Goal: Task Accomplishment & Management: Manage account settings

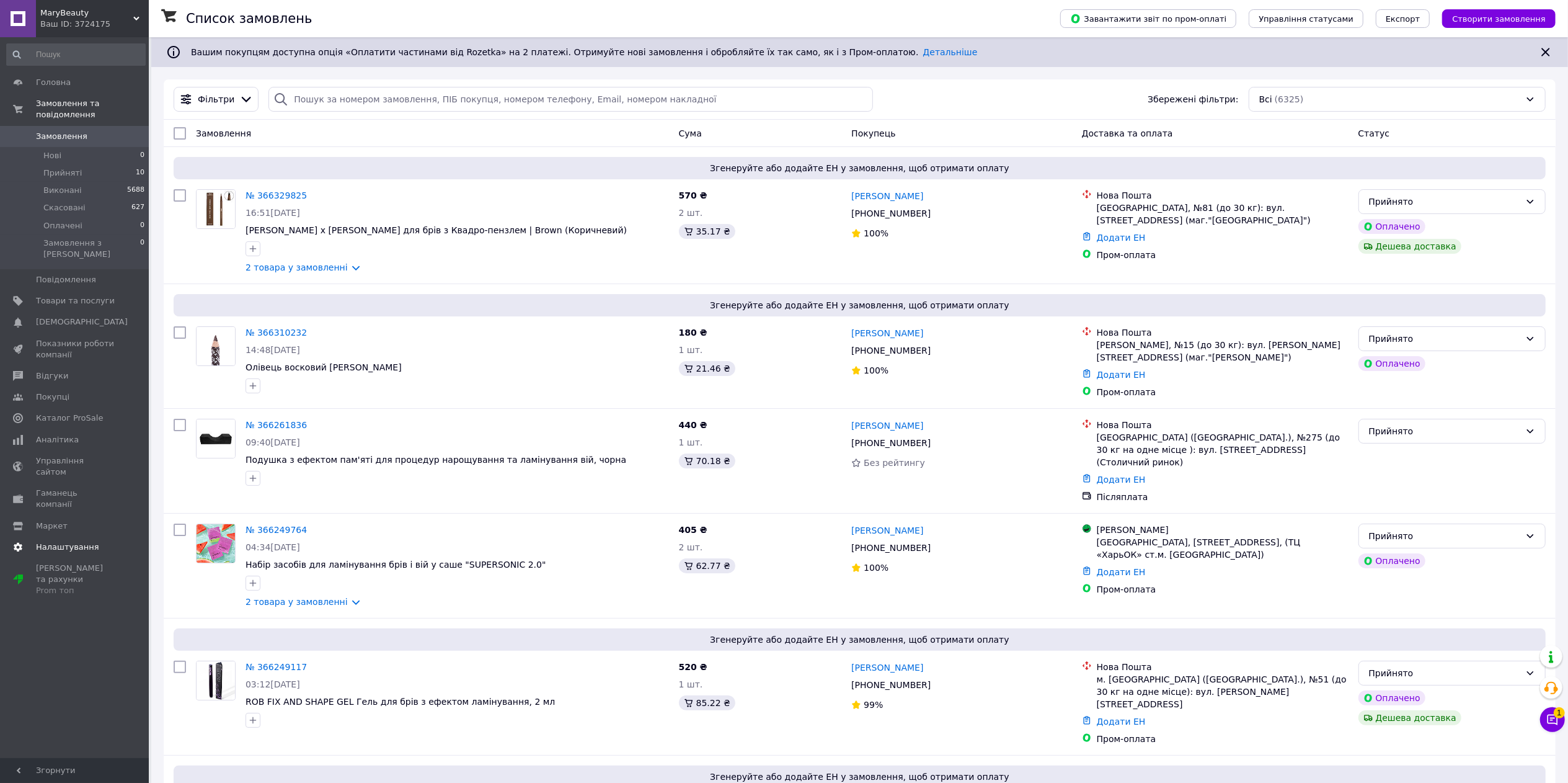
click at [45, 542] on span "Налаштування" at bounding box center [67, 547] width 63 height 11
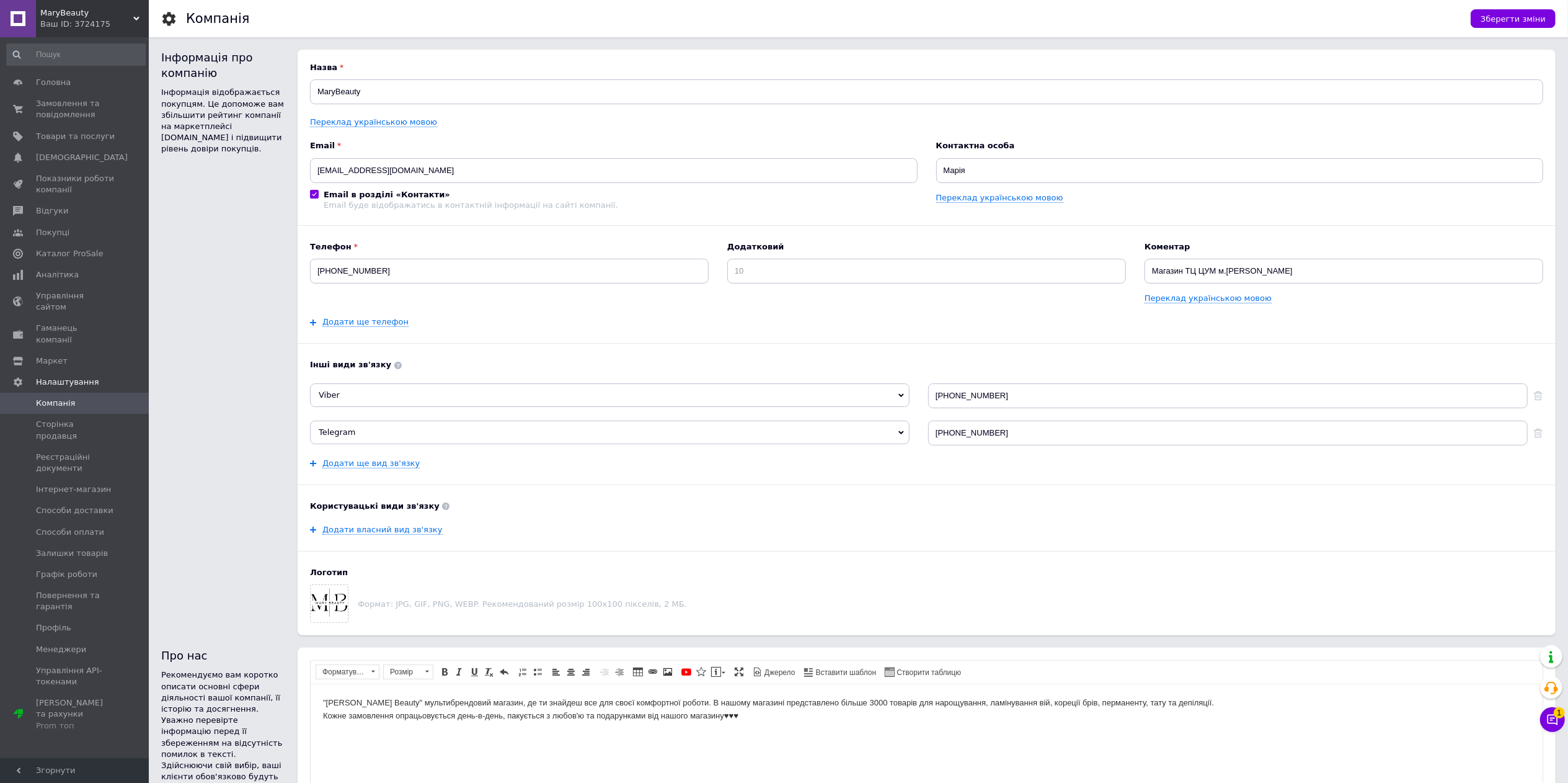
click at [92, 51] on input at bounding box center [75, 54] width 139 height 22
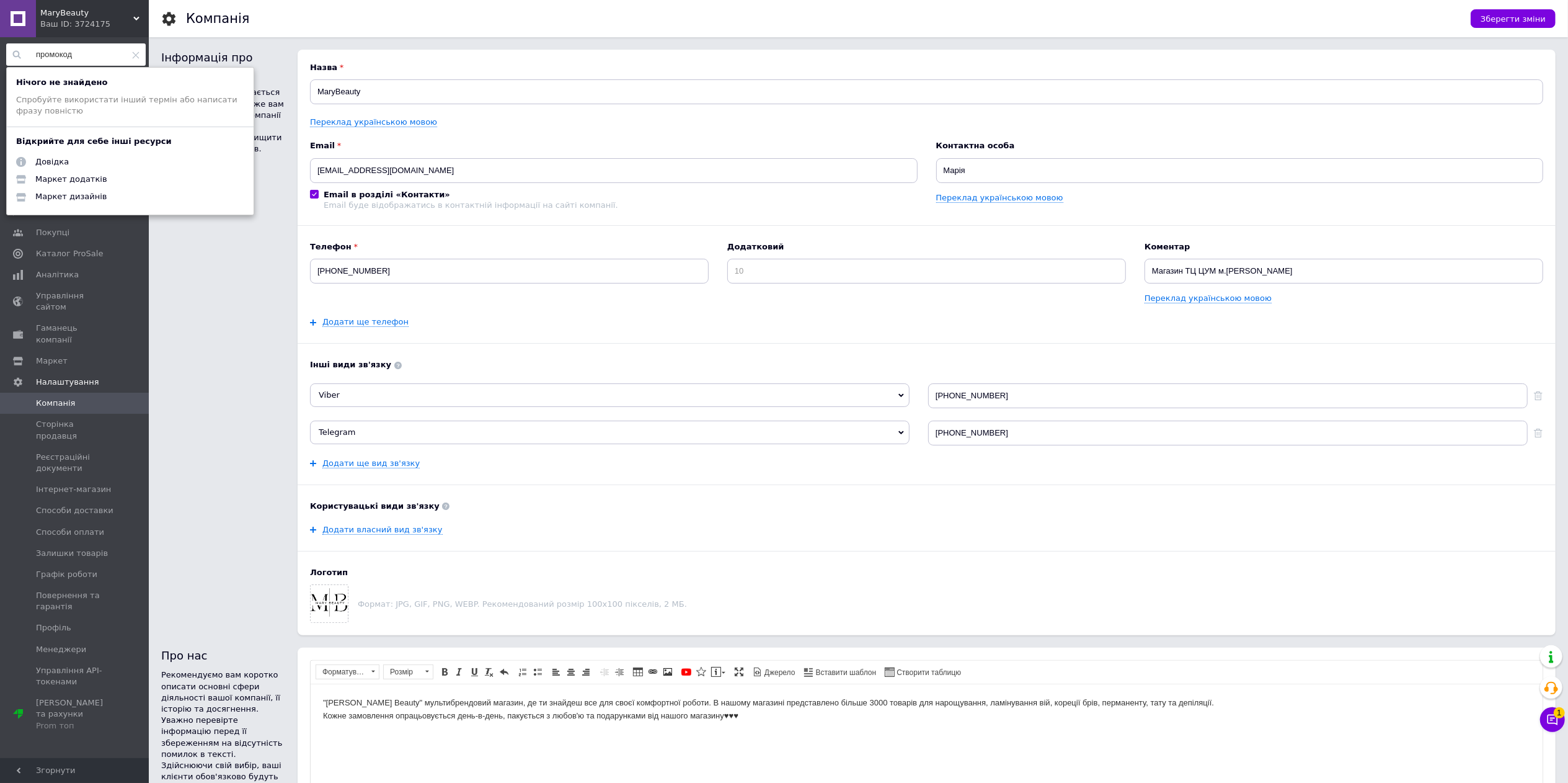
type input "промокод"
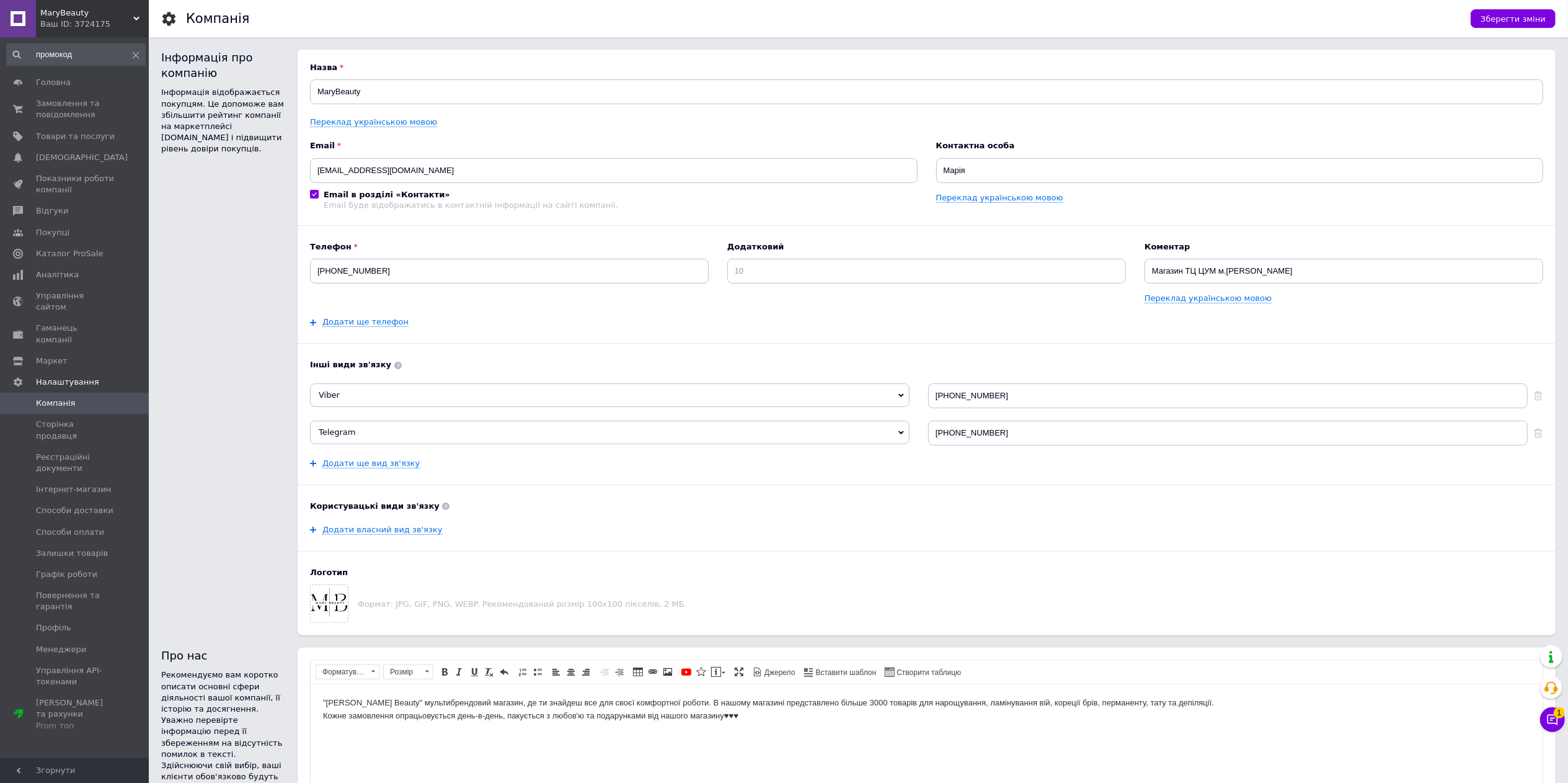
click at [197, 383] on div "Інформація про компанію Інформація відображається покупцям. Це допоможе вам збі…" at bounding box center [223, 343] width 124 height 586
click at [72, 142] on link "Товари та послуги" at bounding box center [76, 136] width 152 height 21
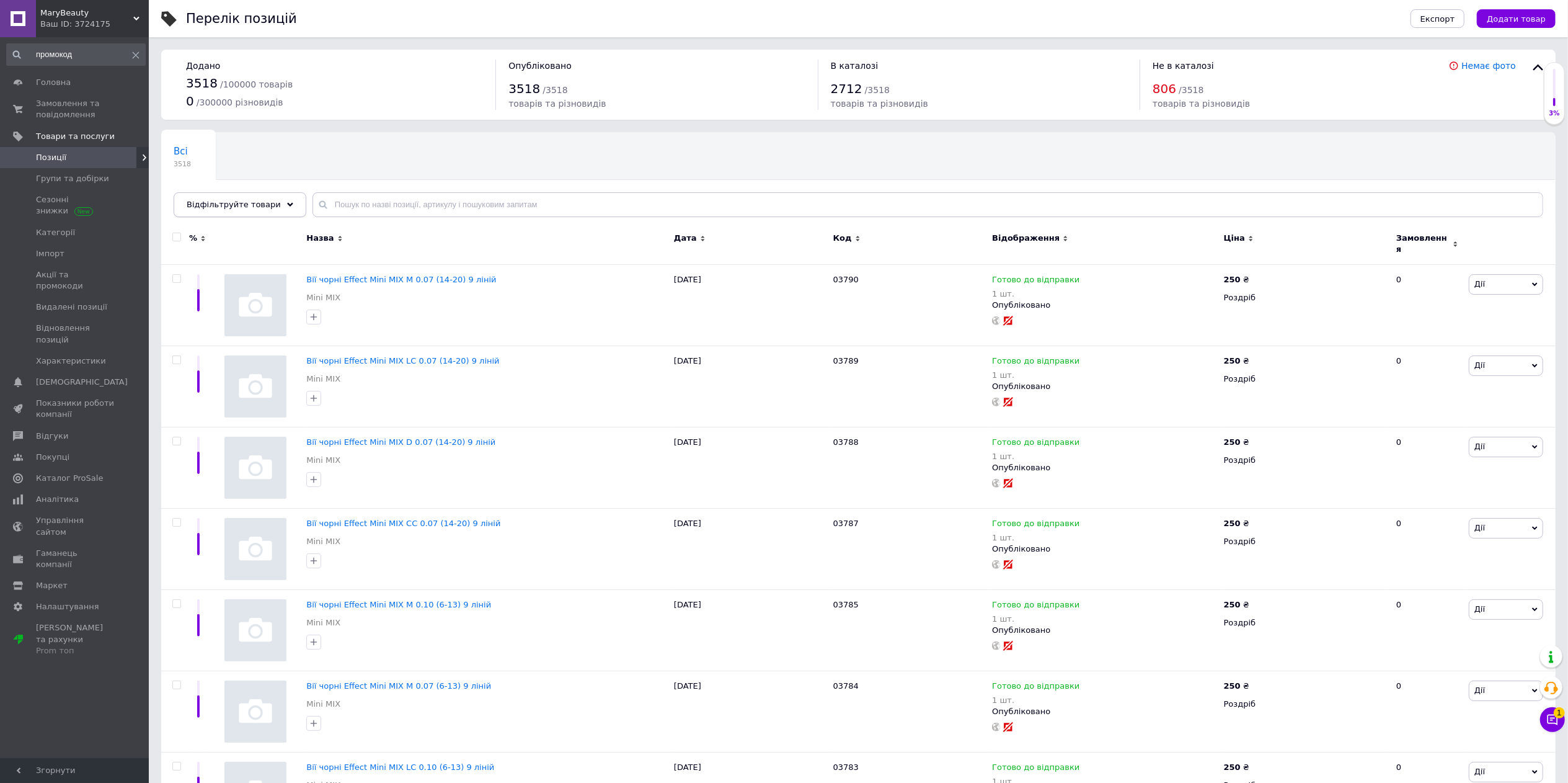
click at [287, 206] on icon at bounding box center [290, 205] width 6 height 6
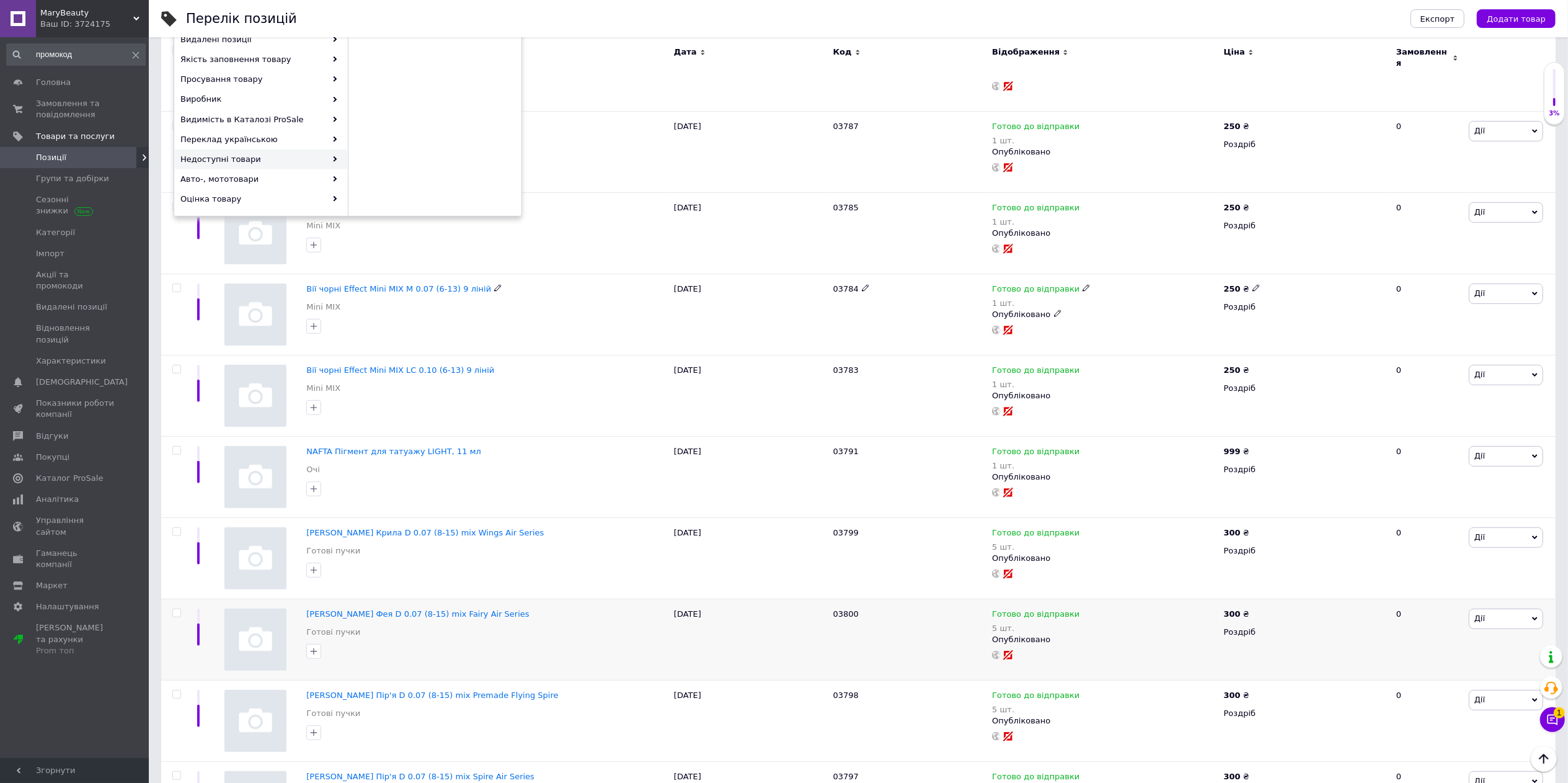
scroll to position [124, 0]
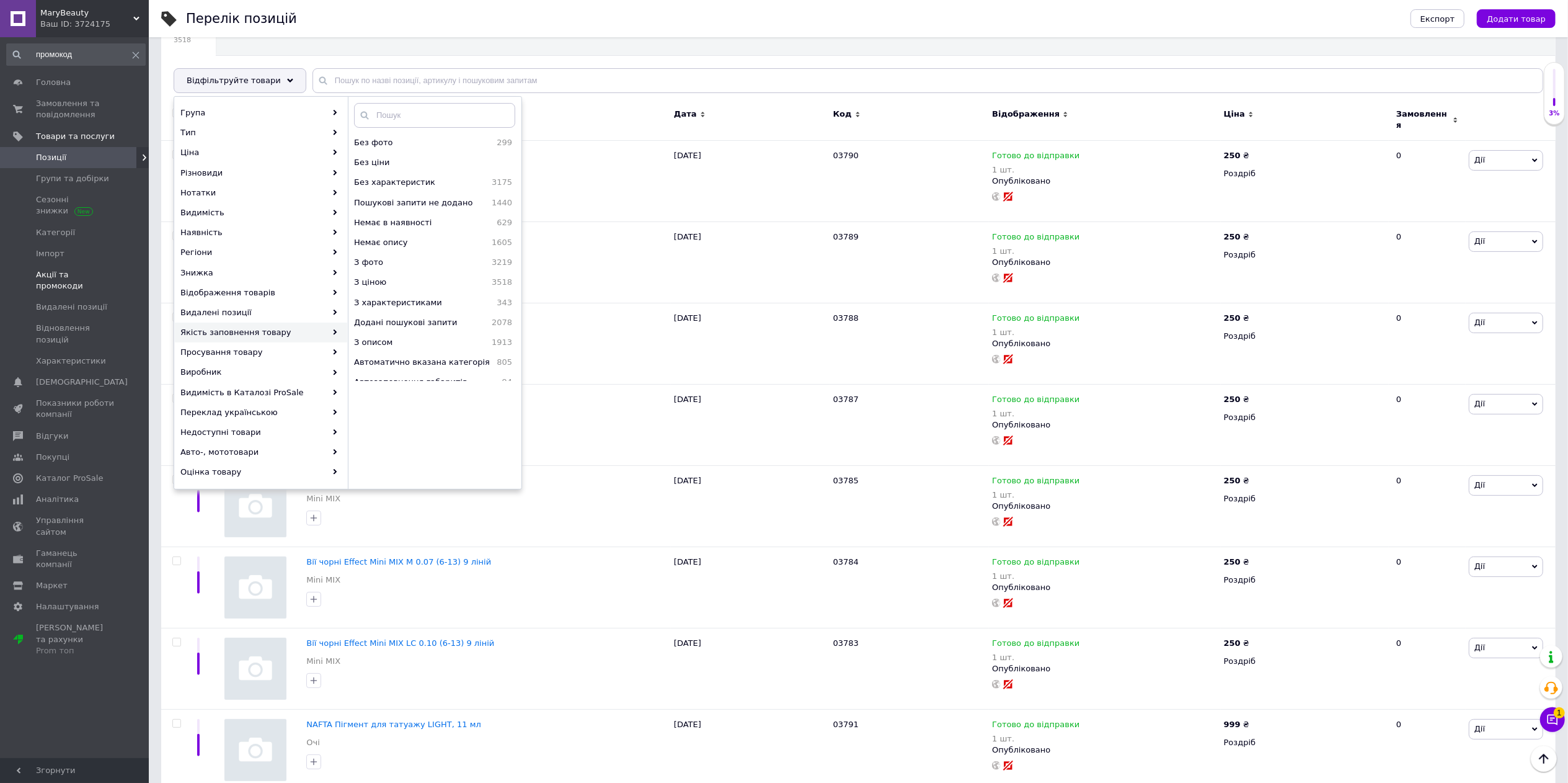
click at [86, 270] on span "Акції та промокоди" at bounding box center [75, 280] width 79 height 22
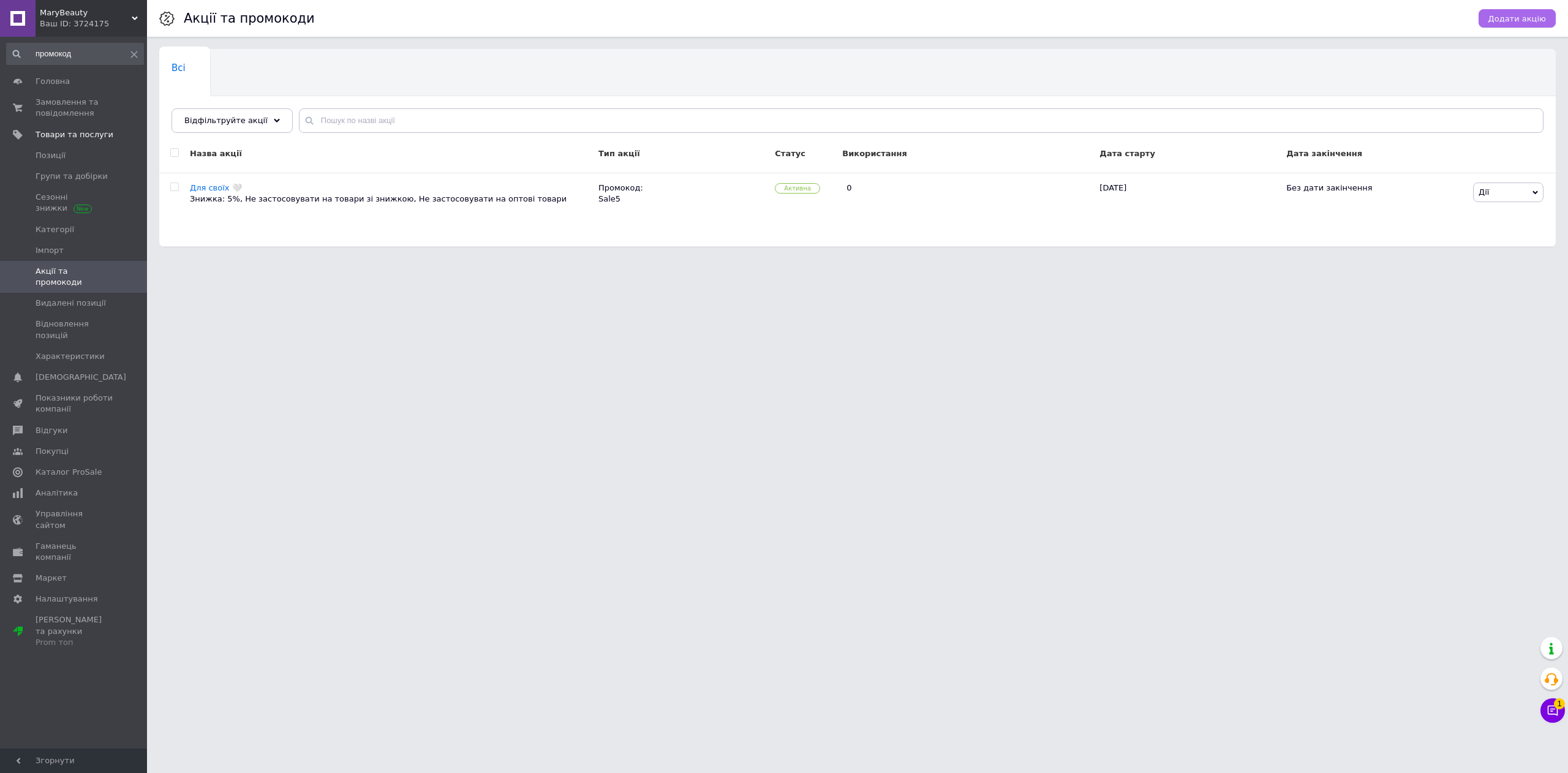
click at [1511, 20] on span "Додати акцію" at bounding box center [1517, 18] width 57 height 9
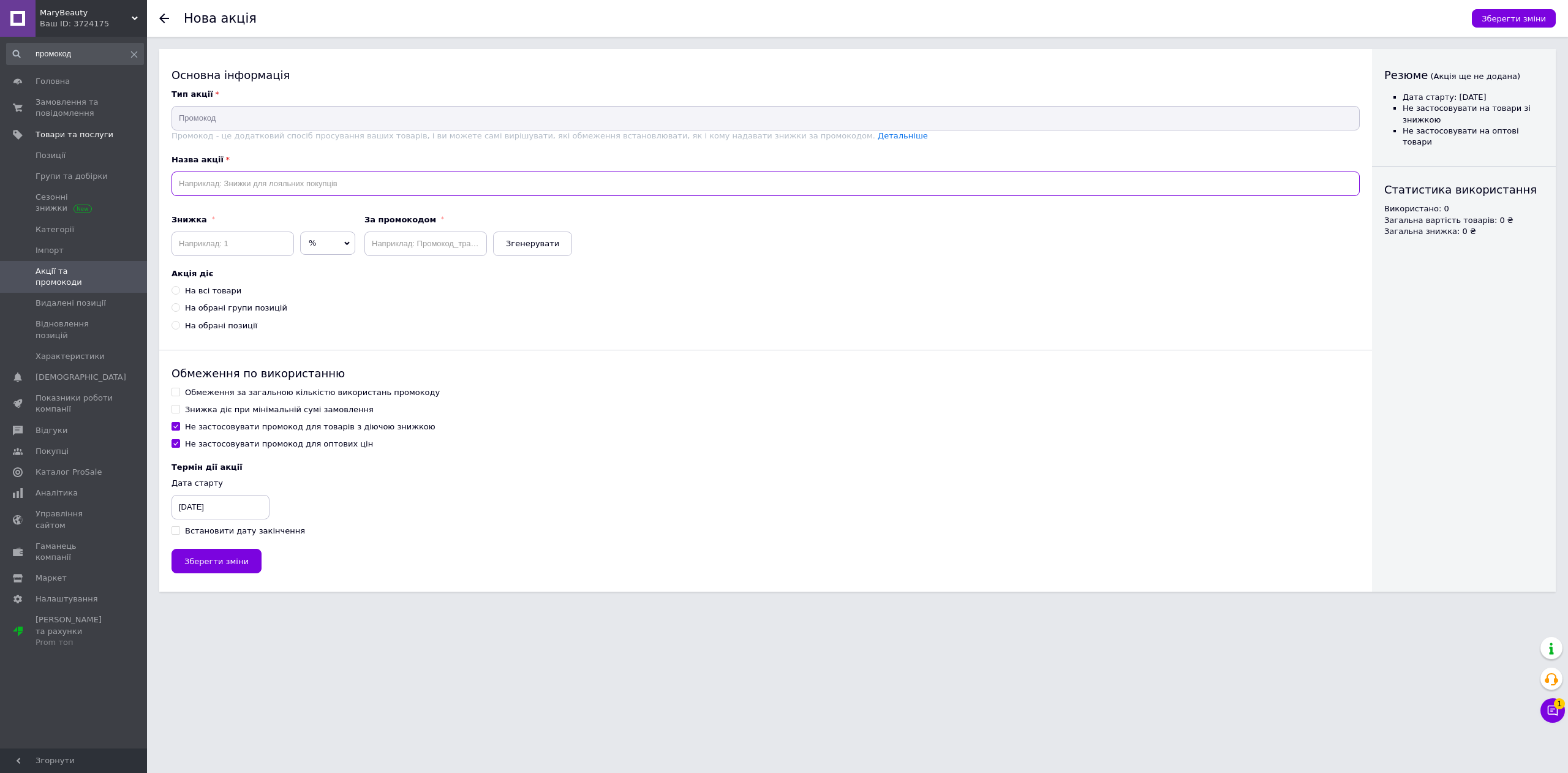
click at [227, 183] on input "text" at bounding box center [765, 183] width 1188 height 24
drag, startPoint x: 272, startPoint y: 188, endPoint x: 116, endPoint y: 188, distance: 156.0
click at [116, 188] on div "MaryBeauty Ваш ID: 3724175 Сайт MaryBeauty Кабінет покупця Перевірити стан сист…" at bounding box center [784, 302] width 1568 height 604
paste input "IRTHDAY"
type input "ZOLA BIRTHDAY"
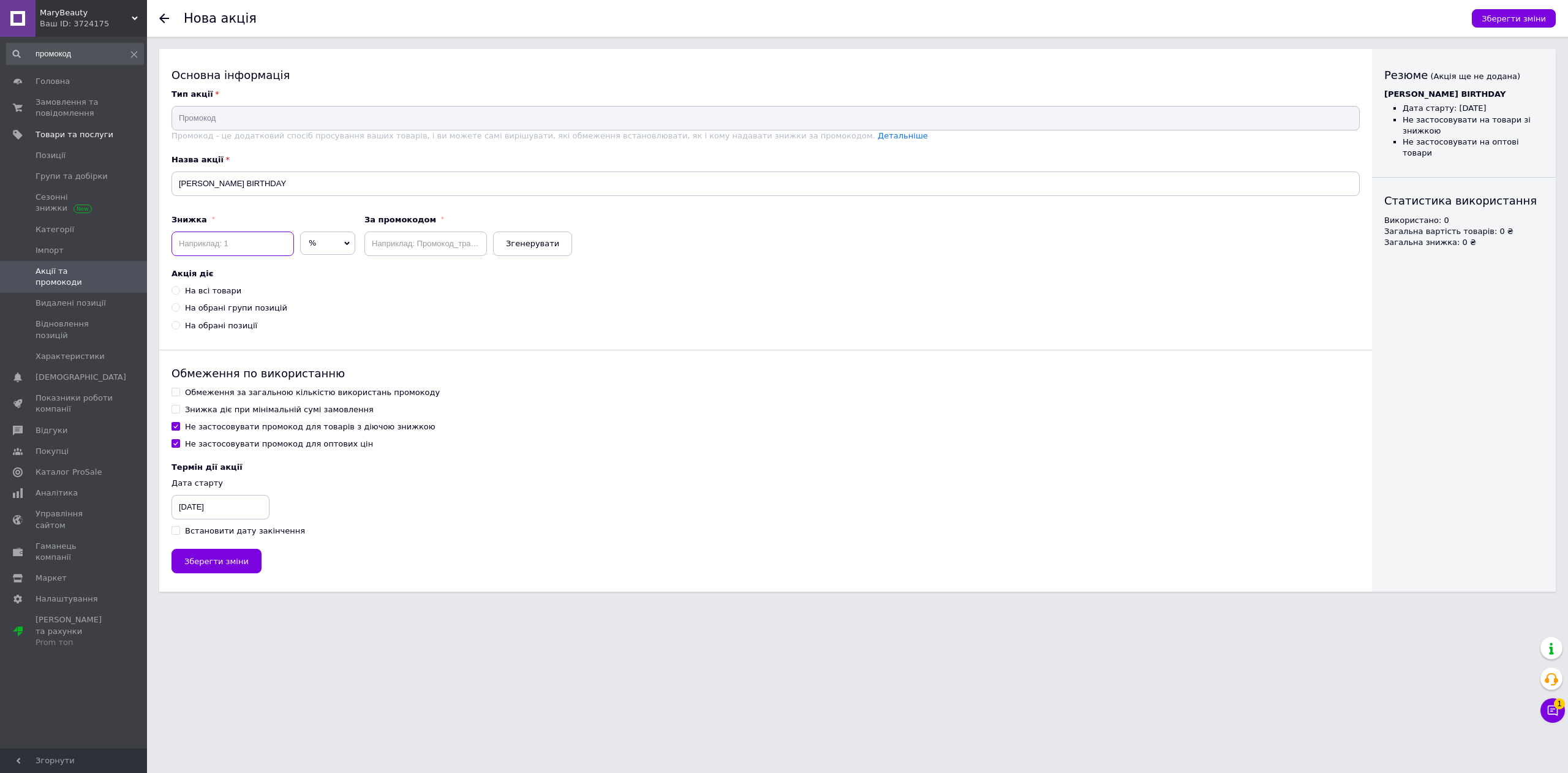
click at [233, 250] on input at bounding box center [233, 243] width 122 height 24
type input "5"
click at [437, 245] on input "text" at bounding box center [425, 243] width 122 height 24
click at [522, 248] on span "Згенерувати" at bounding box center [533, 243] width 53 height 9
click at [451, 249] on input "8ue54f6jab" at bounding box center [425, 243] width 122 height 24
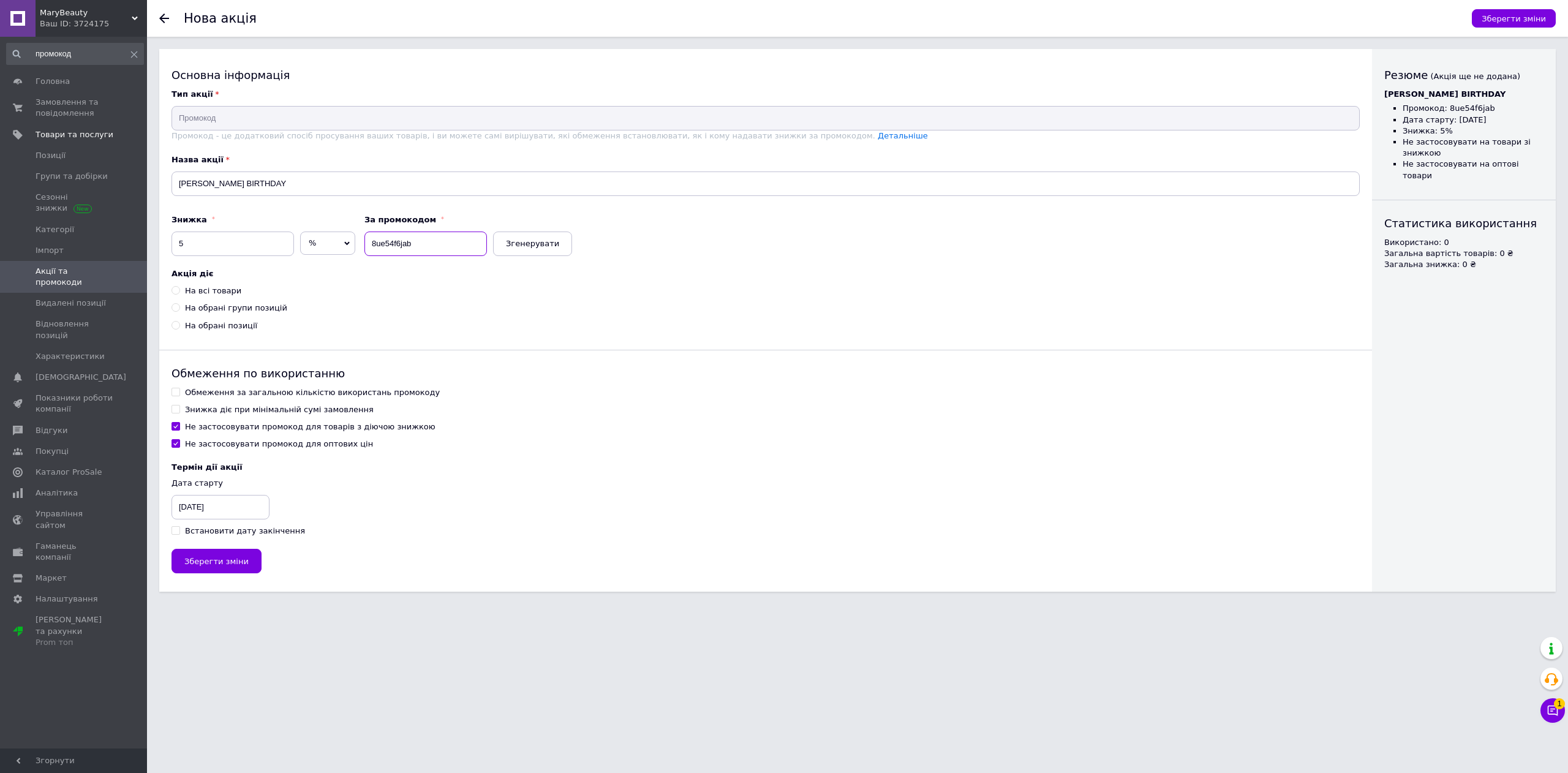
click at [451, 249] on input "8ue54f6jab" at bounding box center [425, 243] width 122 height 24
type input "[PERSON_NAME]"
click at [212, 254] on input "5" at bounding box center [233, 243] width 122 height 24
type input "14"
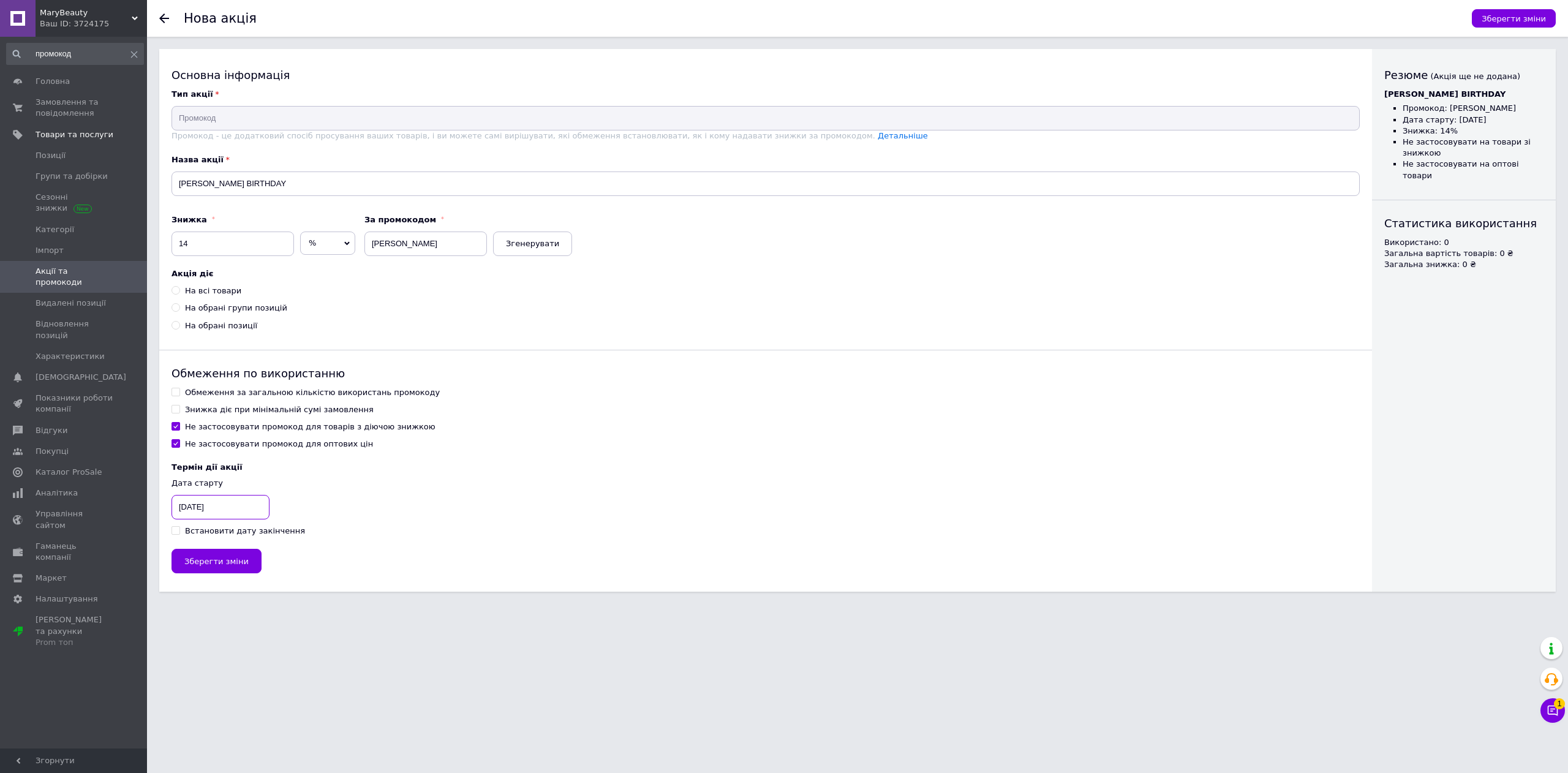
click at [241, 513] on input "[DATE]" at bounding box center [220, 507] width 98 height 24
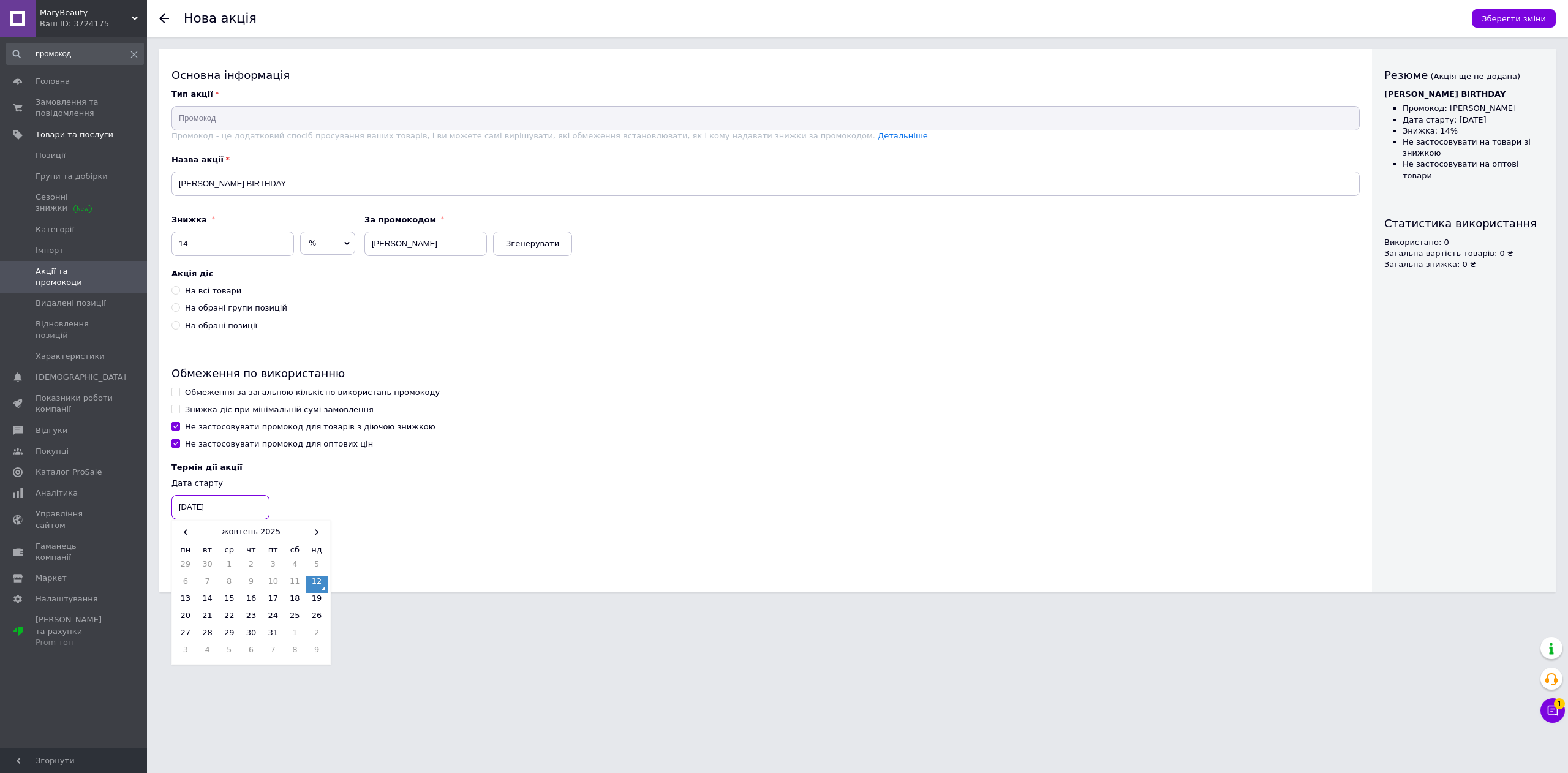
click at [241, 513] on input "[DATE]" at bounding box center [220, 507] width 98 height 24
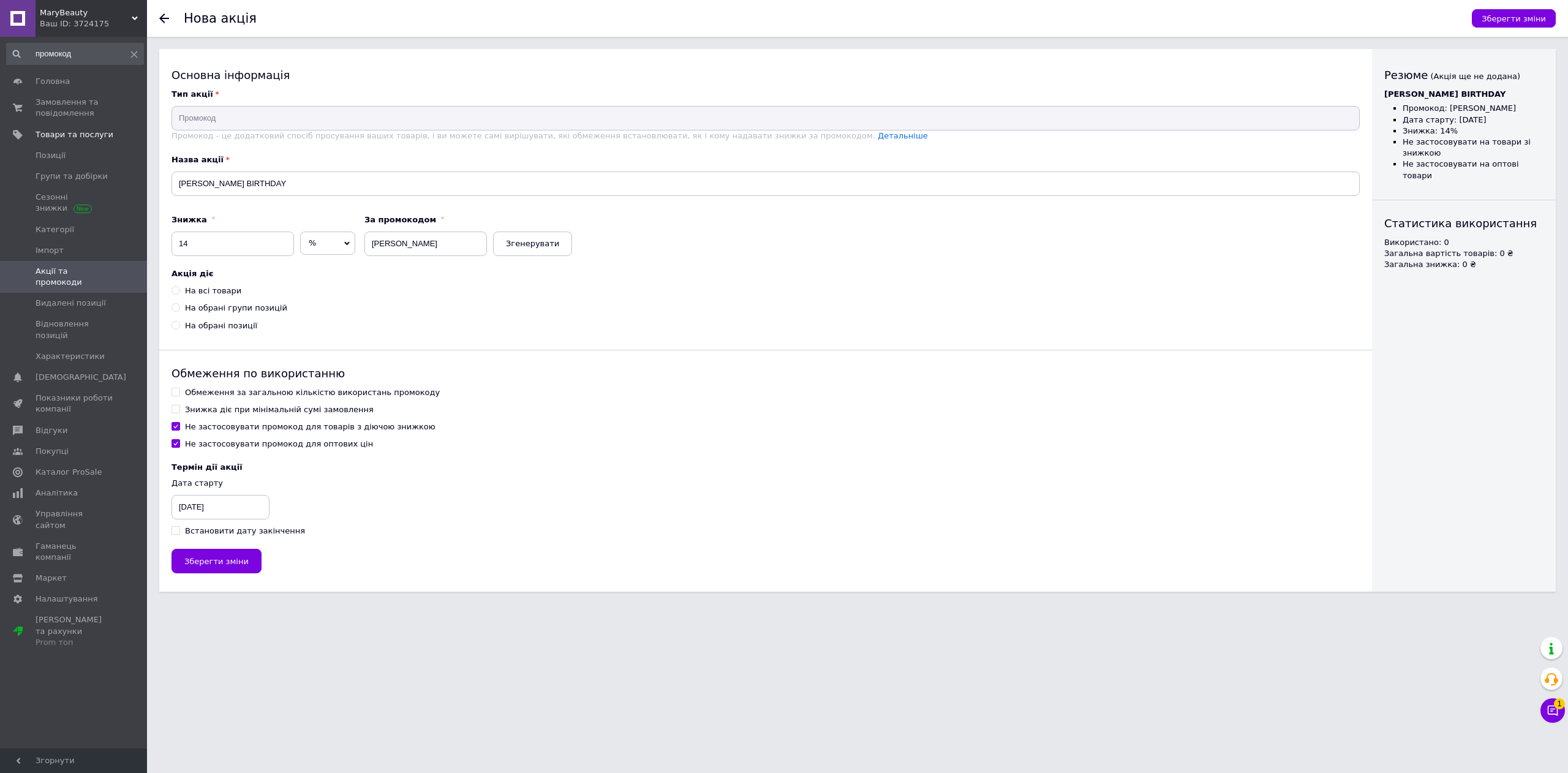
click at [461, 517] on div "12.10.2025 ‹ жовтень 2025 › пн вт ср чт пт сб нд 29 30 1 2 3 4 5 6 7 8 9 10 11 …" at bounding box center [765, 507] width 1188 height 24
click at [218, 532] on div "Встановити дату закінчення" at bounding box center [244, 530] width 120 height 11
click at [180, 532] on input "Встановити дату закінчення" at bounding box center [175, 530] width 8 height 8
checkbox input "true"
click at [287, 510] on div "[DATE]" at bounding box center [281, 507] width 61 height 24
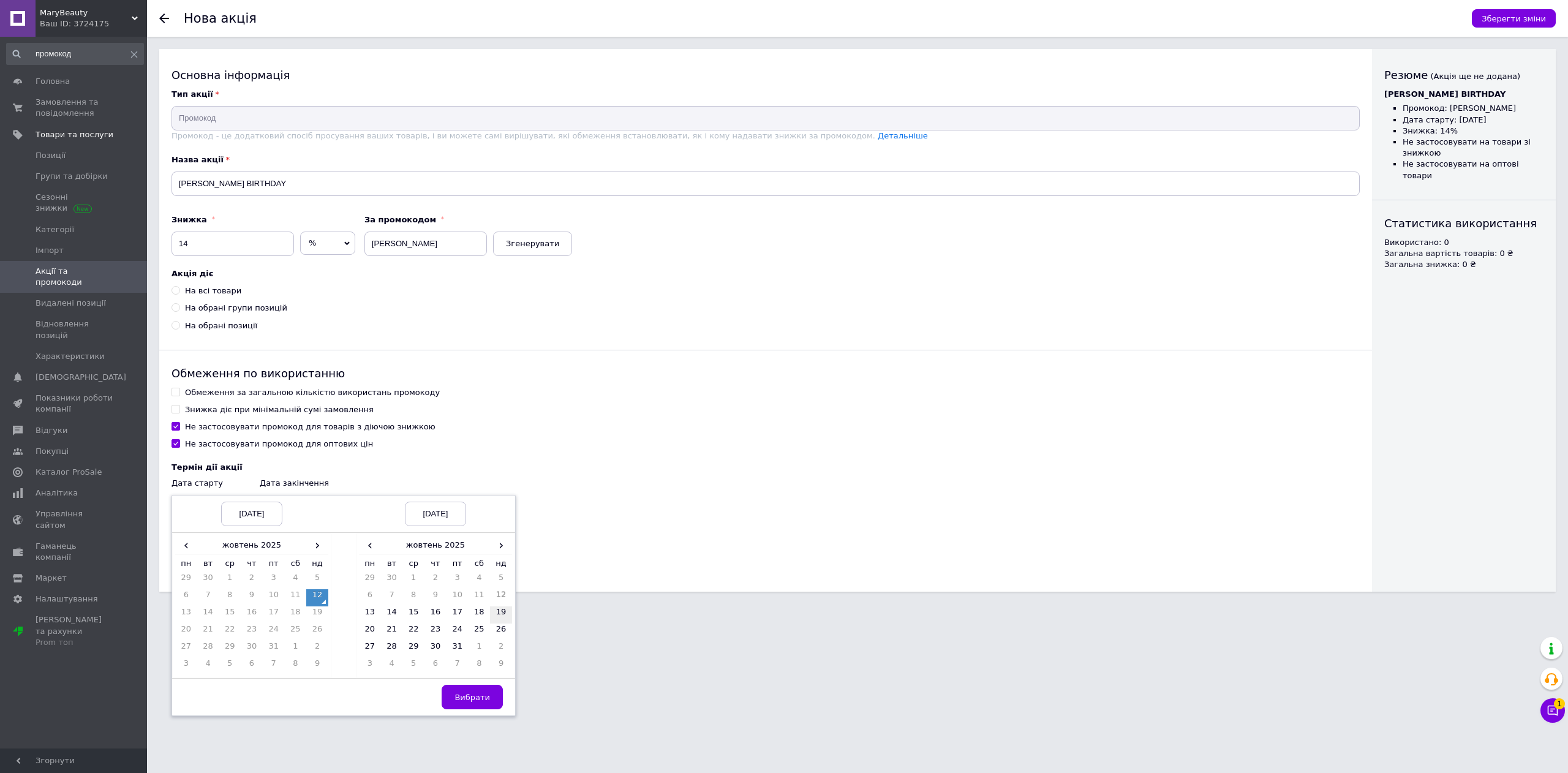
click at [500, 617] on td "19" at bounding box center [501, 614] width 22 height 17
click at [503, 616] on td "19" at bounding box center [501, 614] width 22 height 17
click at [491, 702] on button "Вибрати" at bounding box center [472, 697] width 61 height 24
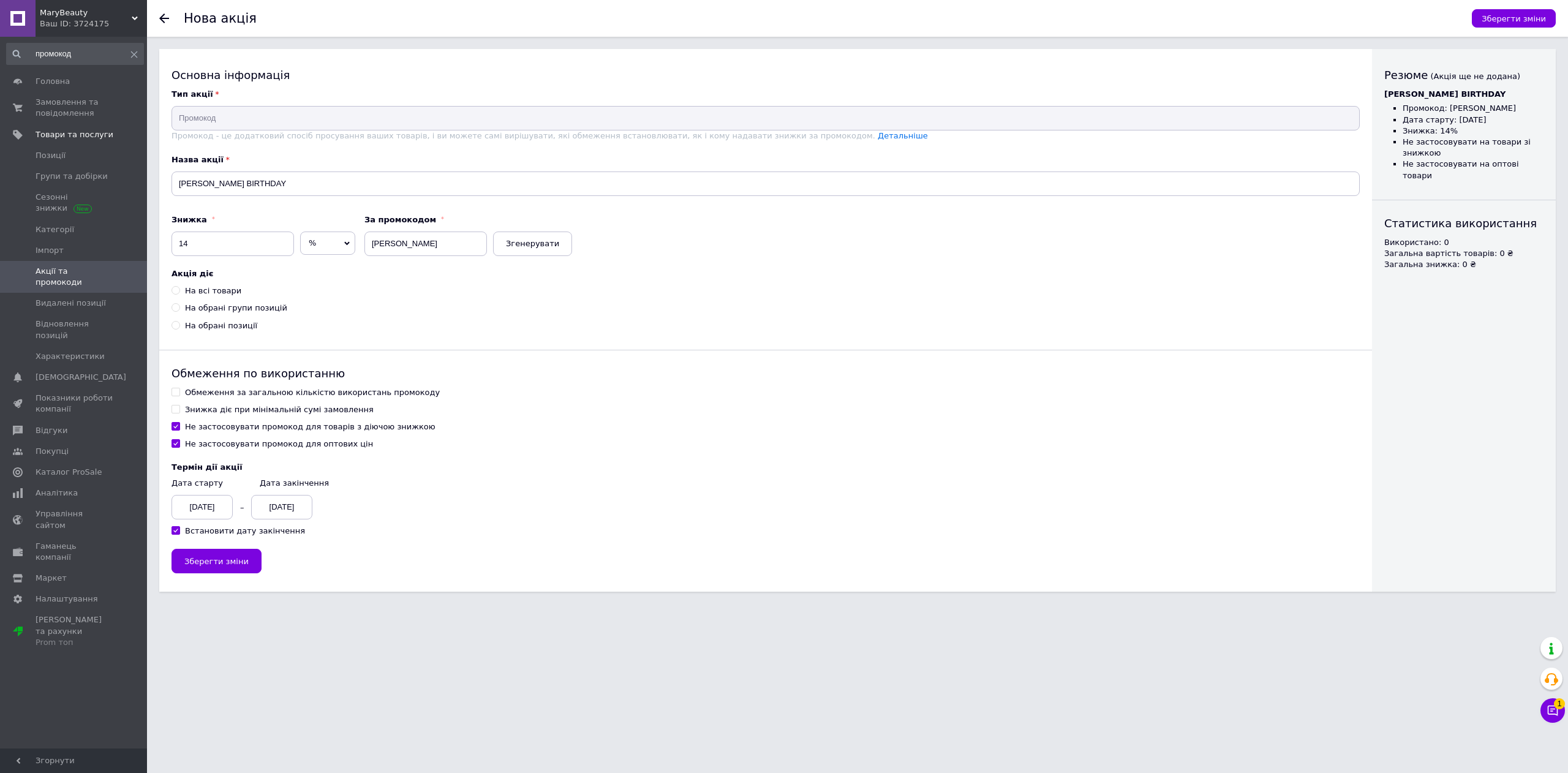
click at [536, 555] on div "Основна інформація Тип акції Промокод Промокод - це додатковий спосіб просуванн…" at bounding box center [765, 321] width 1213 height 543
click at [182, 308] on label "На обрані групи позицій" at bounding box center [229, 307] width 116 height 11
click at [180, 308] on input "На обрані групи позицій" at bounding box center [175, 307] width 8 height 8
radio input "true"
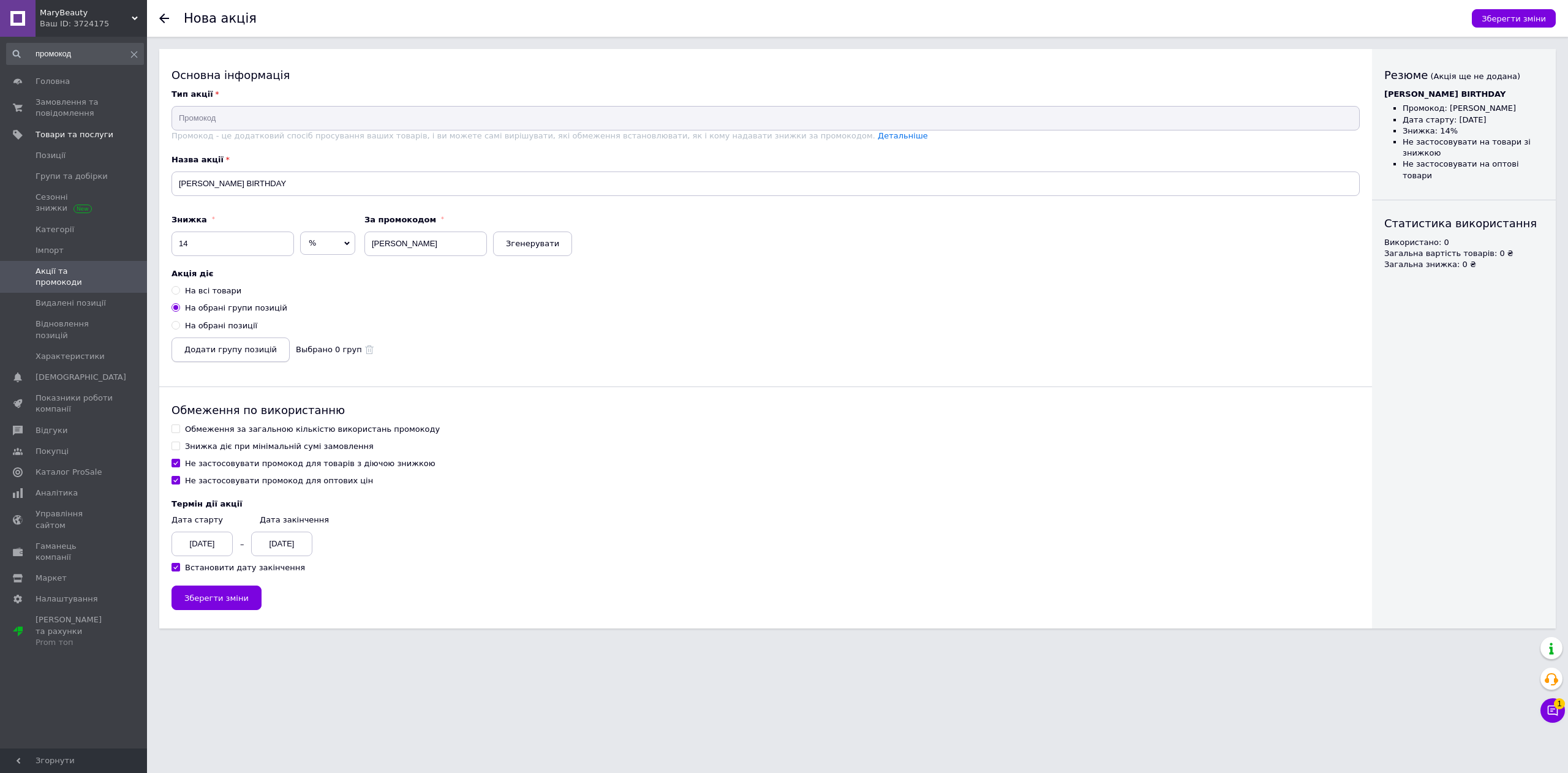
click at [262, 357] on button "Додати групу позицій" at bounding box center [230, 349] width 118 height 24
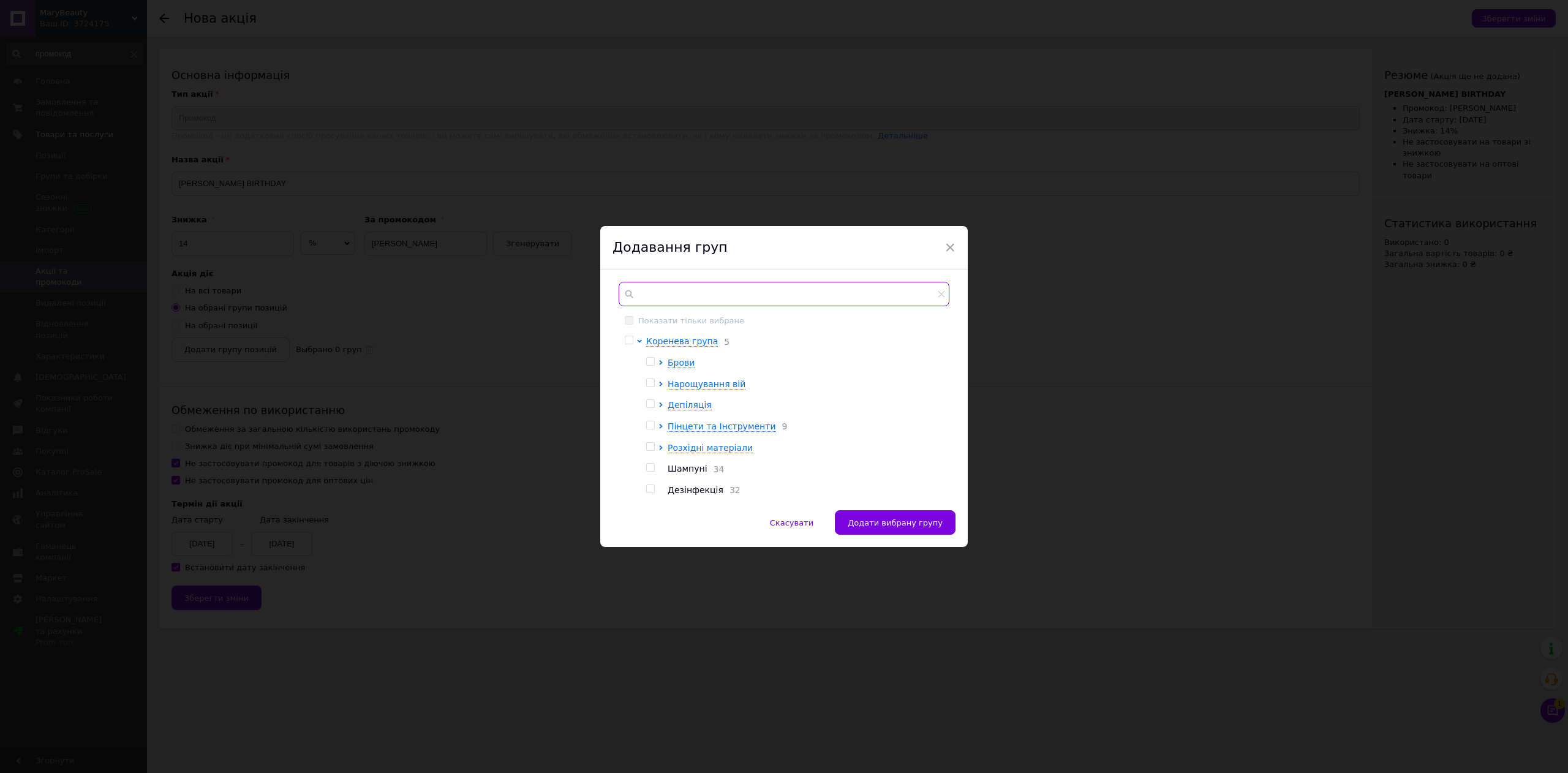
click at [714, 298] on input "text" at bounding box center [784, 293] width 331 height 24
type input "zola"
click at [949, 247] on span "×" at bounding box center [950, 247] width 11 height 21
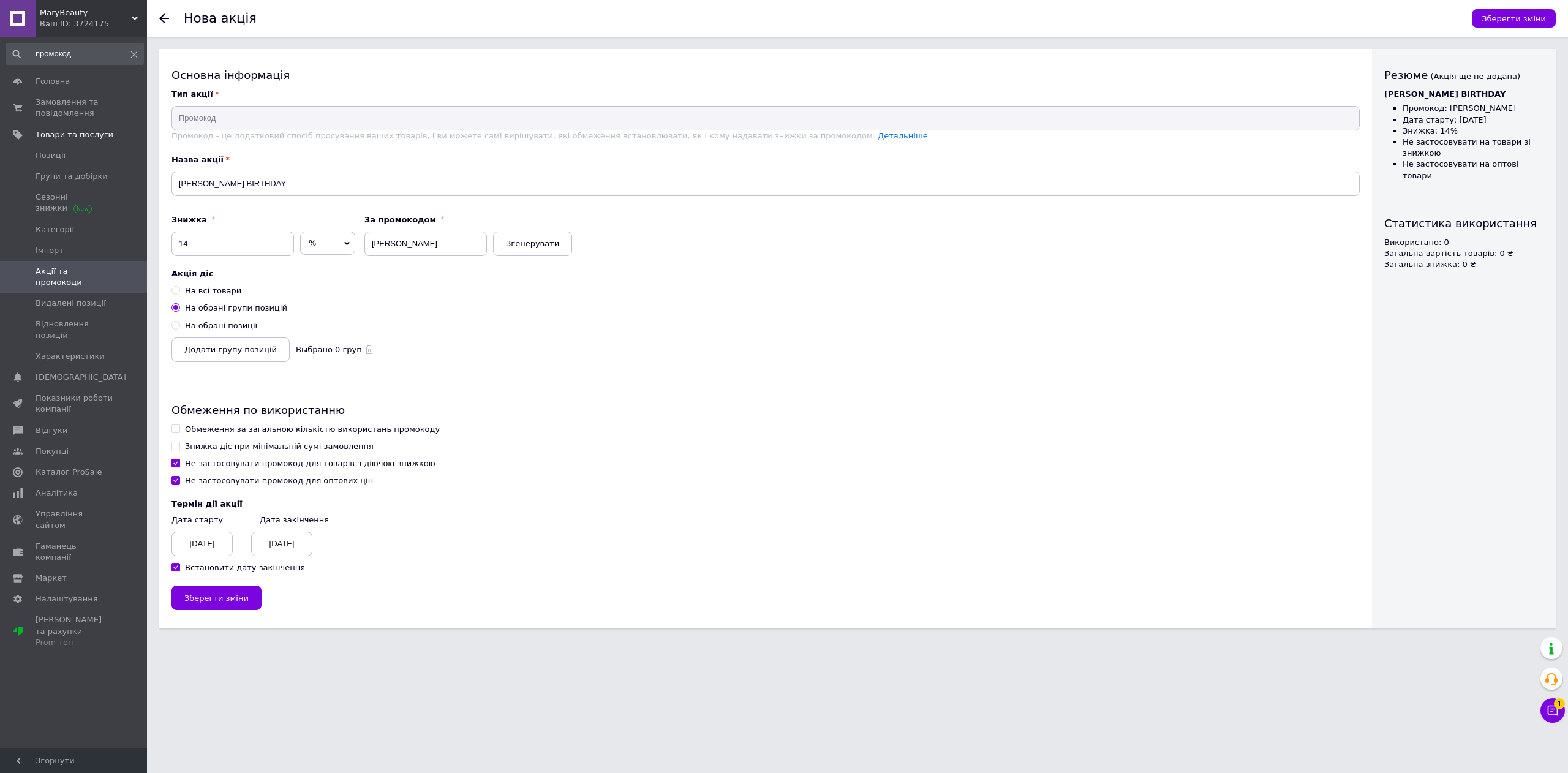
click at [180, 327] on label "На обрані позиції" at bounding box center [214, 325] width 86 height 11
click at [180, 327] on input "На обрані позиції" at bounding box center [175, 324] width 8 height 8
radio input "true"
radio input "false"
click at [219, 352] on span "Додати позиції" at bounding box center [216, 349] width 63 height 9
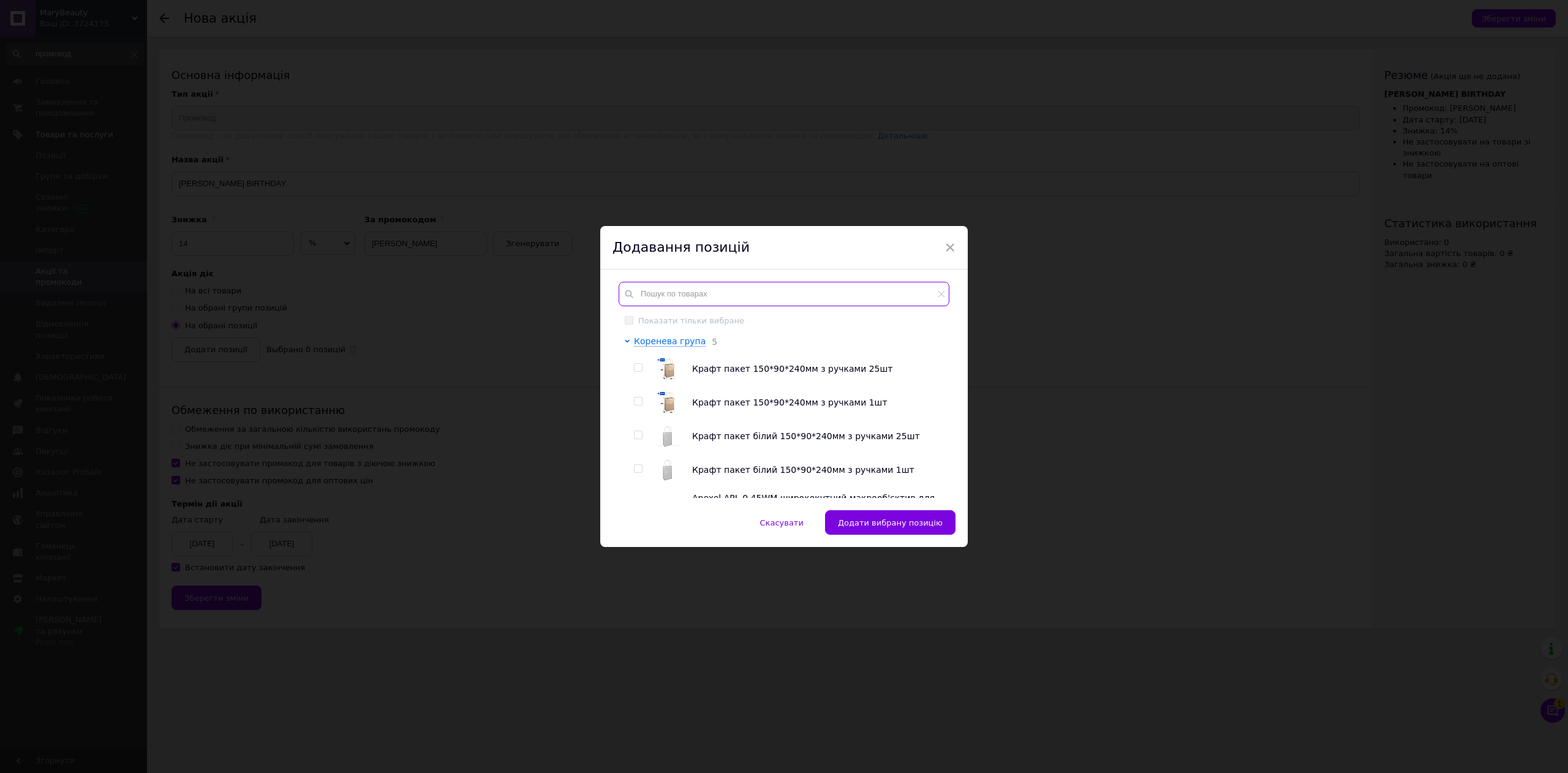
click at [761, 298] on input "text" at bounding box center [784, 293] width 331 height 24
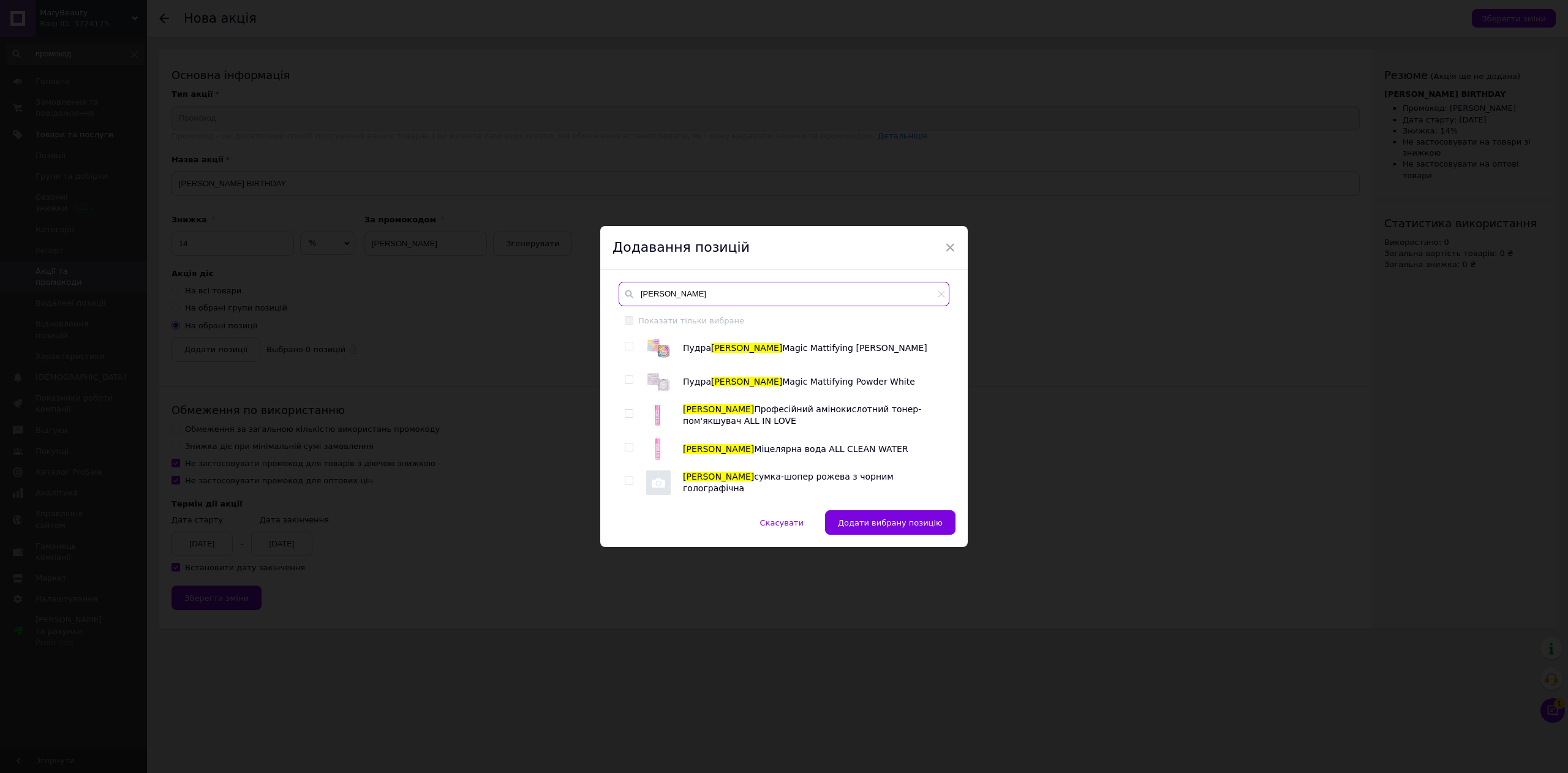
type input "zola"
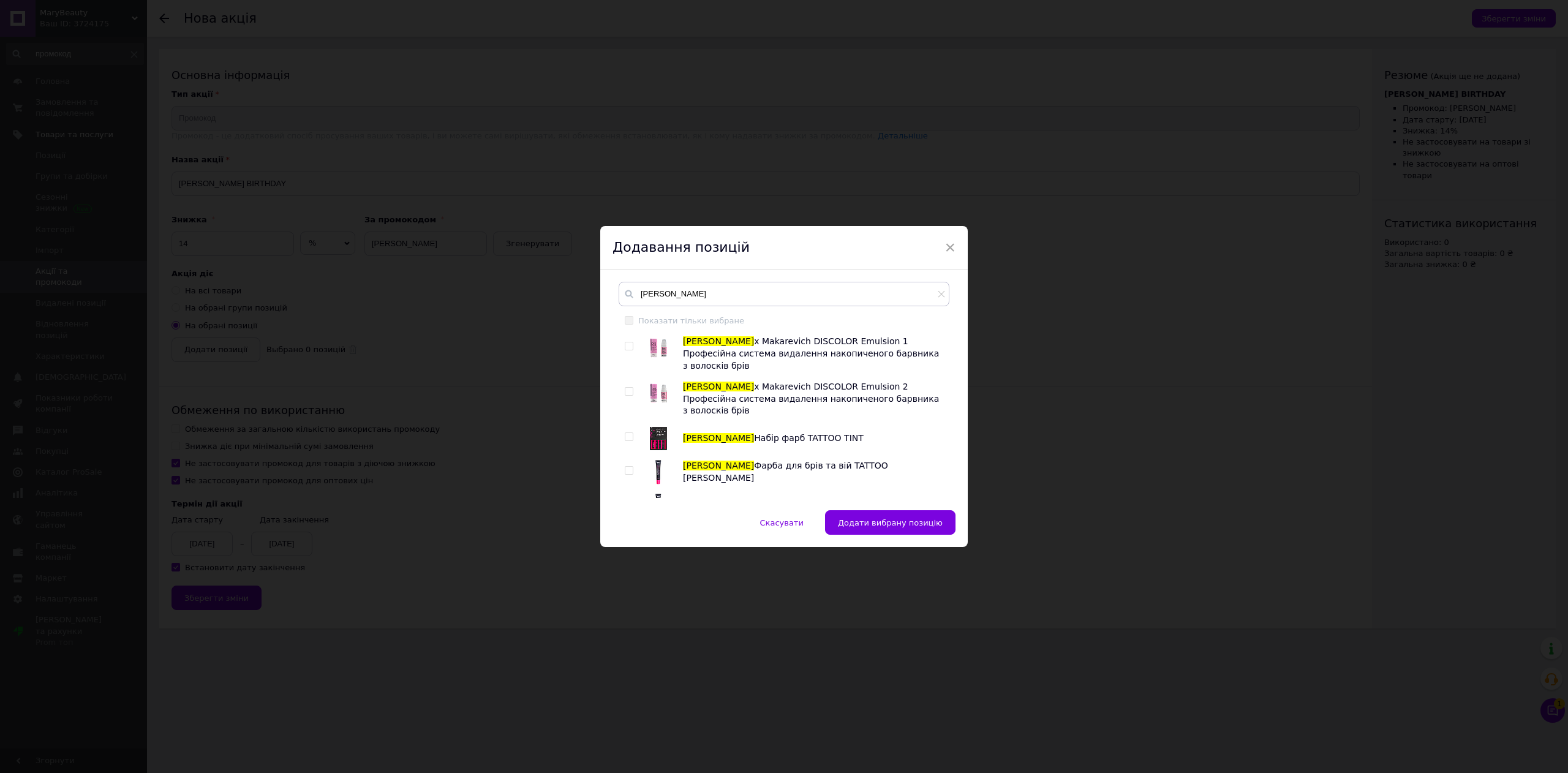
click at [630, 346] on input "checkbox" at bounding box center [628, 346] width 8 height 8
checkbox input "true"
click at [628, 320] on input "Показати тільки вибране" at bounding box center [628, 320] width 8 height 8
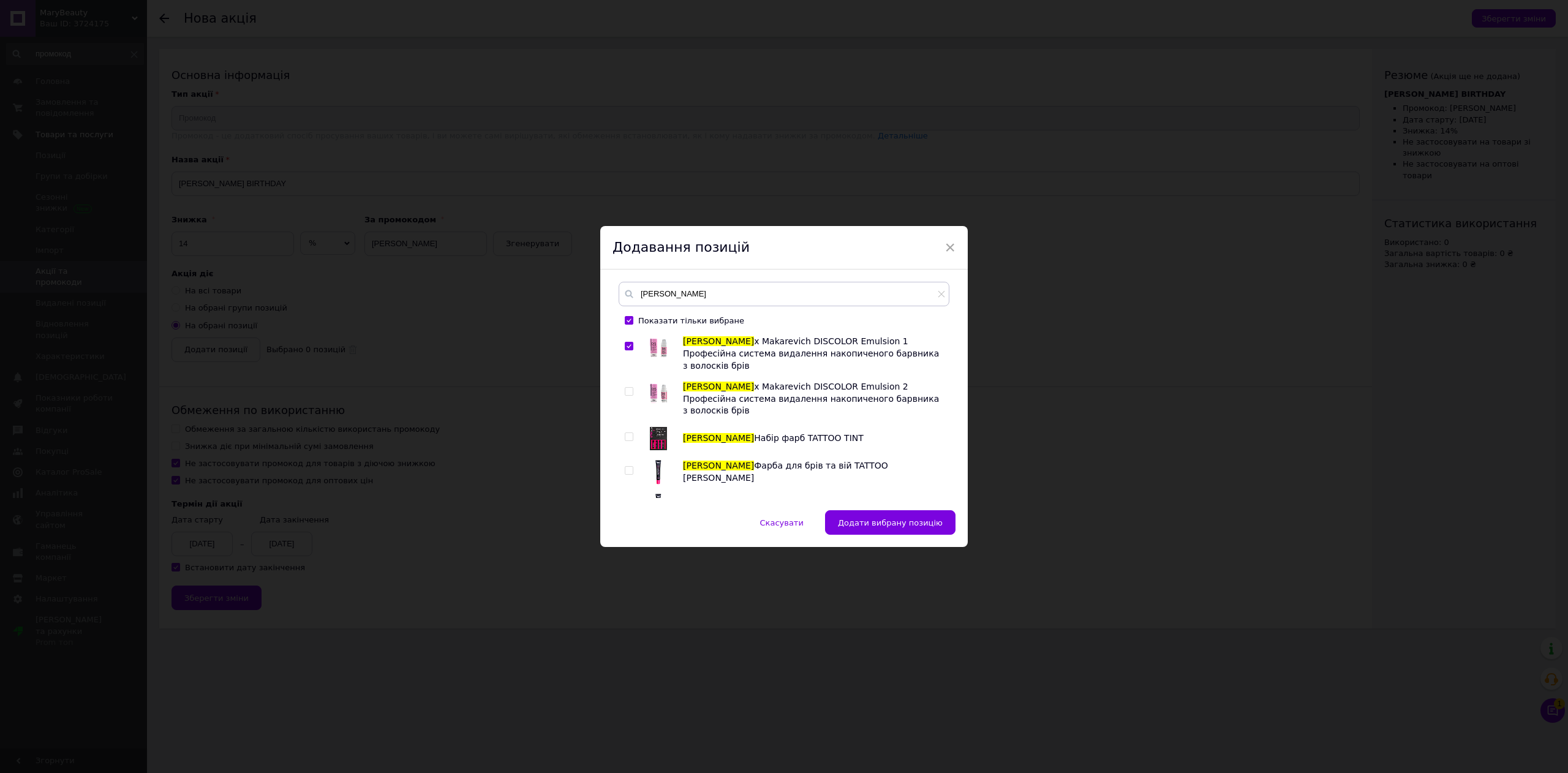
checkbox input "true"
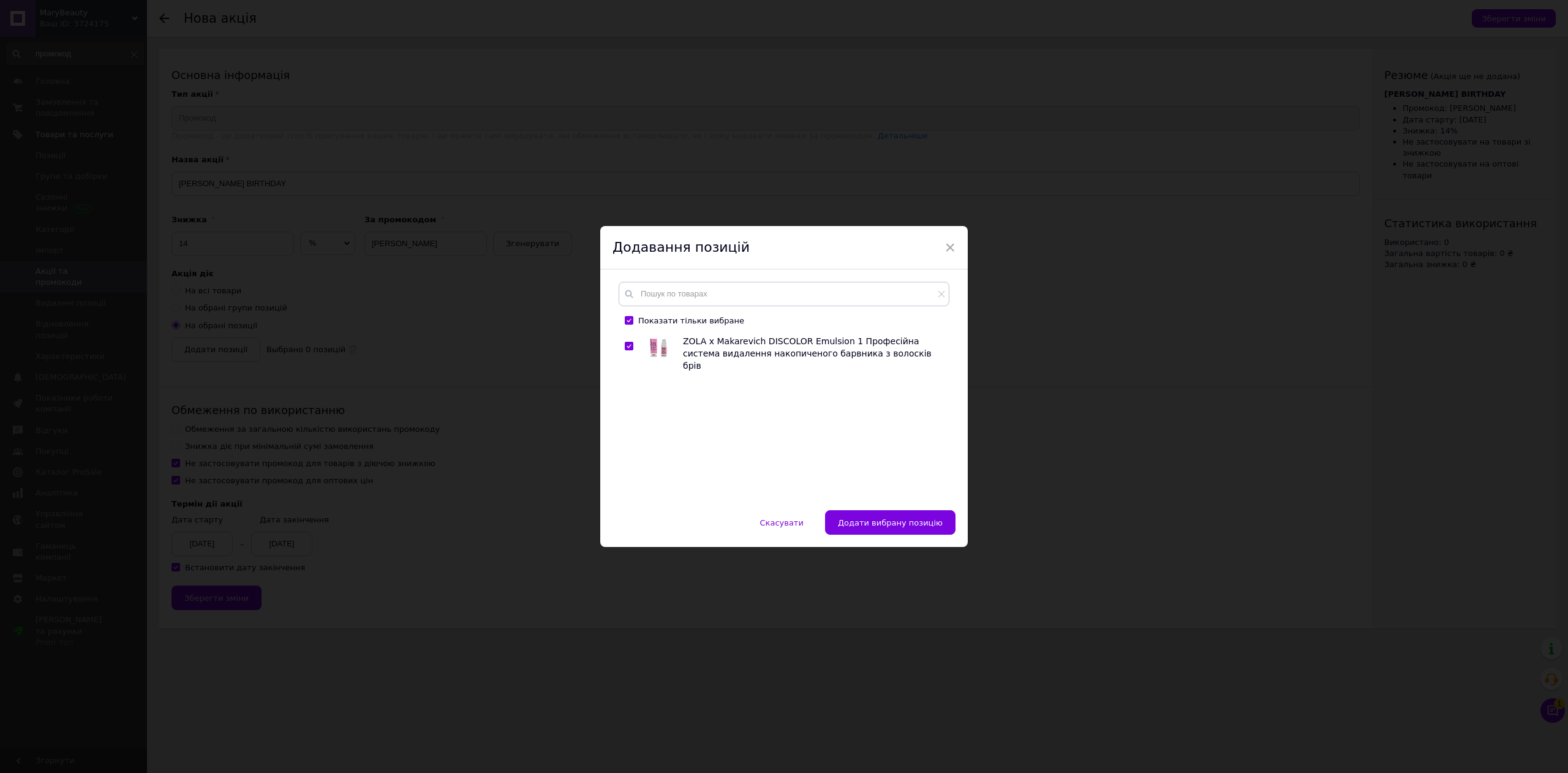
click at [628, 320] on input "Показати тільки вибране" at bounding box center [628, 320] width 8 height 8
checkbox input "false"
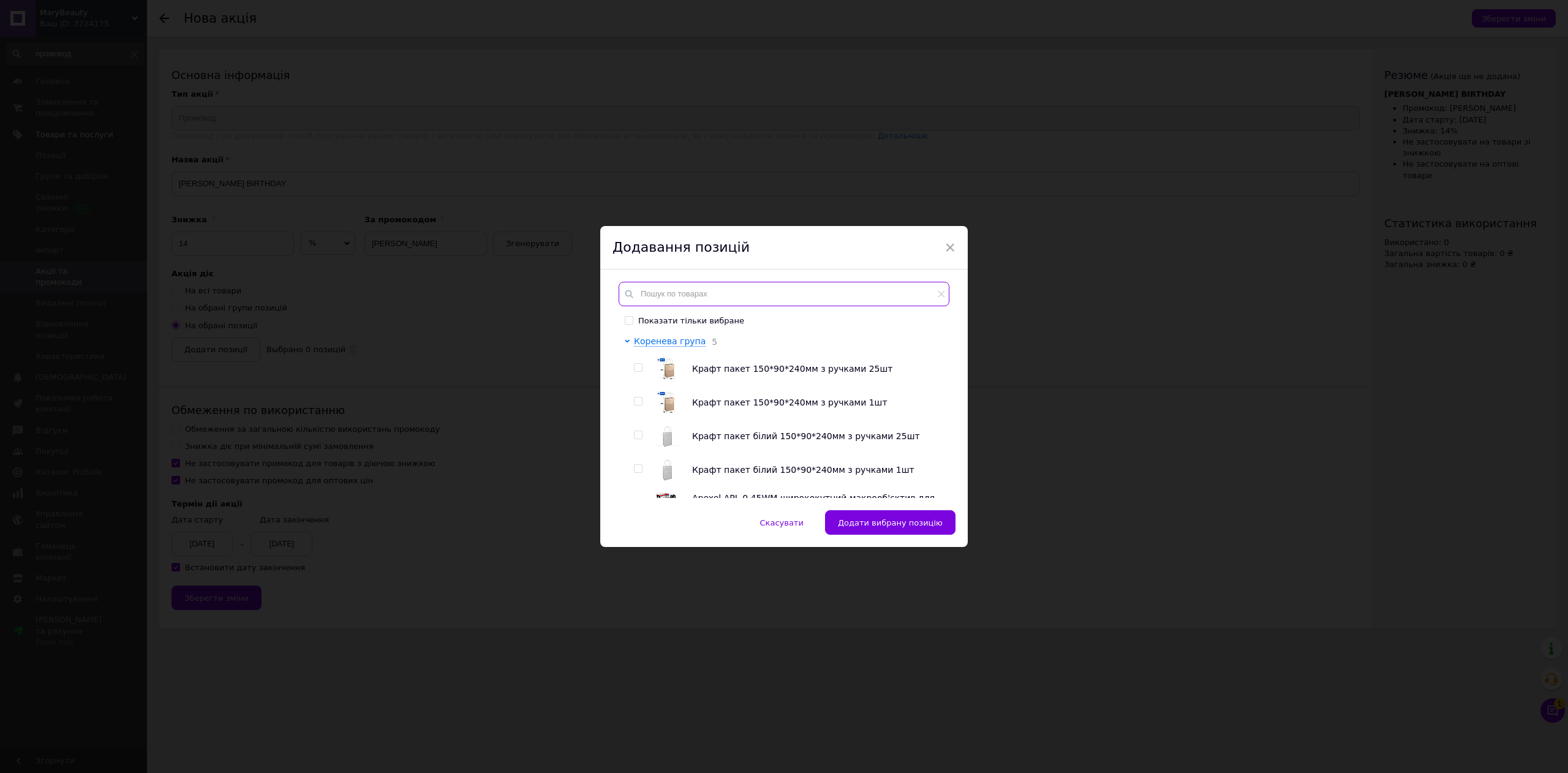
click at [678, 295] on input "text" at bounding box center [784, 293] width 331 height 24
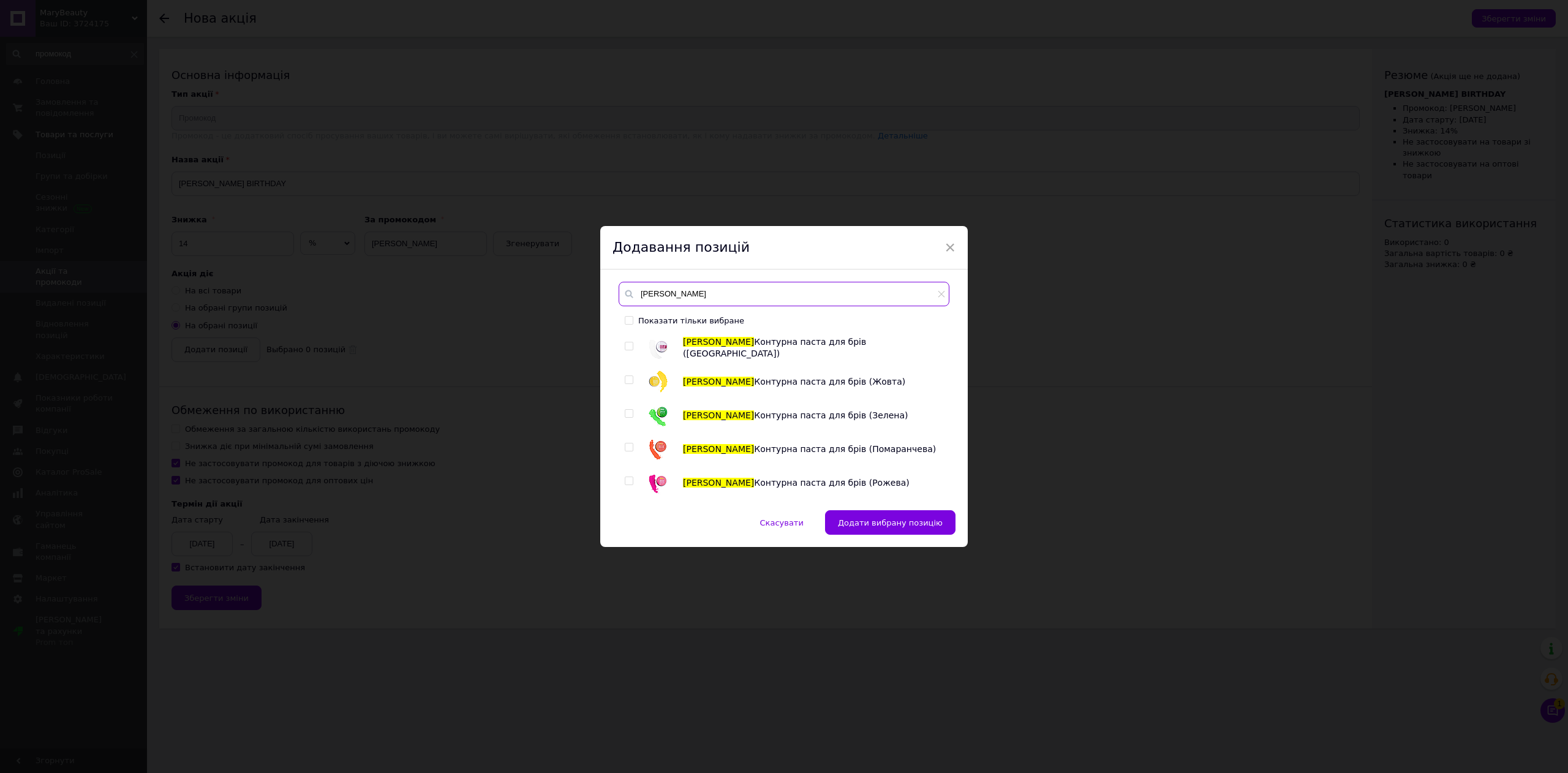
type input "zola"
click at [628, 345] on input "checkbox" at bounding box center [628, 346] width 8 height 8
checkbox input "true"
click at [625, 380] on input "checkbox" at bounding box center [628, 380] width 8 height 8
checkbox input "true"
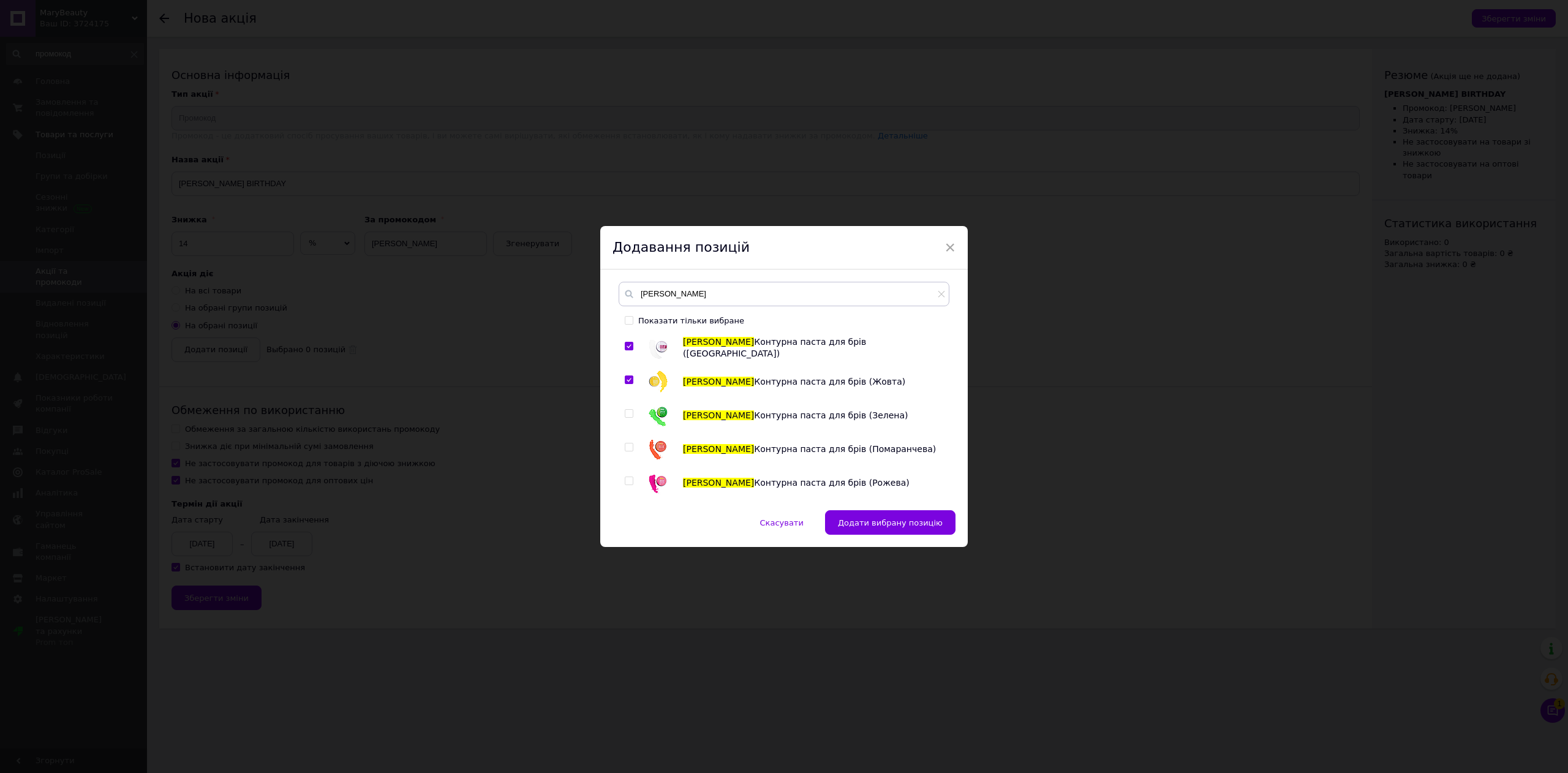
click at [824, 315] on div "zola Показати тільки вибране ZOLA Контурна паста для брів (Біла) ZOLA Контурна …" at bounding box center [784, 390] width 331 height 216
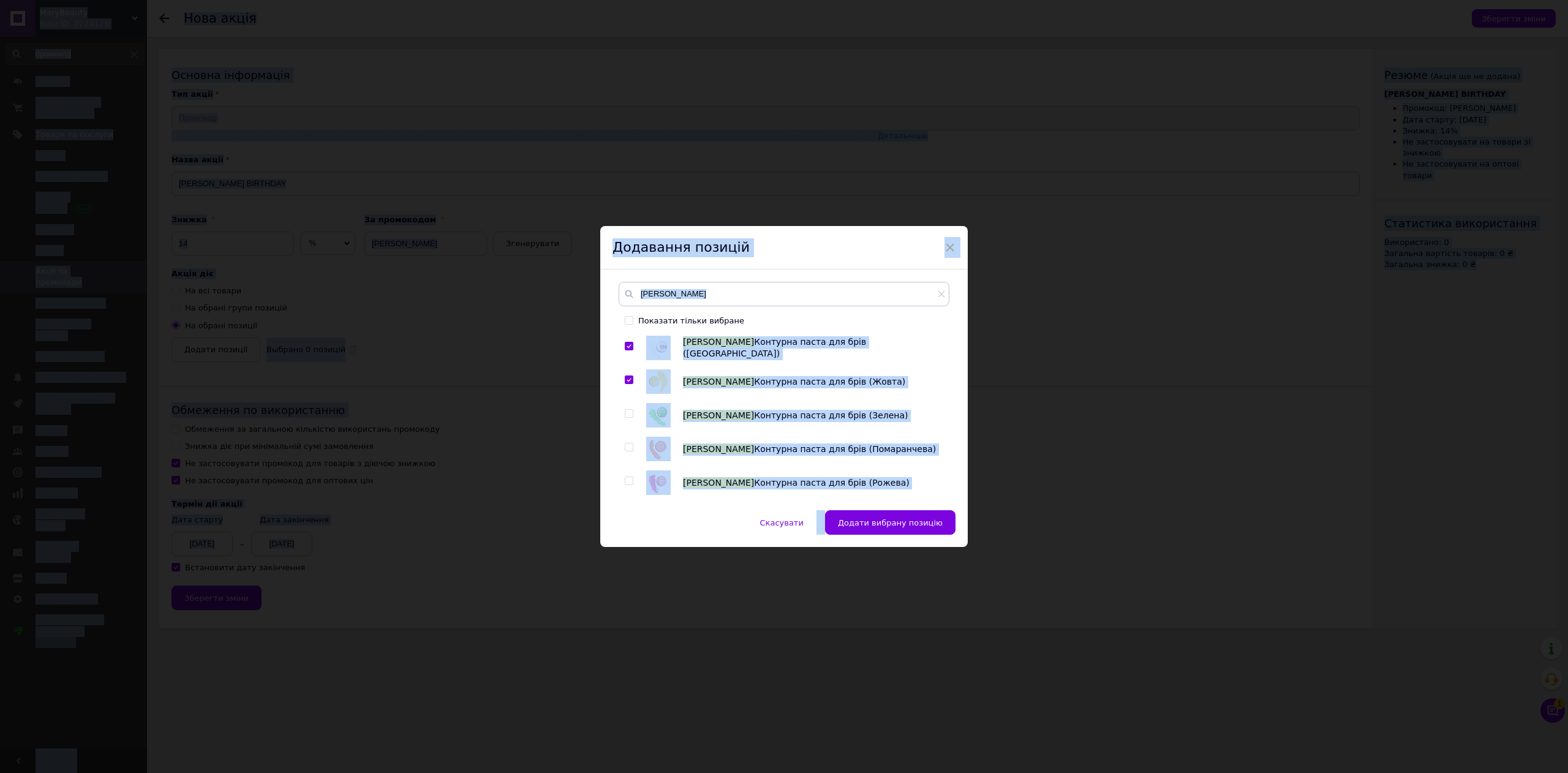
click at [625, 413] on input "checkbox" at bounding box center [628, 413] width 8 height 8
click at [626, 415] on input "checkbox" at bounding box center [628, 413] width 8 height 8
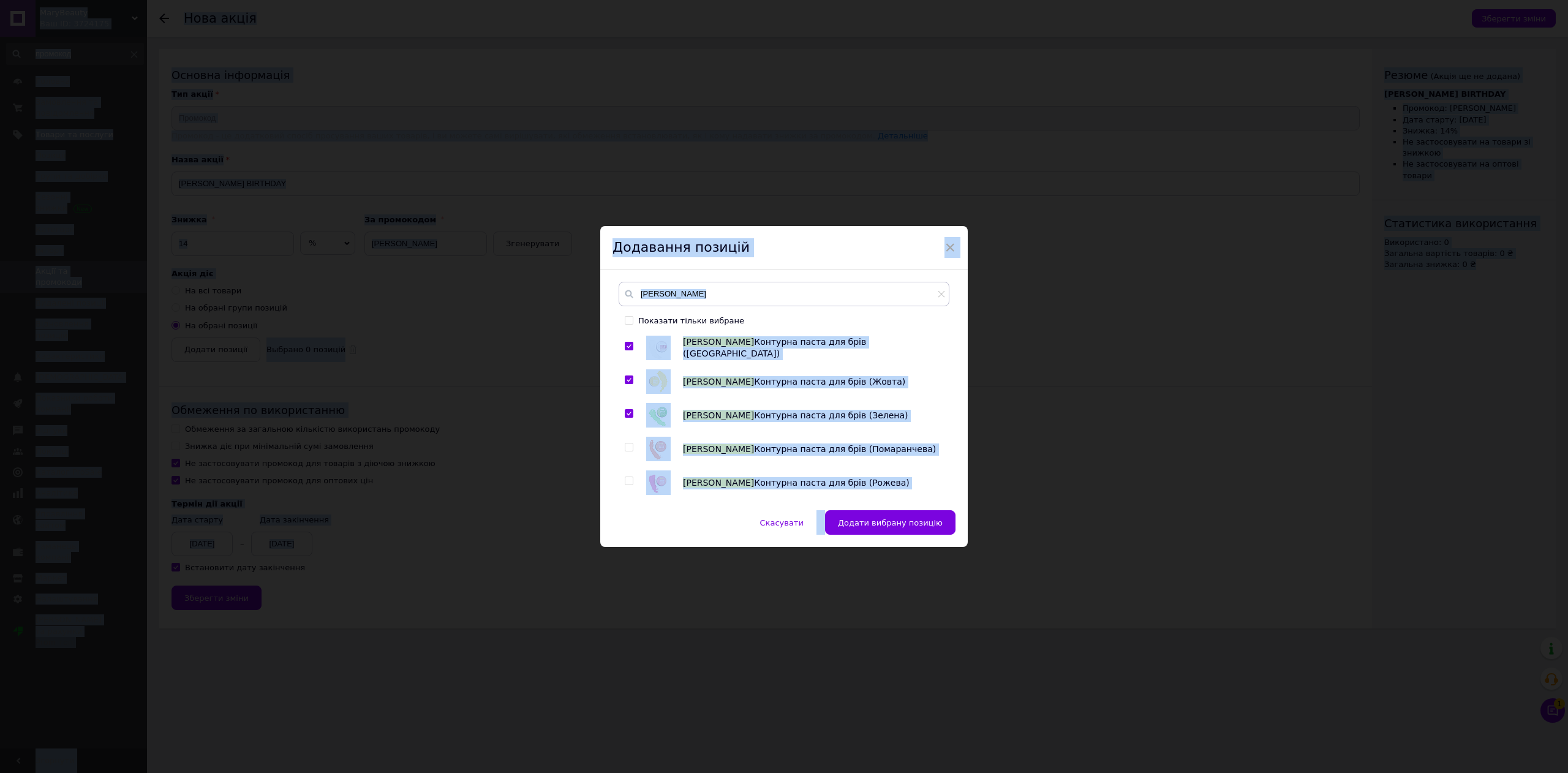
click at [626, 415] on input "checkbox" at bounding box center [628, 413] width 8 height 8
checkbox input "false"
click at [627, 445] on input "checkbox" at bounding box center [628, 447] width 8 height 8
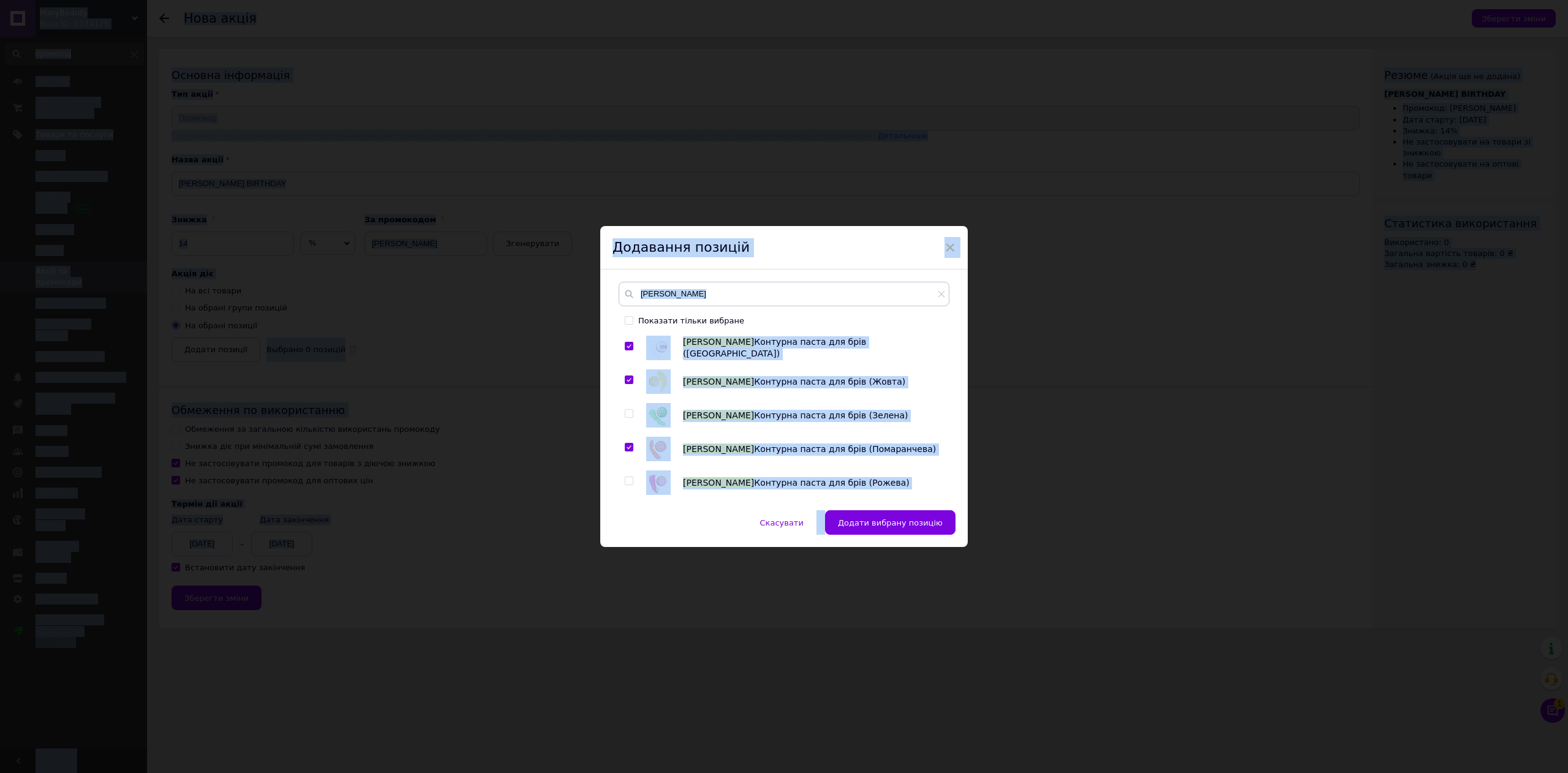
click at [627, 445] on input "checkbox" at bounding box center [628, 447] width 8 height 8
checkbox input "false"
drag, startPoint x: 627, startPoint y: 444, endPoint x: 617, endPoint y: 435, distance: 13.5
click at [619, 435] on div "ZOLA Контурна паста для брів (Біла) ZOLA Контурна паста для брів (Жовта) ZOLA К…" at bounding box center [784, 416] width 330 height 163
click at [834, 260] on div "Додавання позицій" at bounding box center [784, 248] width 367 height 44
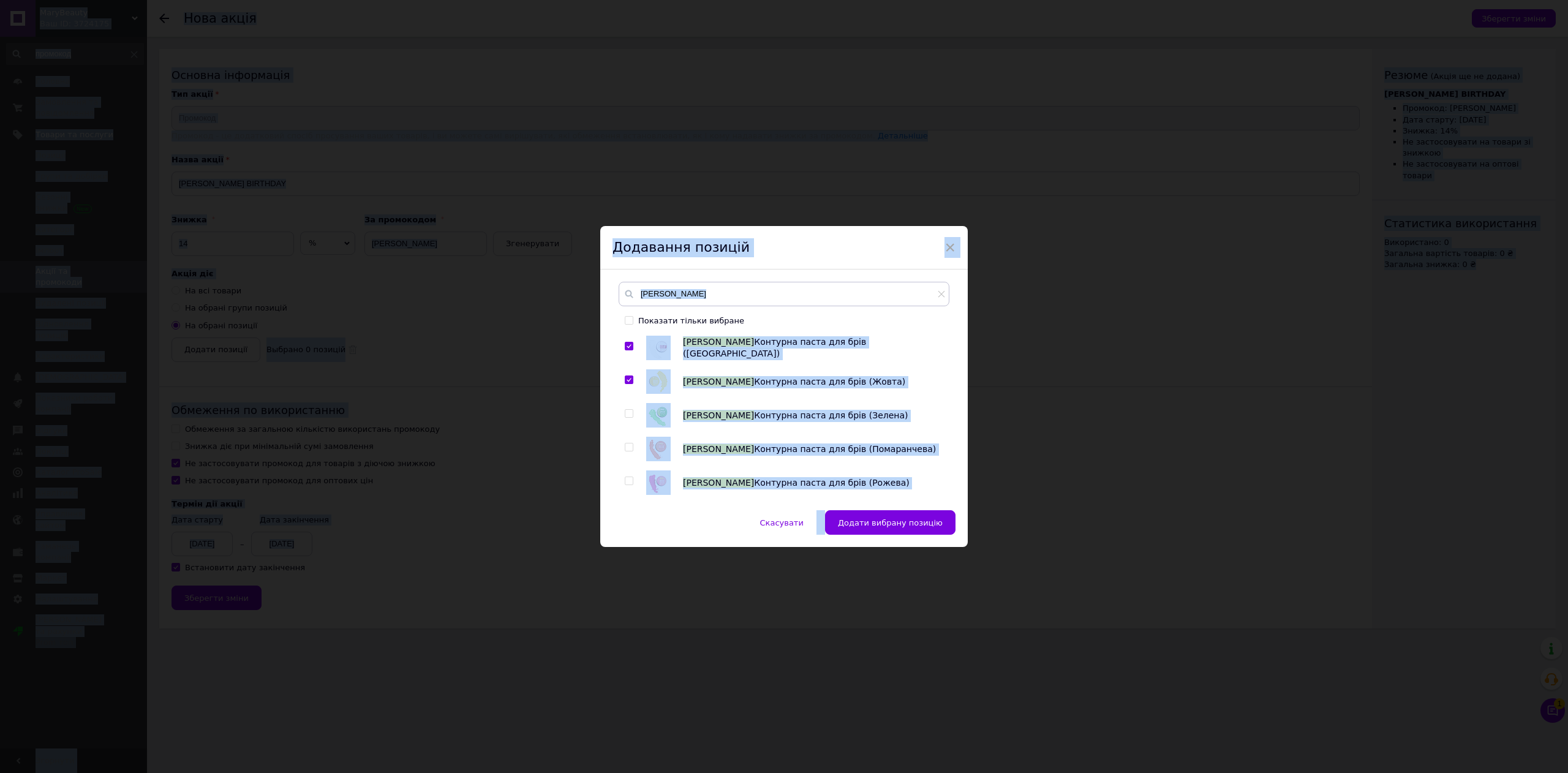
click at [956, 241] on div "Додавання позицій" at bounding box center [784, 248] width 367 height 44
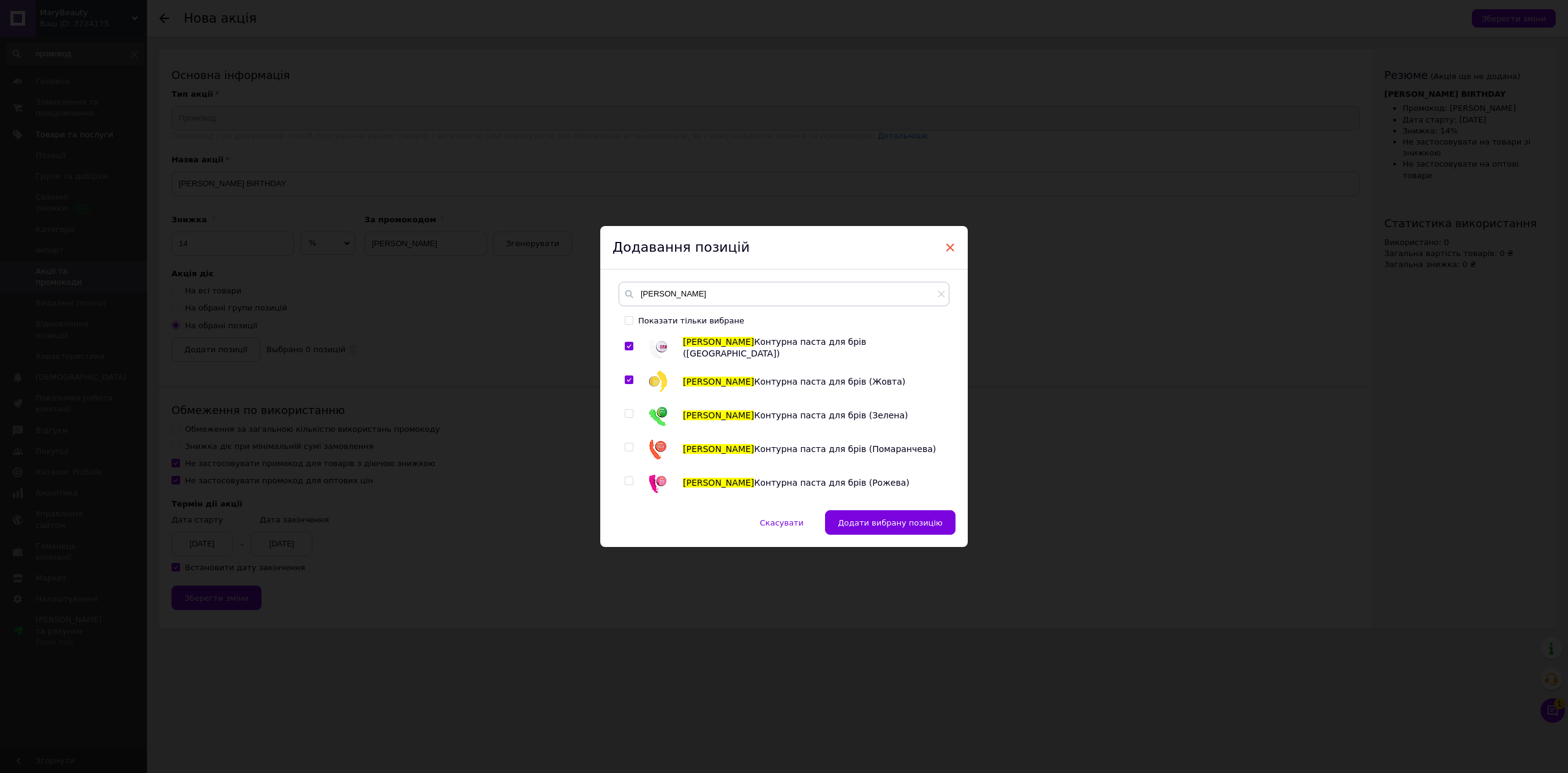
click at [951, 247] on span "×" at bounding box center [950, 247] width 11 height 21
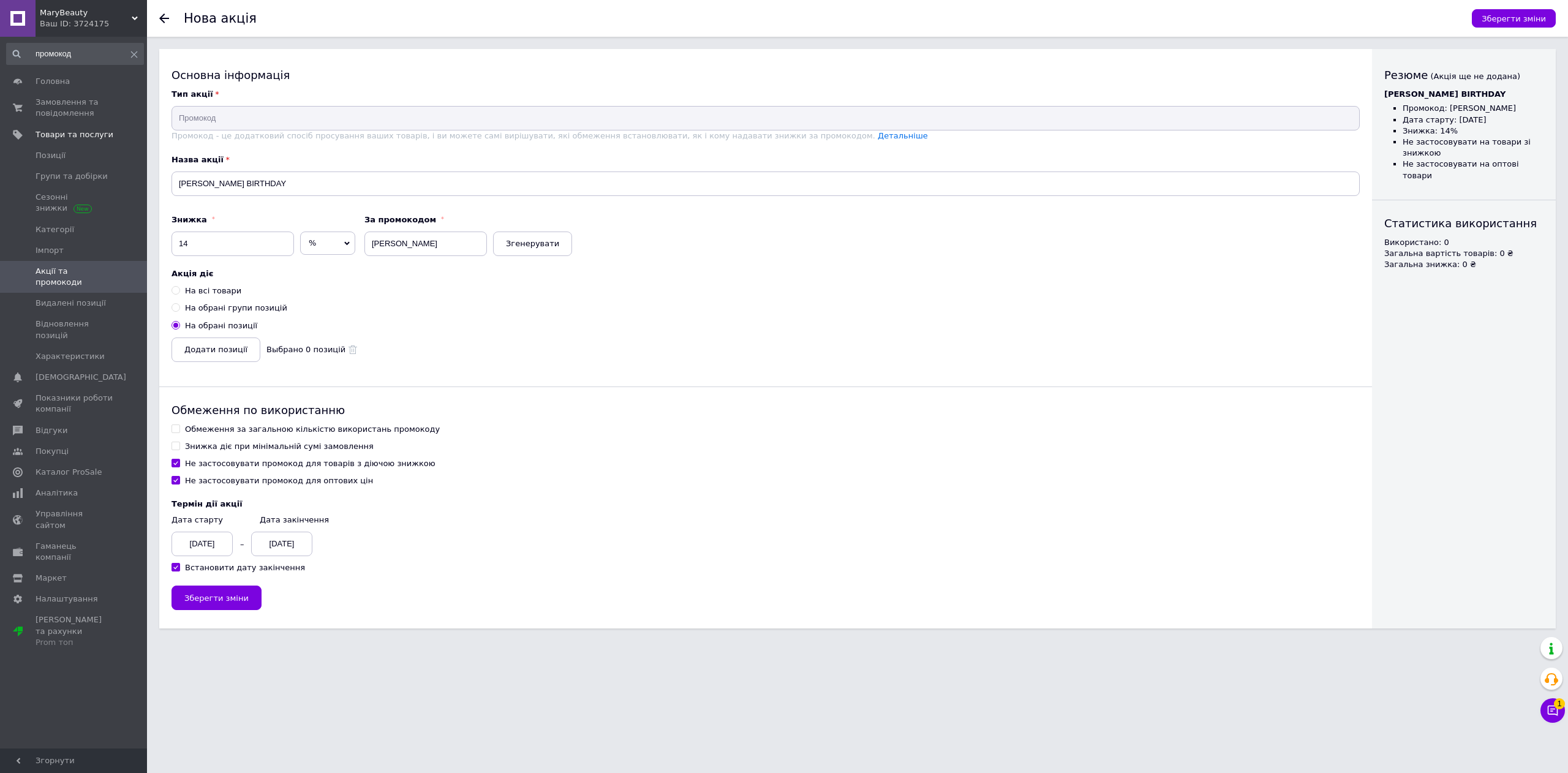
click at [208, 313] on div "На обрані групи позицій" at bounding box center [235, 307] width 102 height 11
click at [180, 311] on input "На обрані групи позицій" at bounding box center [175, 307] width 8 height 8
radio input "true"
radio input "false"
click at [231, 354] on span "Додати групу позицій" at bounding box center [231, 349] width 93 height 9
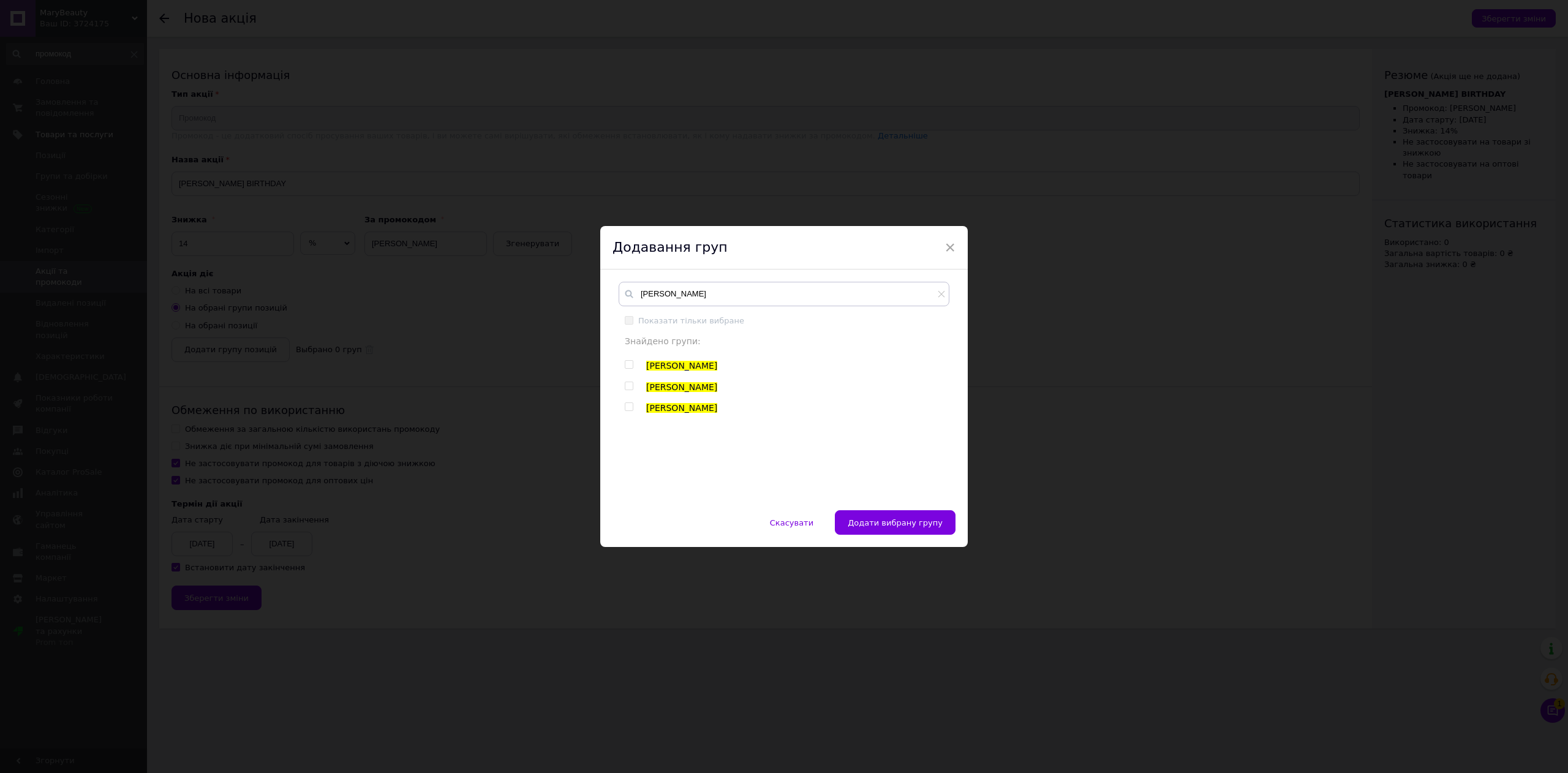
click at [628, 369] on div at bounding box center [631, 366] width 13 height 13
click at [626, 362] on input "checkbox" at bounding box center [628, 364] width 8 height 8
click at [630, 362] on input "checkbox" at bounding box center [628, 364] width 8 height 8
checkbox input "false"
click at [630, 384] on input "checkbox" at bounding box center [628, 385] width 8 height 8
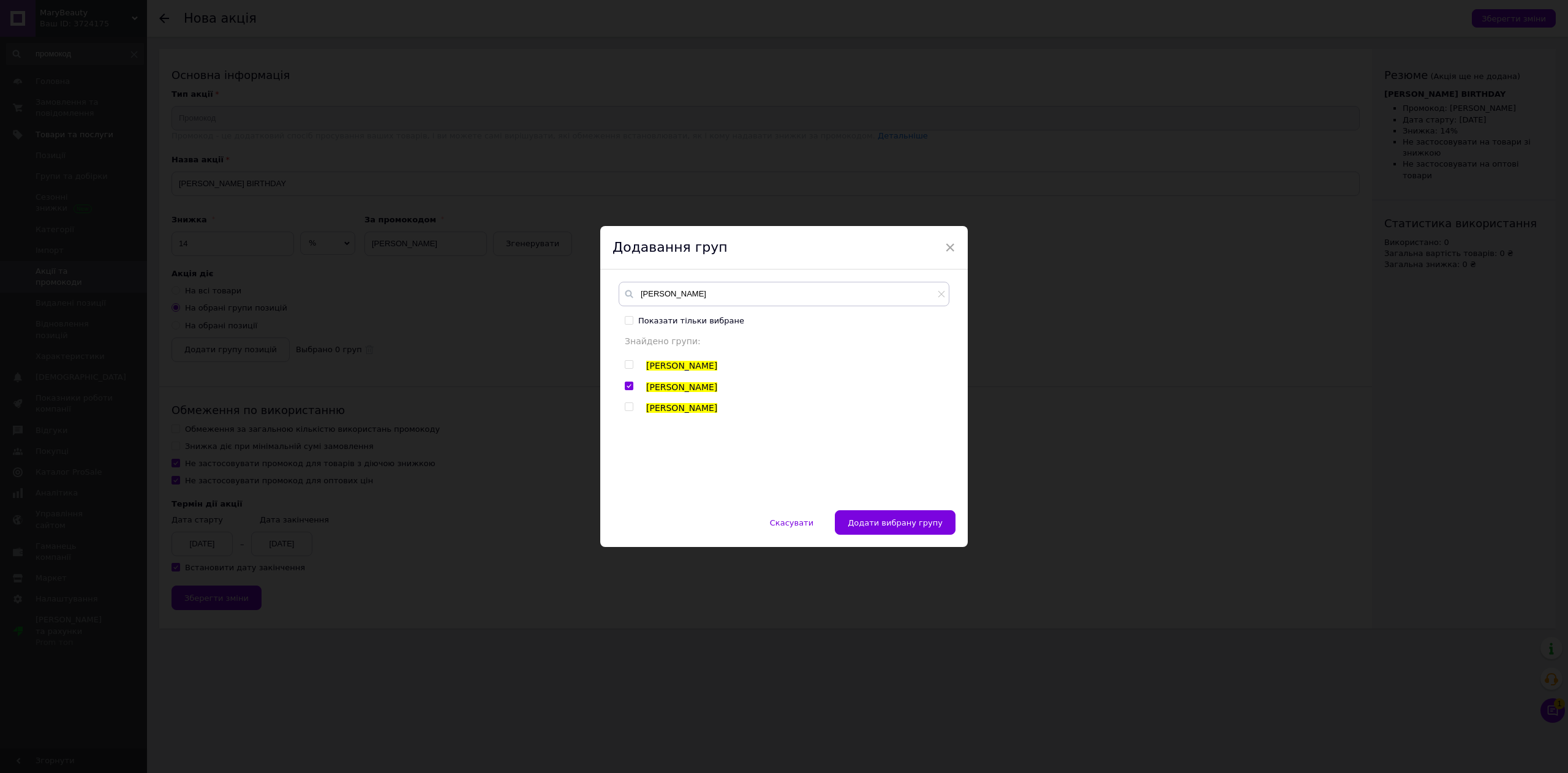
click at [632, 380] on ul "Zola ZOLA ZOLA" at bounding box center [784, 387] width 318 height 54
click at [626, 383] on input "checkbox" at bounding box center [628, 385] width 8 height 8
checkbox input "false"
click at [626, 364] on input "checkbox" at bounding box center [628, 364] width 8 height 8
checkbox input "true"
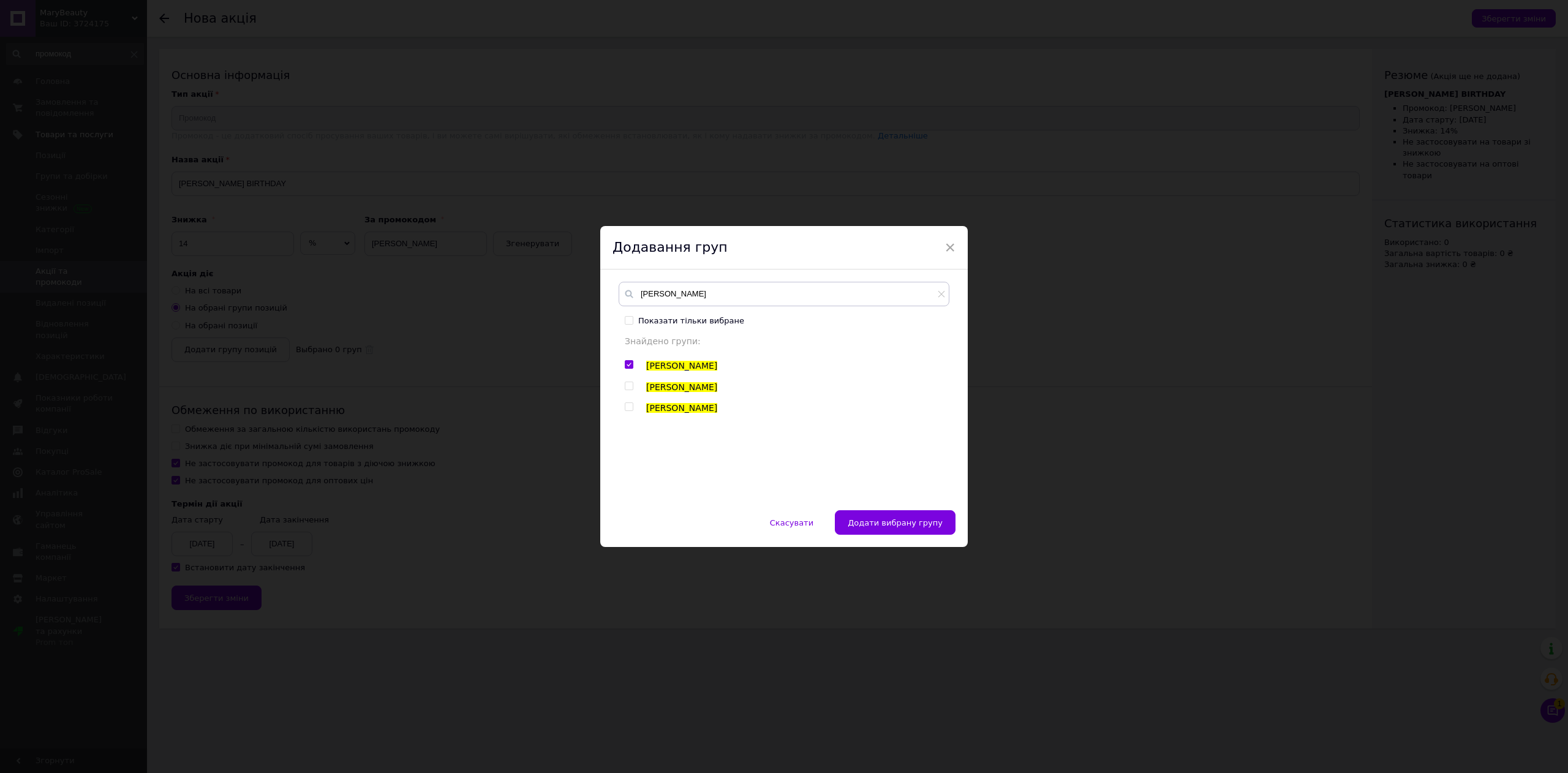
click at [626, 385] on input "checkbox" at bounding box center [628, 385] width 8 height 8
checkbox input "true"
click at [626, 396] on ul "Zola ZOLA ZOLA" at bounding box center [784, 387] width 318 height 54
click at [626, 403] on input "checkbox" at bounding box center [628, 407] width 8 height 8
checkbox input "true"
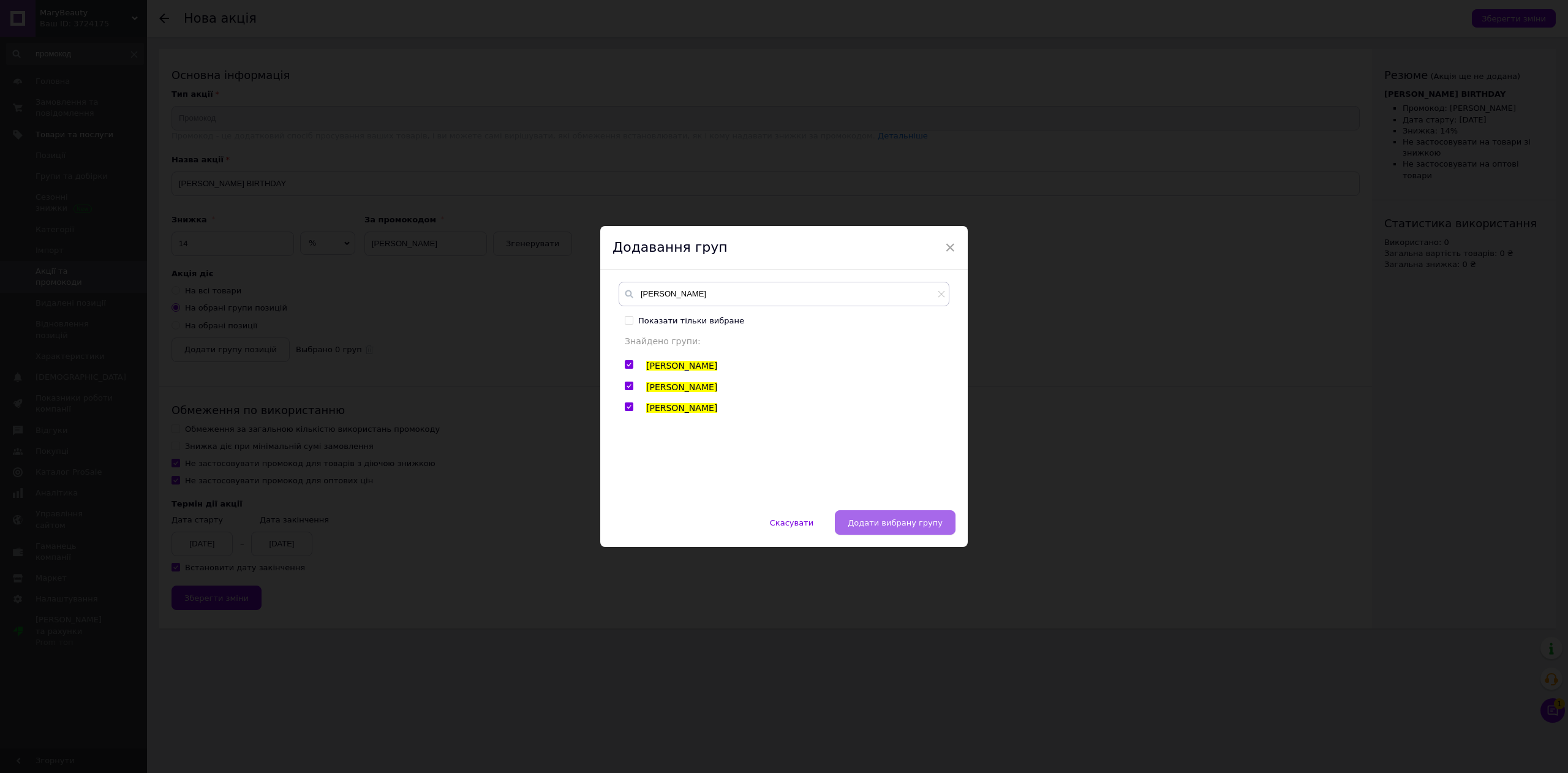
click at [901, 519] on span "Додати вибрану групу" at bounding box center [895, 522] width 95 height 9
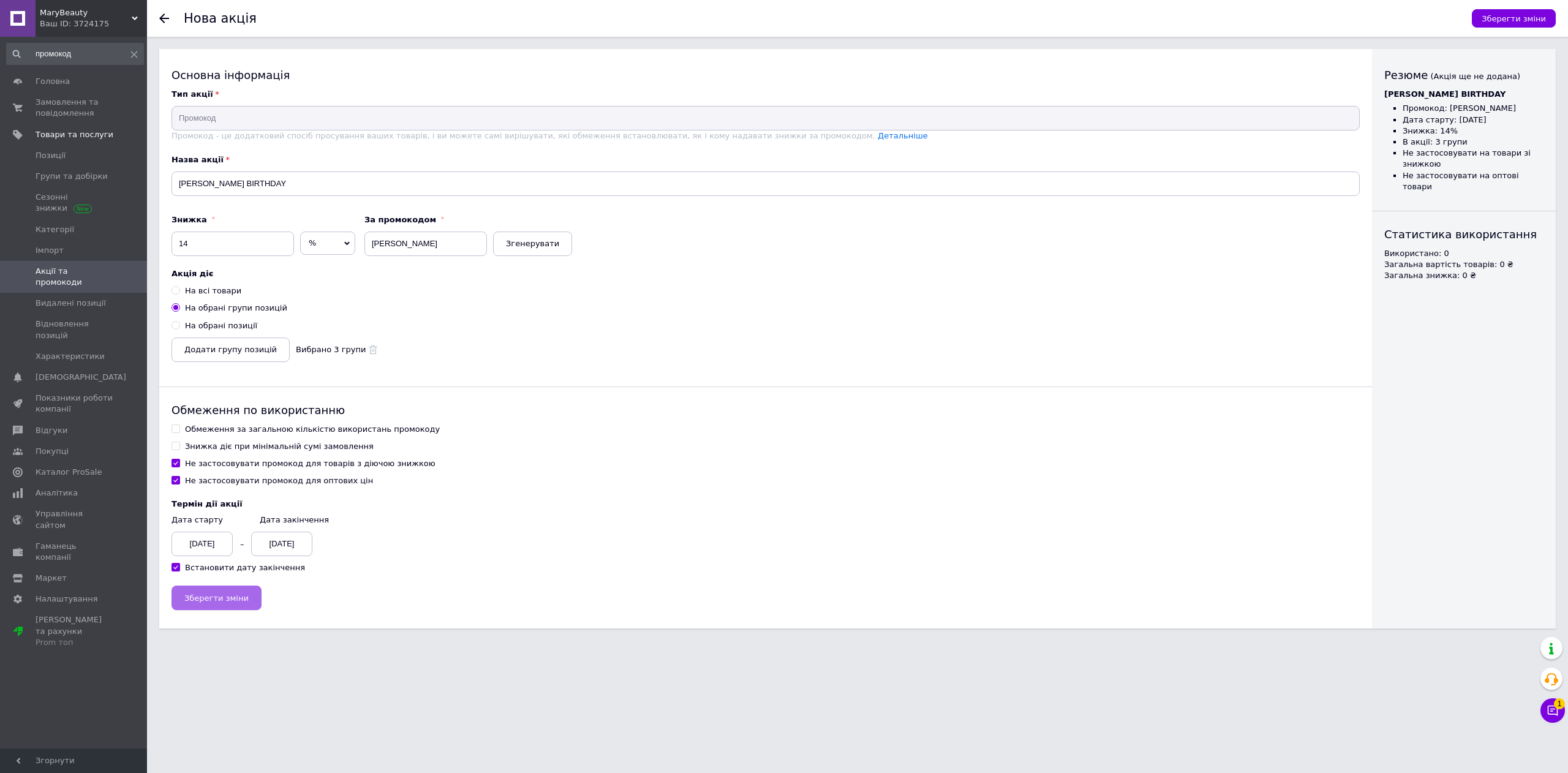
click at [232, 602] on span "Зберегти зміни" at bounding box center [216, 598] width 64 height 9
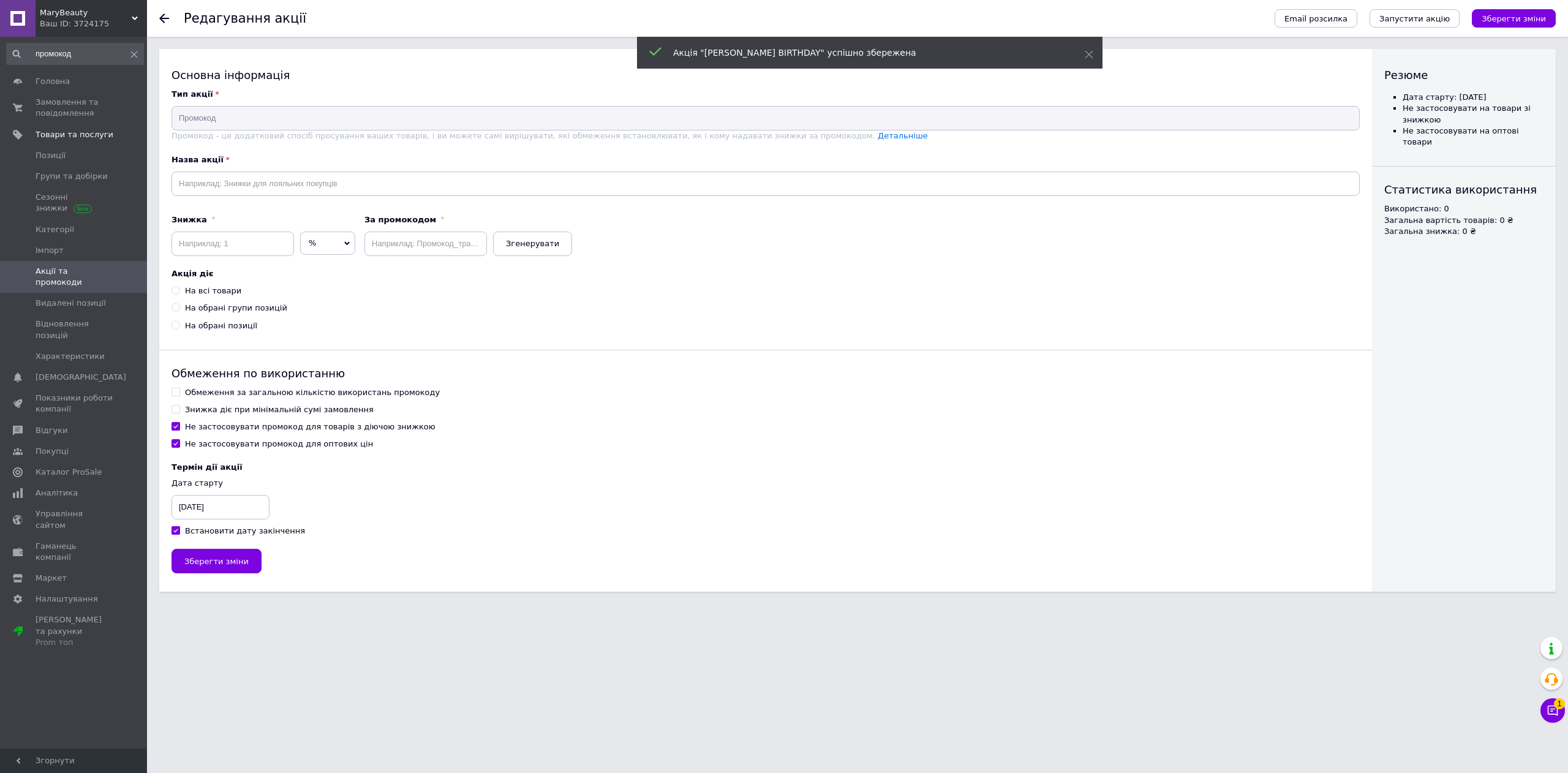
type input "ZOLA BIRTHDAY"
type input "14"
type input "[PERSON_NAME]"
radio input "true"
checkbox input "true"
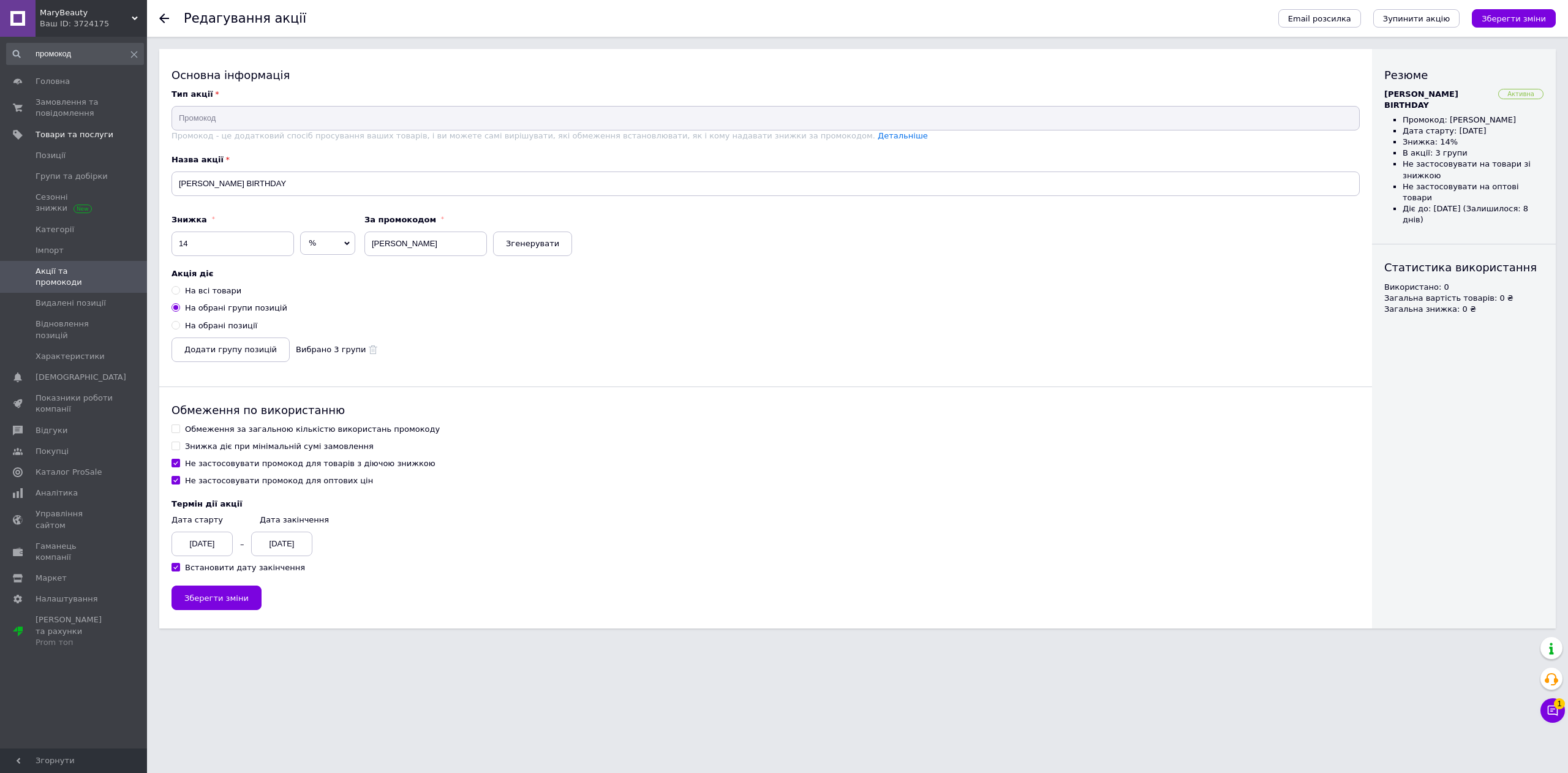
click at [175, 325] on input "На обрані позиції" at bounding box center [175, 324] width 8 height 8
radio input "true"
click at [207, 357] on button "Додати позиції" at bounding box center [216, 349] width 89 height 24
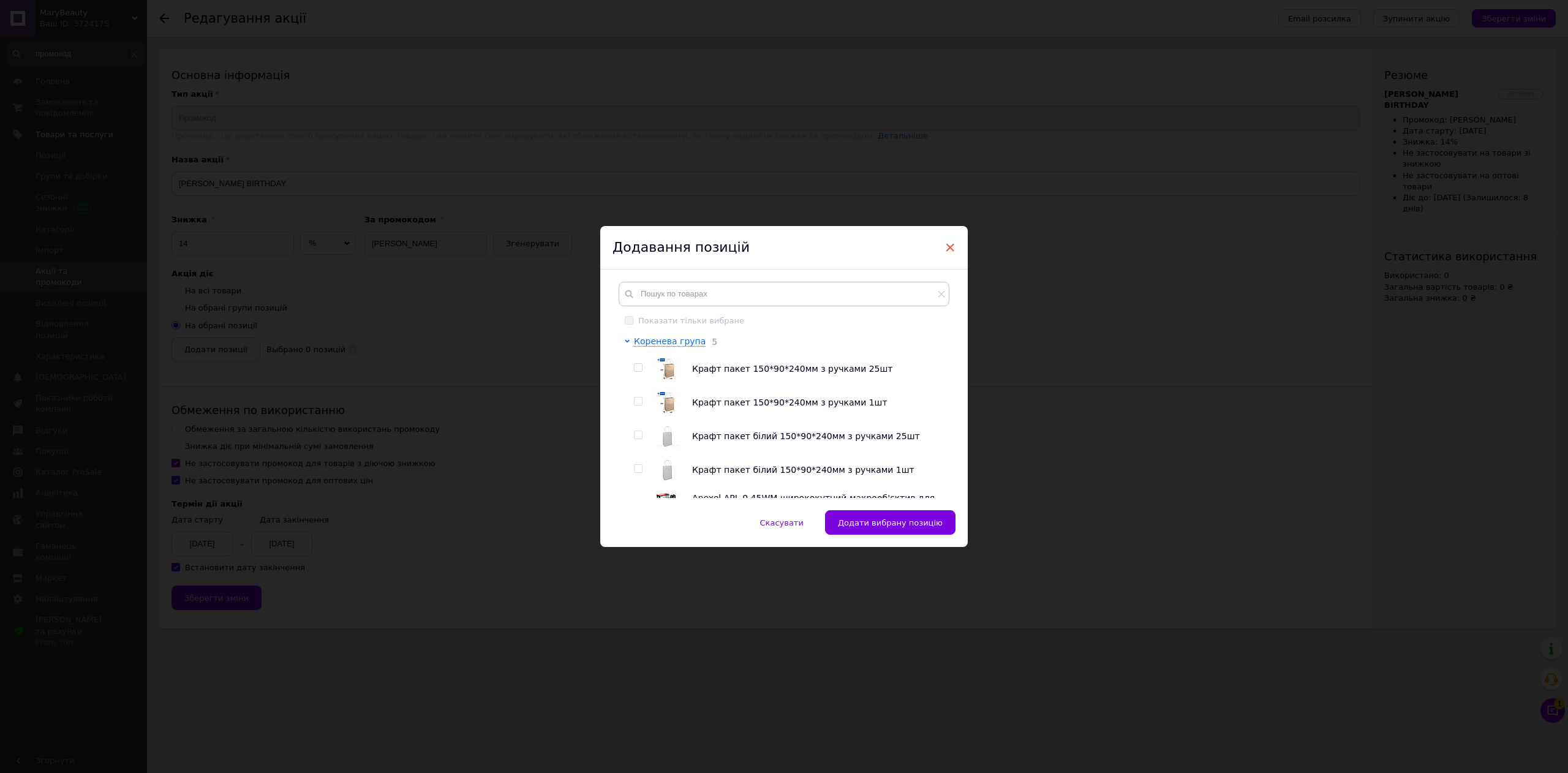
click at [951, 243] on span "×" at bounding box center [950, 247] width 11 height 21
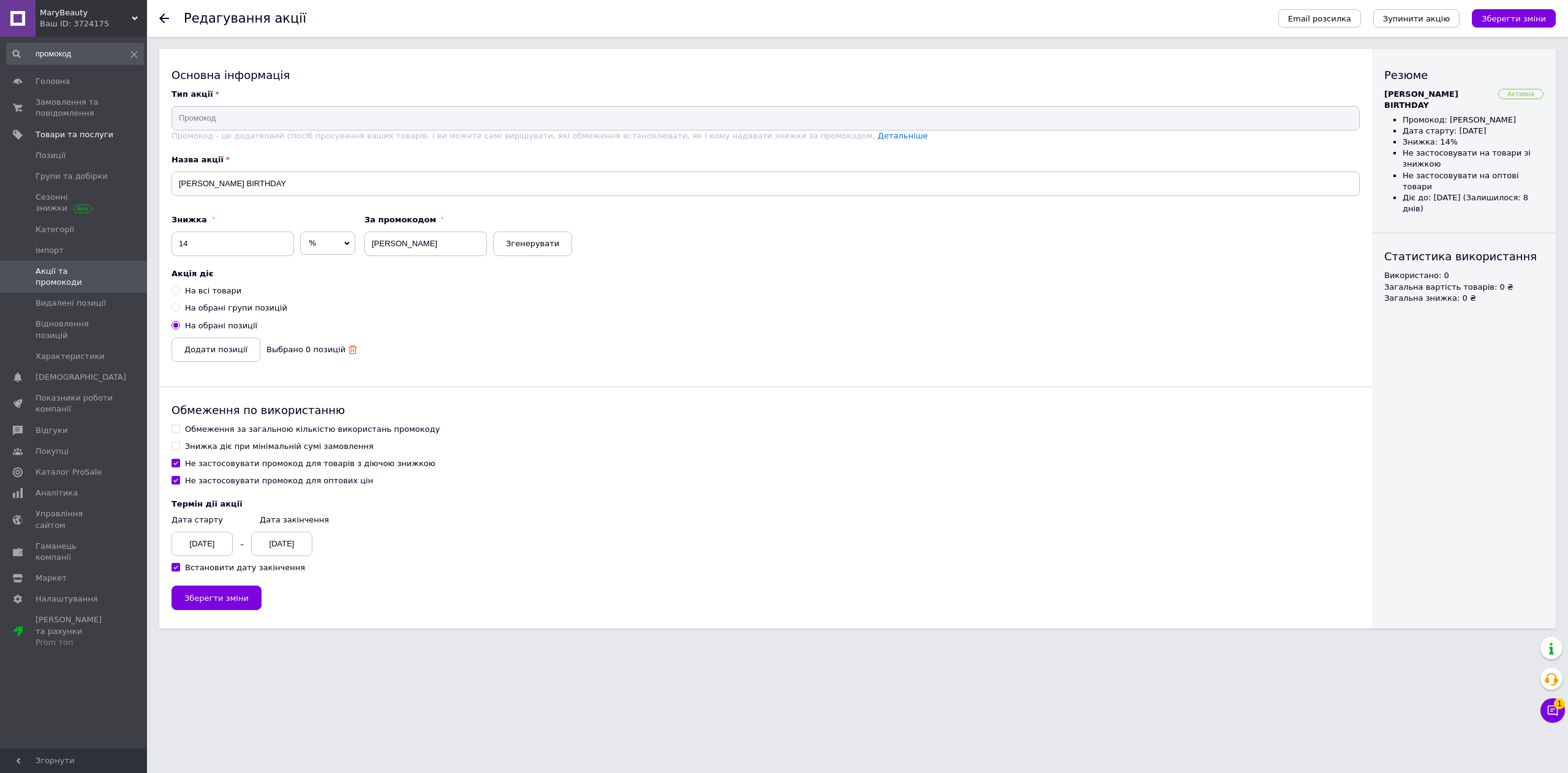
click at [349, 352] on icon at bounding box center [353, 350] width 9 height 9
click at [175, 305] on input "На обрані групи позицій" at bounding box center [175, 307] width 8 height 8
radio input "true"
radio input "false"
click at [356, 350] on div "Акція діє На всі товари На обрані групи позицій На обрані позиції Додати групу …" at bounding box center [765, 318] width 1188 height 100
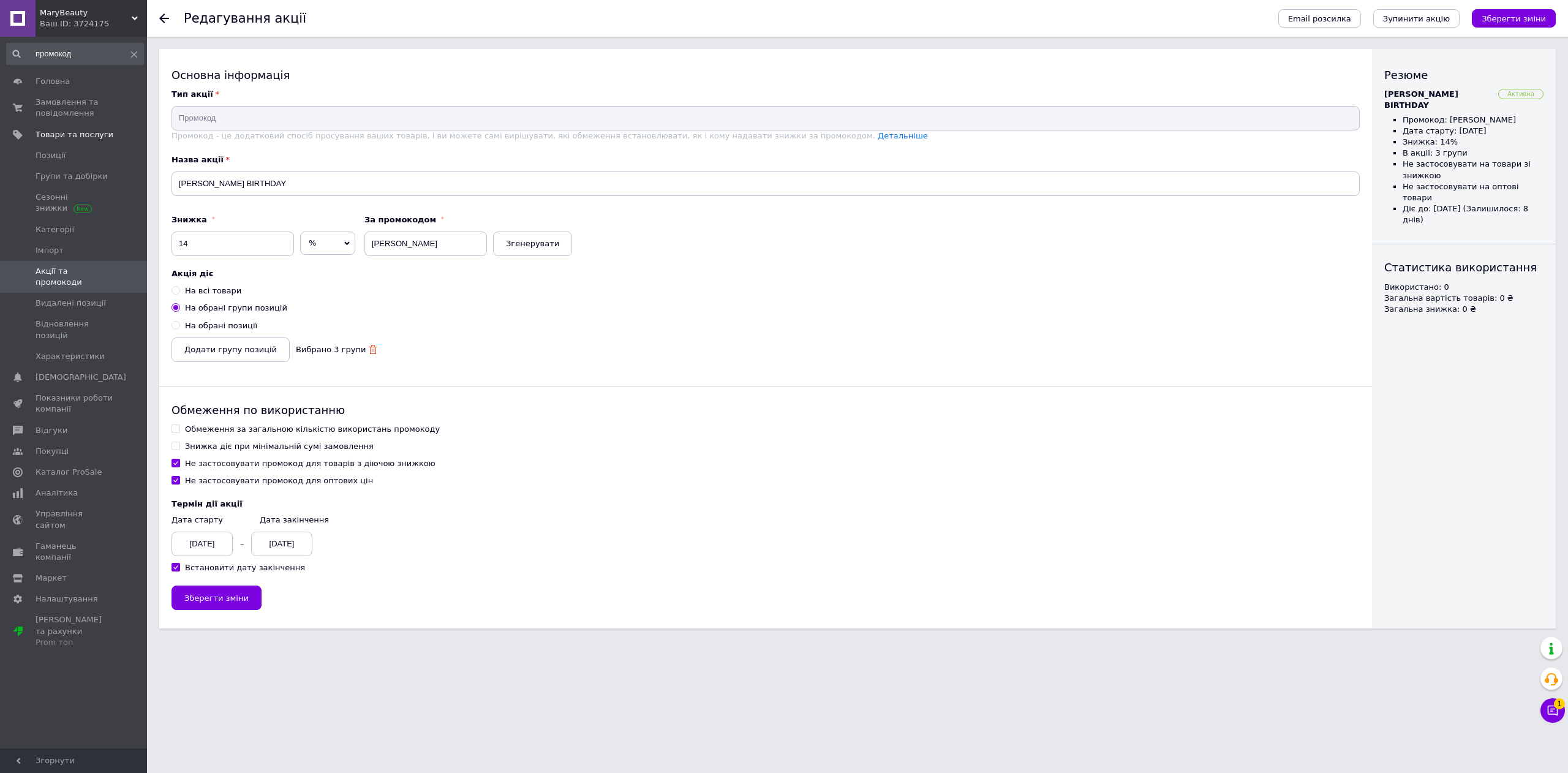
click at [369, 350] on icon at bounding box center [373, 350] width 9 height 9
click at [255, 354] on span "Додати групу позицій" at bounding box center [231, 349] width 93 height 9
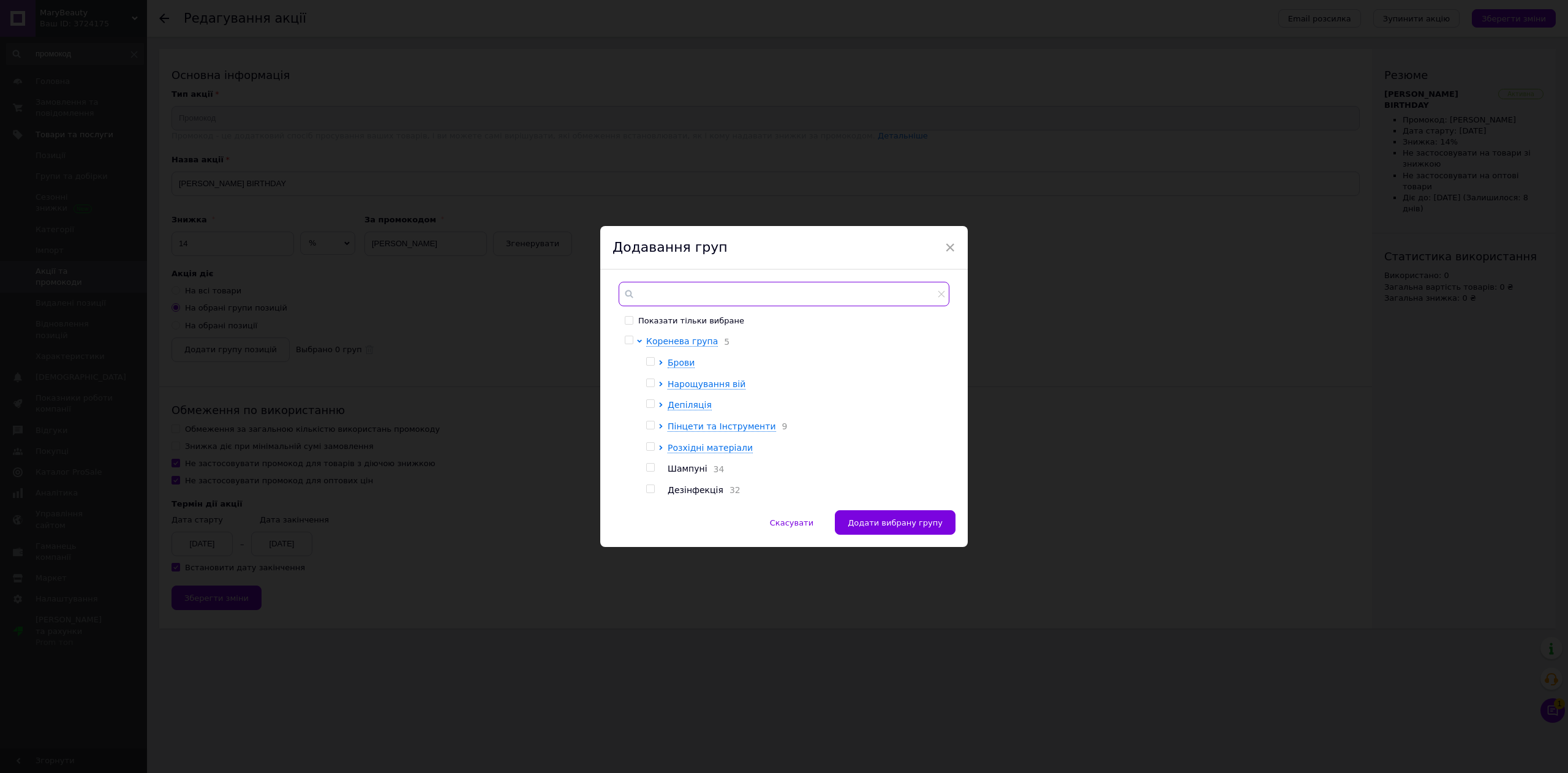
click at [759, 305] on input "text" at bounding box center [784, 293] width 331 height 24
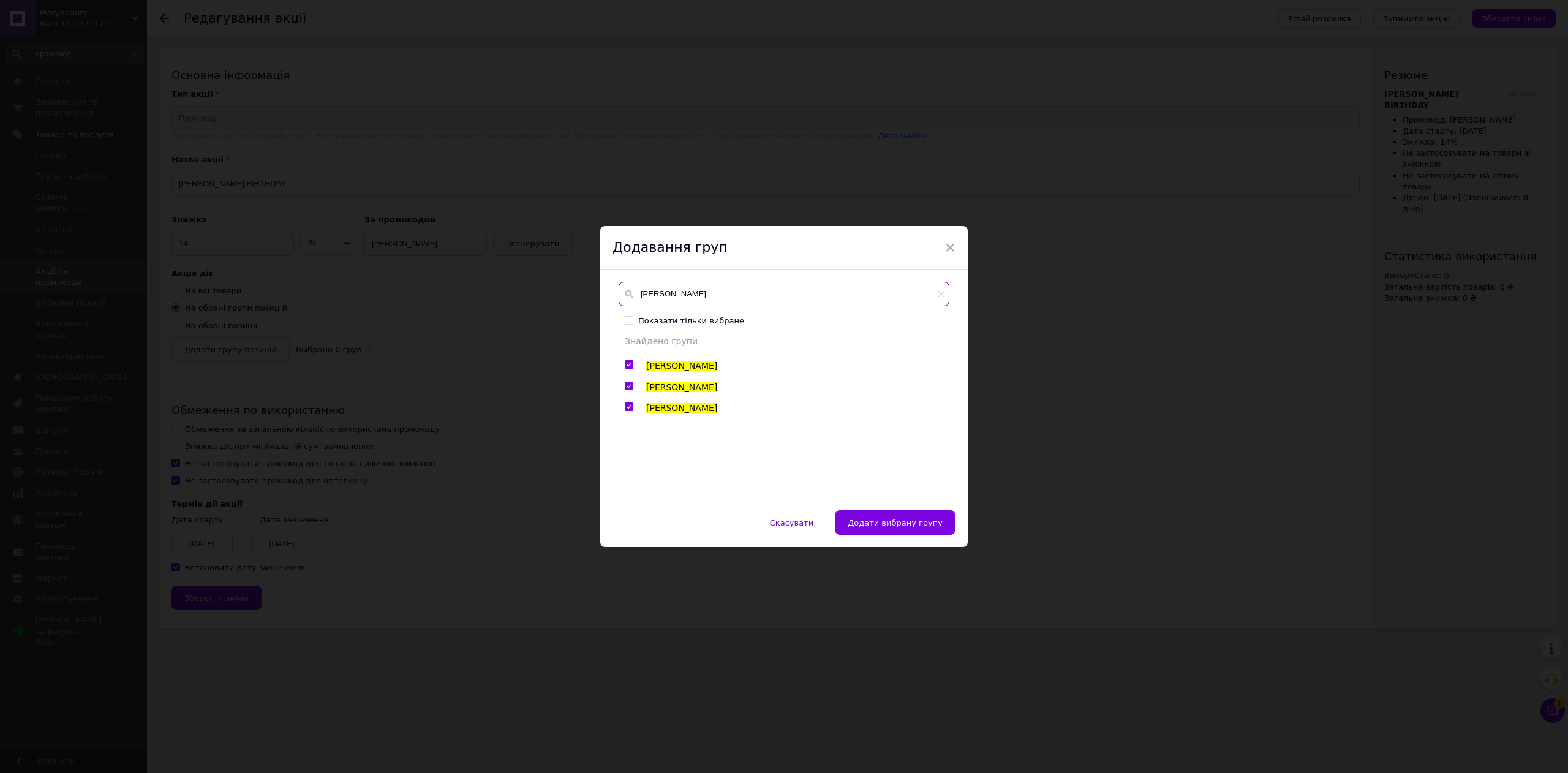
type input "zola"
click at [946, 243] on span "×" at bounding box center [950, 247] width 11 height 21
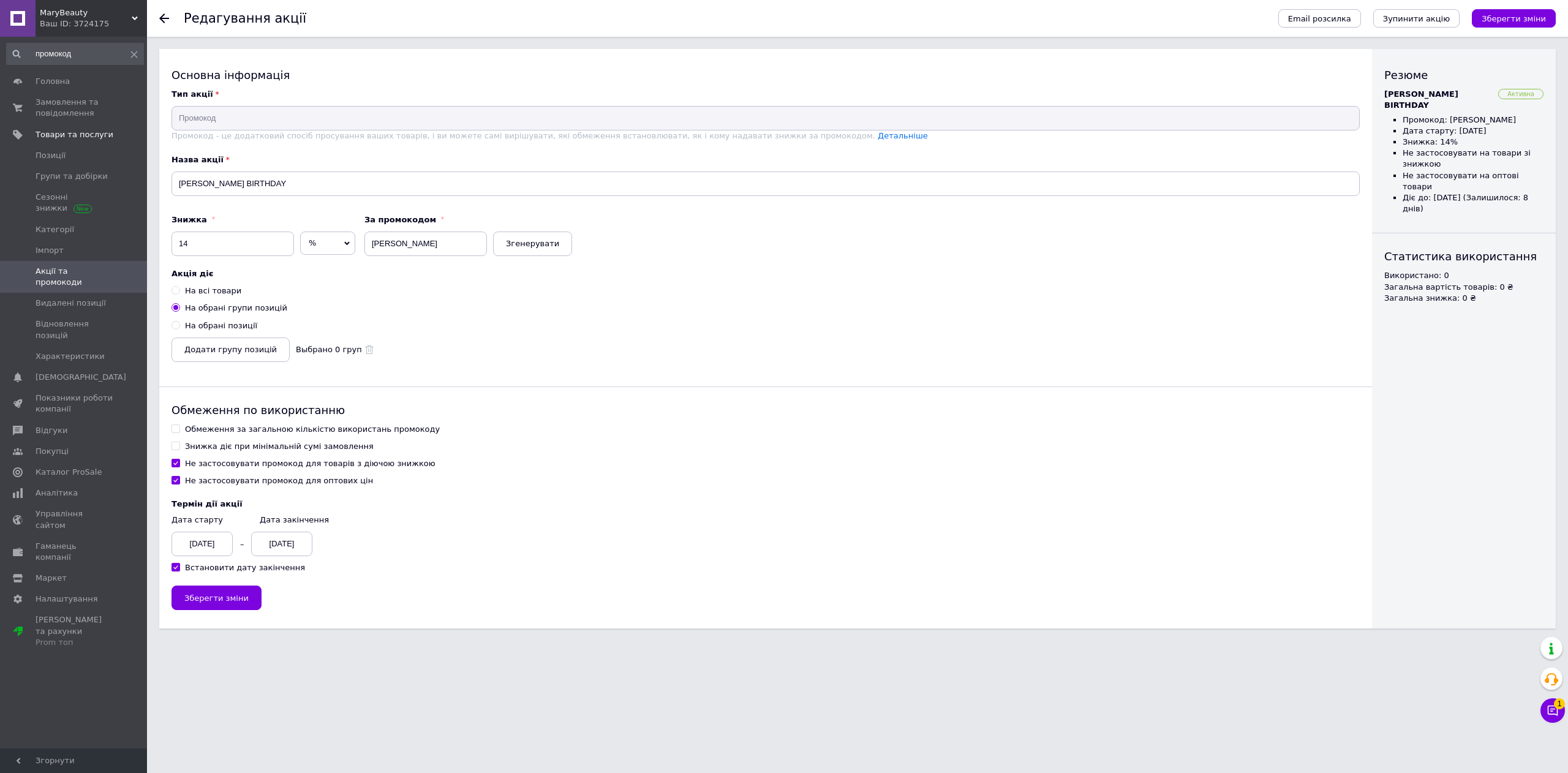
click at [179, 324] on input "На обрані позиції" at bounding box center [175, 324] width 8 height 8
radio input "true"
radio input "false"
click at [217, 354] on span "Додати позиції" at bounding box center [216, 349] width 63 height 9
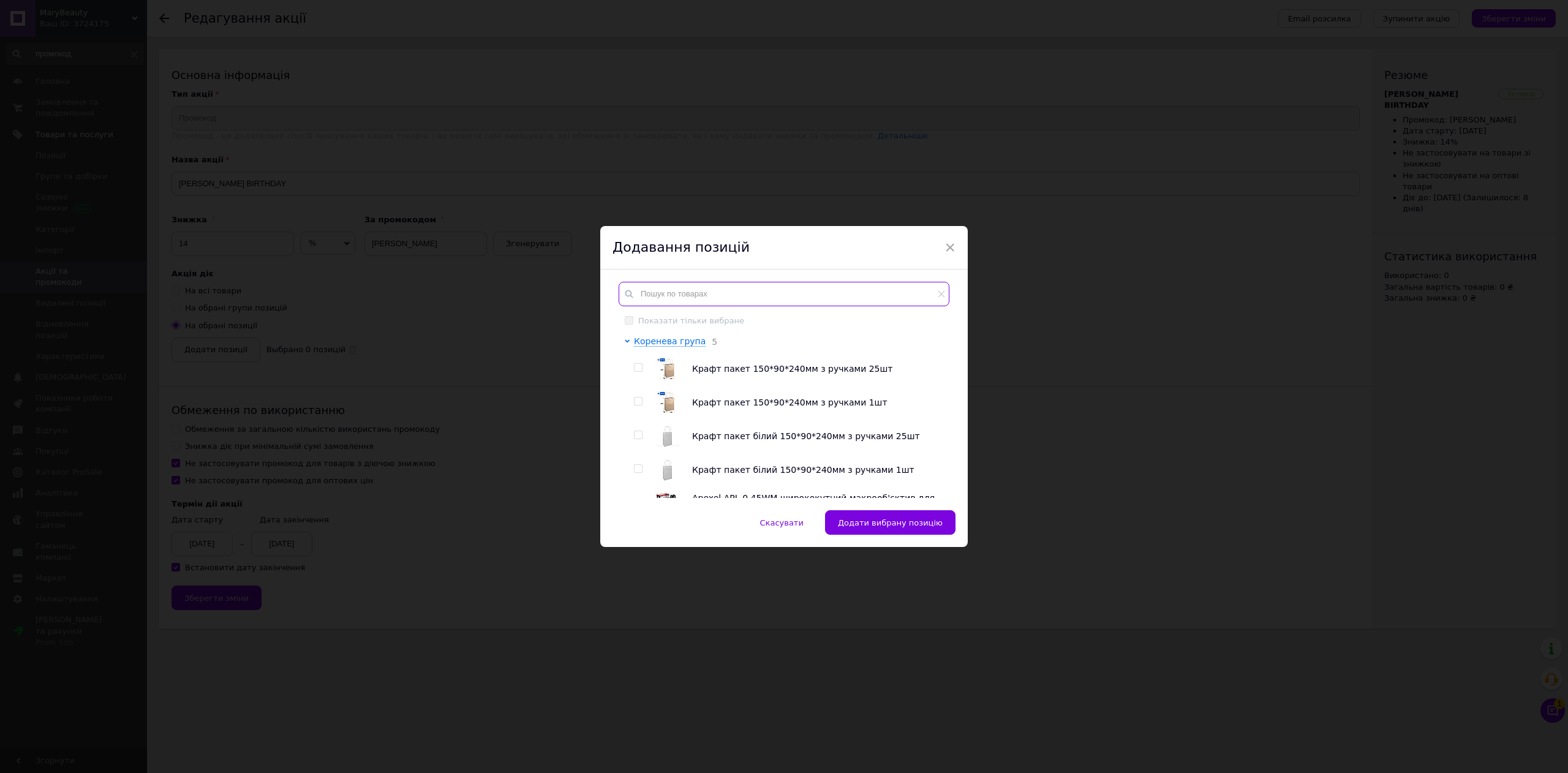
click at [712, 288] on input "text" at bounding box center [784, 293] width 331 height 24
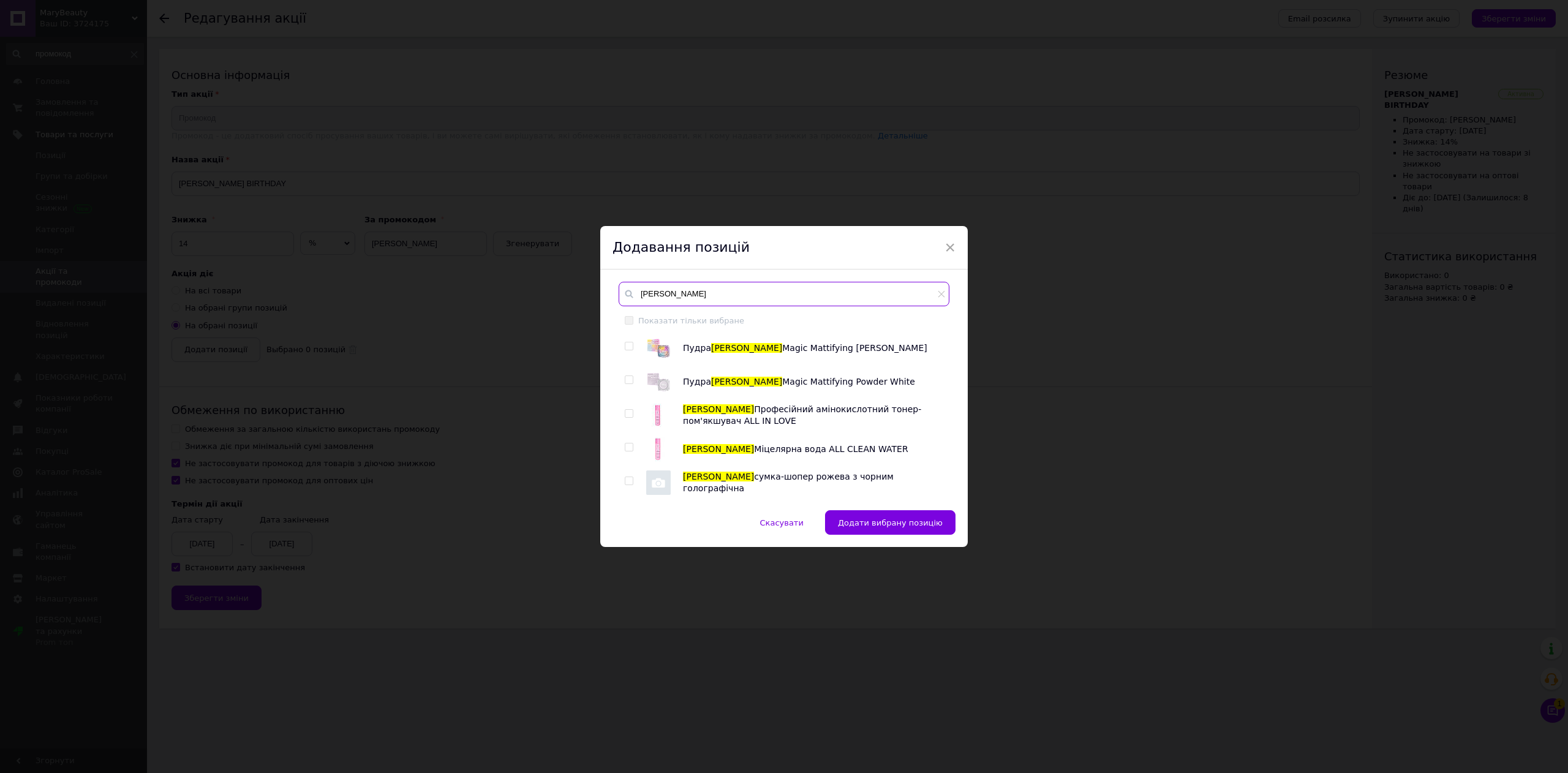
type input "zola"
drag, startPoint x: 623, startPoint y: 349, endPoint x: 627, endPoint y: 357, distance: 8.9
click at [625, 352] on div at bounding box center [631, 347] width 13 height 24
click at [628, 346] on input "checkbox" at bounding box center [628, 346] width 8 height 8
checkbox input "true"
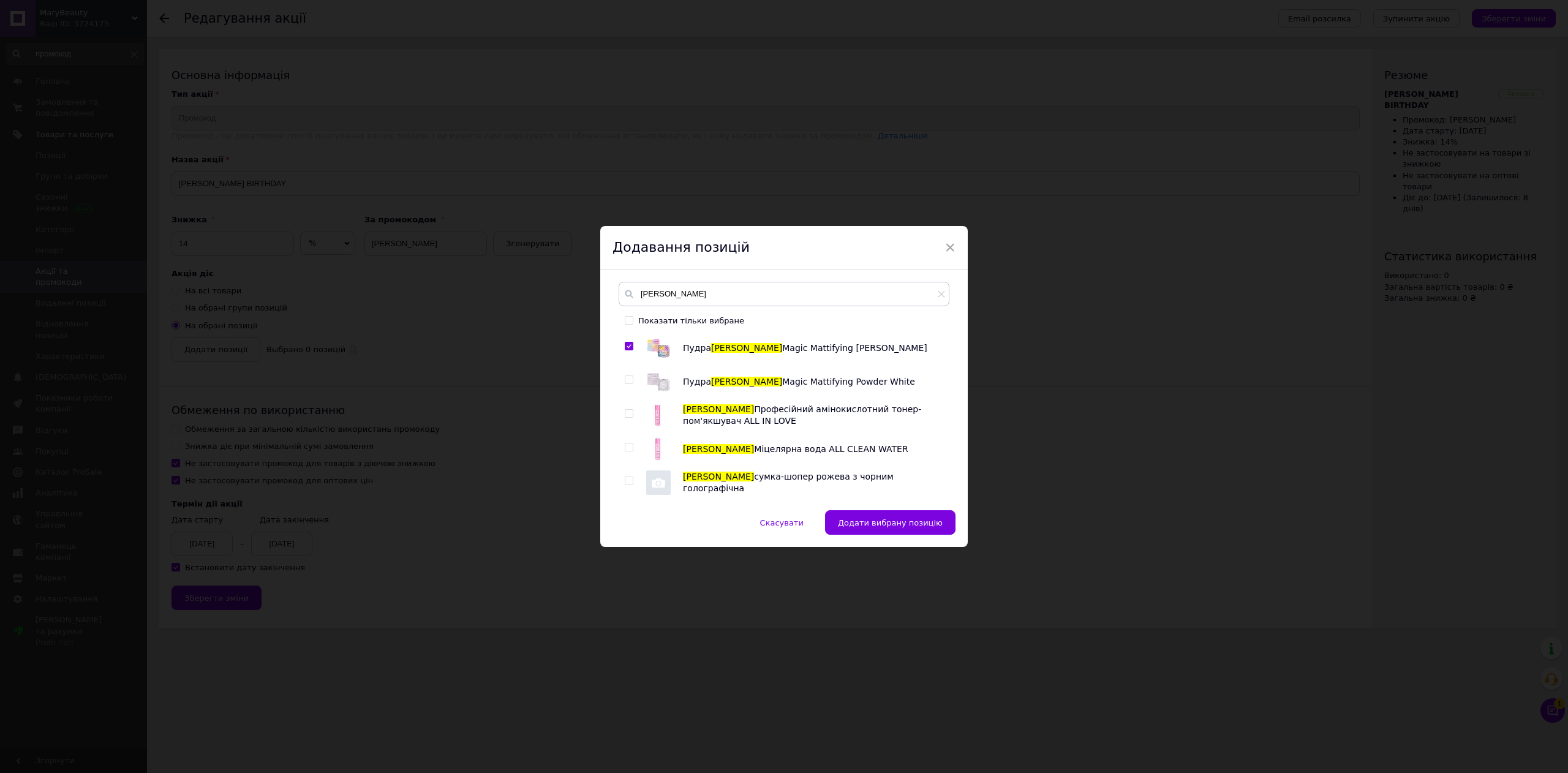
click at [625, 382] on input "checkbox" at bounding box center [628, 380] width 8 height 8
checkbox input "true"
click at [628, 414] on input "checkbox" at bounding box center [628, 413] width 8 height 8
checkbox input "true"
drag, startPoint x: 626, startPoint y: 449, endPoint x: 626, endPoint y: 463, distance: 14.0
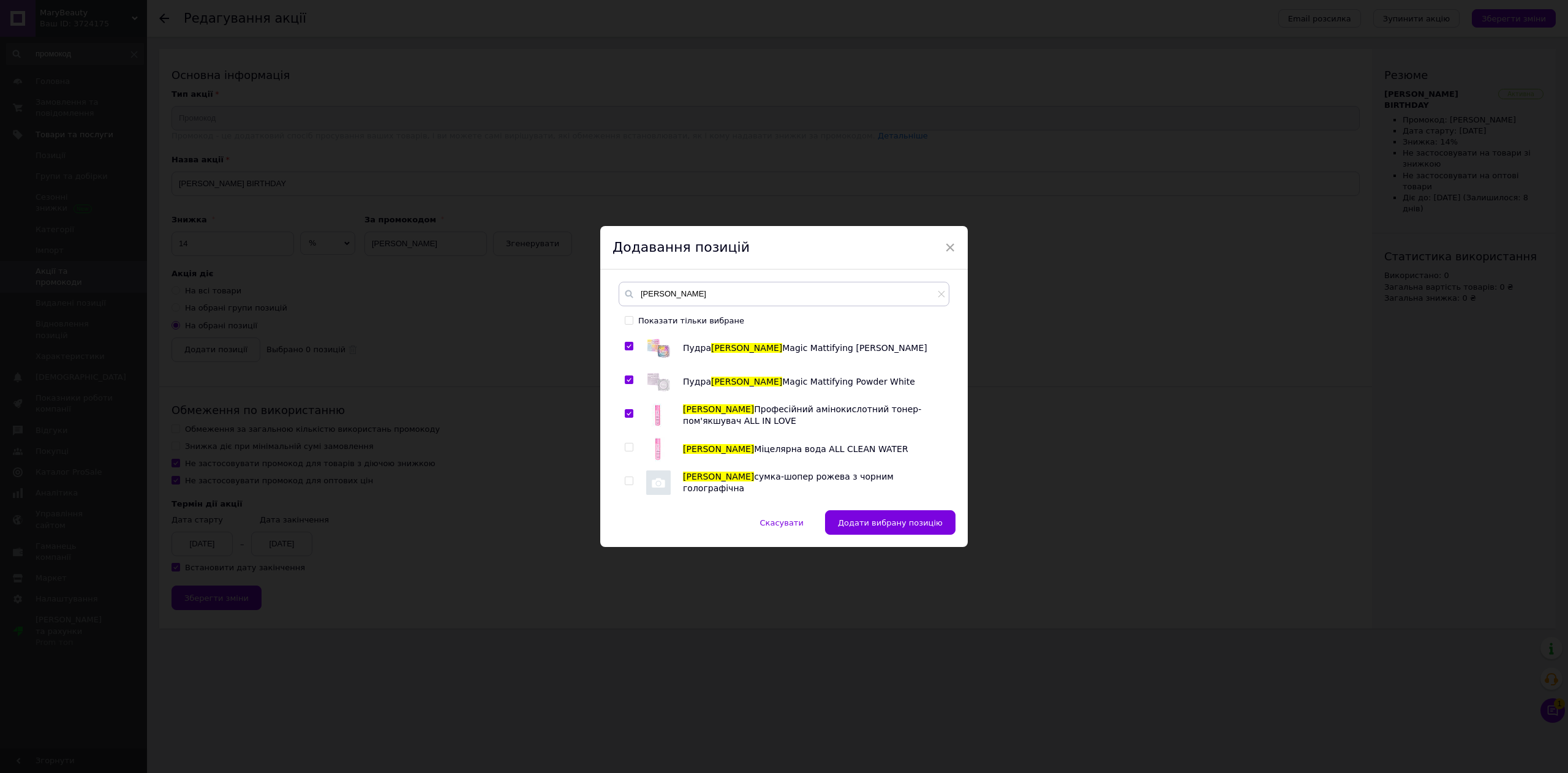
click at [626, 452] on input "checkbox" at bounding box center [628, 447] width 8 height 8
checkbox input "true"
click at [626, 481] on input "checkbox" at bounding box center [628, 480] width 8 height 8
checkbox input "true"
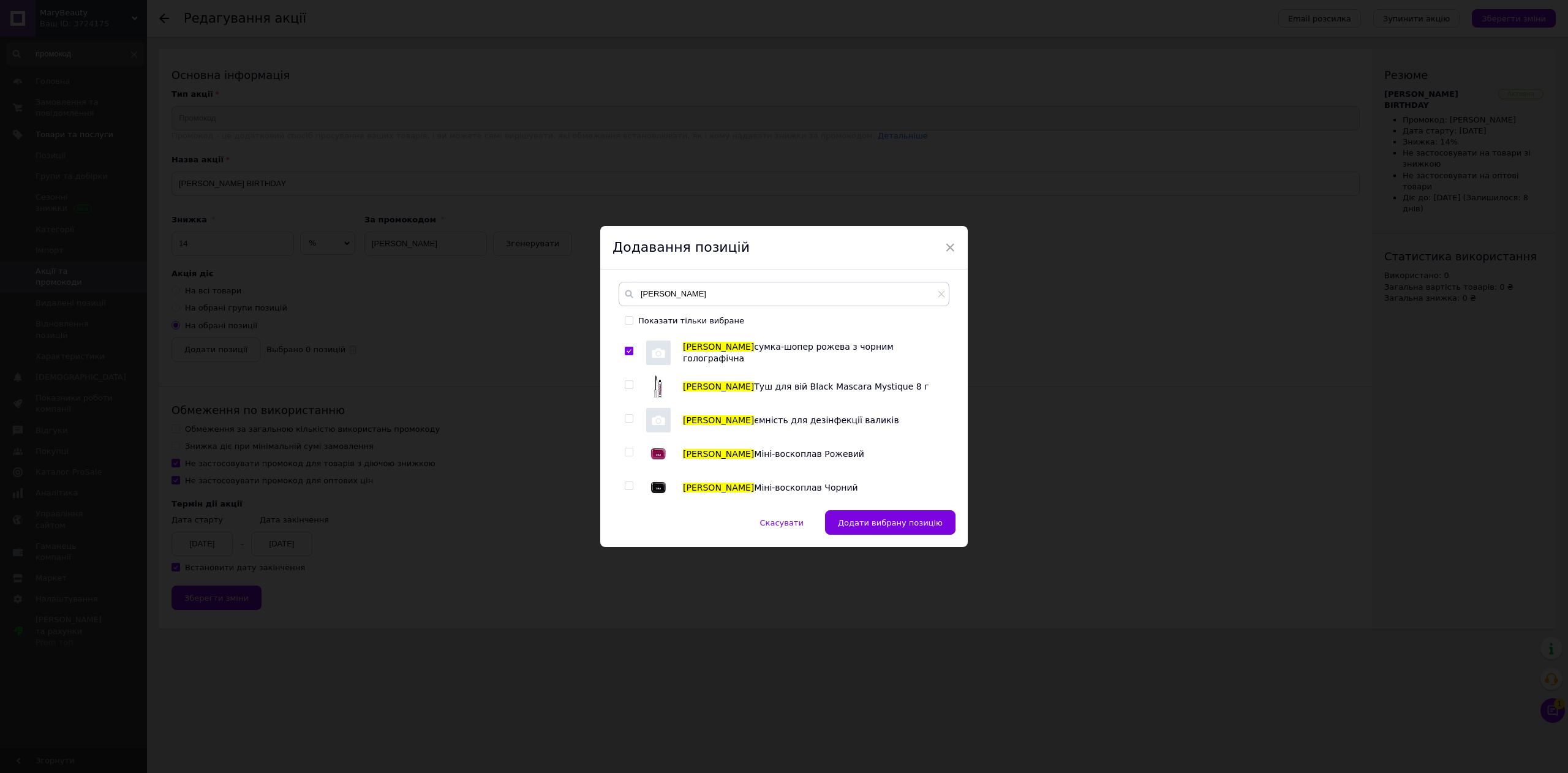
scroll to position [122, 0]
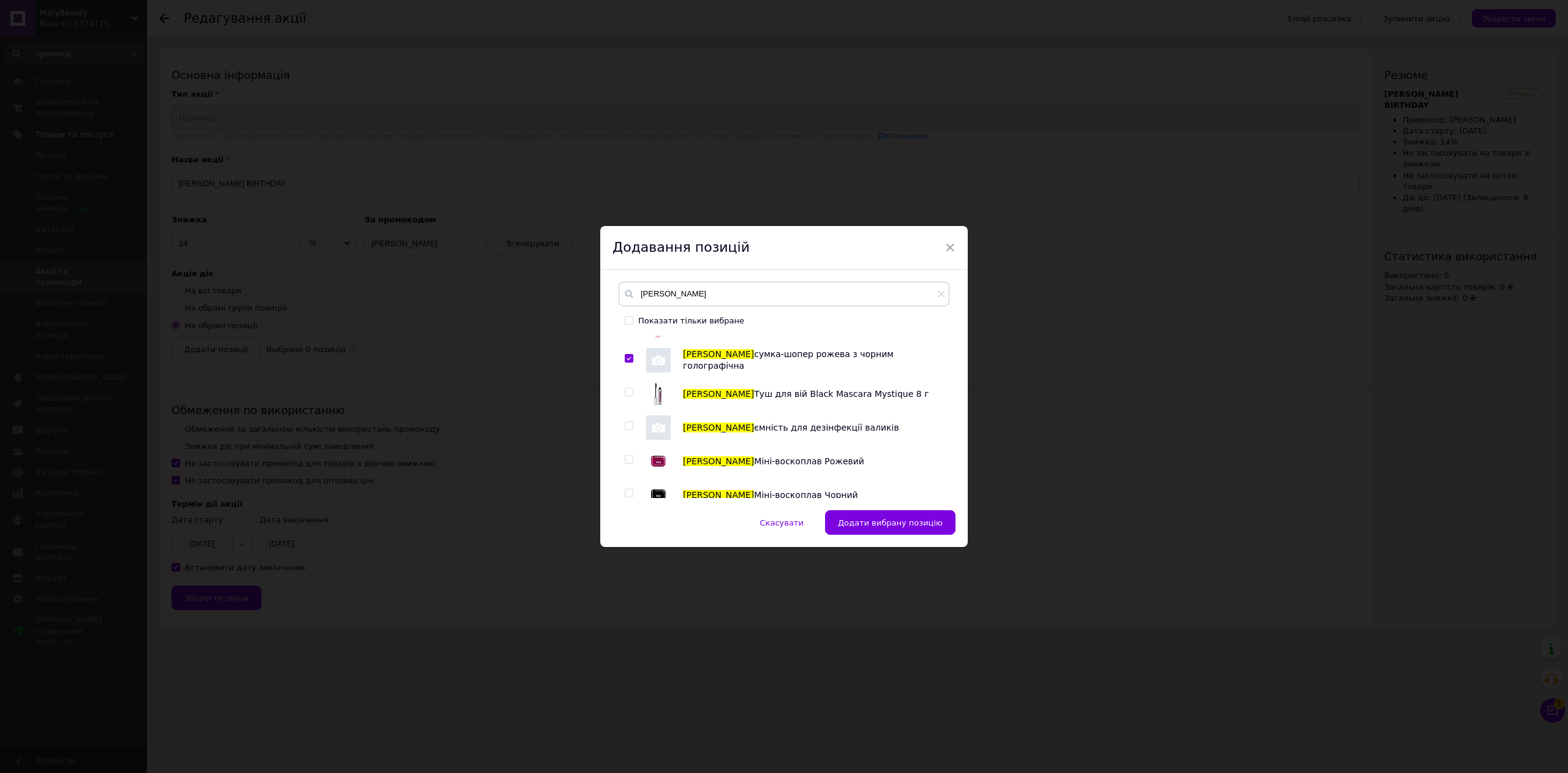
click at [628, 393] on input "checkbox" at bounding box center [628, 392] width 8 height 8
checkbox input "true"
click at [628, 421] on span at bounding box center [629, 426] width 9 height 9
click at [628, 422] on input "checkbox" at bounding box center [628, 426] width 8 height 8
checkbox input "true"
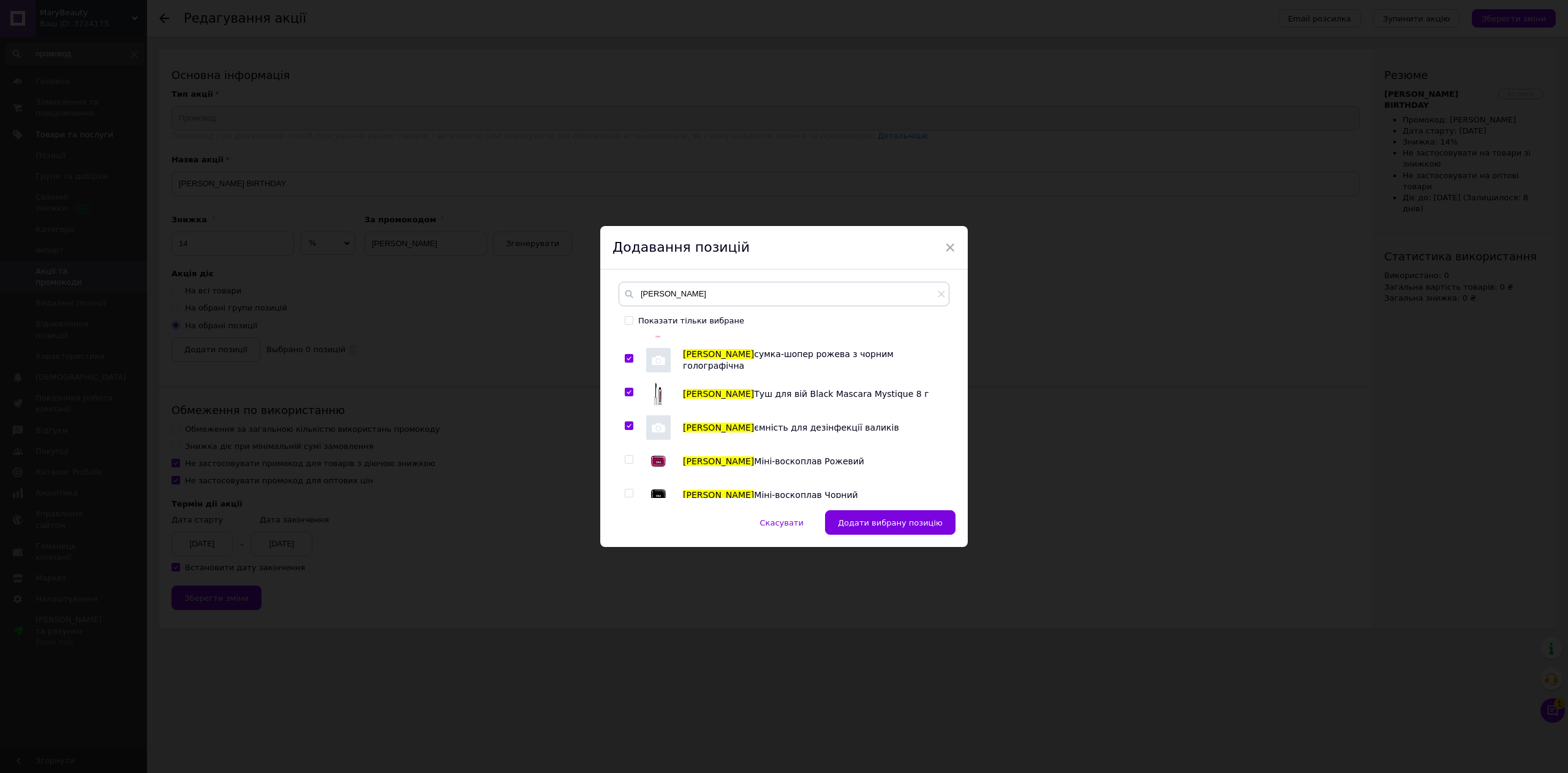
click at [627, 455] on div at bounding box center [631, 460] width 13 height 24
click at [628, 460] on input "checkbox" at bounding box center [628, 459] width 8 height 8
checkbox input "true"
click at [625, 496] on input "checkbox" at bounding box center [628, 493] width 8 height 8
checkbox input "true"
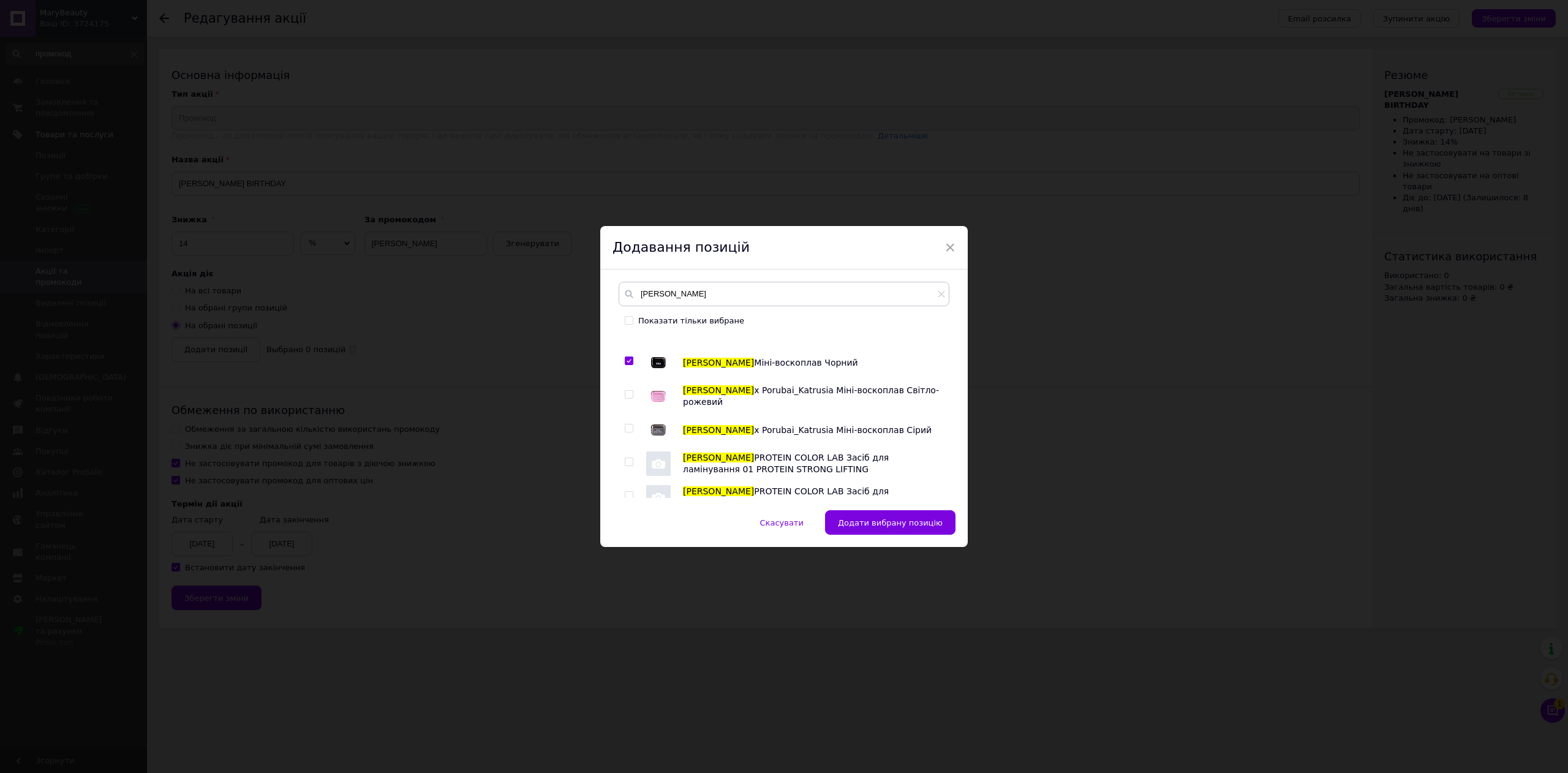
scroll to position [245, 0]
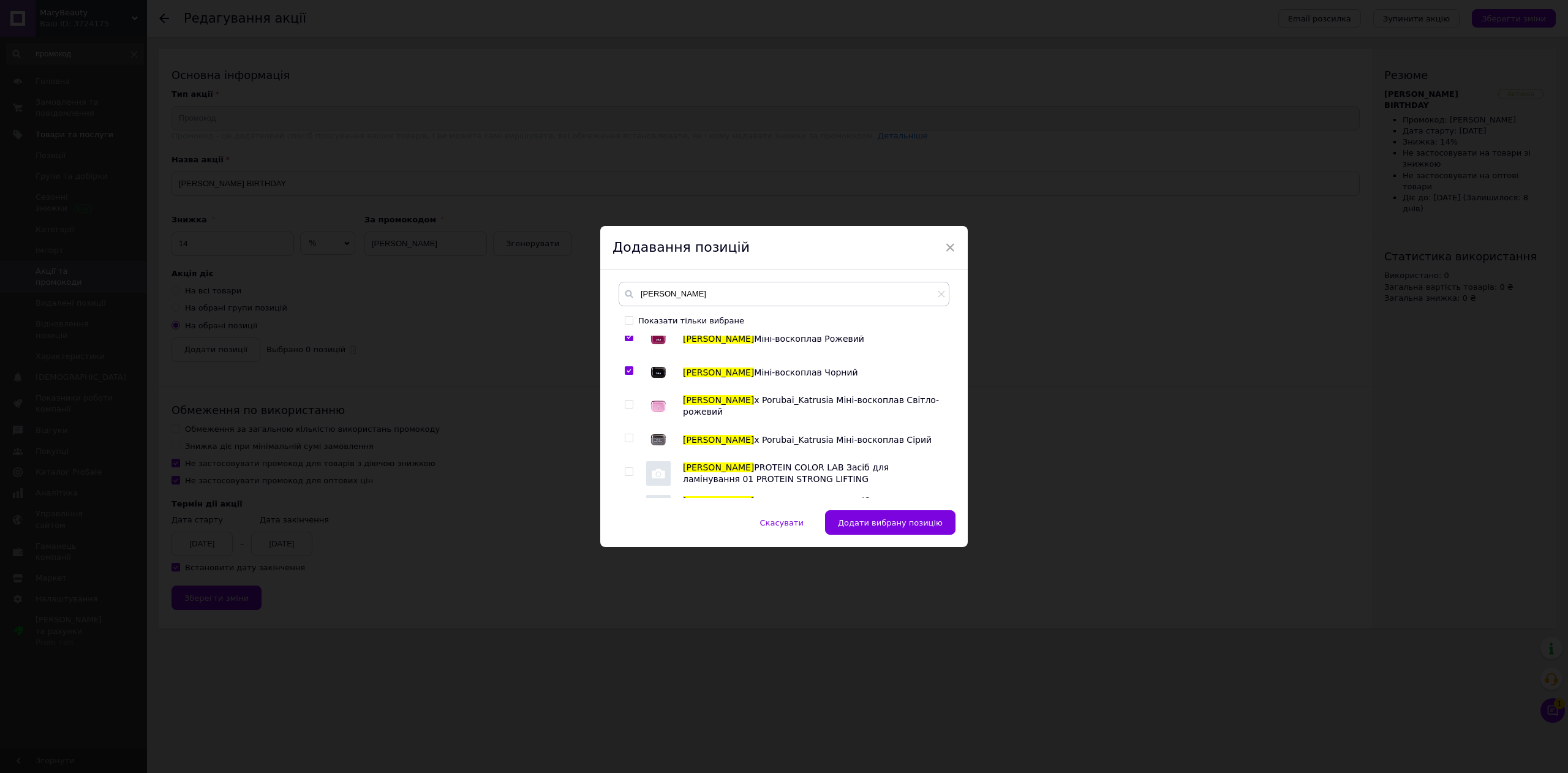
click at [625, 407] on input "checkbox" at bounding box center [628, 404] width 8 height 8
checkbox input "true"
drag, startPoint x: 626, startPoint y: 442, endPoint x: 626, endPoint y: 459, distance: 17.0
click at [626, 444] on div at bounding box center [631, 439] width 13 height 24
click at [627, 473] on input "checkbox" at bounding box center [628, 471] width 8 height 8
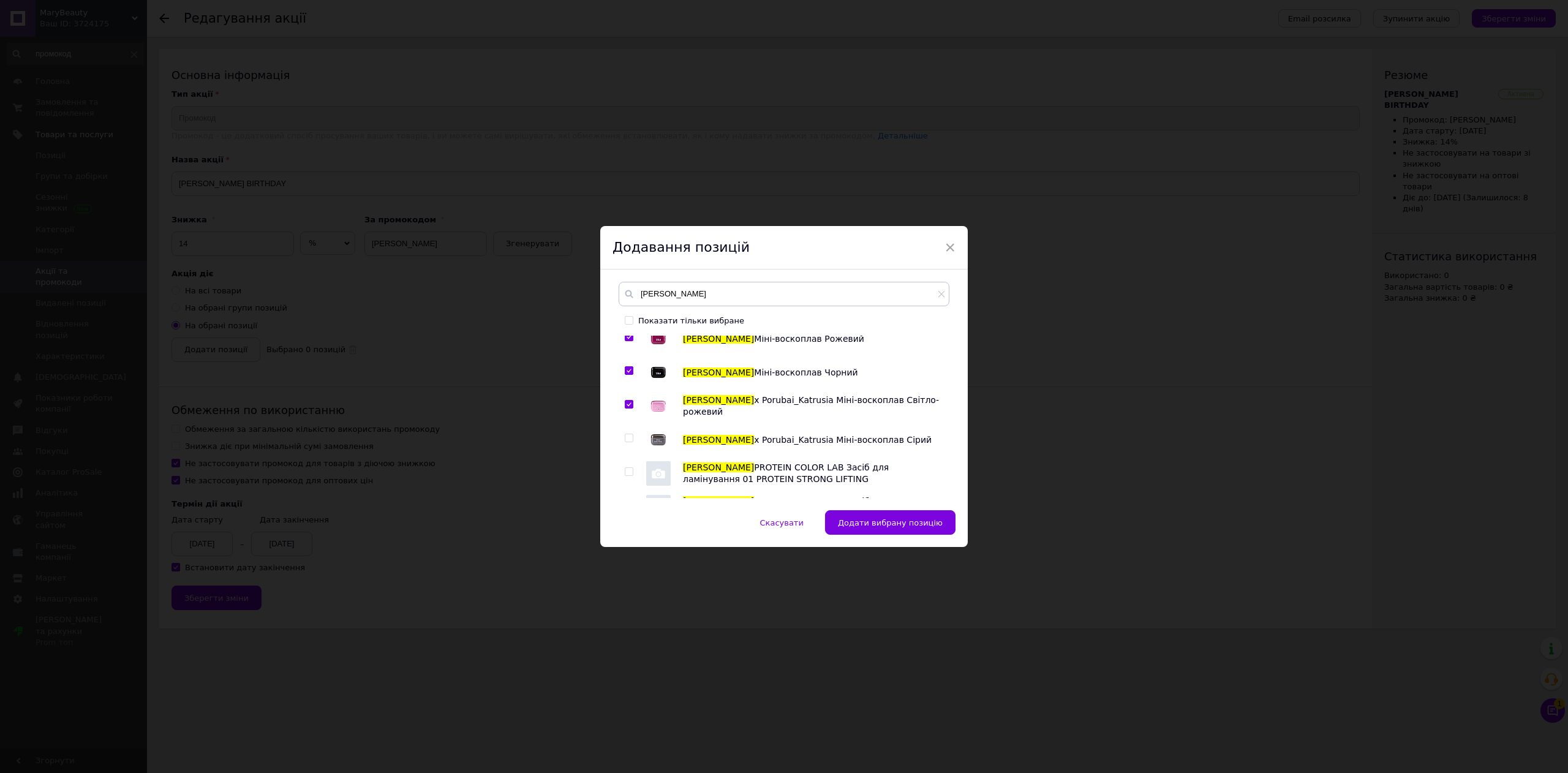
checkbox input "true"
click at [627, 438] on input "checkbox" at bounding box center [628, 438] width 8 height 8
checkbox input "true"
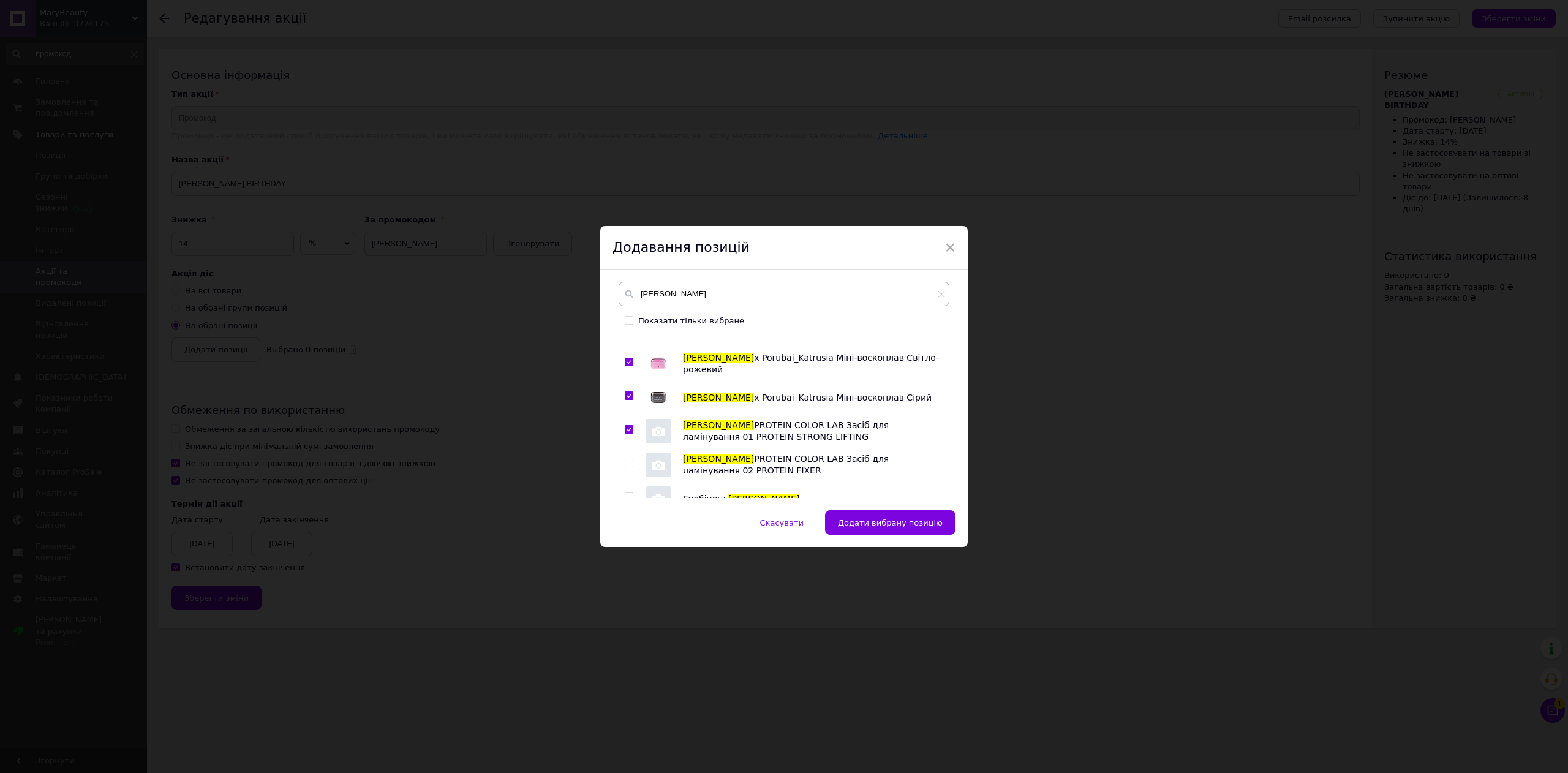
scroll to position [367, 0]
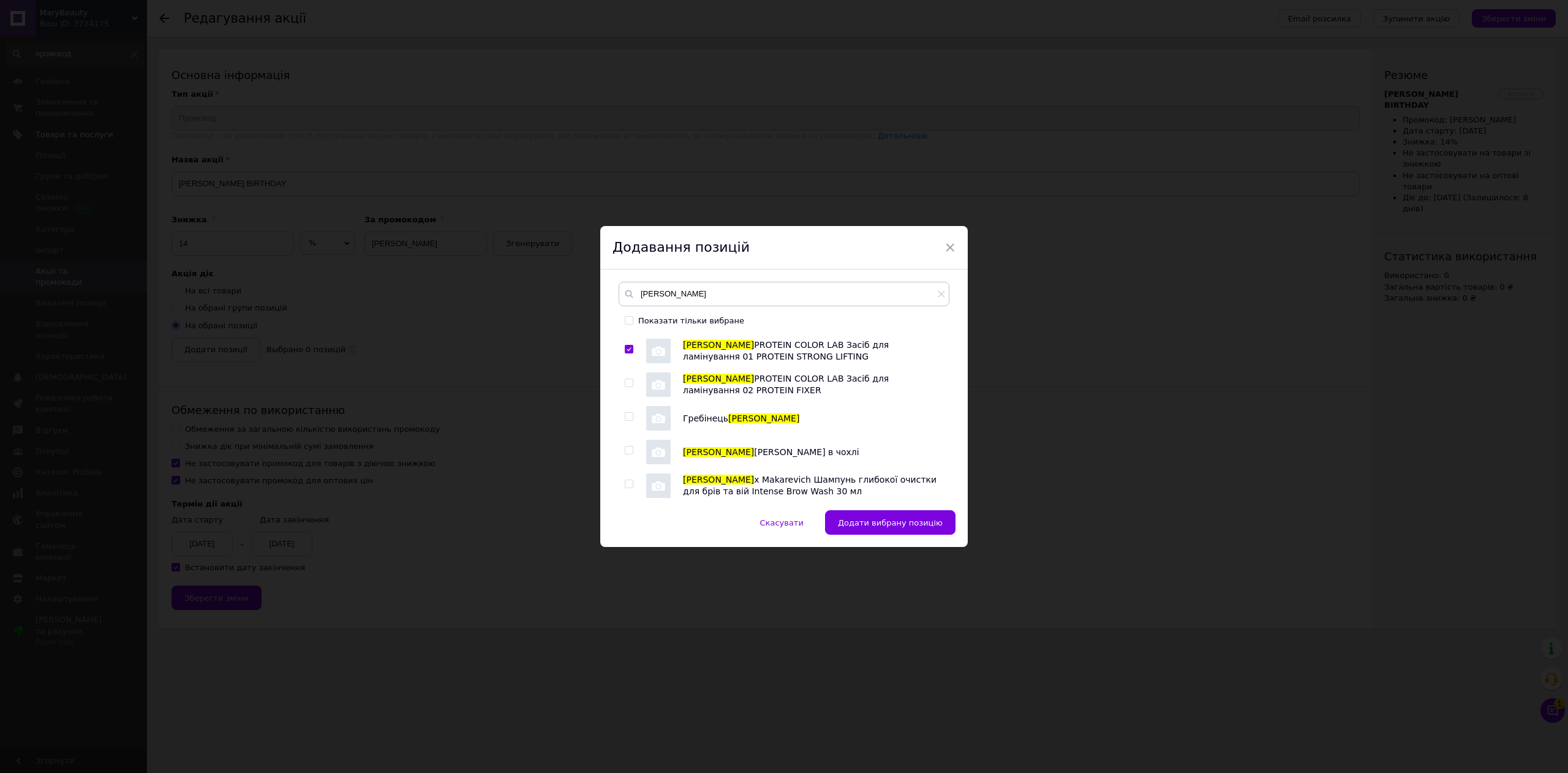
click at [625, 380] on input "checkbox" at bounding box center [628, 382] width 8 height 8
checkbox input "true"
drag, startPoint x: 628, startPoint y: 416, endPoint x: 628, endPoint y: 432, distance: 16.0
click at [628, 418] on input "checkbox" at bounding box center [628, 416] width 8 height 8
checkbox input "true"
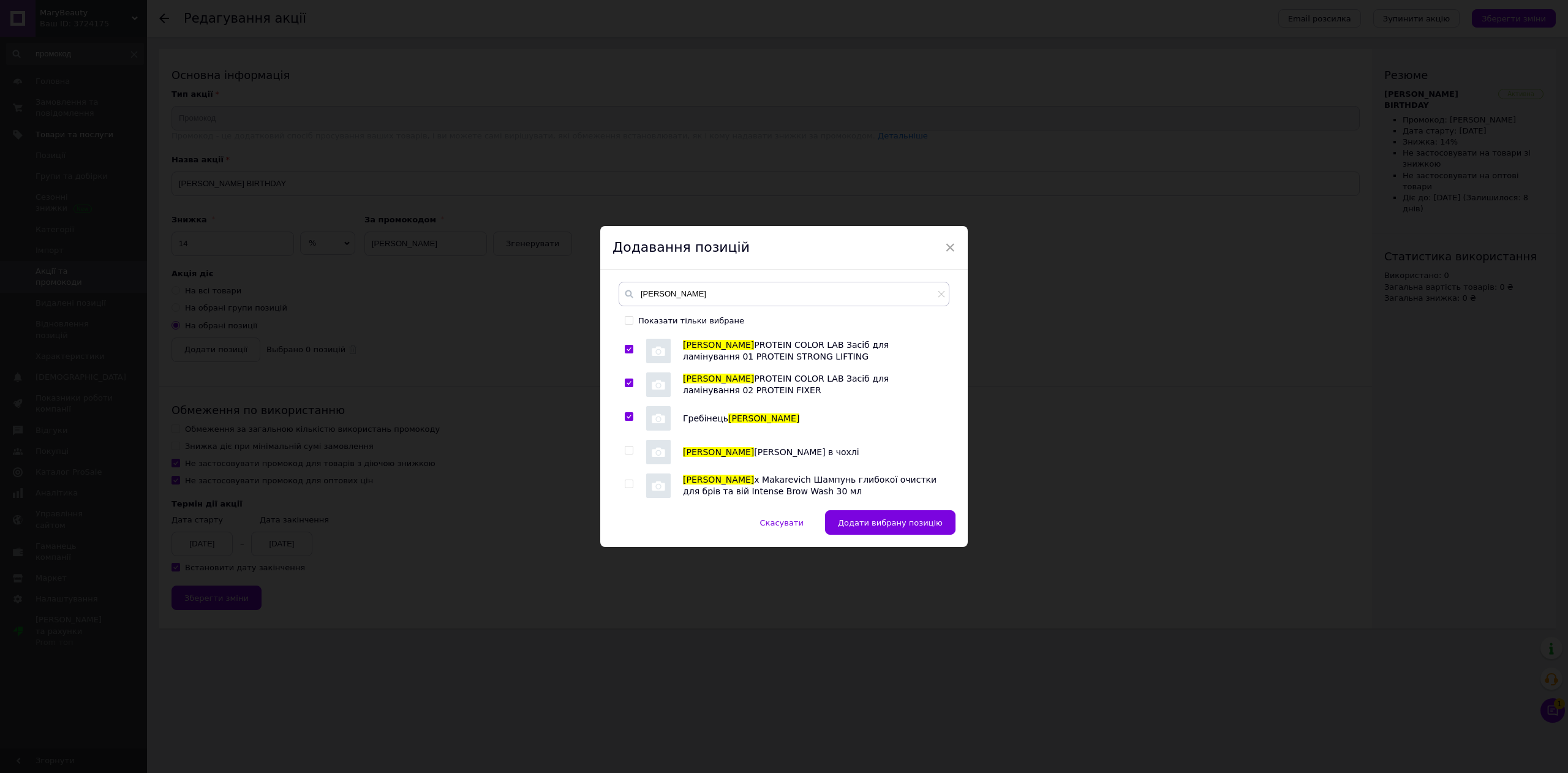
click at [627, 444] on div at bounding box center [631, 452] width 13 height 24
click at [627, 457] on div at bounding box center [631, 452] width 13 height 24
click at [630, 453] on input "checkbox" at bounding box center [628, 450] width 8 height 8
checkbox input "true"
click at [630, 484] on input "checkbox" at bounding box center [628, 484] width 8 height 8
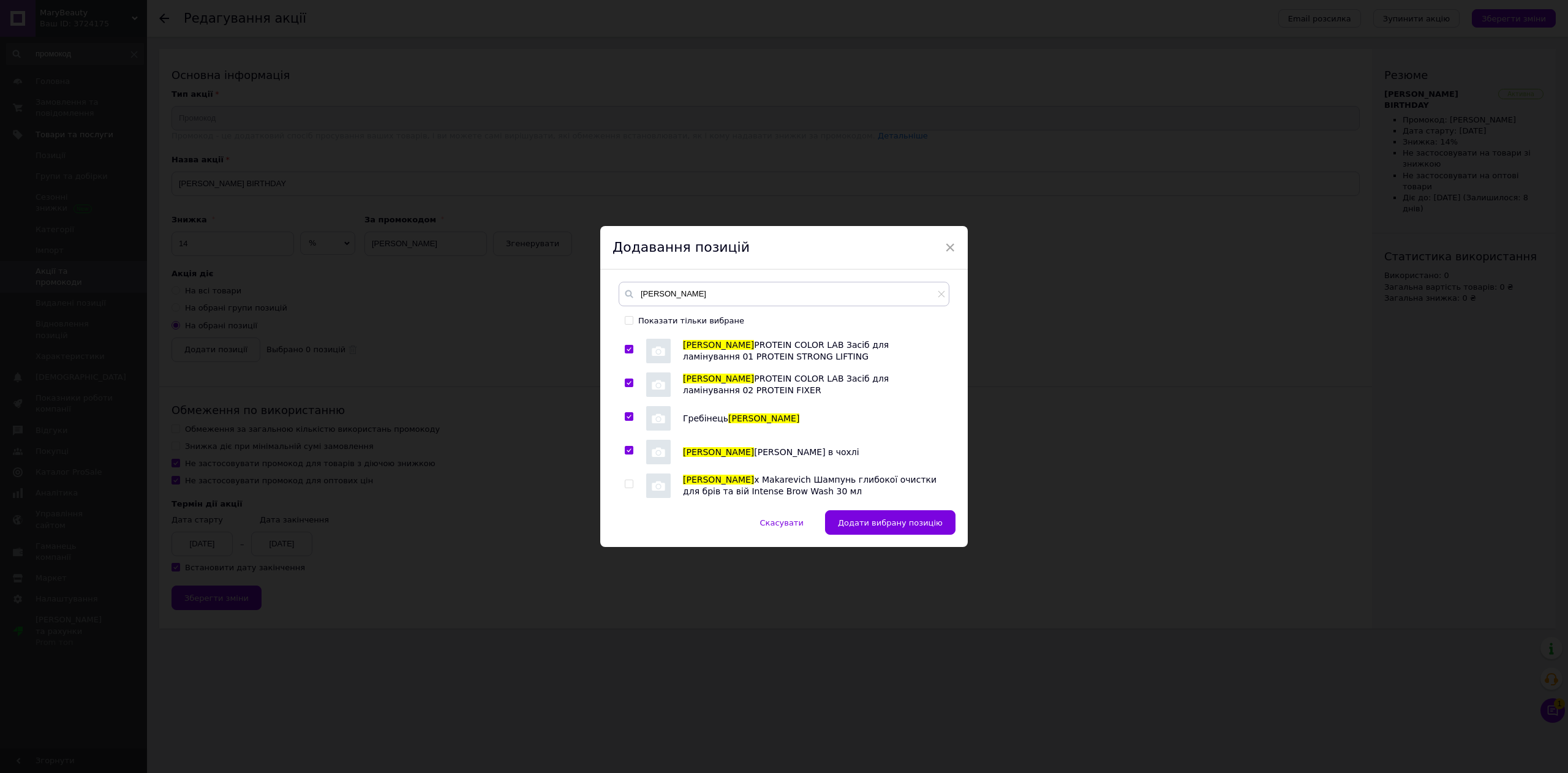
checkbox input "true"
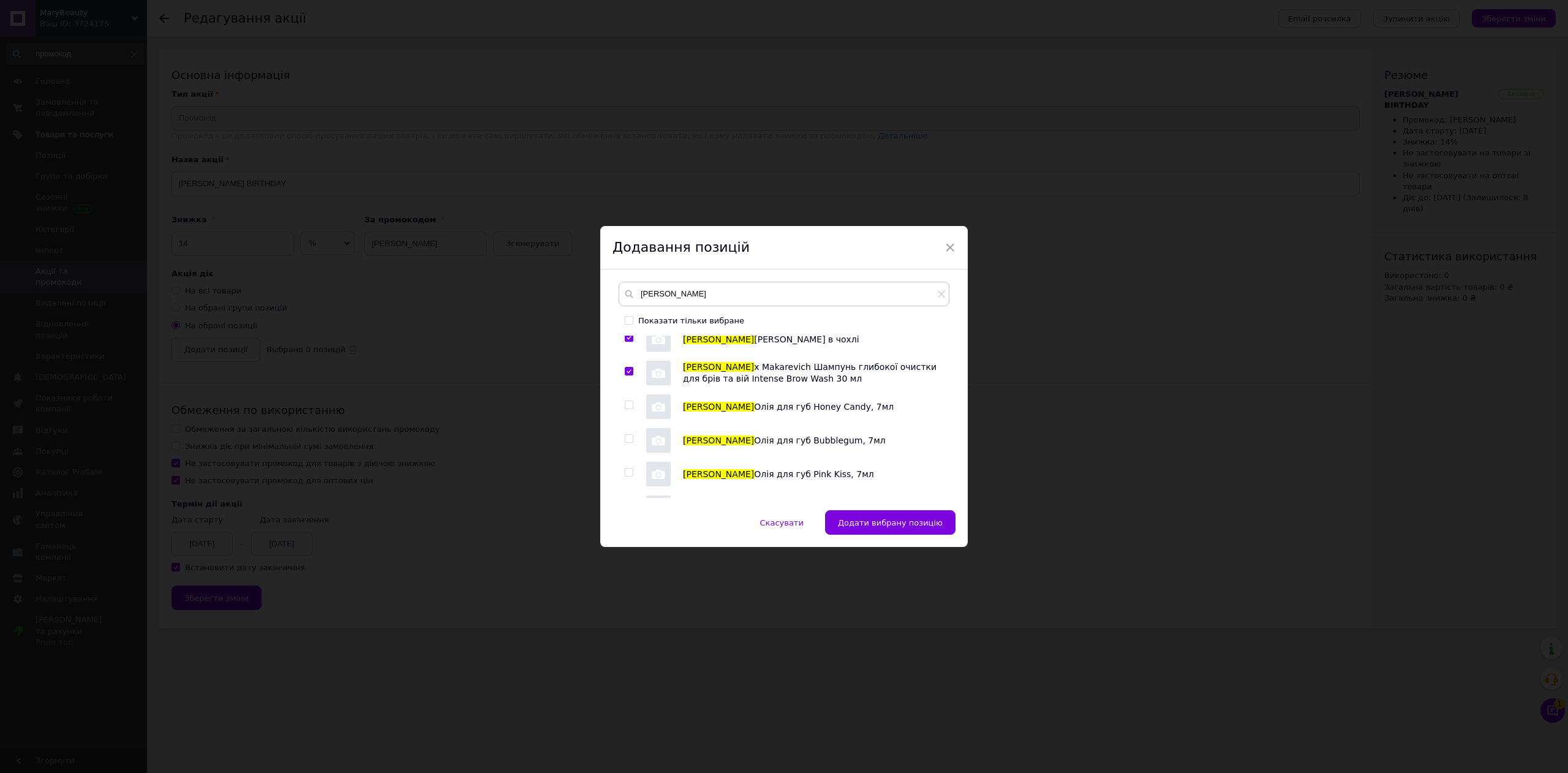
scroll to position [490, 0]
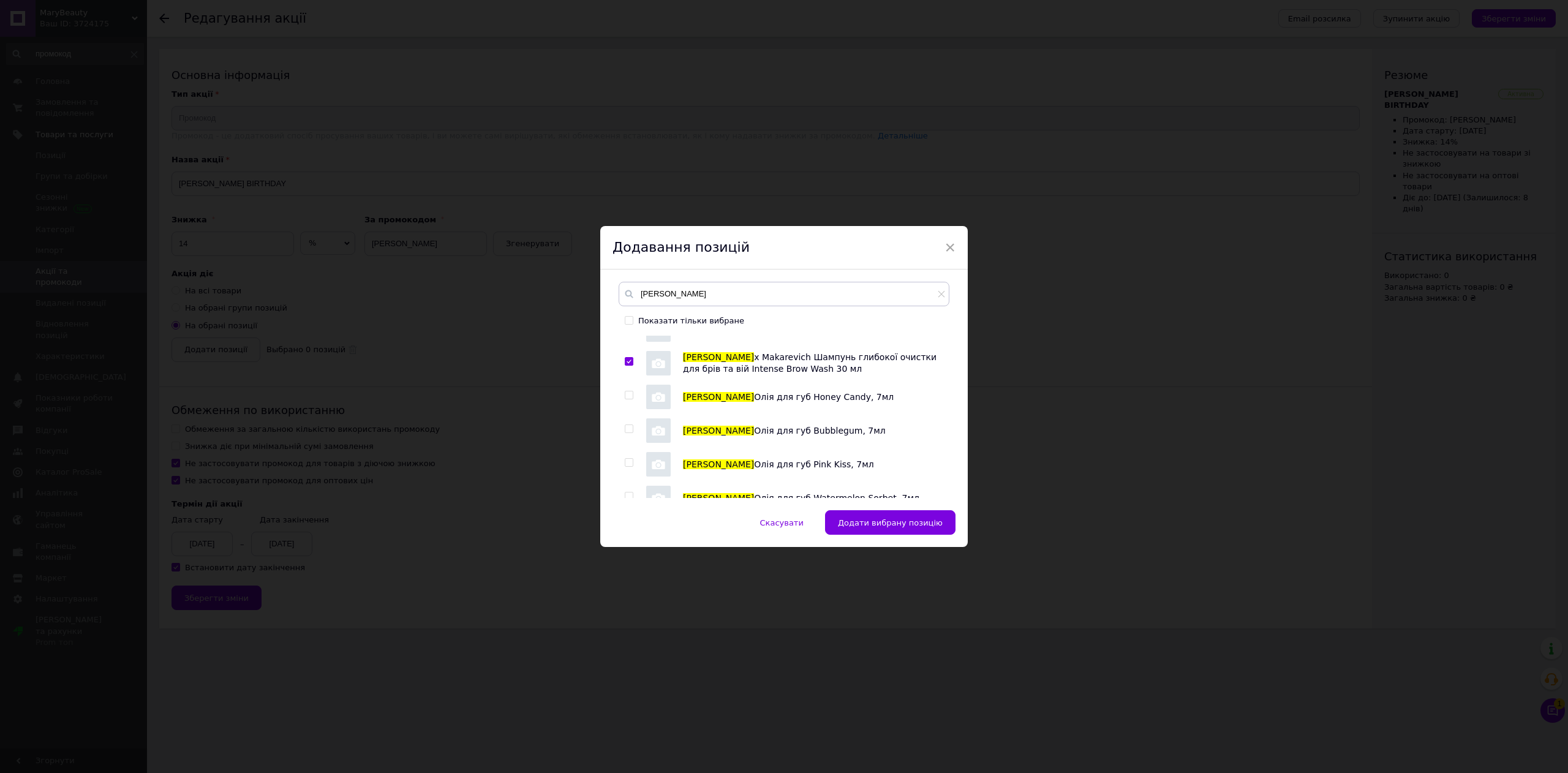
click at [625, 389] on div at bounding box center [631, 396] width 13 height 24
click at [626, 394] on input "checkbox" at bounding box center [628, 395] width 8 height 8
checkbox input "true"
click at [631, 432] on input "checkbox" at bounding box center [628, 429] width 8 height 8
checkbox input "true"
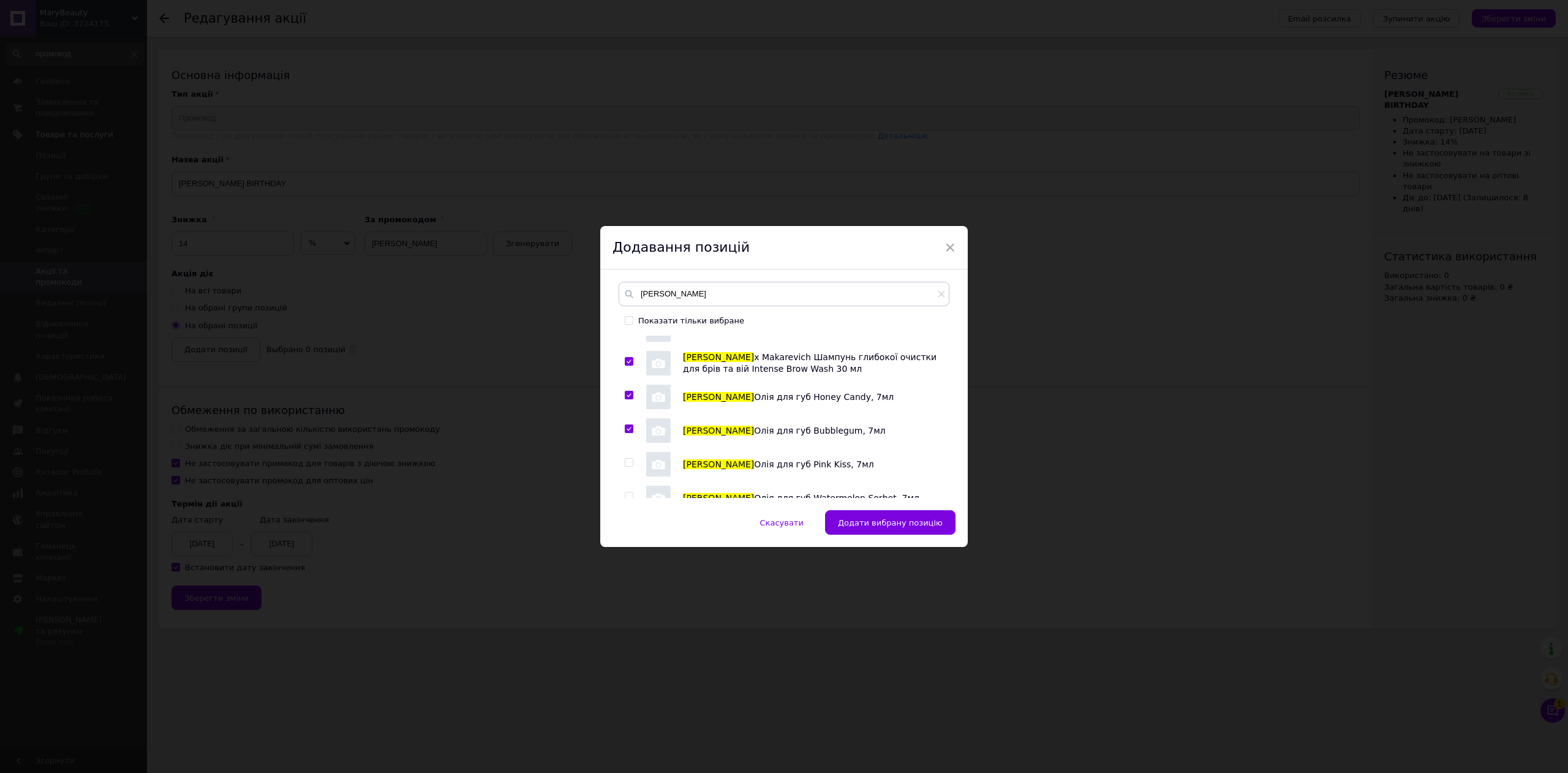
click at [628, 463] on input "checkbox" at bounding box center [628, 463] width 8 height 8
checkbox input "true"
click at [630, 496] on input "checkbox" at bounding box center [628, 496] width 8 height 8
checkbox input "true"
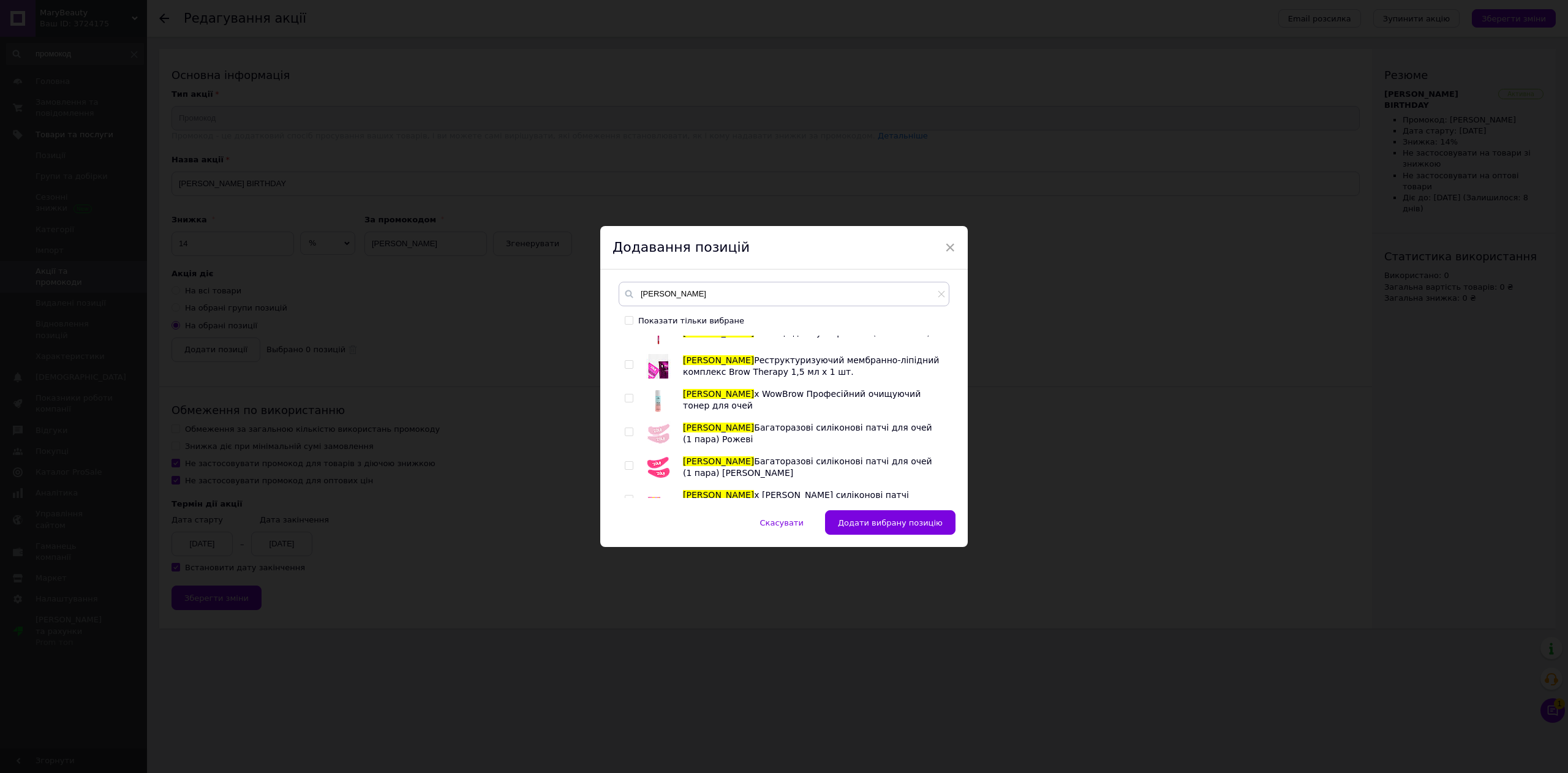
scroll to position [0, 0]
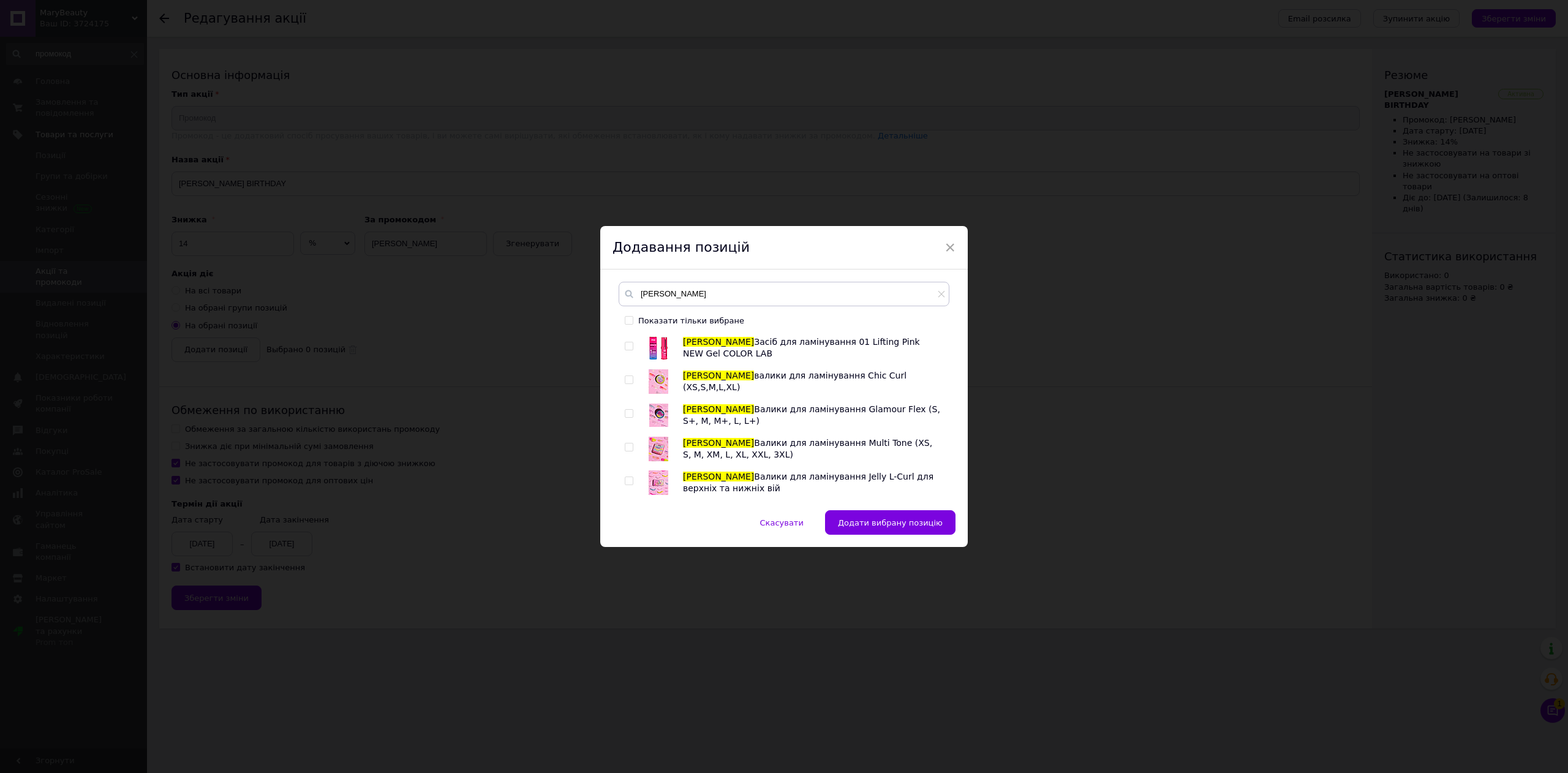
click at [626, 347] on input "checkbox" at bounding box center [628, 346] width 8 height 8
checkbox input "true"
click at [632, 379] on div at bounding box center [629, 380] width 9 height 9
click at [630, 382] on input "checkbox" at bounding box center [628, 380] width 8 height 8
checkbox input "true"
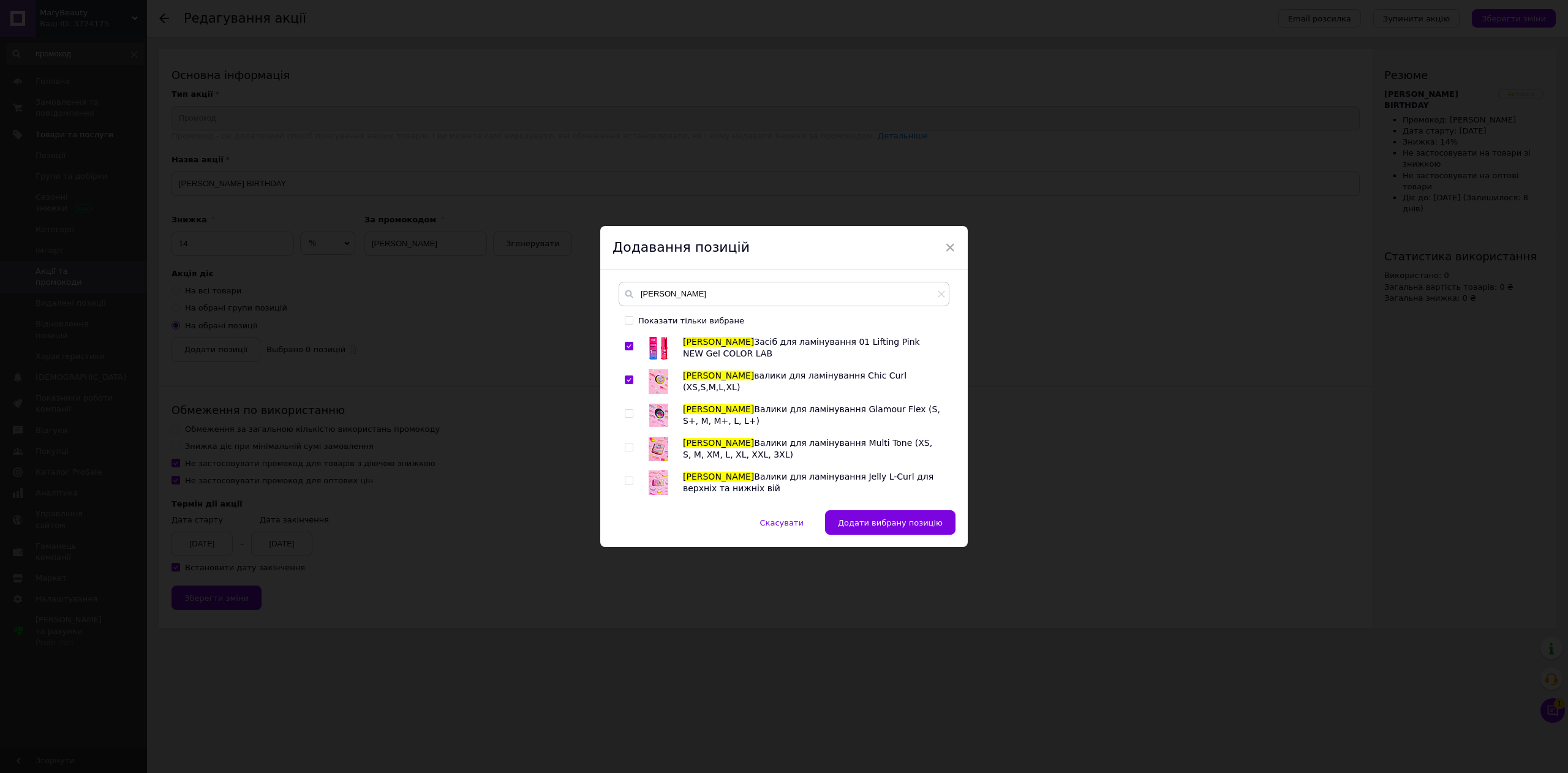
click at [630, 415] on input "checkbox" at bounding box center [628, 413] width 8 height 8
checkbox input "true"
drag, startPoint x: 628, startPoint y: 442, endPoint x: 627, endPoint y: 455, distance: 13.0
click at [628, 444] on label at bounding box center [629, 447] width 9 height 9
click at [628, 444] on input "checkbox" at bounding box center [628, 447] width 8 height 8
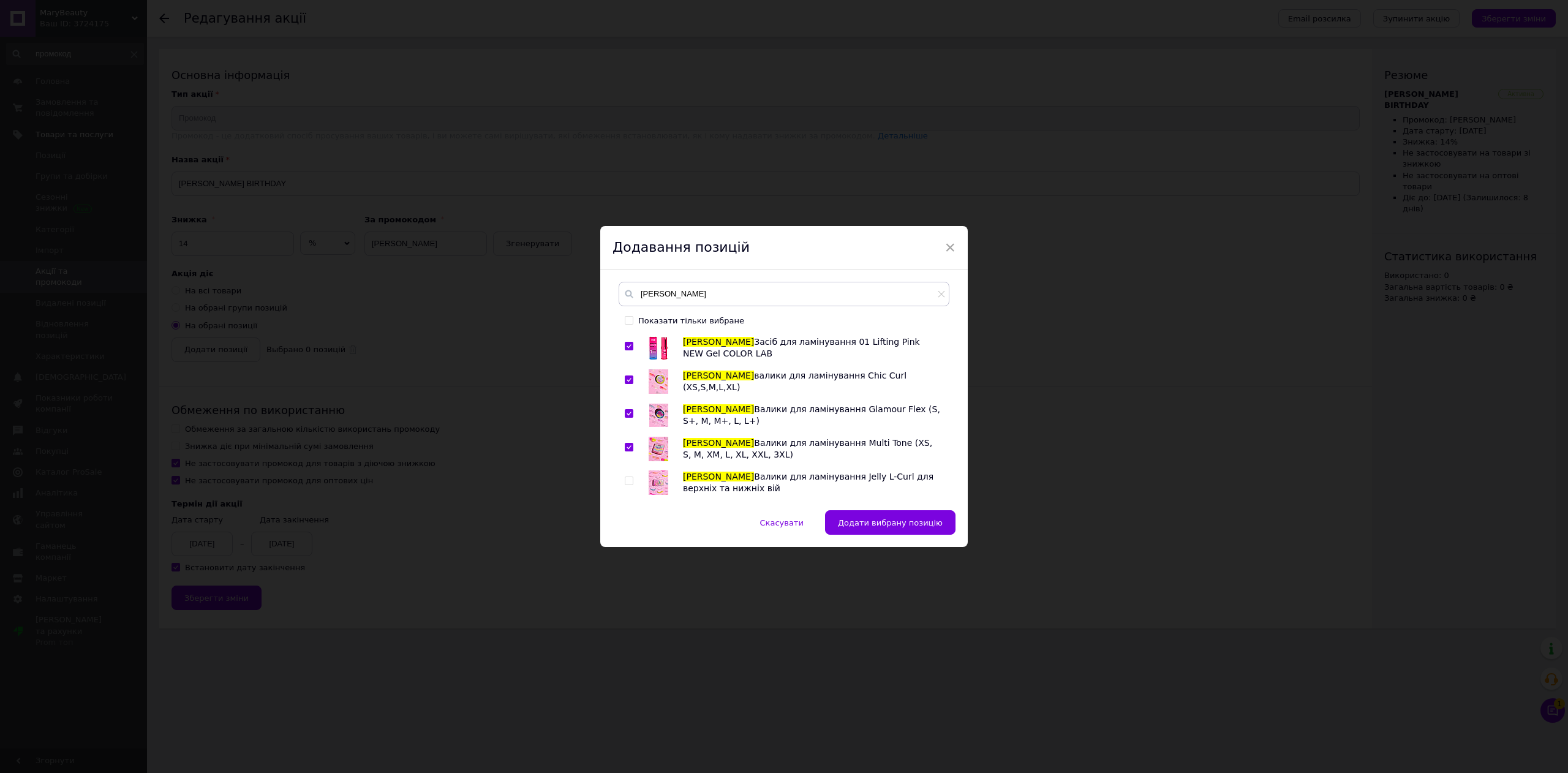
checkbox input "true"
click at [626, 487] on div at bounding box center [631, 482] width 13 height 24
click at [628, 484] on input "checkbox" at bounding box center [628, 480] width 8 height 8
checkbox input "true"
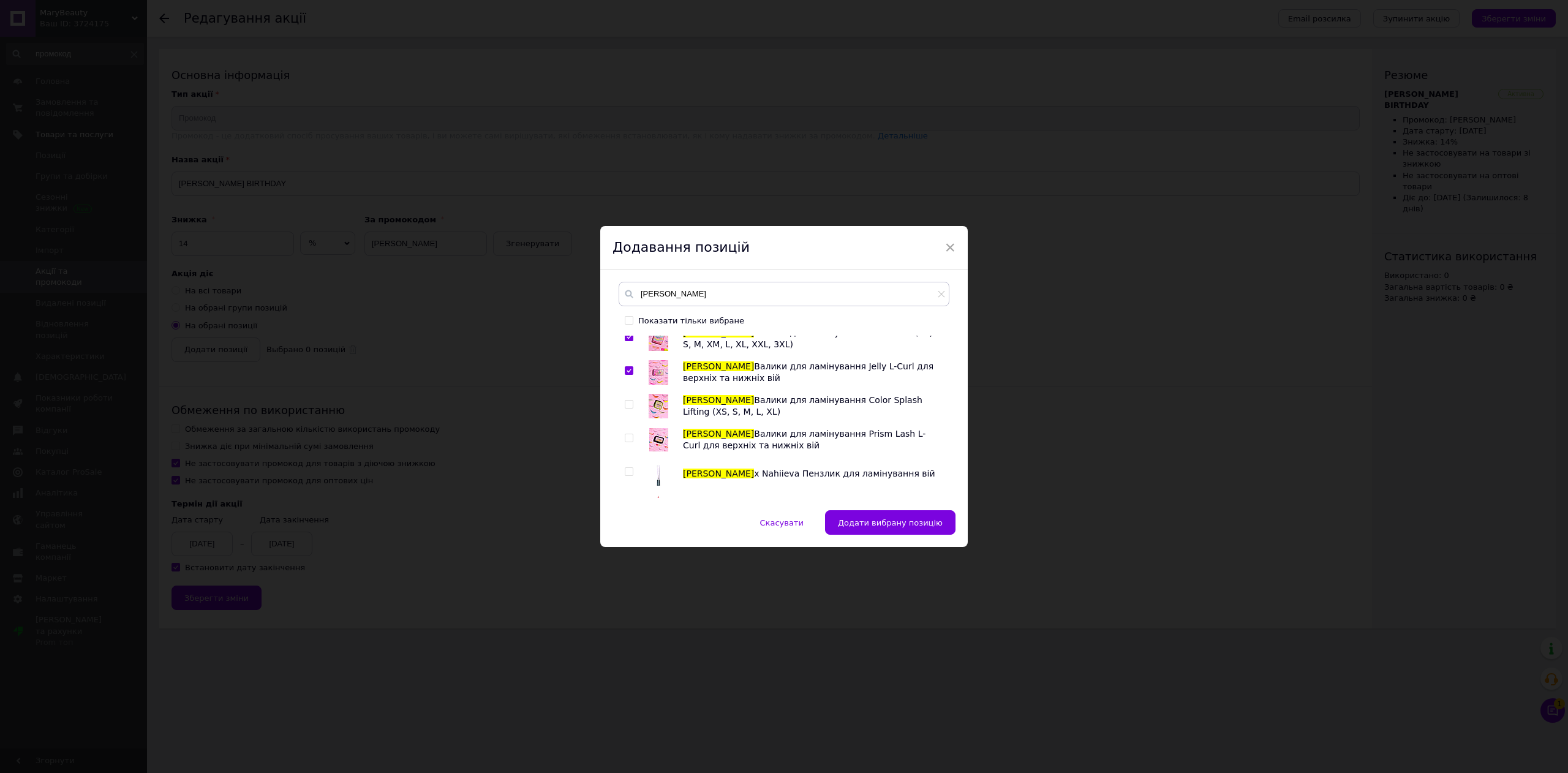
scroll to position [122, 0]
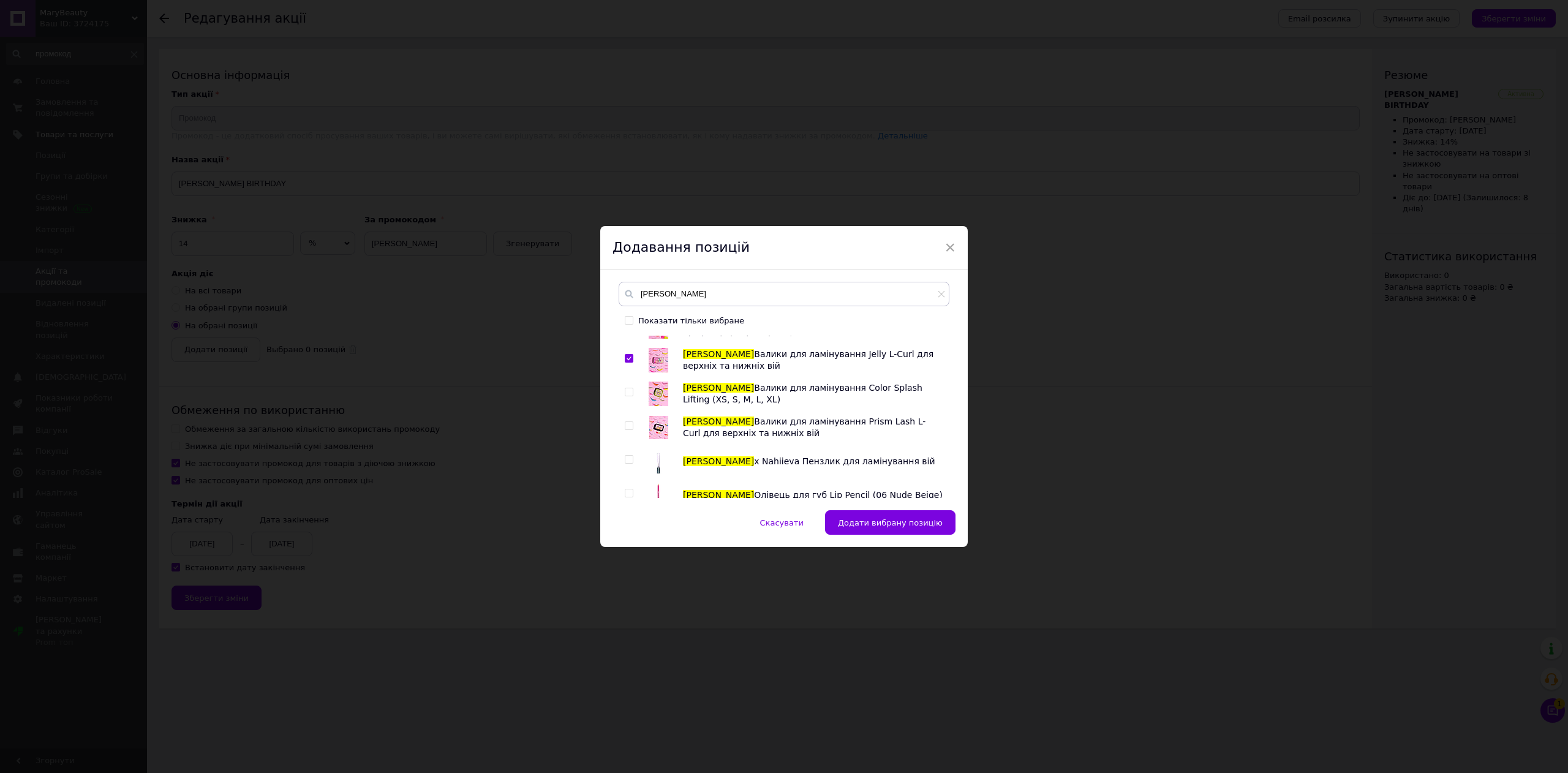
click at [626, 396] on input "checkbox" at bounding box center [628, 392] width 8 height 8
checkbox input "true"
click at [626, 425] on input "checkbox" at bounding box center [628, 426] width 8 height 8
checkbox input "true"
click at [628, 460] on input "checkbox" at bounding box center [628, 459] width 8 height 8
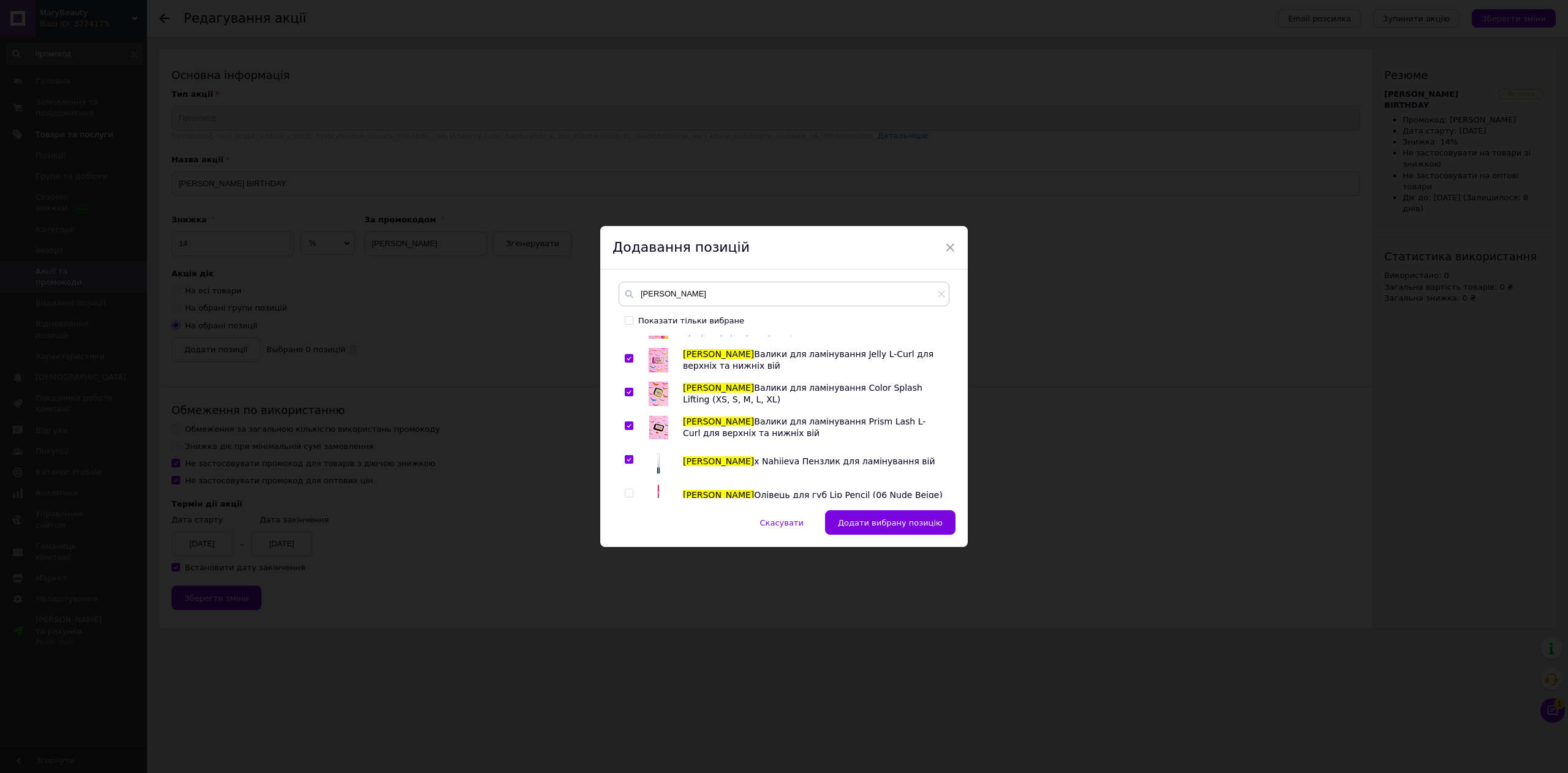
checkbox input "true"
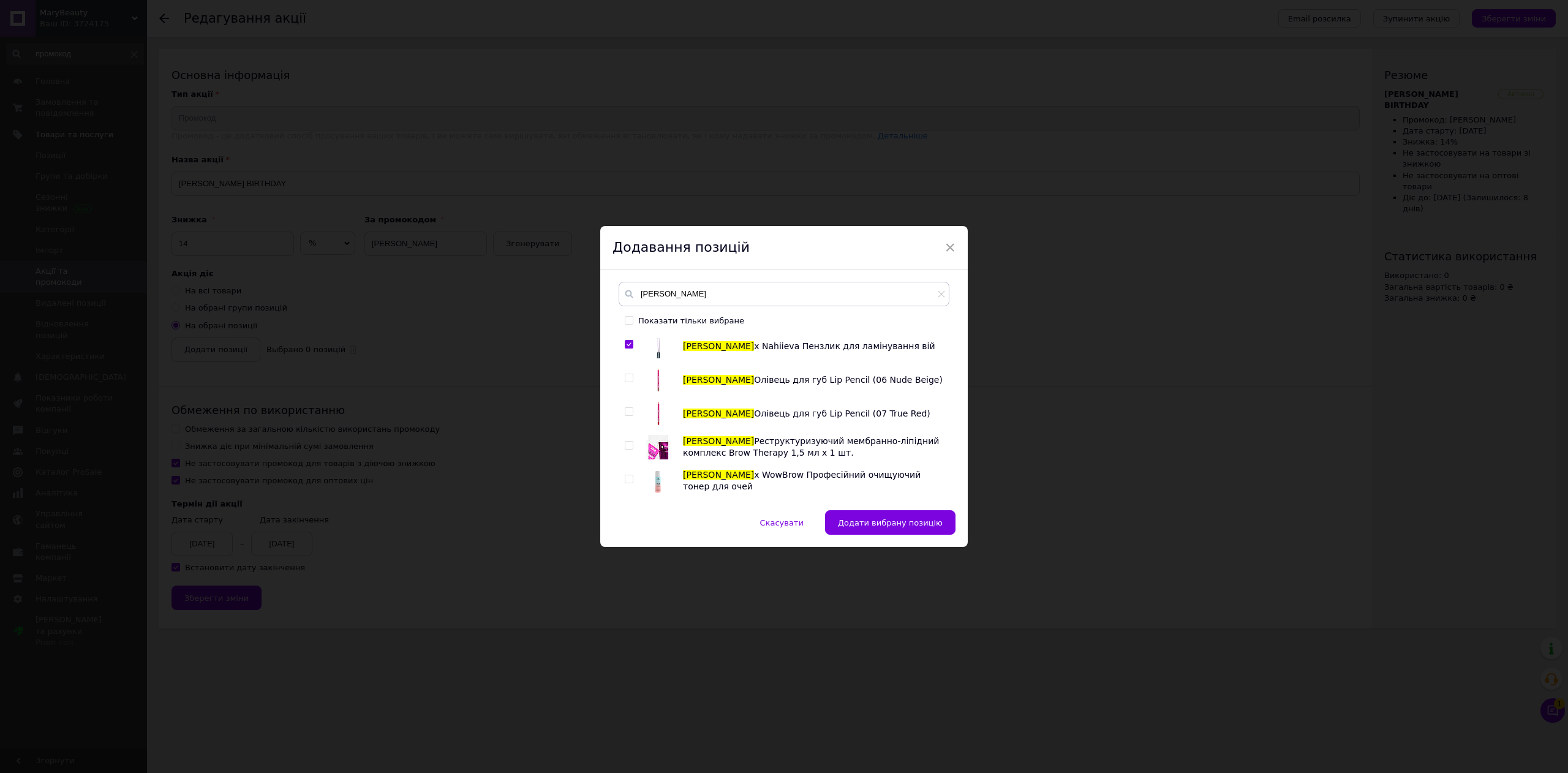
scroll to position [245, 0]
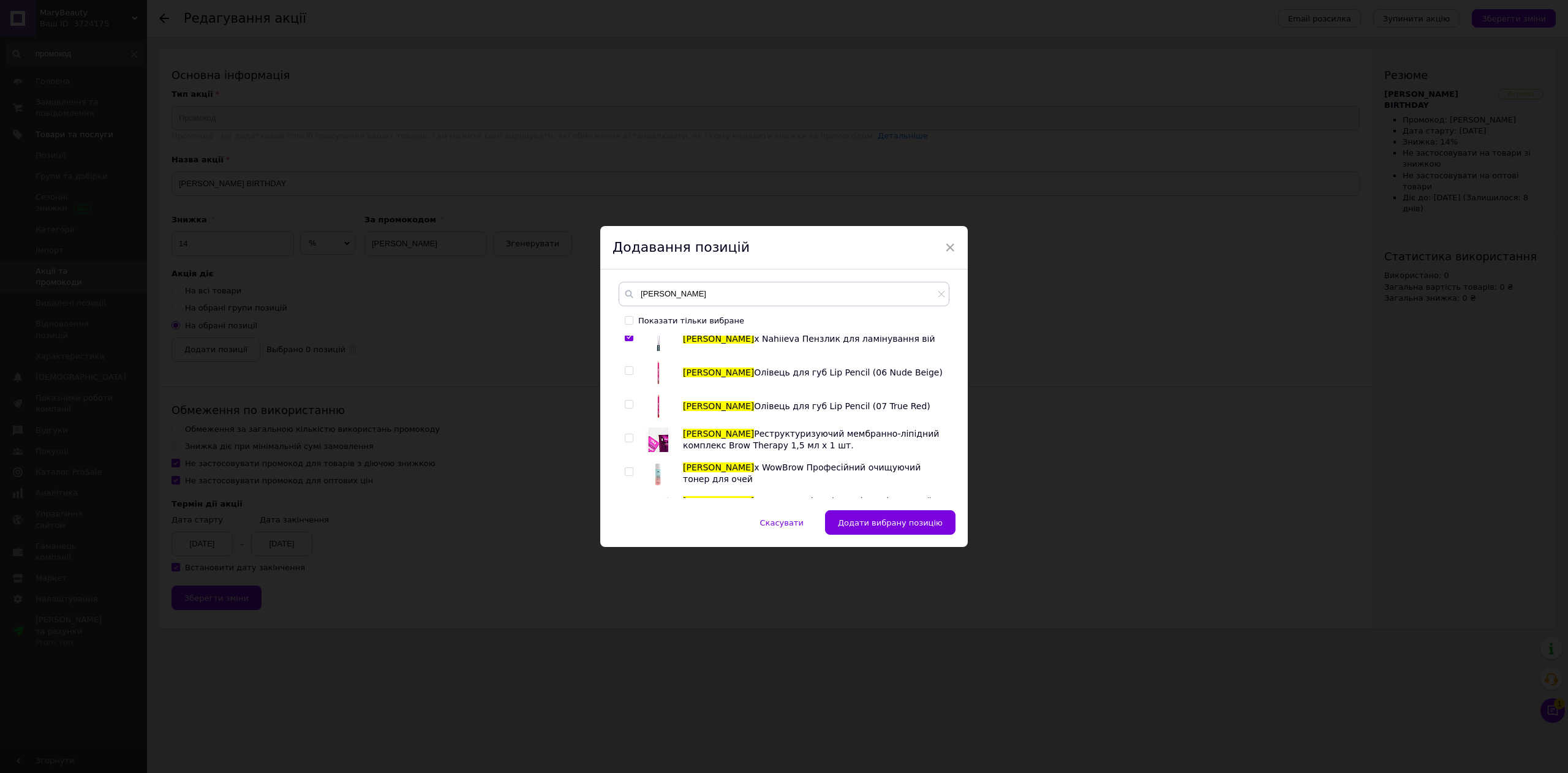
click at [625, 368] on input "checkbox" at bounding box center [628, 371] width 8 height 8
checkbox input "true"
click at [625, 405] on input "checkbox" at bounding box center [628, 404] width 8 height 8
checkbox input "true"
drag, startPoint x: 630, startPoint y: 436, endPoint x: 631, endPoint y: 444, distance: 8.1
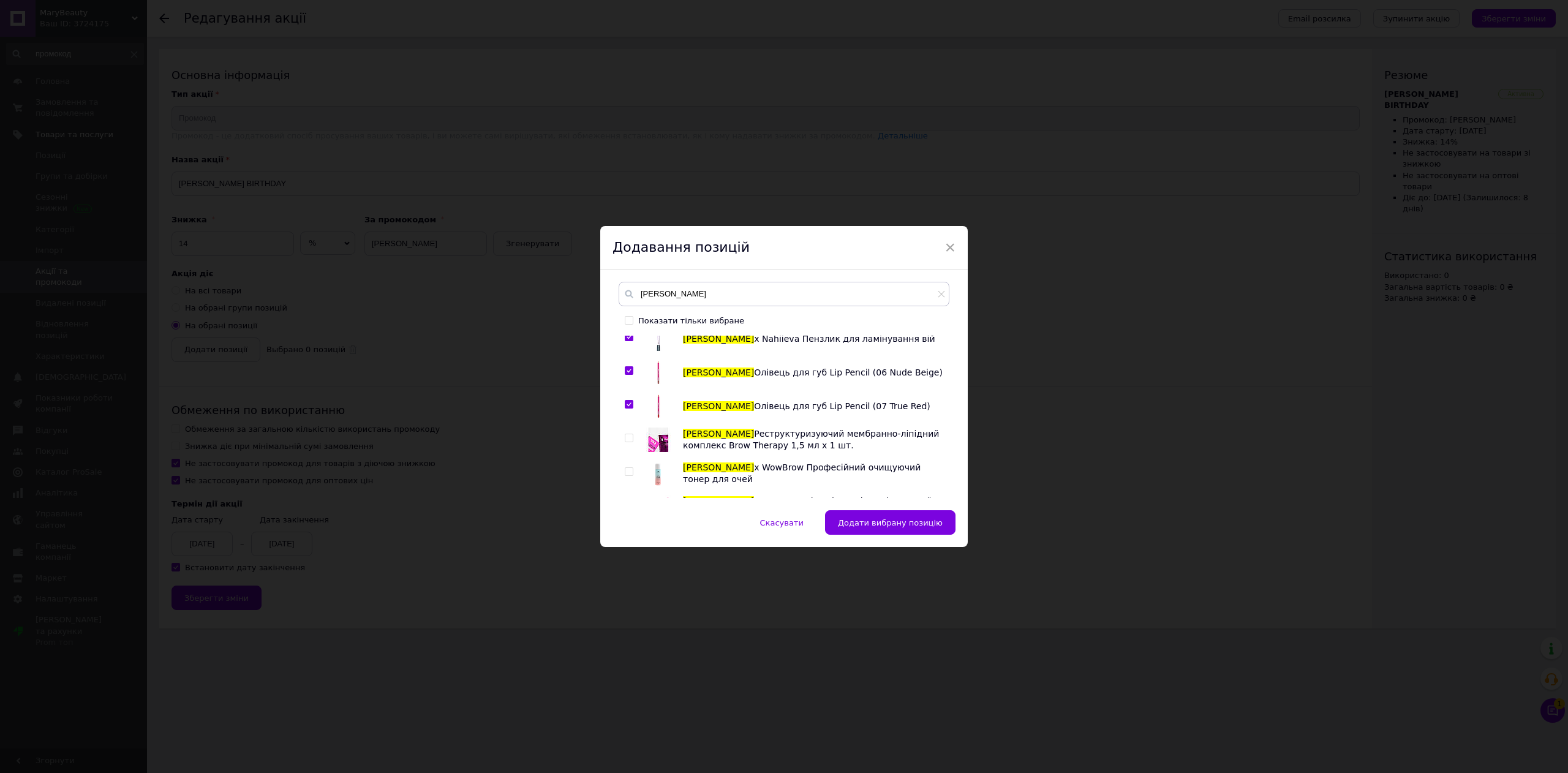
click at [630, 438] on input "checkbox" at bounding box center [628, 438] width 8 height 8
checkbox input "true"
click at [628, 468] on input "checkbox" at bounding box center [628, 471] width 8 height 8
checkbox input "true"
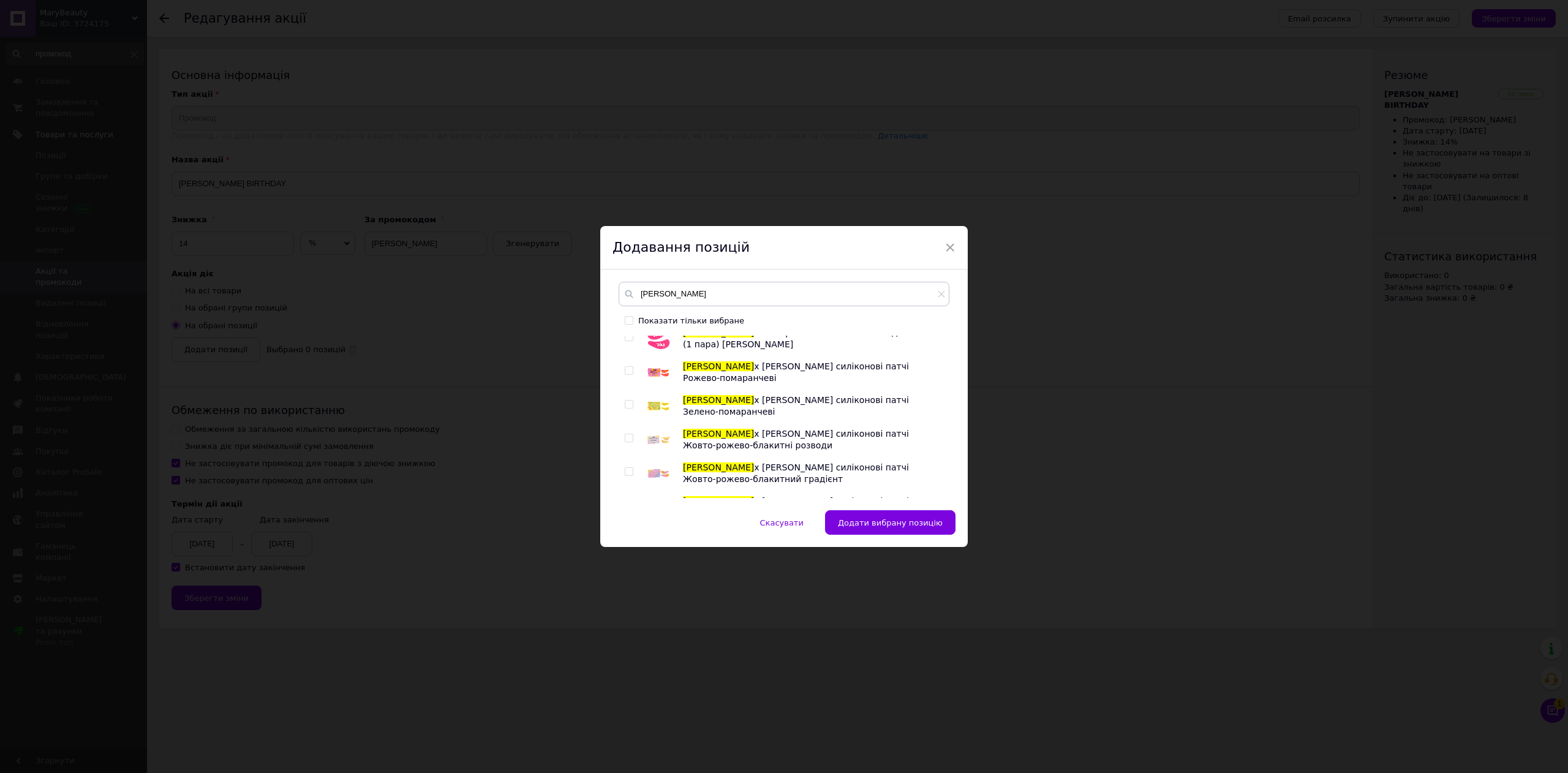
scroll to position [367, 0]
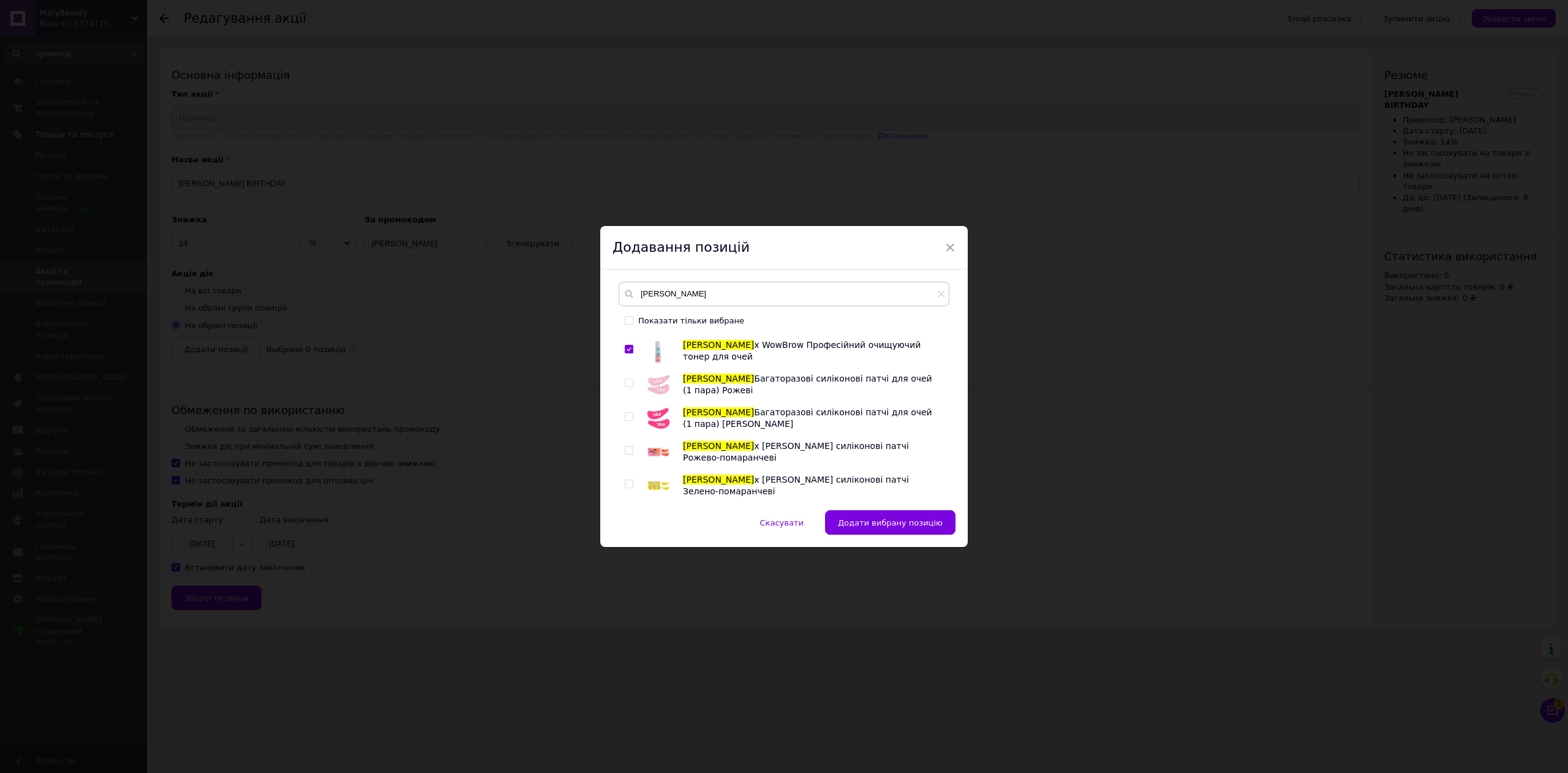
click at [628, 382] on input "checkbox" at bounding box center [628, 382] width 8 height 8
checkbox input "true"
click at [628, 421] on input "checkbox" at bounding box center [628, 416] width 8 height 8
checkbox input "true"
click at [628, 455] on input "checkbox" at bounding box center [628, 450] width 8 height 8
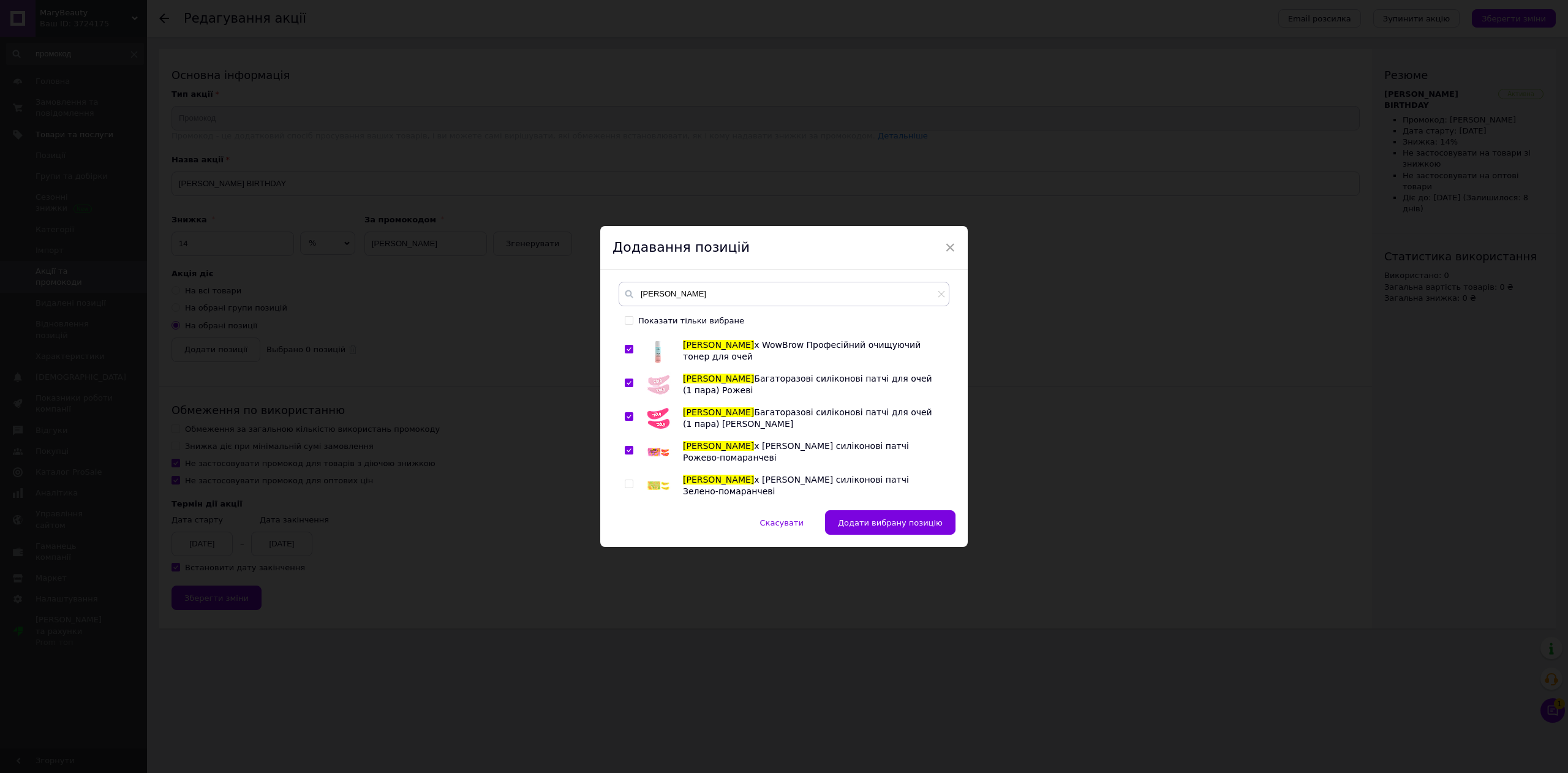
checkbox input "true"
click at [631, 482] on span at bounding box center [629, 484] width 9 height 9
click at [631, 482] on input "checkbox" at bounding box center [628, 484] width 8 height 8
checkbox input "true"
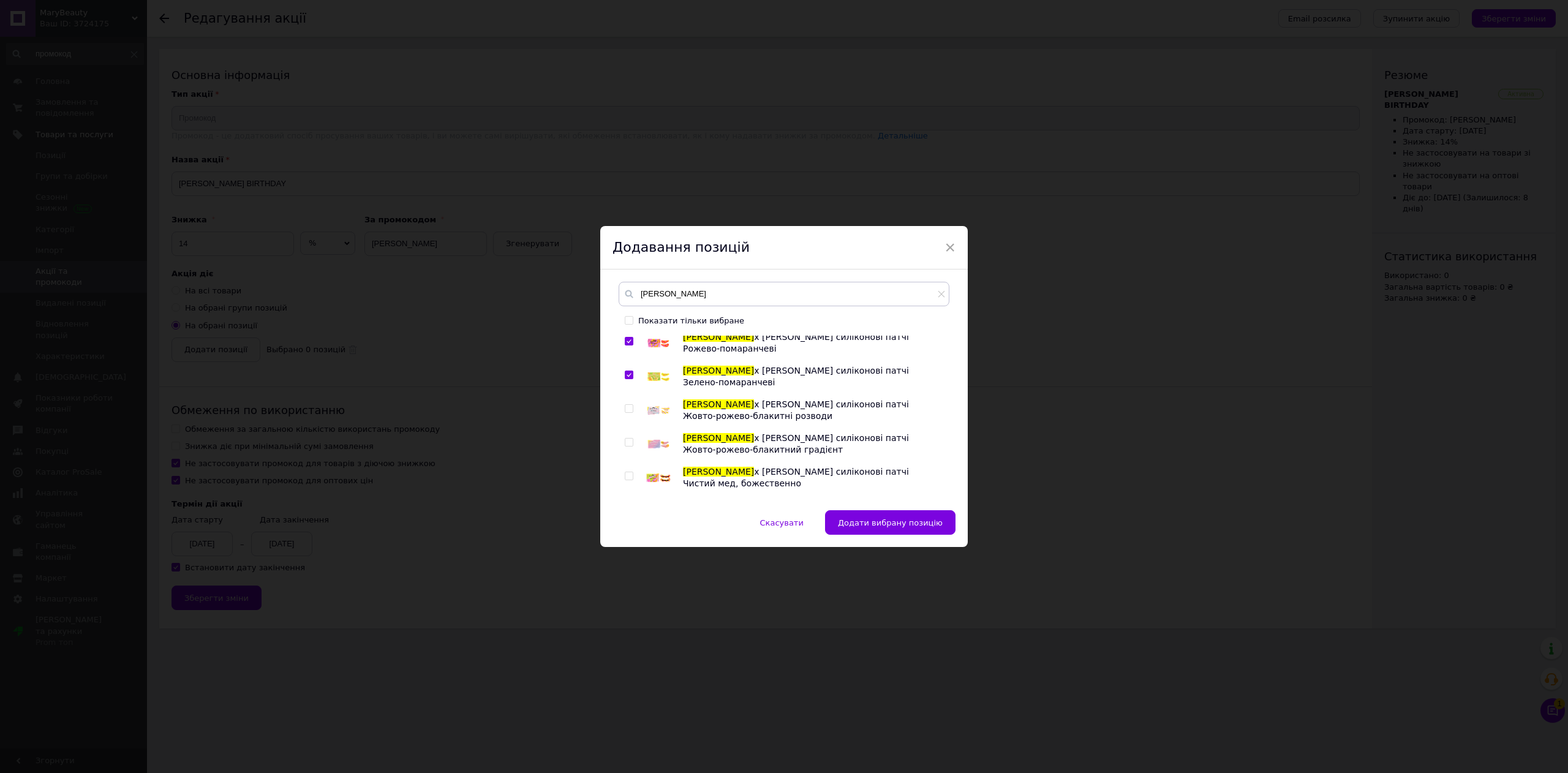
scroll to position [490, 0]
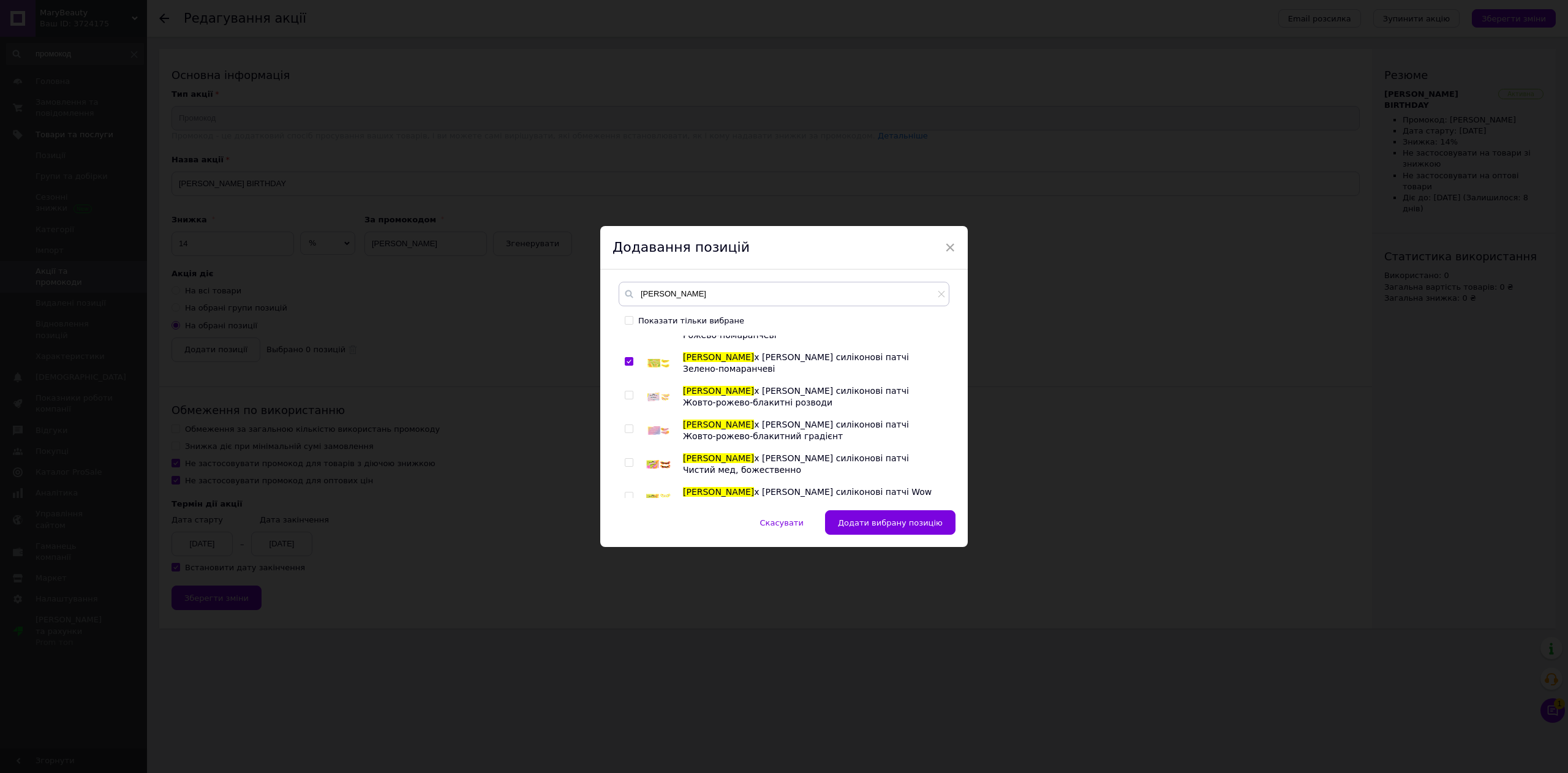
click at [627, 396] on input "checkbox" at bounding box center [628, 395] width 8 height 8
checkbox input "true"
click at [628, 433] on div at bounding box center [631, 430] width 13 height 24
drag, startPoint x: 630, startPoint y: 426, endPoint x: 631, endPoint y: 435, distance: 9.1
click at [631, 427] on input "checkbox" at bounding box center [628, 429] width 8 height 8
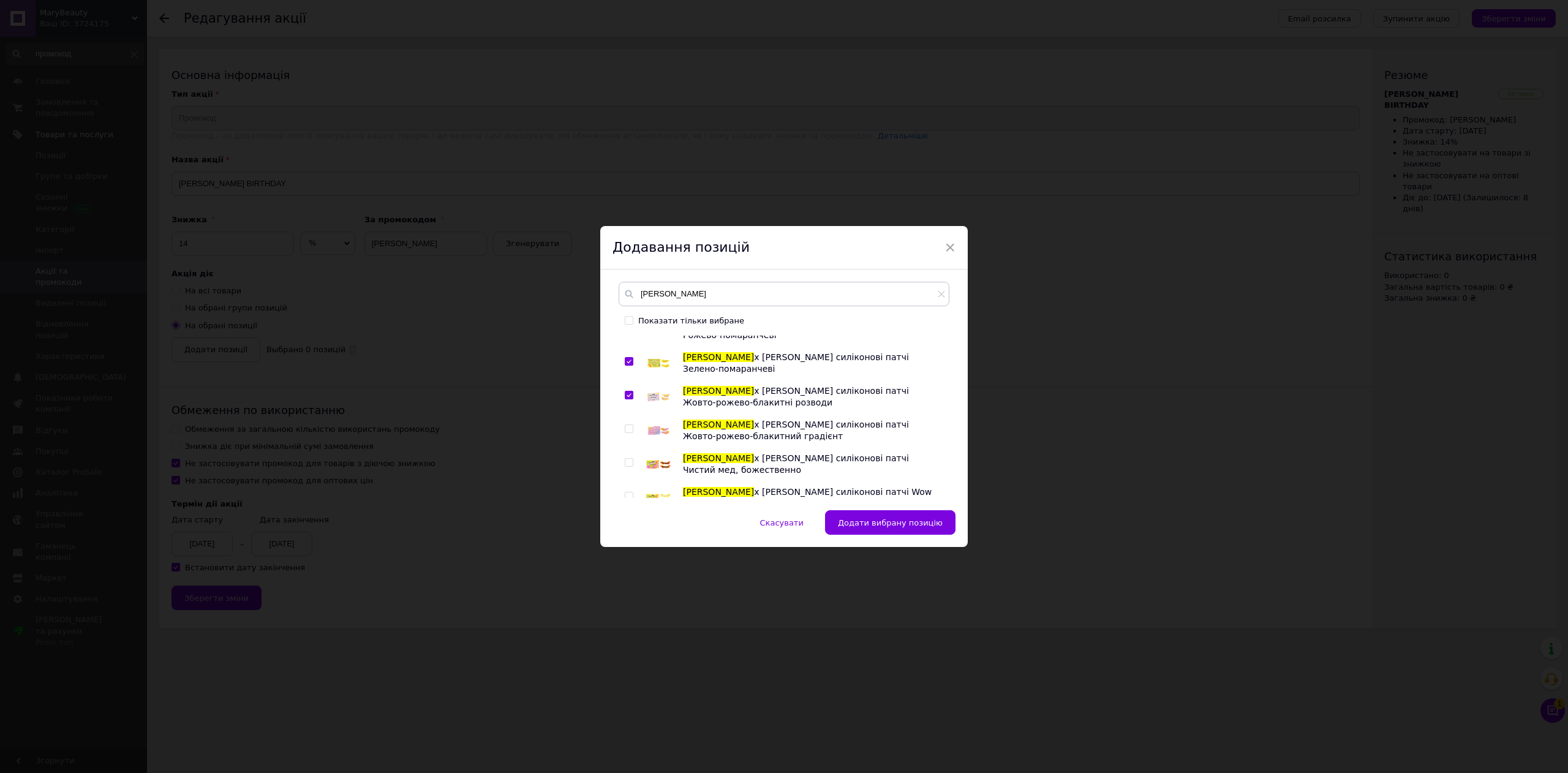
checkbox input "true"
click at [628, 462] on input "checkbox" at bounding box center [628, 463] width 8 height 8
checkbox input "true"
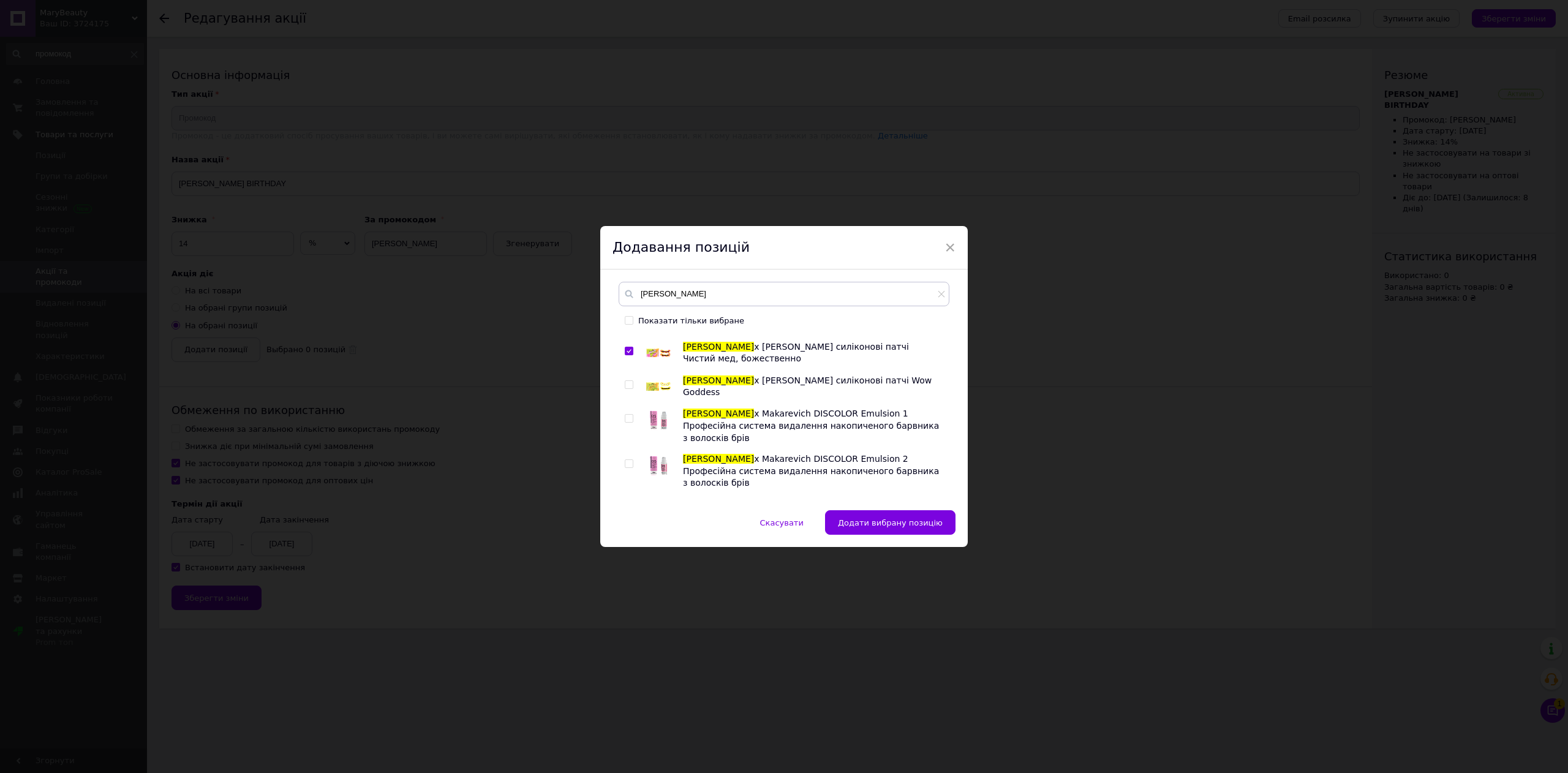
scroll to position [612, 0]
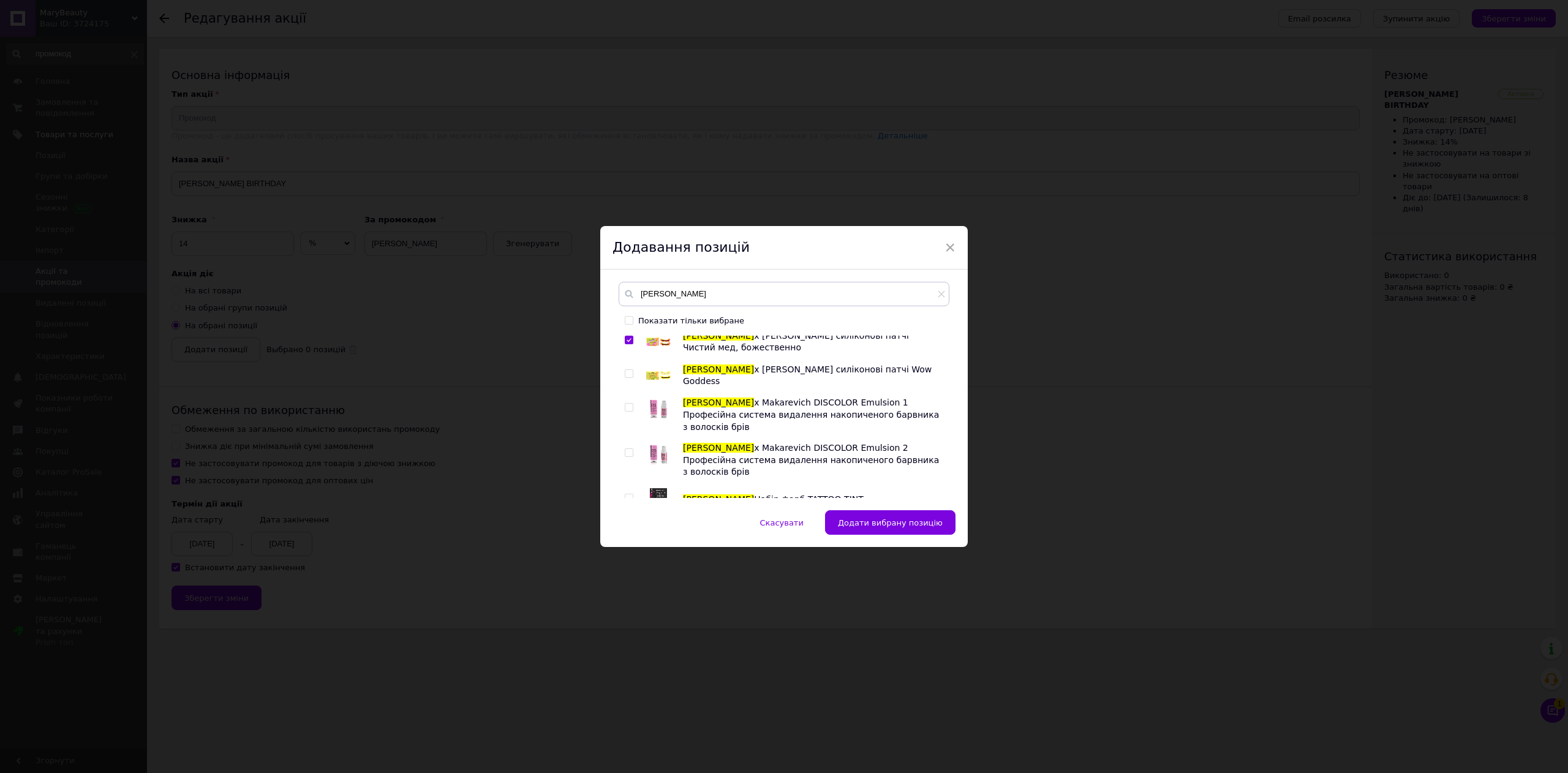
click at [625, 374] on input "checkbox" at bounding box center [628, 374] width 8 height 8
checkbox input "true"
click at [628, 408] on input "checkbox" at bounding box center [628, 407] width 8 height 8
checkbox input "true"
click at [626, 449] on input "checkbox" at bounding box center [628, 452] width 8 height 8
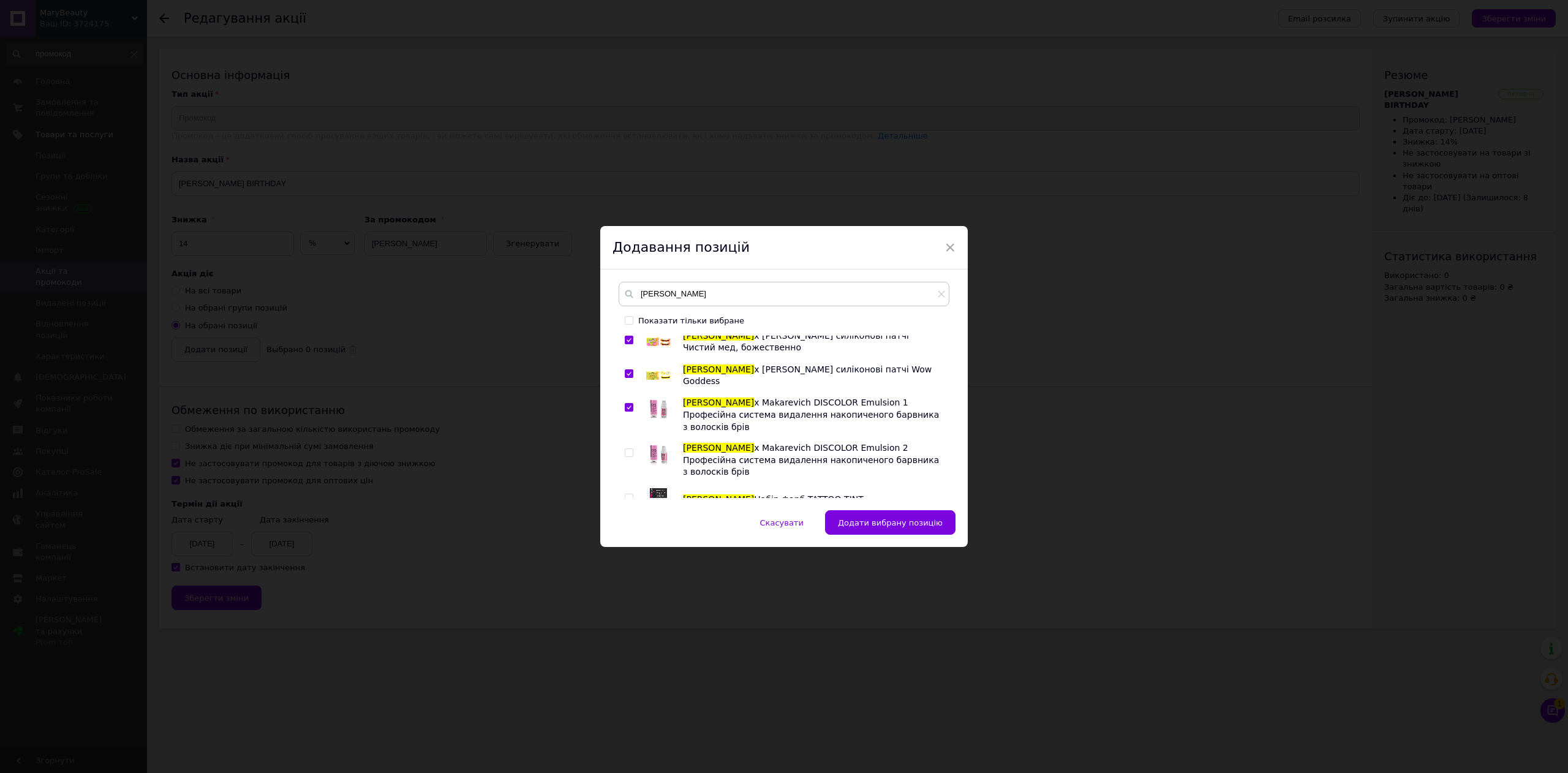
checkbox input "true"
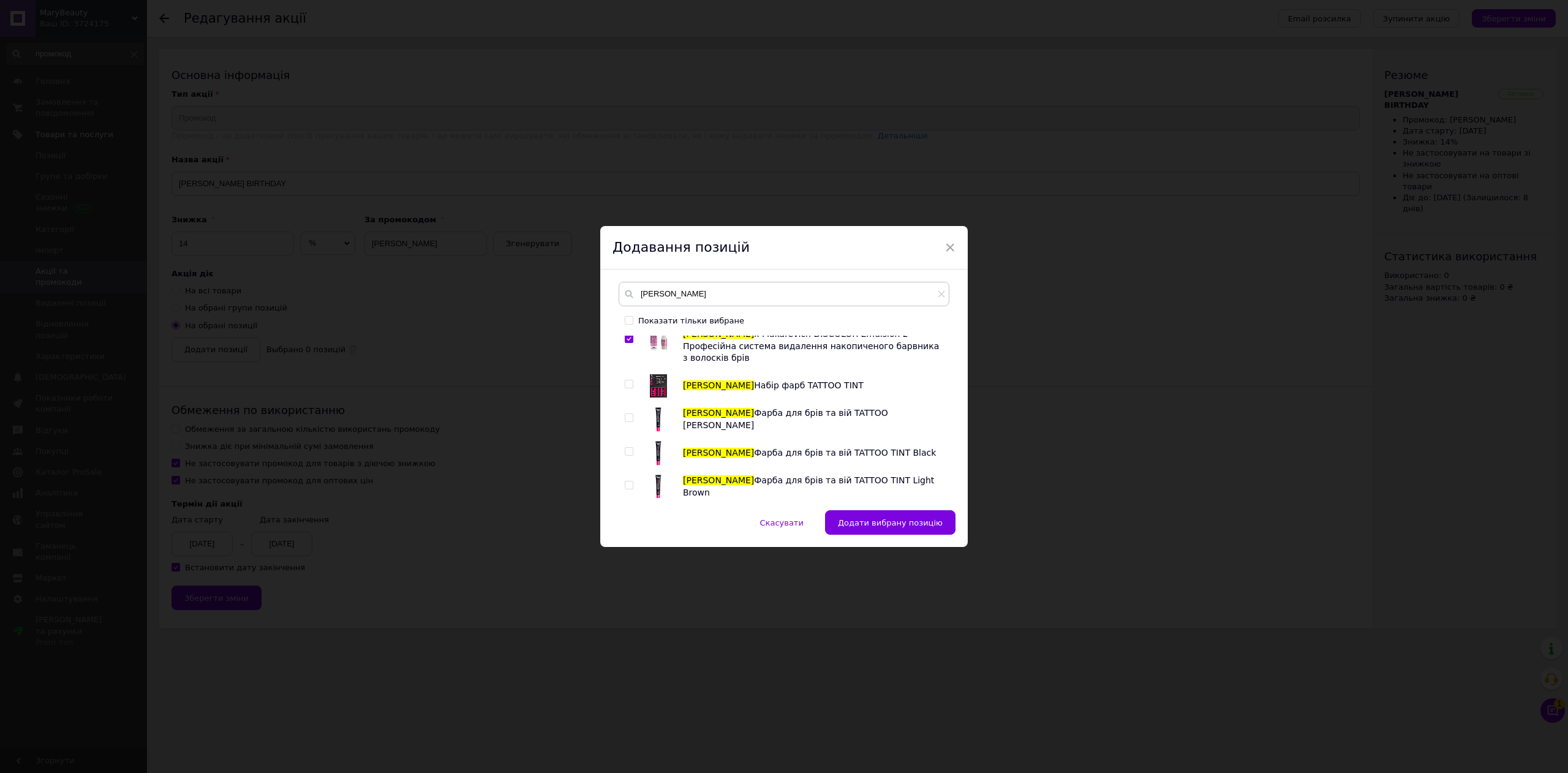
scroll to position [735, 0]
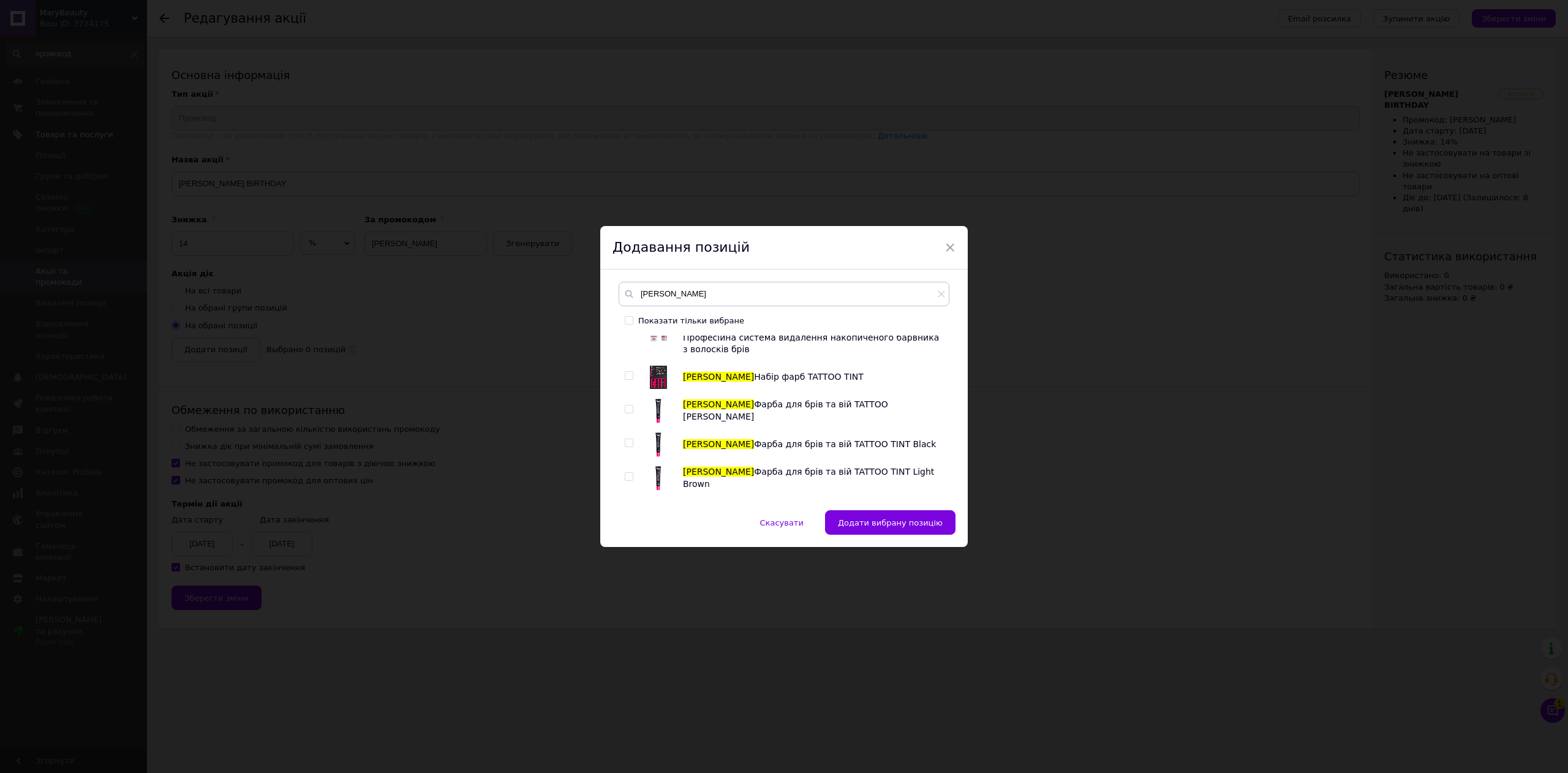
click at [628, 371] on input "checkbox" at bounding box center [628, 375] width 8 height 8
checkbox input "true"
click at [631, 405] on span at bounding box center [629, 409] width 9 height 9
click at [631, 405] on input "checkbox" at bounding box center [628, 409] width 8 height 8
checkbox input "true"
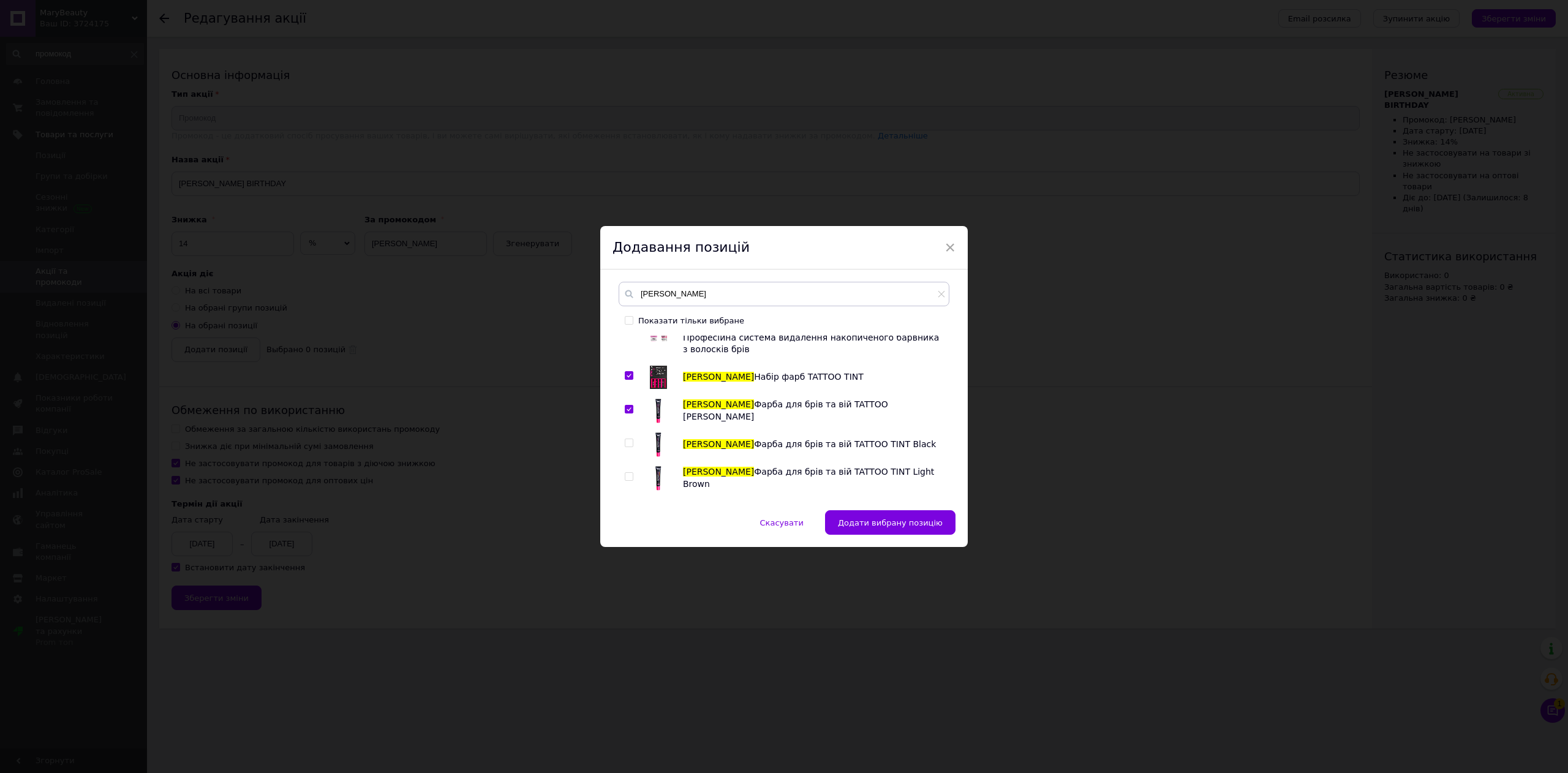
click at [631, 438] on span at bounding box center [629, 443] width 9 height 9
click at [631, 439] on input "checkbox" at bounding box center [628, 443] width 8 height 8
checkbox input "true"
click at [630, 466] on div at bounding box center [631, 477] width 13 height 24
click at [626, 473] on input "checkbox" at bounding box center [628, 477] width 8 height 8
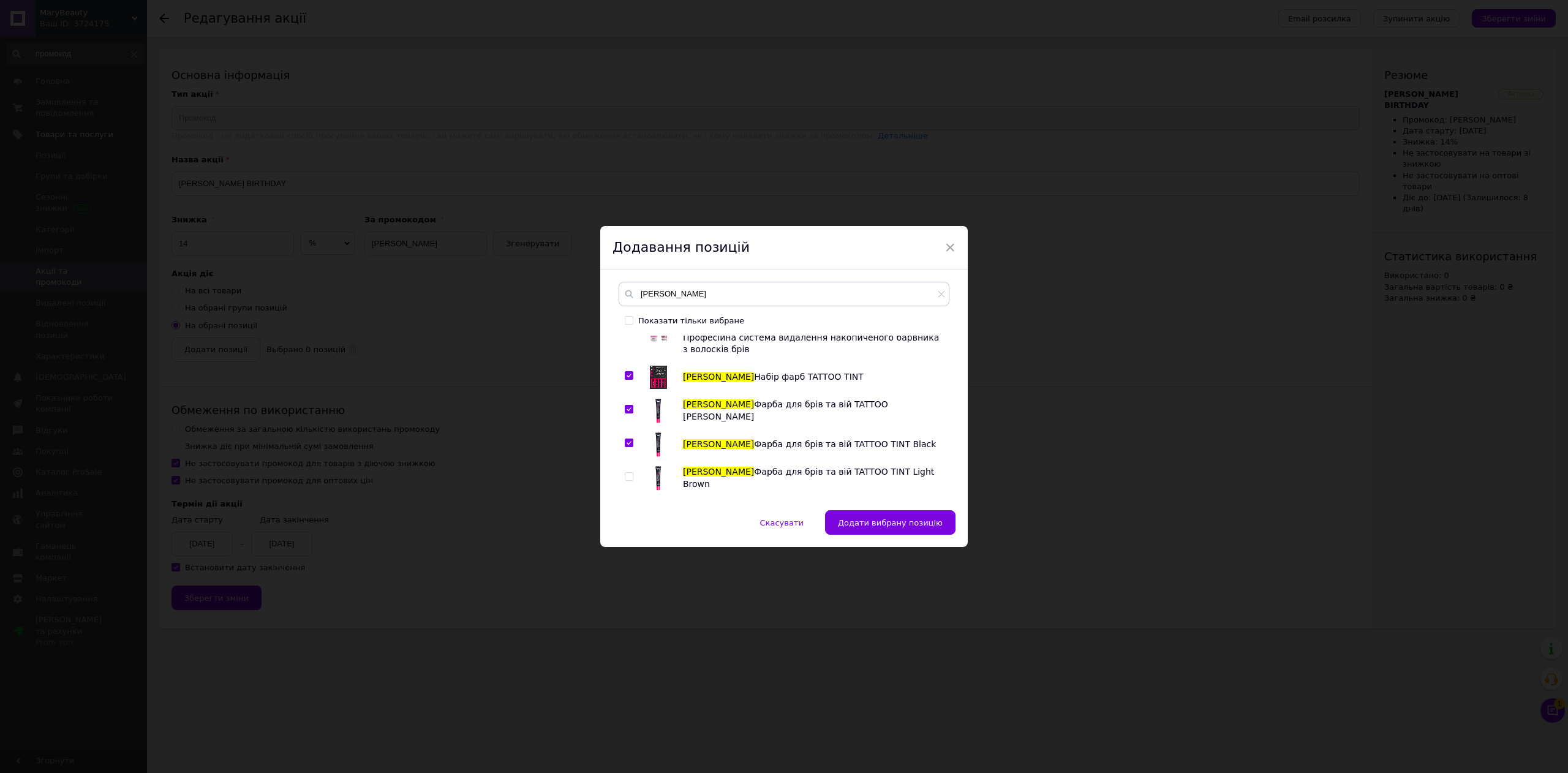
checkbox input "true"
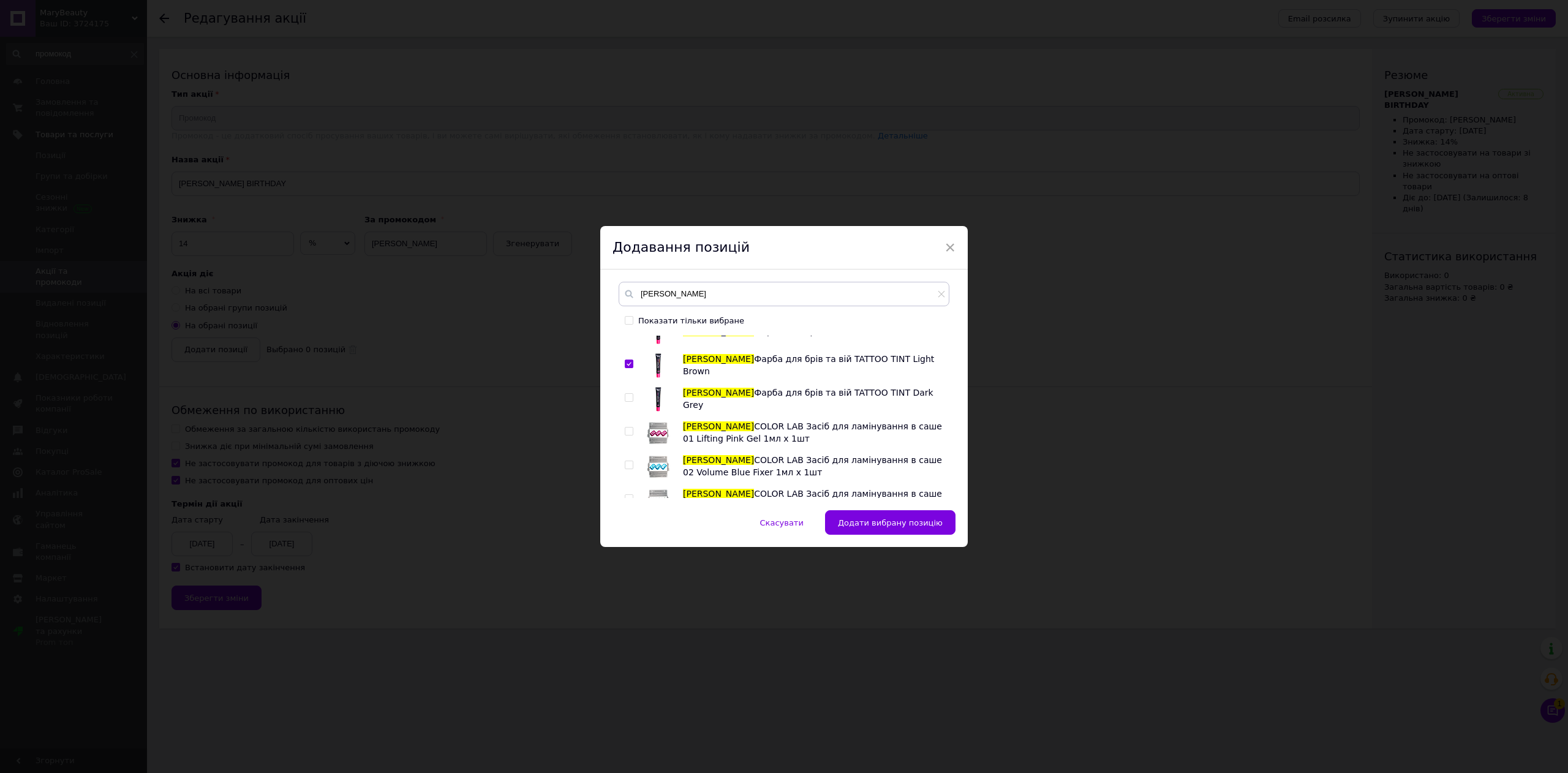
scroll to position [857, 0]
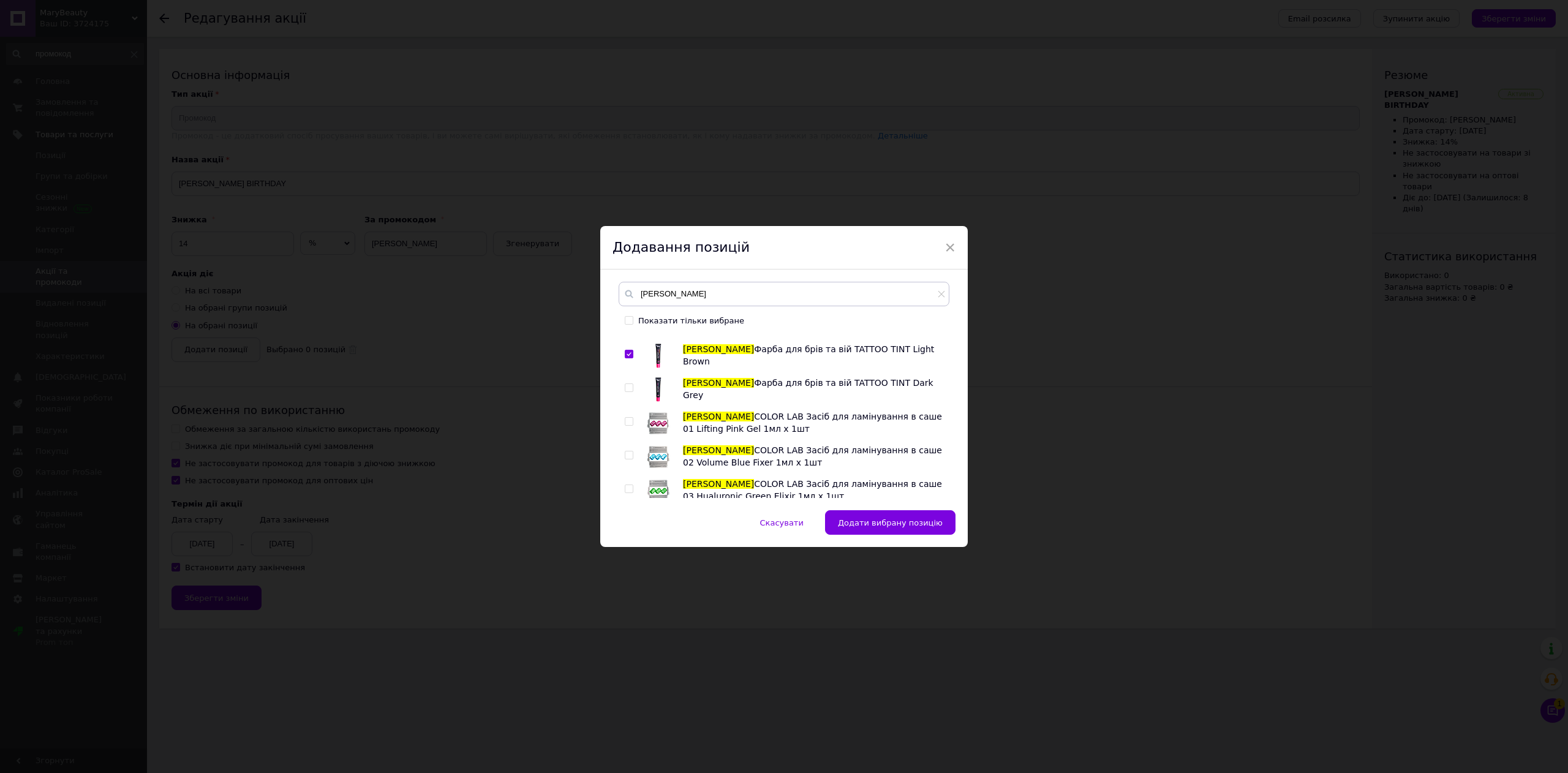
click at [625, 384] on input "checkbox" at bounding box center [628, 388] width 8 height 8
checkbox input "true"
click at [625, 417] on span at bounding box center [629, 421] width 9 height 9
click at [625, 418] on input "checkbox" at bounding box center [628, 421] width 8 height 8
click at [626, 418] on input "checkbox" at bounding box center [628, 421] width 8 height 8
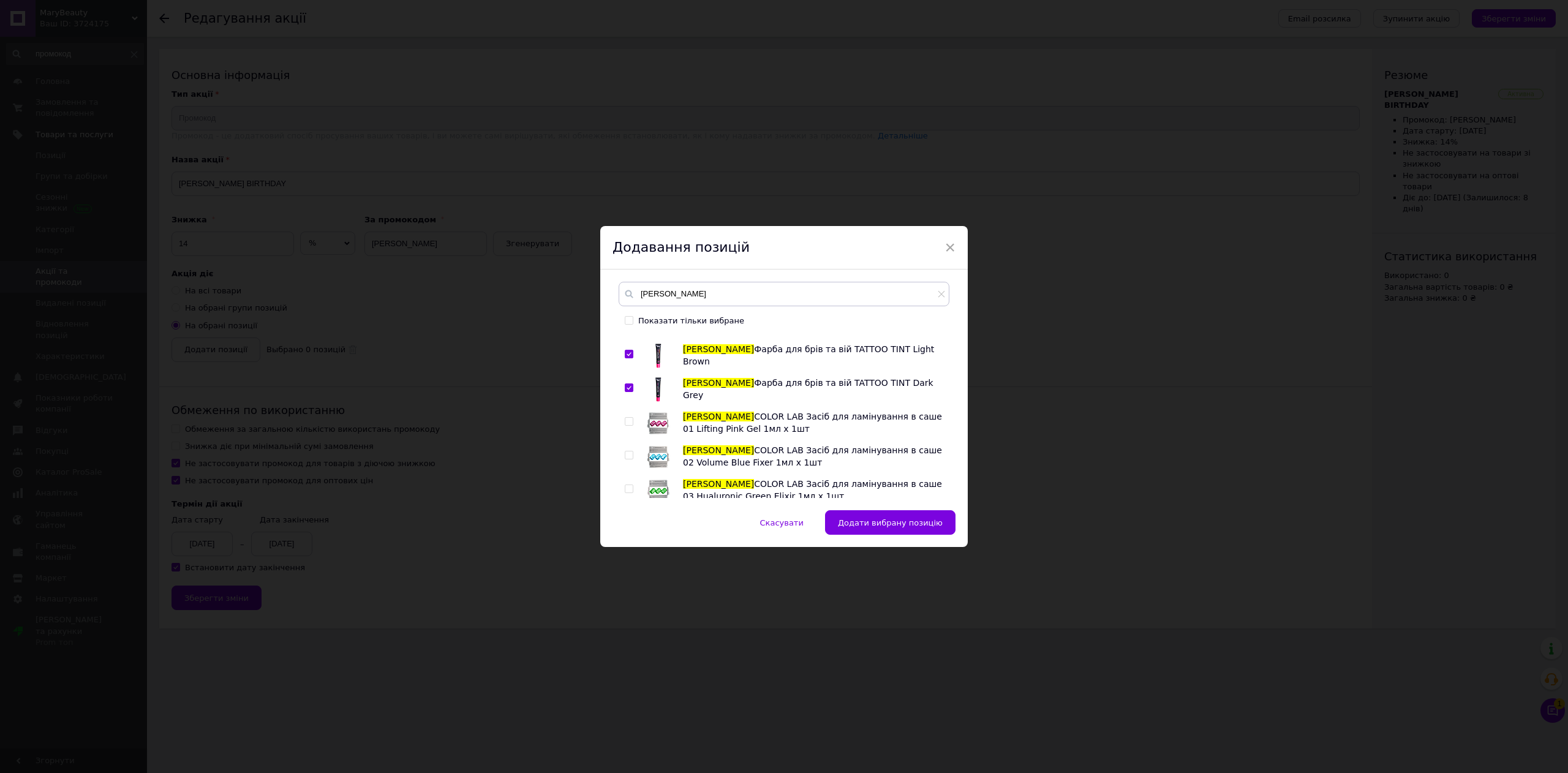
click at [628, 418] on input "checkbox" at bounding box center [628, 421] width 8 height 8
checkbox input "true"
click at [627, 452] on input "checkbox" at bounding box center [628, 455] width 8 height 8
checkbox input "true"
click at [625, 485] on input "checkbox" at bounding box center [628, 488] width 8 height 8
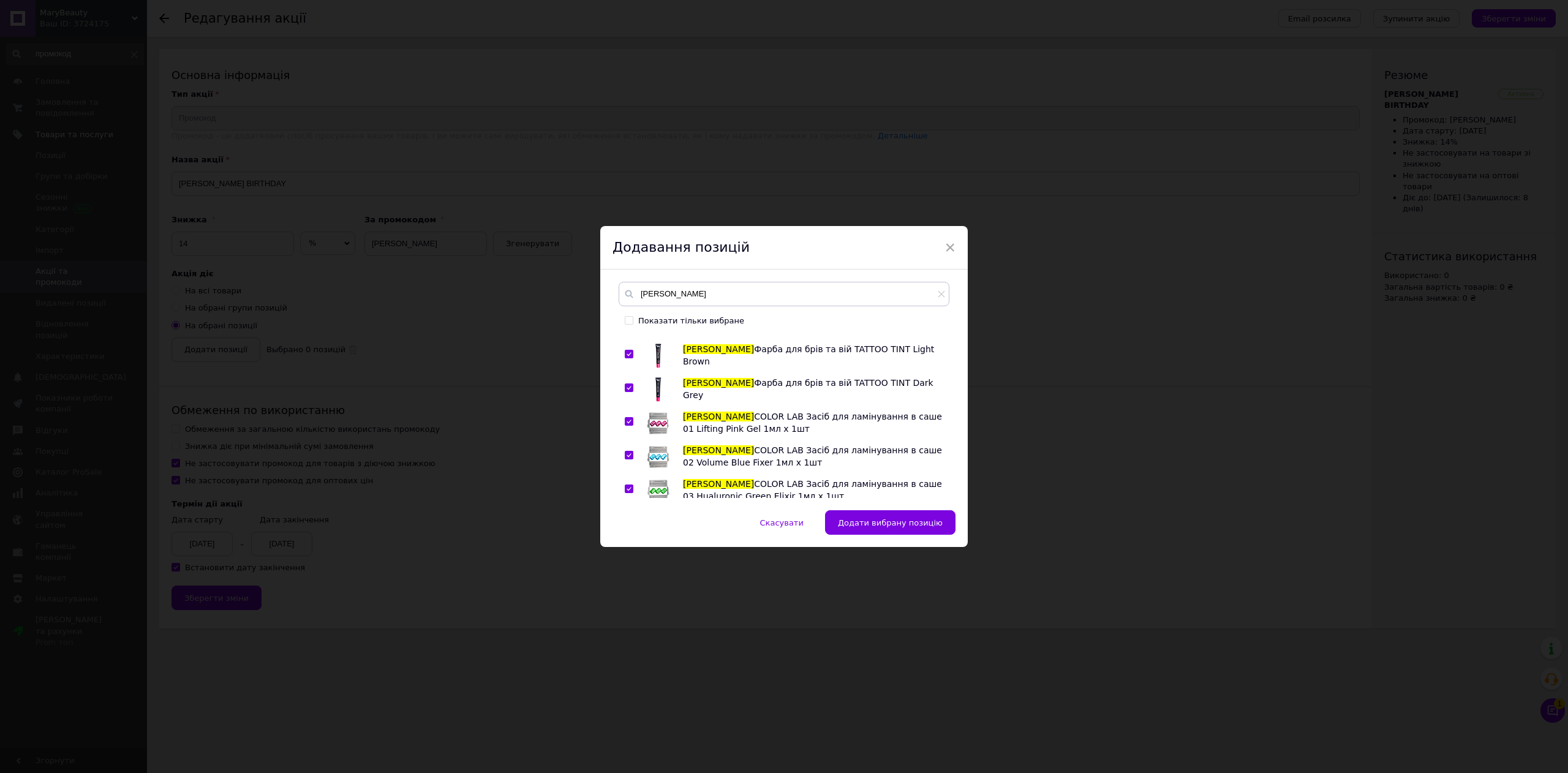
checkbox input "true"
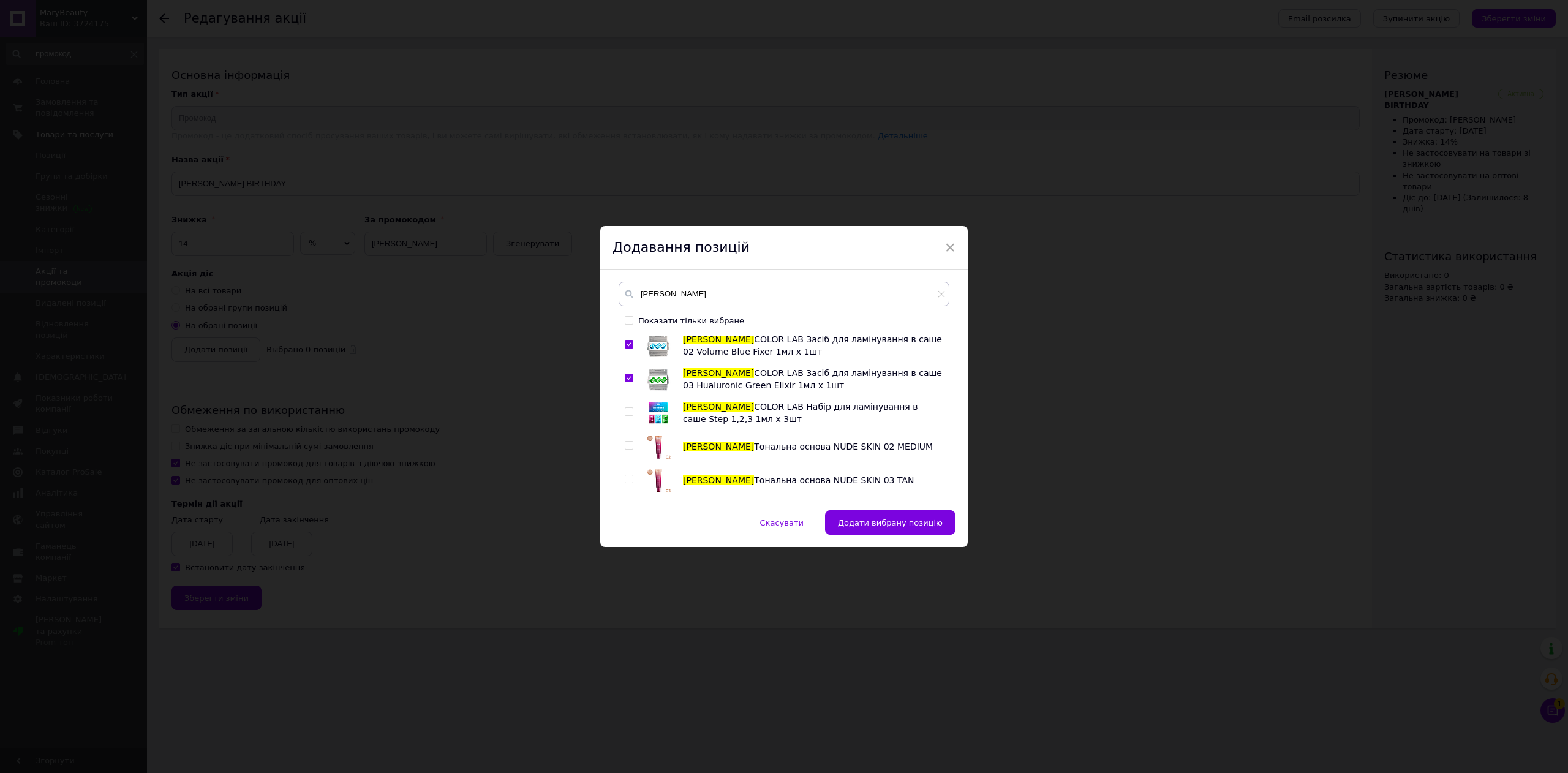
scroll to position [980, 0]
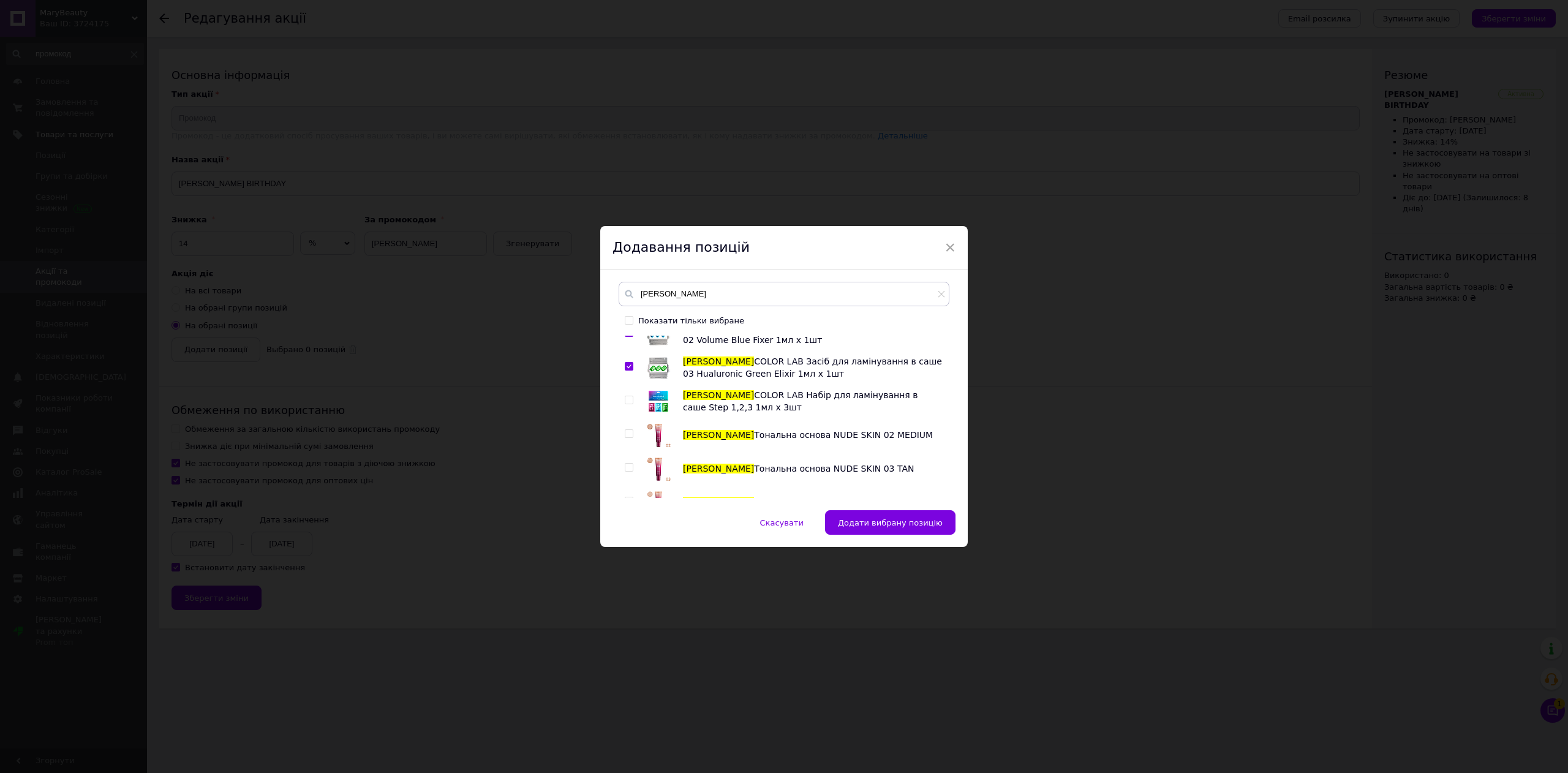
click at [628, 396] on input "checkbox" at bounding box center [628, 400] width 8 height 8
checkbox input "true"
click at [622, 407] on div "ZOLA Засіб для ламінування 01 Lifting Pink NEW Gel COLOR LAB ZOLA валики для ла…" at bounding box center [784, 416] width 330 height 163
click at [625, 430] on input "checkbox" at bounding box center [628, 433] width 8 height 8
checkbox input "true"
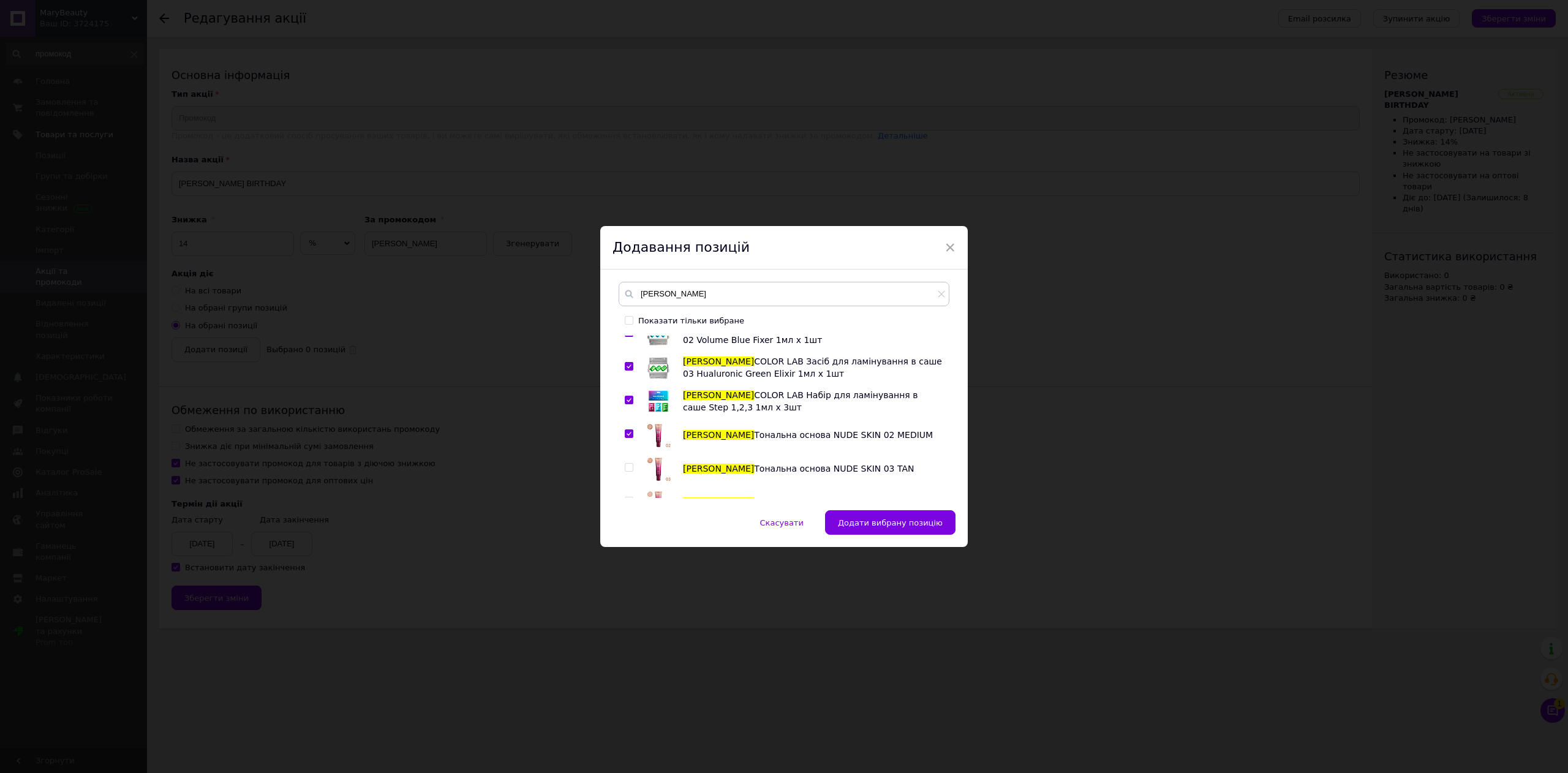
click at [631, 463] on span at bounding box center [629, 467] width 9 height 9
click at [631, 463] on input "checkbox" at bounding box center [628, 467] width 8 height 8
checkbox input "true"
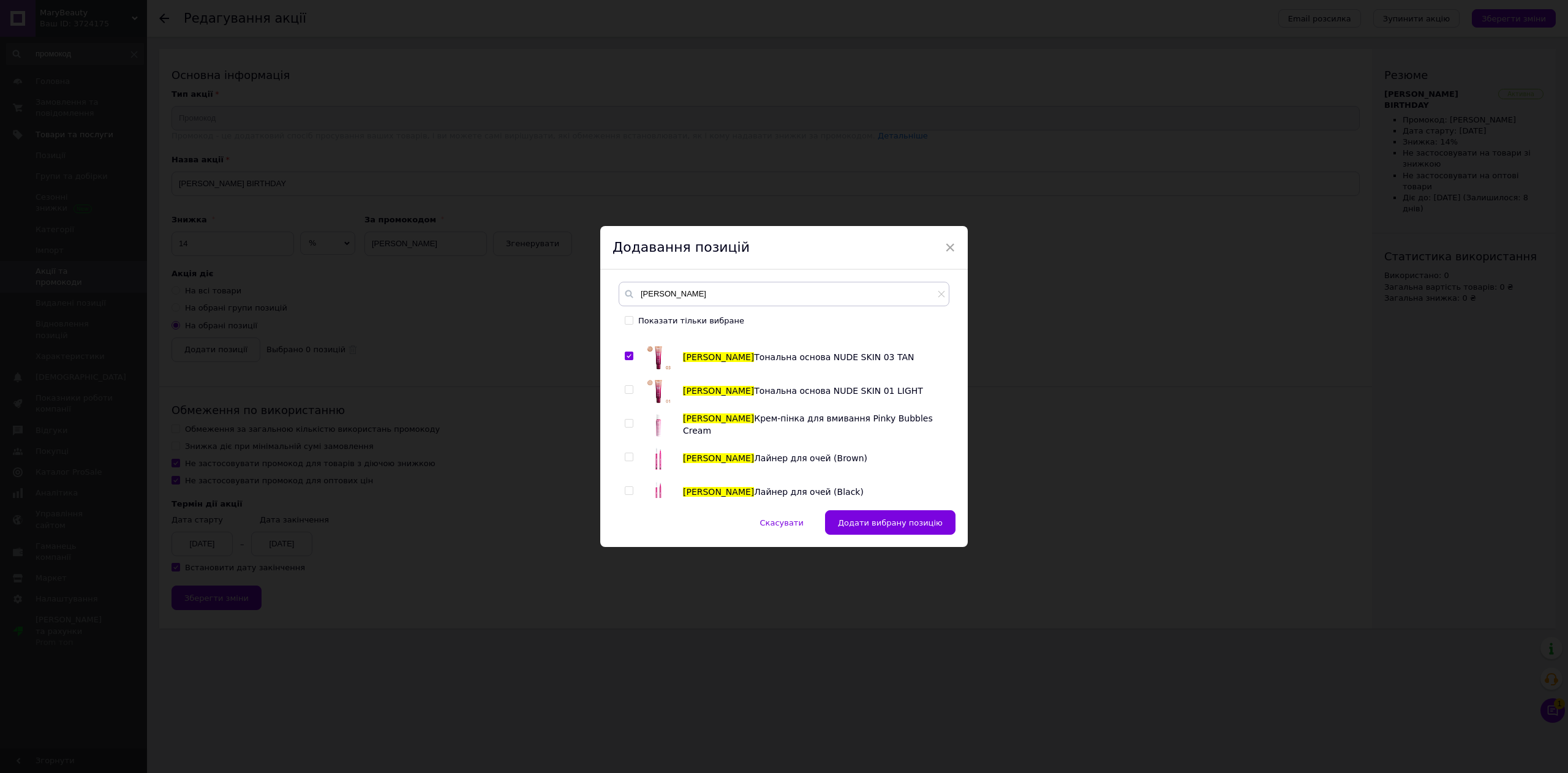
scroll to position [1102, 0]
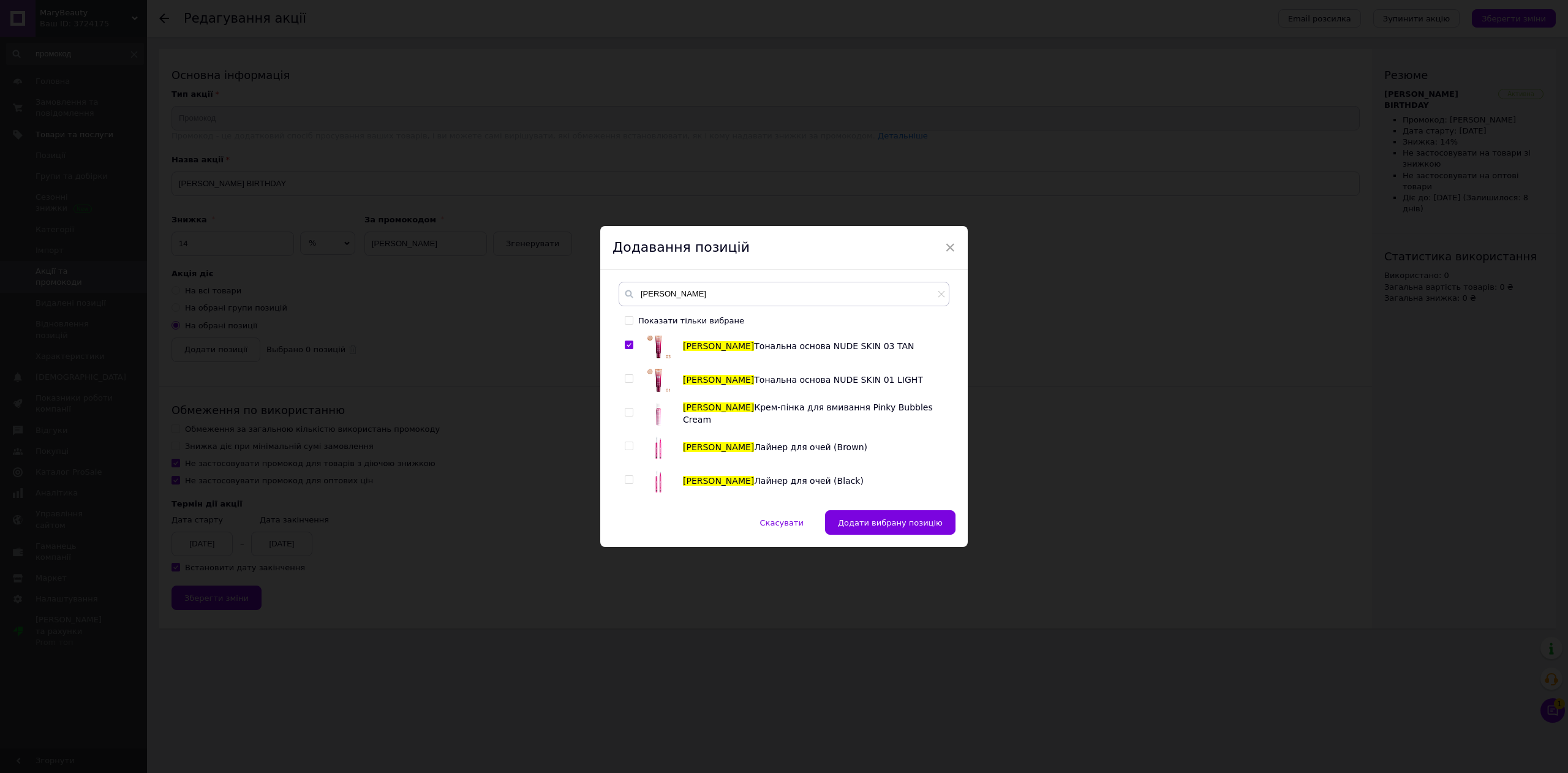
click at [628, 374] on input "checkbox" at bounding box center [628, 378] width 8 height 8
checkbox input "true"
click at [626, 408] on input "checkbox" at bounding box center [628, 412] width 8 height 8
checkbox input "true"
click at [628, 442] on input "checkbox" at bounding box center [628, 446] width 8 height 8
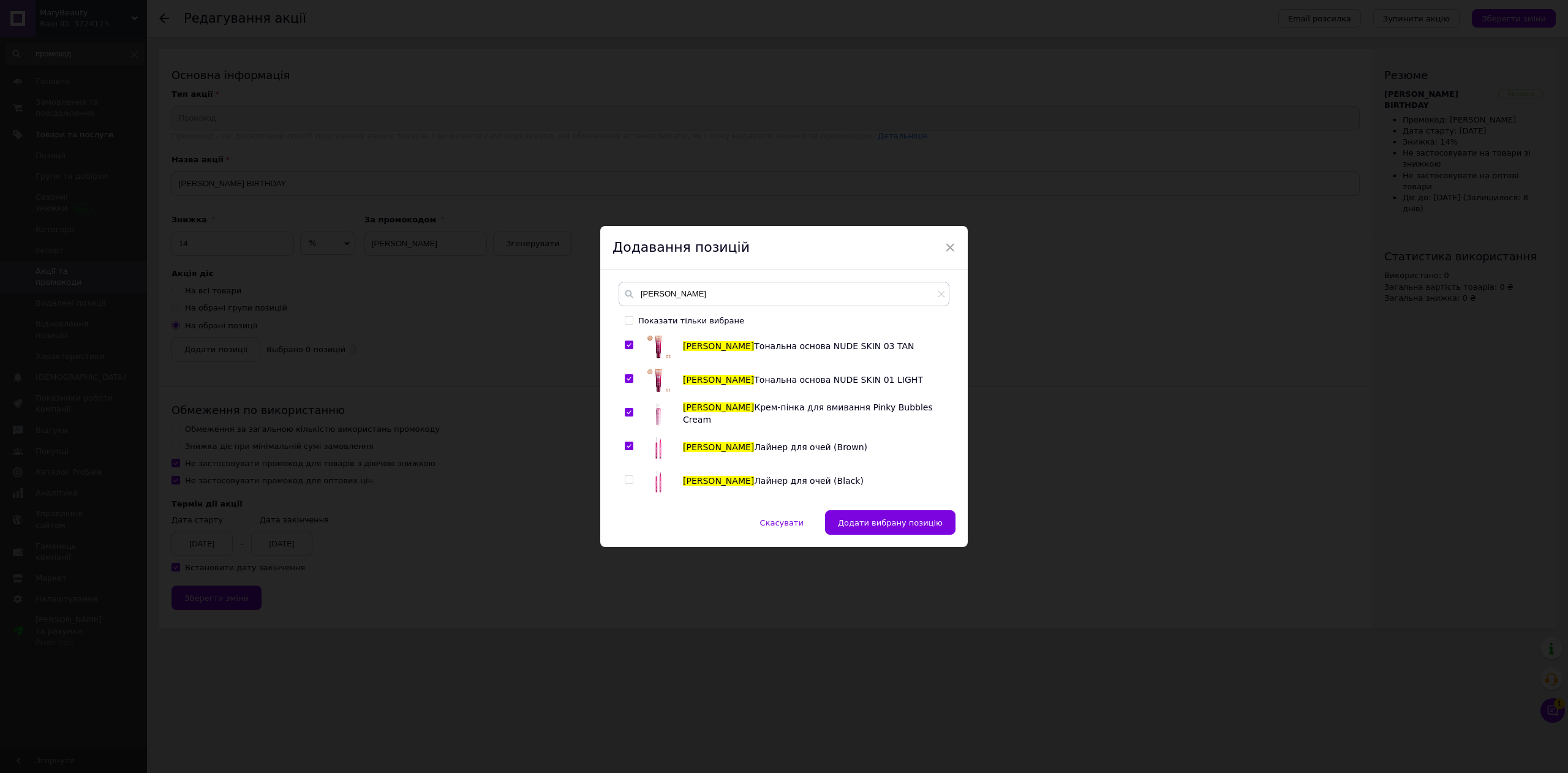
checkbox input "true"
click at [625, 476] on input "checkbox" at bounding box center [628, 480] width 8 height 8
checkbox input "true"
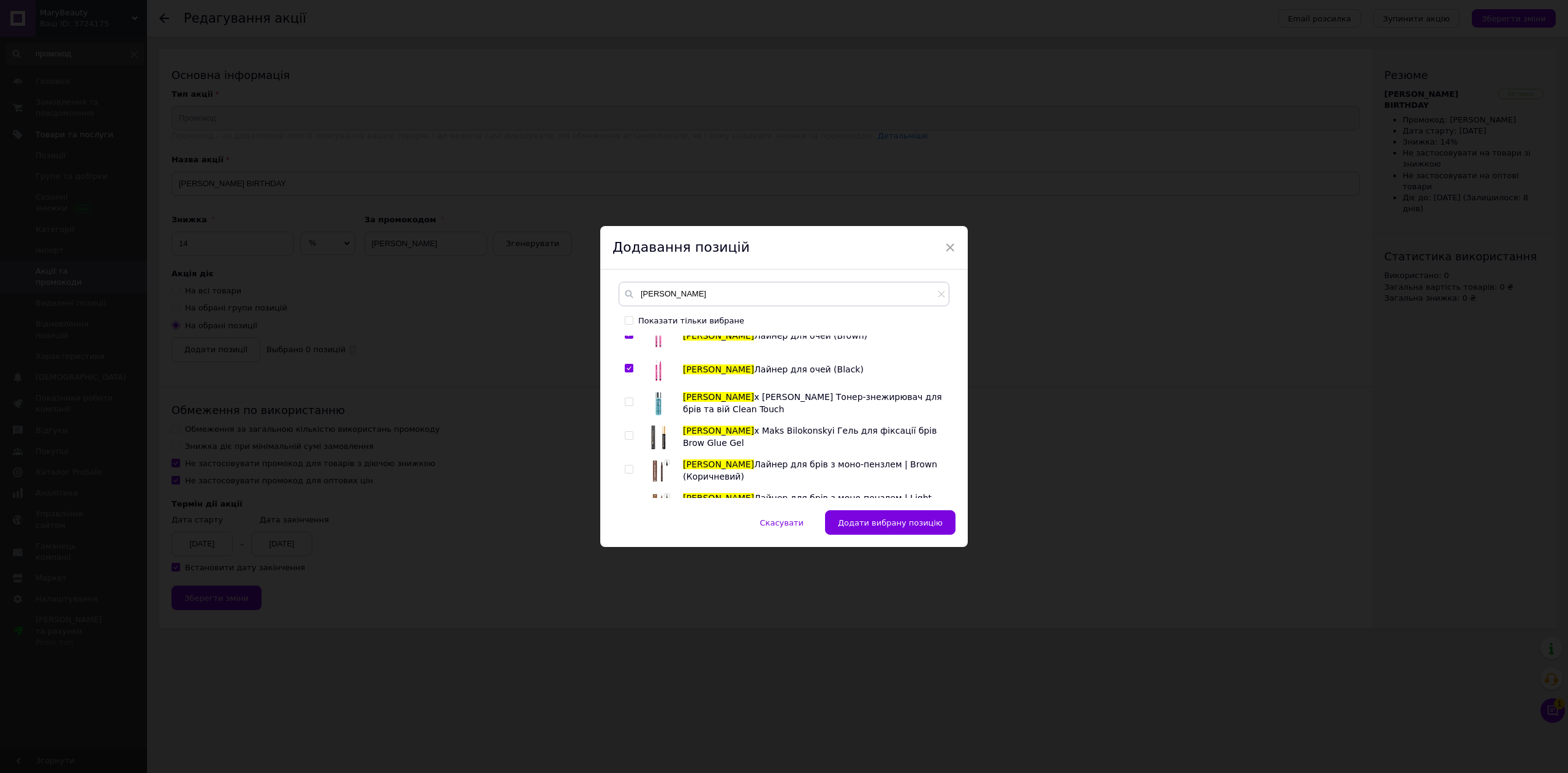
scroll to position [1225, 0]
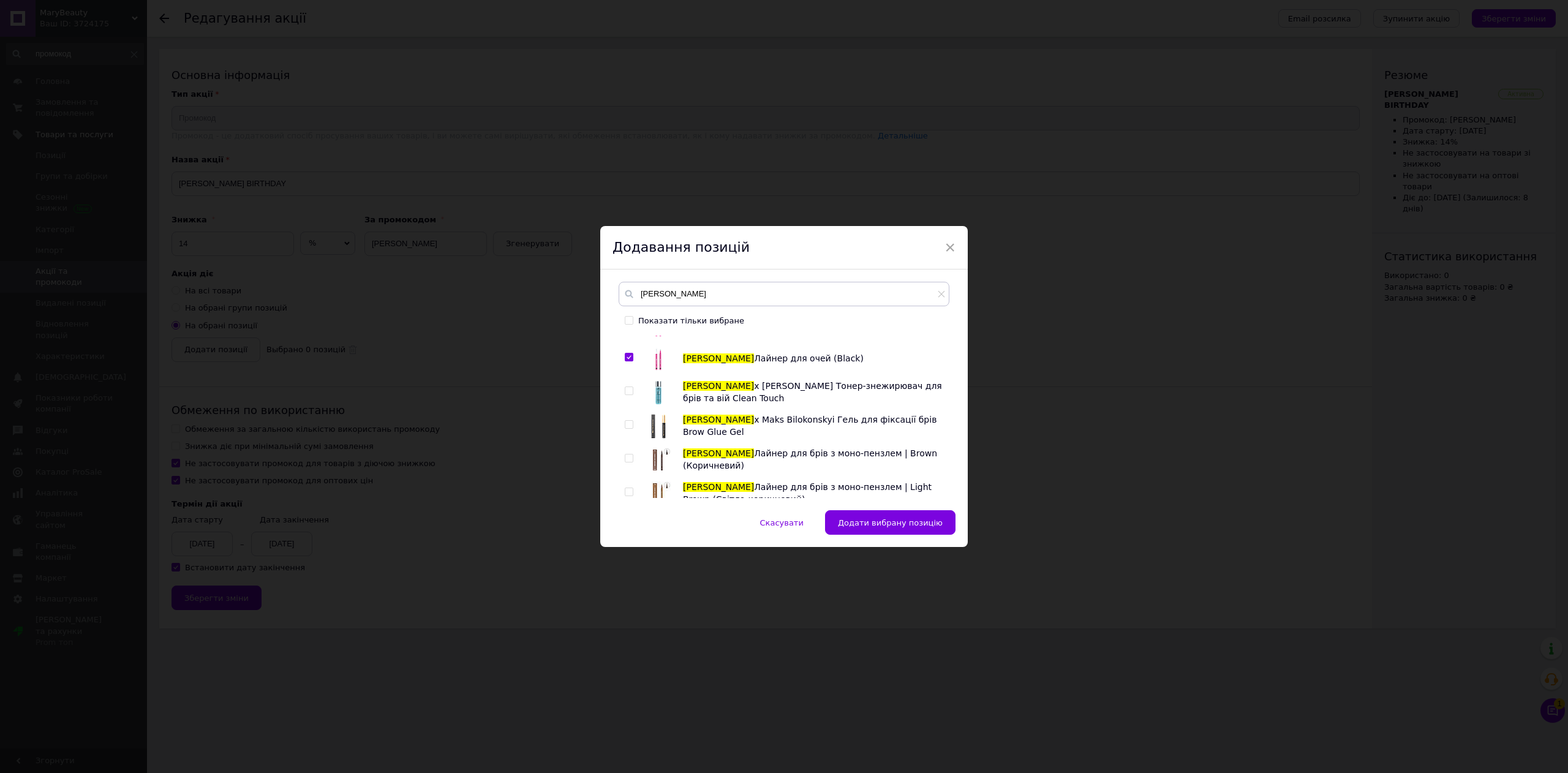
click at [632, 380] on div at bounding box center [631, 392] width 13 height 24
click at [628, 387] on input "checkbox" at bounding box center [628, 391] width 8 height 8
checkbox input "true"
click at [630, 421] on input "checkbox" at bounding box center [628, 424] width 8 height 8
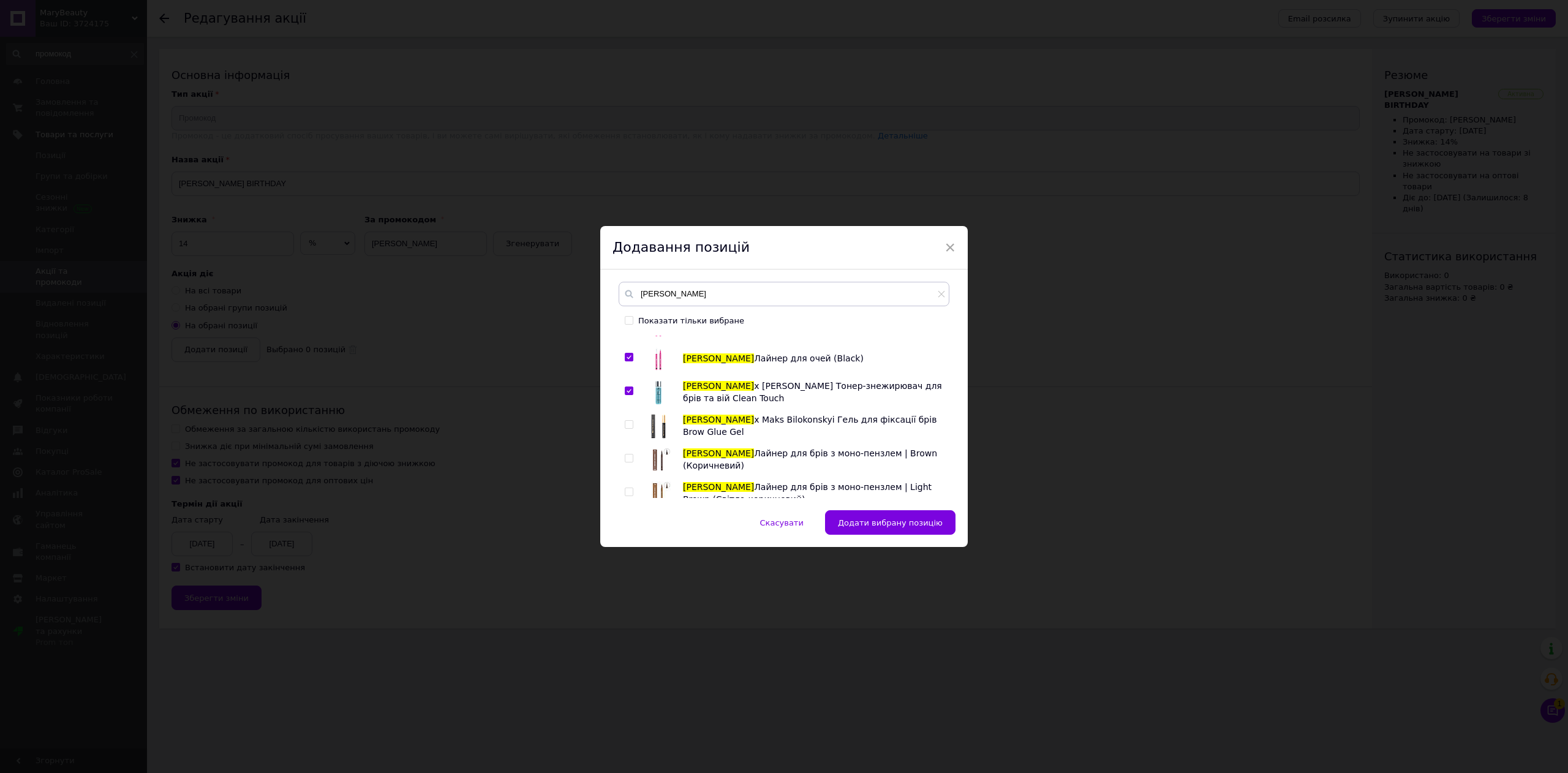
checkbox input "true"
click at [627, 455] on input "checkbox" at bounding box center [628, 458] width 8 height 8
checkbox input "true"
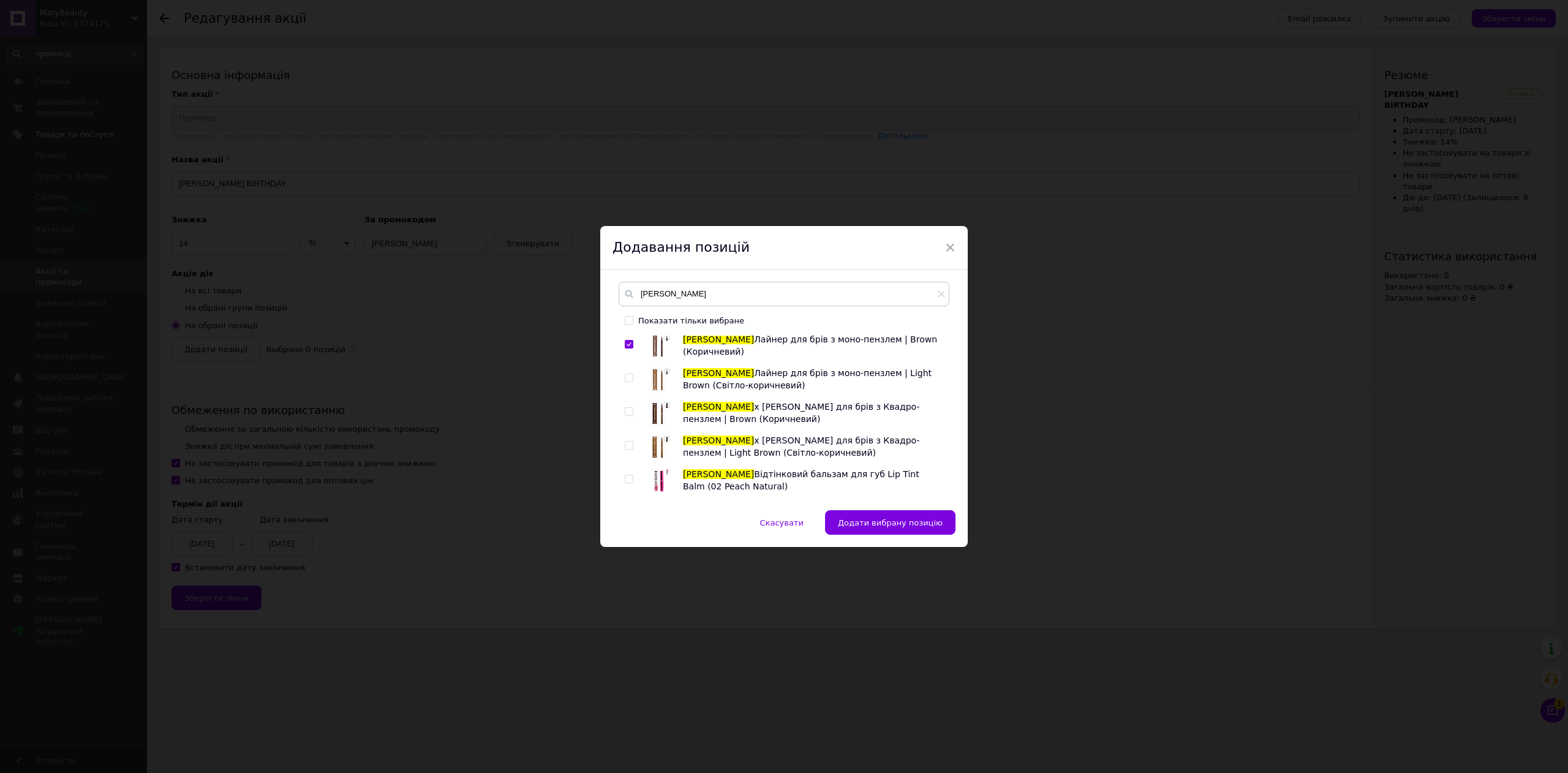
scroll to position [1347, 0]
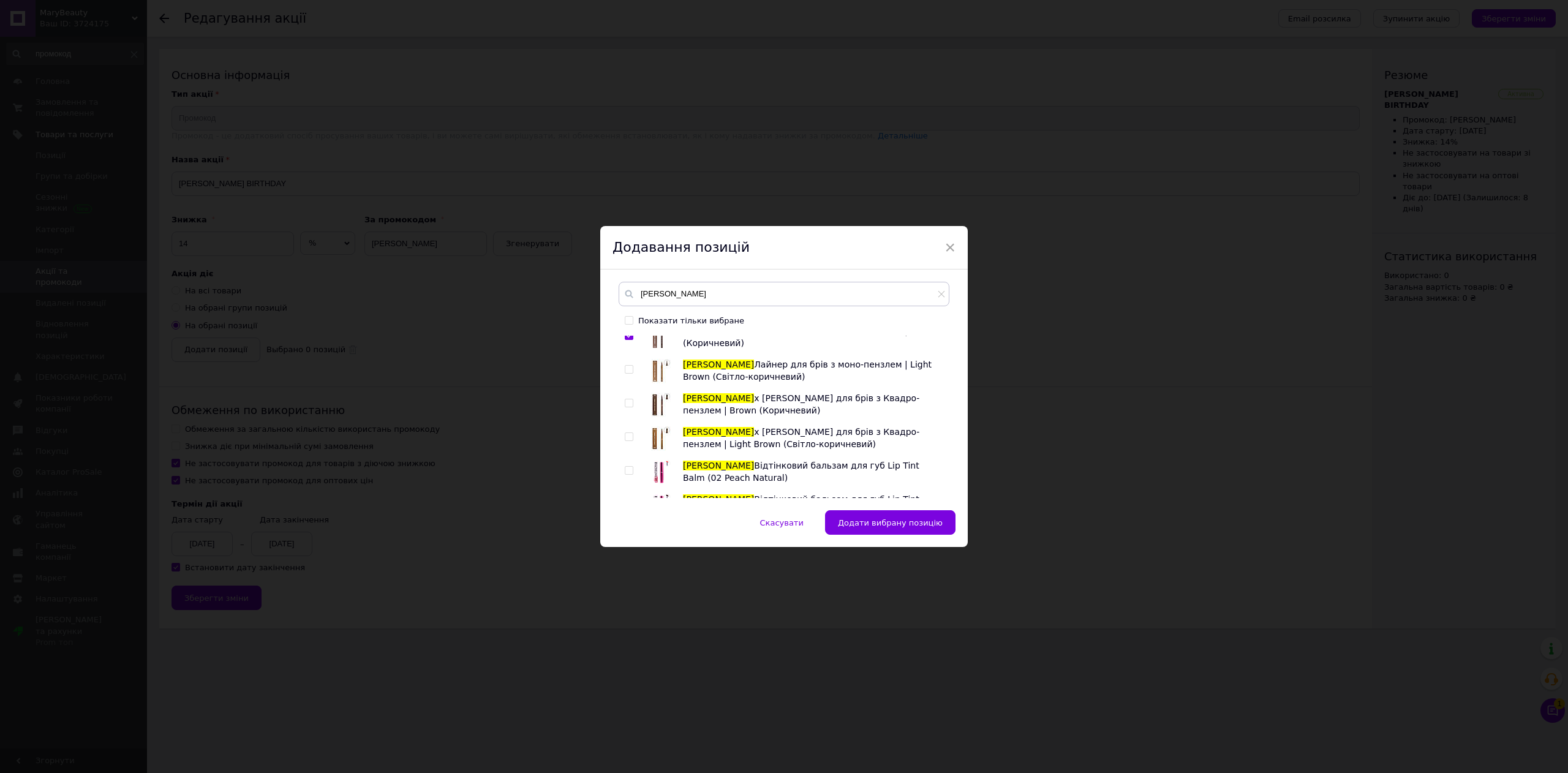
click at [626, 359] on div at bounding box center [631, 371] width 13 height 24
click at [628, 366] on input "checkbox" at bounding box center [628, 369] width 8 height 8
checkbox input "true"
drag, startPoint x: 625, startPoint y: 377, endPoint x: 625, endPoint y: 387, distance: 10.0
click at [625, 399] on input "checkbox" at bounding box center [628, 403] width 8 height 8
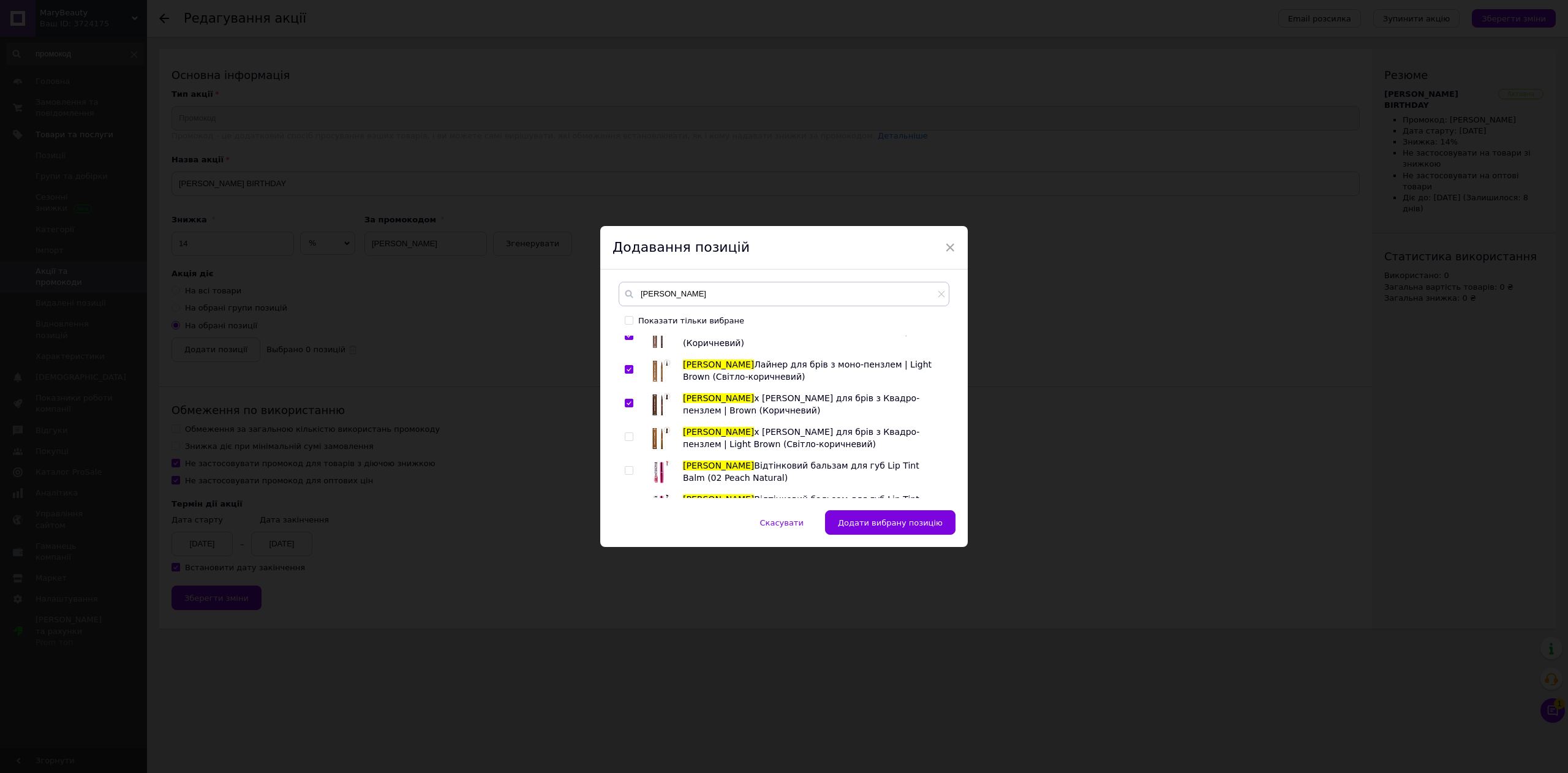
checkbox input "true"
click at [627, 426] on div at bounding box center [631, 438] width 13 height 24
click at [628, 433] on input "checkbox" at bounding box center [628, 437] width 8 height 8
checkbox input "true"
click at [627, 466] on input "checkbox" at bounding box center [628, 470] width 8 height 8
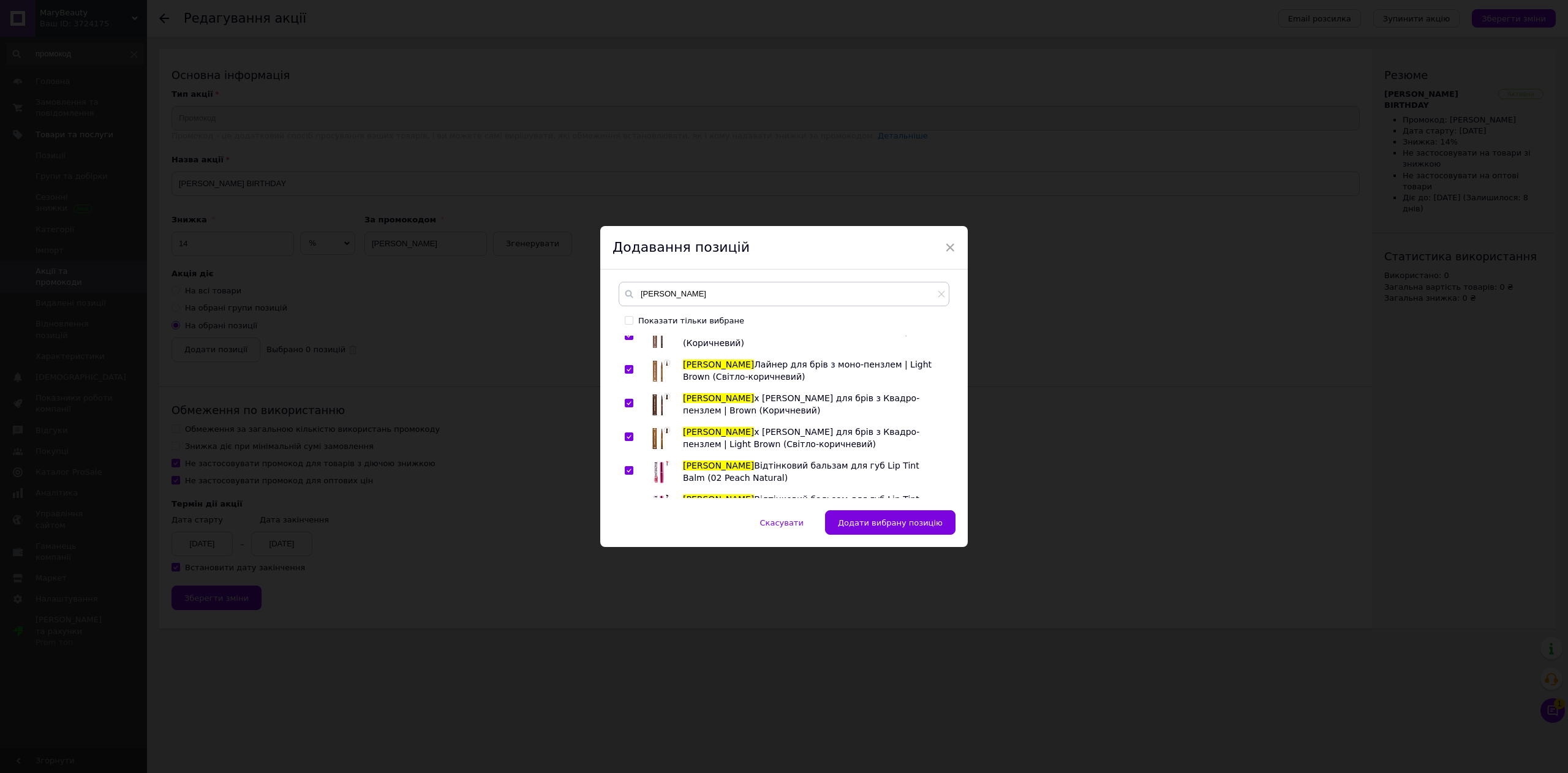
checkbox input "true"
click at [625, 500] on input "checkbox" at bounding box center [628, 504] width 8 height 8
checkbox input "true"
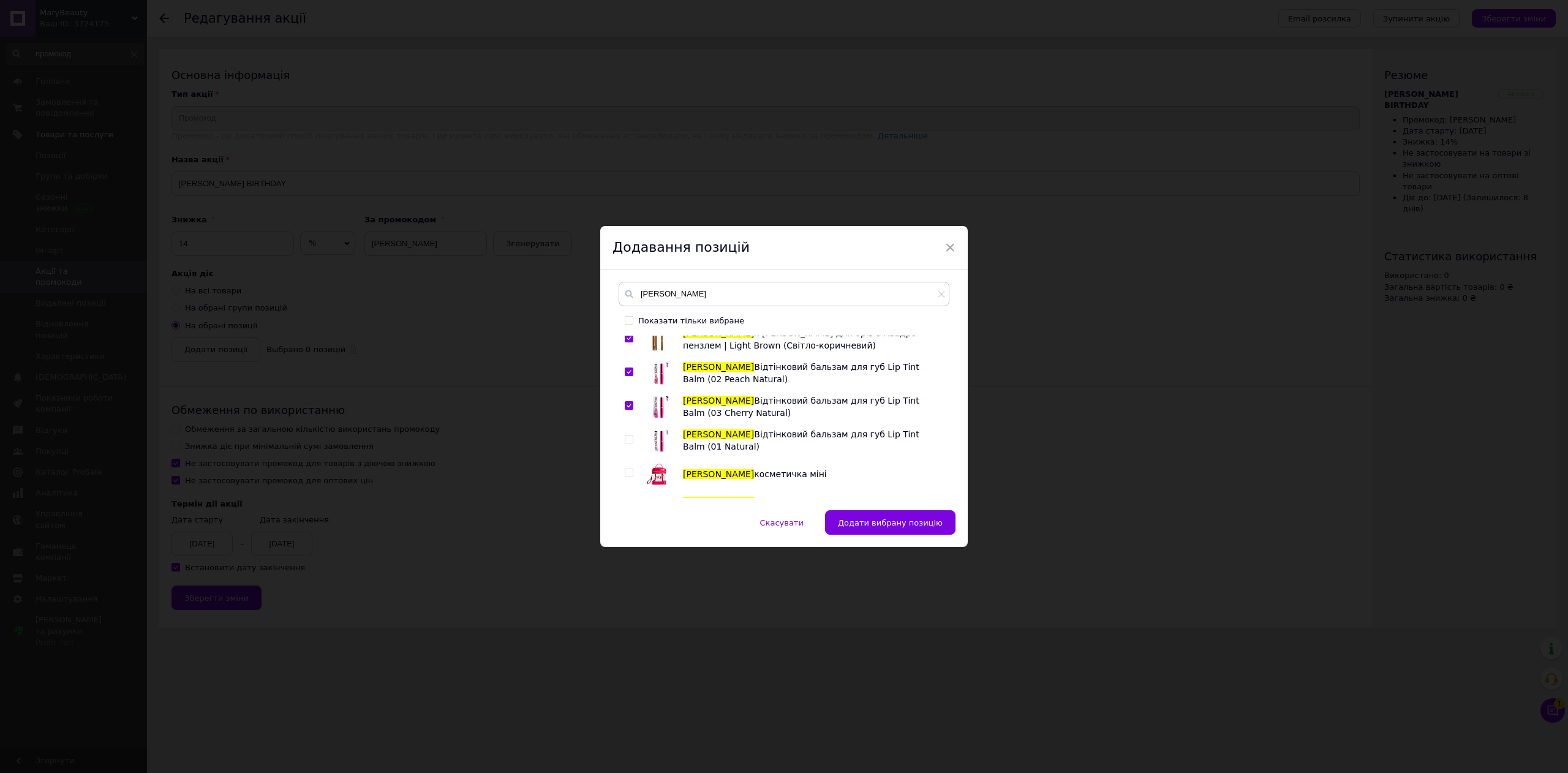
scroll to position [1470, 0]
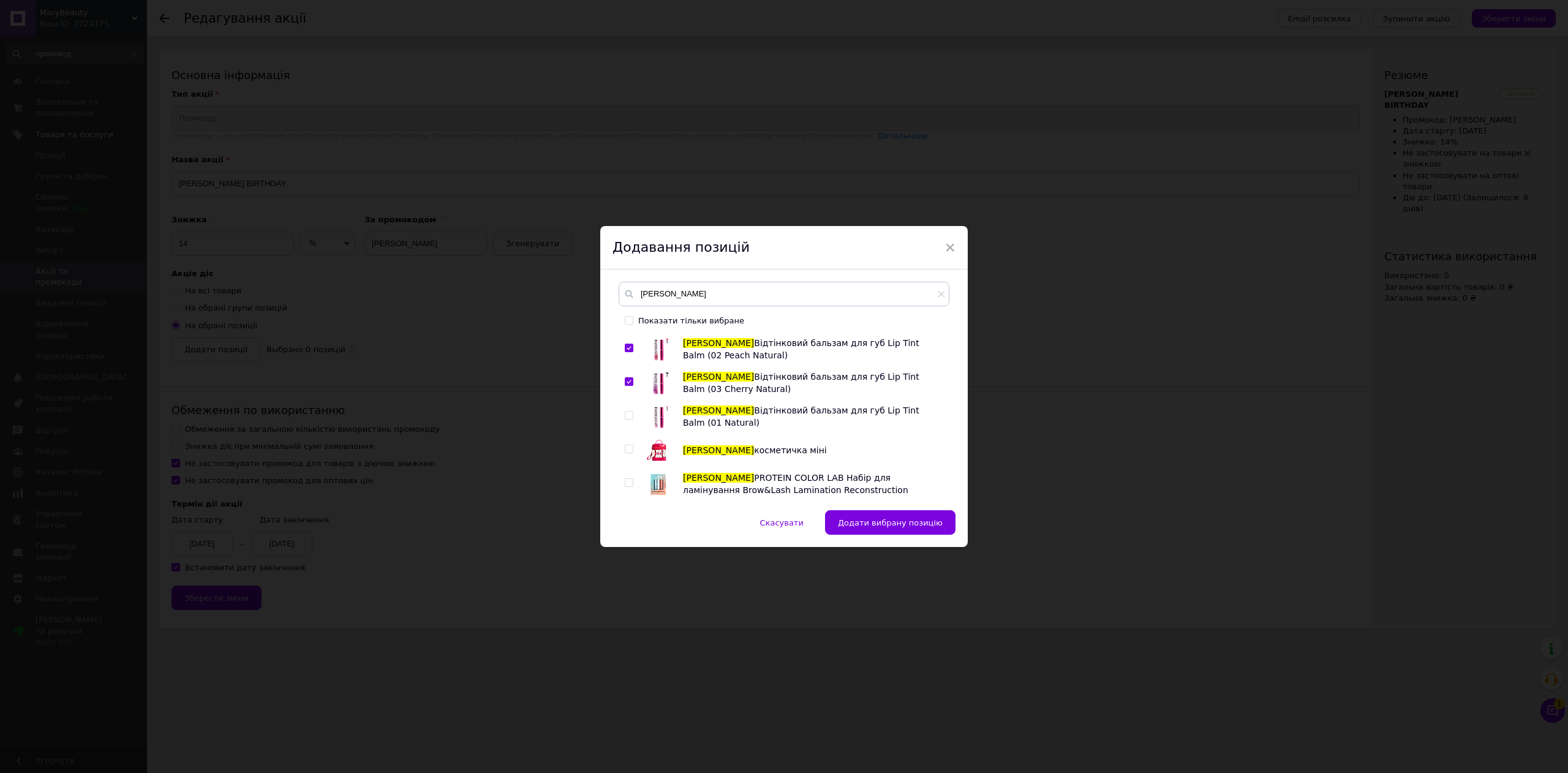
click at [633, 405] on div at bounding box center [631, 416] width 13 height 24
click at [632, 411] on div at bounding box center [629, 416] width 9 height 9
click at [628, 411] on input "checkbox" at bounding box center [628, 415] width 8 height 8
checkbox input "true"
click at [627, 445] on input "checkbox" at bounding box center [628, 449] width 8 height 8
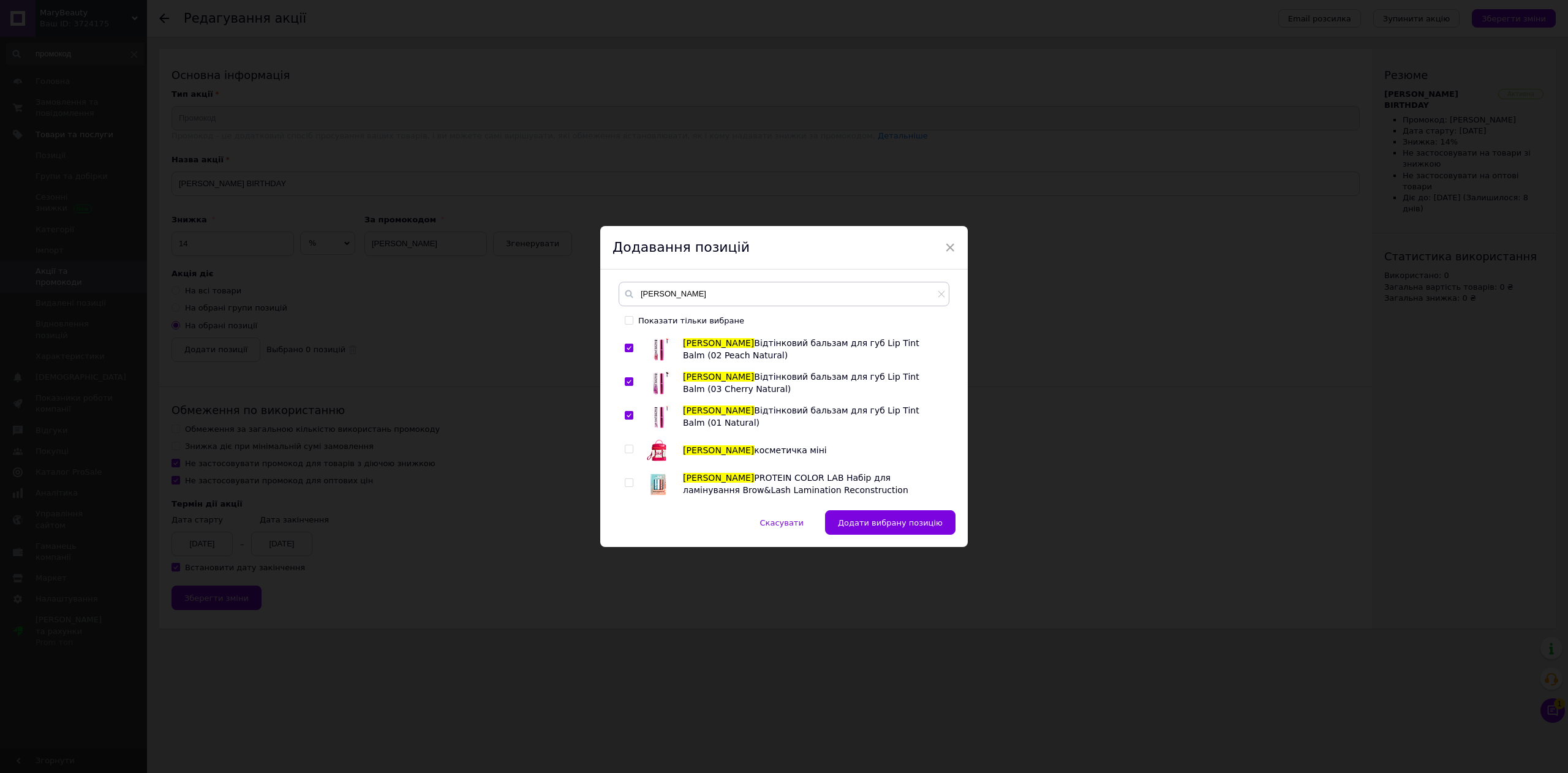
checkbox input "true"
click at [627, 479] on input "checkbox" at bounding box center [628, 482] width 8 height 8
checkbox input "true"
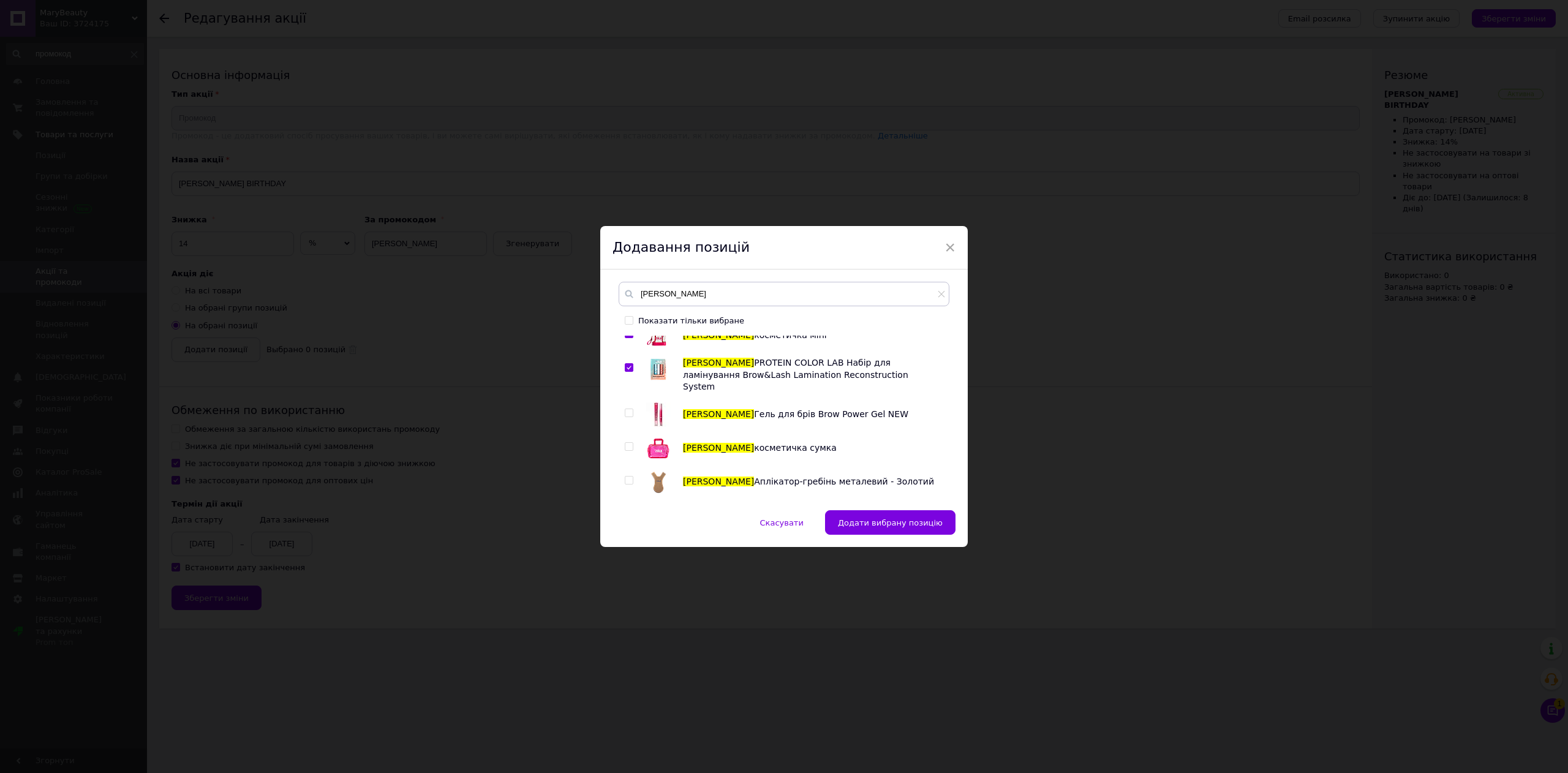
scroll to position [1592, 0]
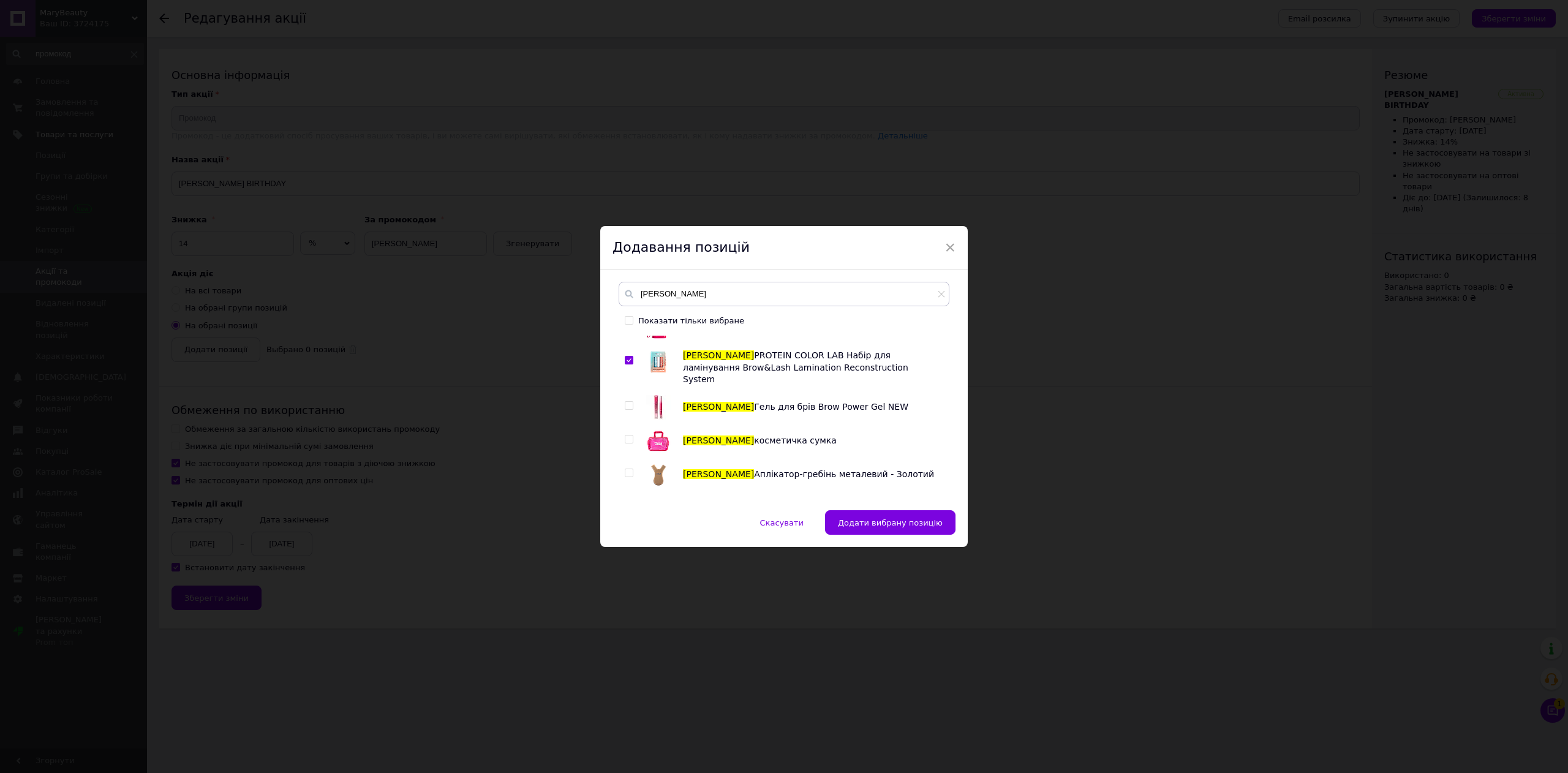
click at [625, 402] on input "checkbox" at bounding box center [628, 405] width 8 height 8
checkbox input "true"
click at [621, 403] on div "ZOLA Засіб для ламінування 01 Lifting Pink NEW Gel COLOR LAB ZOLA валики для ла…" at bounding box center [784, 416] width 330 height 163
click at [628, 435] on input "checkbox" at bounding box center [628, 439] width 8 height 8
checkbox input "true"
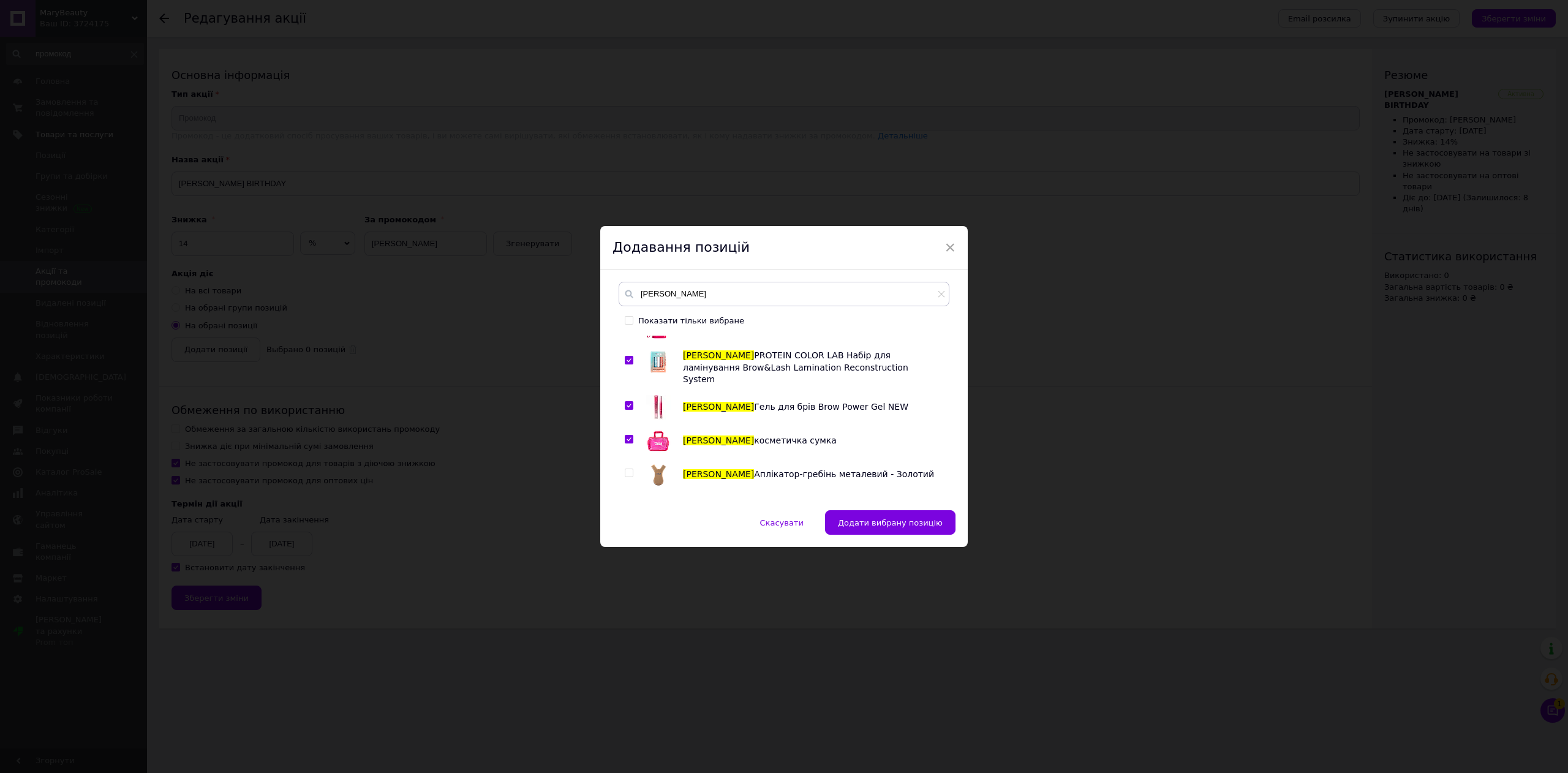
click at [628, 469] on input "checkbox" at bounding box center [628, 473] width 8 height 8
checkbox input "true"
click at [627, 502] on input "checkbox" at bounding box center [628, 506] width 8 height 8
checkbox input "true"
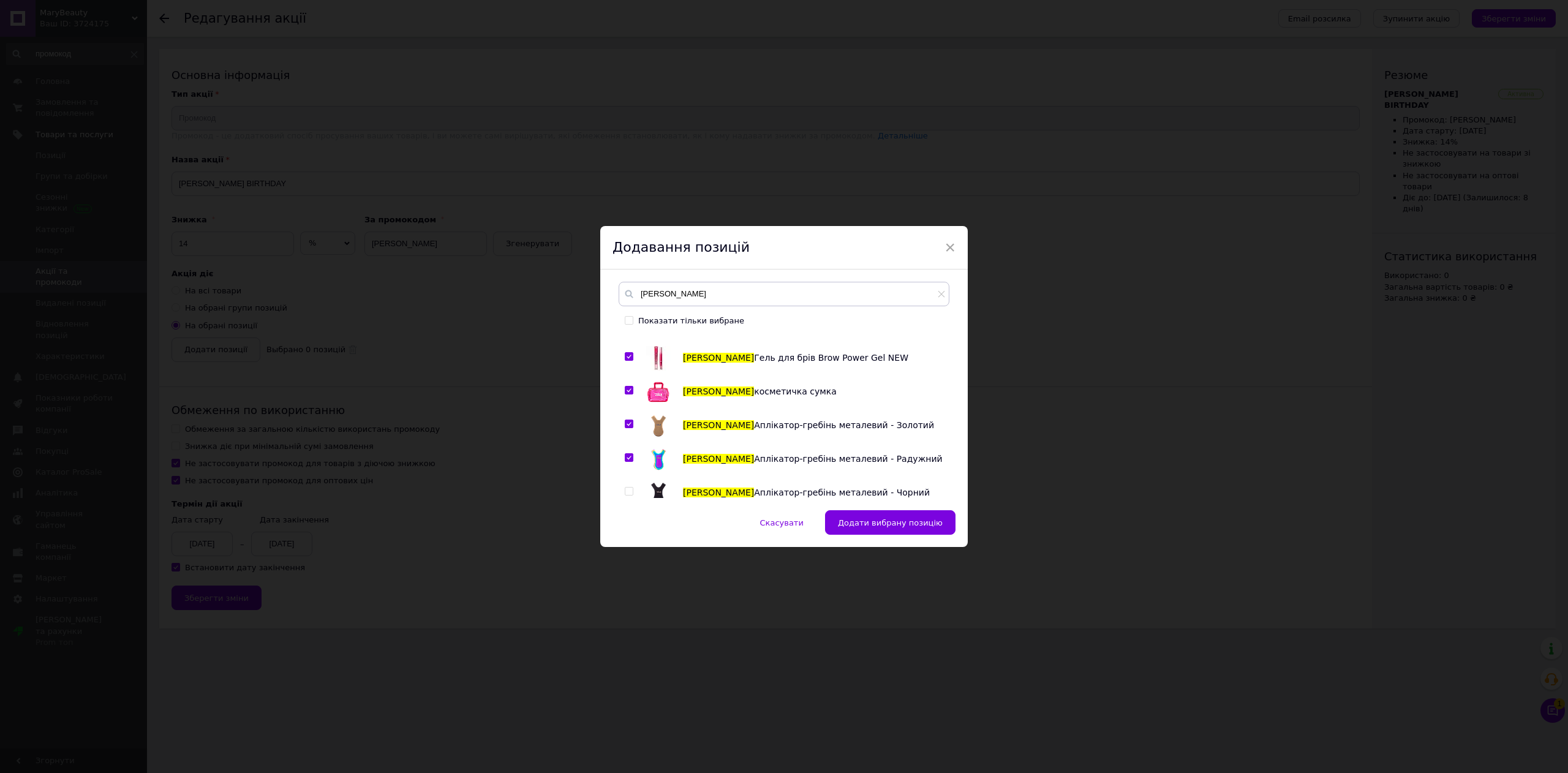
scroll to position [1714, 0]
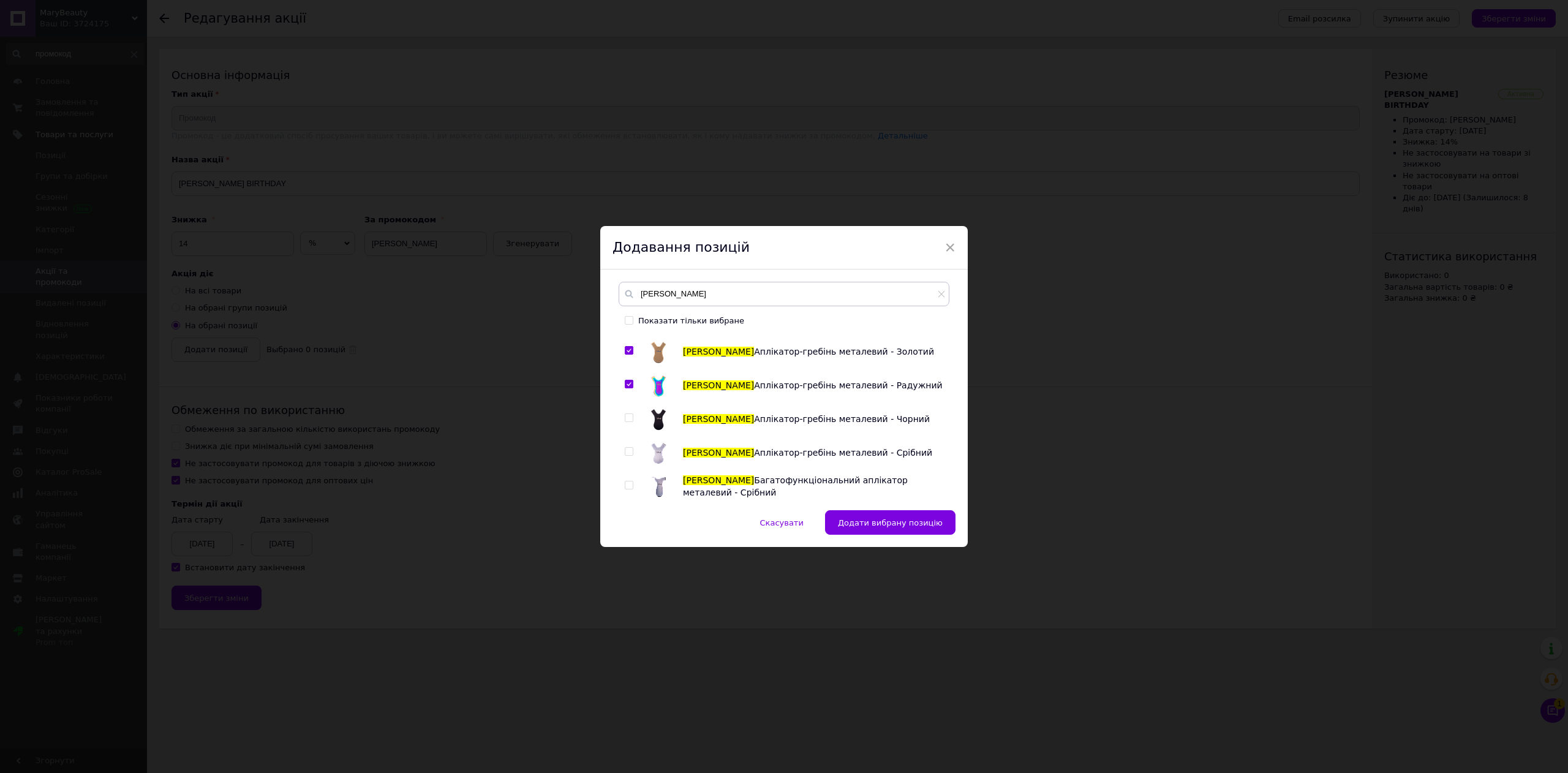
click at [631, 414] on input "checkbox" at bounding box center [628, 418] width 8 height 8
checkbox input "true"
drag, startPoint x: 631, startPoint y: 414, endPoint x: 630, endPoint y: 431, distance: 17.0
click at [631, 448] on input "checkbox" at bounding box center [628, 452] width 8 height 8
checkbox input "true"
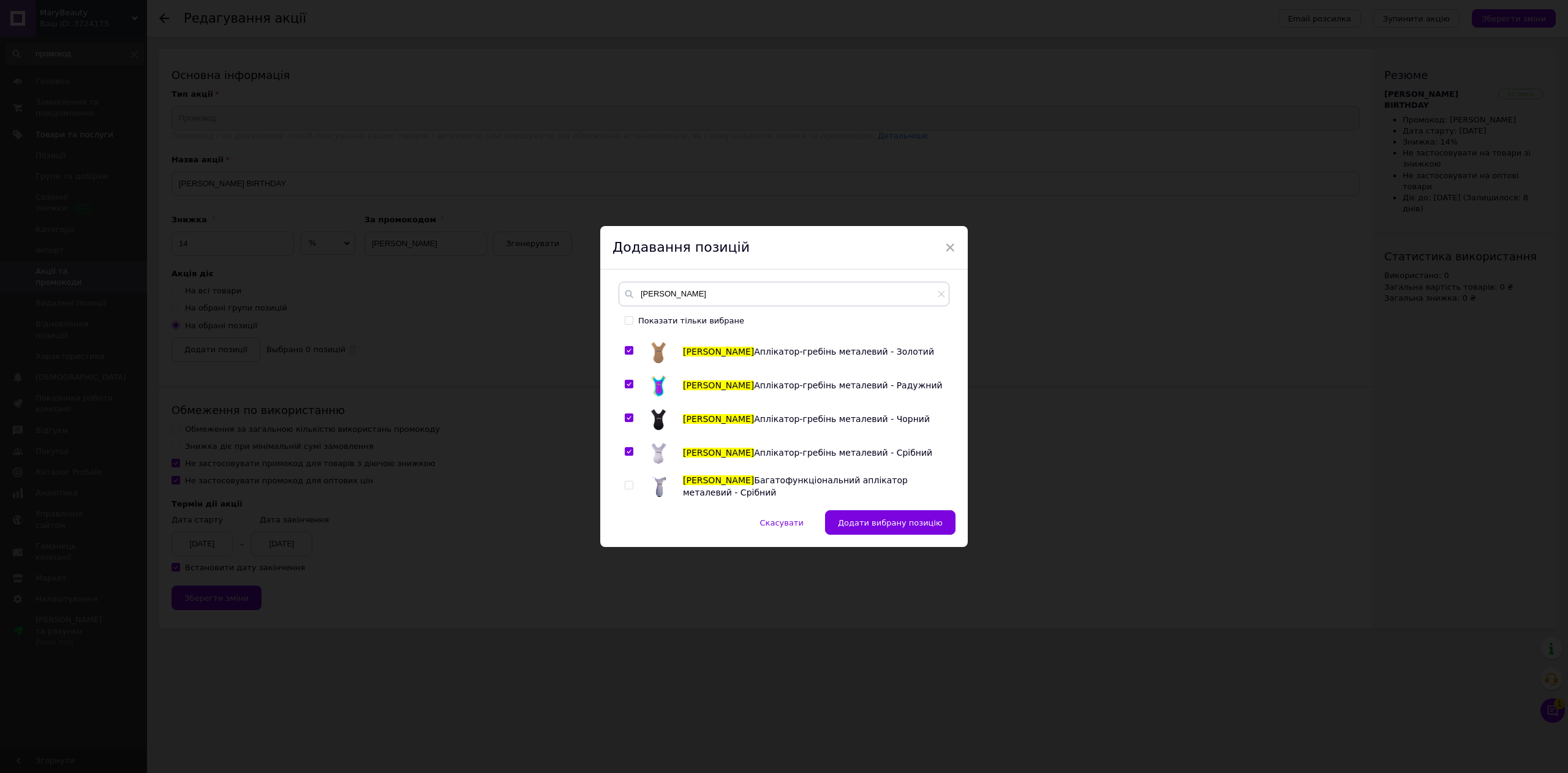
click at [630, 481] on input "checkbox" at bounding box center [628, 485] width 8 height 8
checkbox input "true"
click at [631, 515] on input "checkbox" at bounding box center [628, 519] width 8 height 8
checkbox input "true"
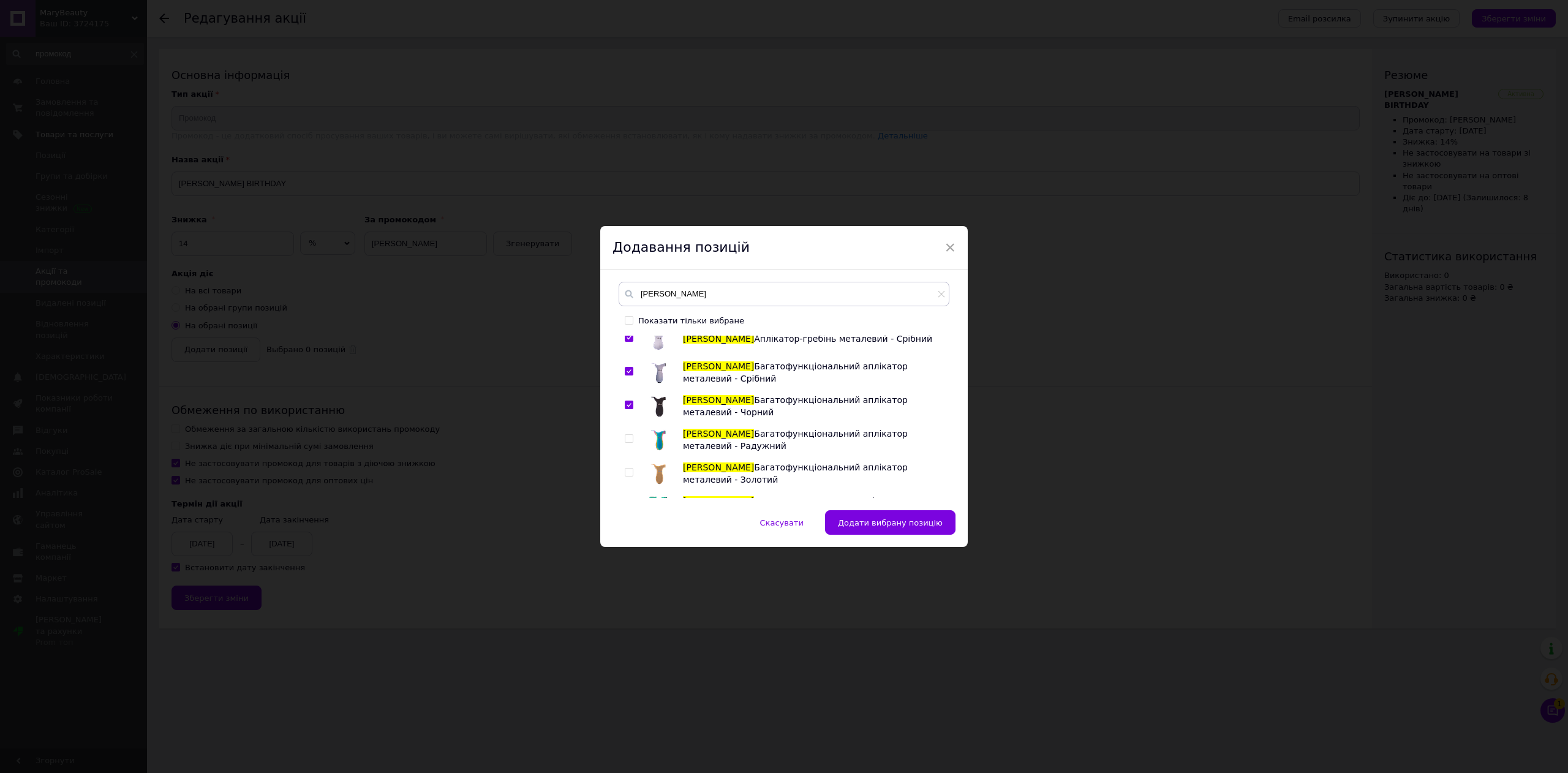
scroll to position [1837, 0]
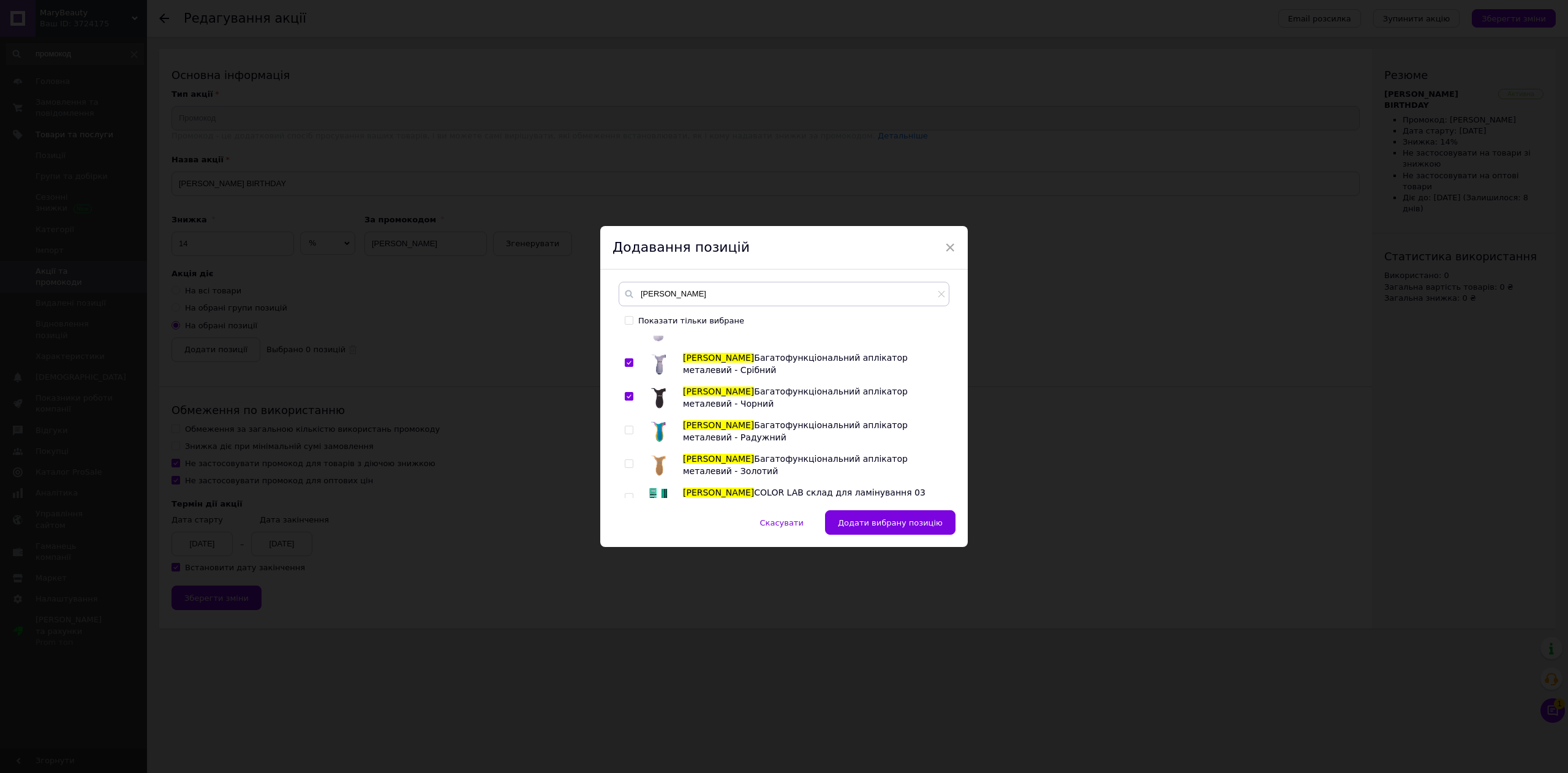
click at [627, 426] on input "checkbox" at bounding box center [628, 430] width 8 height 8
checkbox input "true"
click at [625, 460] on input "checkbox" at bounding box center [628, 463] width 8 height 8
checkbox input "true"
click at [627, 494] on input "checkbox" at bounding box center [628, 497] width 8 height 8
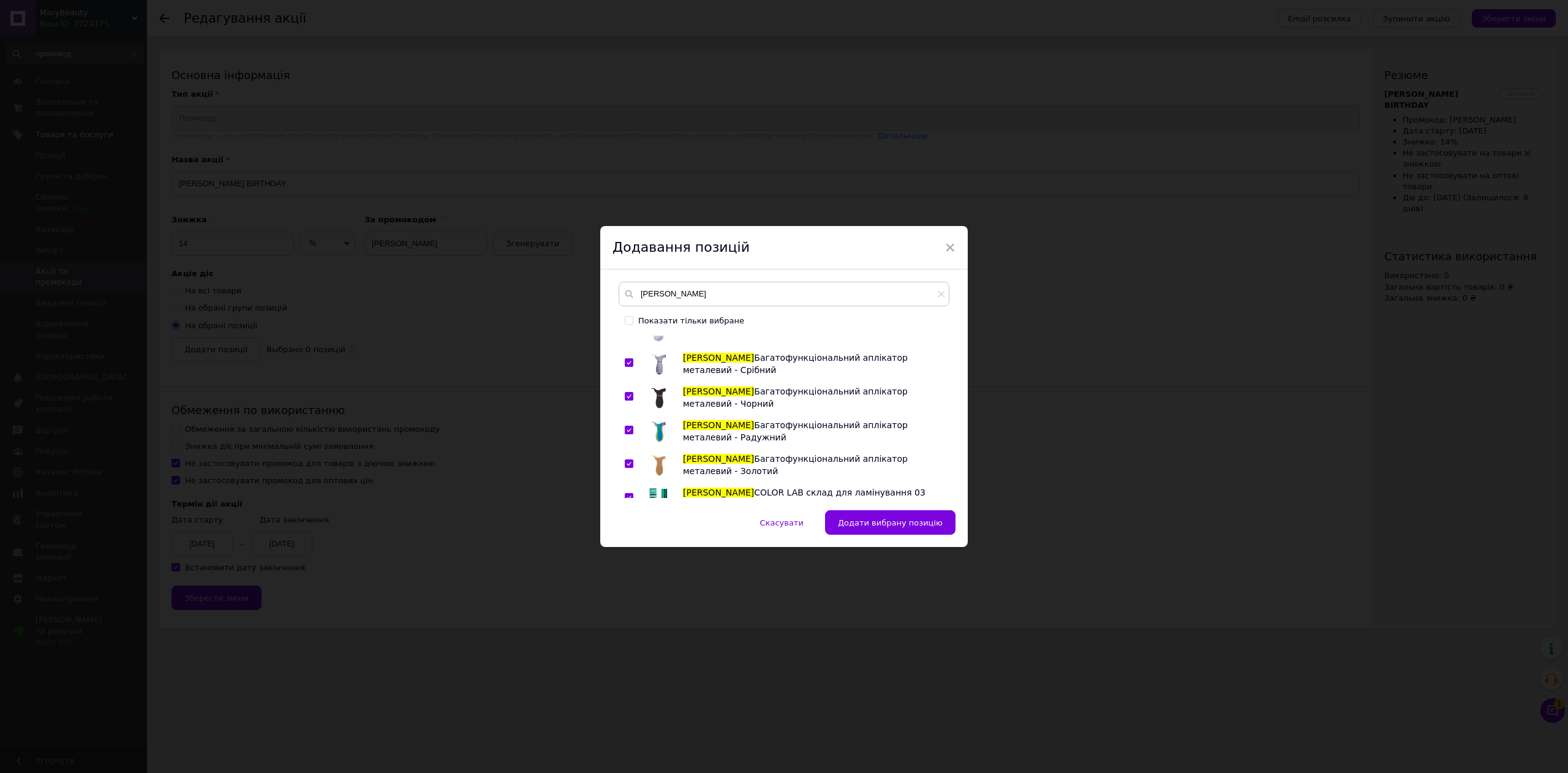
checkbox input "true"
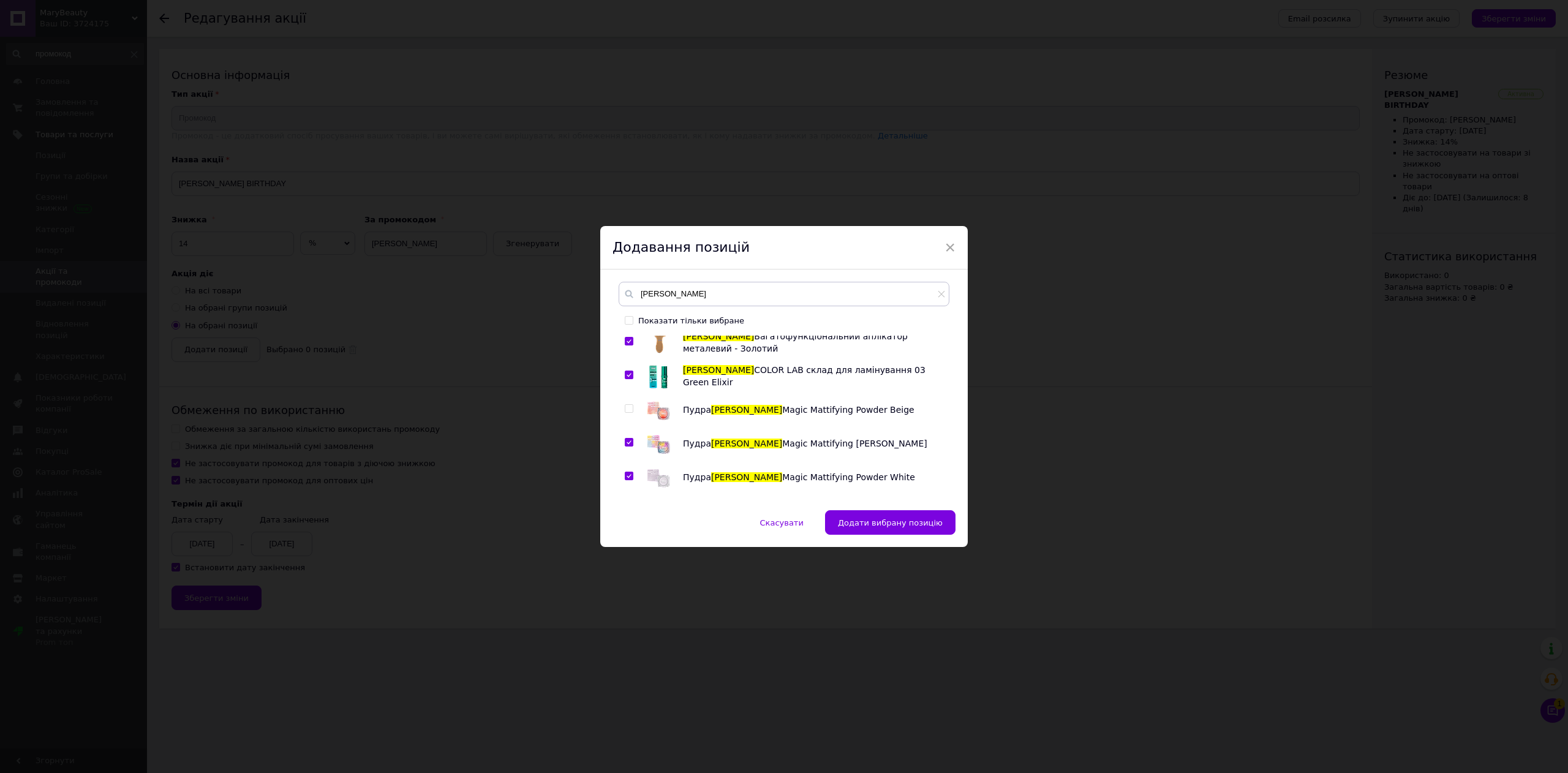
click at [628, 405] on input "checkbox" at bounding box center [628, 408] width 8 height 8
checkbox input "true"
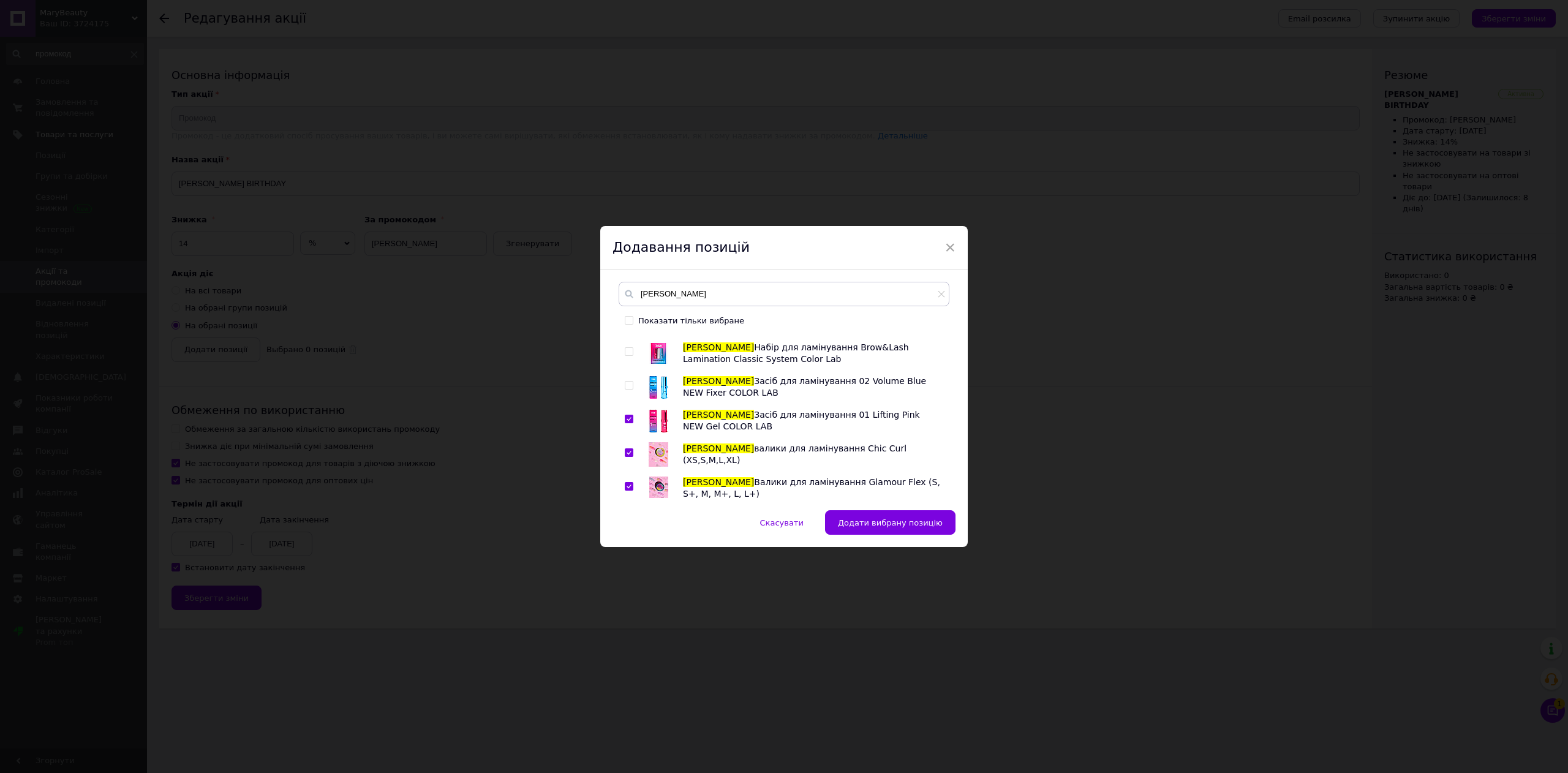
scroll to position [612, 0]
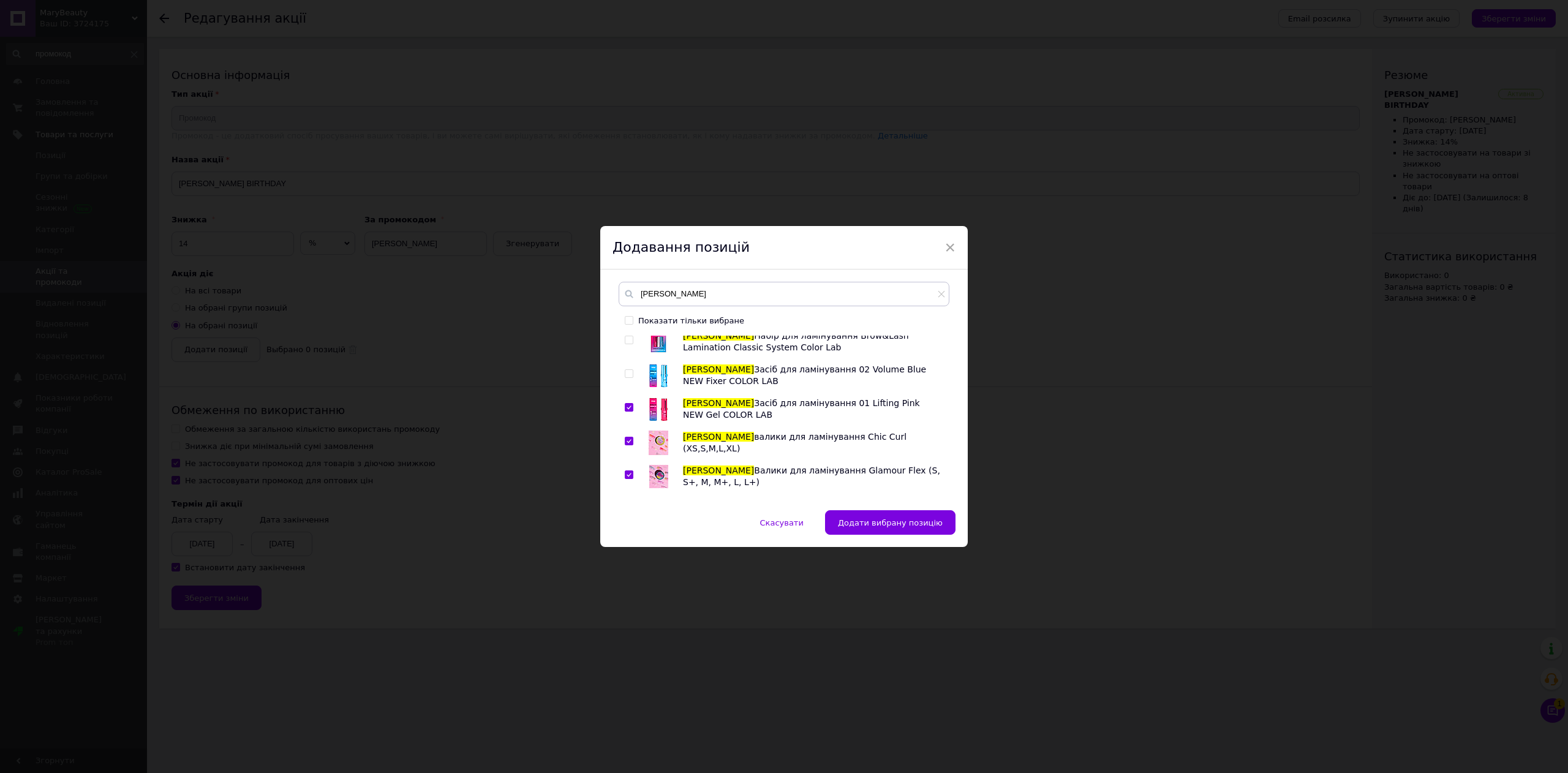
click at [628, 374] on input "checkbox" at bounding box center [628, 374] width 8 height 8
checkbox input "true"
click at [628, 341] on input "checkbox" at bounding box center [628, 340] width 8 height 8
checkbox input "true"
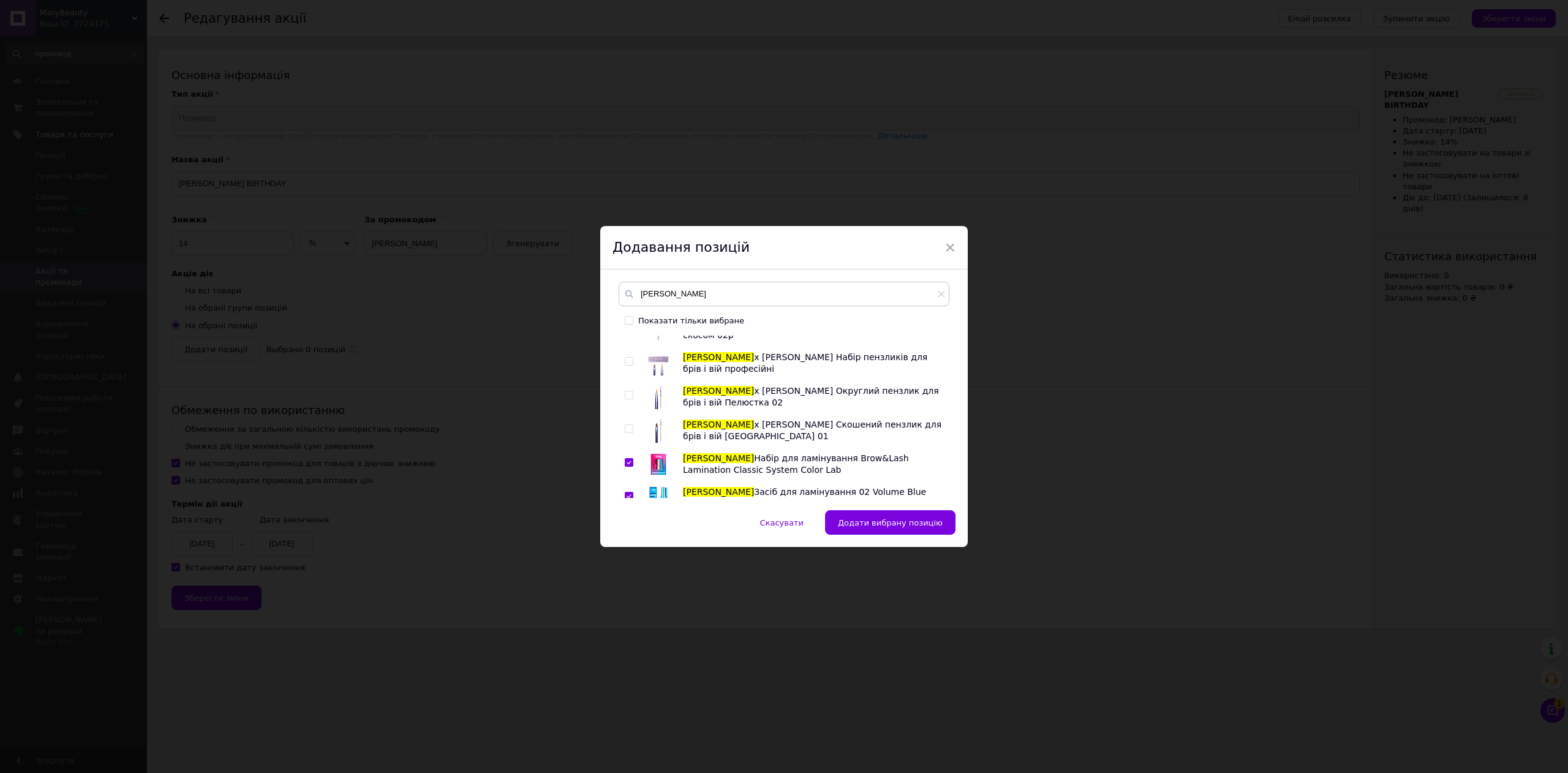
click at [630, 429] on input "checkbox" at bounding box center [628, 429] width 8 height 8
checkbox input "true"
click at [630, 392] on input "checkbox" at bounding box center [628, 395] width 8 height 8
checkbox input "true"
click at [626, 362] on input "checkbox" at bounding box center [628, 361] width 8 height 8
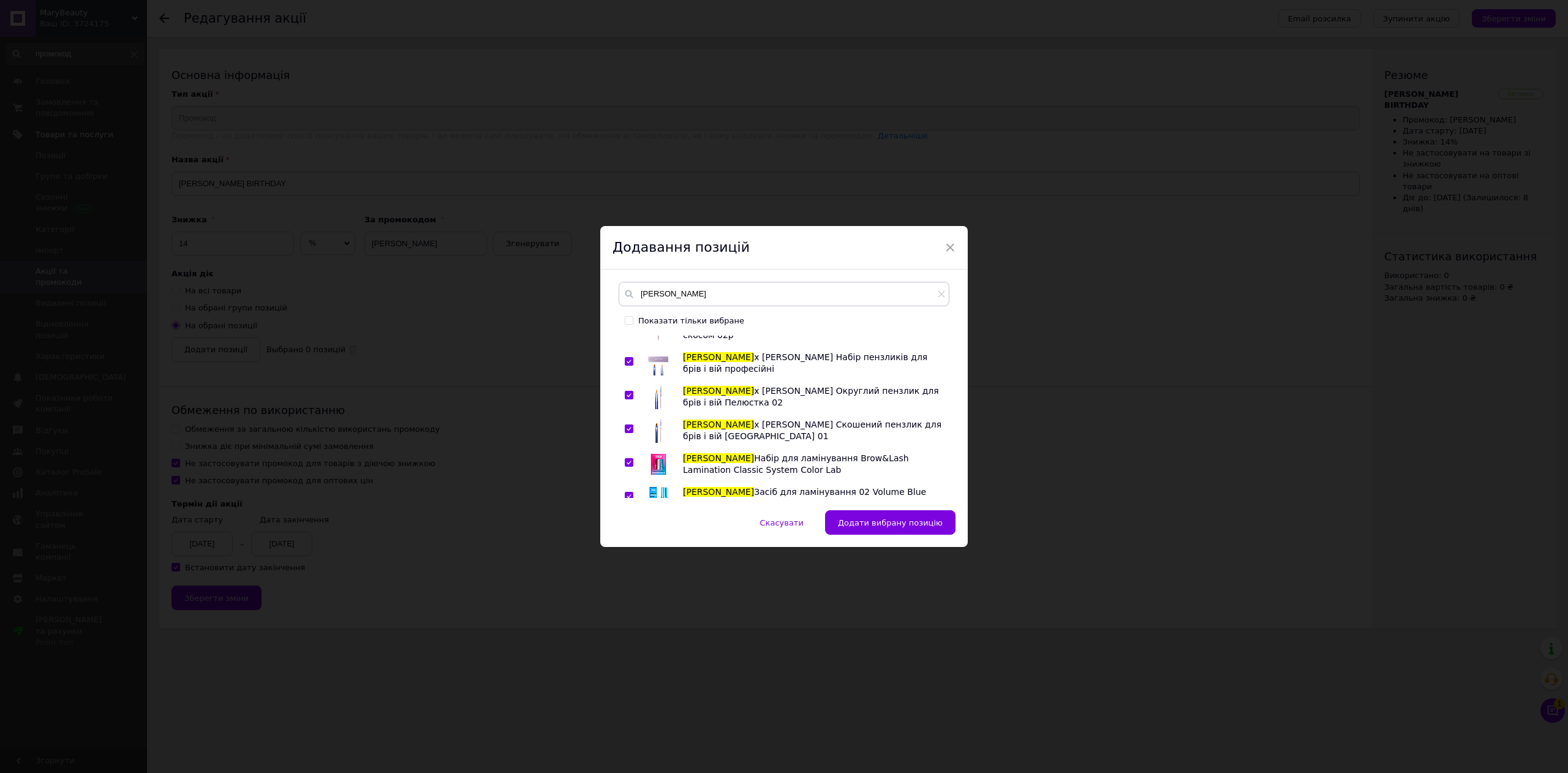
checkbox input "true"
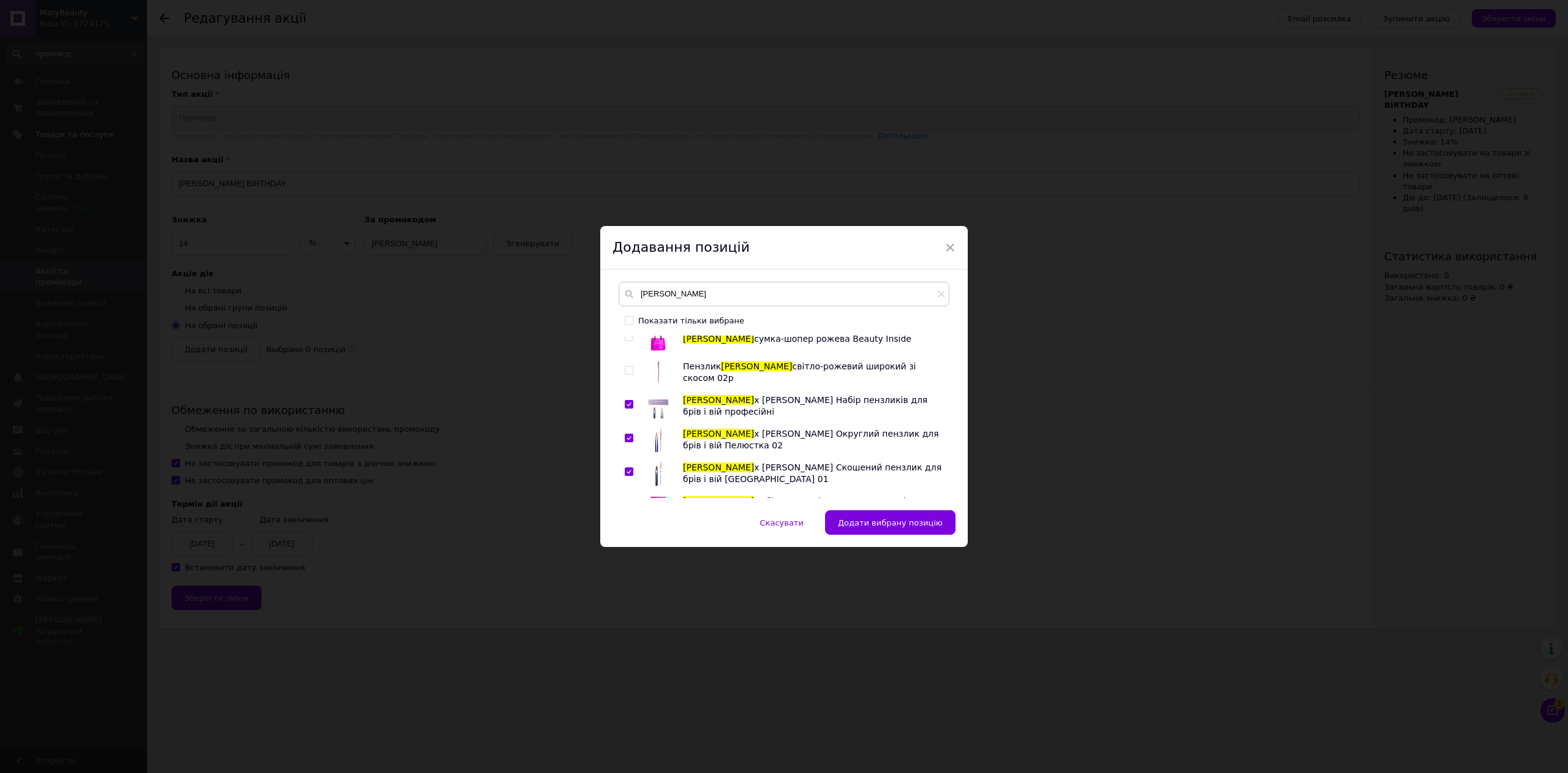
scroll to position [367, 0]
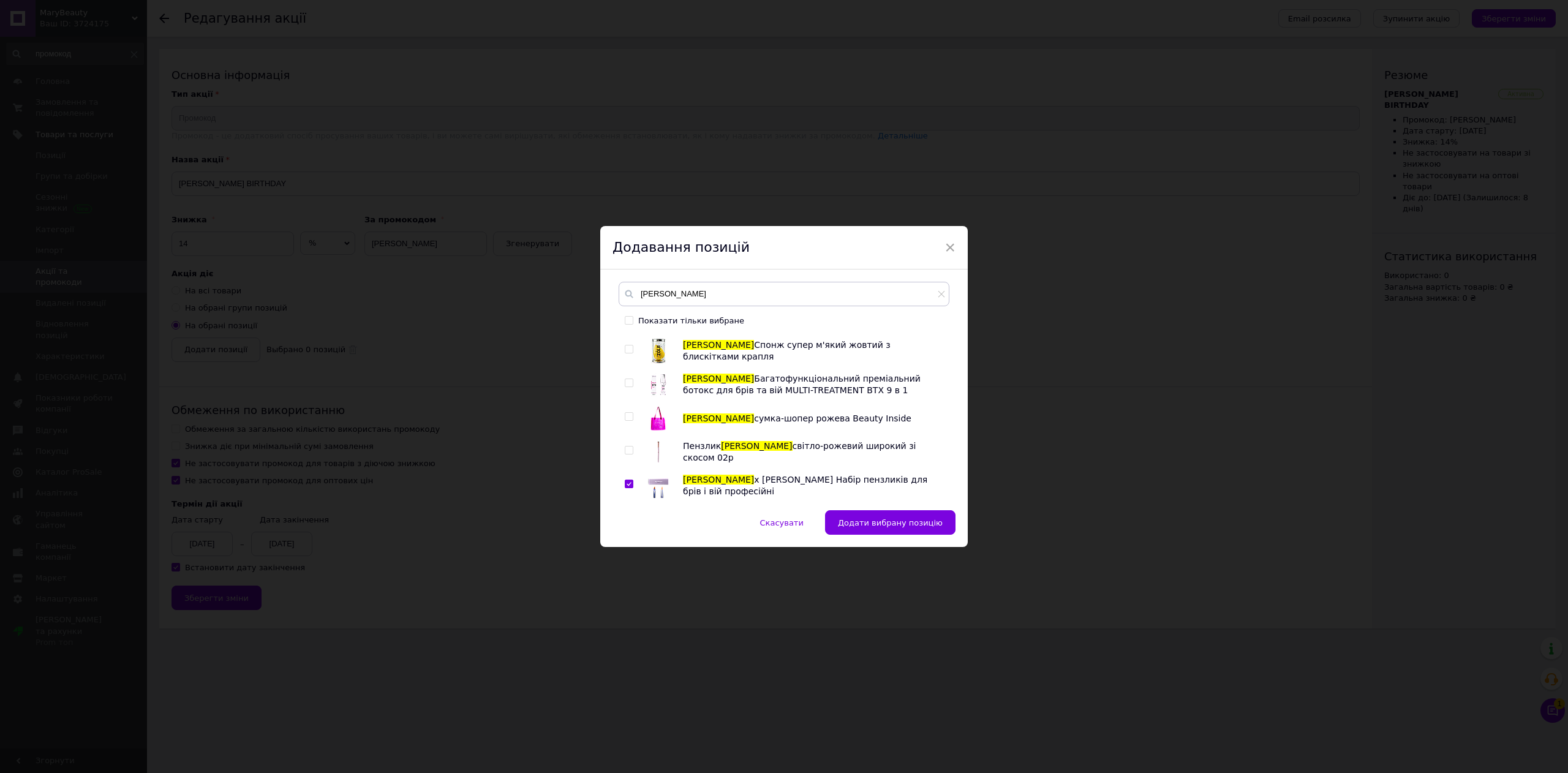
click at [626, 447] on input "checkbox" at bounding box center [628, 450] width 8 height 8
checkbox input "true"
drag, startPoint x: 623, startPoint y: 418, endPoint x: 623, endPoint y: 404, distance: 14.0
click at [622, 416] on div "ZOLA вії-пучки Birdtail 11 mm ZOLA вії-пучки Birdtail 12 mm ZOLA вії-пучки Bird…" at bounding box center [784, 416] width 330 height 163
click at [628, 384] on input "checkbox" at bounding box center [628, 382] width 8 height 8
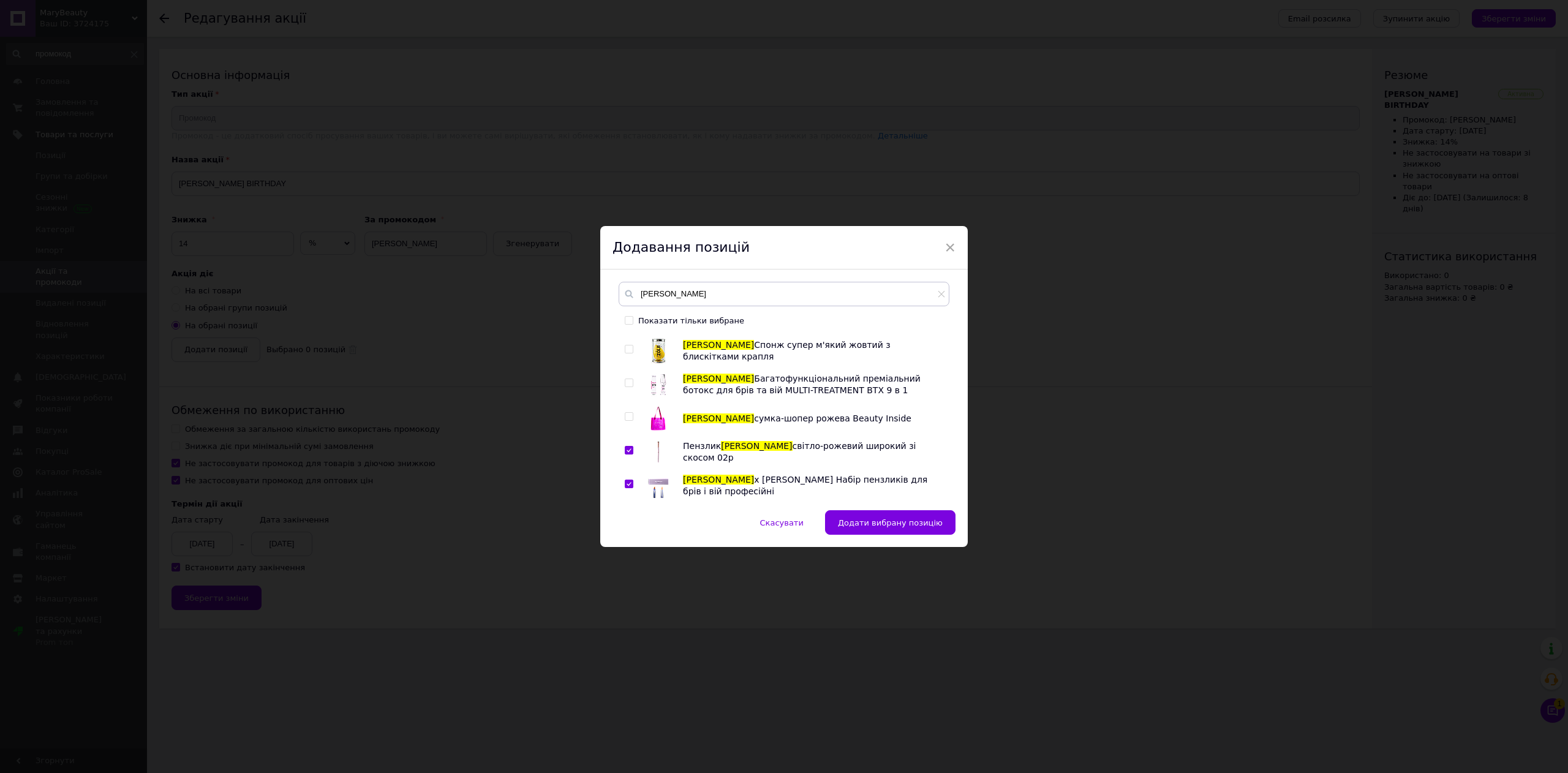
checkbox input "true"
click at [628, 418] on input "checkbox" at bounding box center [628, 416] width 8 height 8
checkbox input "true"
click at [625, 349] on input "checkbox" at bounding box center [628, 349] width 8 height 8
checkbox input "true"
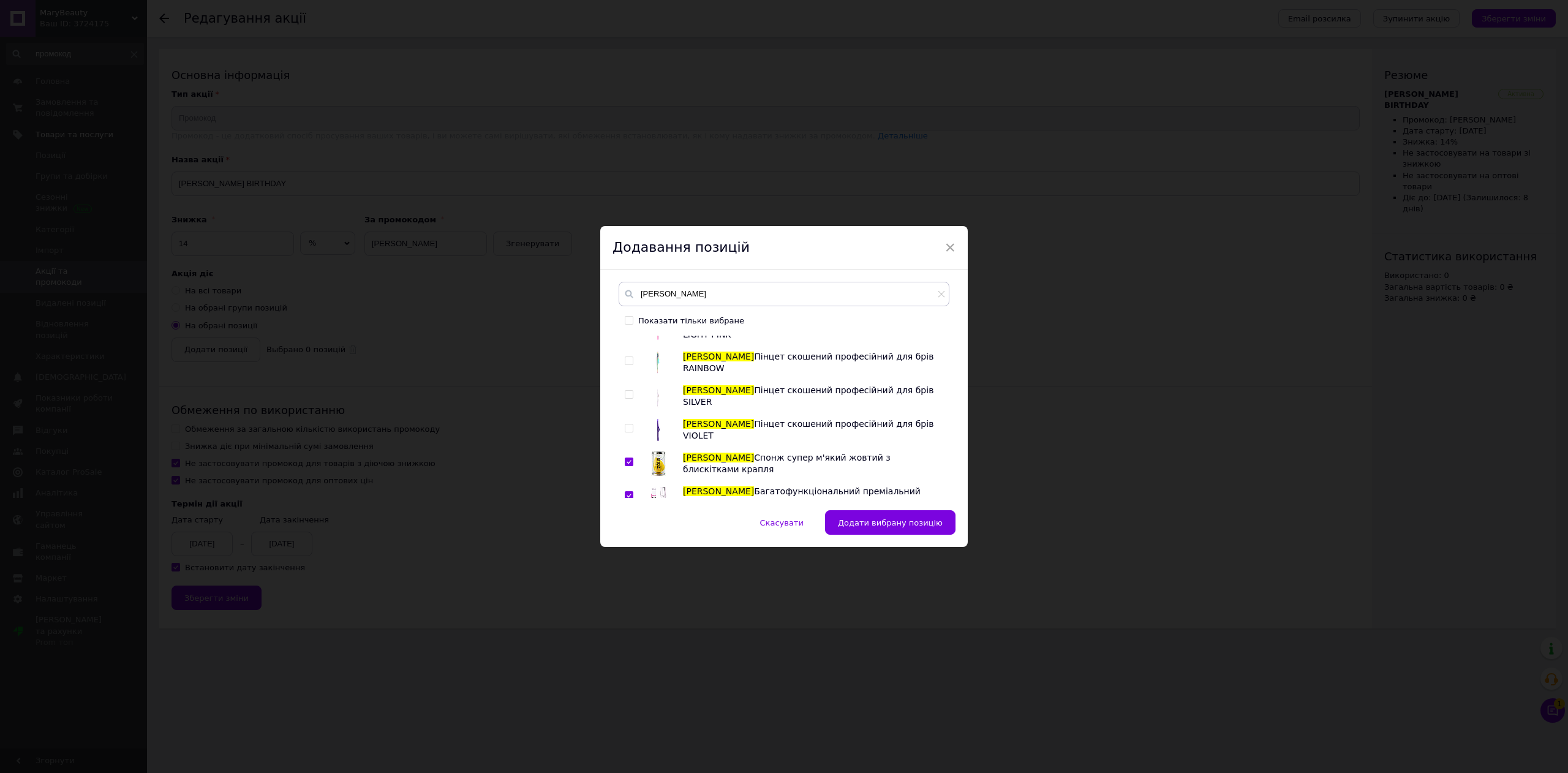
scroll to position [245, 0]
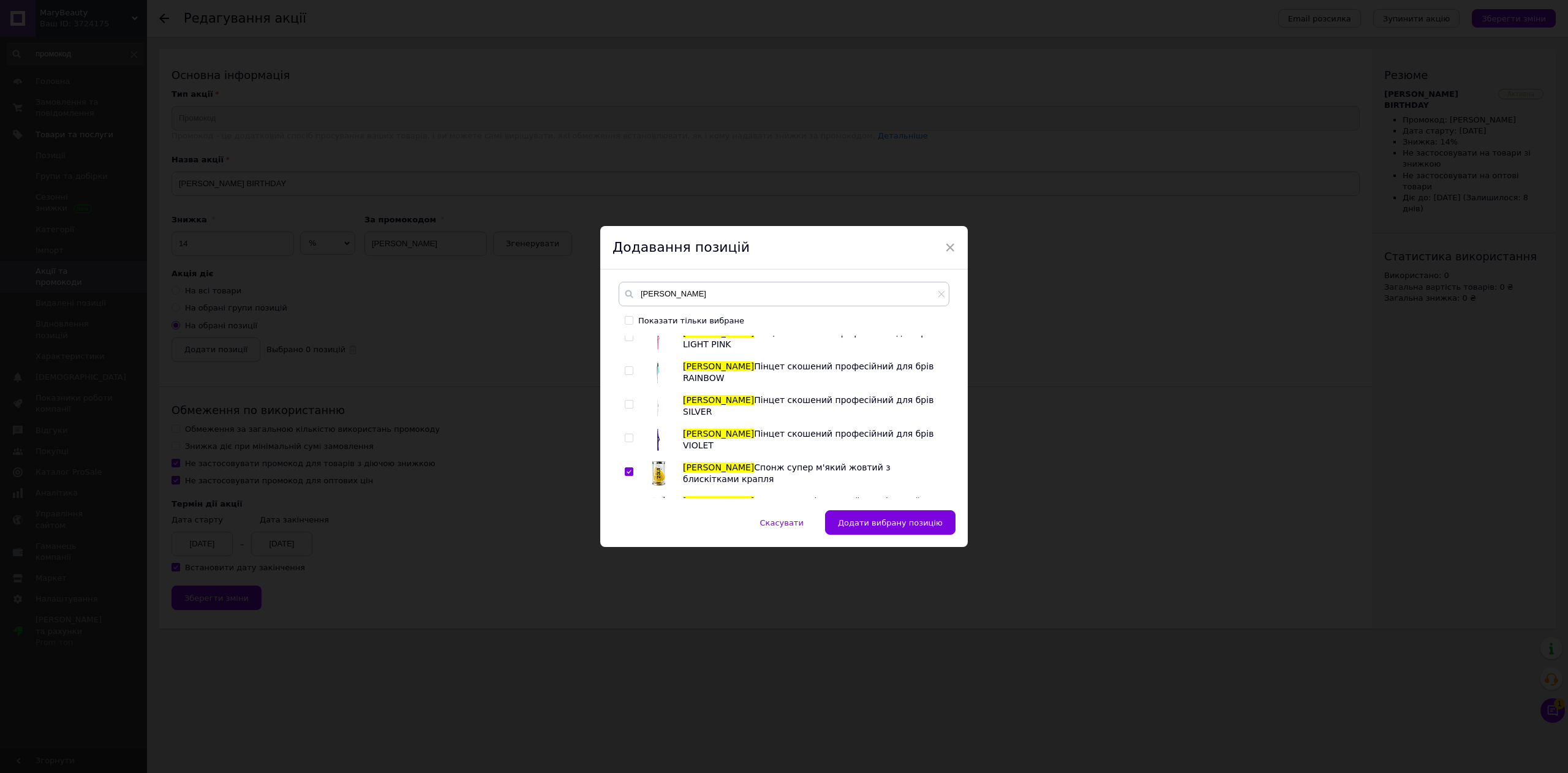
click at [628, 441] on input "checkbox" at bounding box center [628, 438] width 8 height 8
checkbox input "true"
click at [630, 404] on input "checkbox" at bounding box center [628, 404] width 8 height 8
checkbox input "true"
click at [626, 369] on input "checkbox" at bounding box center [628, 371] width 8 height 8
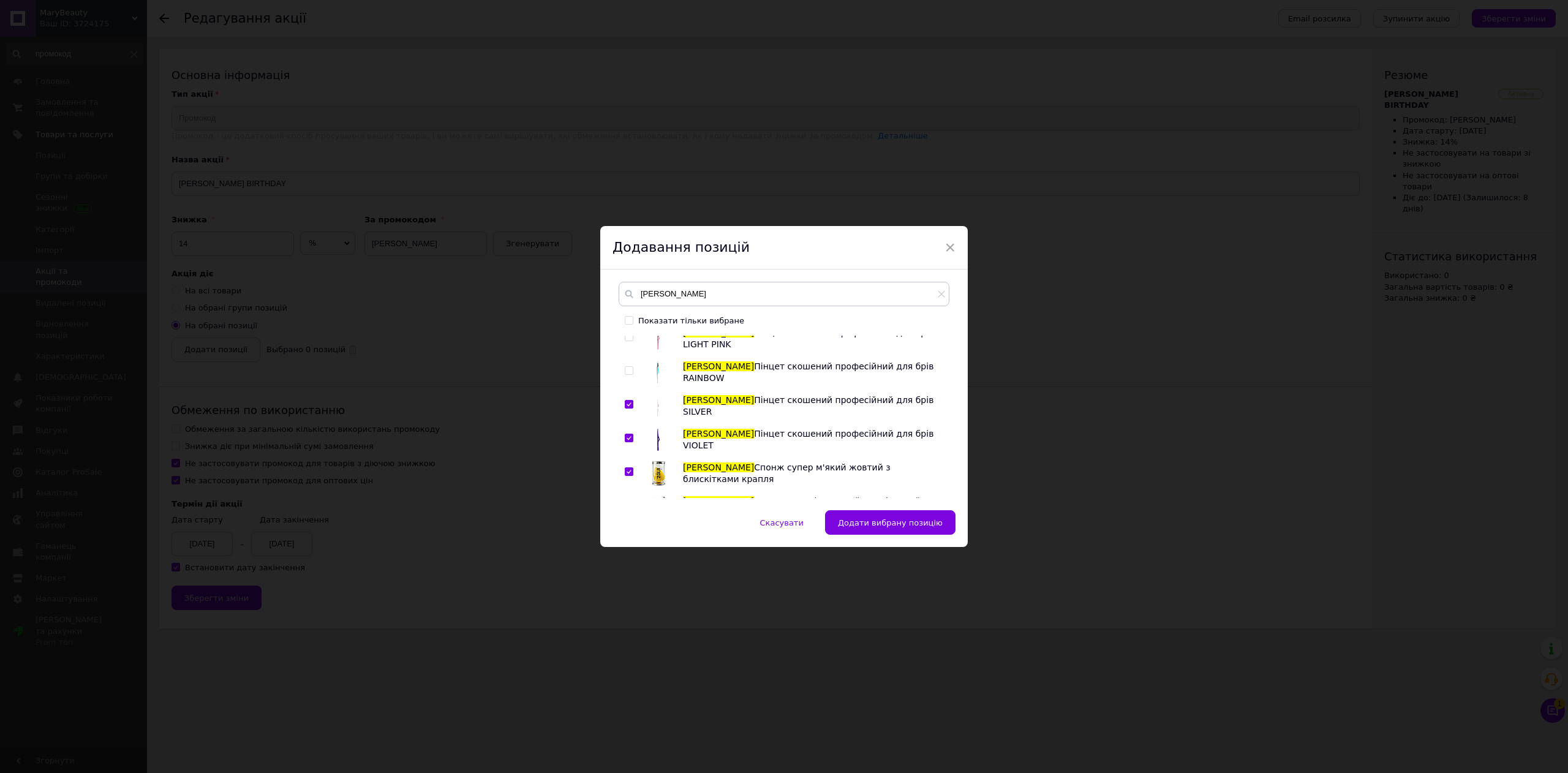
checkbox input "true"
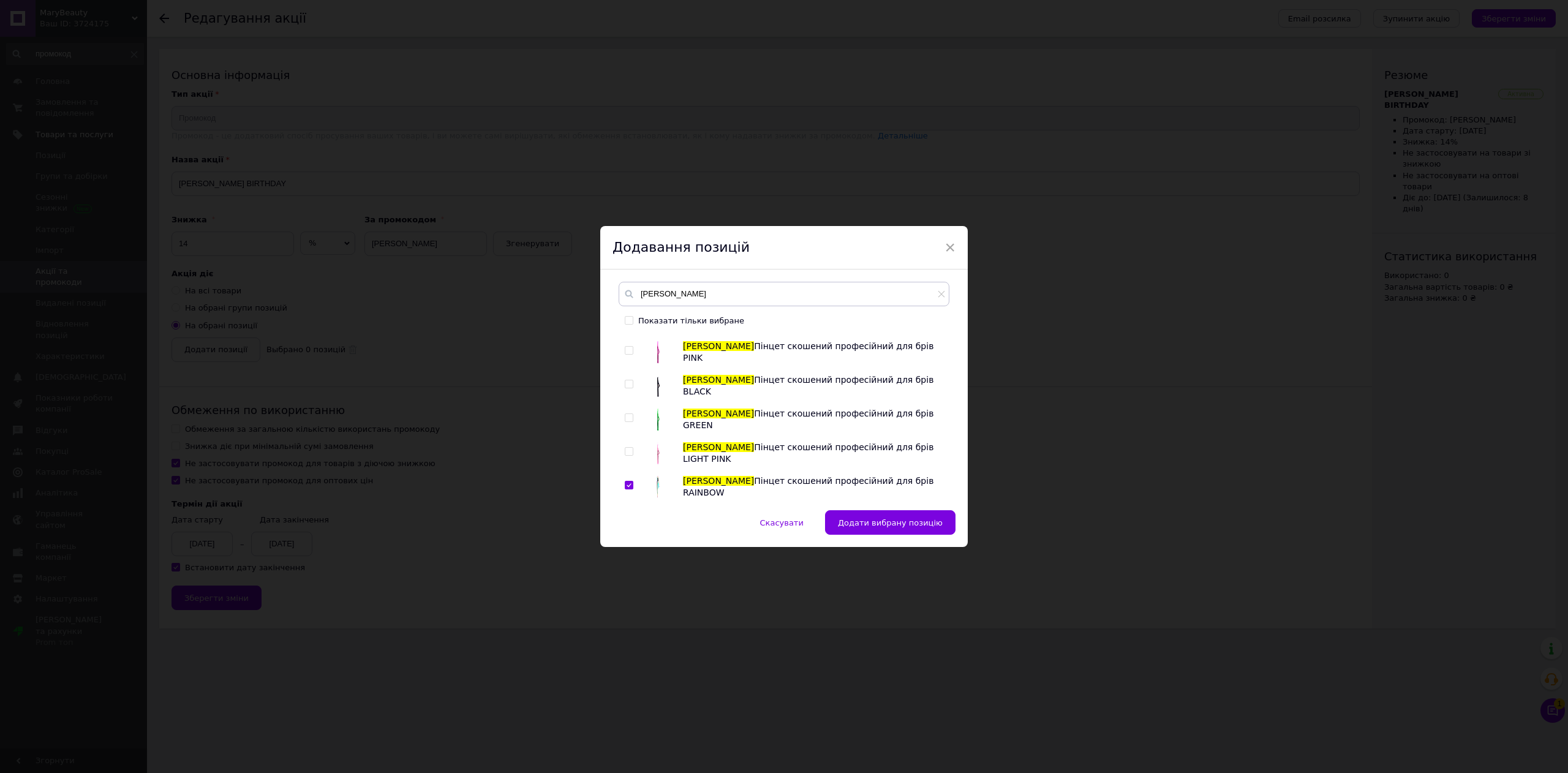
scroll to position [122, 0]
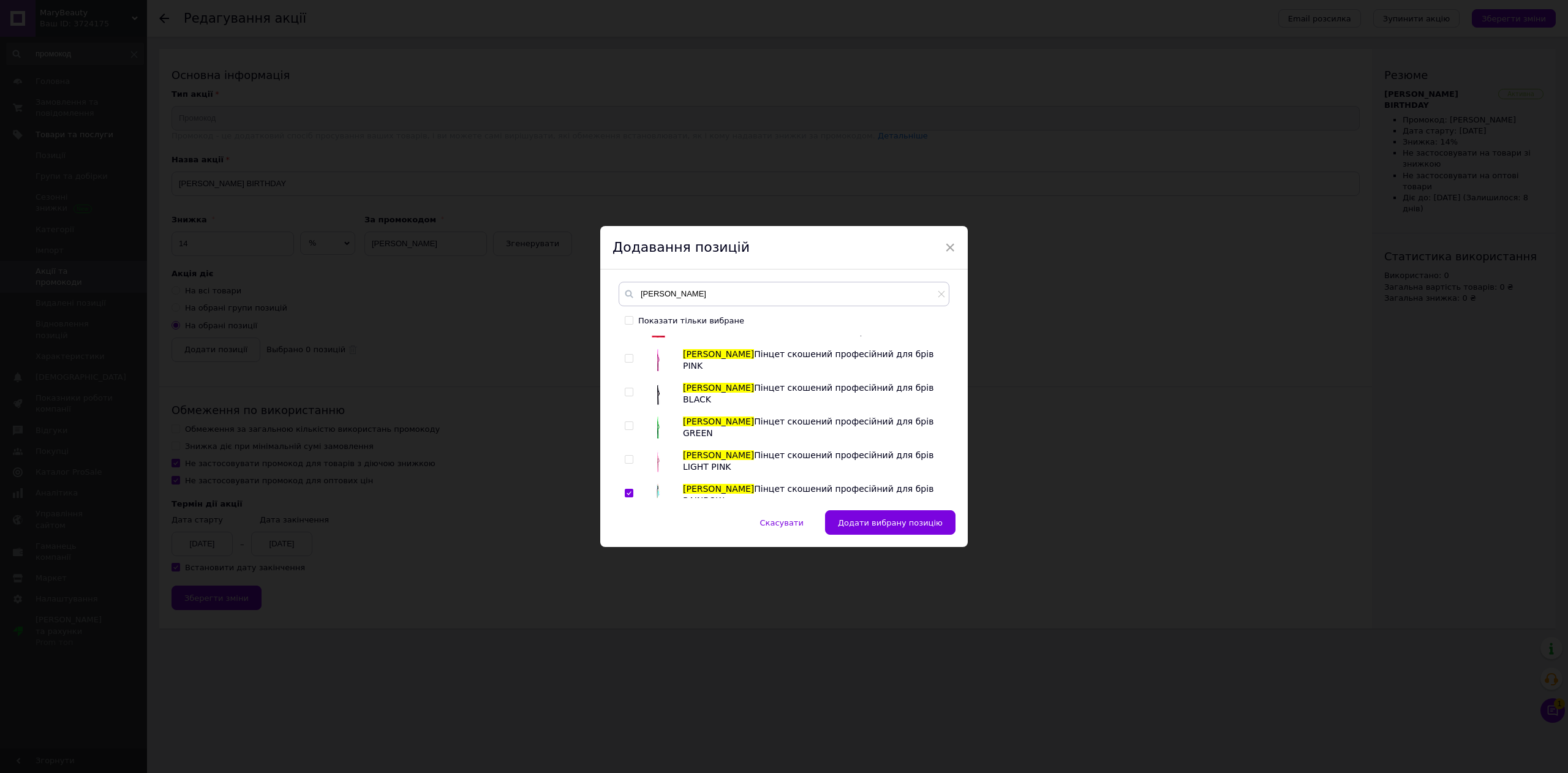
click at [630, 457] on input "checkbox" at bounding box center [628, 459] width 8 height 8
checkbox input "true"
click at [626, 425] on input "checkbox" at bounding box center [628, 426] width 8 height 8
checkbox input "true"
click at [626, 394] on input "checkbox" at bounding box center [628, 392] width 8 height 8
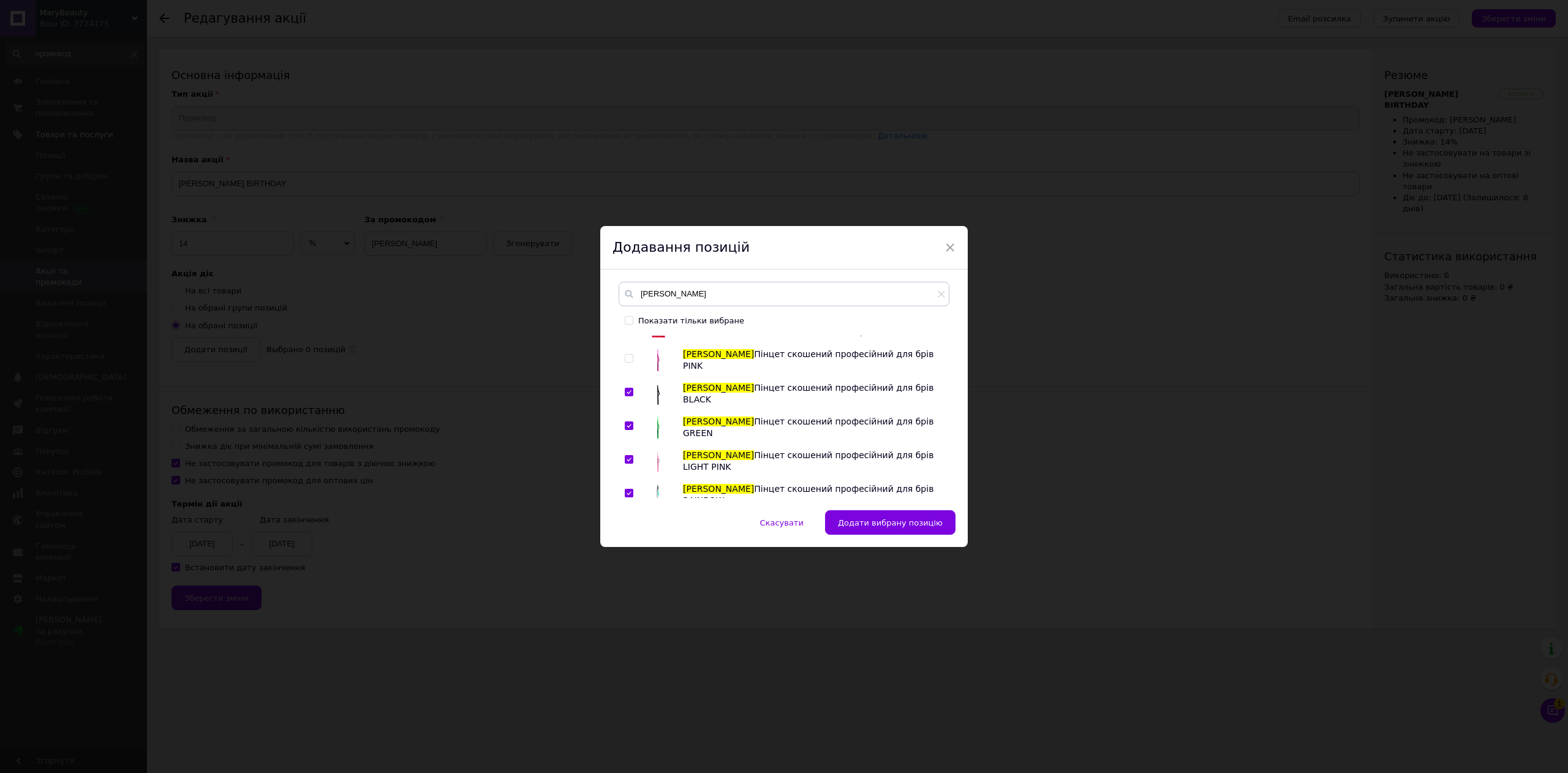
checkbox input "true"
click at [626, 360] on input "checkbox" at bounding box center [628, 358] width 8 height 8
checkbox input "true"
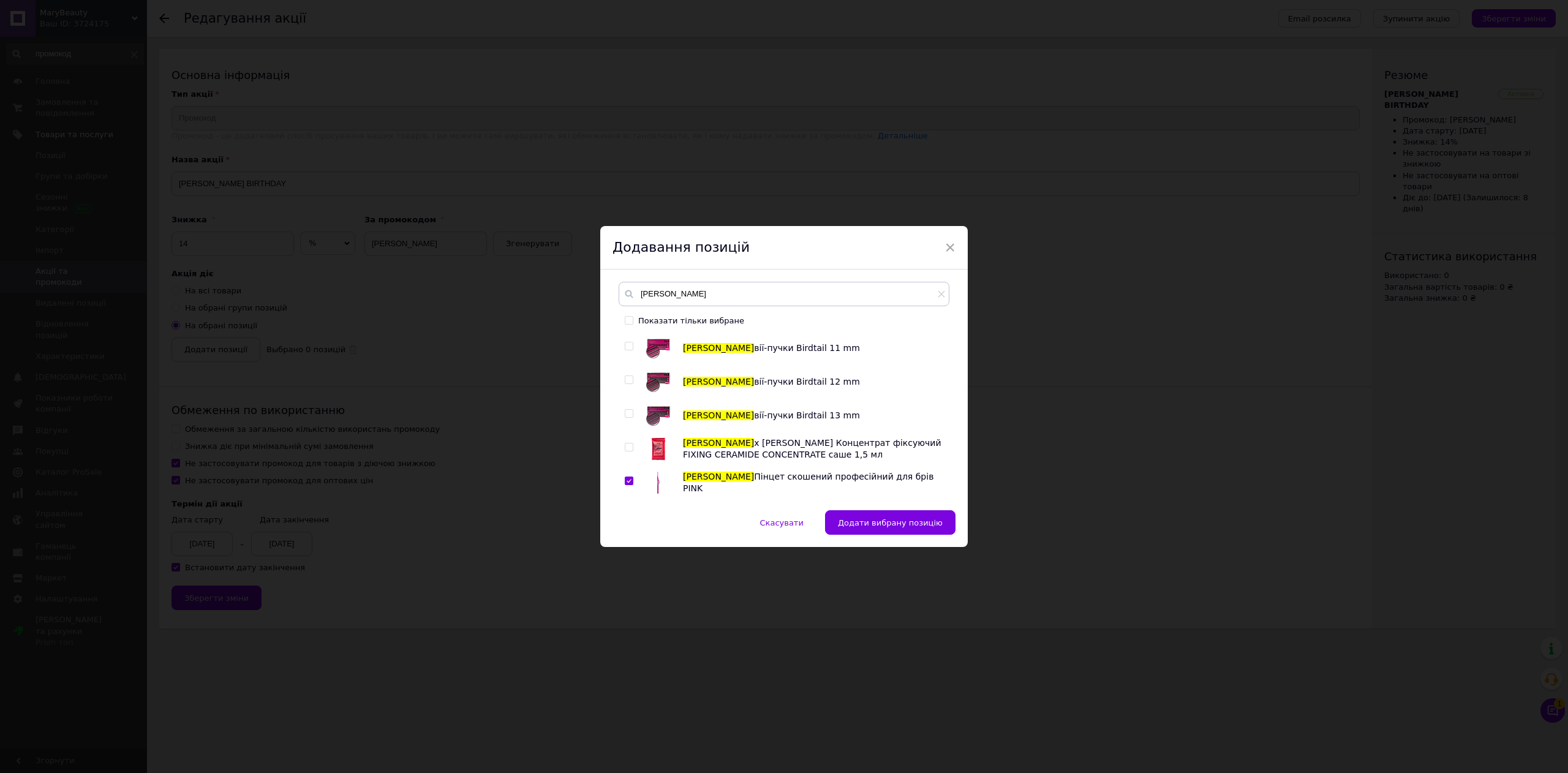
click at [625, 448] on input "checkbox" at bounding box center [628, 447] width 8 height 8
checkbox input "true"
click at [625, 416] on input "checkbox" at bounding box center [628, 413] width 8 height 8
checkbox input "true"
click at [625, 383] on input "checkbox" at bounding box center [628, 380] width 8 height 8
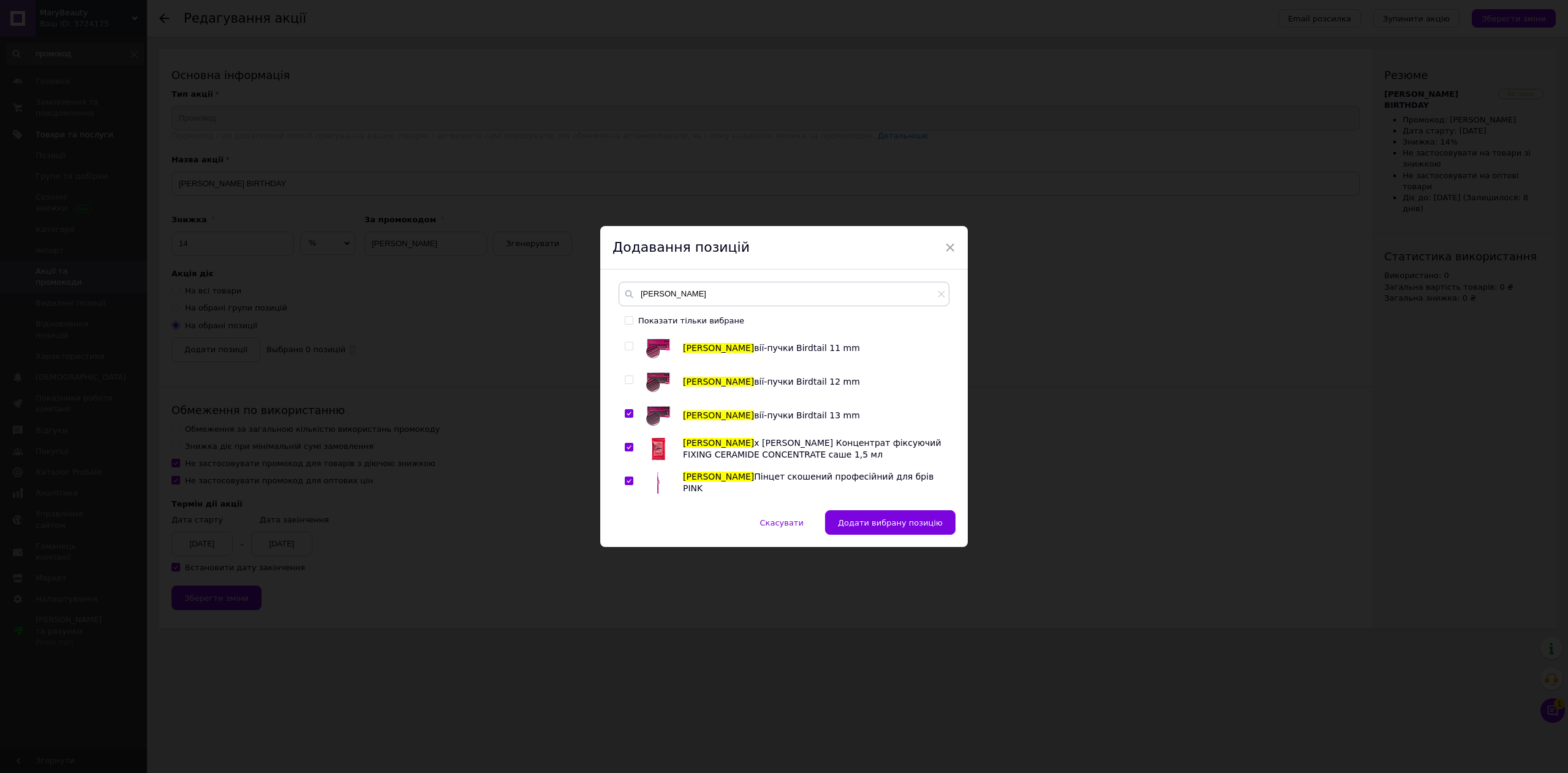
checkbox input "true"
click at [628, 349] on input "checkbox" at bounding box center [628, 346] width 8 height 8
checkbox input "true"
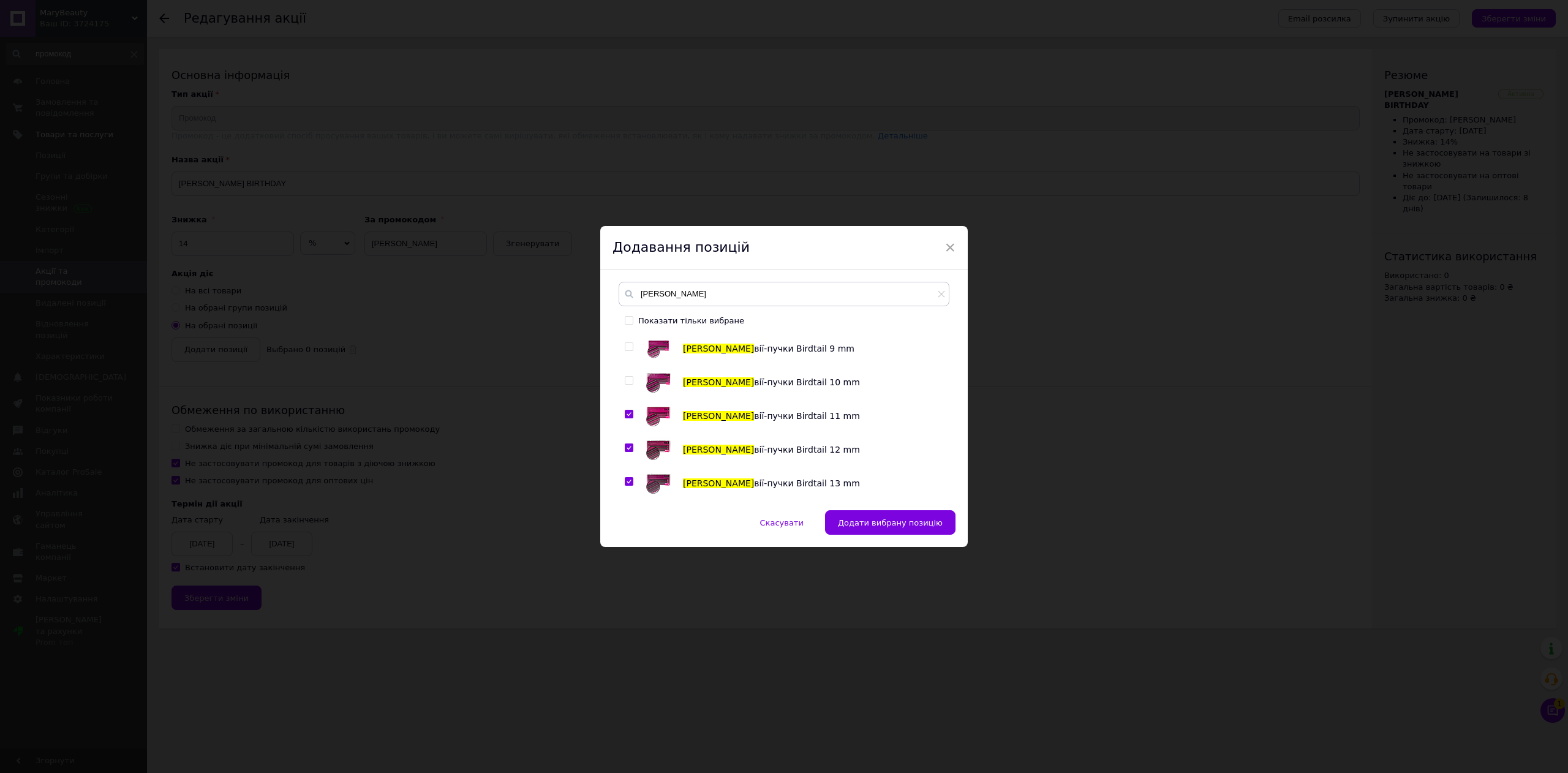
scroll to position [612, 0]
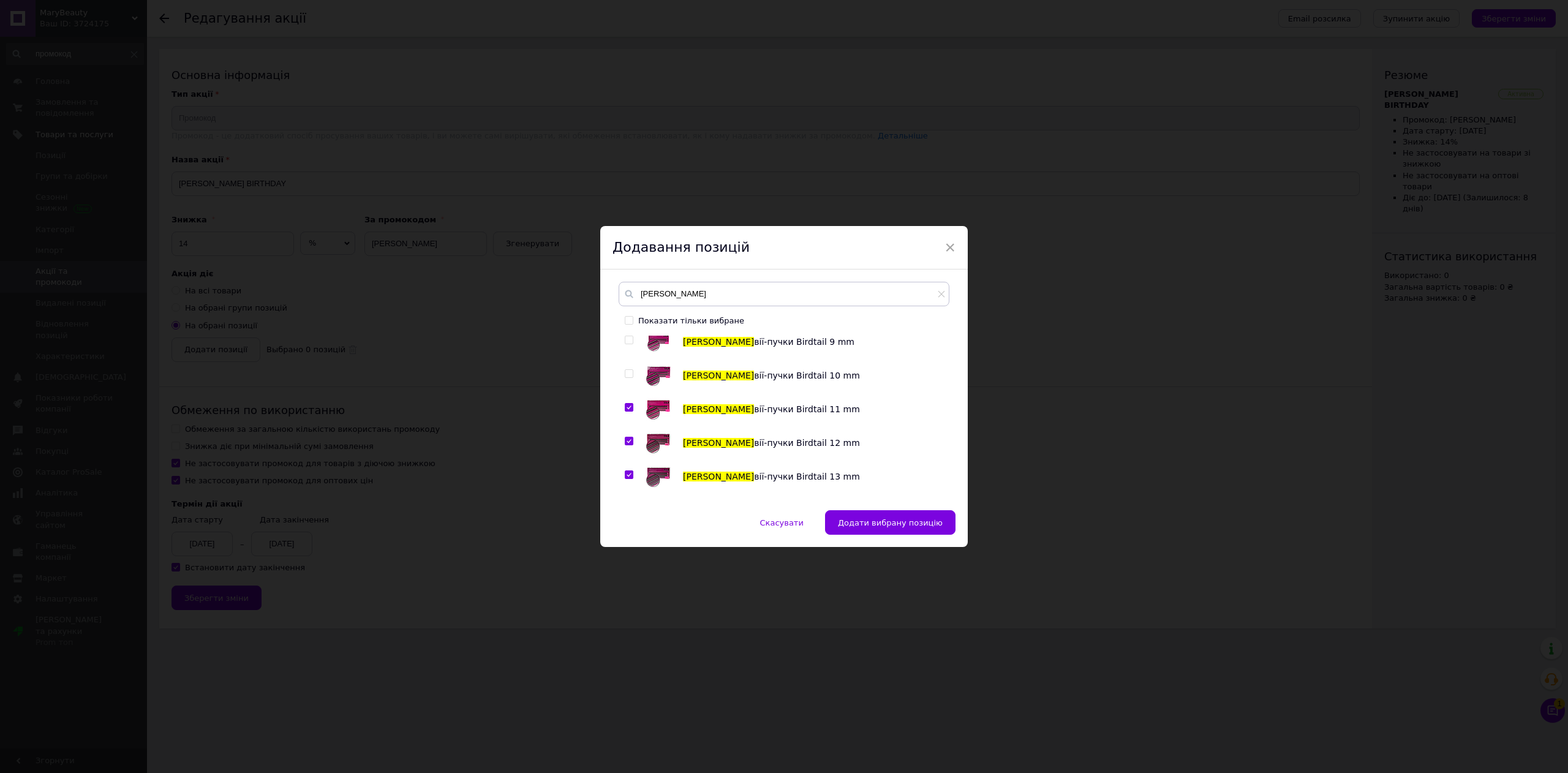
click at [625, 371] on input "checkbox" at bounding box center [628, 374] width 8 height 8
checkbox input "true"
click at [625, 338] on input "checkbox" at bounding box center [628, 340] width 8 height 8
checkbox input "true"
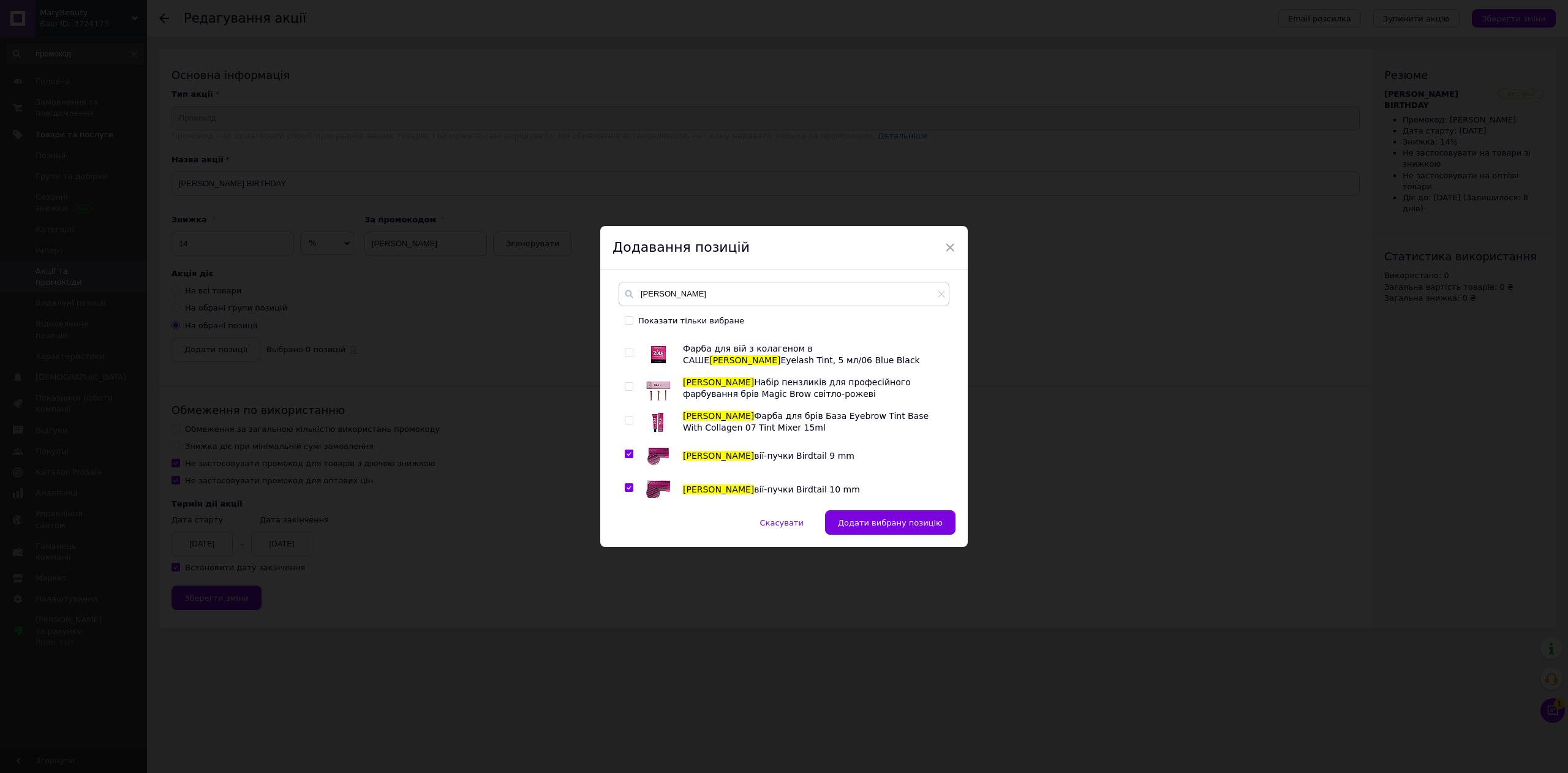
scroll to position [490, 0]
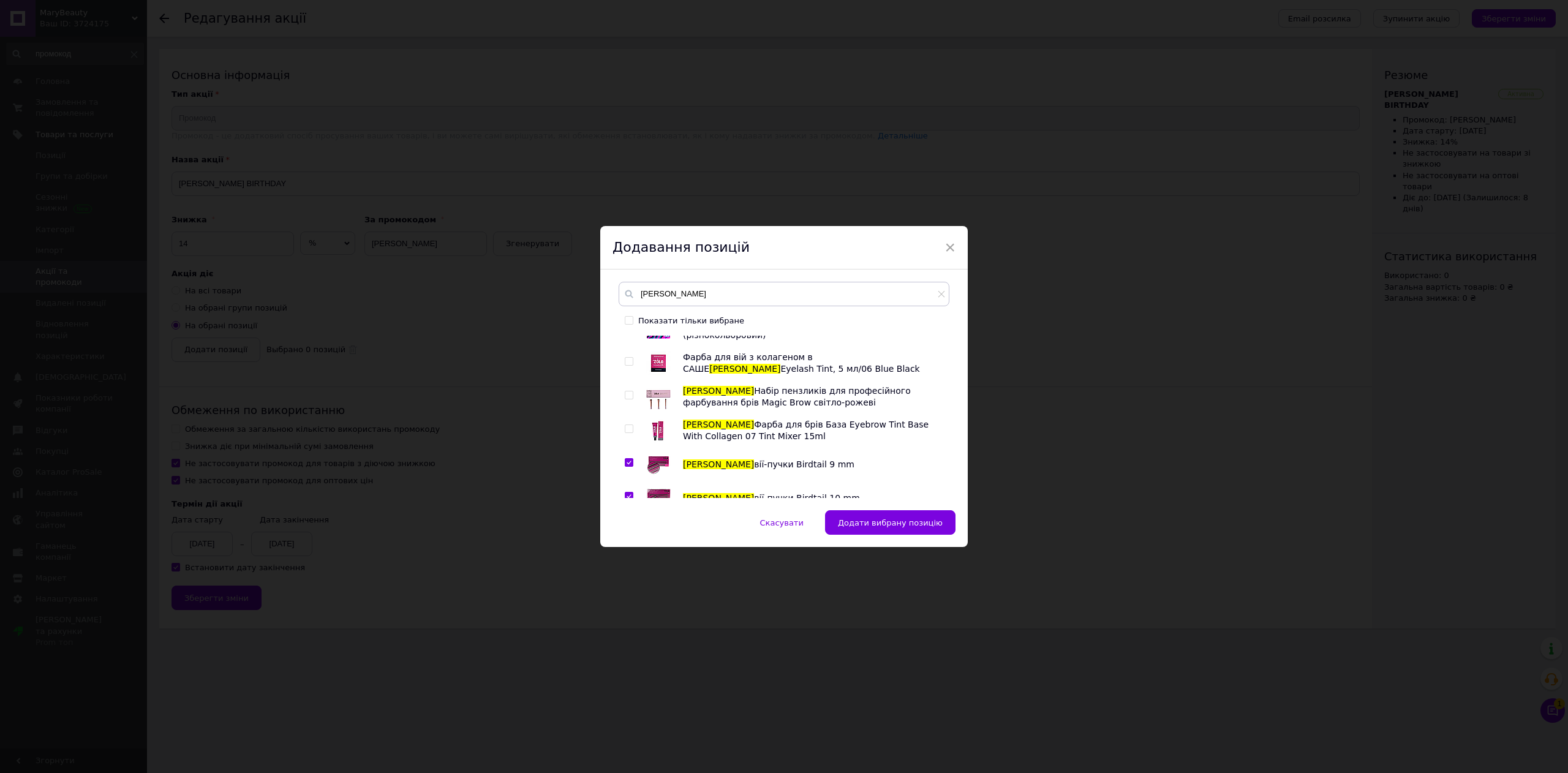
click at [627, 430] on input "checkbox" at bounding box center [628, 429] width 8 height 8
checkbox input "true"
click at [630, 394] on input "checkbox" at bounding box center [628, 395] width 8 height 8
checkbox input "true"
click at [626, 362] on input "checkbox" at bounding box center [628, 361] width 8 height 8
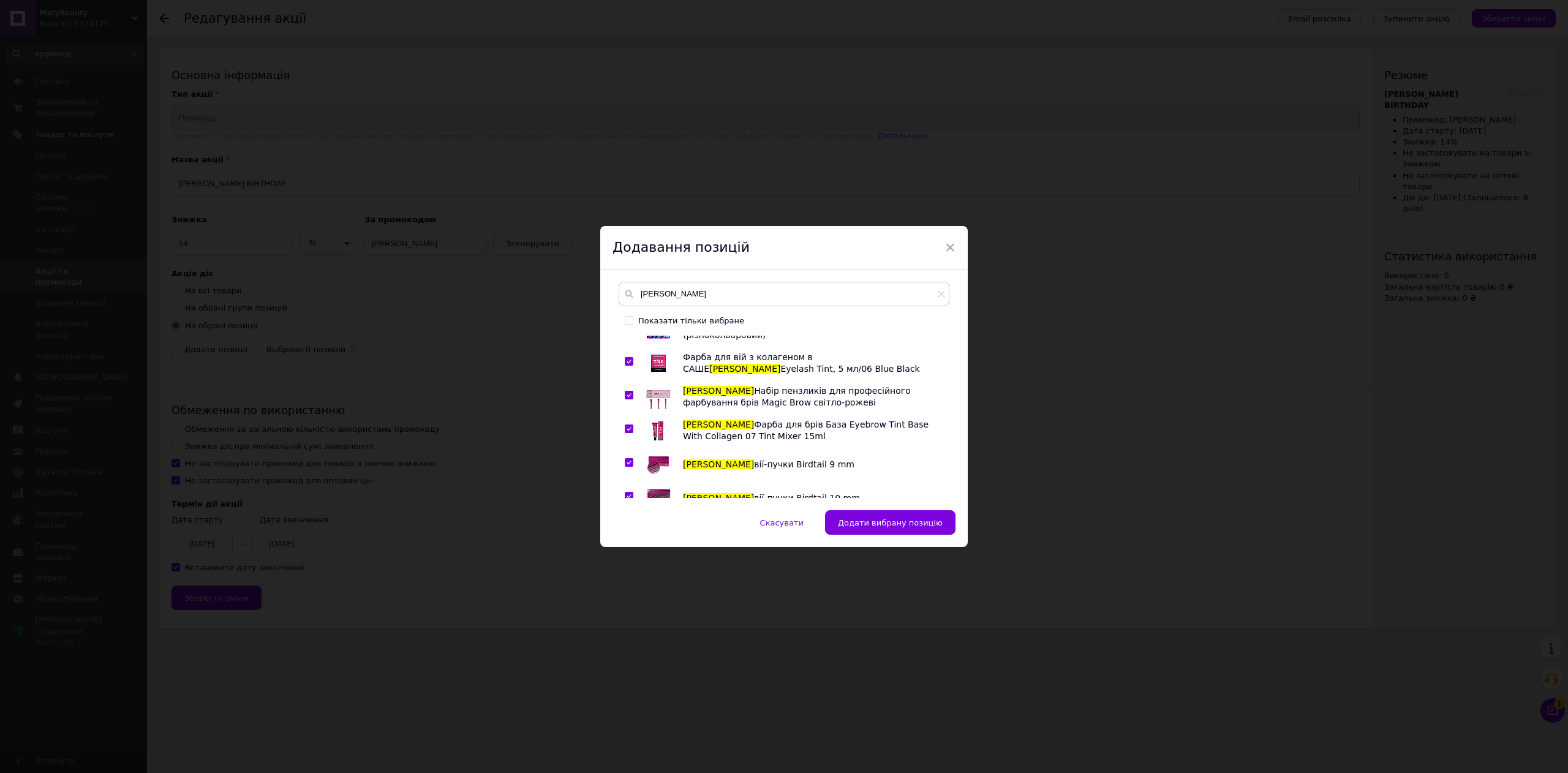
checkbox input "true"
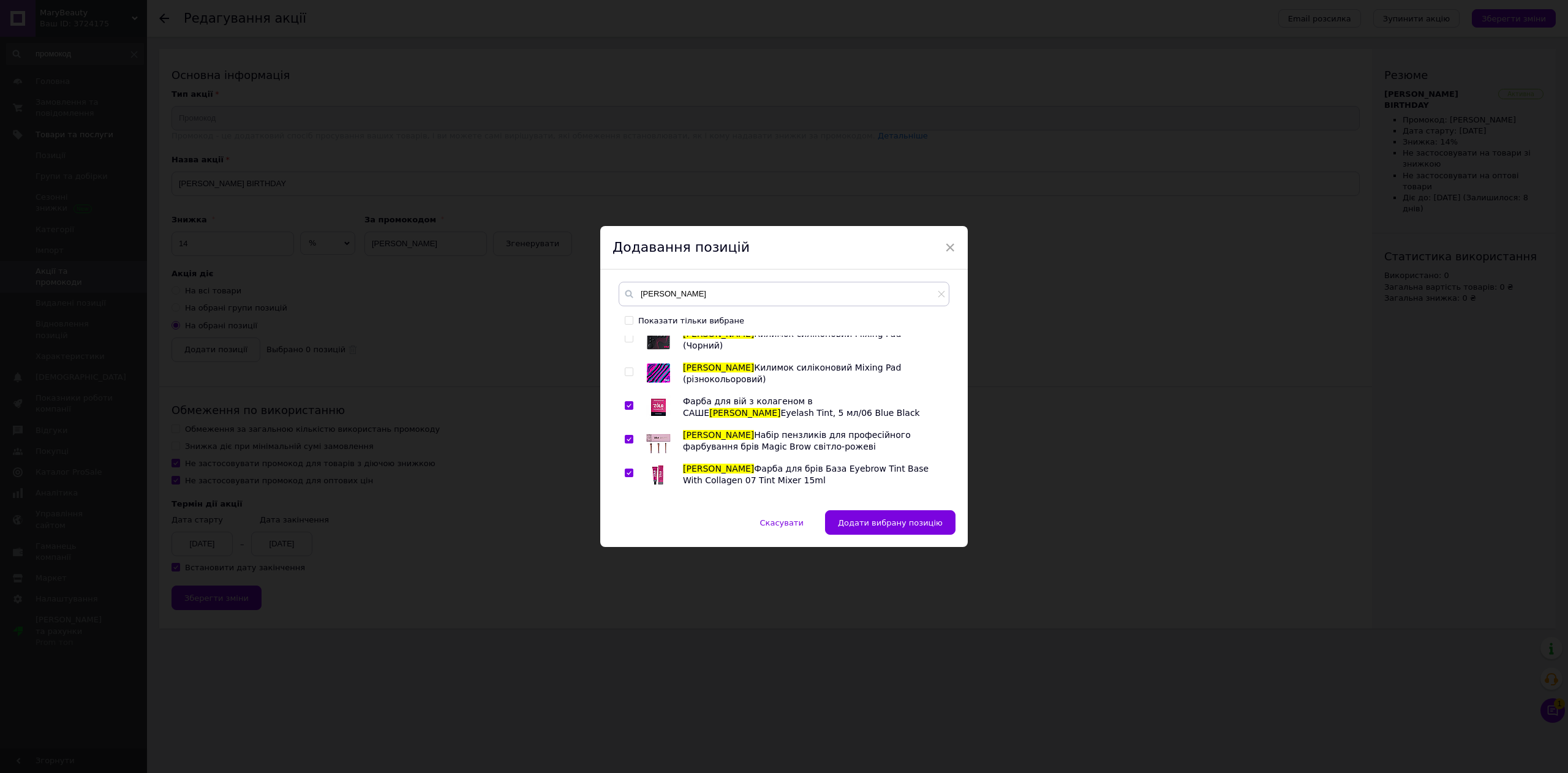
scroll to position [367, 0]
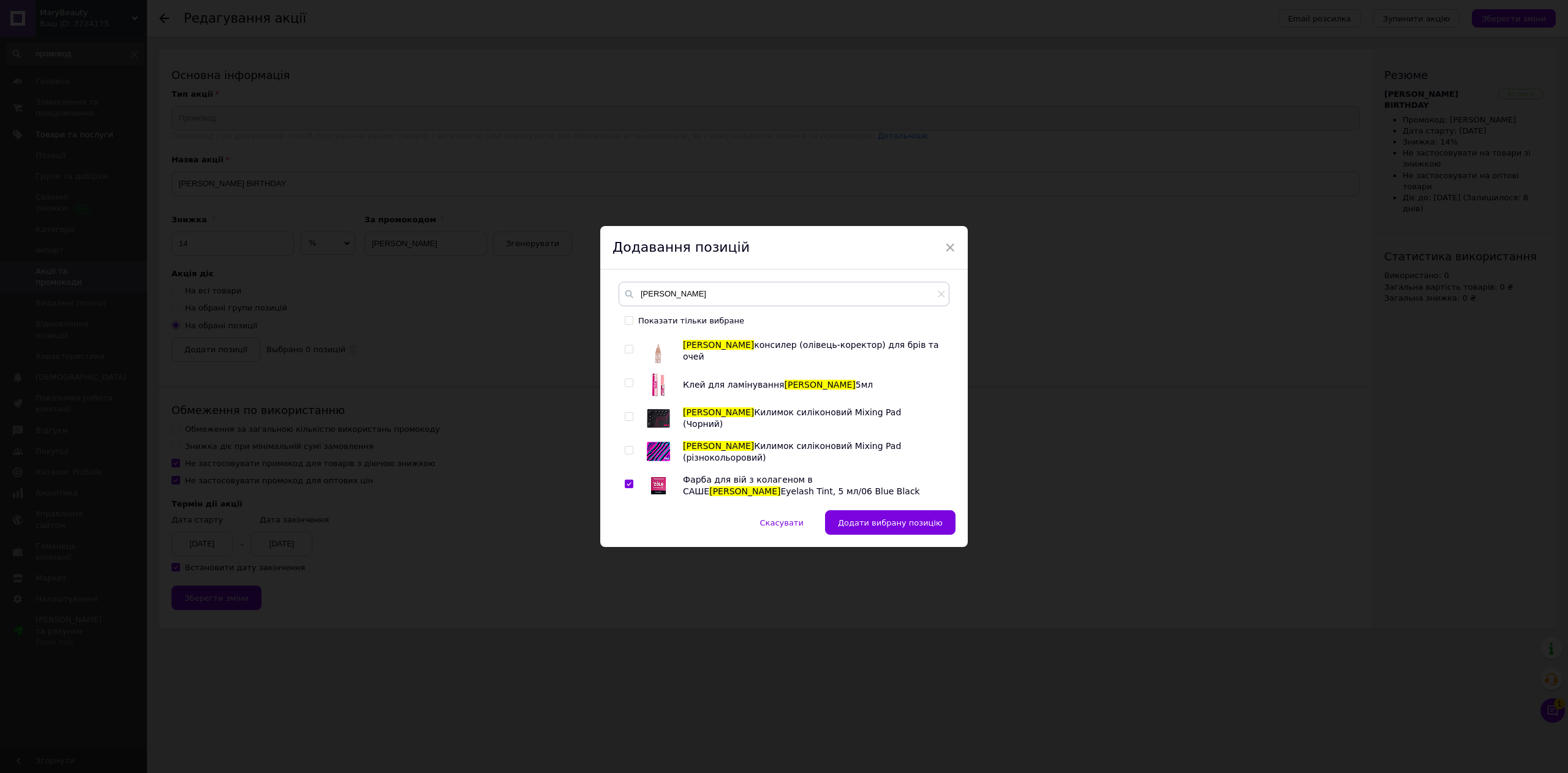
click at [631, 446] on span at bounding box center [629, 450] width 9 height 9
click at [631, 446] on input "checkbox" at bounding box center [628, 450] width 8 height 8
checkbox input "true"
click at [631, 418] on input "checkbox" at bounding box center [628, 416] width 8 height 8
checkbox input "true"
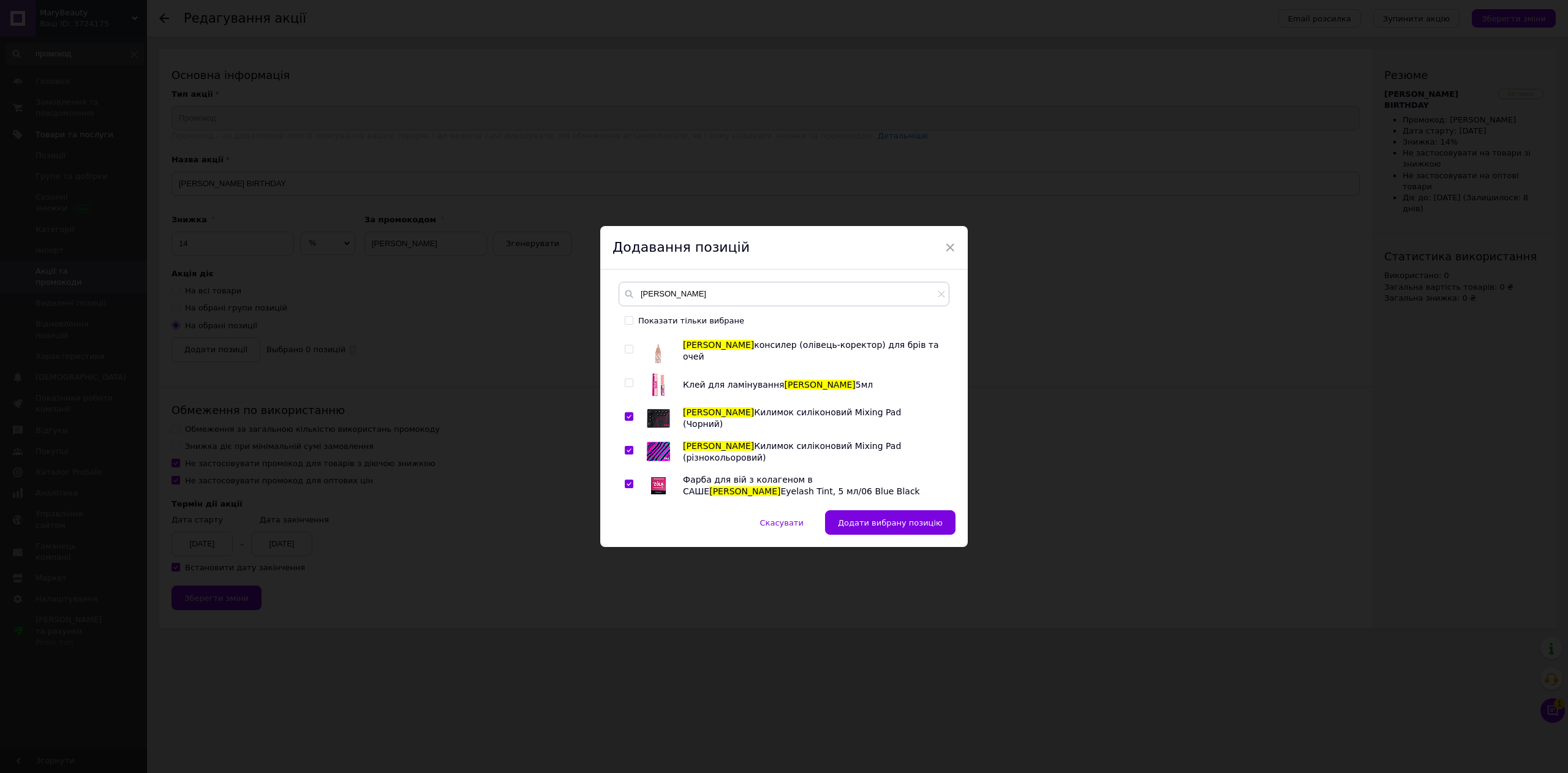
click at [628, 382] on input "checkbox" at bounding box center [628, 382] width 8 height 8
checkbox input "true"
click at [627, 352] on input "checkbox" at bounding box center [628, 349] width 8 height 8
checkbox input "true"
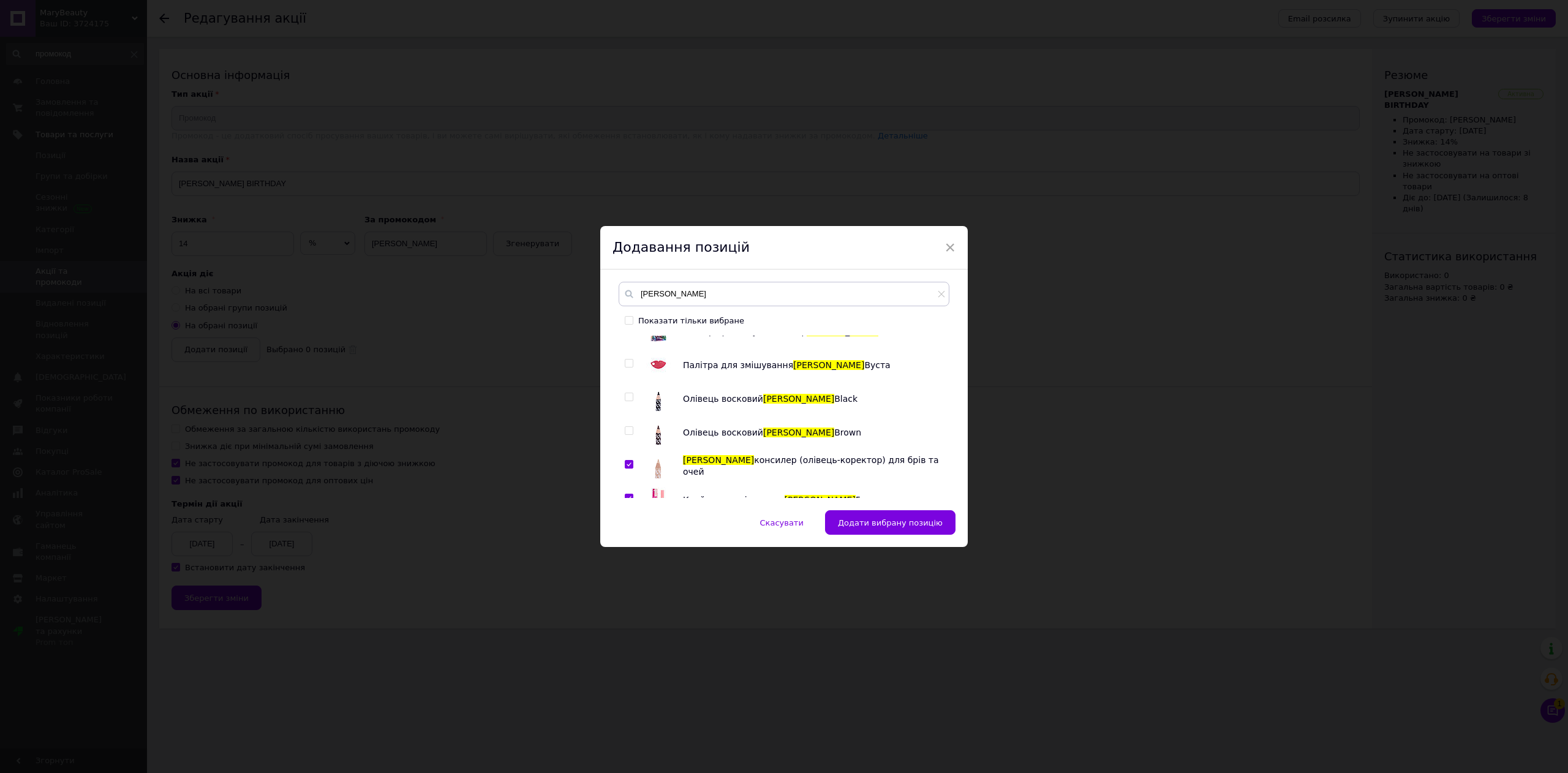
scroll to position [245, 0]
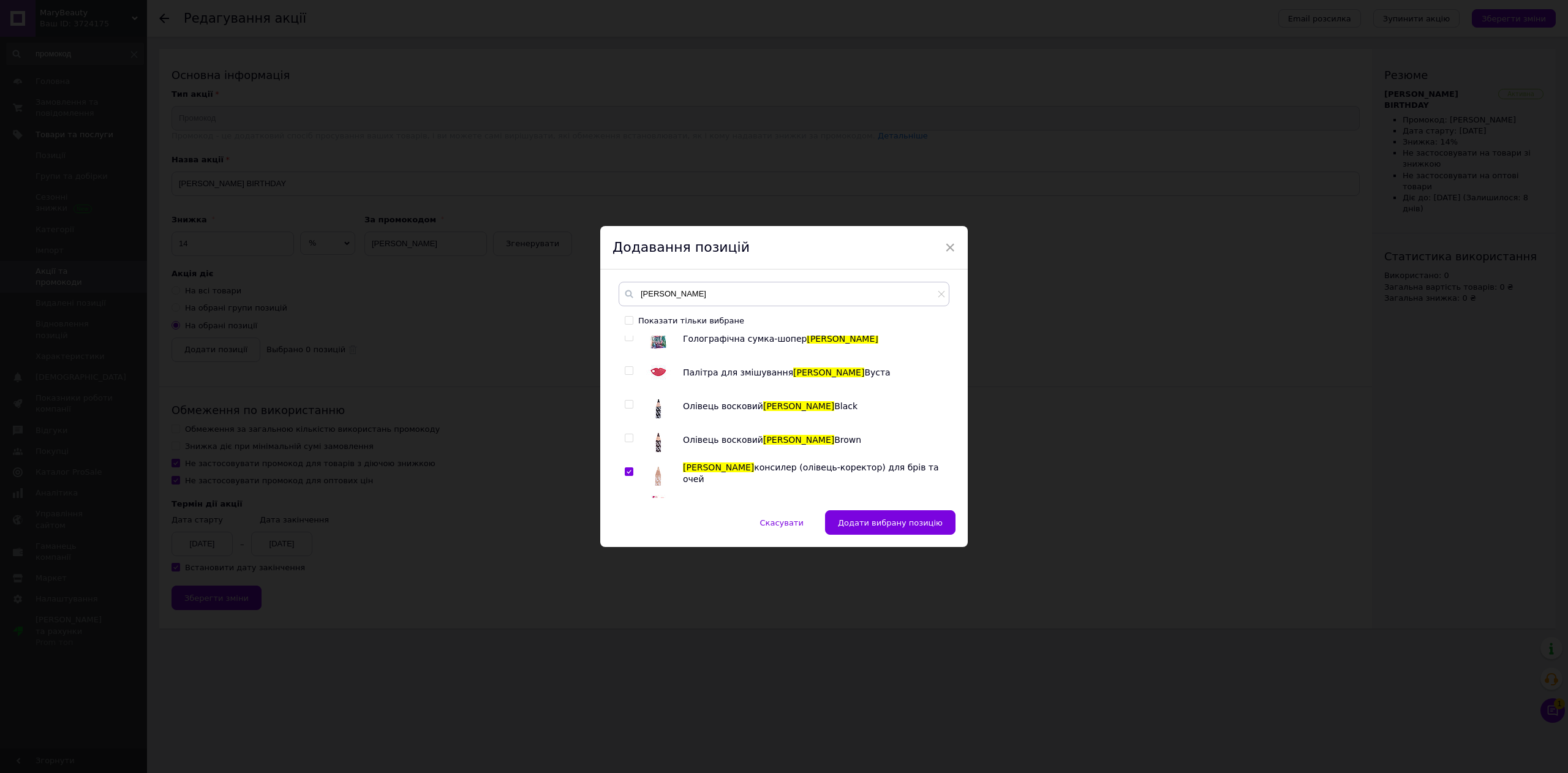
click at [628, 440] on input "checkbox" at bounding box center [628, 438] width 8 height 8
checkbox input "true"
click at [625, 404] on input "checkbox" at bounding box center [628, 404] width 8 height 8
checkbox input "true"
click at [626, 372] on input "checkbox" at bounding box center [628, 371] width 8 height 8
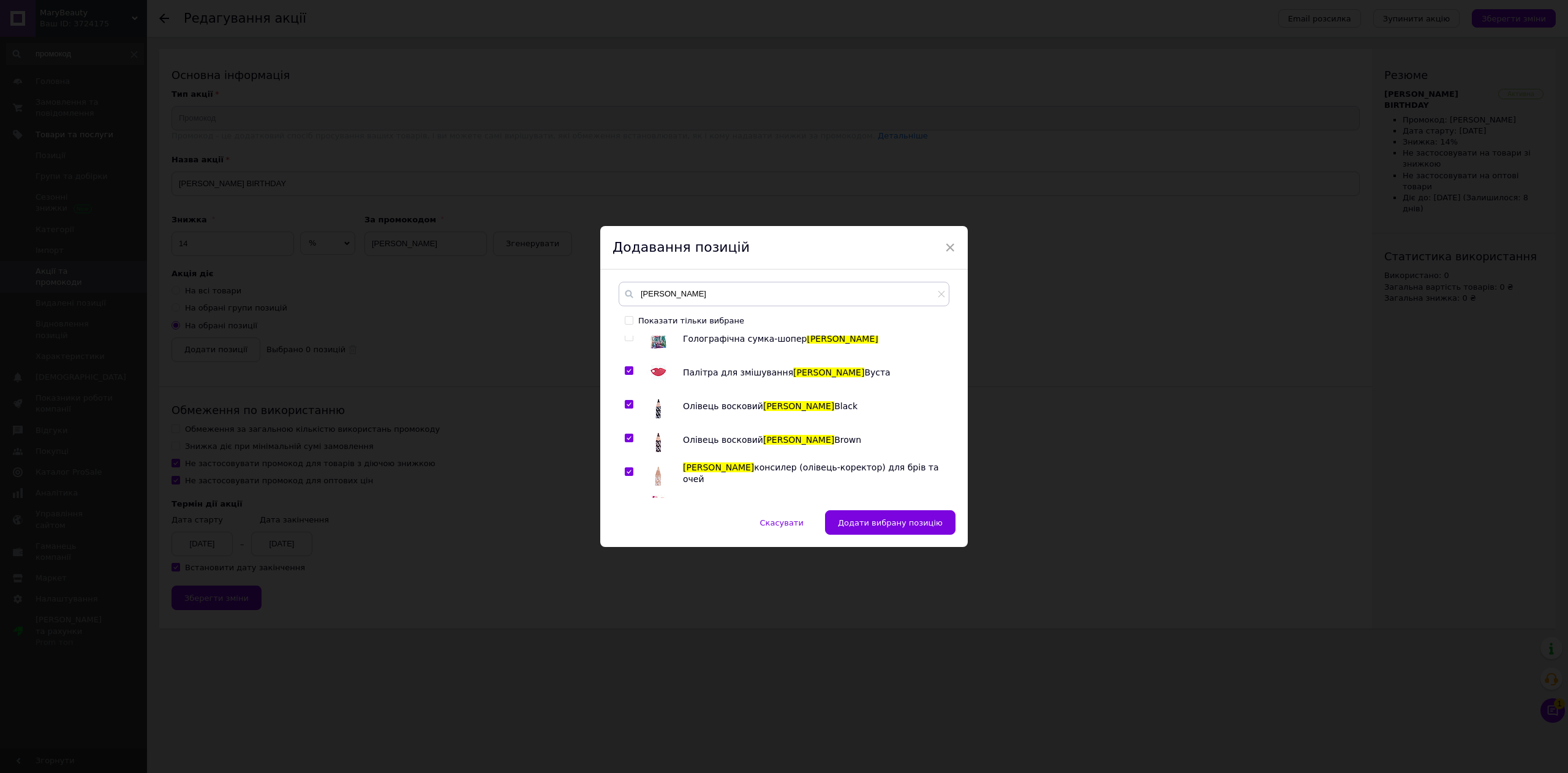
checkbox input "true"
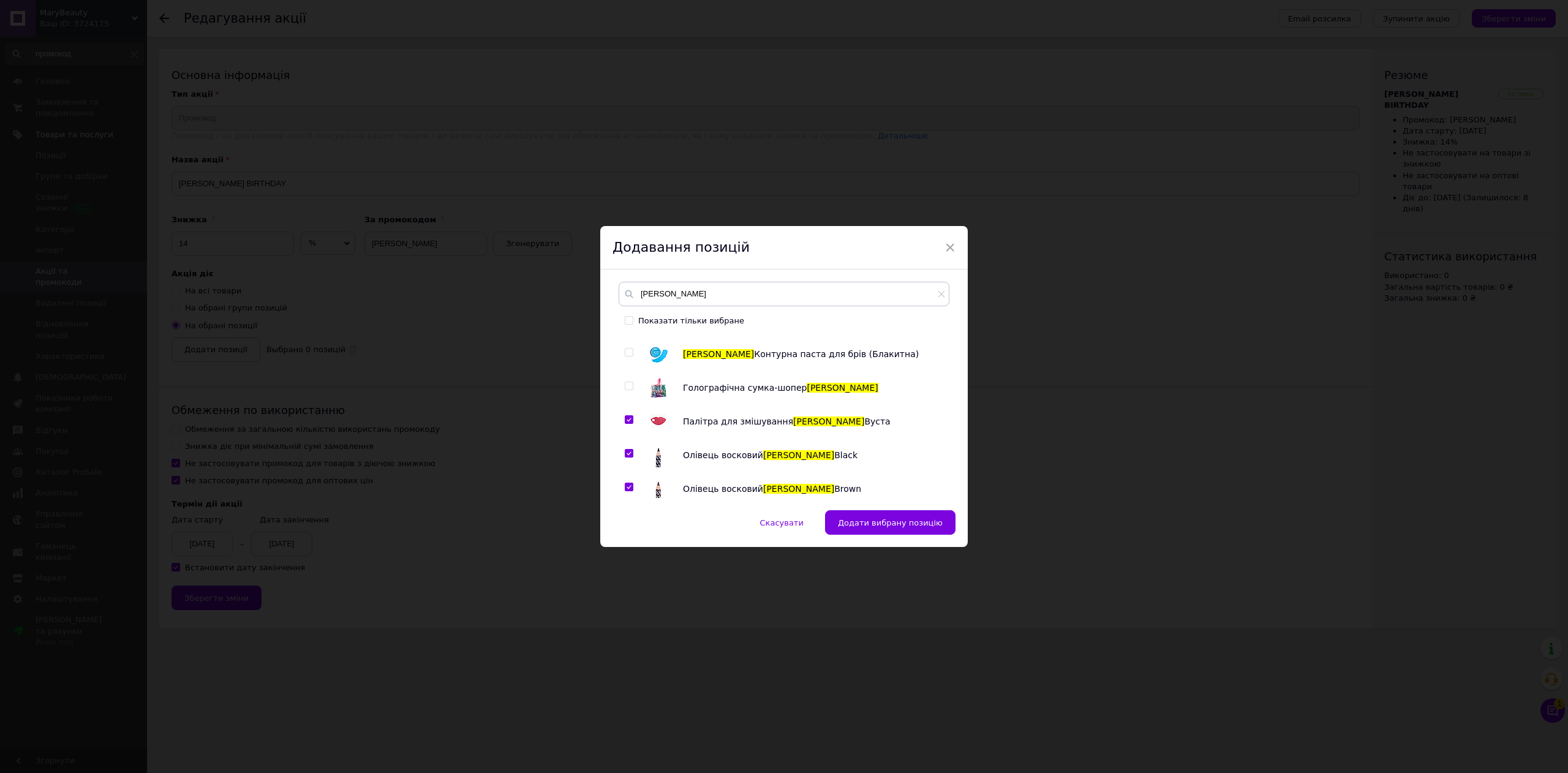
scroll to position [122, 0]
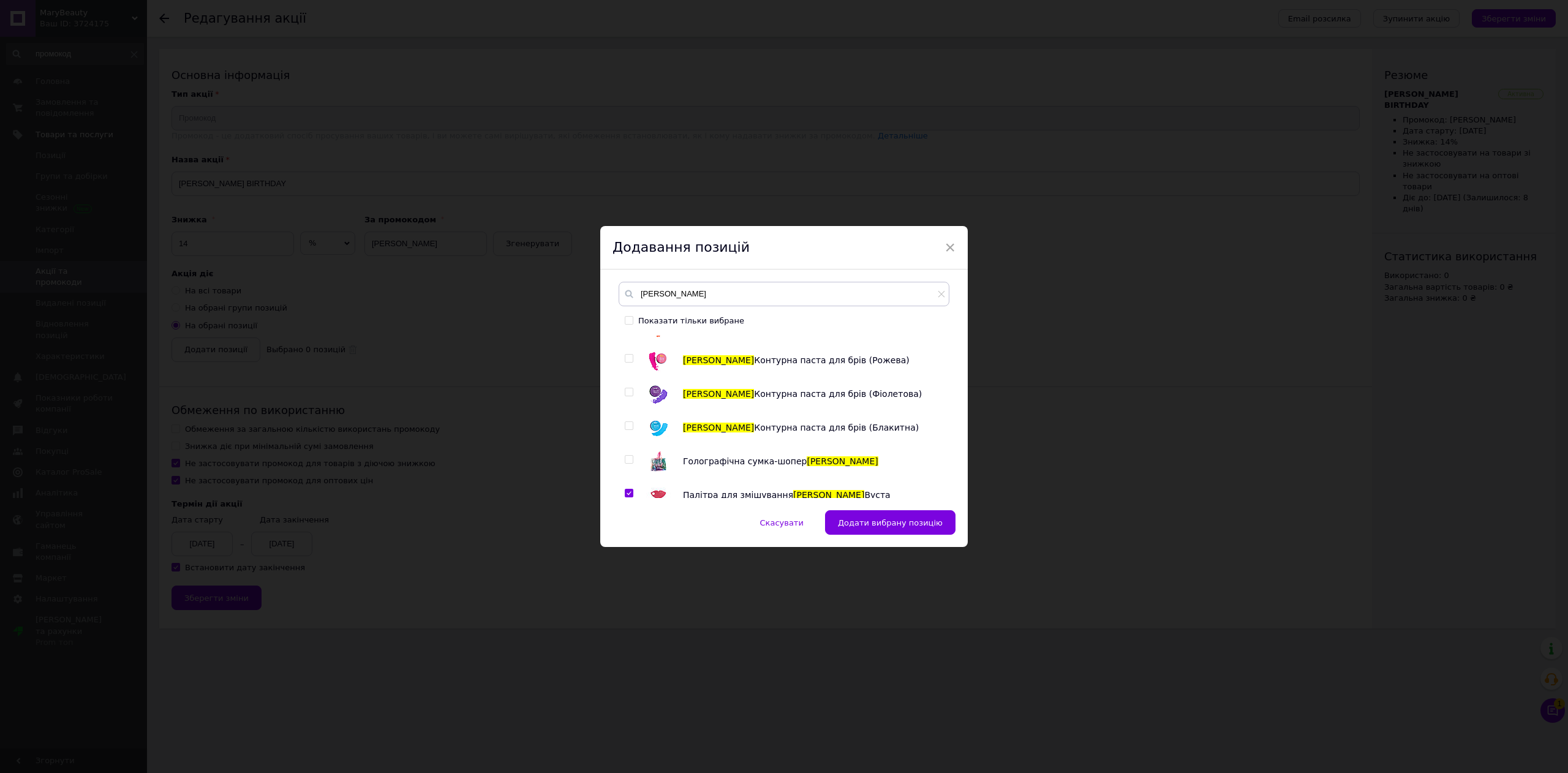
click at [628, 458] on input "checkbox" at bounding box center [628, 459] width 8 height 8
checkbox input "true"
click at [625, 425] on input "checkbox" at bounding box center [628, 426] width 8 height 8
checkbox input "true"
click at [625, 389] on input "checkbox" at bounding box center [628, 392] width 8 height 8
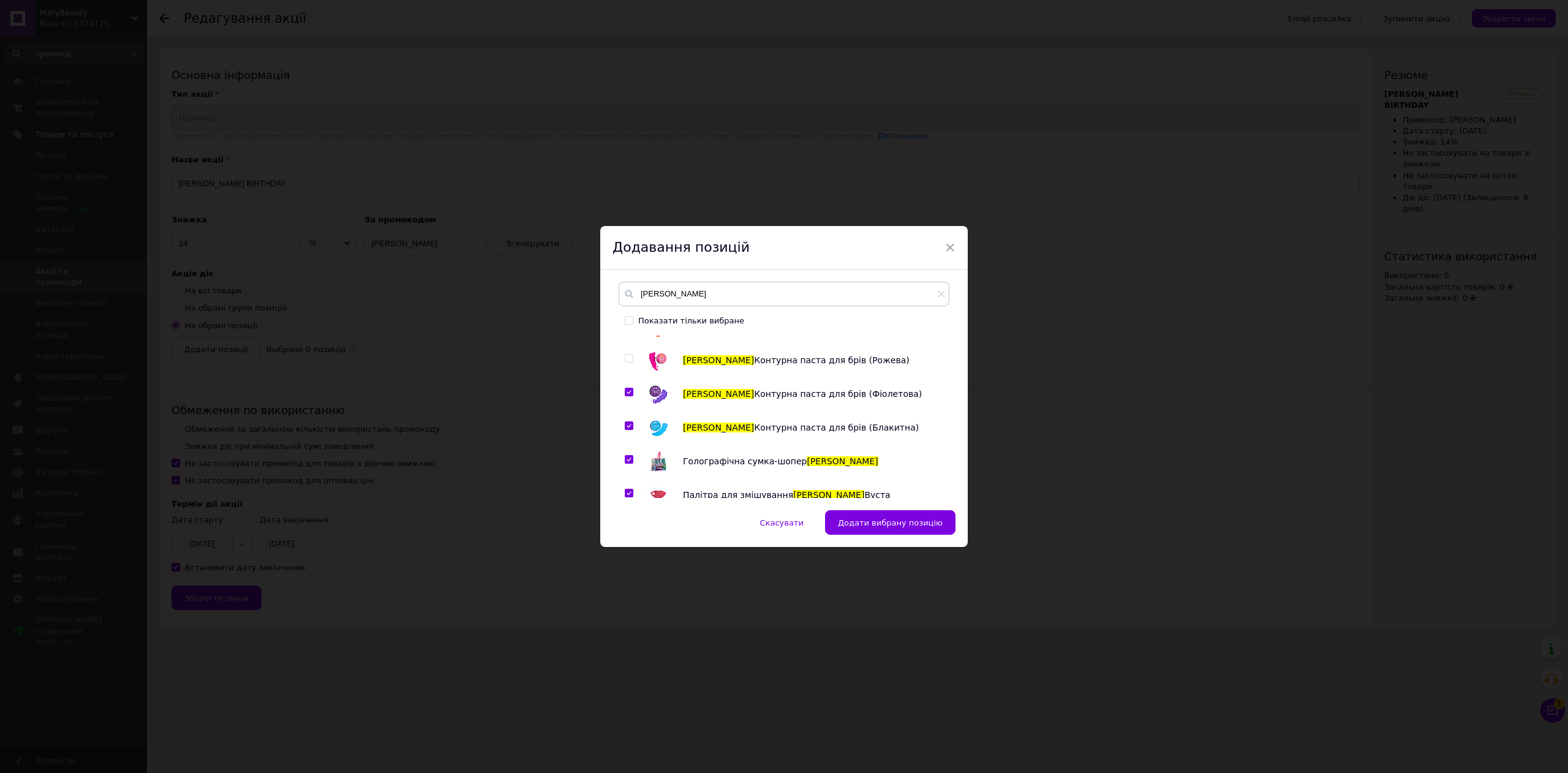
checkbox input "true"
click at [630, 360] on input "checkbox" at bounding box center [628, 358] width 8 height 8
checkbox input "true"
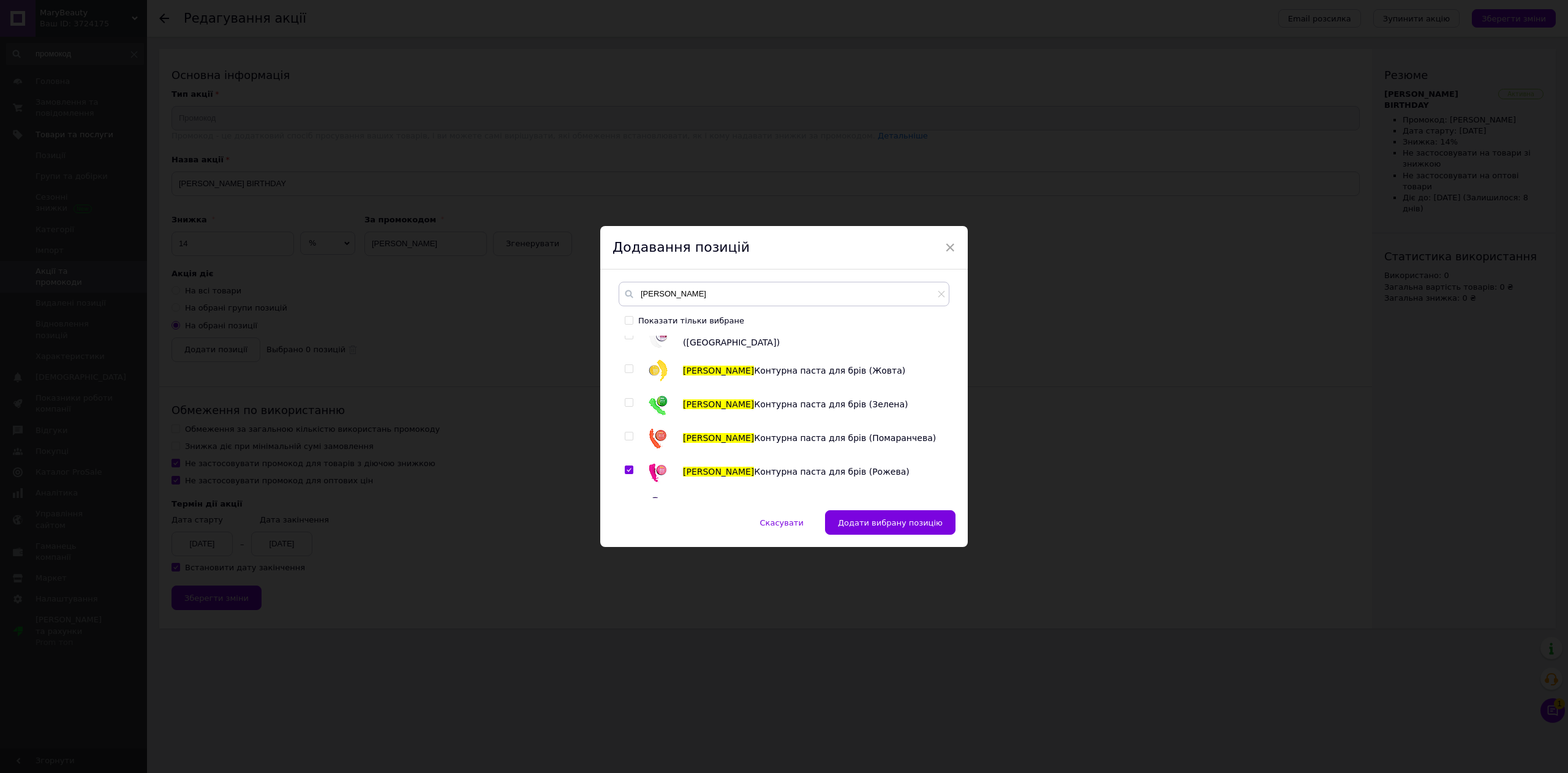
scroll to position [0, 0]
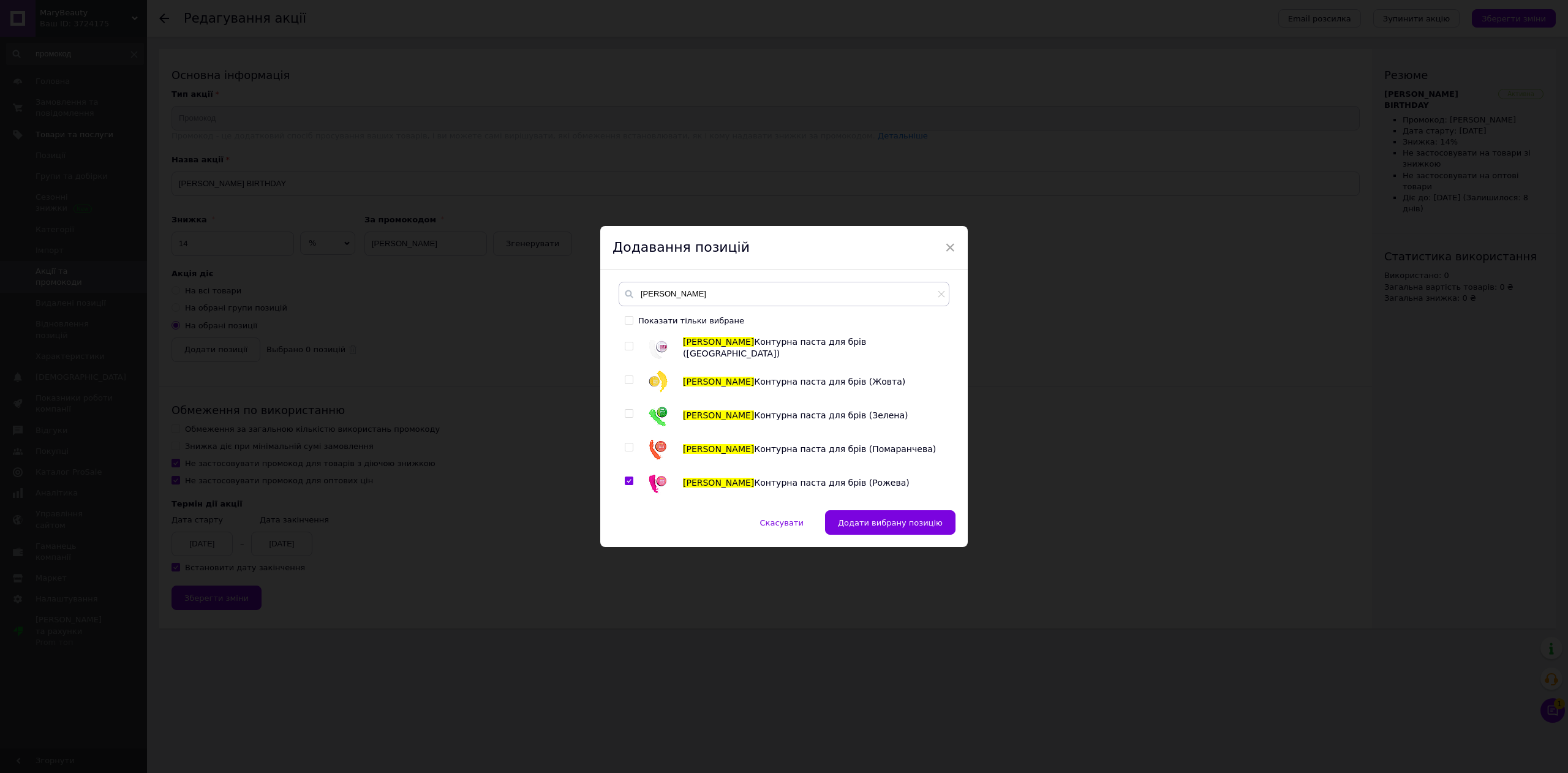
click at [626, 448] on input "checkbox" at bounding box center [628, 447] width 8 height 8
checkbox input "true"
click at [631, 409] on span at bounding box center [629, 413] width 9 height 9
click at [631, 410] on input "checkbox" at bounding box center [628, 413] width 8 height 8
checkbox input "true"
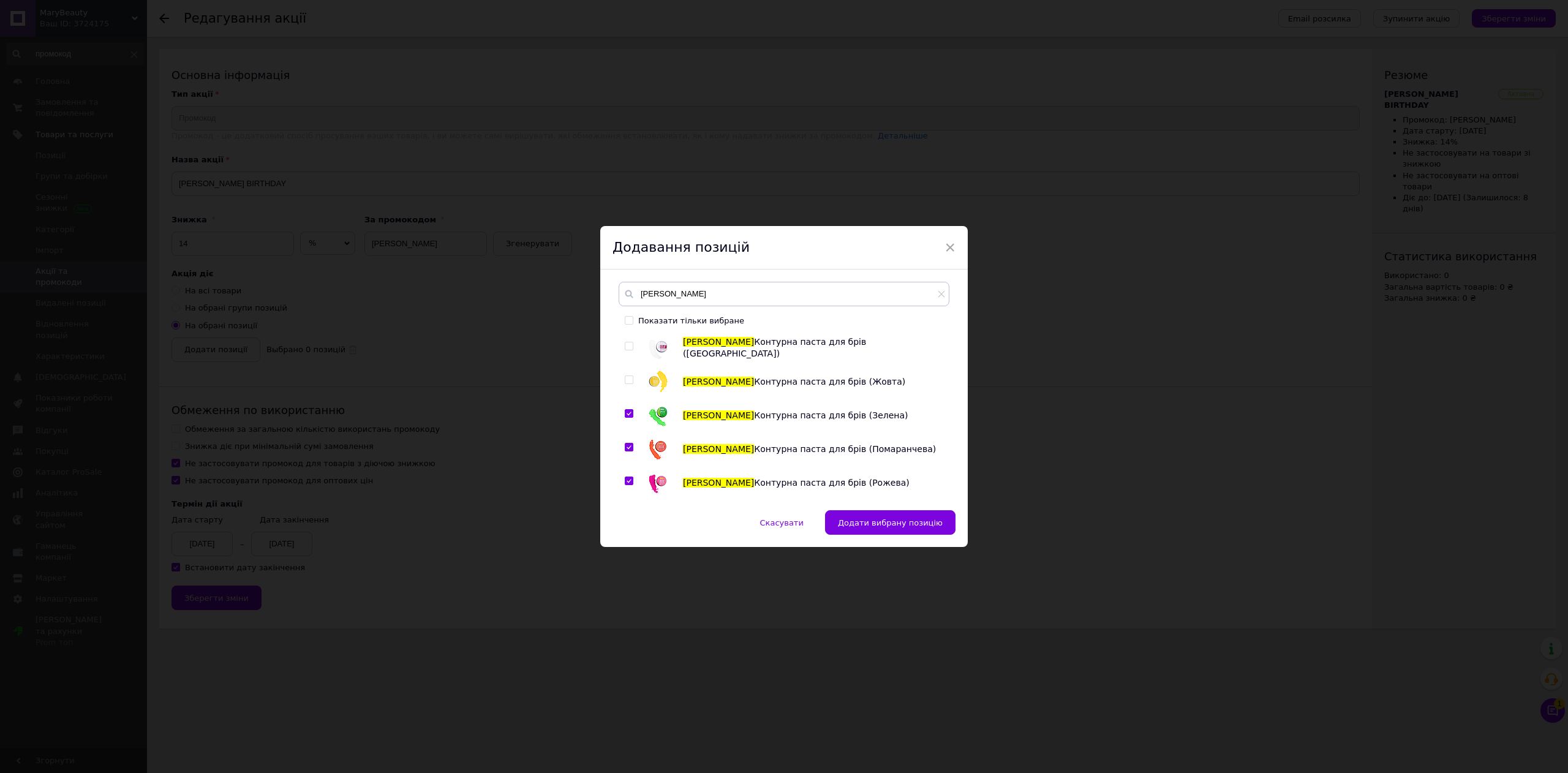
click at [625, 380] on input "checkbox" at bounding box center [628, 380] width 8 height 8
checkbox input "true"
click at [625, 349] on input "checkbox" at bounding box center [628, 346] width 8 height 8
checkbox input "true"
click at [893, 521] on span "Додати вибрану позицію" at bounding box center [890, 522] width 104 height 9
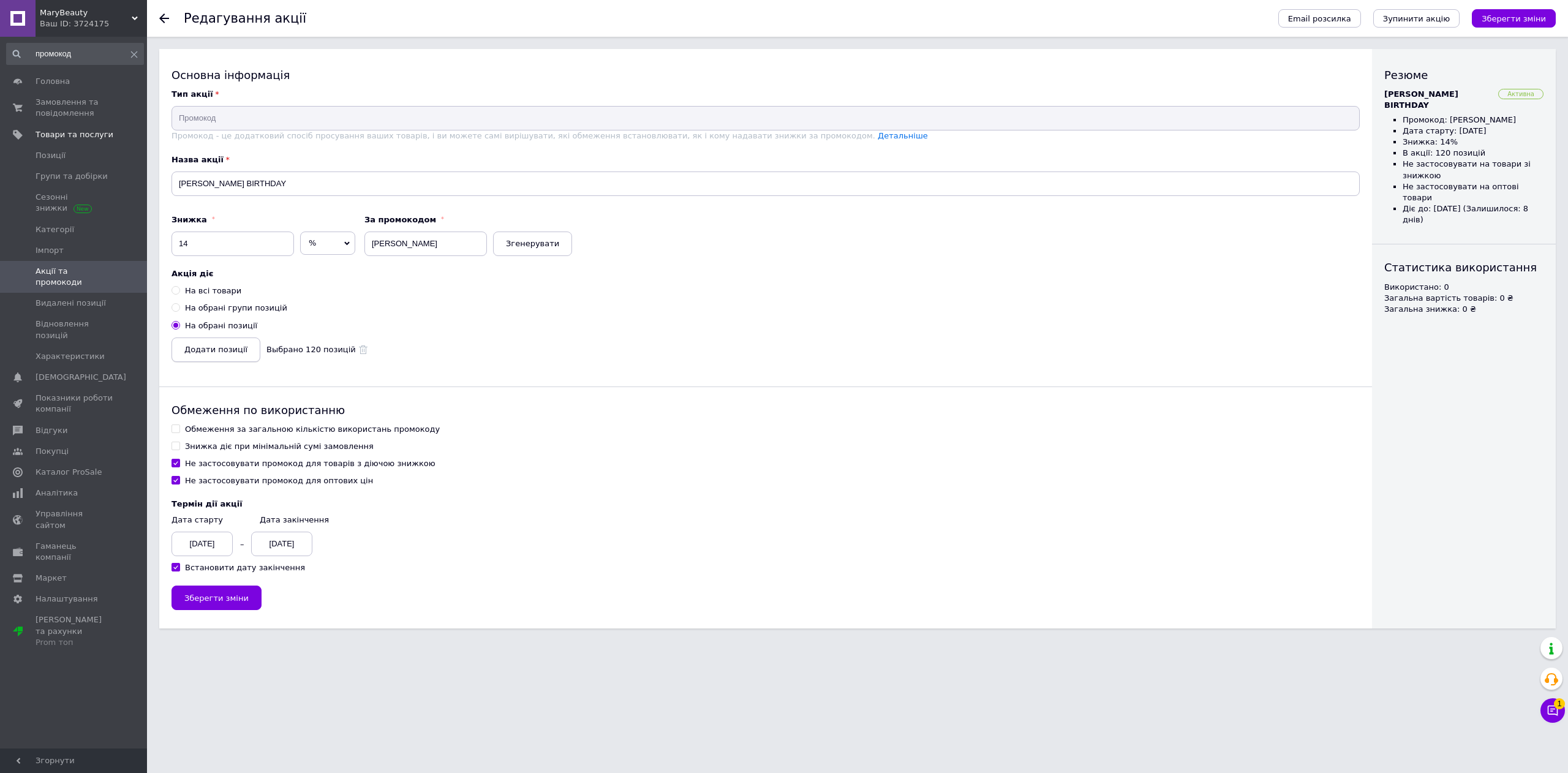
click at [218, 357] on button "Додати позиції" at bounding box center [216, 349] width 89 height 24
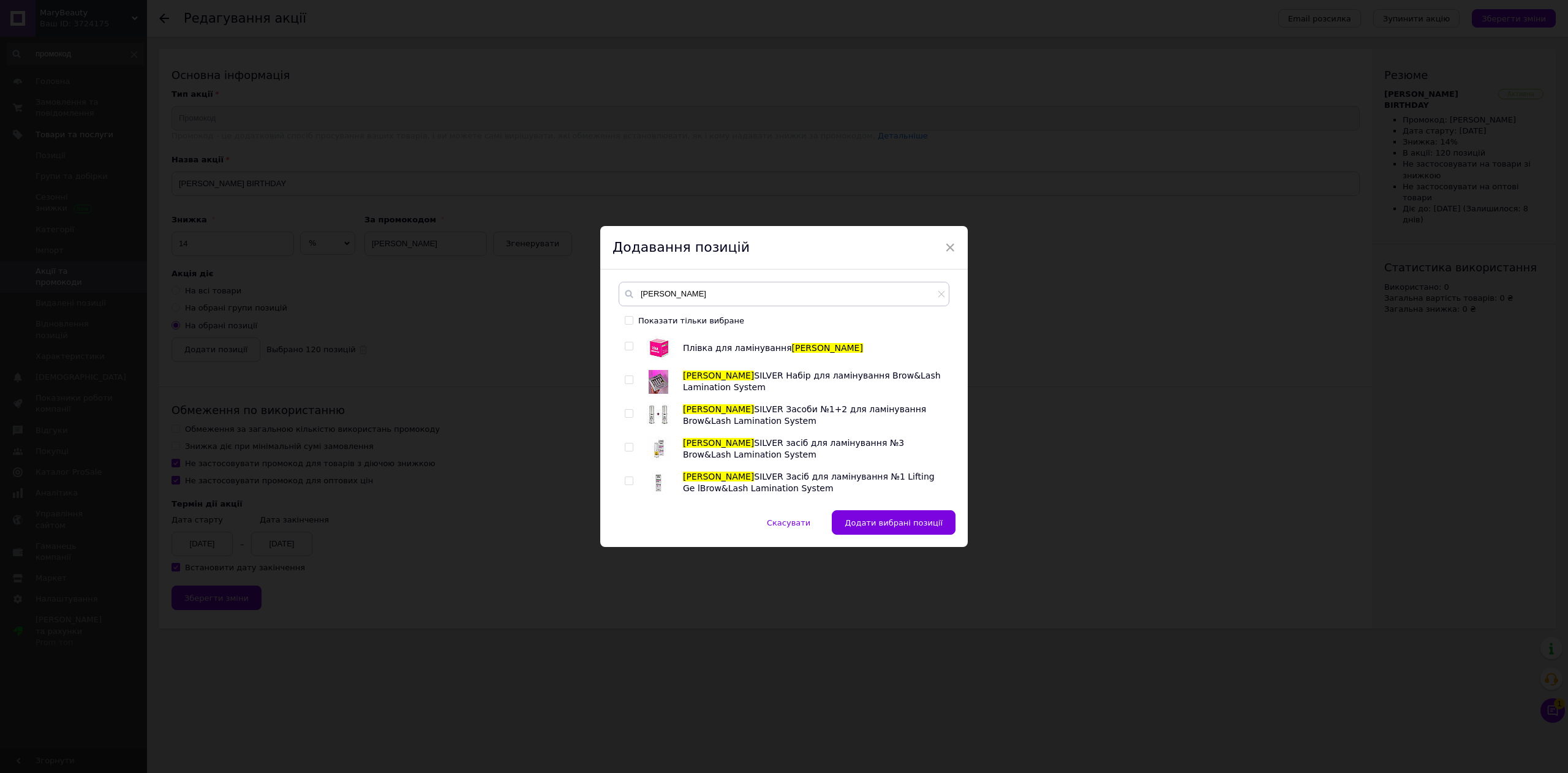
click at [630, 346] on input "checkbox" at bounding box center [628, 346] width 8 height 8
checkbox input "true"
click at [631, 382] on input "checkbox" at bounding box center [628, 380] width 8 height 8
checkbox input "true"
click at [625, 418] on div at bounding box center [631, 415] width 13 height 24
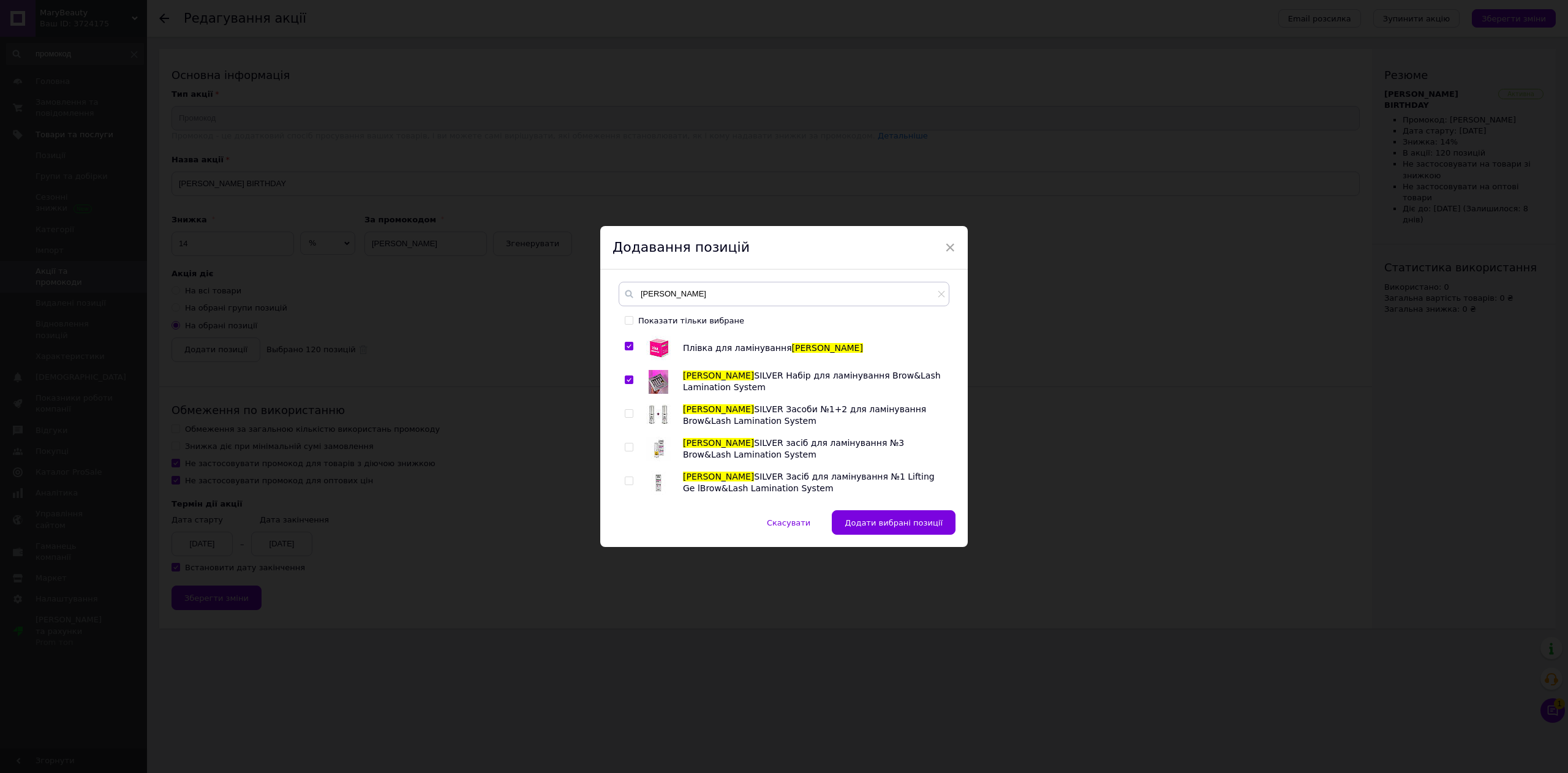
click at [626, 407] on div at bounding box center [631, 415] width 13 height 24
click at [627, 410] on input "checkbox" at bounding box center [628, 413] width 8 height 8
checkbox input "true"
click at [619, 449] on div "Плівка для ламінування Zola Zola SILVER Набір для ламінування Brow&Lash Laminat…" at bounding box center [784, 416] width 330 height 163
click at [619, 448] on div "Плівка для ламінування Zola Zola SILVER Набір для ламінування Brow&Lash Laminat…" at bounding box center [784, 416] width 330 height 163
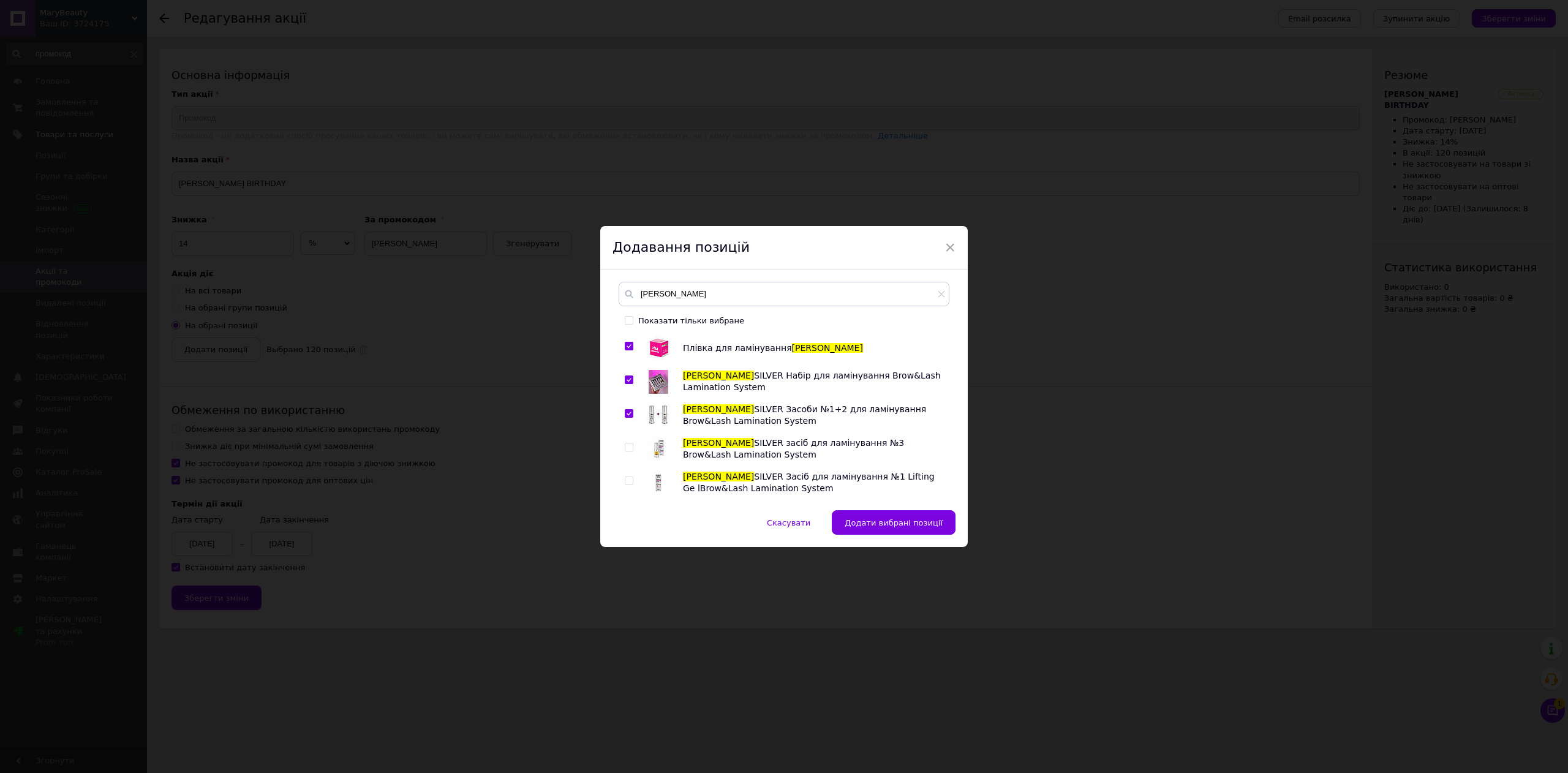
click at [625, 447] on input "checkbox" at bounding box center [628, 447] width 8 height 8
checkbox input "true"
click at [627, 475] on div at bounding box center [631, 482] width 13 height 24
drag, startPoint x: 630, startPoint y: 477, endPoint x: 635, endPoint y: 480, distance: 5.8
click at [630, 480] on input "checkbox" at bounding box center [628, 480] width 8 height 8
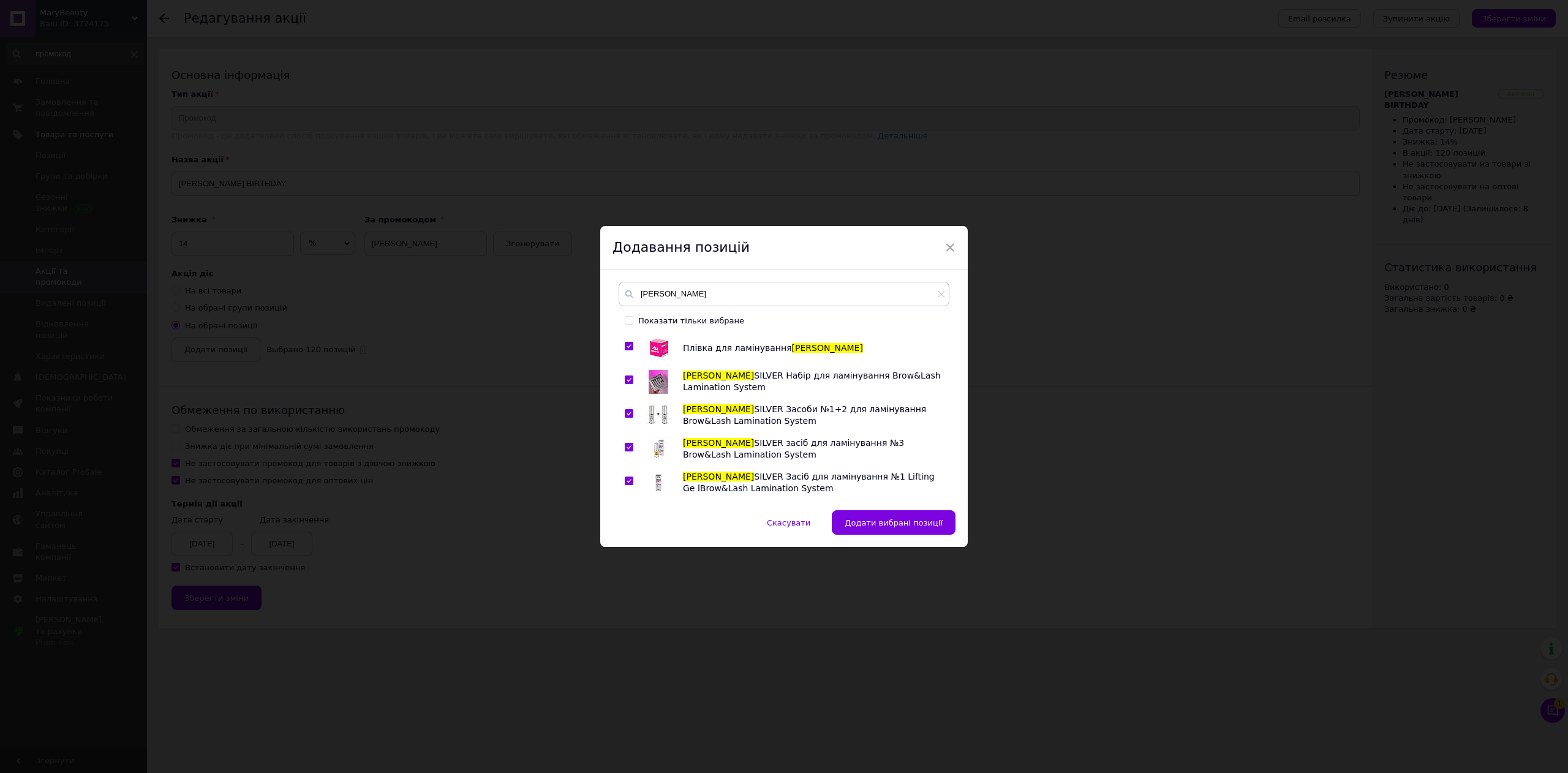
checkbox input "true"
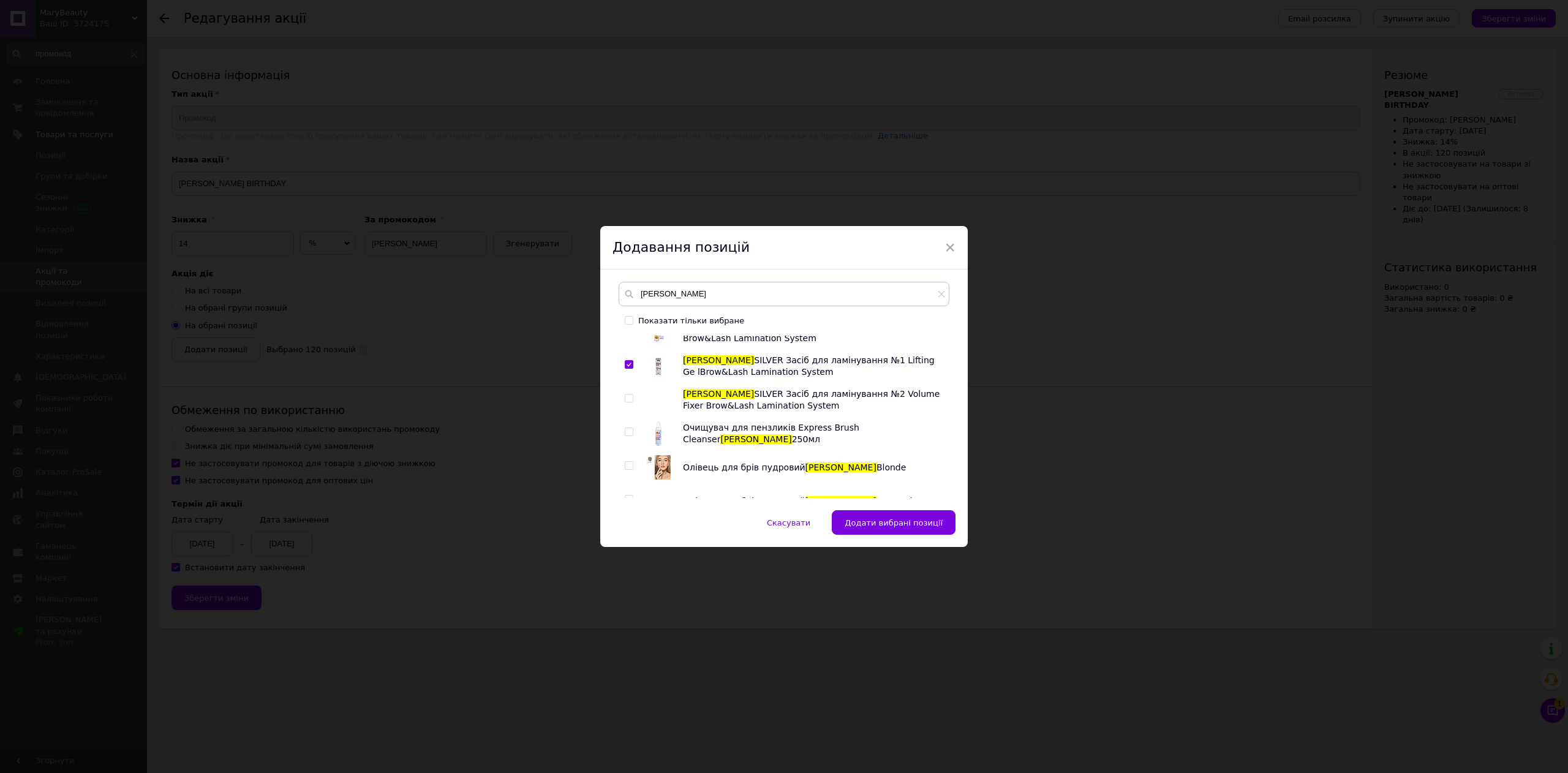
scroll to position [122, 0]
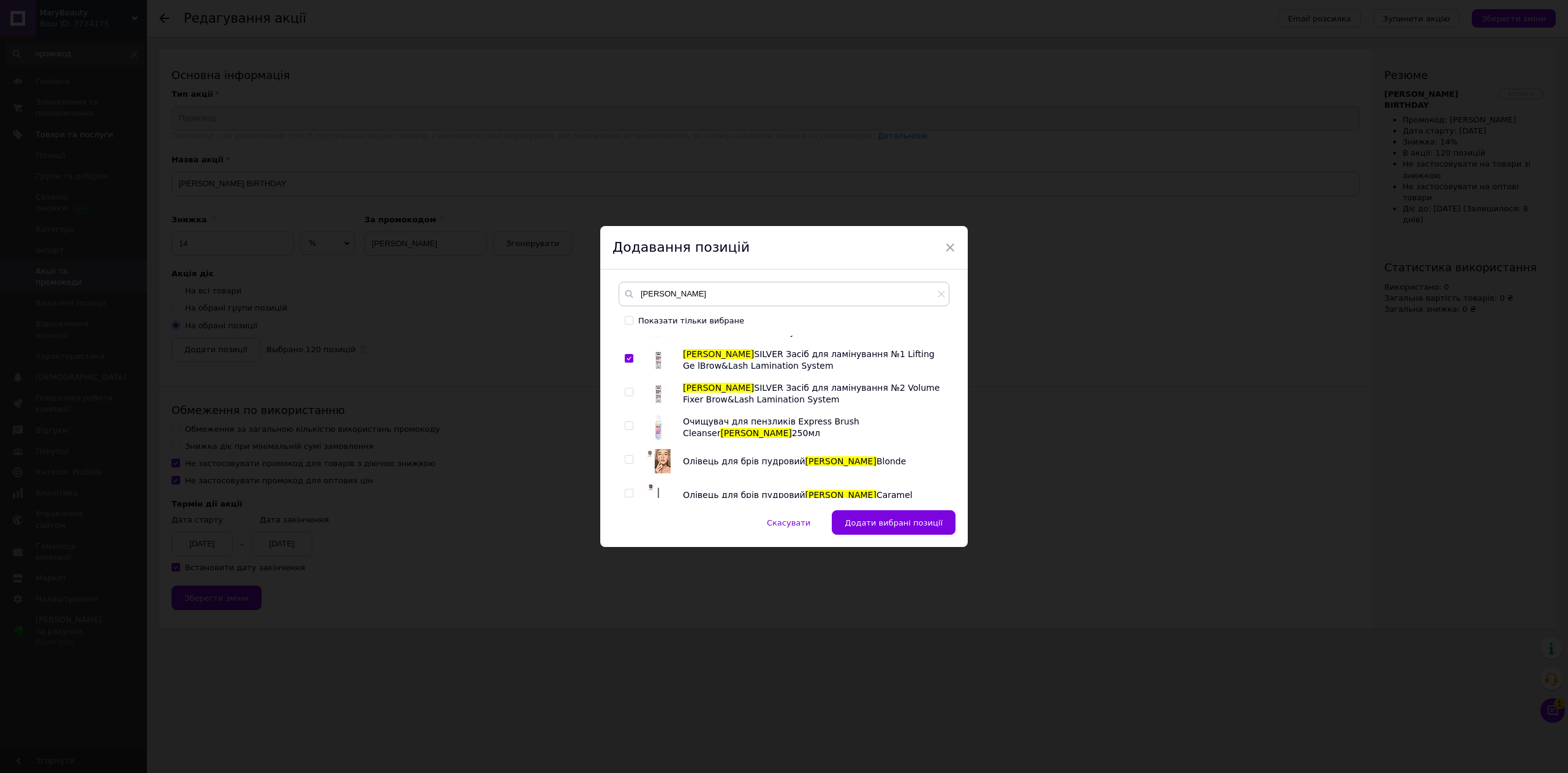
click at [625, 391] on input "checkbox" at bounding box center [628, 392] width 8 height 8
checkbox input "true"
click at [625, 427] on input "checkbox" at bounding box center [628, 426] width 8 height 8
checkbox input "true"
click at [628, 460] on input "checkbox" at bounding box center [628, 459] width 8 height 8
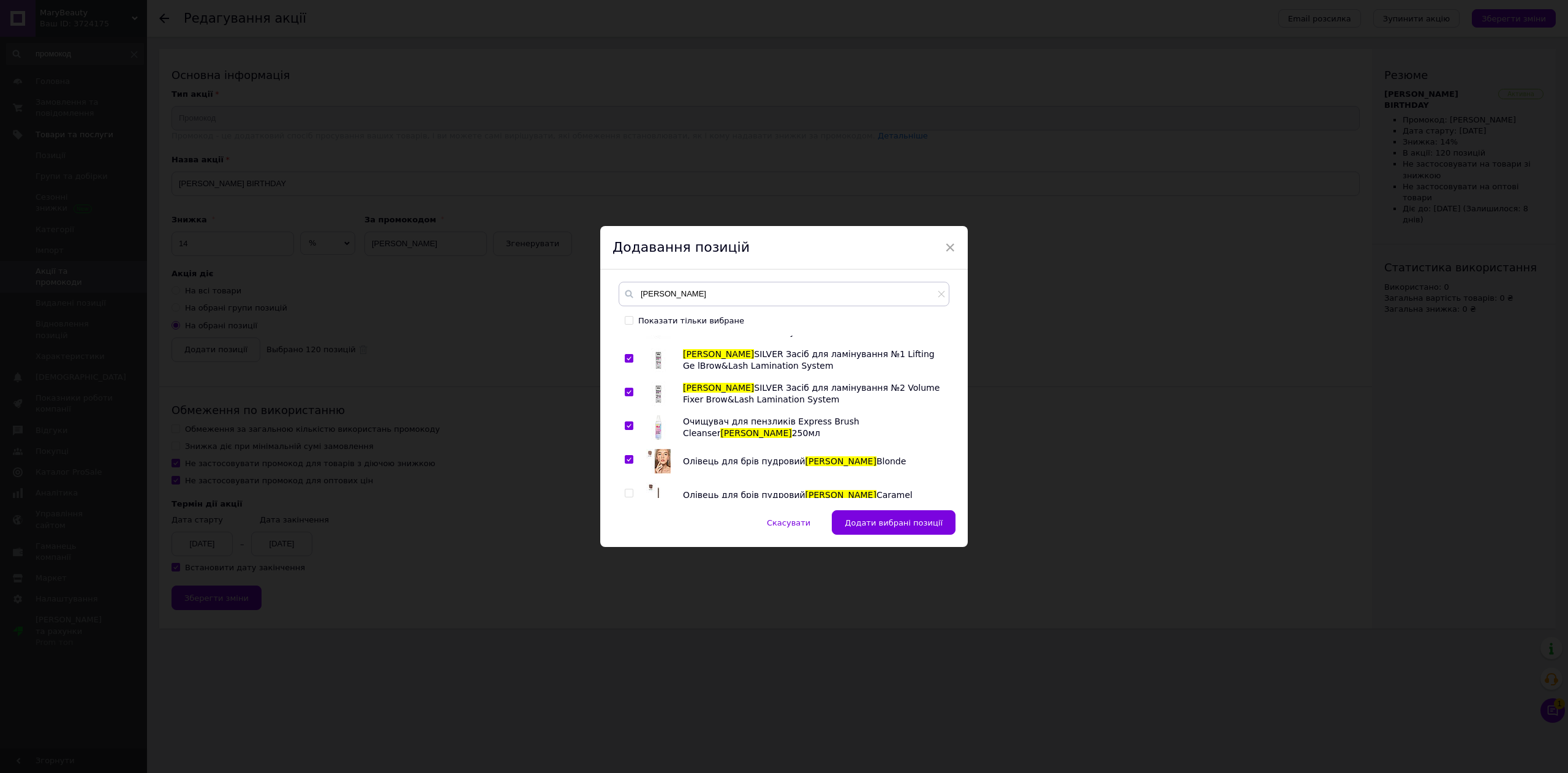
checkbox input "true"
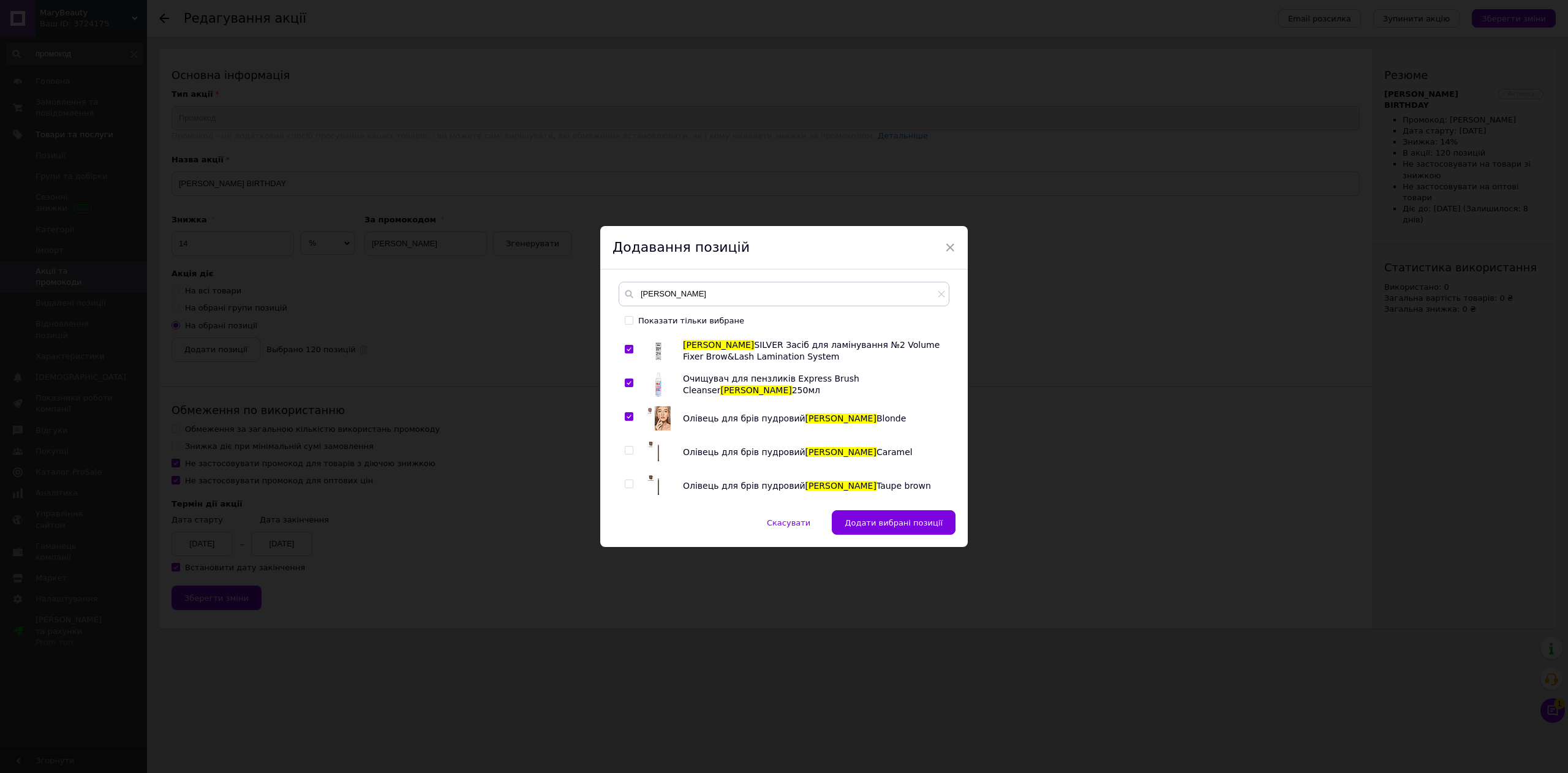
scroll to position [245, 0]
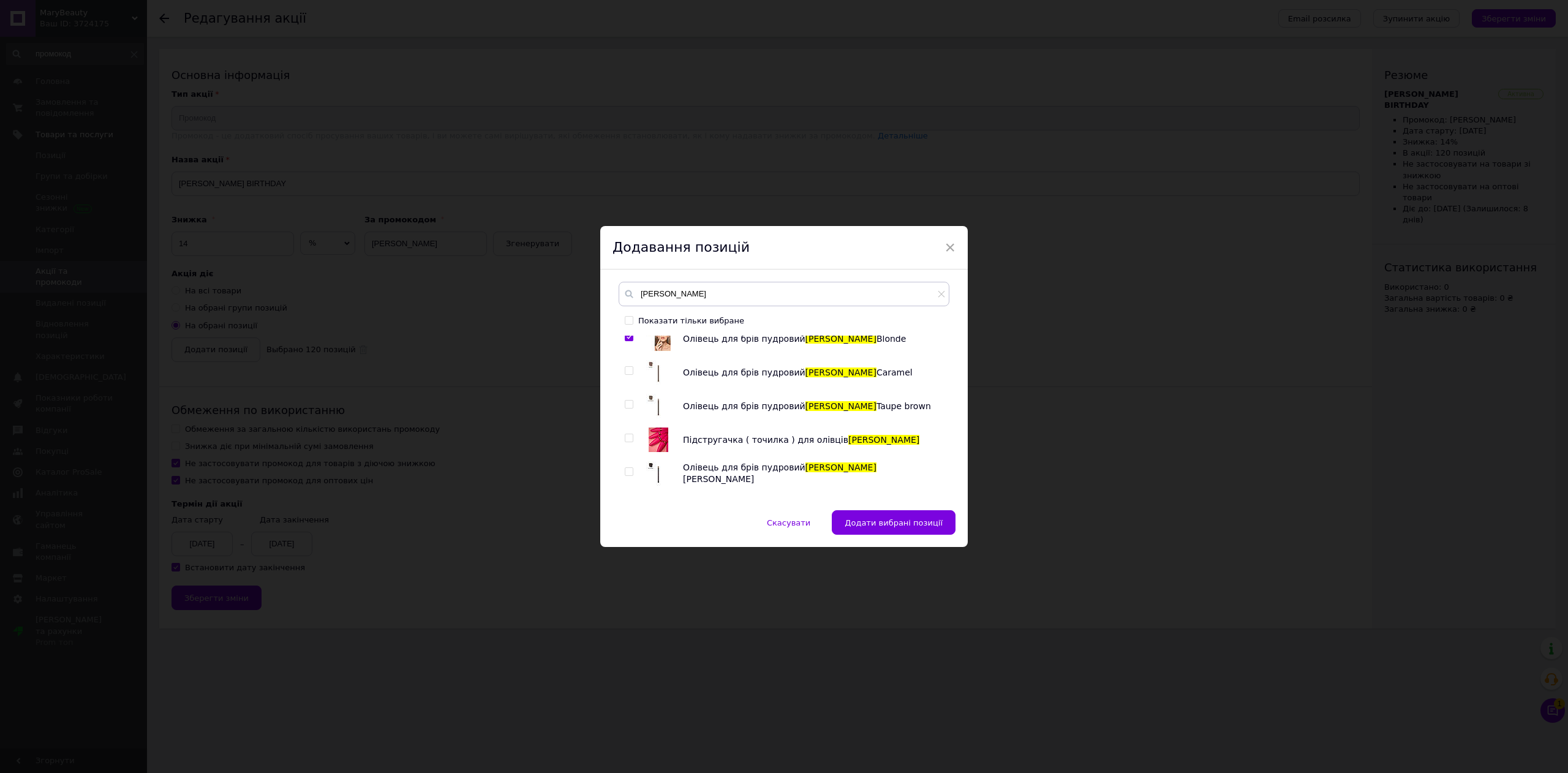
click at [625, 371] on input "checkbox" at bounding box center [628, 371] width 8 height 8
checkbox input "true"
click at [622, 407] on div "Плівка для ламінування Zola Zola SILVER Набір для ламінування Brow&Lash Laminat…" at bounding box center [784, 416] width 330 height 163
click at [628, 404] on input "checkbox" at bounding box center [628, 404] width 8 height 8
checkbox input "true"
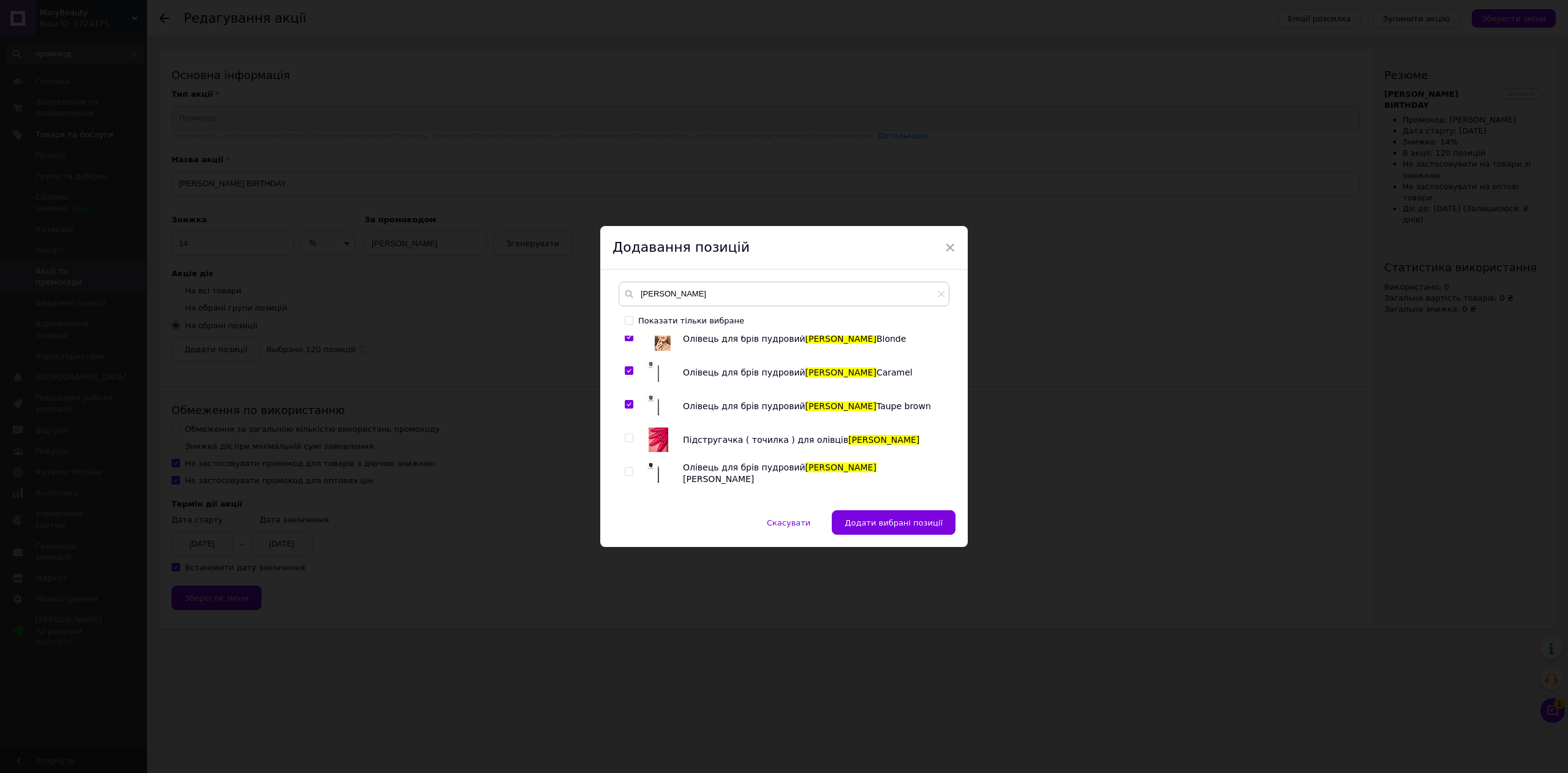
click at [627, 438] on input "checkbox" at bounding box center [628, 438] width 8 height 8
checkbox input "true"
click at [630, 473] on input "checkbox" at bounding box center [628, 471] width 8 height 8
checkbox input "true"
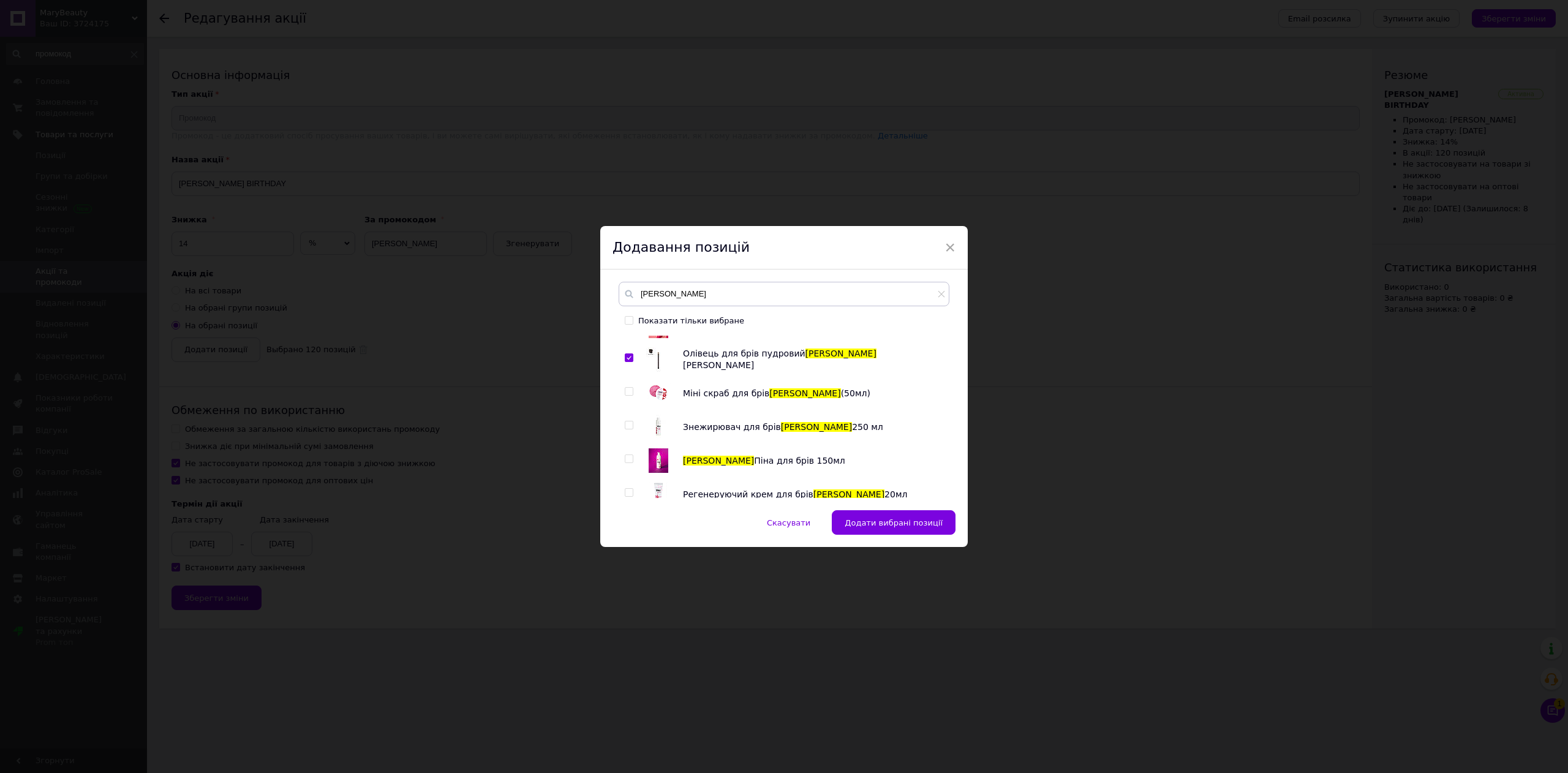
scroll to position [367, 0]
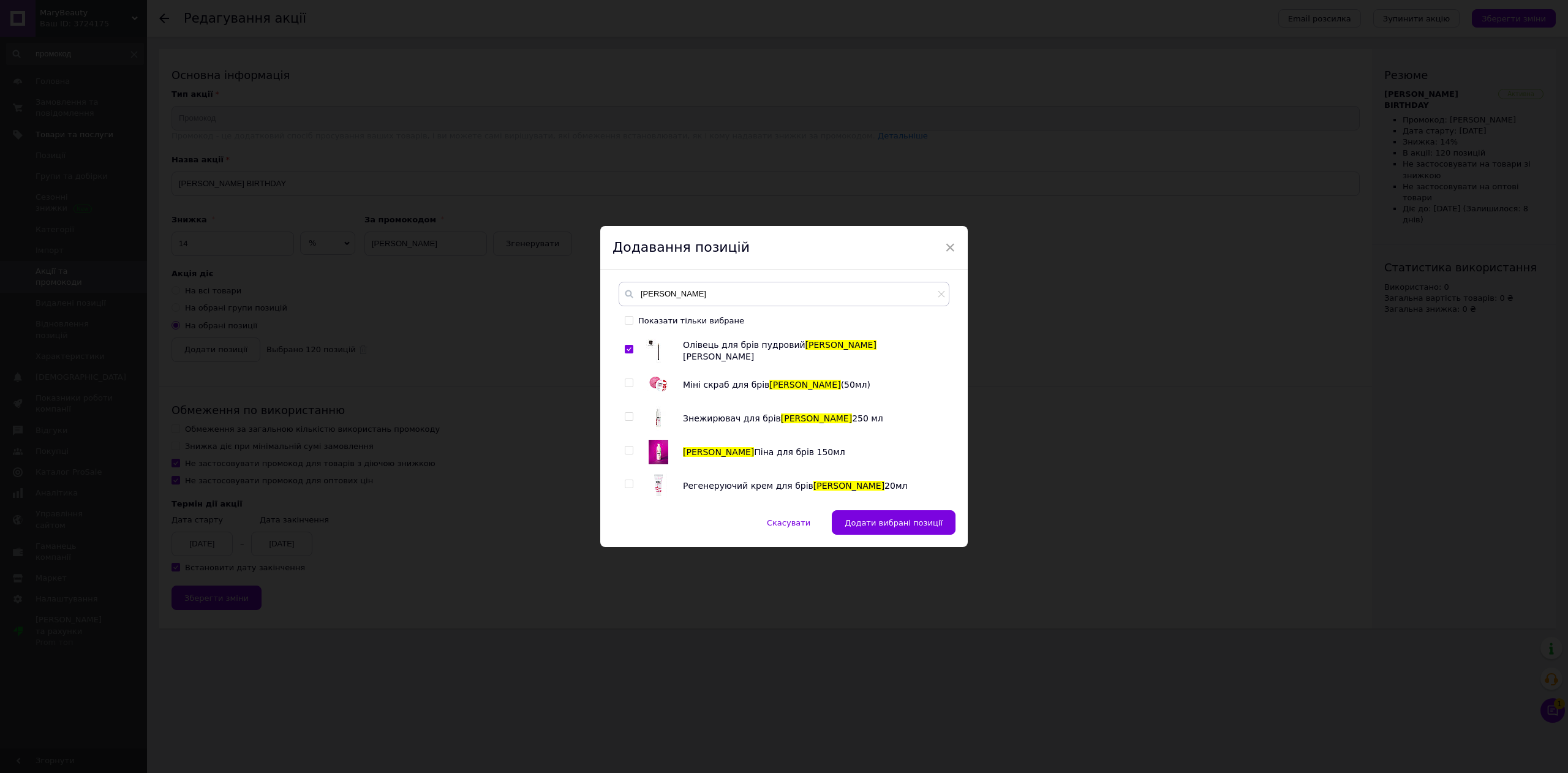
click at [625, 384] on input "checkbox" at bounding box center [628, 382] width 8 height 8
checkbox input "true"
click at [625, 418] on input "checkbox" at bounding box center [628, 416] width 8 height 8
checkbox input "true"
drag, startPoint x: 630, startPoint y: 449, endPoint x: 630, endPoint y: 469, distance: 20.0
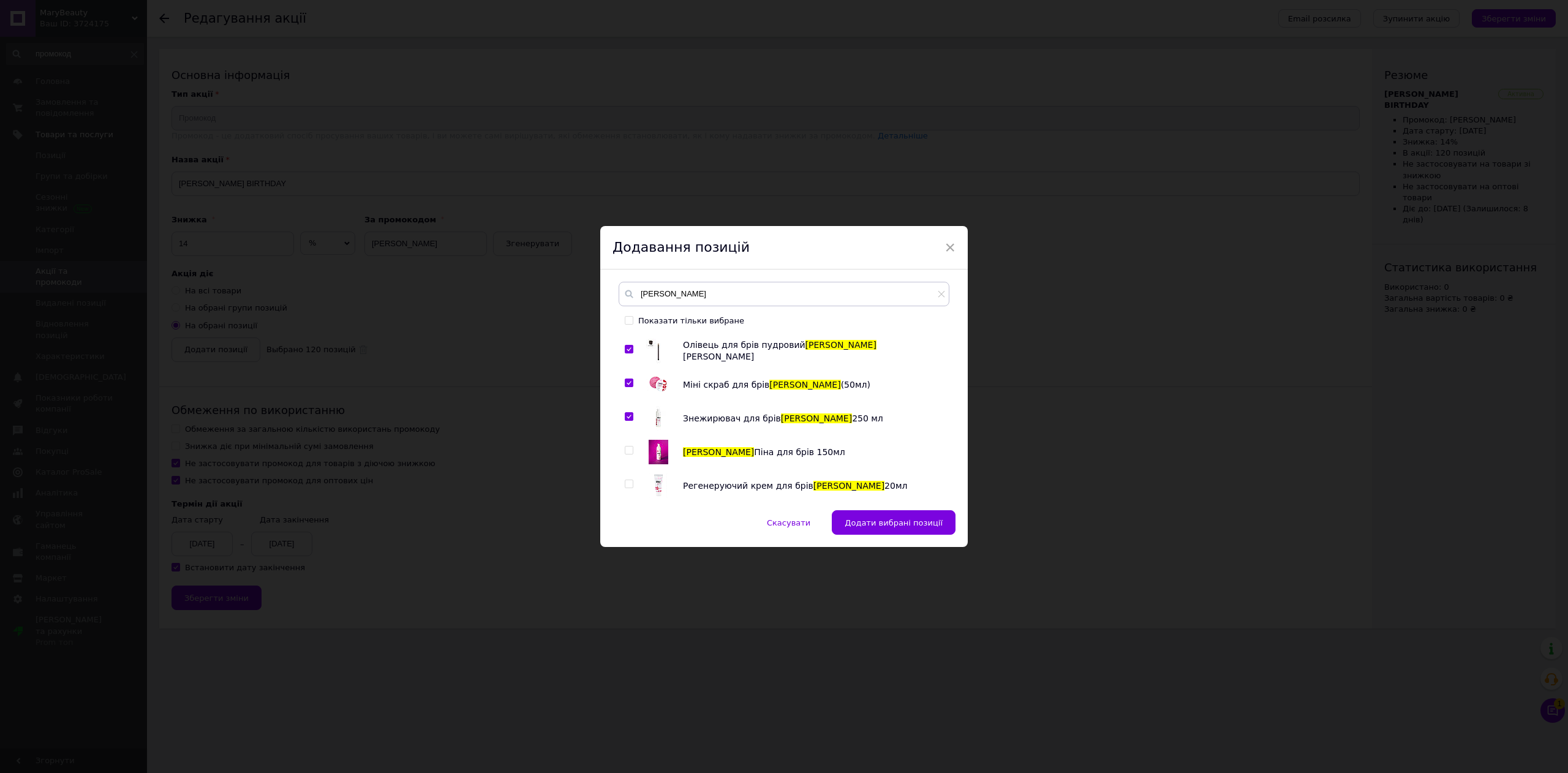
click at [630, 451] on input "checkbox" at bounding box center [628, 450] width 8 height 8
checkbox input "true"
click at [628, 479] on div at bounding box center [631, 485] width 13 height 24
click at [627, 482] on input "checkbox" at bounding box center [628, 484] width 8 height 8
checkbox input "true"
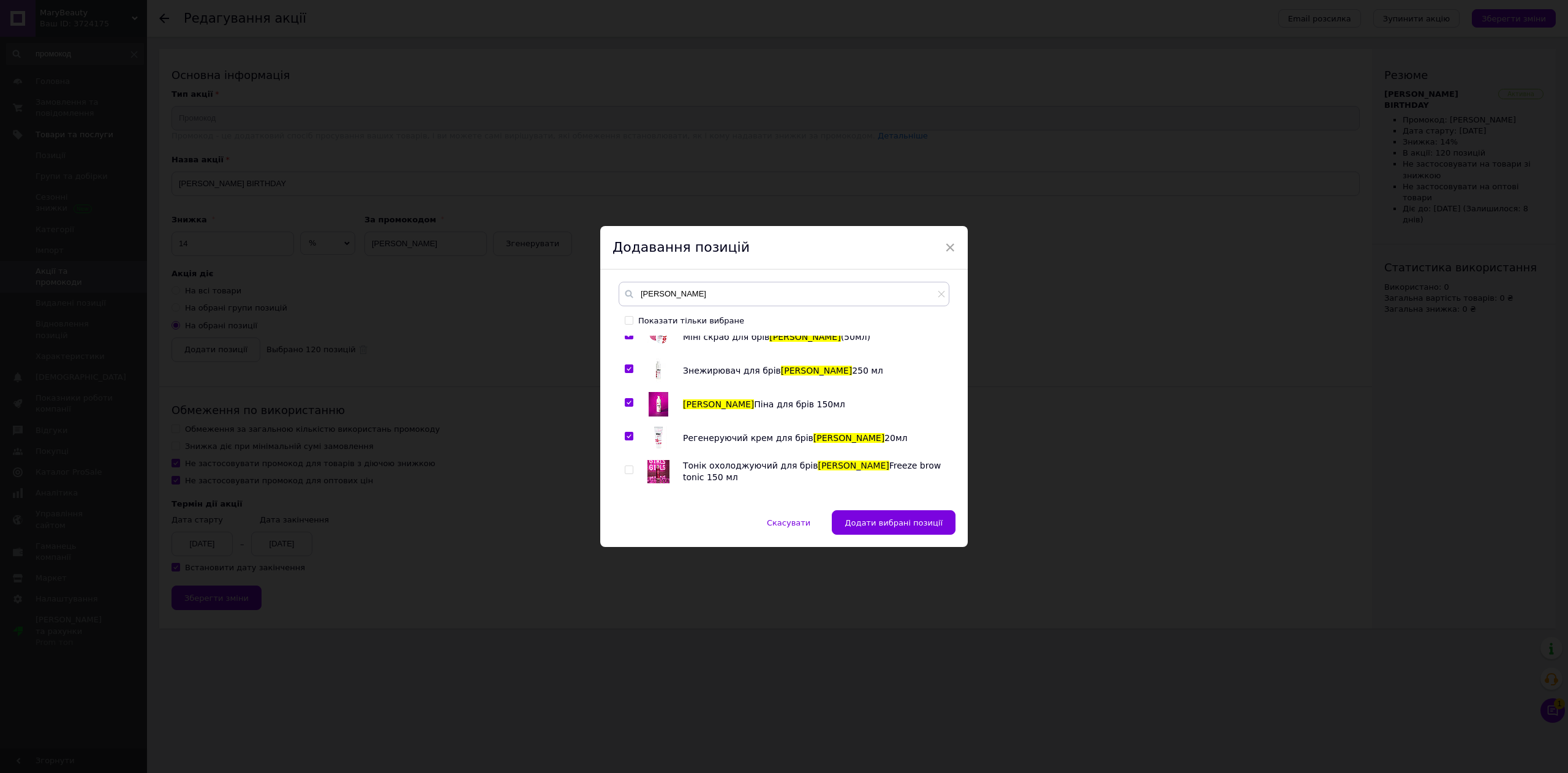
scroll to position [490, 0]
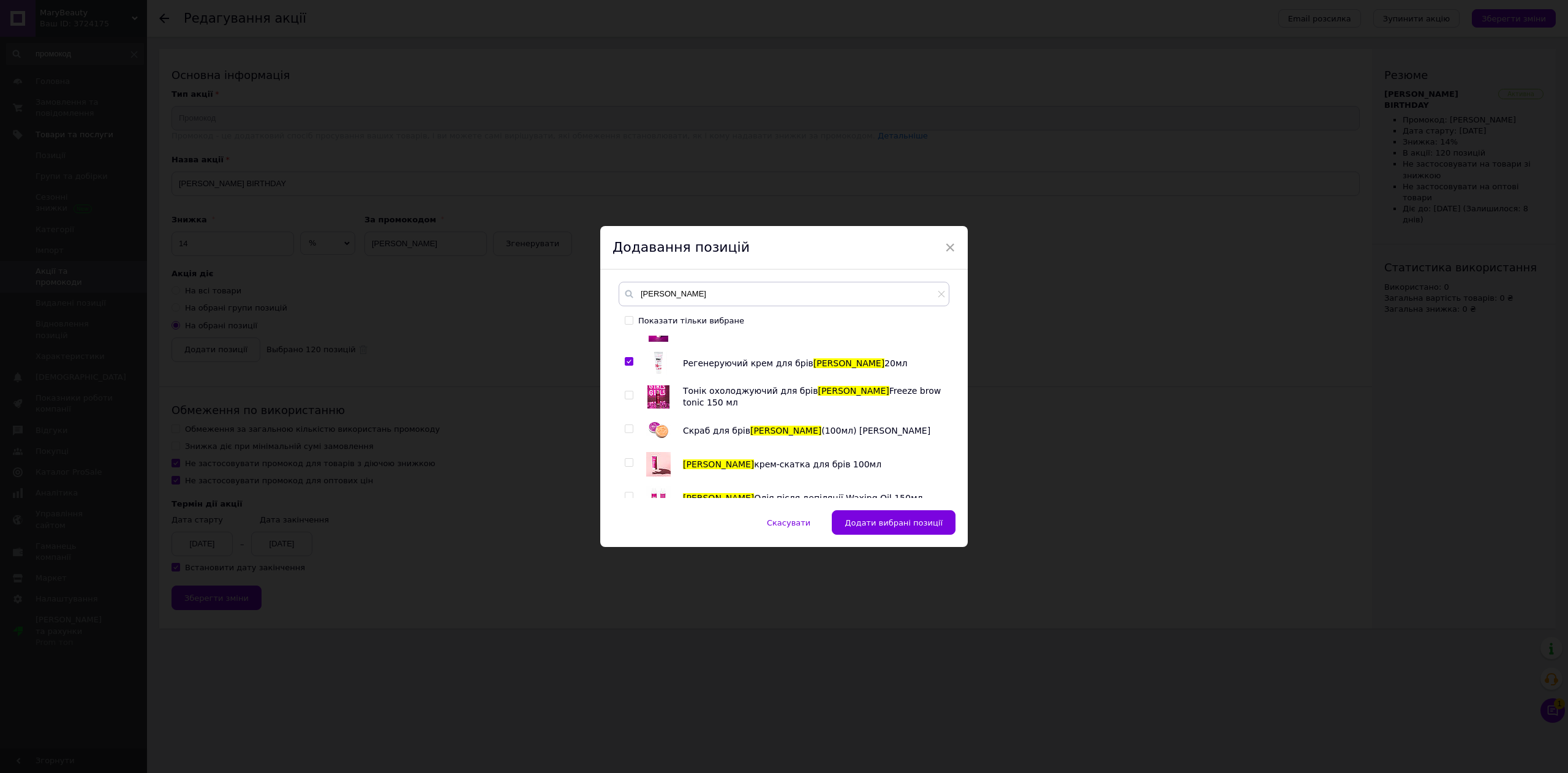
click at [627, 396] on input "checkbox" at bounding box center [628, 395] width 8 height 8
checkbox input "true"
click at [625, 432] on input "checkbox" at bounding box center [628, 429] width 8 height 8
checkbox input "true"
click at [626, 465] on input "checkbox" at bounding box center [628, 463] width 8 height 8
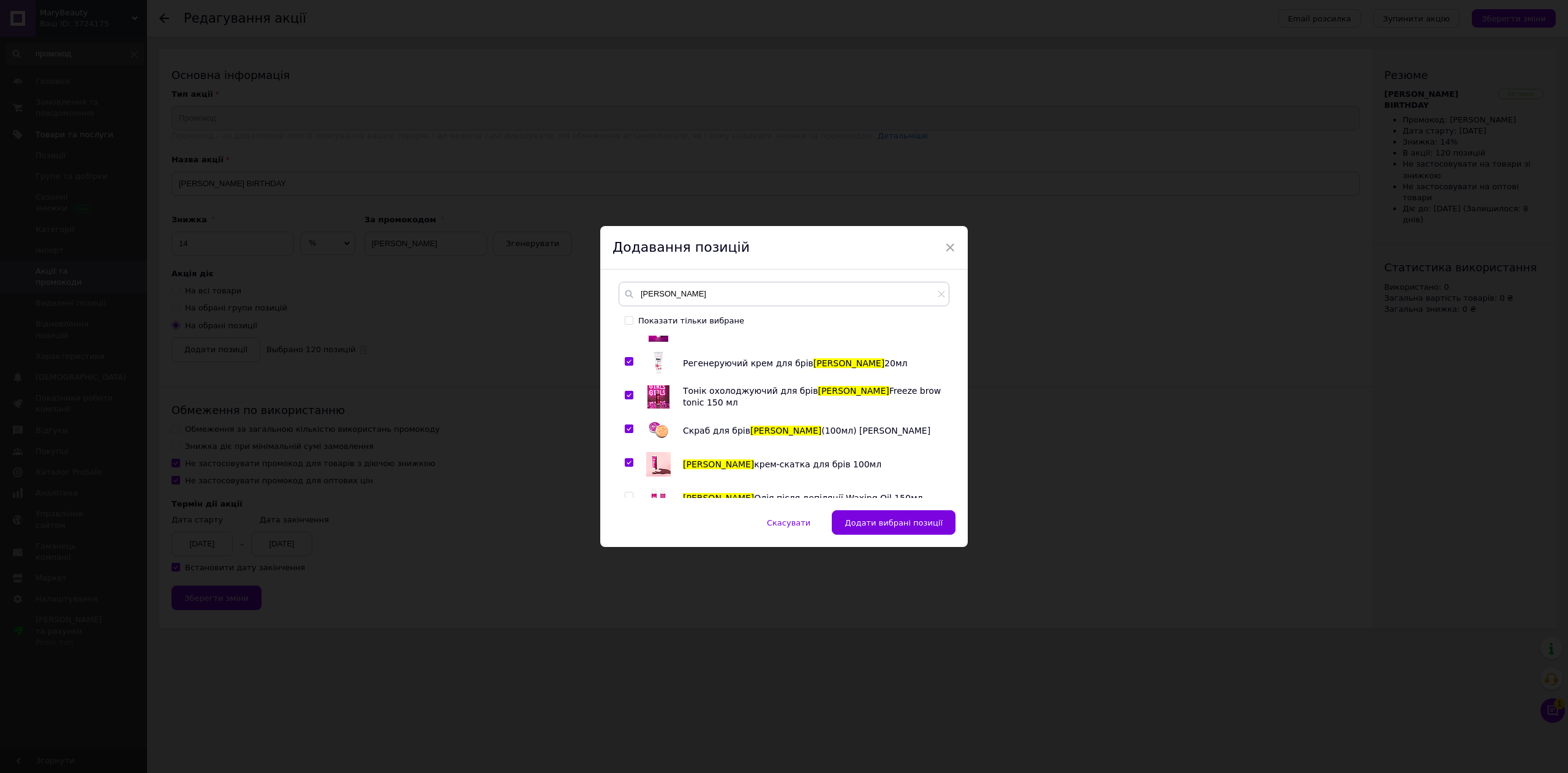
checkbox input "true"
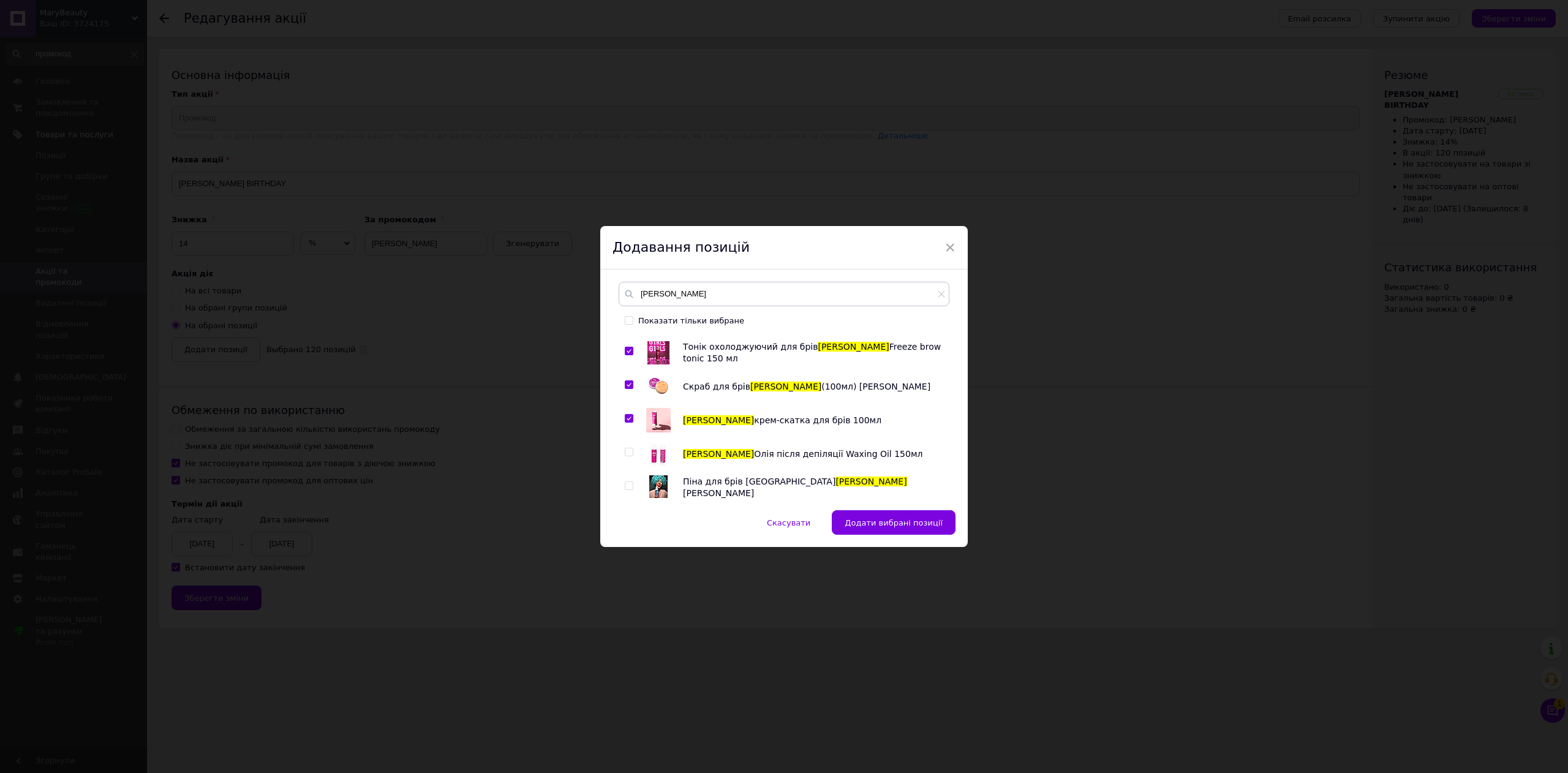
scroll to position [612, 0]
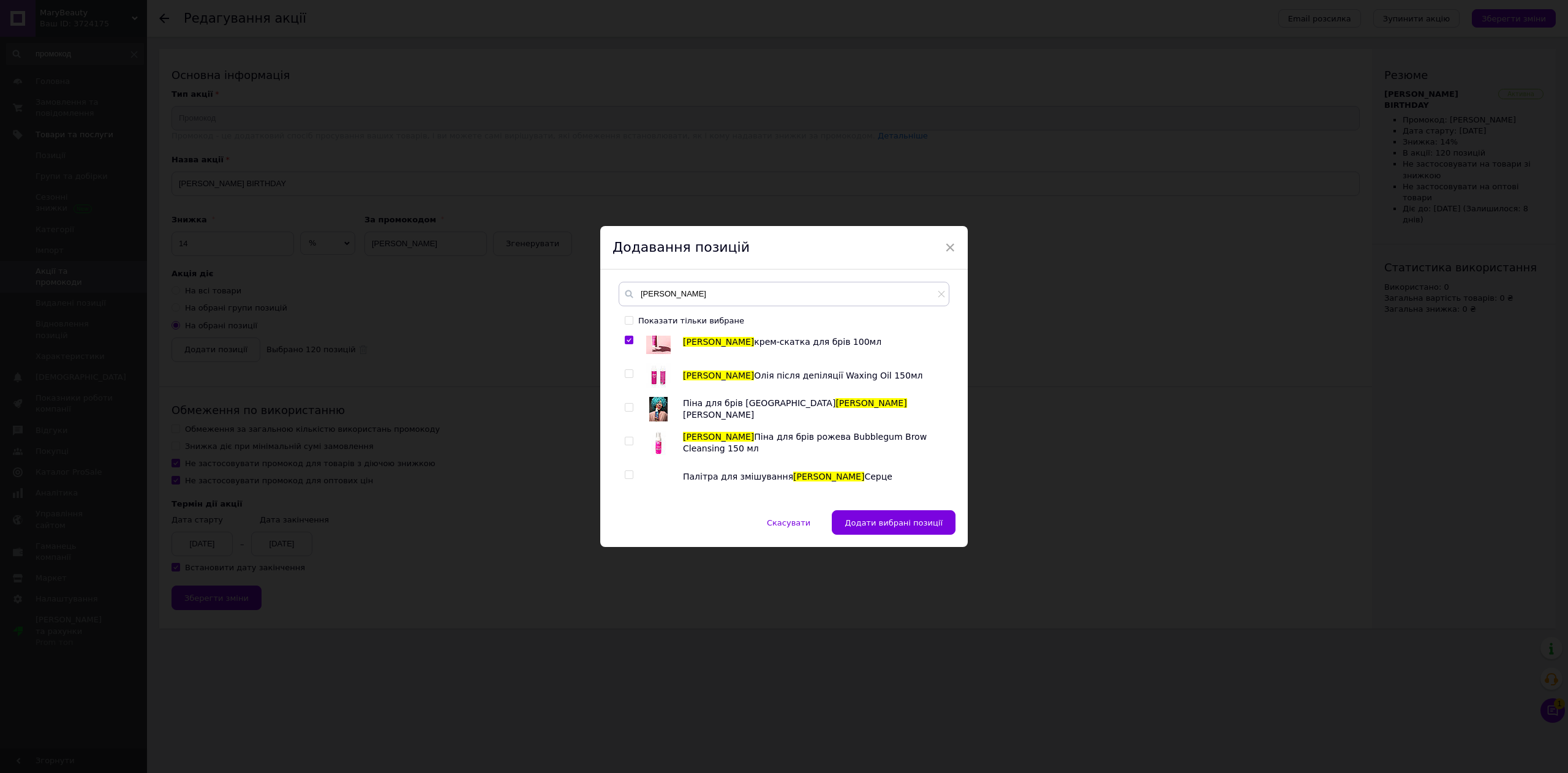
click at [628, 374] on input "checkbox" at bounding box center [628, 374] width 8 height 8
checkbox input "true"
click at [626, 410] on input "checkbox" at bounding box center [628, 407] width 8 height 8
checkbox input "true"
click at [631, 444] on input "checkbox" at bounding box center [628, 441] width 8 height 8
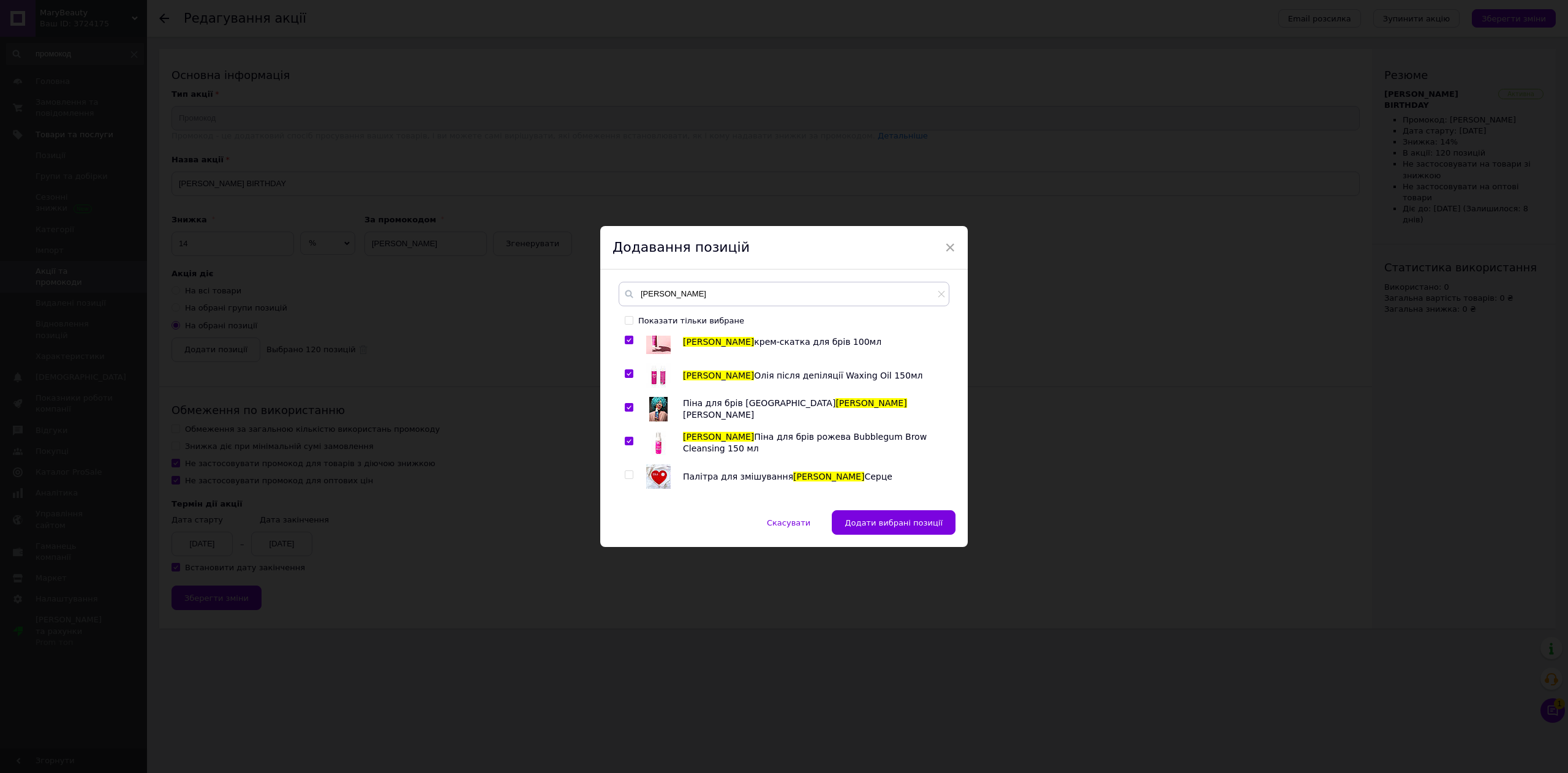
checkbox input "true"
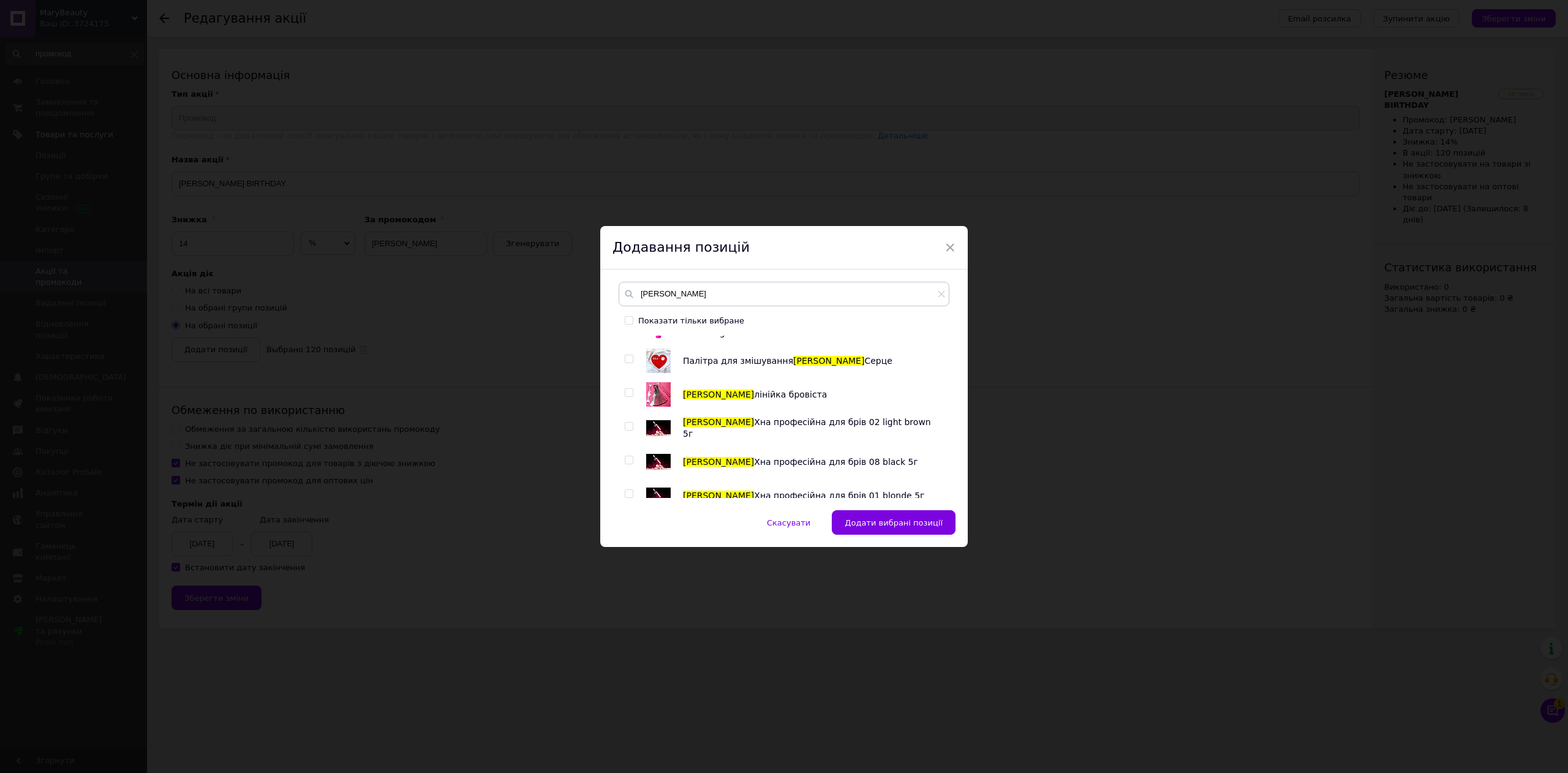
scroll to position [735, 0]
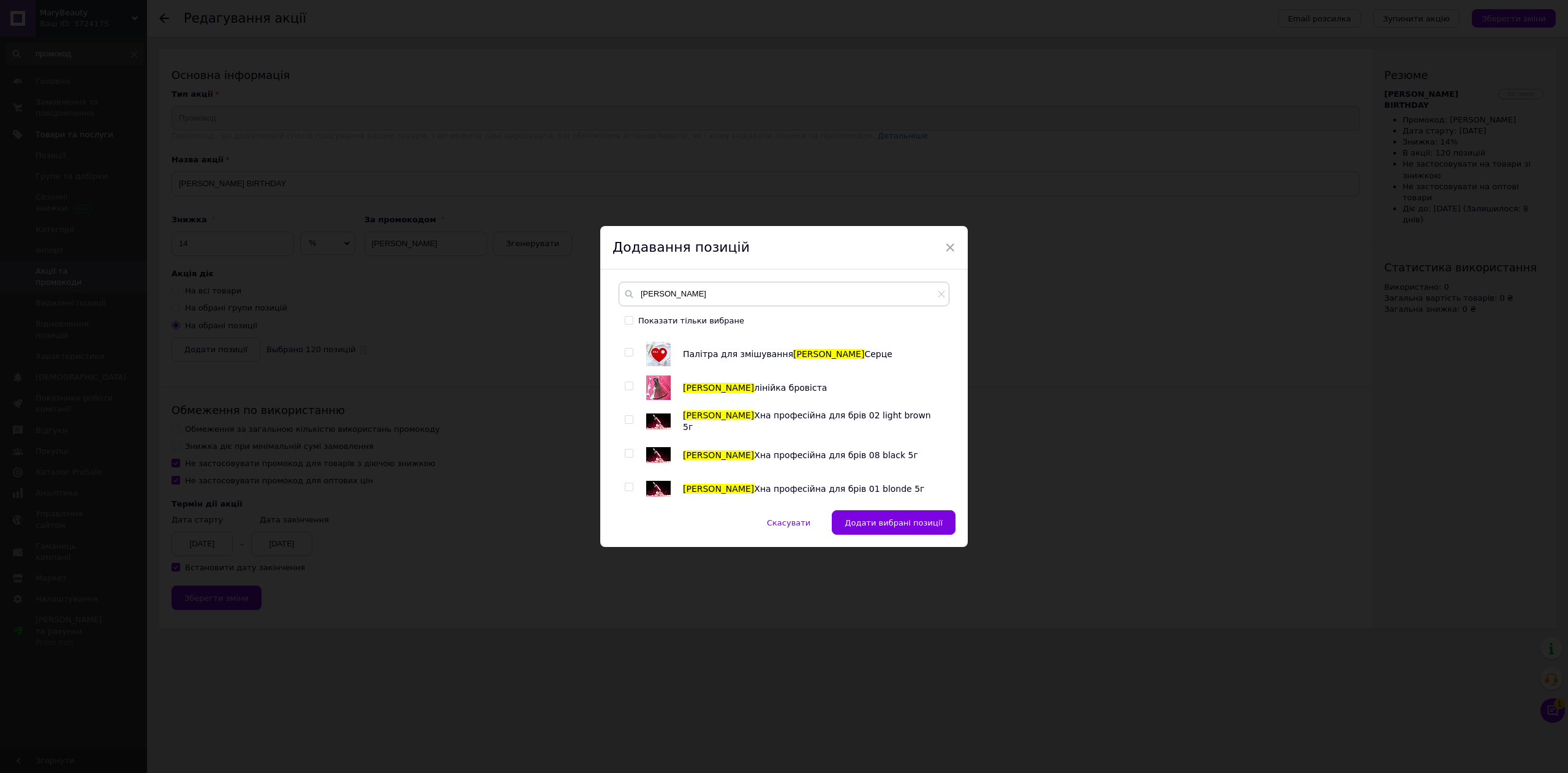
click at [631, 352] on input "checkbox" at bounding box center [628, 352] width 8 height 8
checkbox input "true"
click at [626, 387] on input "checkbox" at bounding box center [628, 385] width 8 height 8
checkbox input "true"
drag, startPoint x: 625, startPoint y: 415, endPoint x: 631, endPoint y: 422, distance: 9.2
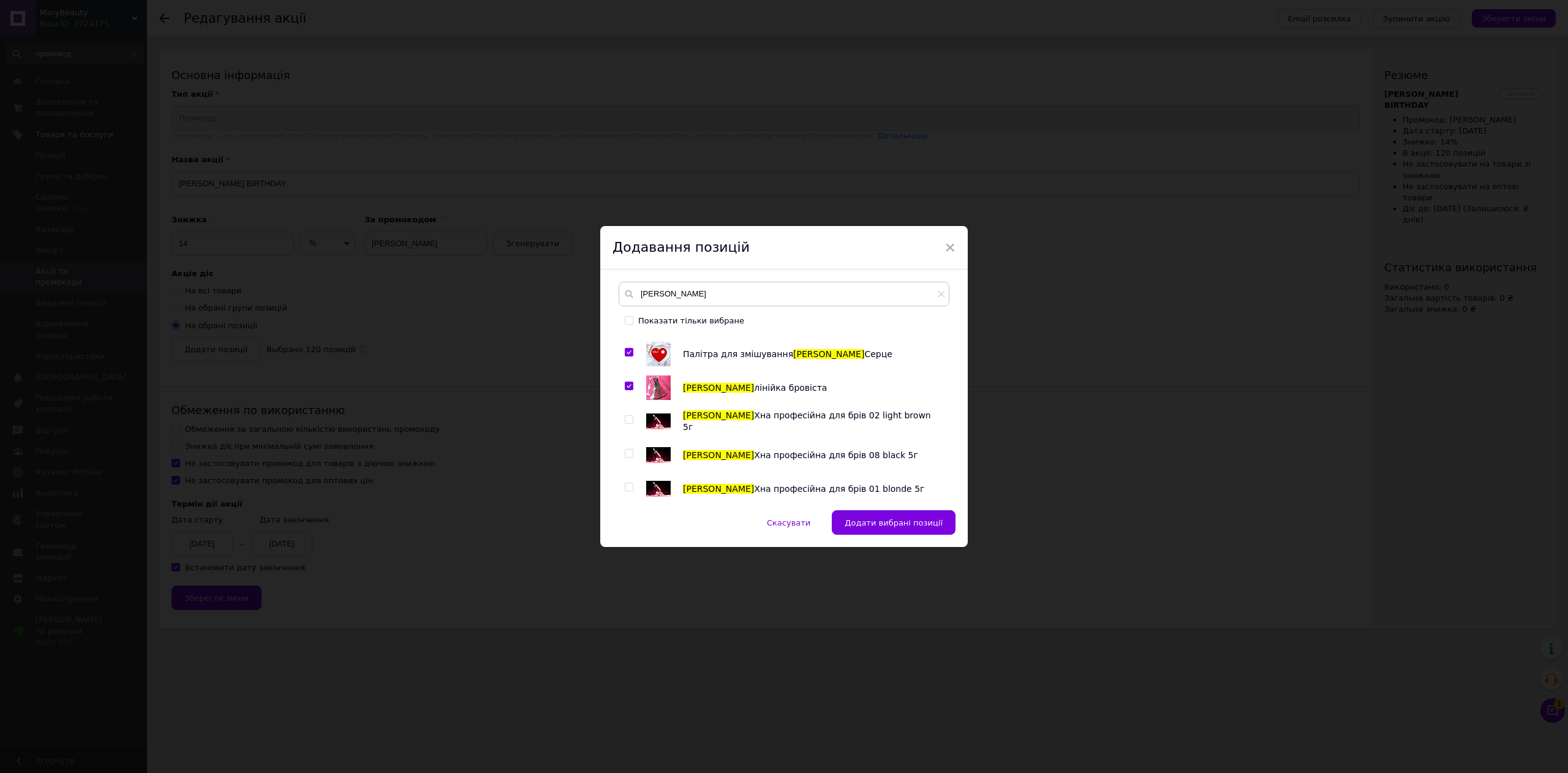
click at [626, 418] on input "checkbox" at bounding box center [628, 419] width 8 height 8
checkbox input "true"
click at [627, 452] on input "checkbox" at bounding box center [628, 453] width 8 height 8
checkbox input "true"
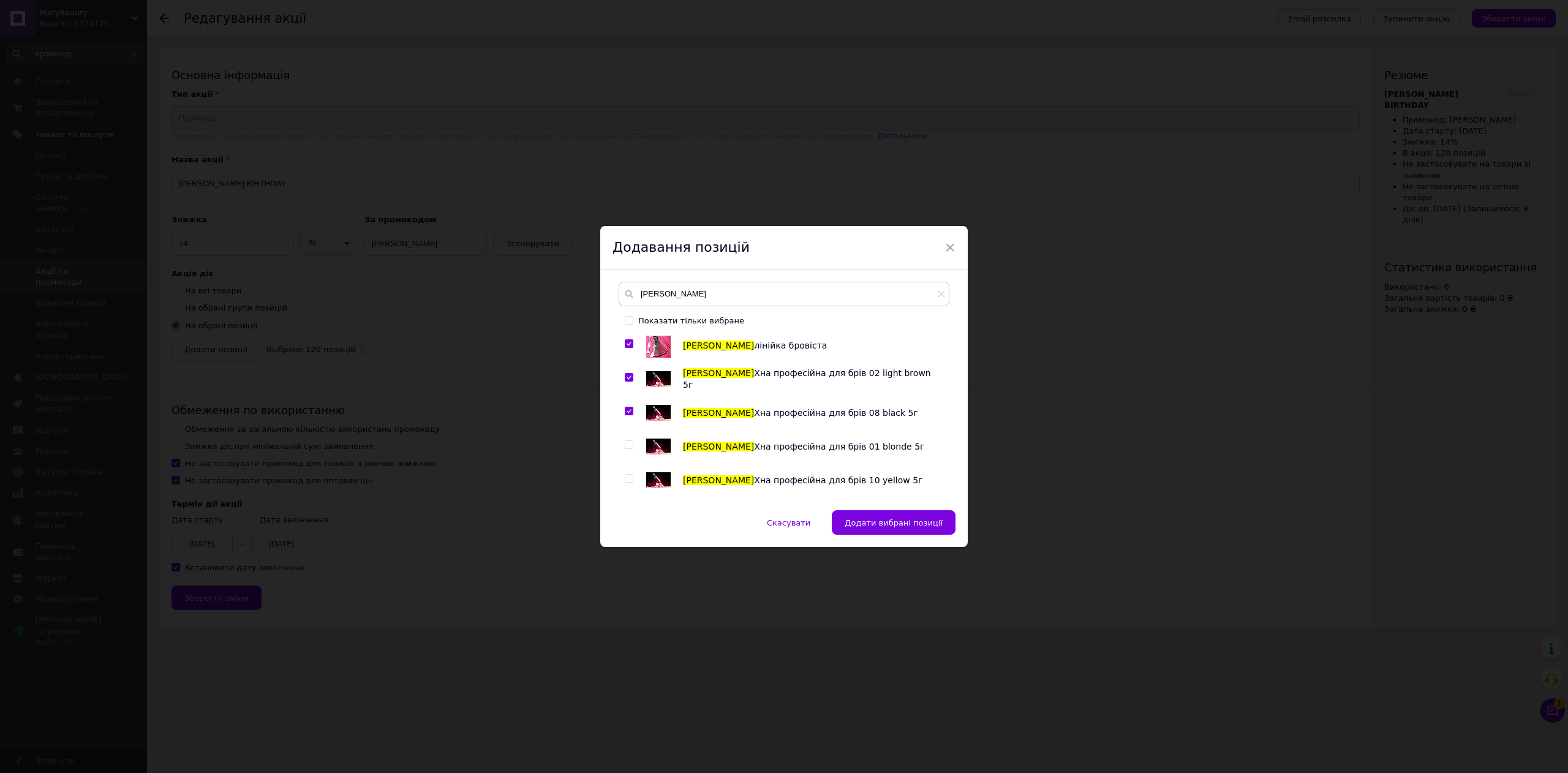
scroll to position [857, 0]
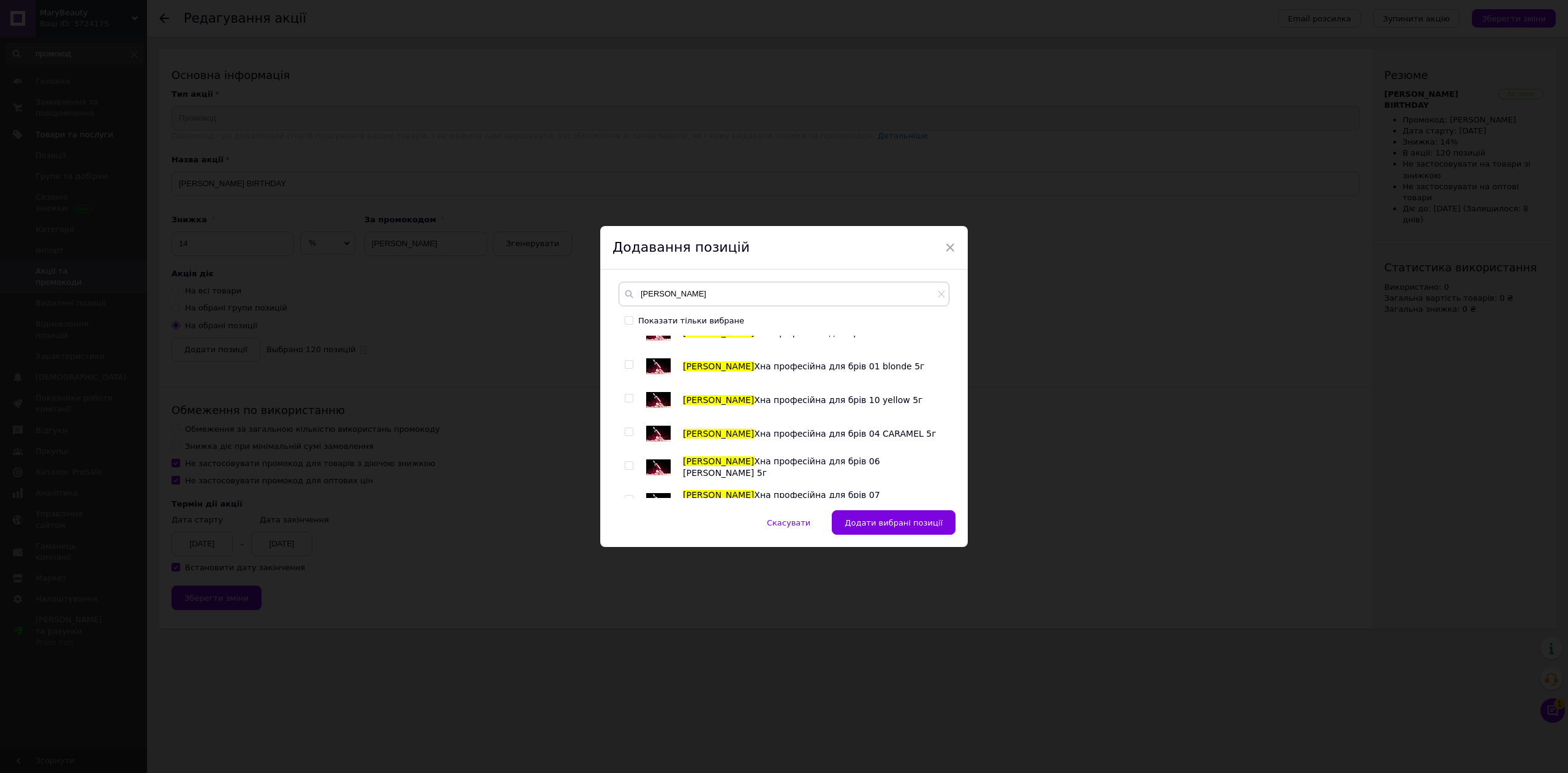
click at [626, 367] on input "checkbox" at bounding box center [628, 364] width 8 height 8
checkbox input "true"
click at [628, 402] on input "checkbox" at bounding box center [628, 398] width 8 height 8
checkbox input "true"
click at [630, 430] on input "checkbox" at bounding box center [628, 432] width 8 height 8
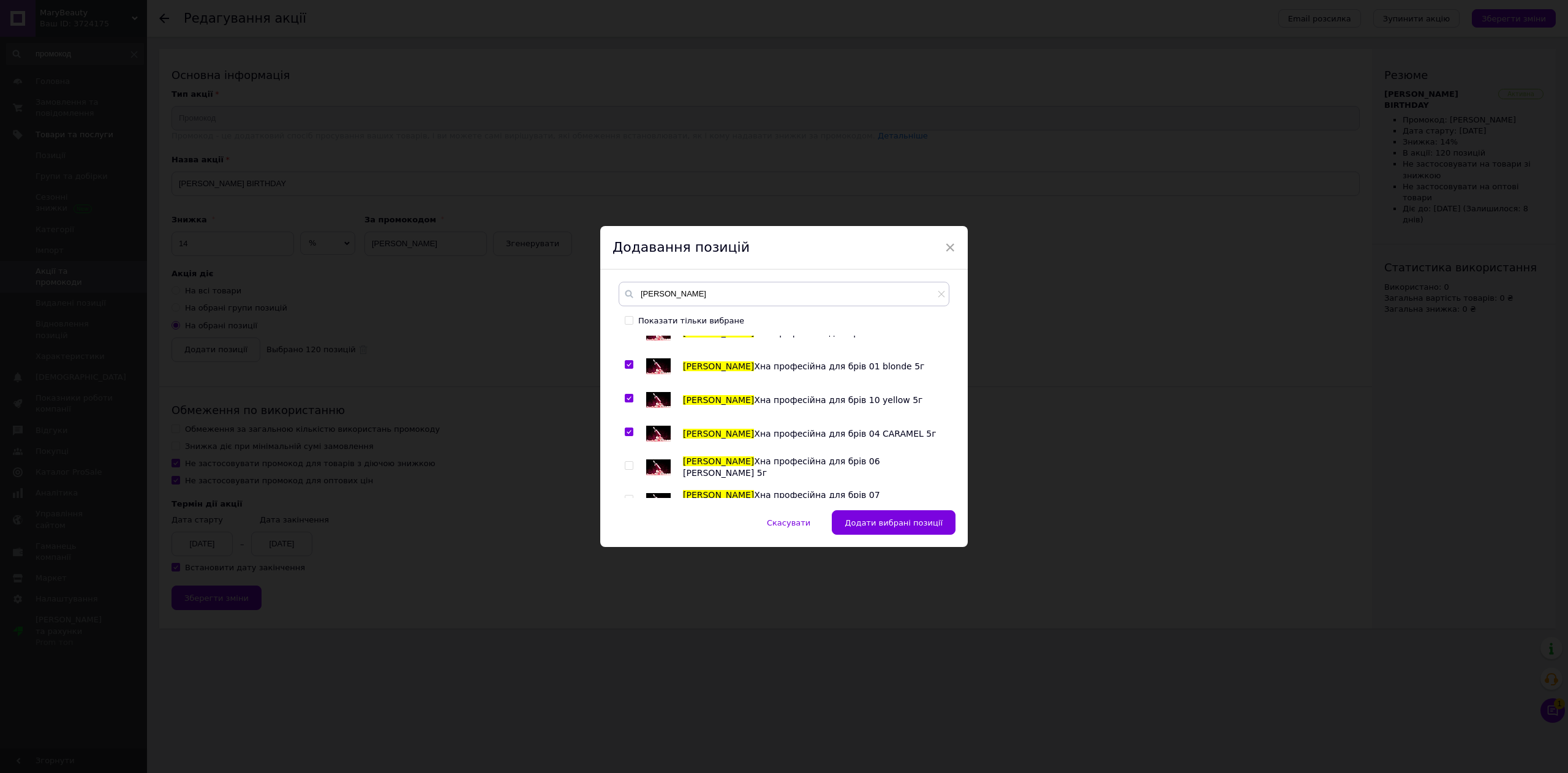
checkbox input "true"
click at [628, 463] on input "checkbox" at bounding box center [628, 466] width 8 height 8
checkbox input "true"
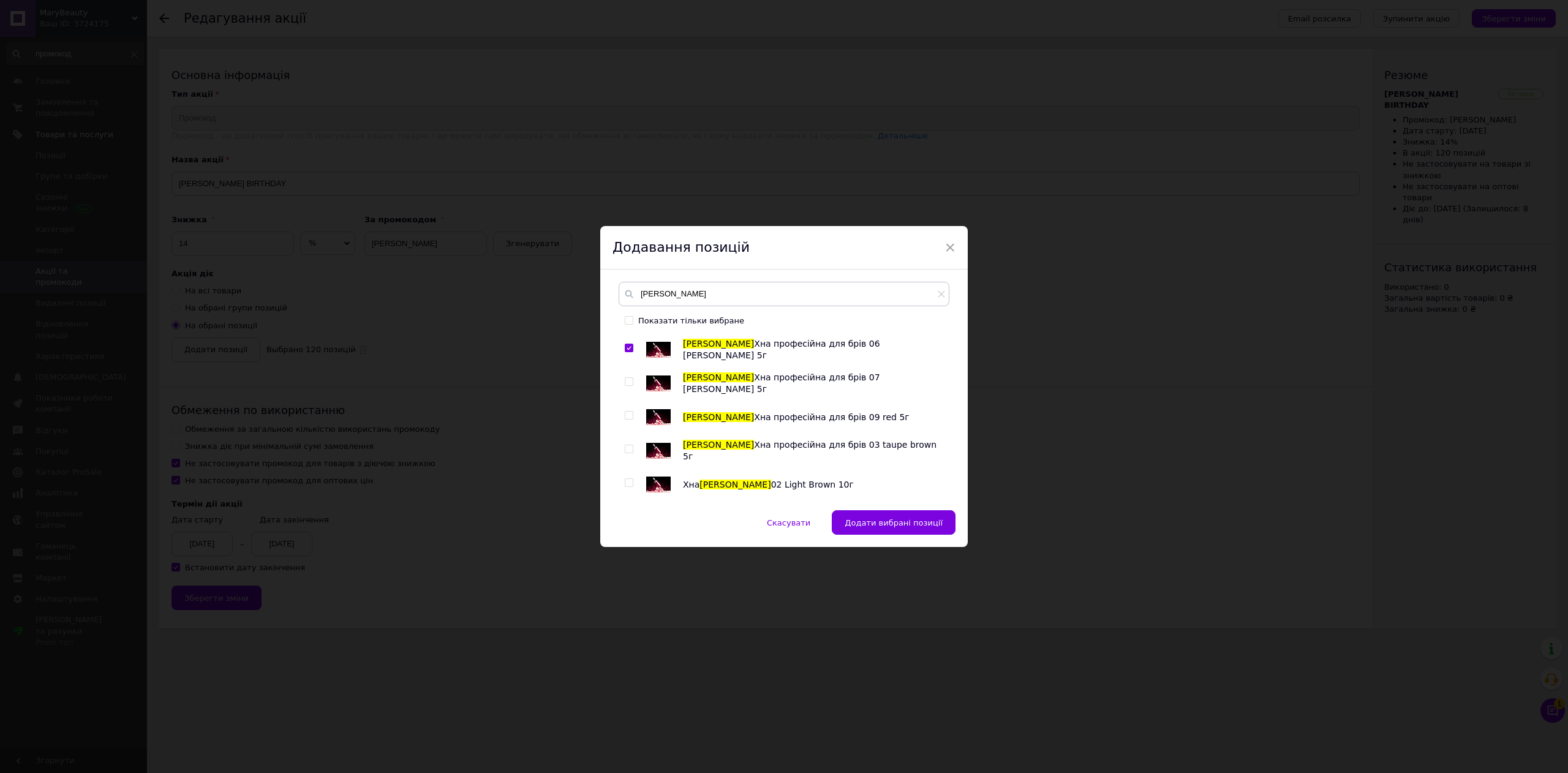
scroll to position [980, 0]
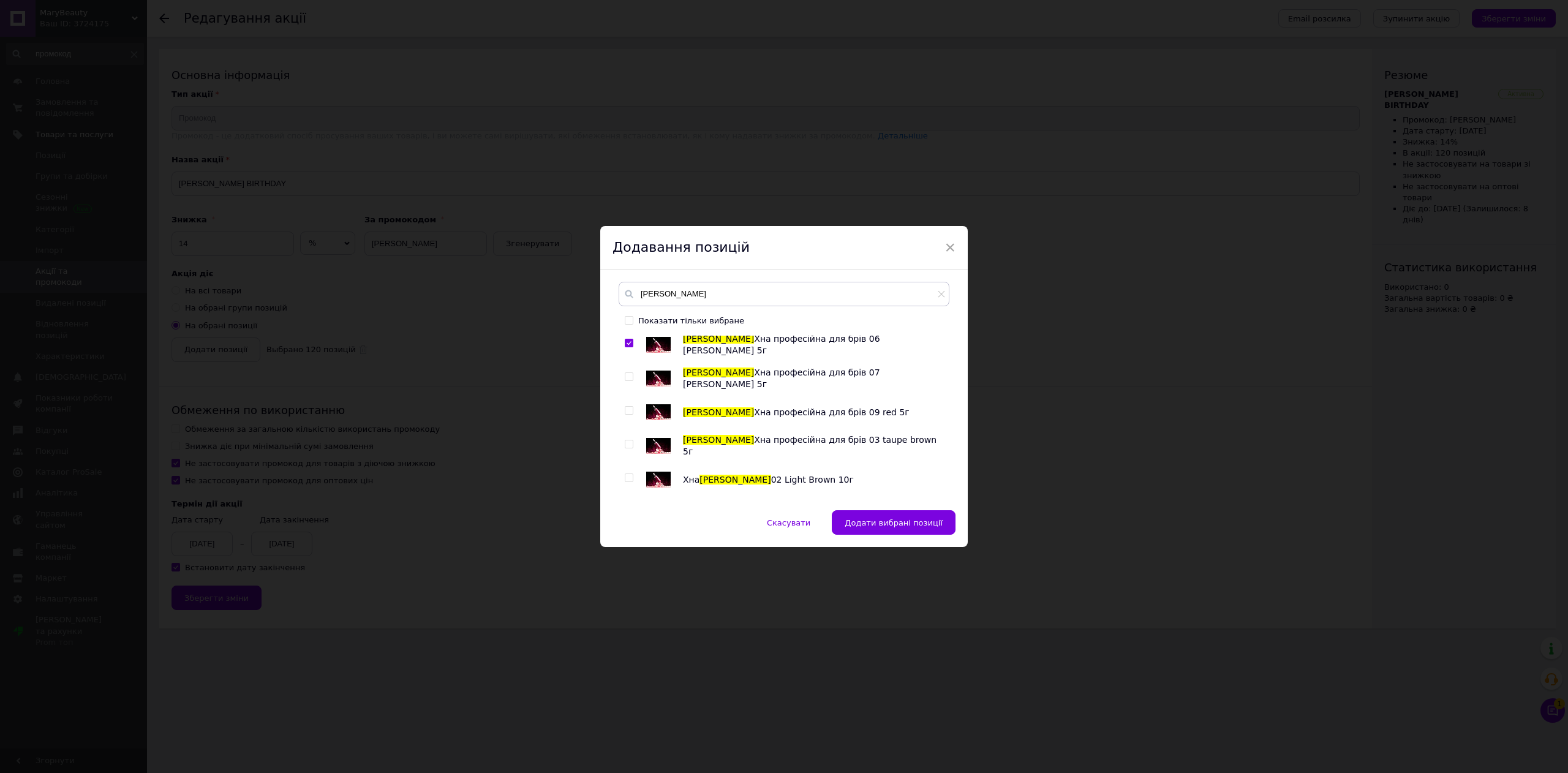
click at [631, 377] on input "checkbox" at bounding box center [628, 377] width 8 height 8
checkbox input "true"
click at [632, 410] on div at bounding box center [629, 410] width 9 height 9
click at [627, 413] on input "checkbox" at bounding box center [628, 410] width 8 height 8
checkbox input "true"
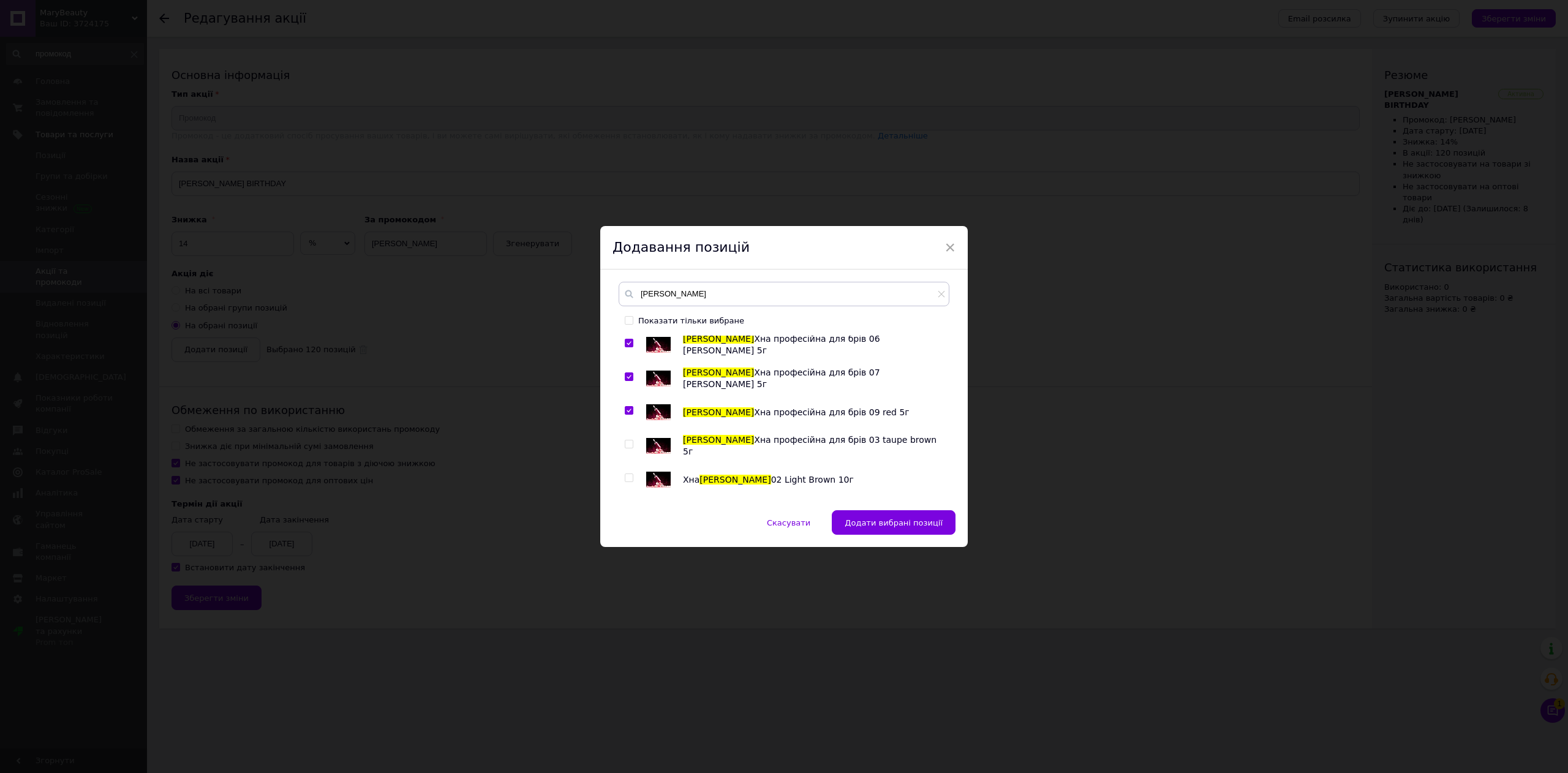
click at [627, 445] on input "checkbox" at bounding box center [628, 444] width 8 height 8
checkbox input "true"
click at [627, 477] on input "checkbox" at bounding box center [628, 477] width 8 height 8
checkbox input "true"
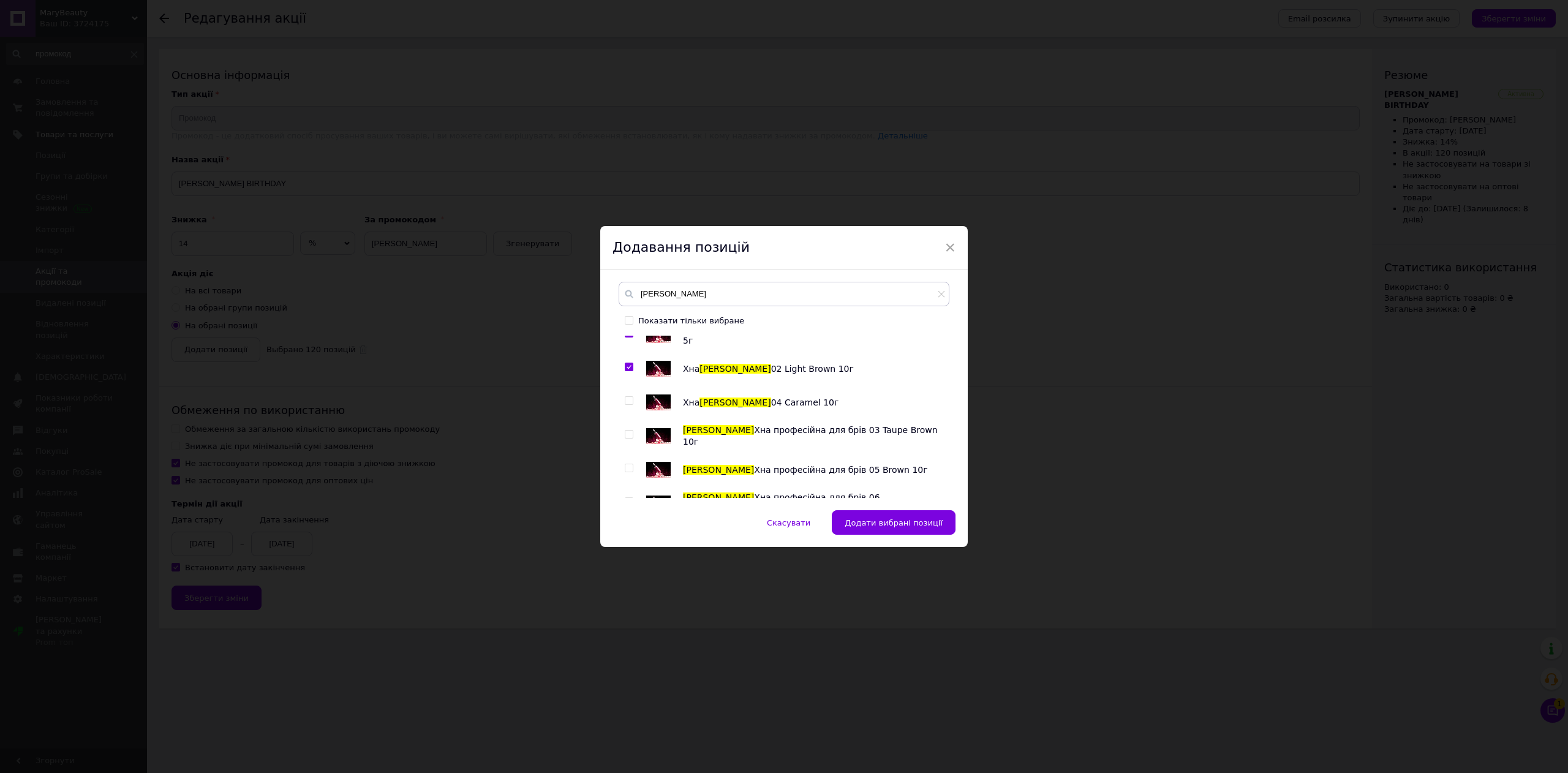
scroll to position [1102, 0]
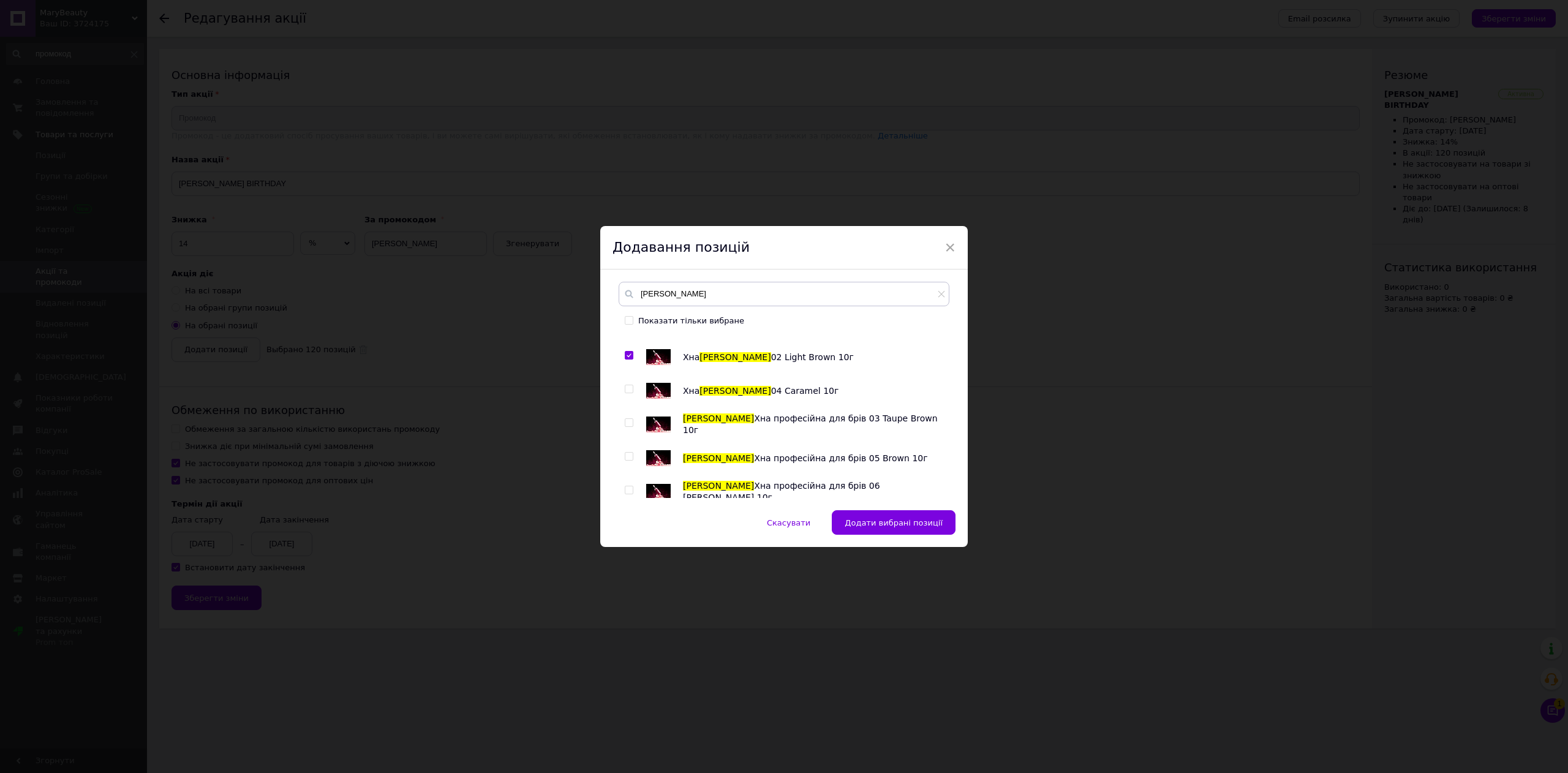
click at [631, 392] on span at bounding box center [629, 389] width 9 height 9
click at [631, 392] on input "checkbox" at bounding box center [628, 389] width 8 height 8
checkbox input "true"
click at [627, 416] on div at bounding box center [631, 424] width 13 height 24
click at [627, 426] on input "checkbox" at bounding box center [628, 422] width 8 height 8
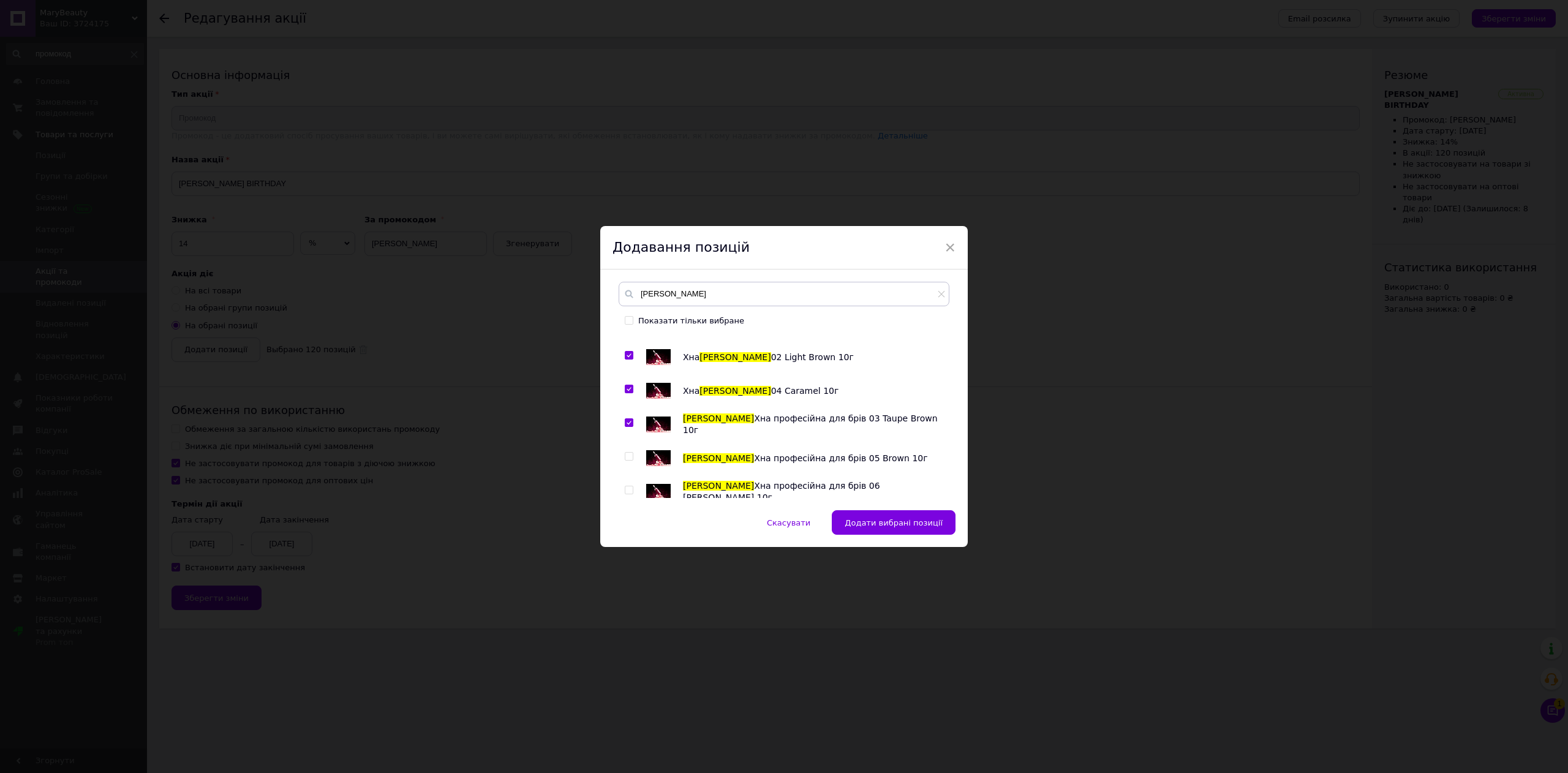
checkbox input "true"
click at [630, 458] on input "checkbox" at bounding box center [628, 456] width 8 height 8
checkbox input "true"
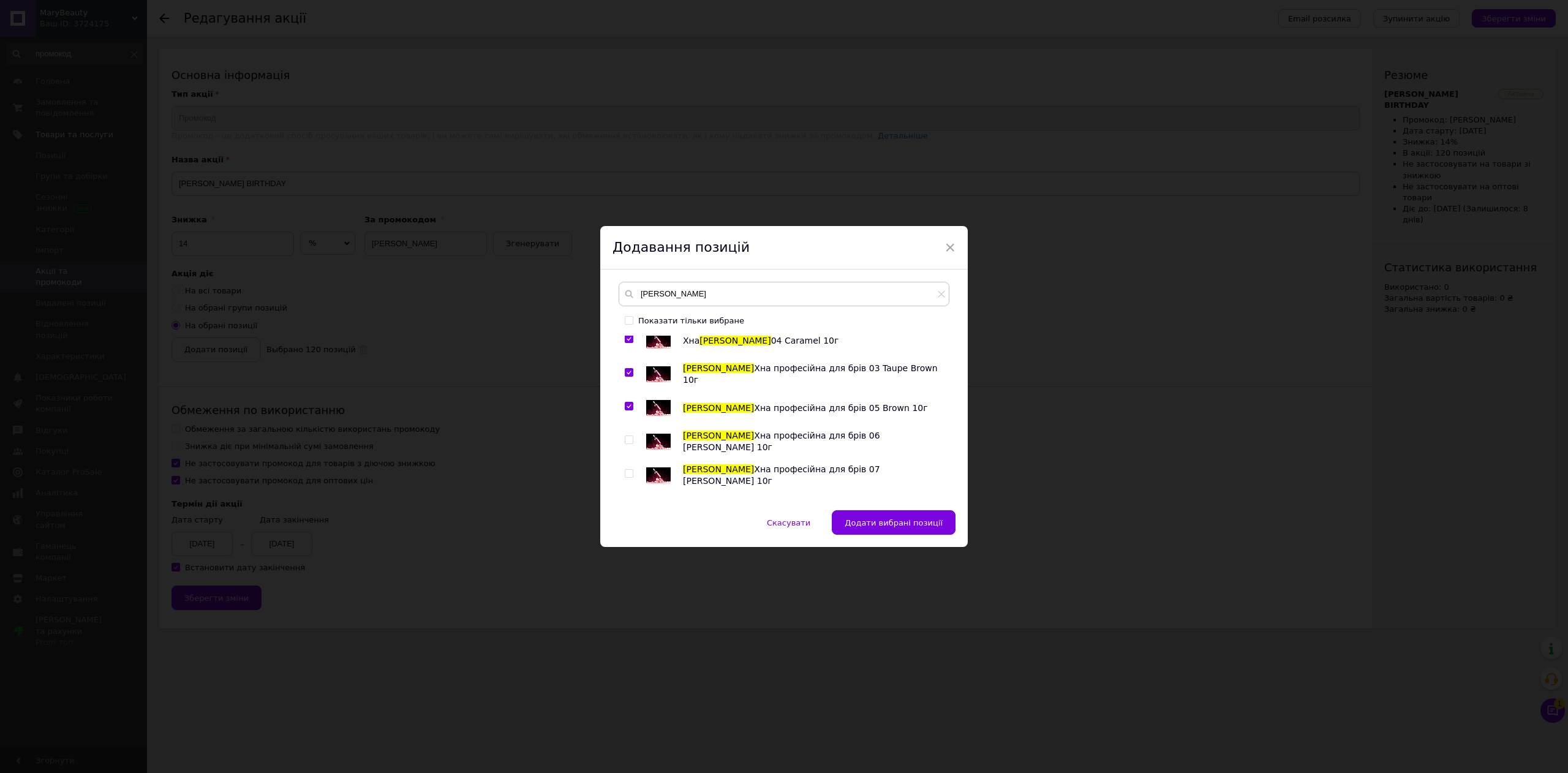
scroll to position [1225, 0]
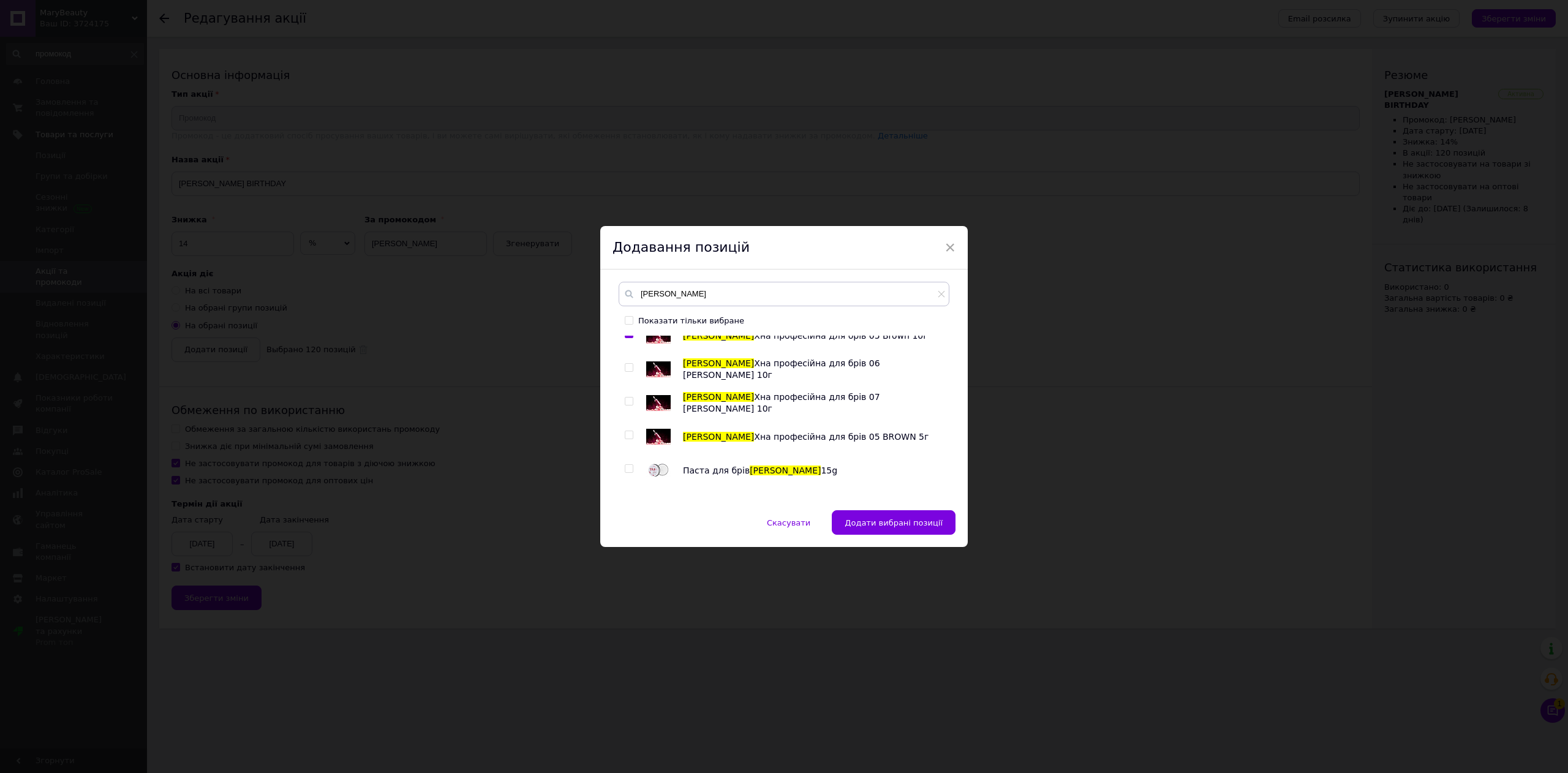
click at [628, 370] on input "checkbox" at bounding box center [628, 367] width 8 height 8
checkbox input "true"
click at [625, 405] on input "checkbox" at bounding box center [628, 401] width 8 height 8
checkbox input "true"
click at [626, 433] on input "checkbox" at bounding box center [628, 435] width 8 height 8
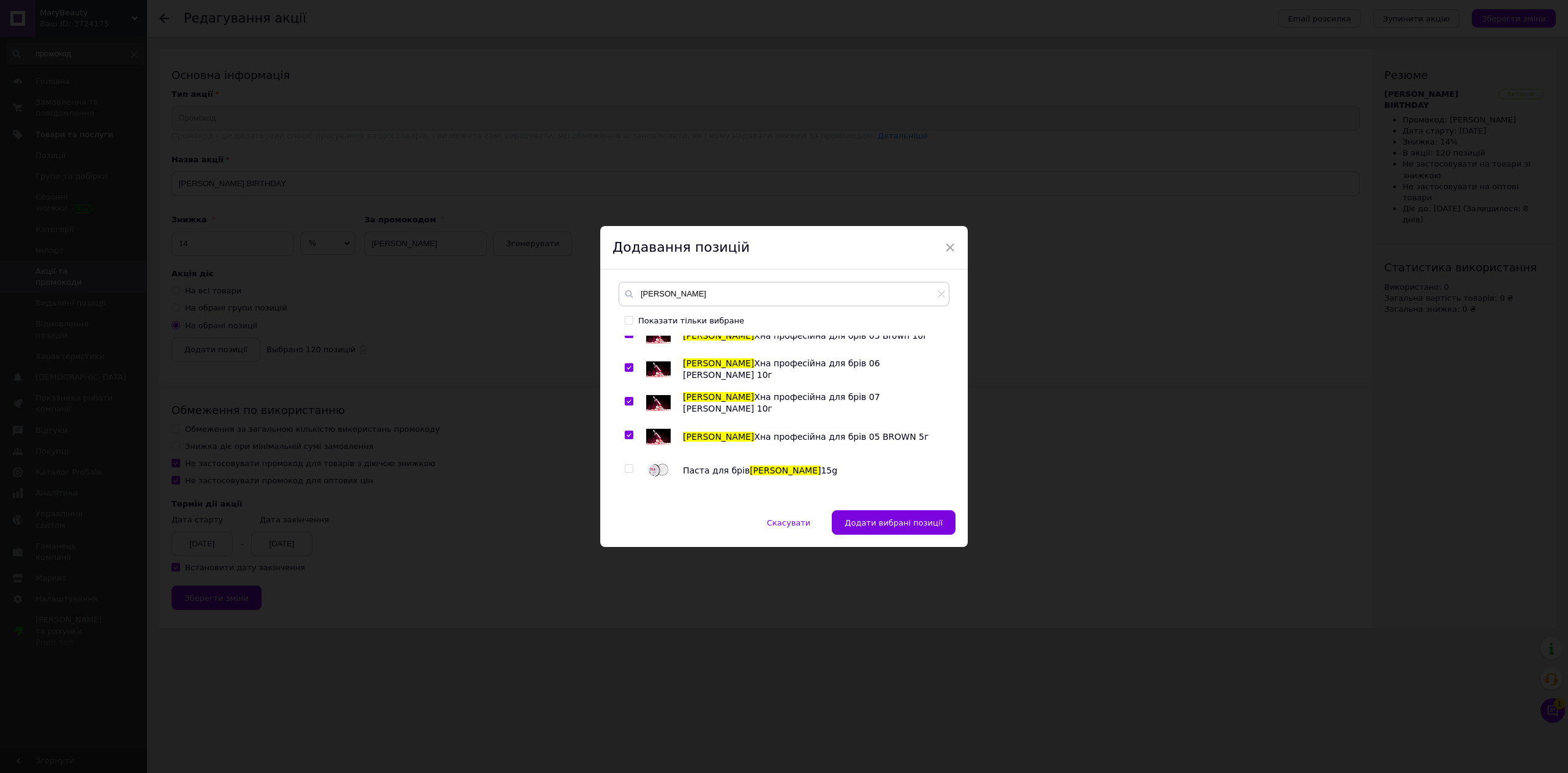
checkbox input "true"
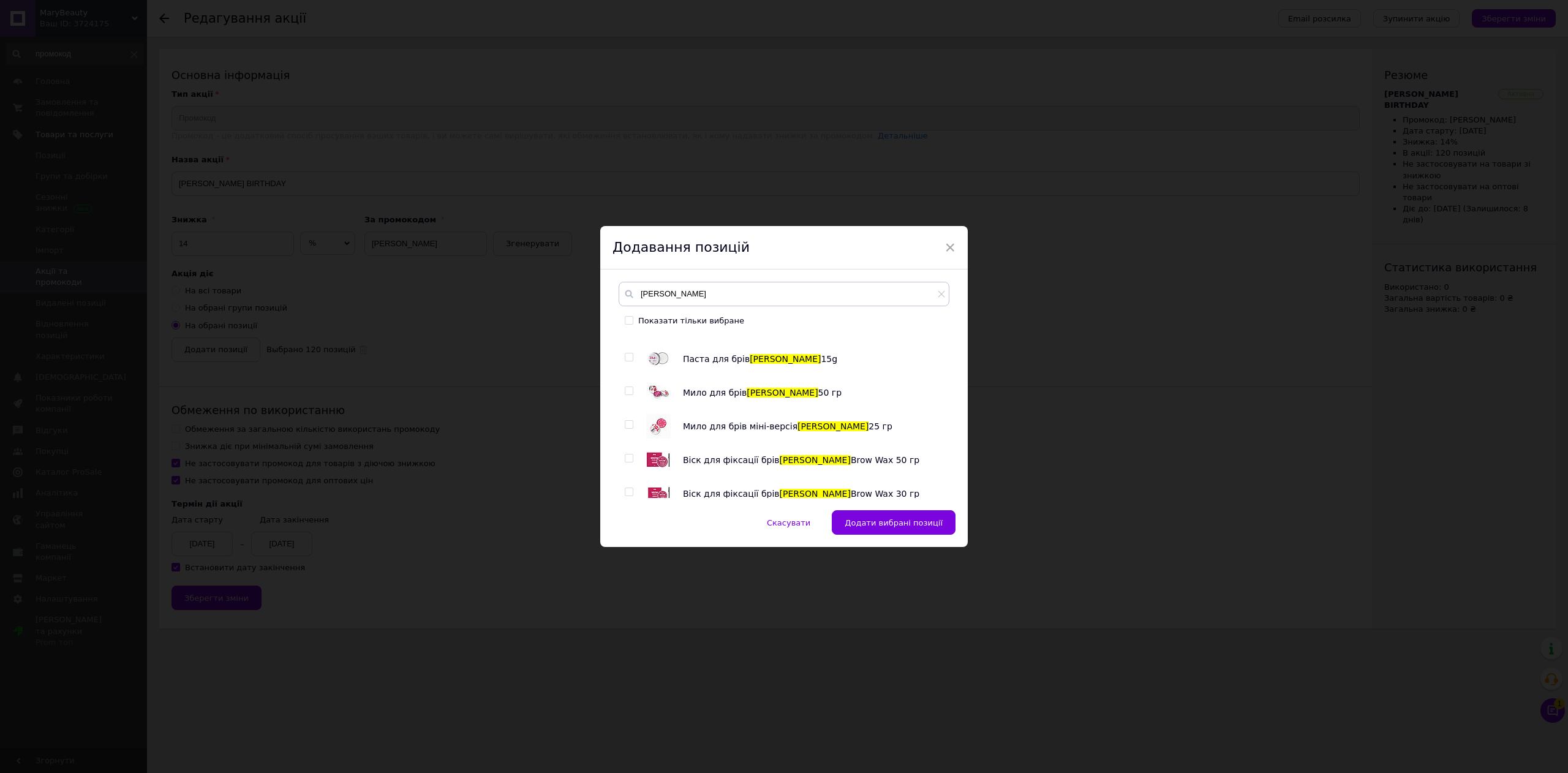
scroll to position [1347, 0]
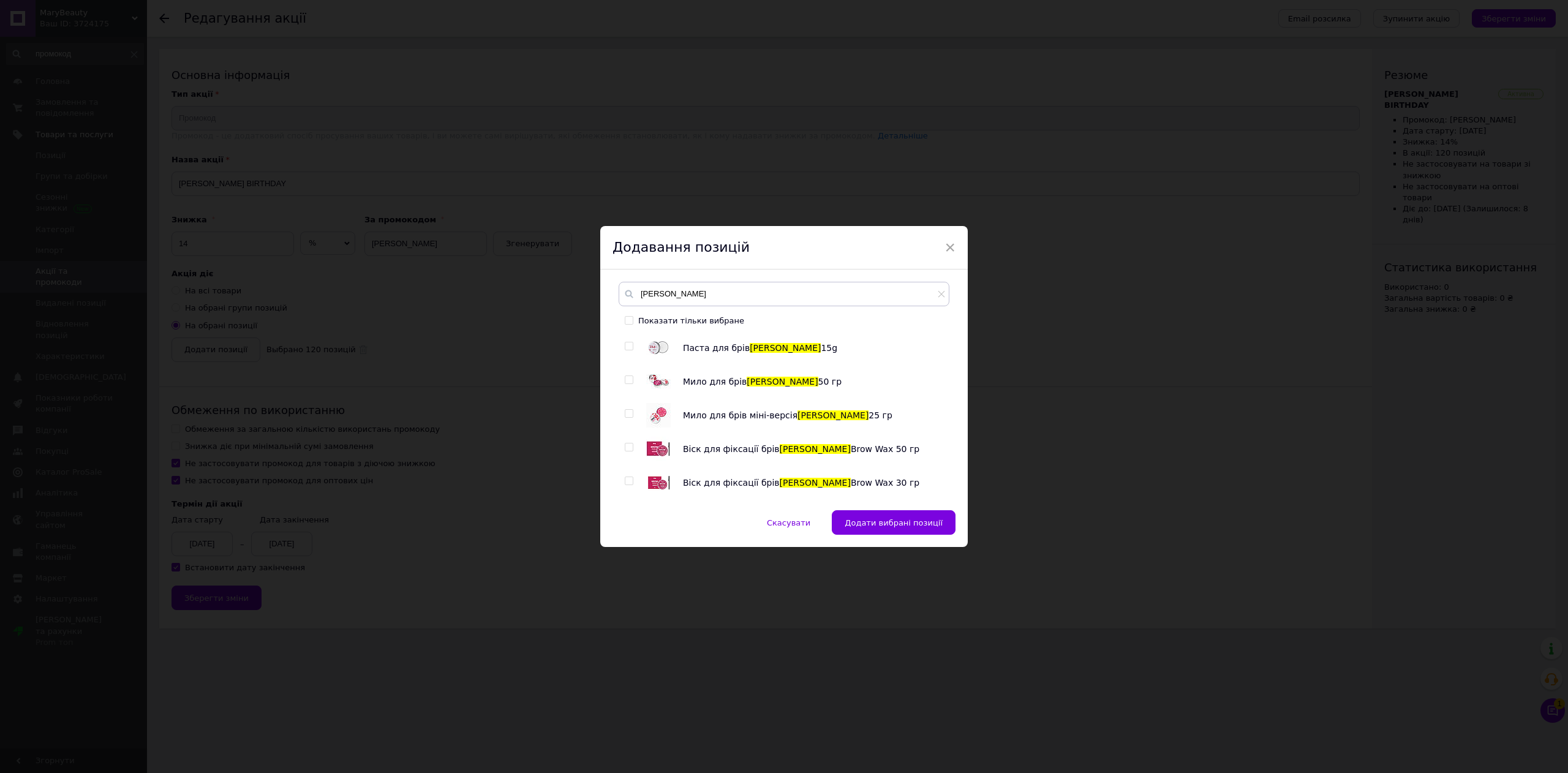
click at [627, 346] on input "checkbox" at bounding box center [628, 346] width 8 height 8
checkbox input "true"
drag, startPoint x: 623, startPoint y: 385, endPoint x: 627, endPoint y: 402, distance: 17.5
click at [625, 386] on div at bounding box center [631, 381] width 13 height 24
click at [630, 383] on input "checkbox" at bounding box center [628, 380] width 8 height 8
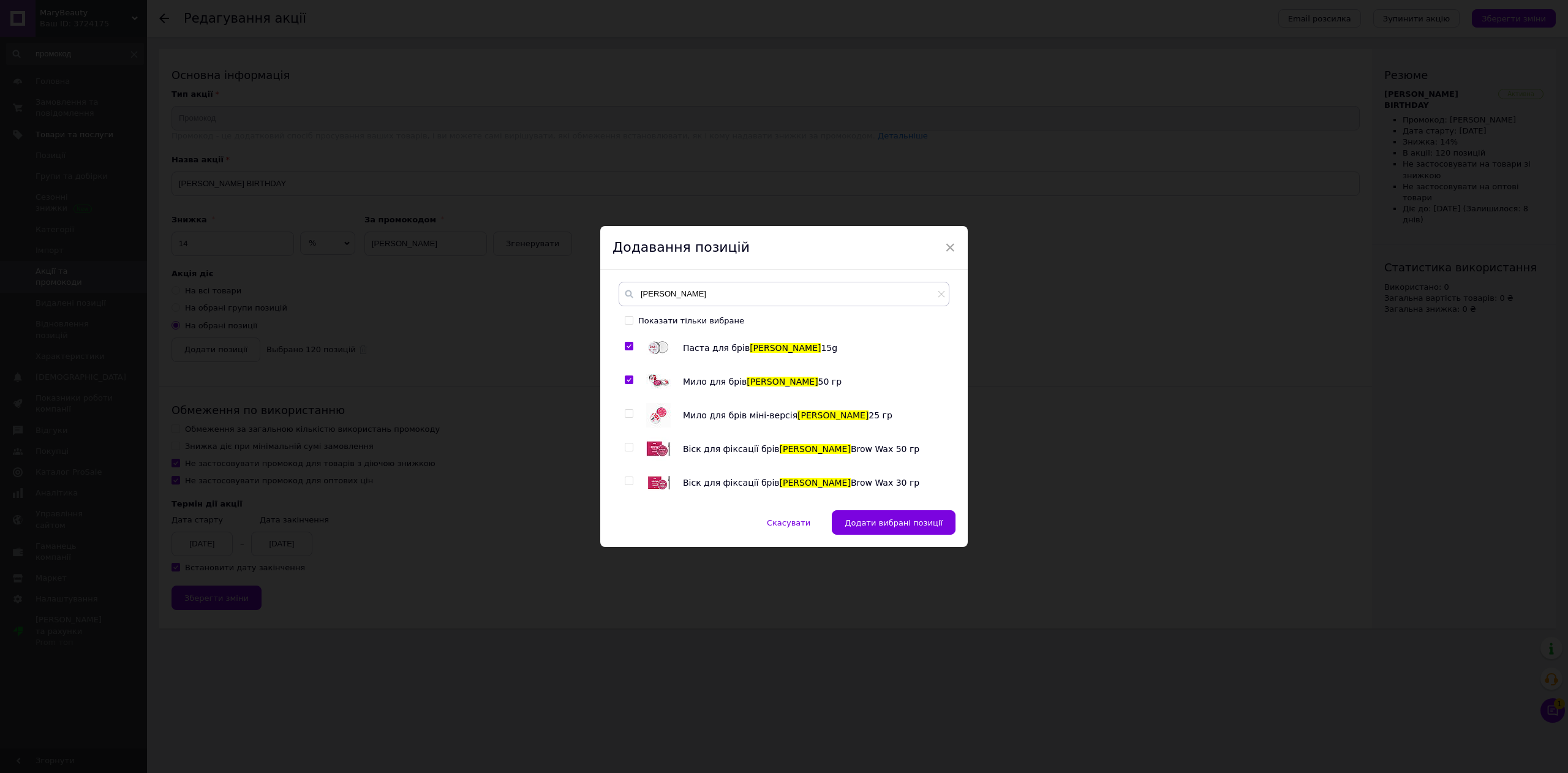
click at [628, 411] on input "checkbox" at bounding box center [628, 413] width 8 height 8
click at [630, 448] on input "checkbox" at bounding box center [628, 447] width 8 height 8
click at [627, 480] on input "checkbox" at bounding box center [628, 480] width 8 height 8
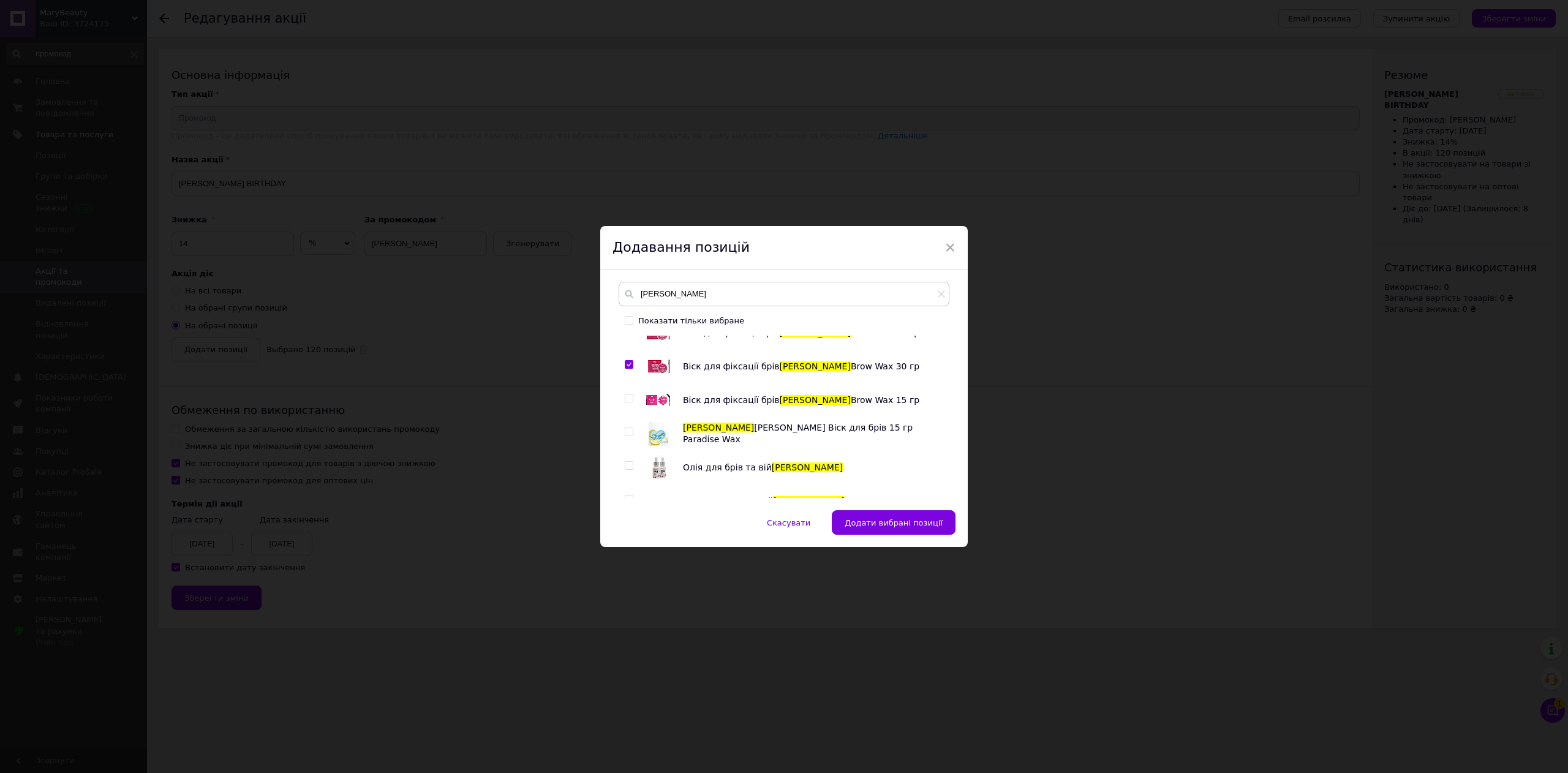
scroll to position [1470, 0]
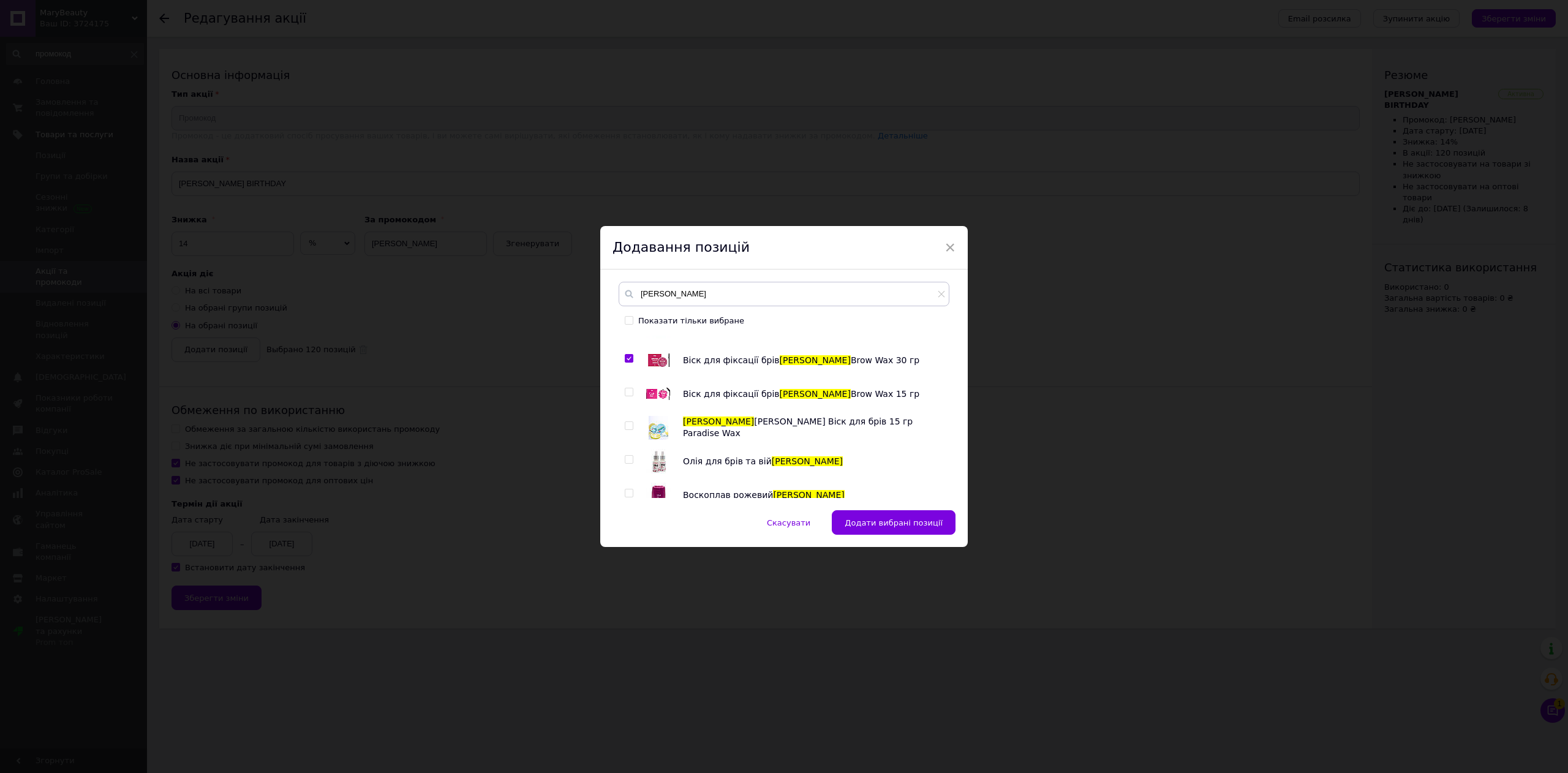
click at [628, 389] on input "checkbox" at bounding box center [628, 392] width 8 height 8
click at [625, 435] on div at bounding box center [631, 427] width 13 height 24
click at [626, 421] on span at bounding box center [629, 426] width 9 height 9
click at [626, 422] on input "checkbox" at bounding box center [628, 426] width 8 height 8
click at [628, 457] on input "checkbox" at bounding box center [628, 459] width 8 height 8
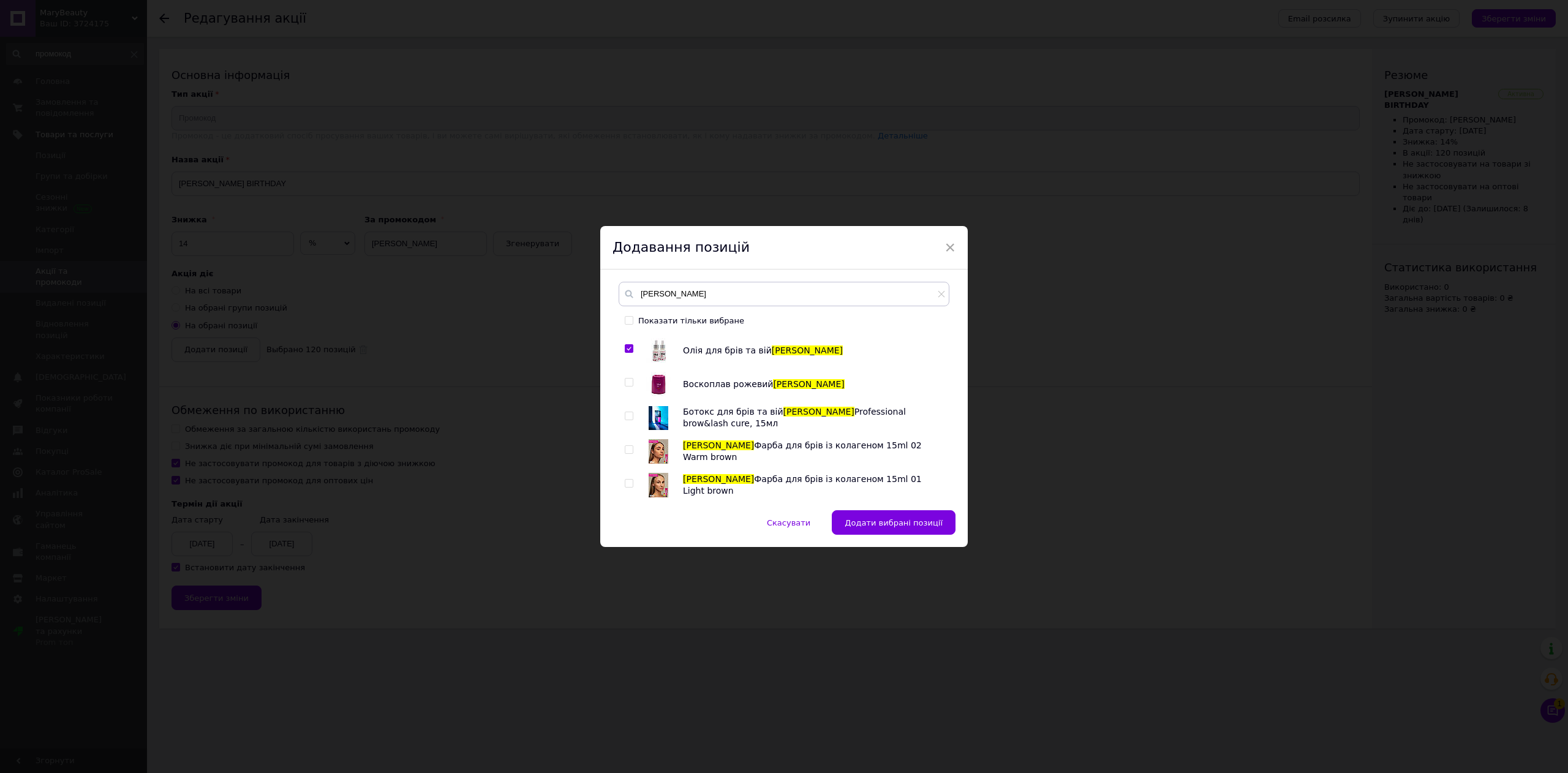
scroll to position [1592, 0]
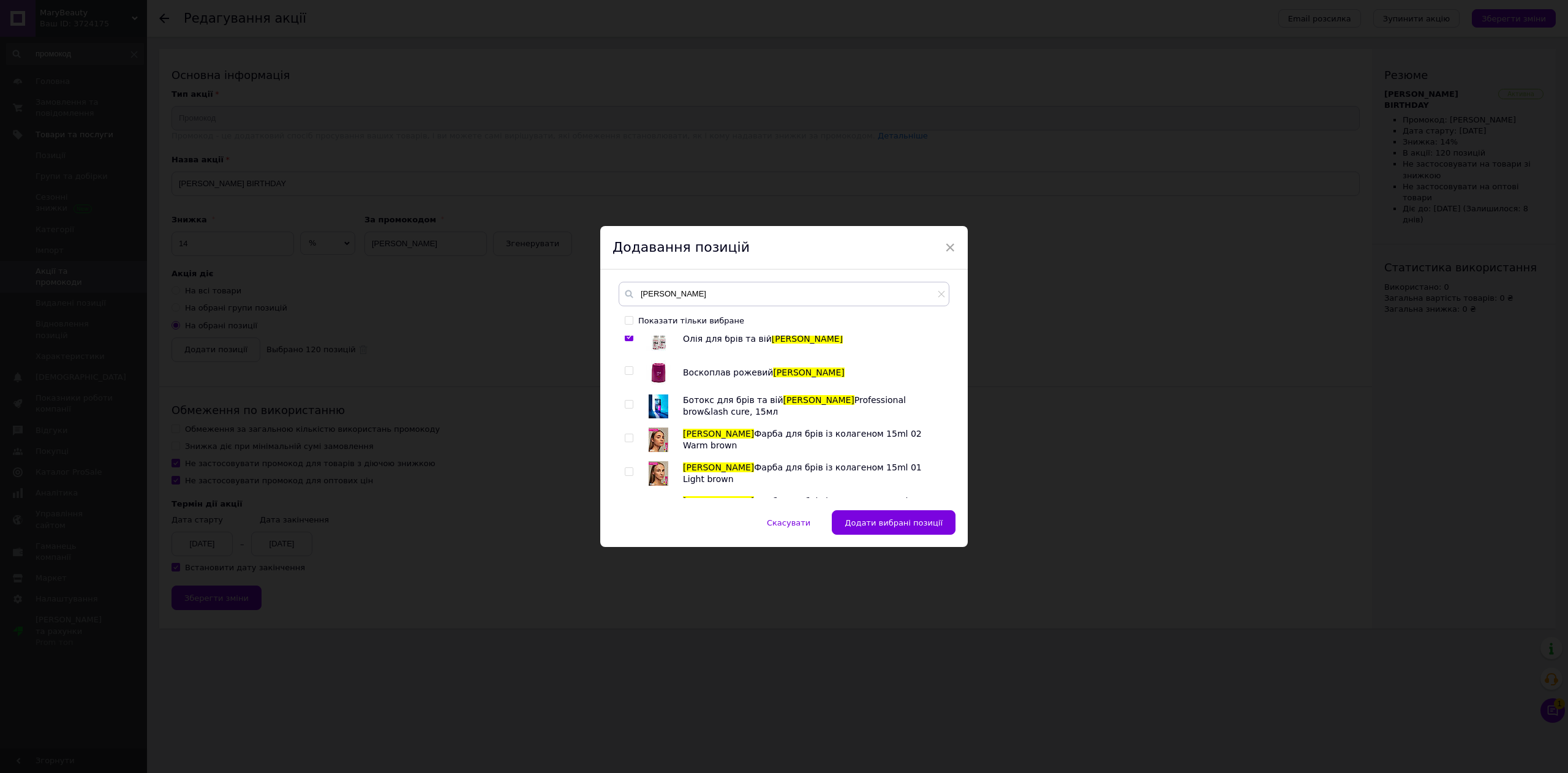
click at [631, 368] on input "checkbox" at bounding box center [628, 371] width 8 height 8
drag, startPoint x: 626, startPoint y: 407, endPoint x: 631, endPoint y: 418, distance: 12.1
click at [626, 408] on input "checkbox" at bounding box center [628, 404] width 8 height 8
click at [632, 437] on div at bounding box center [629, 438] width 9 height 9
click at [632, 443] on div at bounding box center [631, 439] width 13 height 24
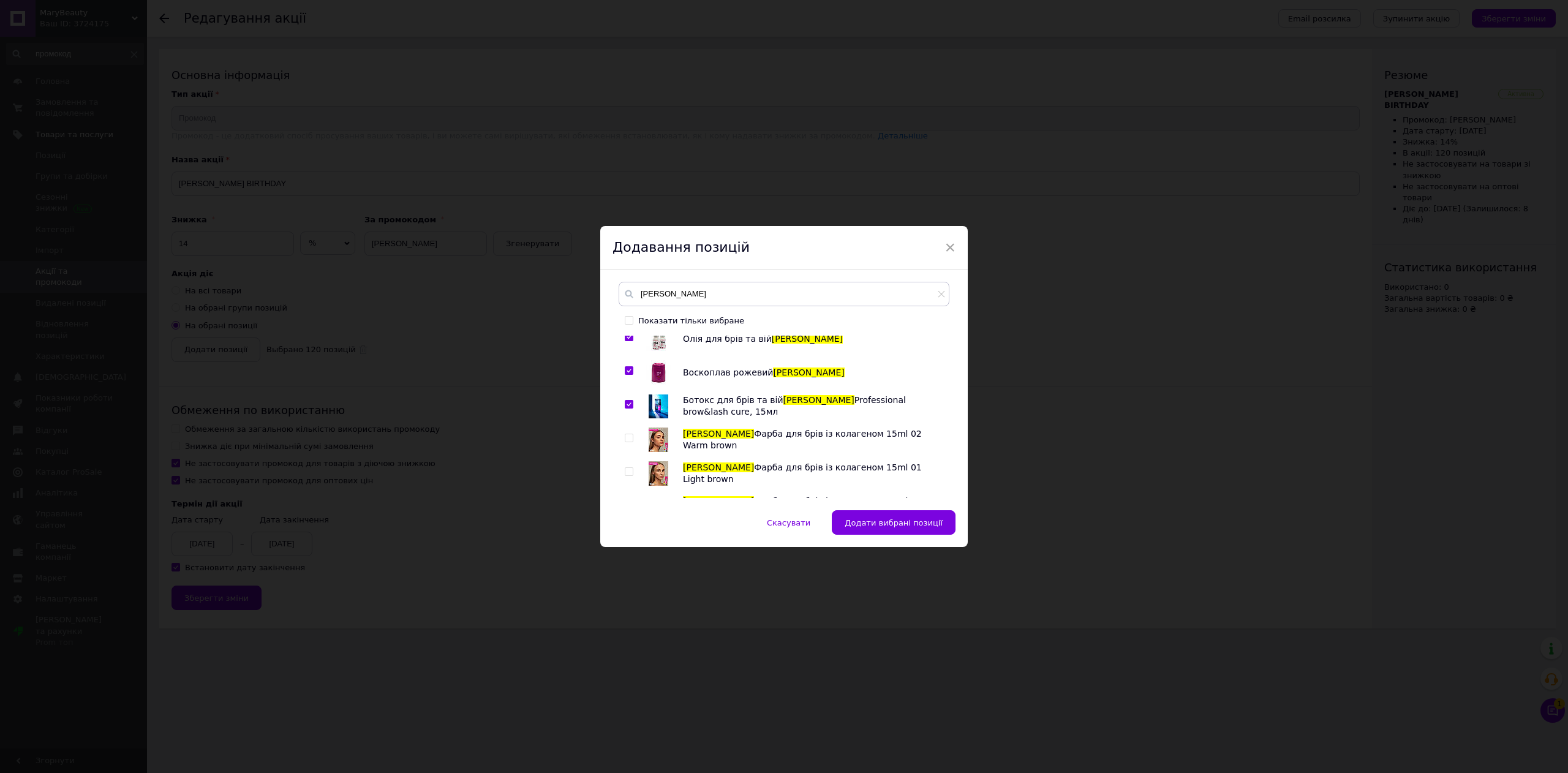
click at [628, 438] on input "checkbox" at bounding box center [628, 438] width 8 height 8
click at [625, 473] on input "checkbox" at bounding box center [628, 471] width 8 height 8
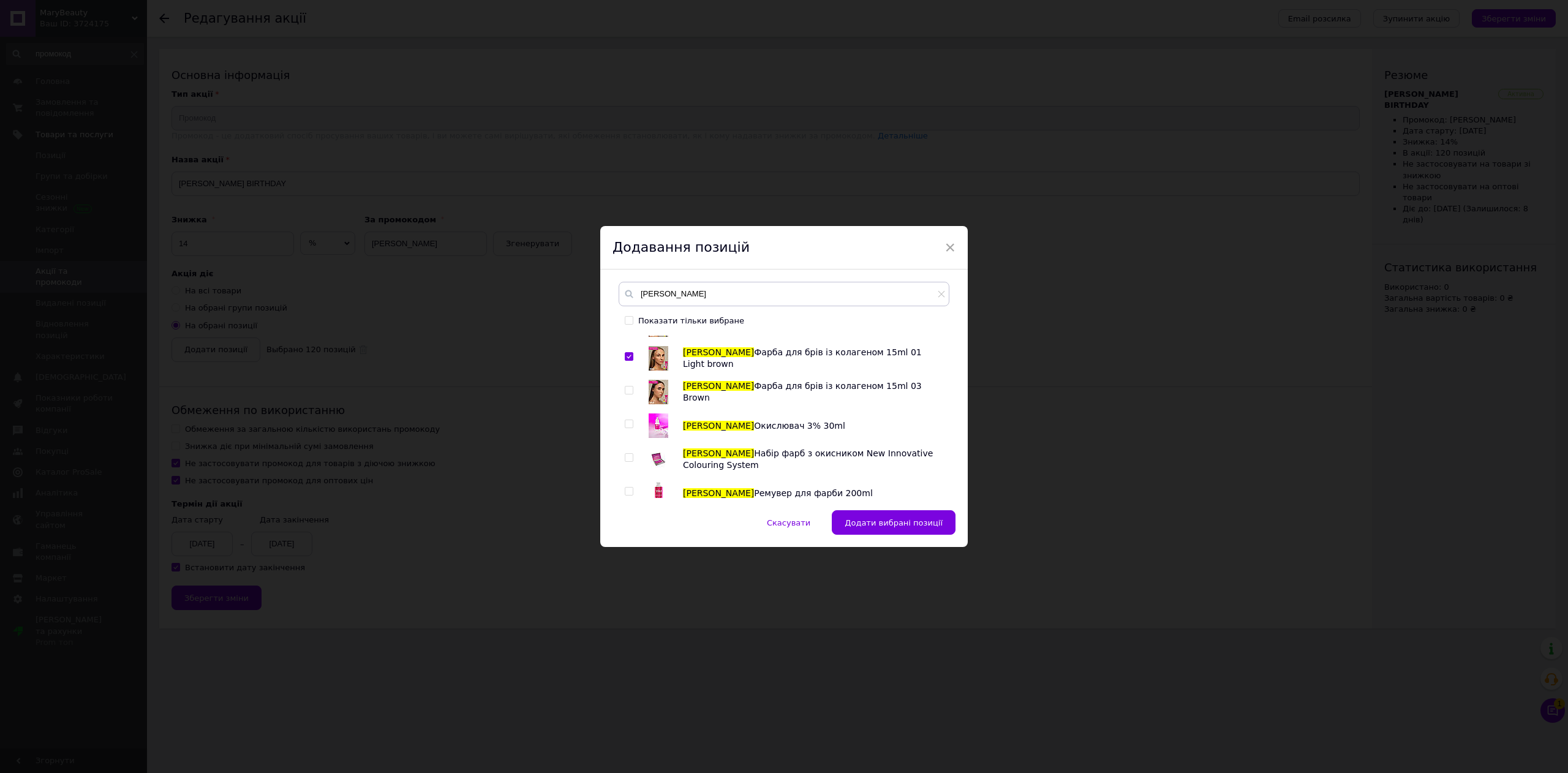
scroll to position [1714, 0]
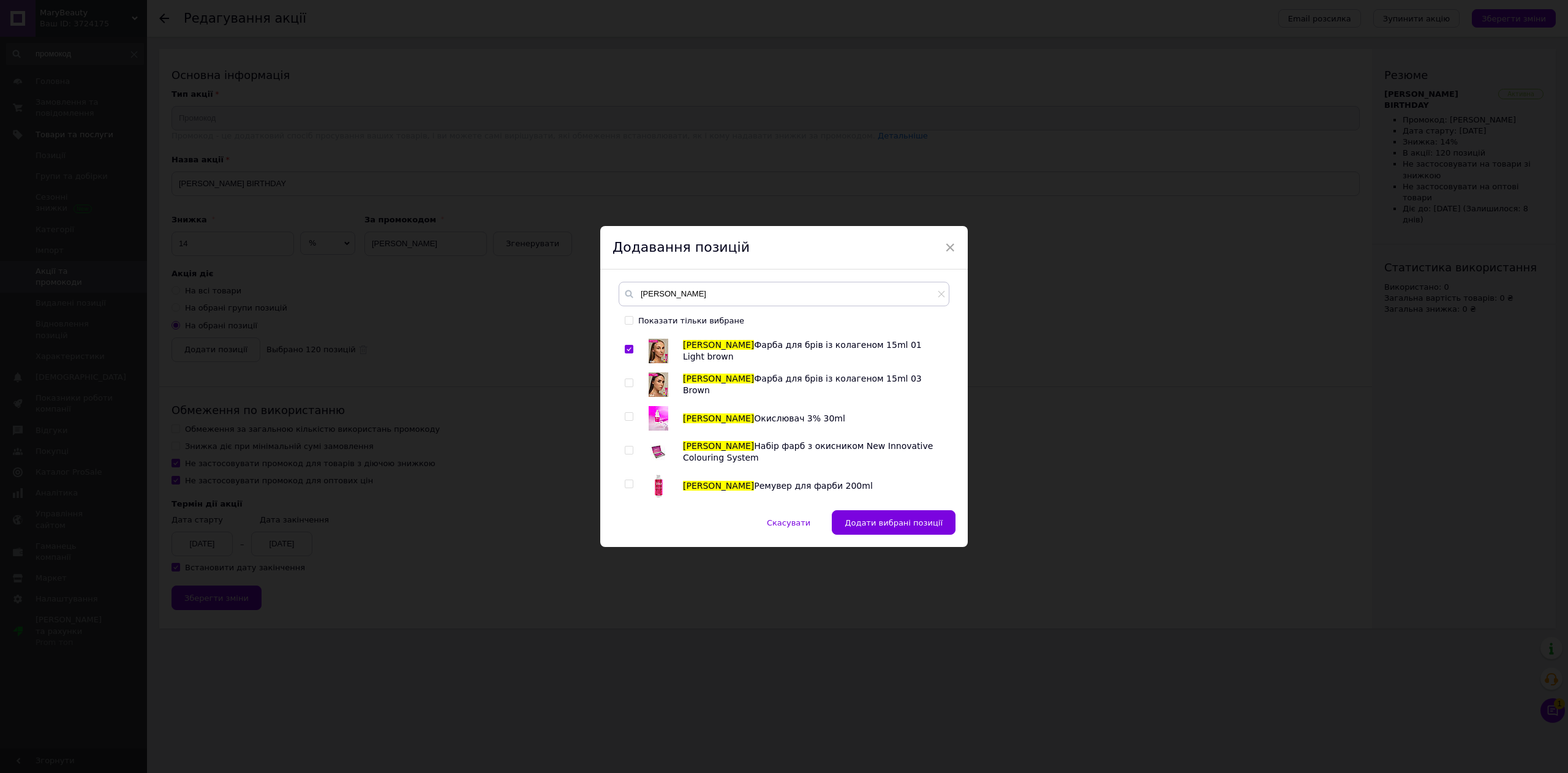
click at [627, 387] on input "checkbox" at bounding box center [628, 382] width 8 height 8
click at [622, 425] on div "Плівка для ламінування Zola Zola SILVER Набір для ламінування Brow&Lash Laminat…" at bounding box center [784, 416] width 330 height 163
click at [625, 416] on input "checkbox" at bounding box center [628, 416] width 8 height 8
click at [630, 449] on input "checkbox" at bounding box center [628, 450] width 8 height 8
click at [632, 482] on div at bounding box center [629, 484] width 9 height 9
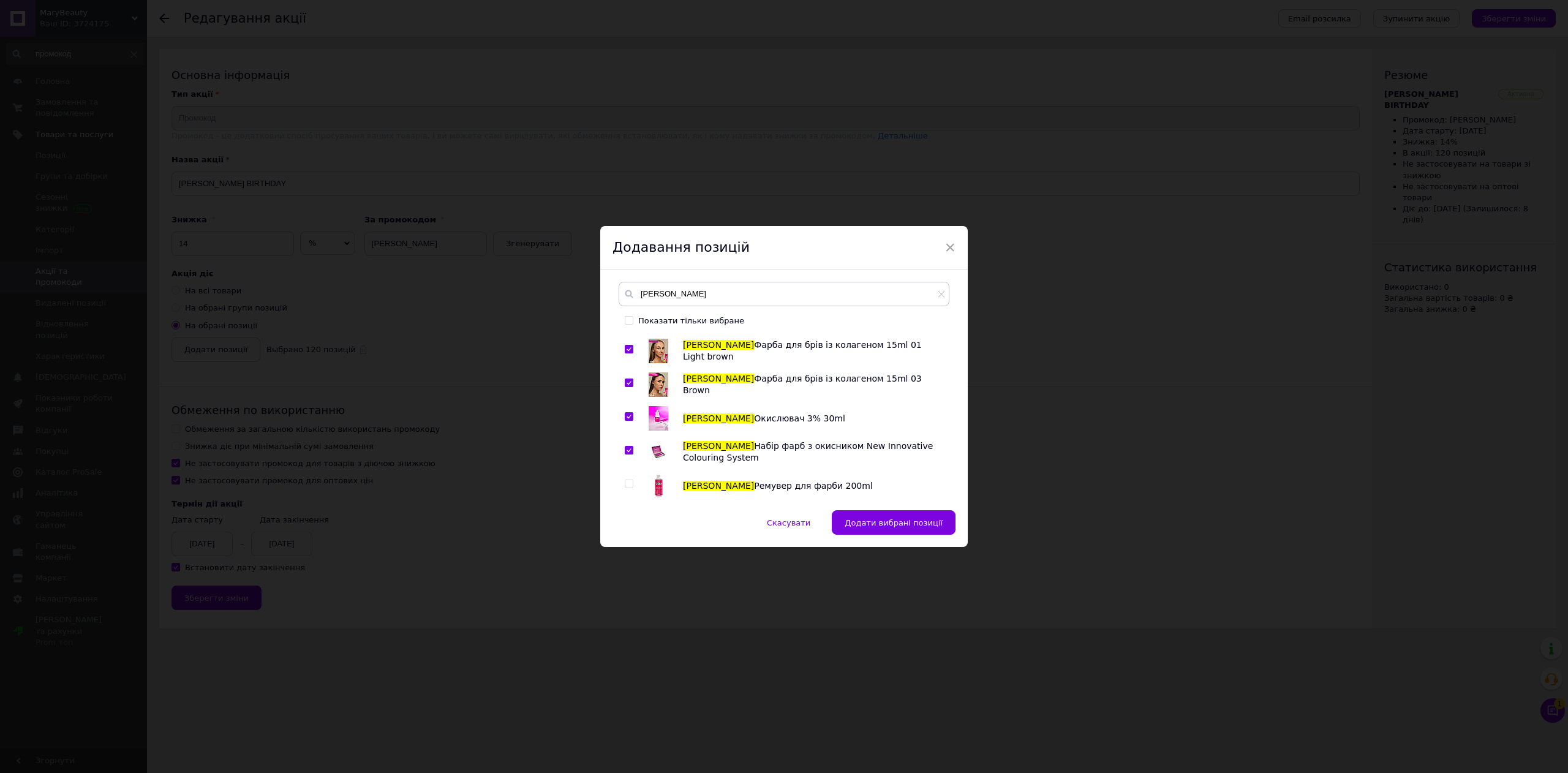
click at [628, 486] on input "checkbox" at bounding box center [628, 484] width 8 height 8
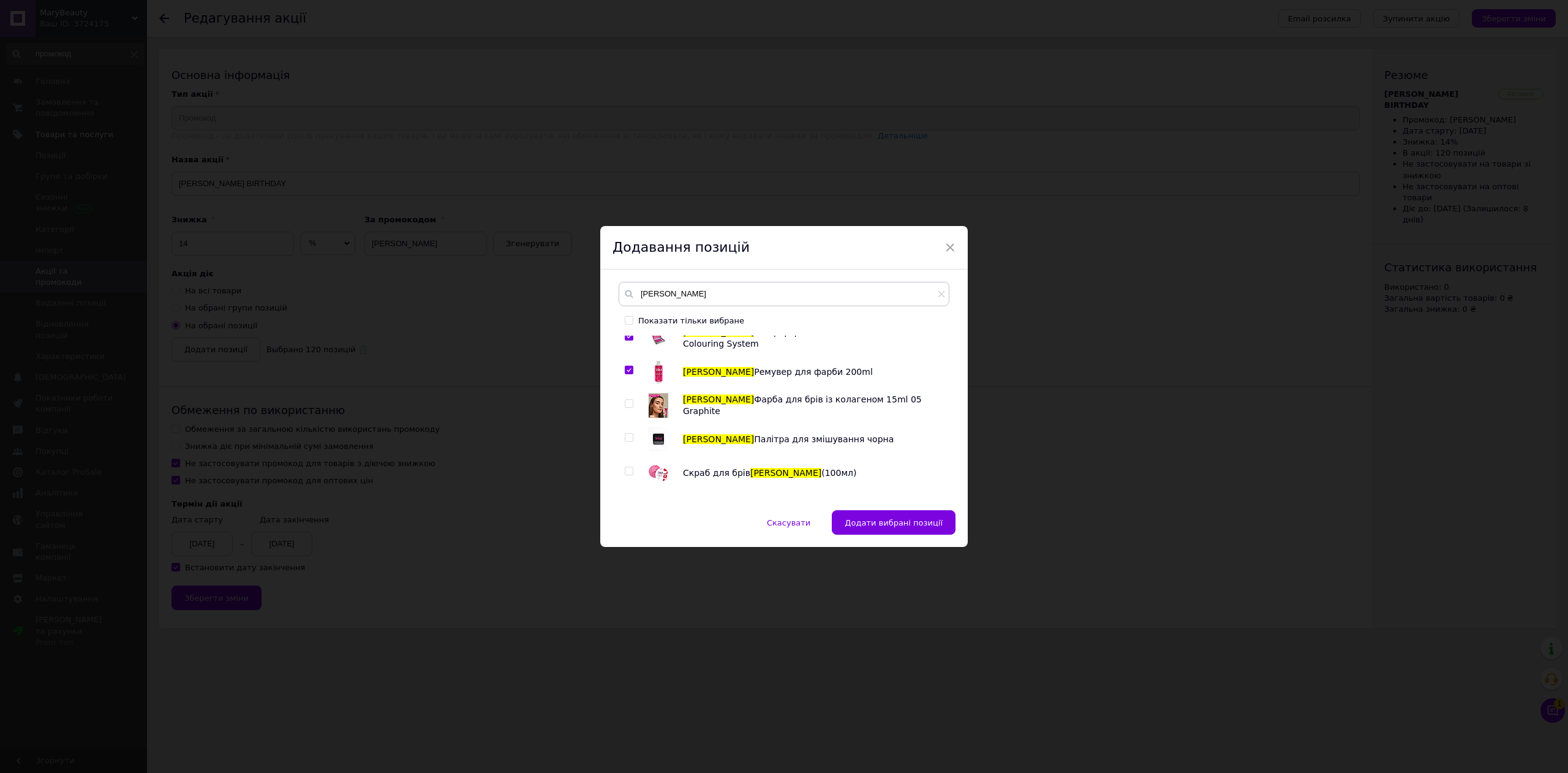
scroll to position [1837, 0]
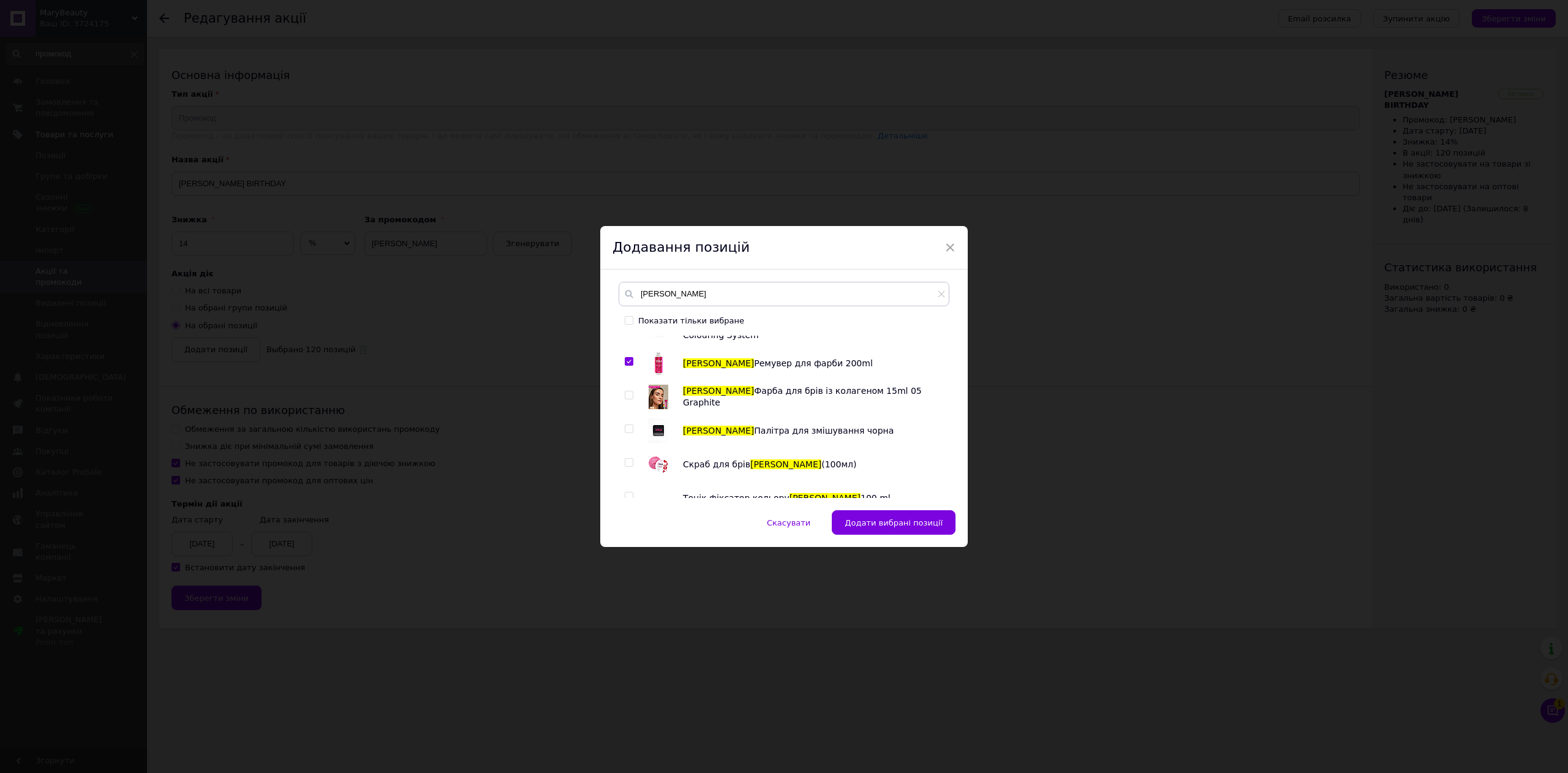
click at [631, 396] on input "checkbox" at bounding box center [628, 395] width 8 height 8
drag, startPoint x: 623, startPoint y: 431, endPoint x: 627, endPoint y: 450, distance: 19.4
click at [625, 431] on input "checkbox" at bounding box center [628, 429] width 8 height 8
click at [628, 464] on input "checkbox" at bounding box center [628, 463] width 8 height 8
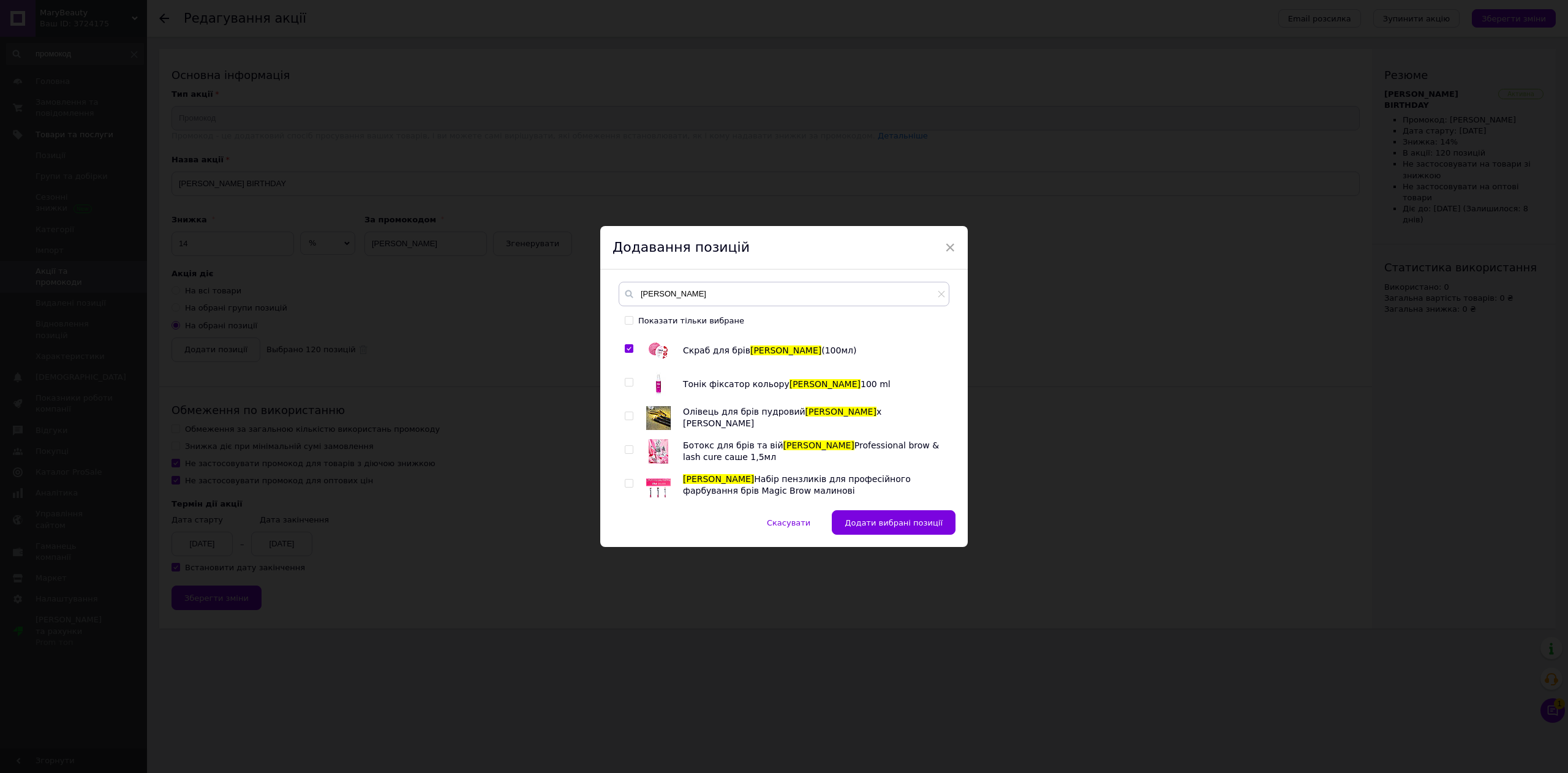
scroll to position [1959, 0]
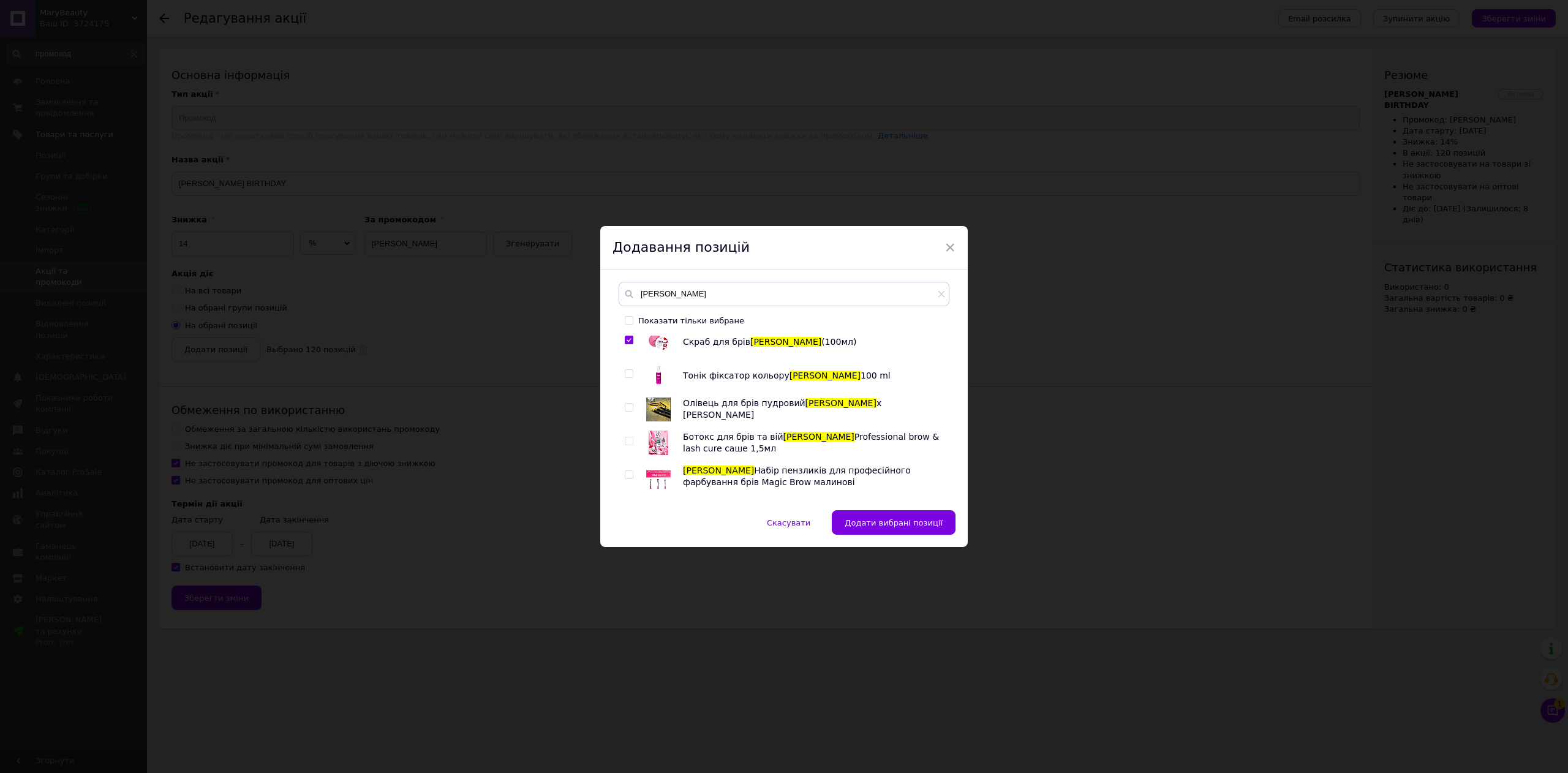
click at [631, 371] on span at bounding box center [629, 374] width 9 height 9
click at [631, 371] on input "checkbox" at bounding box center [628, 374] width 8 height 8
click at [631, 407] on span at bounding box center [629, 407] width 9 height 9
click at [631, 407] on input "checkbox" at bounding box center [628, 407] width 8 height 8
click at [627, 442] on input "checkbox" at bounding box center [628, 441] width 8 height 8
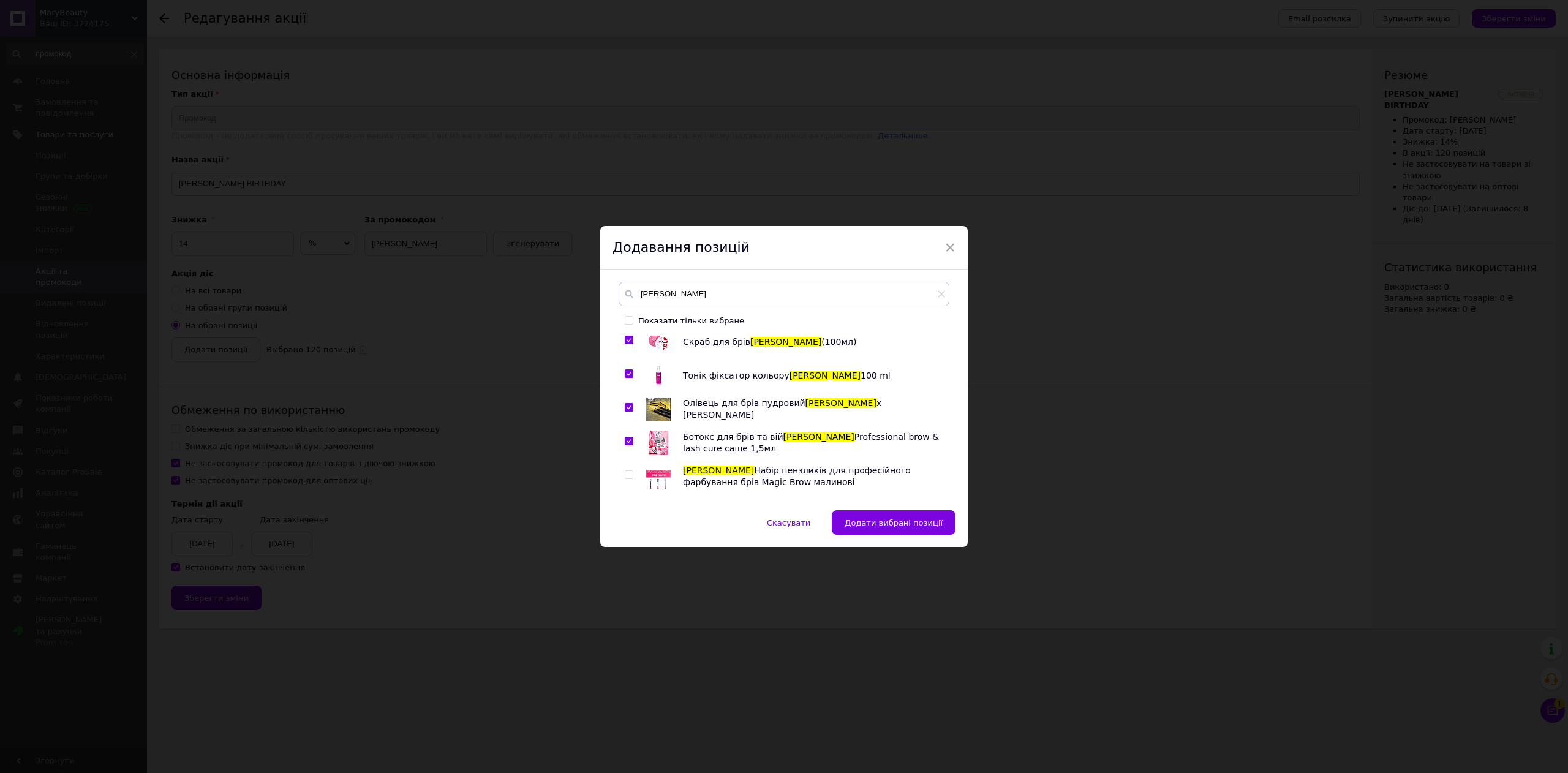
click at [627, 474] on input "checkbox" at bounding box center [628, 474] width 8 height 8
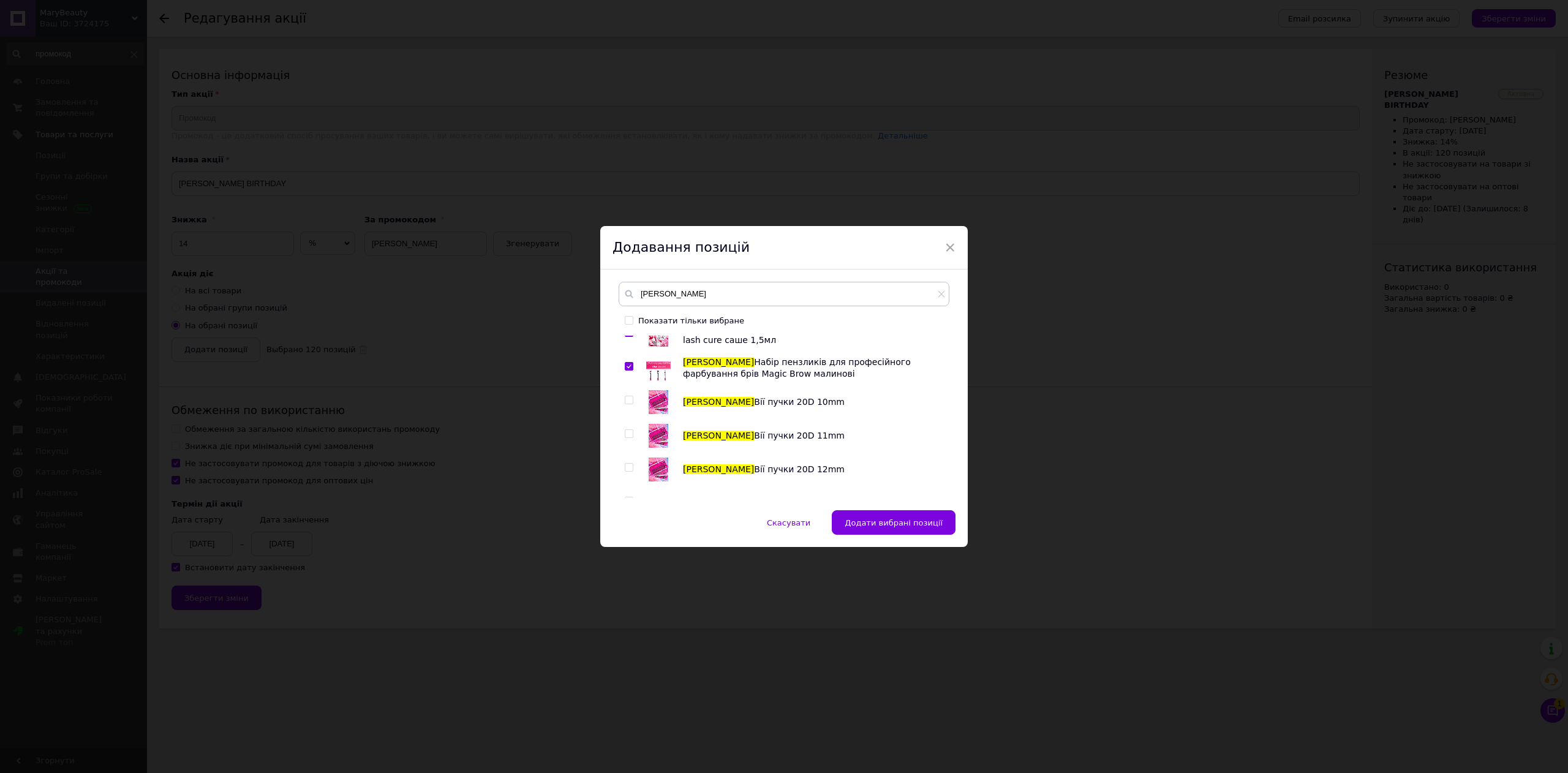
scroll to position [2081, 0]
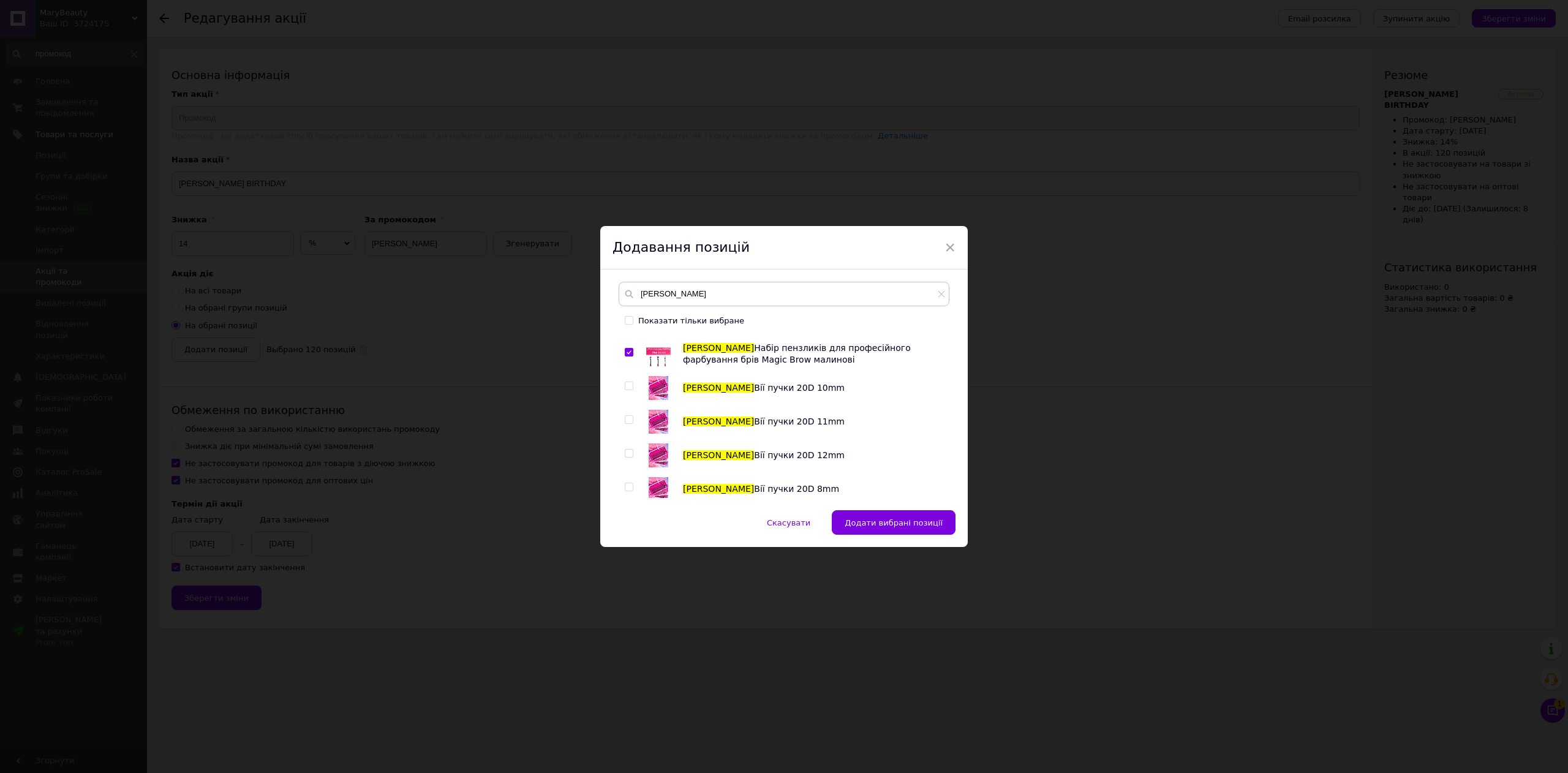
click at [625, 387] on input "checkbox" at bounding box center [628, 385] width 8 height 8
click at [625, 421] on input "checkbox" at bounding box center [628, 419] width 8 height 8
click at [628, 453] on input "checkbox" at bounding box center [628, 453] width 8 height 8
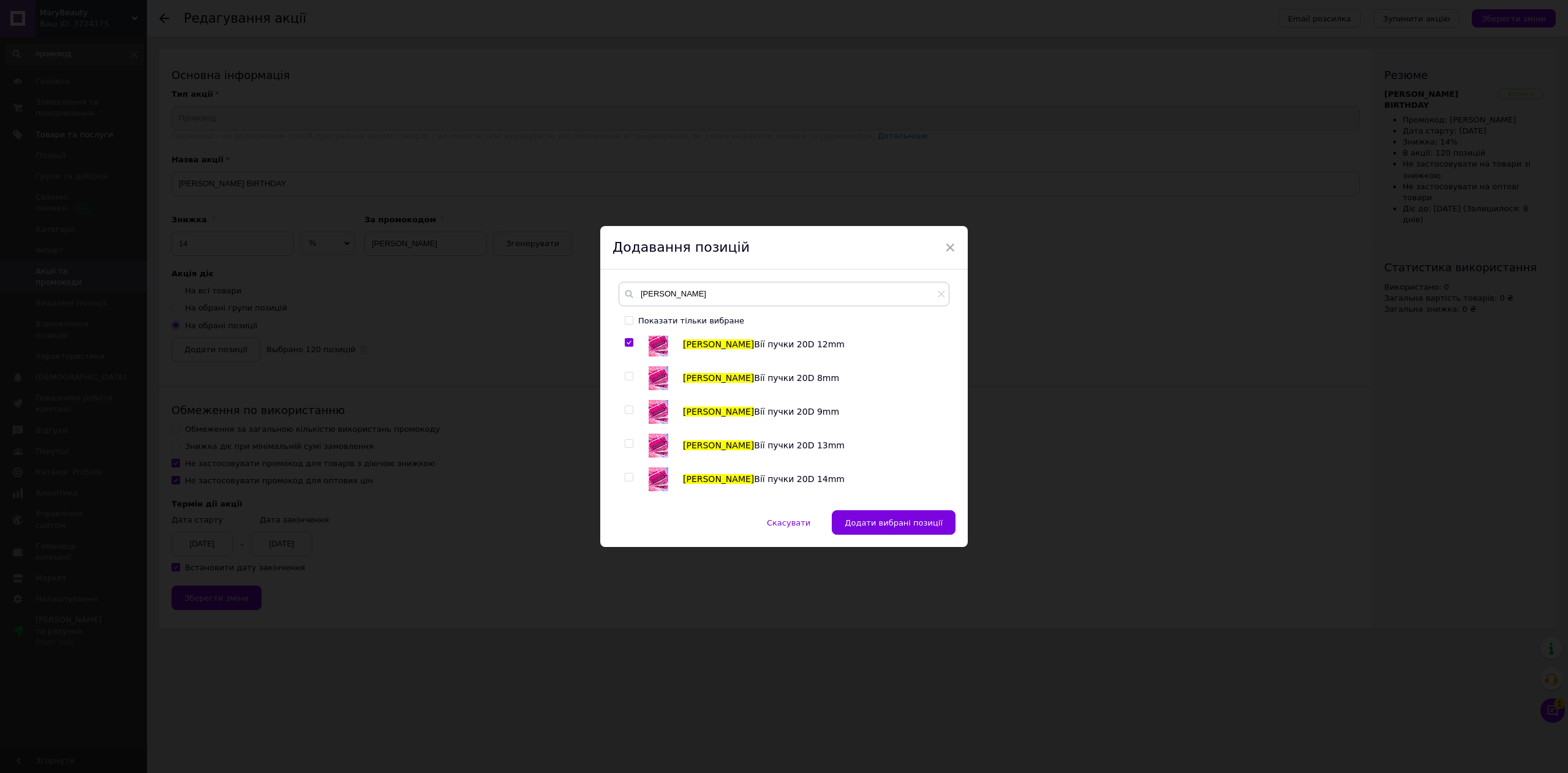
scroll to position [2204, 0]
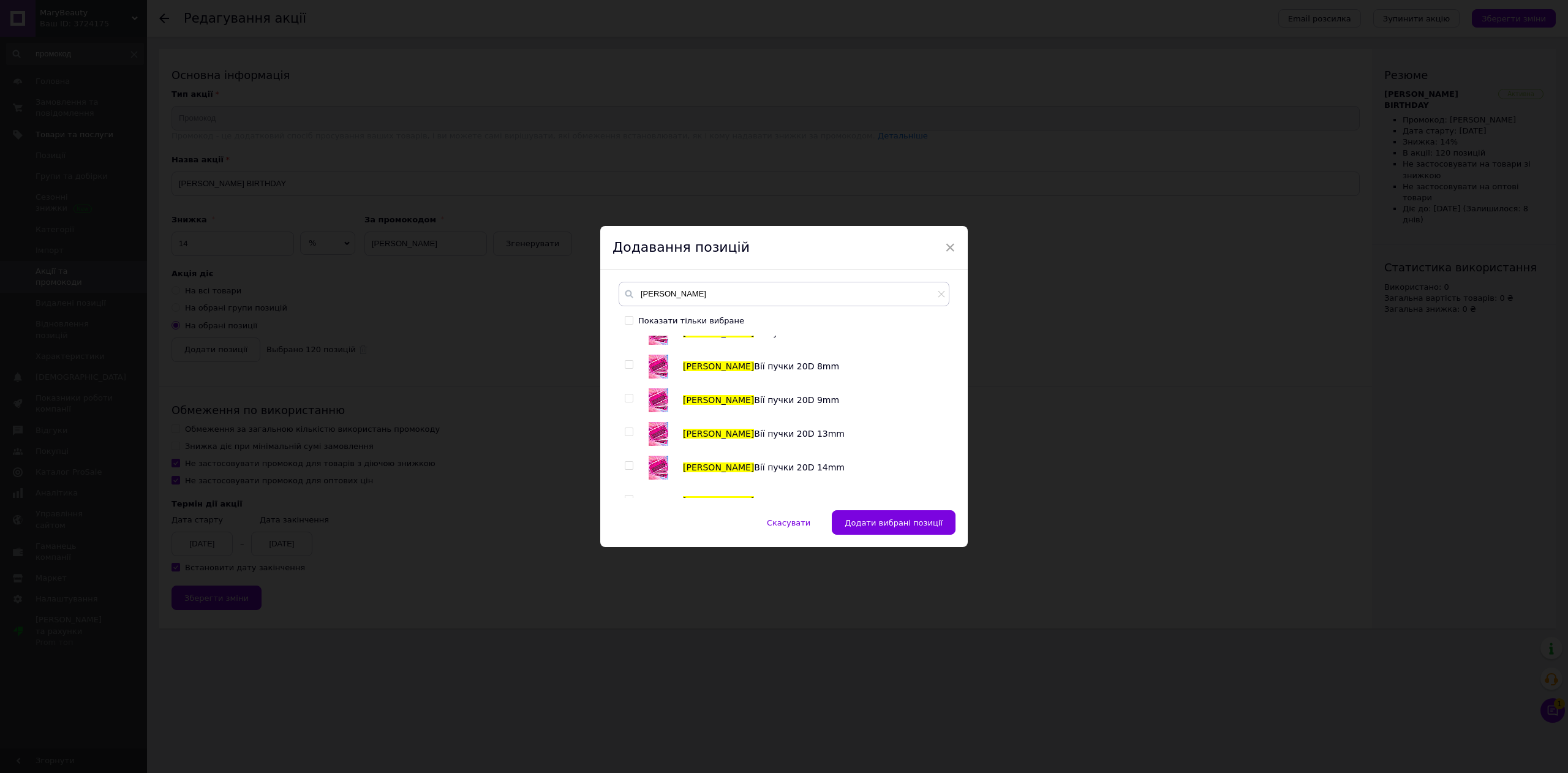
click at [625, 368] on input "checkbox" at bounding box center [628, 364] width 8 height 8
click at [625, 399] on input "checkbox" at bounding box center [628, 398] width 8 height 8
drag, startPoint x: 628, startPoint y: 431, endPoint x: 632, endPoint y: 438, distance: 8.1
click at [628, 433] on input "checkbox" at bounding box center [628, 432] width 8 height 8
click at [631, 466] on span at bounding box center [629, 466] width 9 height 9
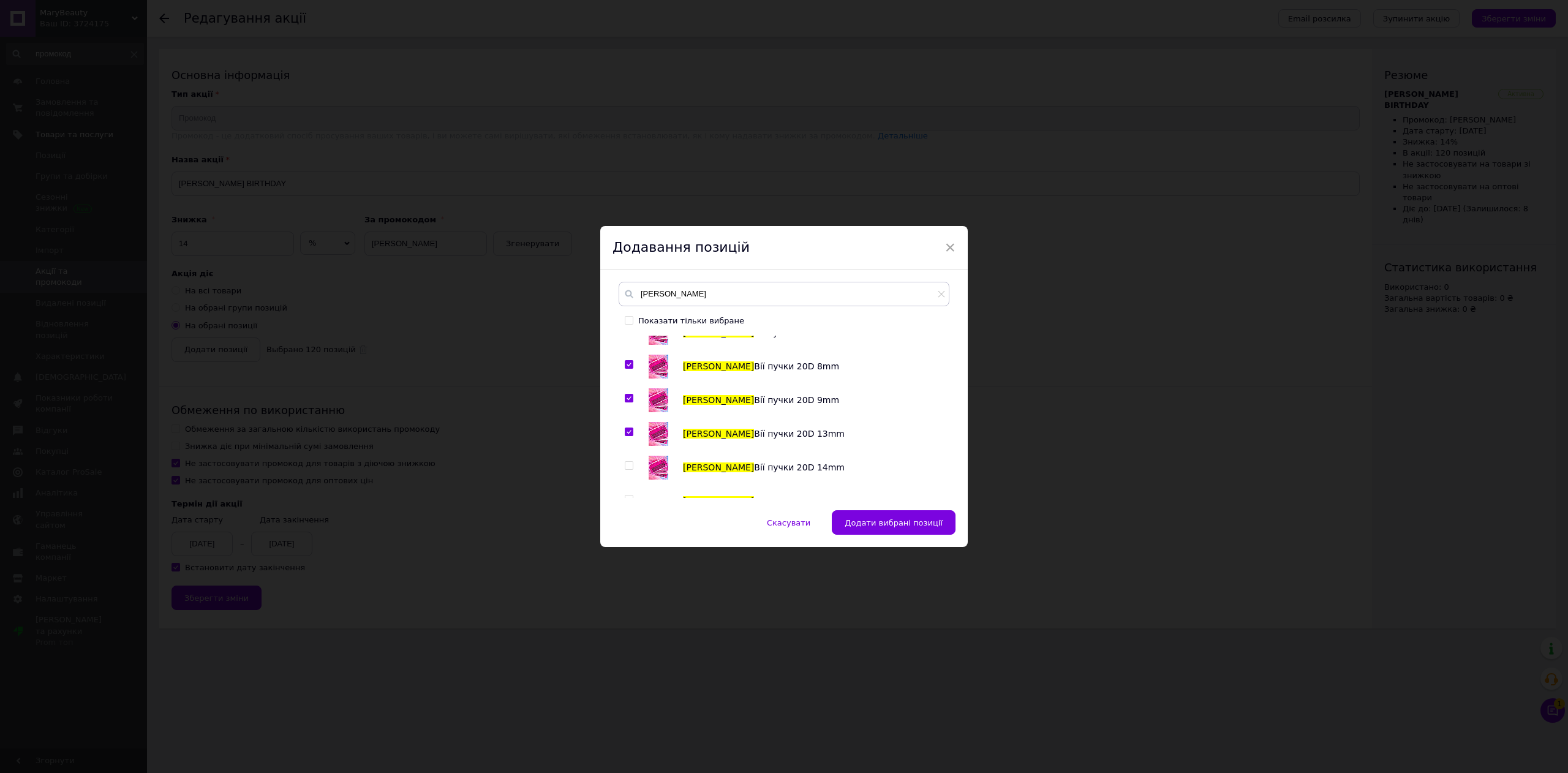
click at [631, 466] on input "checkbox" at bounding box center [628, 466] width 8 height 8
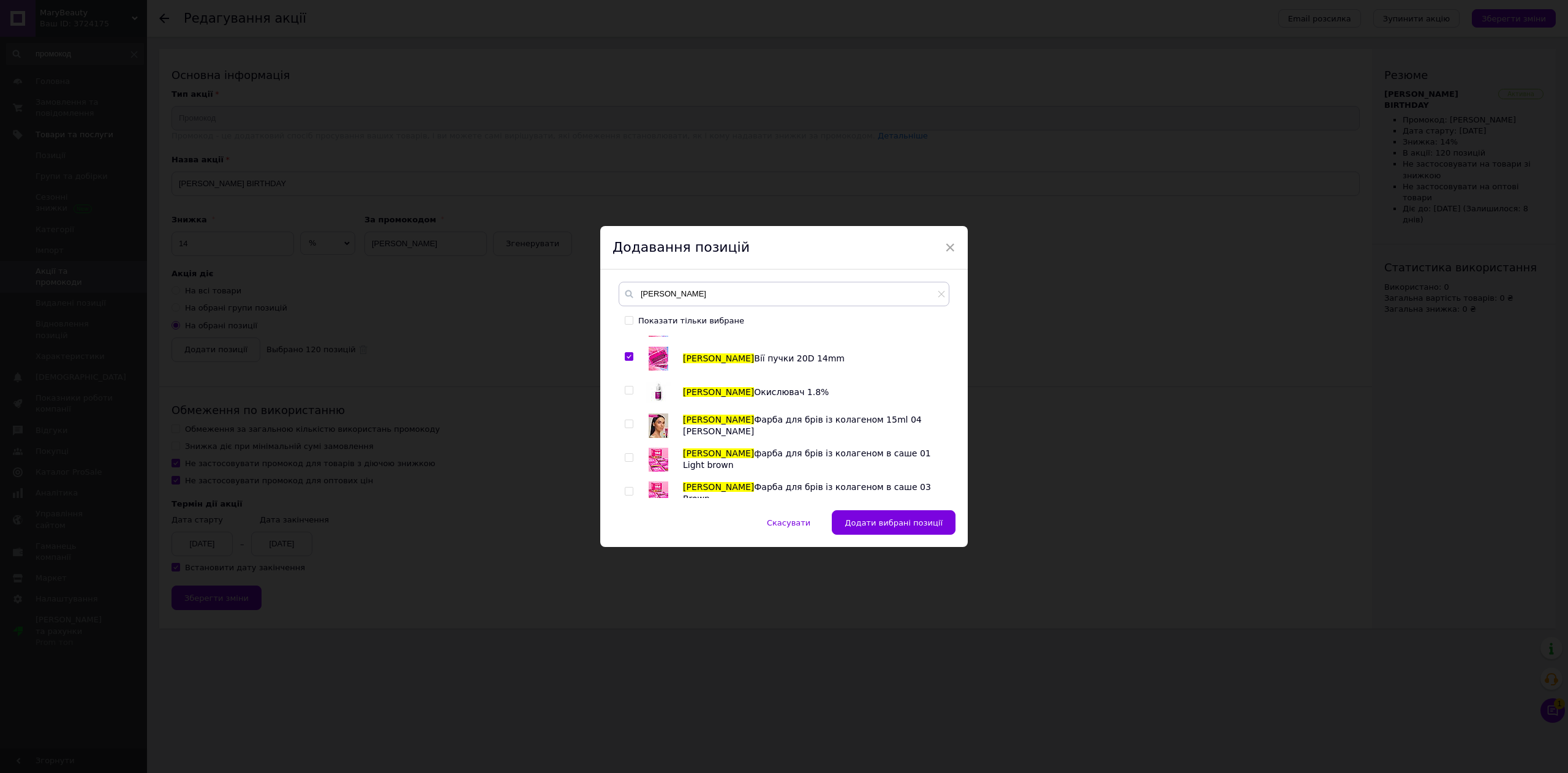
scroll to position [2326, 0]
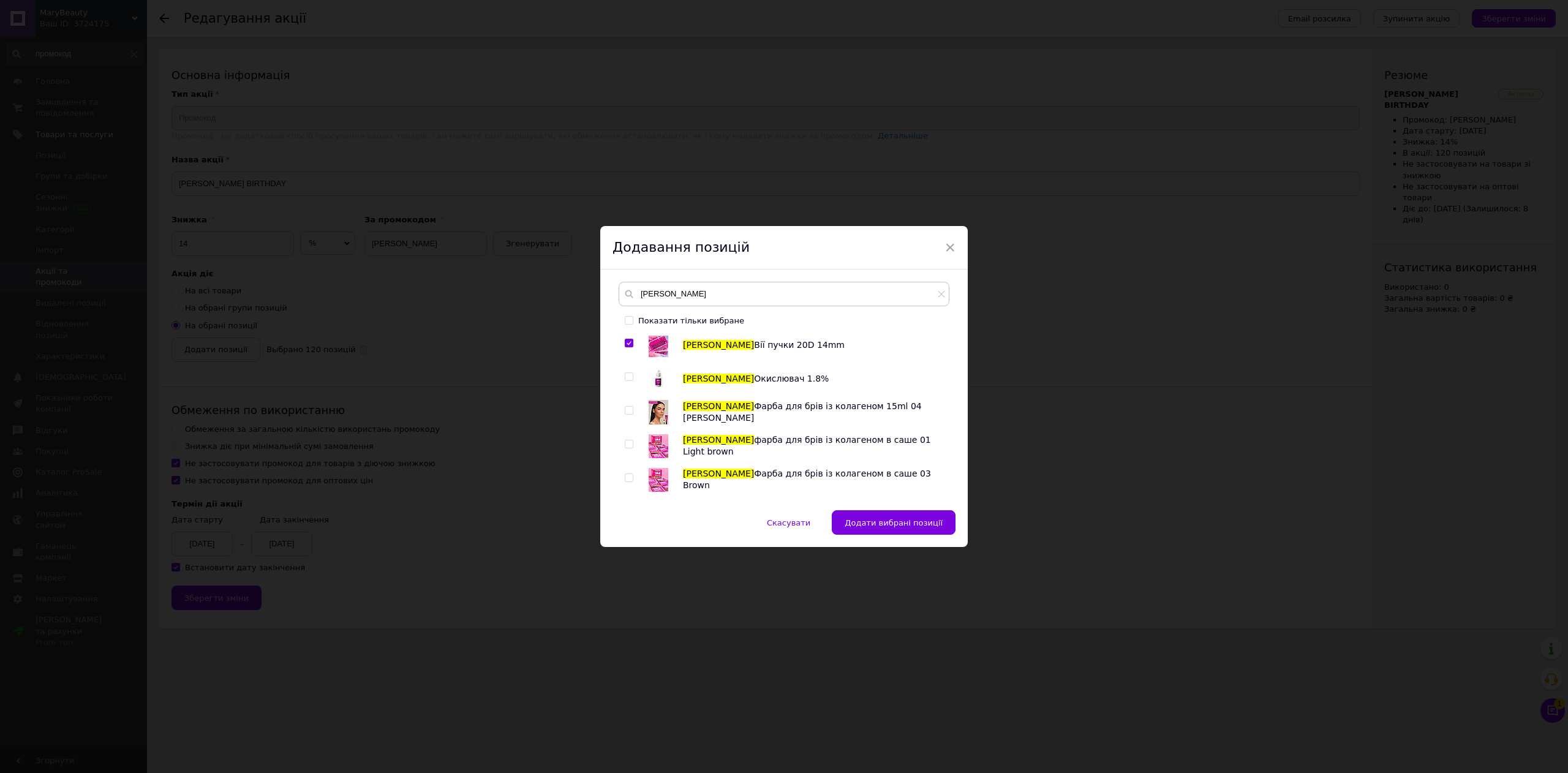
click at [628, 379] on input "checkbox" at bounding box center [628, 377] width 8 height 8
click at [626, 415] on input "checkbox" at bounding box center [628, 410] width 8 height 8
click at [628, 450] on div at bounding box center [631, 445] width 13 height 24
click at [630, 446] on input "checkbox" at bounding box center [628, 444] width 8 height 8
click at [630, 477] on input "checkbox" at bounding box center [628, 477] width 8 height 8
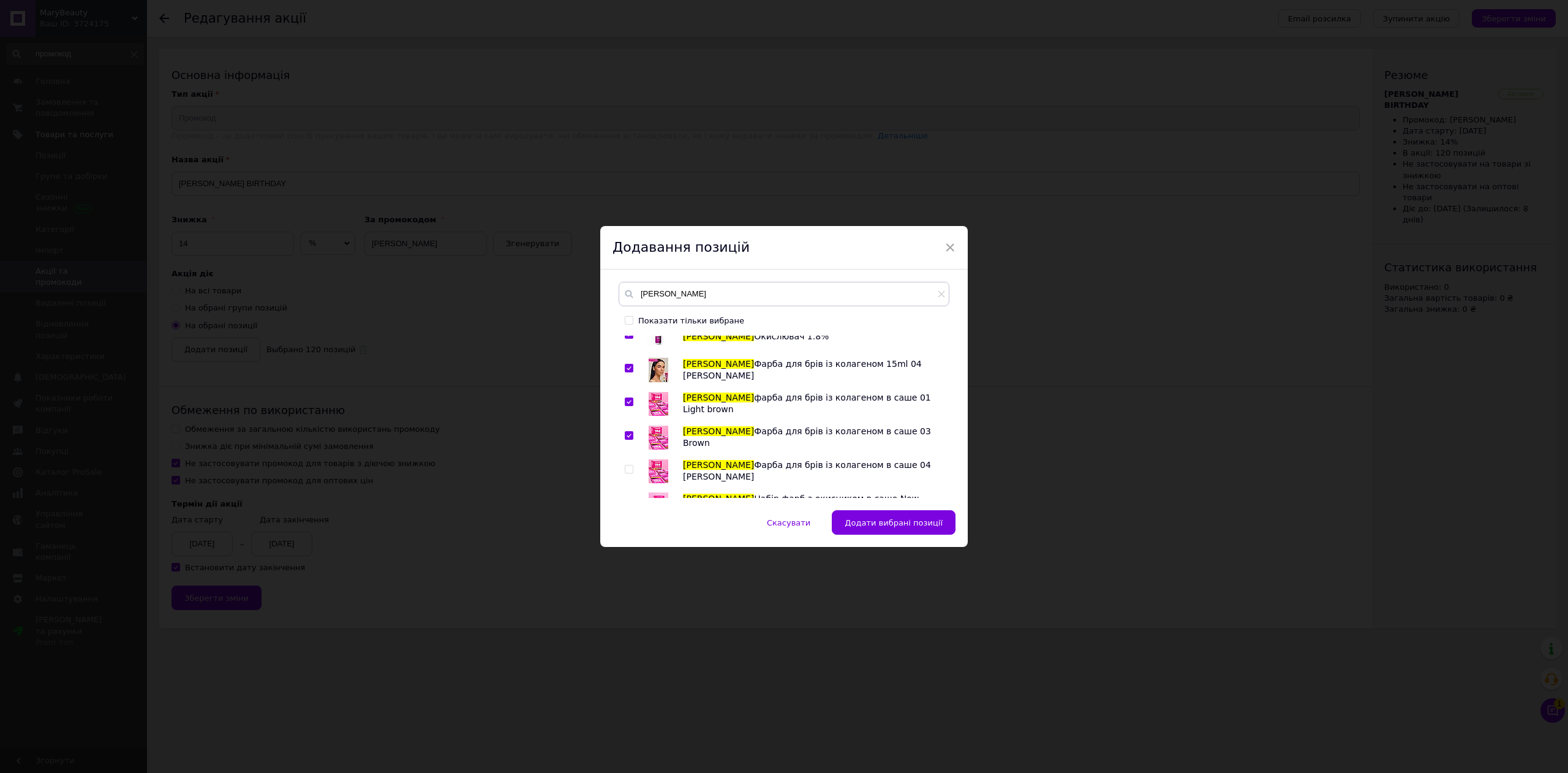
scroll to position [2449, 0]
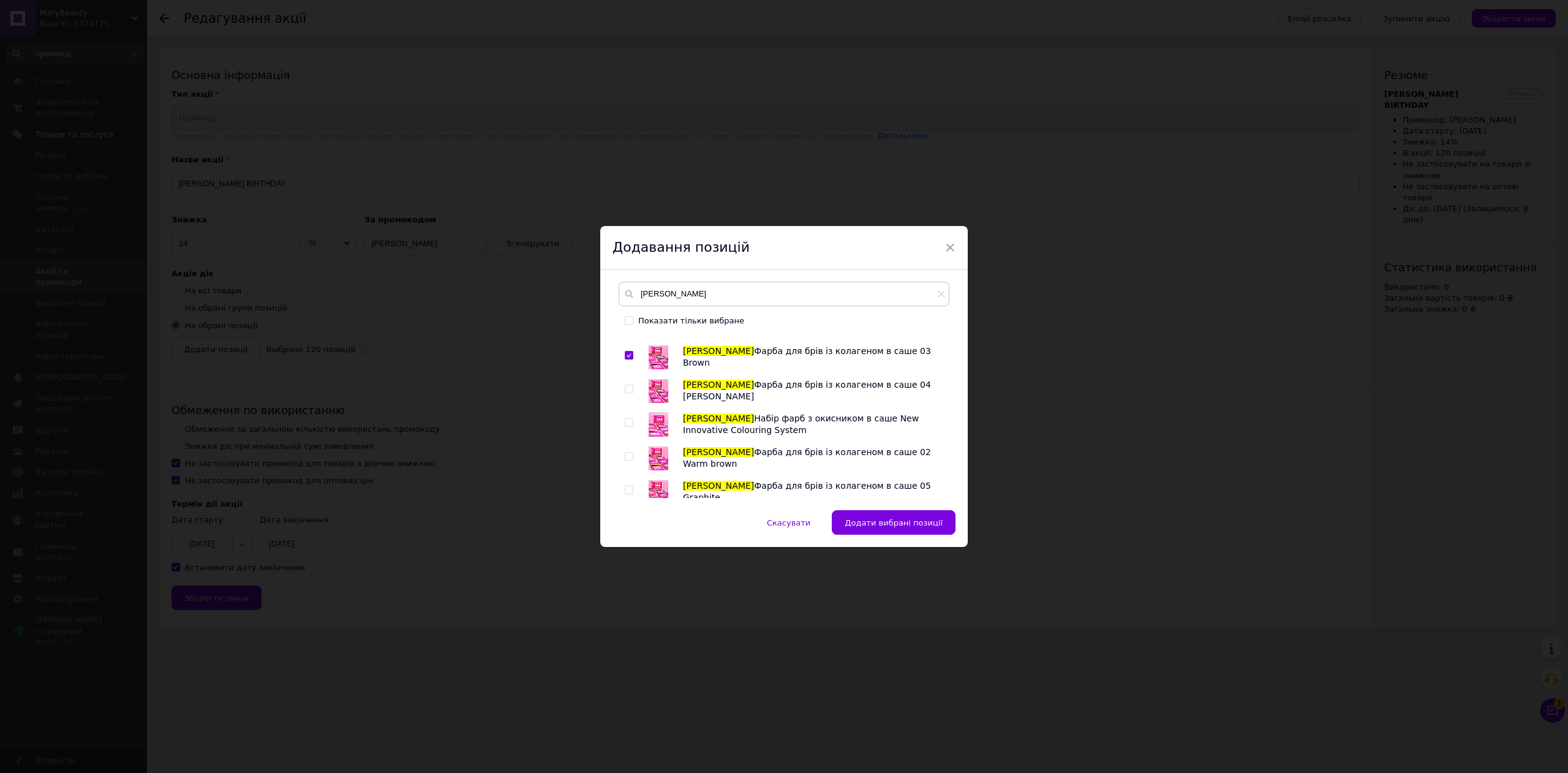
click at [628, 391] on input "checkbox" at bounding box center [628, 389] width 8 height 8
click at [626, 427] on input "checkbox" at bounding box center [628, 422] width 8 height 8
click at [626, 455] on input "checkbox" at bounding box center [628, 456] width 8 height 8
click at [625, 489] on input "checkbox" at bounding box center [628, 490] width 8 height 8
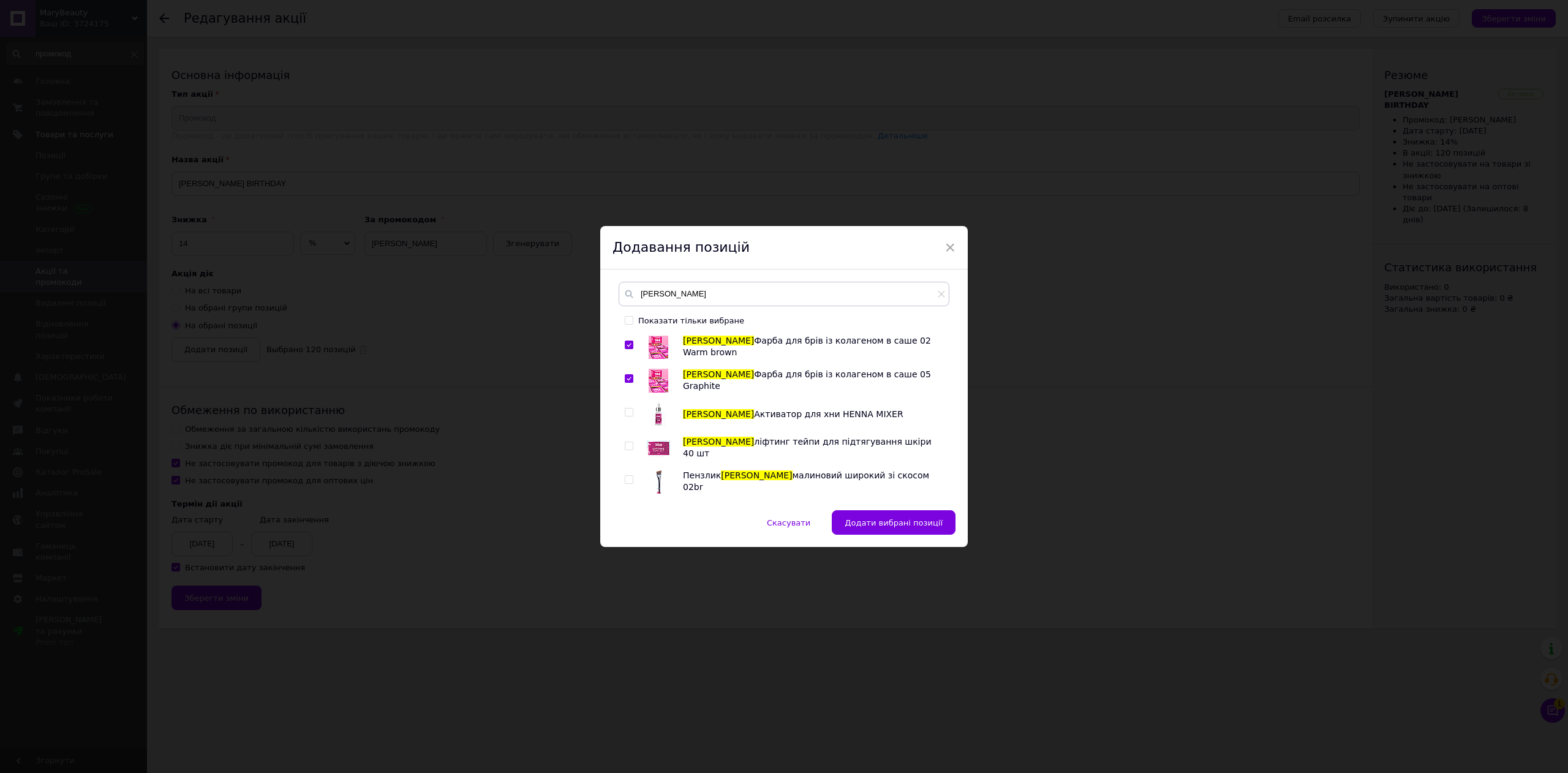
scroll to position [2571, 0]
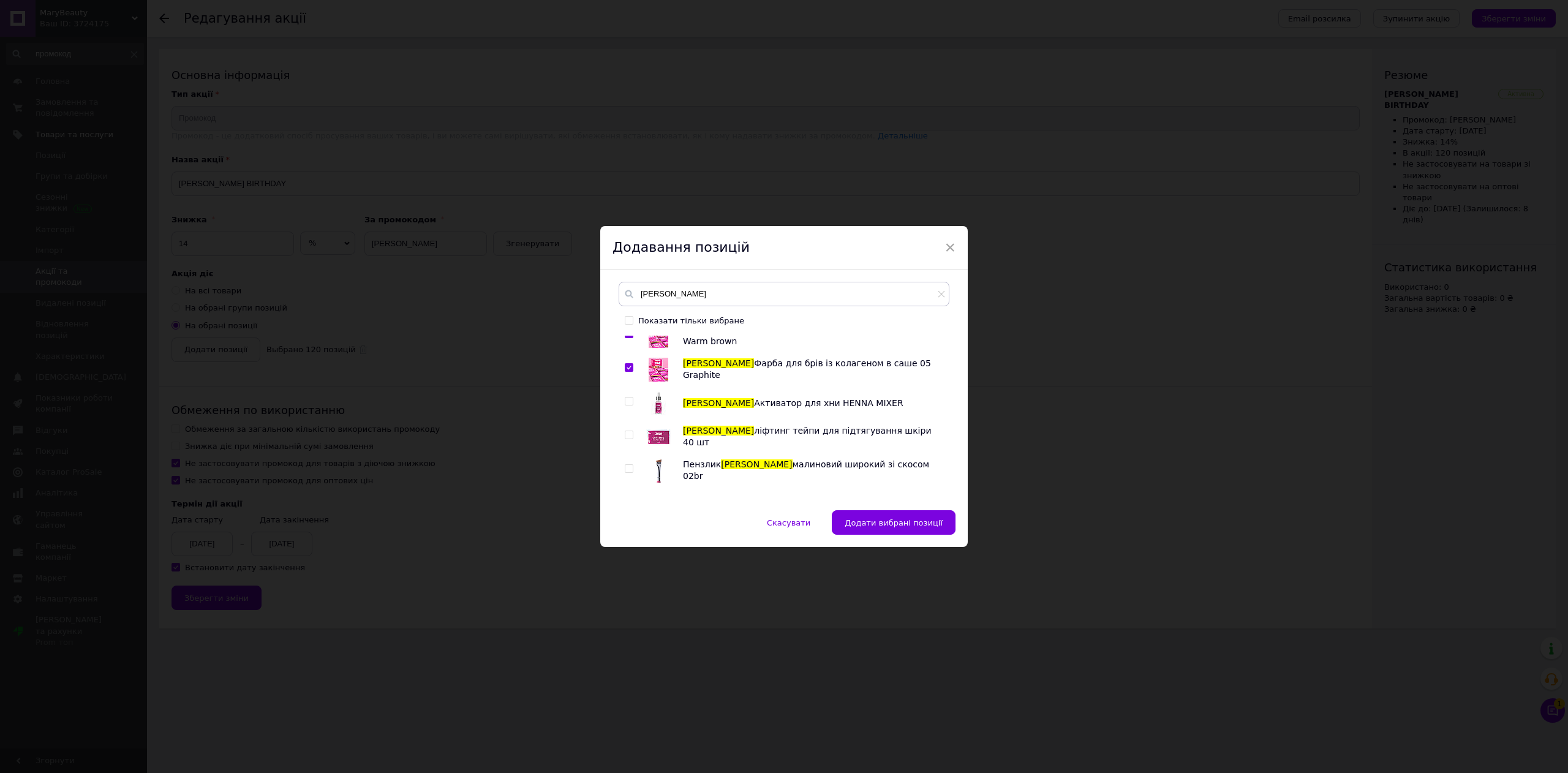
click at [631, 399] on input "checkbox" at bounding box center [628, 401] width 8 height 8
click at [626, 435] on input "checkbox" at bounding box center [628, 435] width 8 height 8
click at [628, 472] on input "checkbox" at bounding box center [628, 469] width 8 height 8
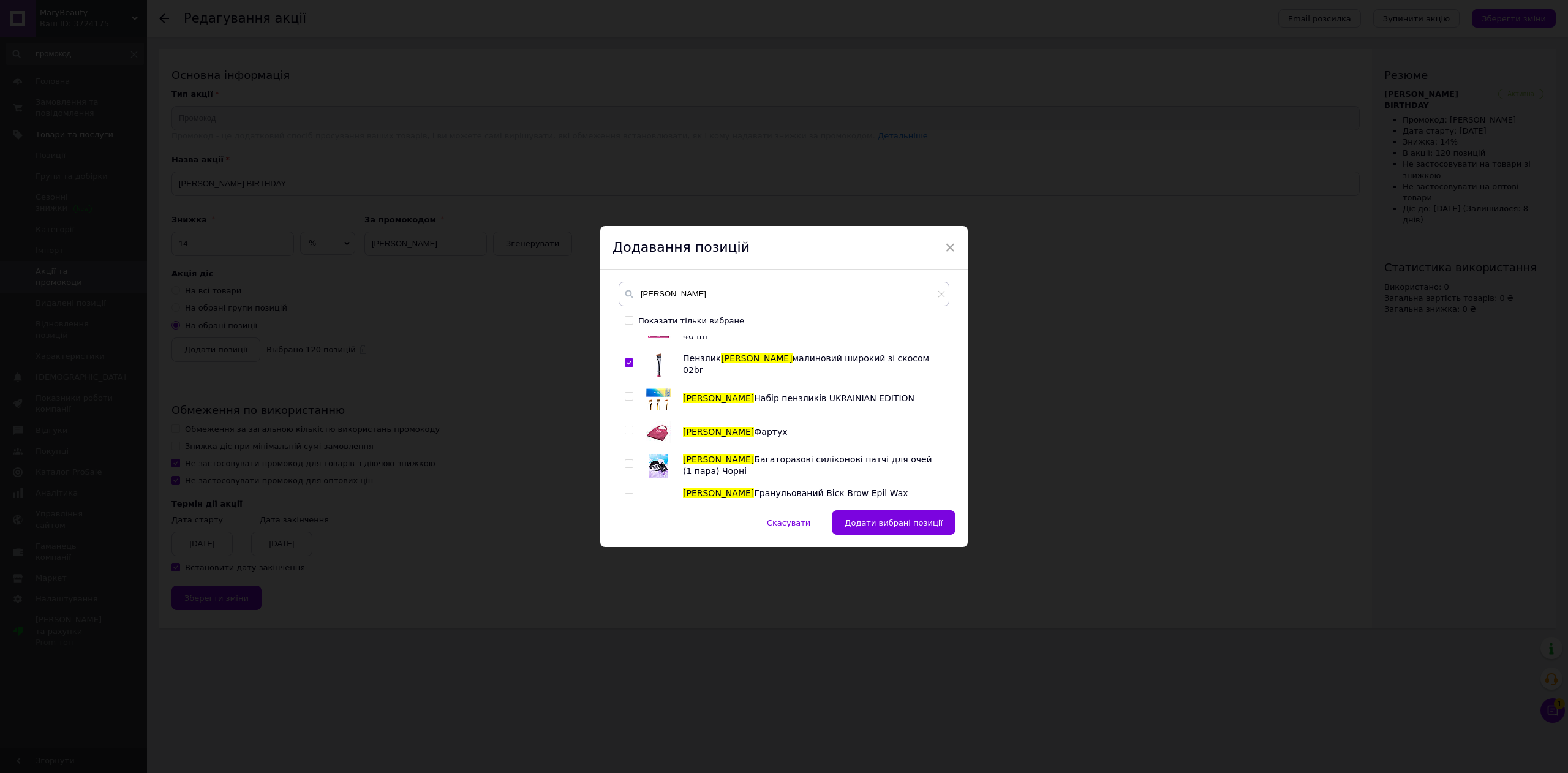
scroll to position [2694, 0]
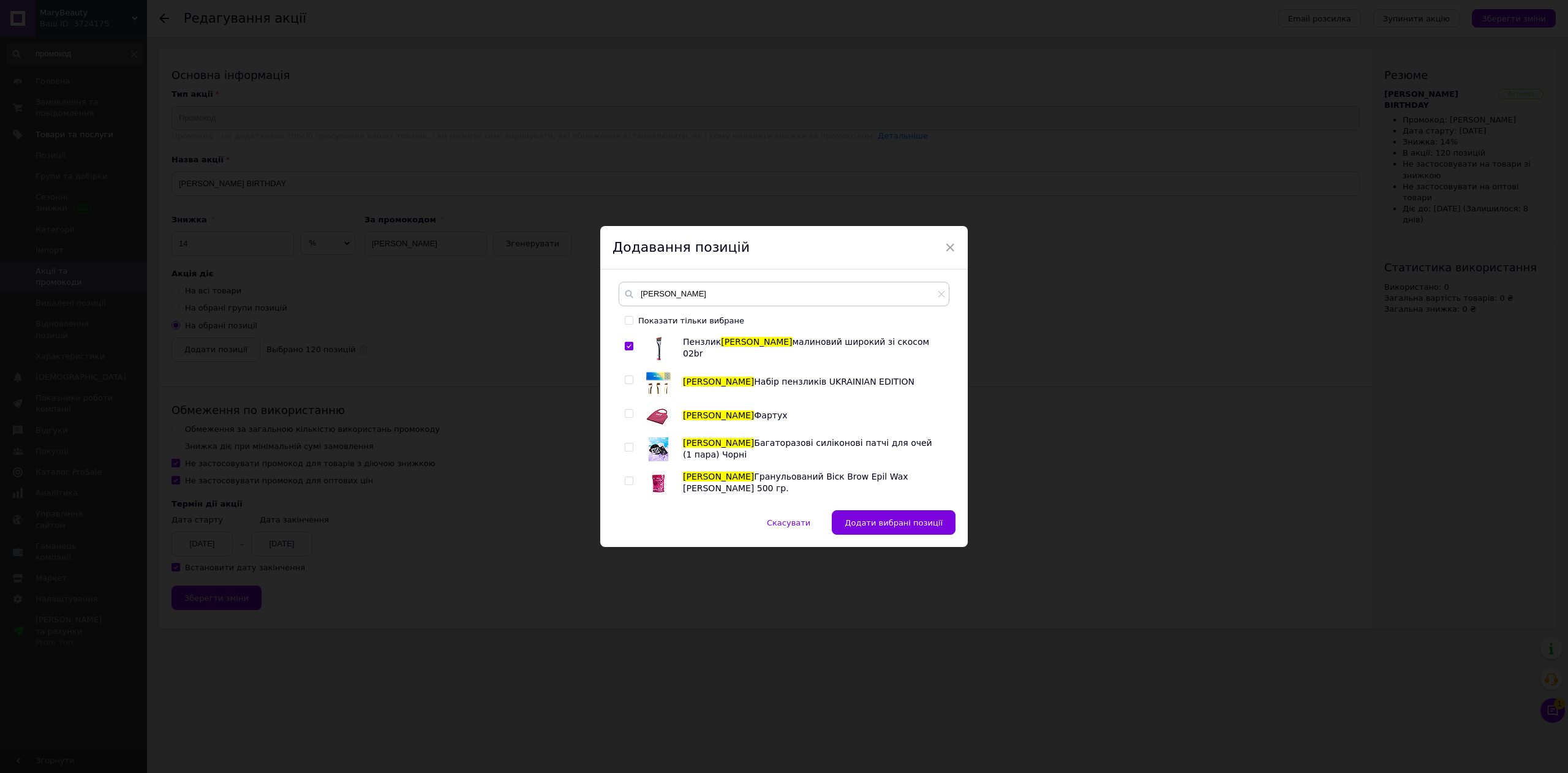
click at [630, 379] on input "checkbox" at bounding box center [628, 380] width 8 height 8
click at [626, 407] on div at bounding box center [631, 415] width 13 height 24
click at [626, 418] on div at bounding box center [631, 415] width 13 height 24
click at [627, 410] on input "checkbox" at bounding box center [628, 413] width 8 height 8
drag, startPoint x: 625, startPoint y: 455, endPoint x: 628, endPoint y: 462, distance: 7.6
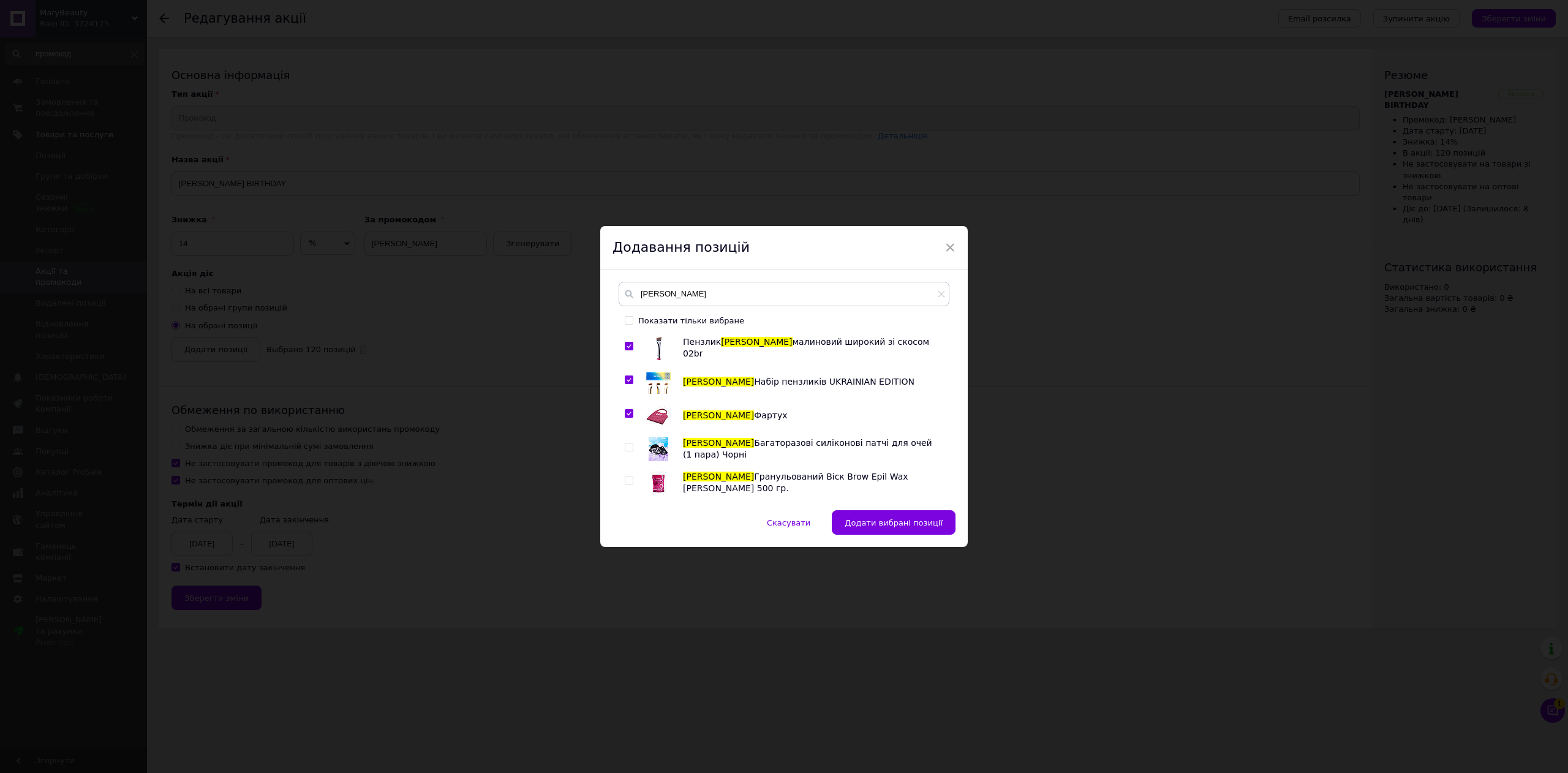
click at [625, 455] on div at bounding box center [631, 449] width 13 height 24
click at [633, 444] on div at bounding box center [631, 449] width 13 height 24
click at [631, 448] on span at bounding box center [629, 447] width 9 height 9
click at [631, 448] on input "checkbox" at bounding box center [628, 447] width 8 height 8
click at [626, 485] on input "checkbox" at bounding box center [628, 480] width 8 height 8
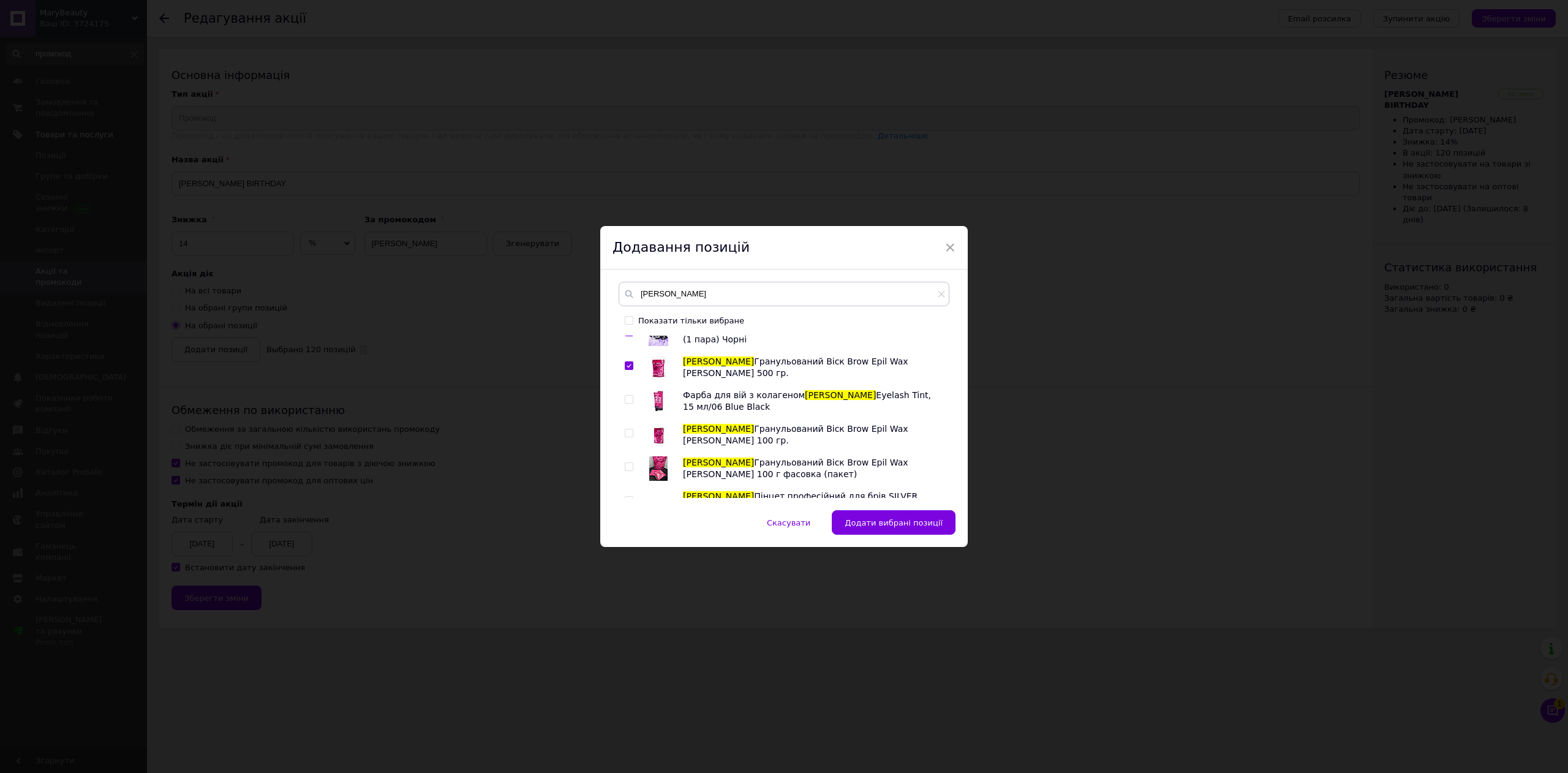
scroll to position [2816, 0]
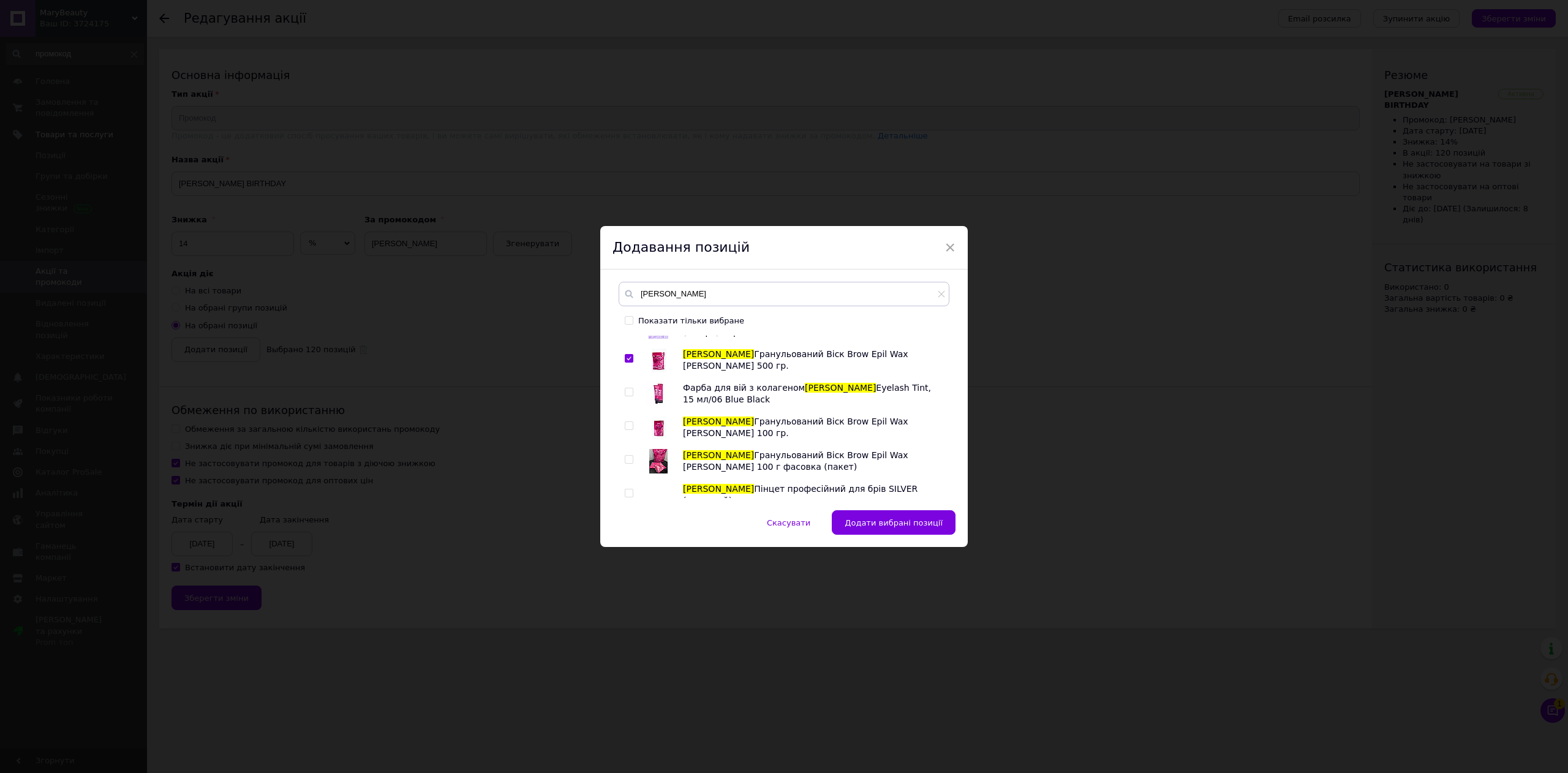
click at [630, 393] on input "checkbox" at bounding box center [628, 392] width 8 height 8
drag, startPoint x: 623, startPoint y: 425, endPoint x: 625, endPoint y: 431, distance: 6.3
click at [625, 426] on input "checkbox" at bounding box center [628, 426] width 8 height 8
click at [630, 457] on input "checkbox" at bounding box center [628, 459] width 8 height 8
click at [630, 494] on input "checkbox" at bounding box center [628, 493] width 8 height 8
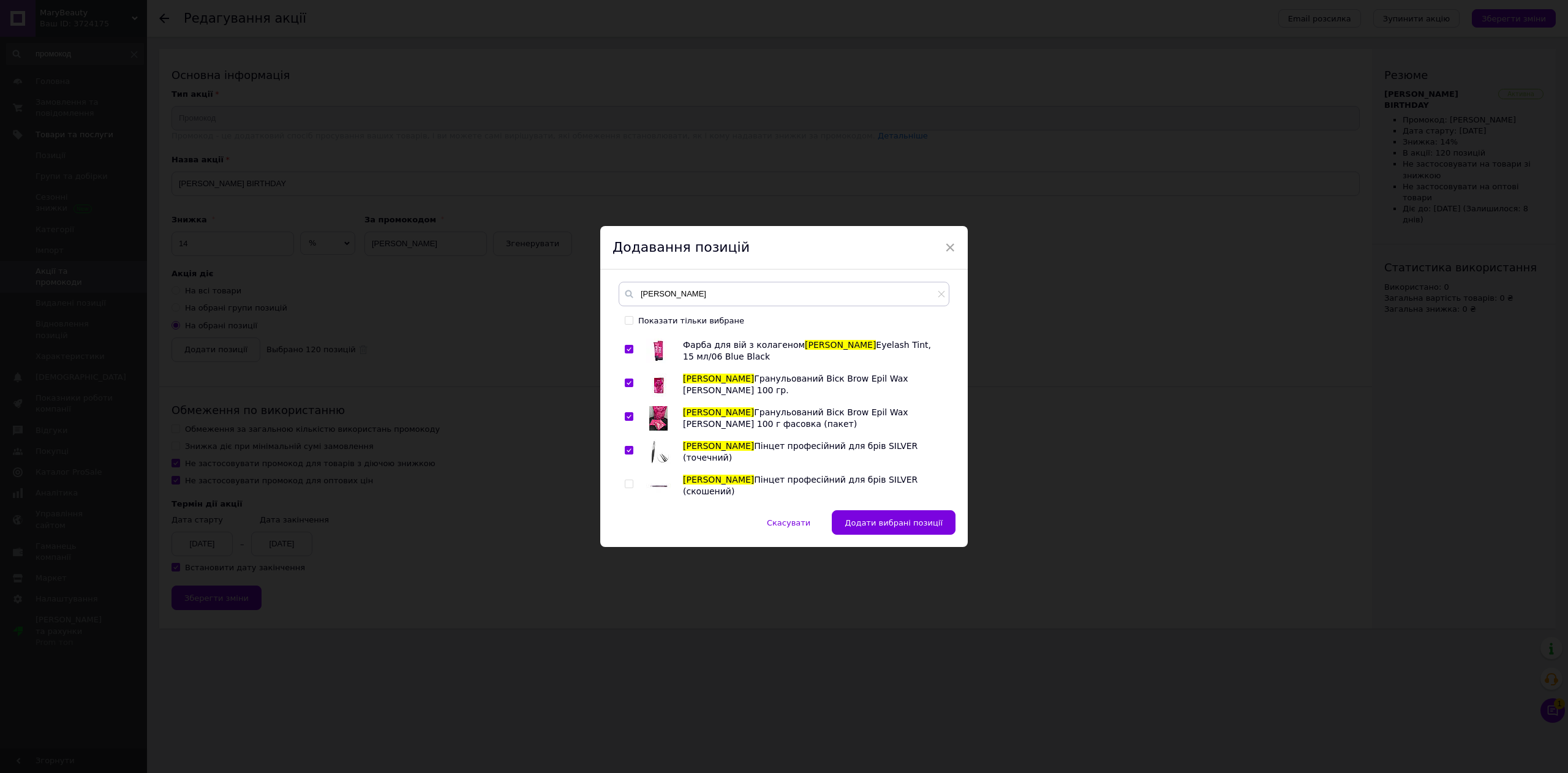
scroll to position [2939, 0]
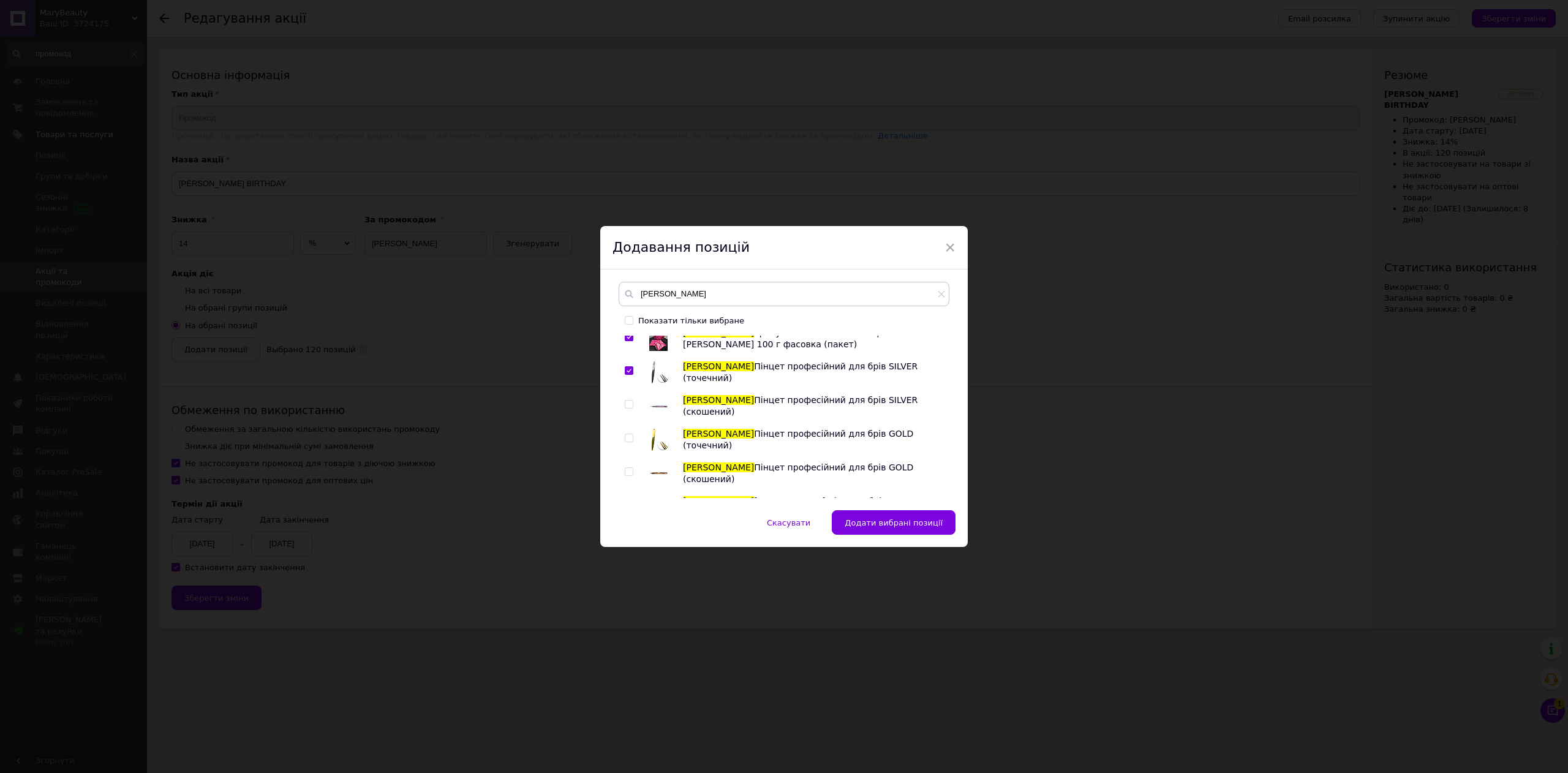
click at [631, 407] on input "checkbox" at bounding box center [628, 404] width 8 height 8
click at [628, 436] on input "checkbox" at bounding box center [628, 438] width 8 height 8
click at [630, 471] on input "checkbox" at bounding box center [628, 471] width 8 height 8
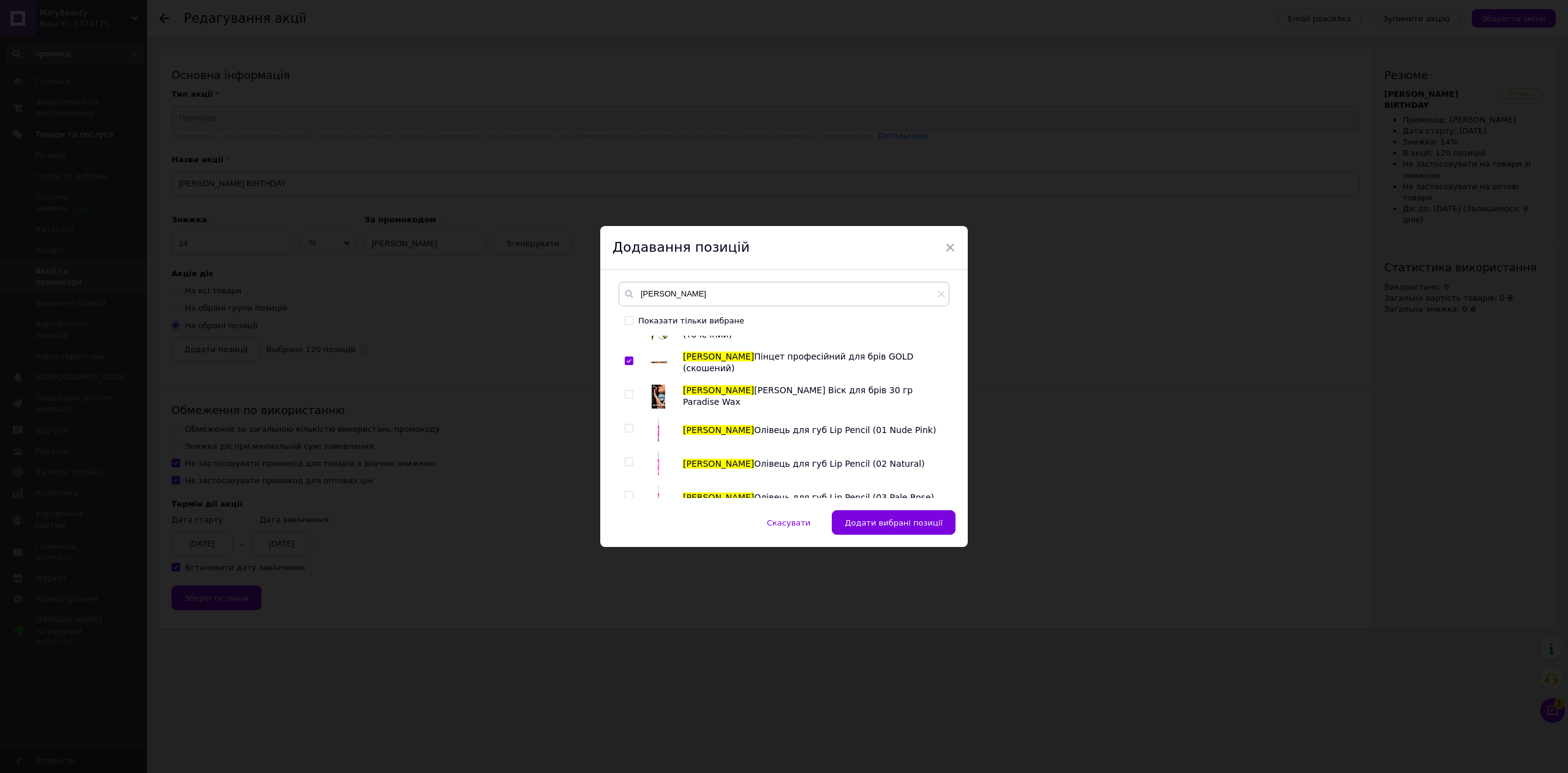
scroll to position [3061, 0]
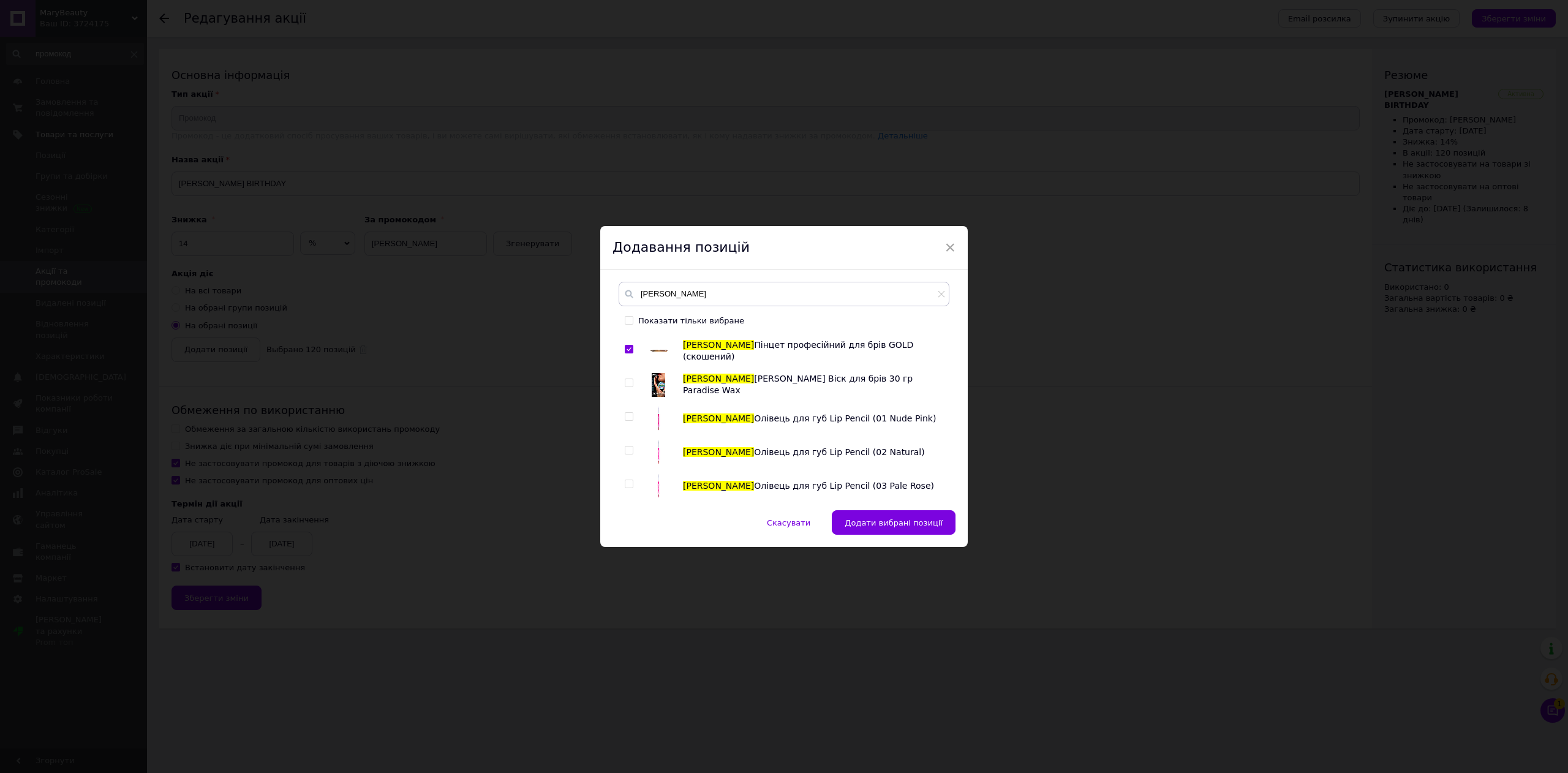
click at [631, 385] on span at bounding box center [629, 382] width 9 height 9
click at [631, 385] on input "checkbox" at bounding box center [628, 382] width 8 height 8
click at [630, 418] on input "checkbox" at bounding box center [628, 416] width 8 height 8
click at [630, 452] on input "checkbox" at bounding box center [628, 450] width 8 height 8
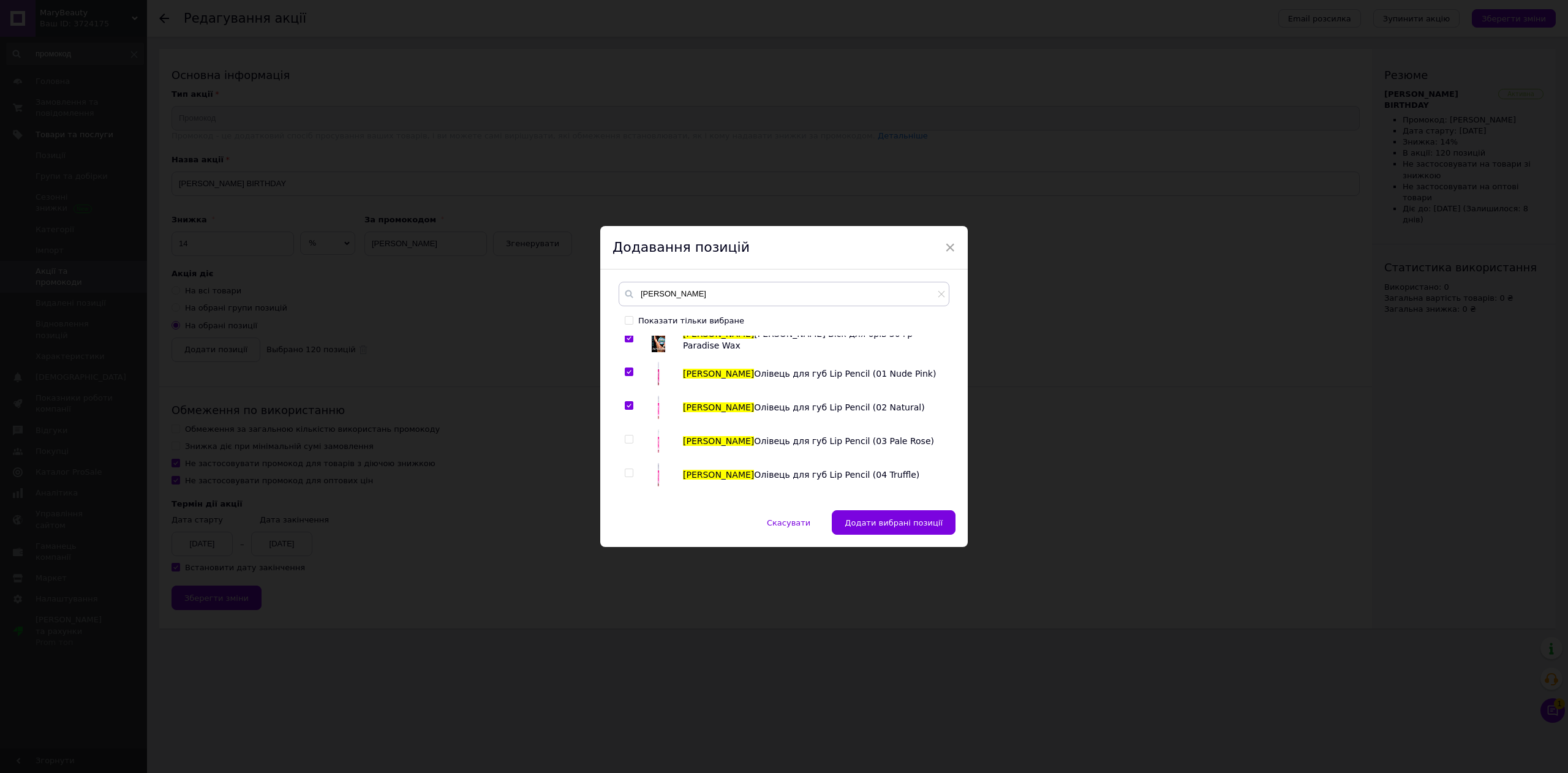
scroll to position [3184, 0]
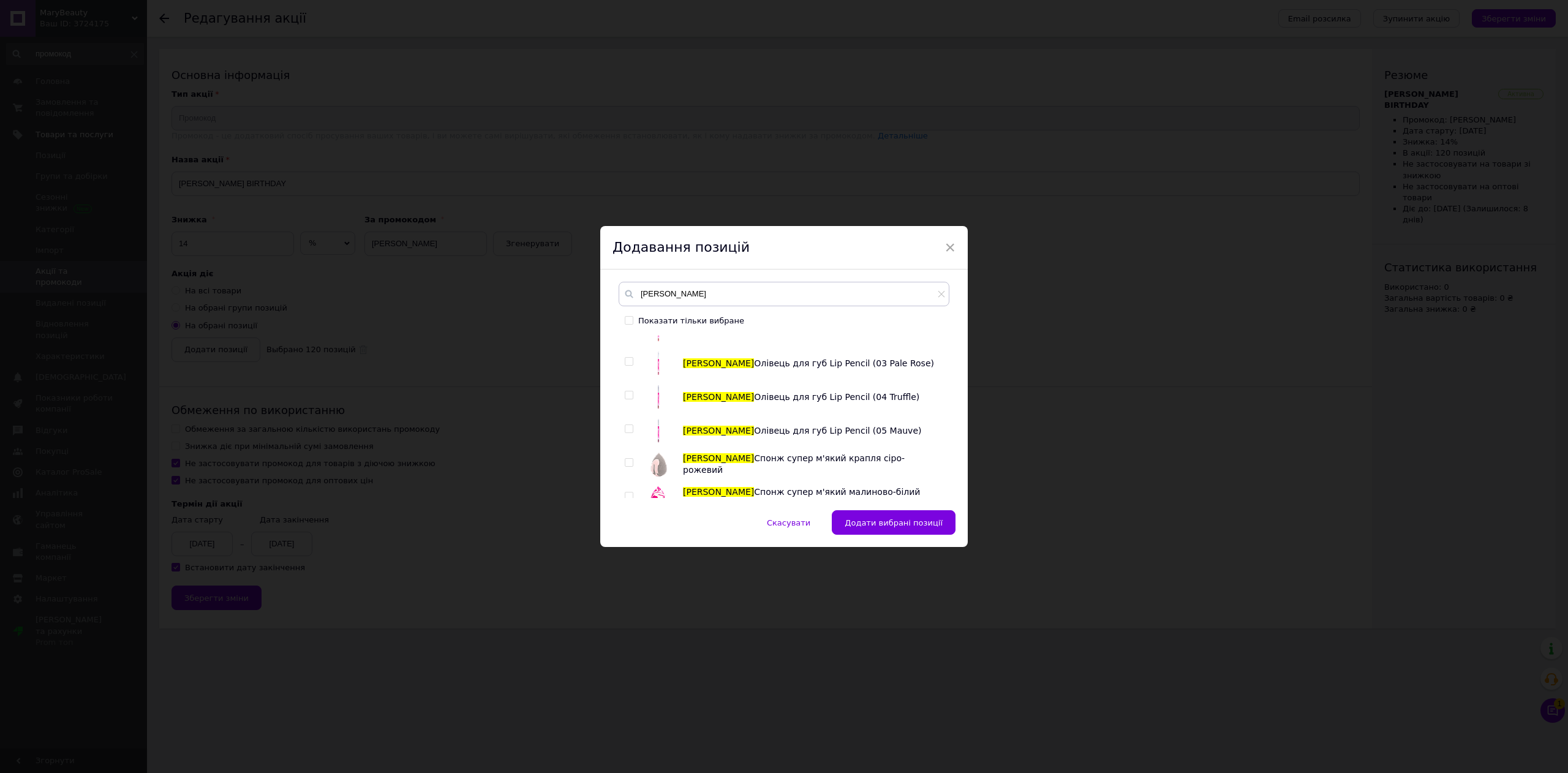
click at [631, 366] on span at bounding box center [629, 361] width 9 height 9
click at [631, 366] on input "checkbox" at bounding box center [628, 361] width 8 height 8
click at [631, 396] on input "checkbox" at bounding box center [628, 395] width 8 height 8
click at [628, 431] on input "checkbox" at bounding box center [628, 429] width 8 height 8
click at [631, 460] on span at bounding box center [629, 463] width 9 height 9
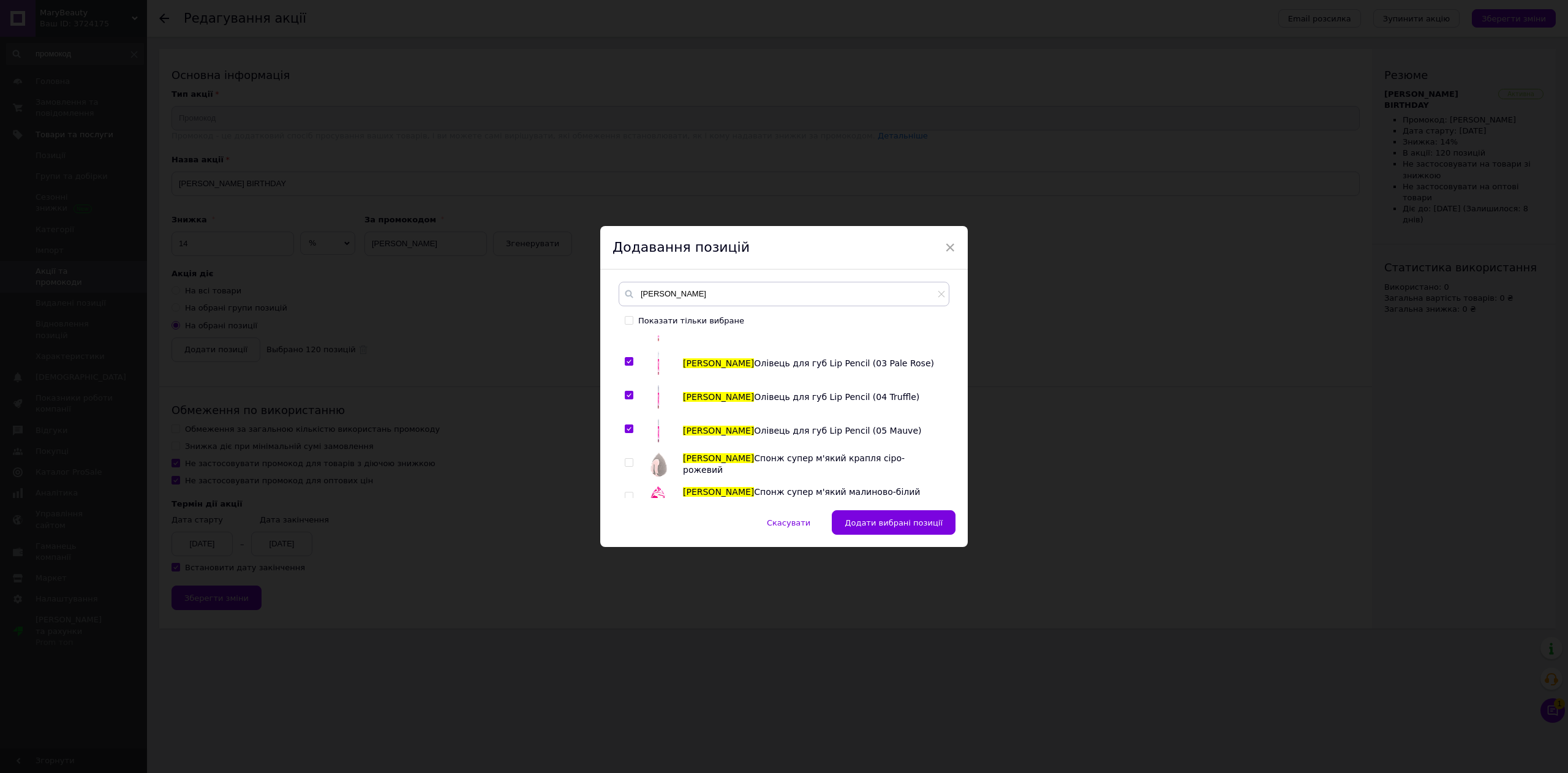
click at [631, 460] on input "checkbox" at bounding box center [628, 463] width 8 height 8
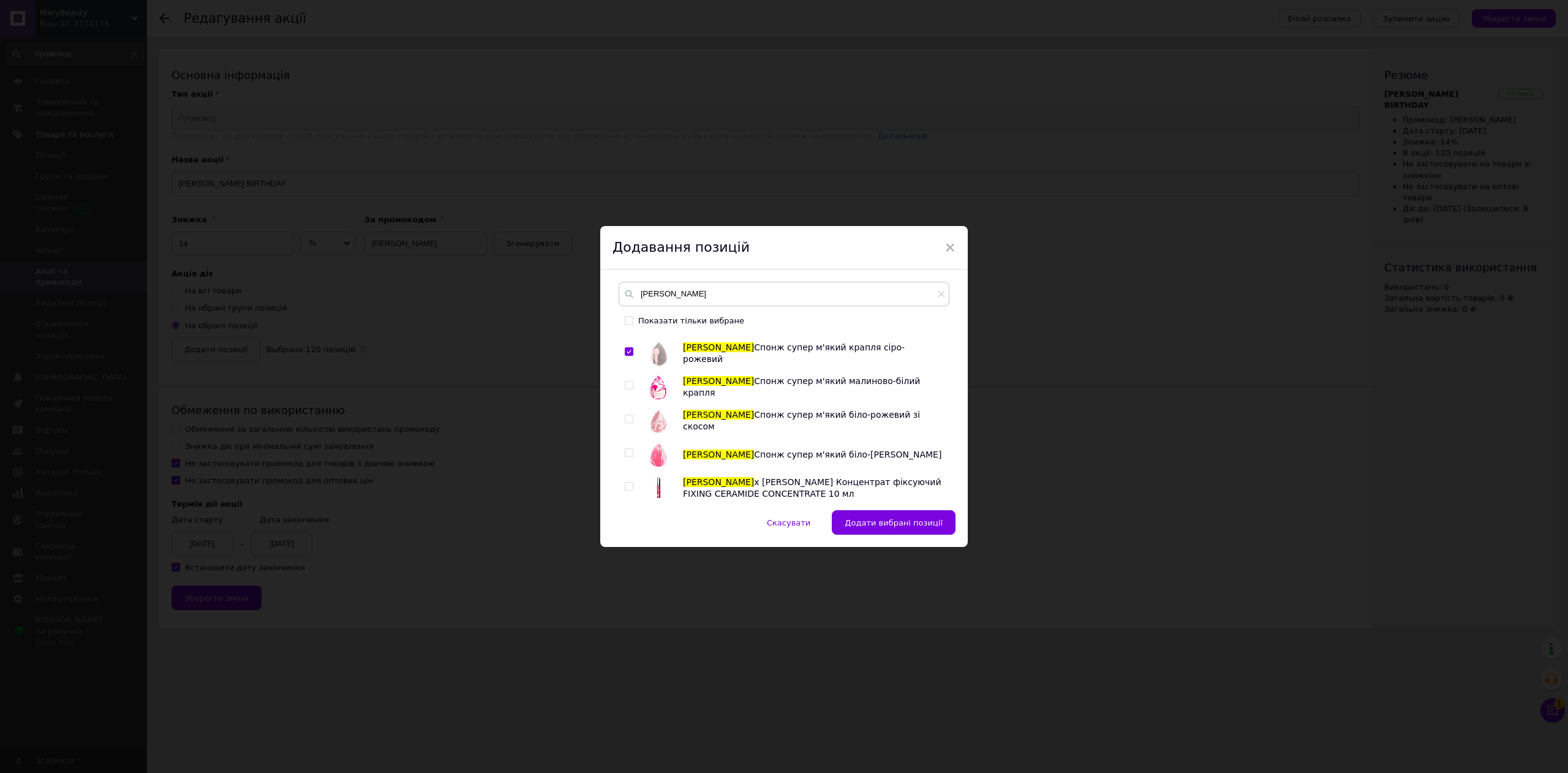
scroll to position [3306, 0]
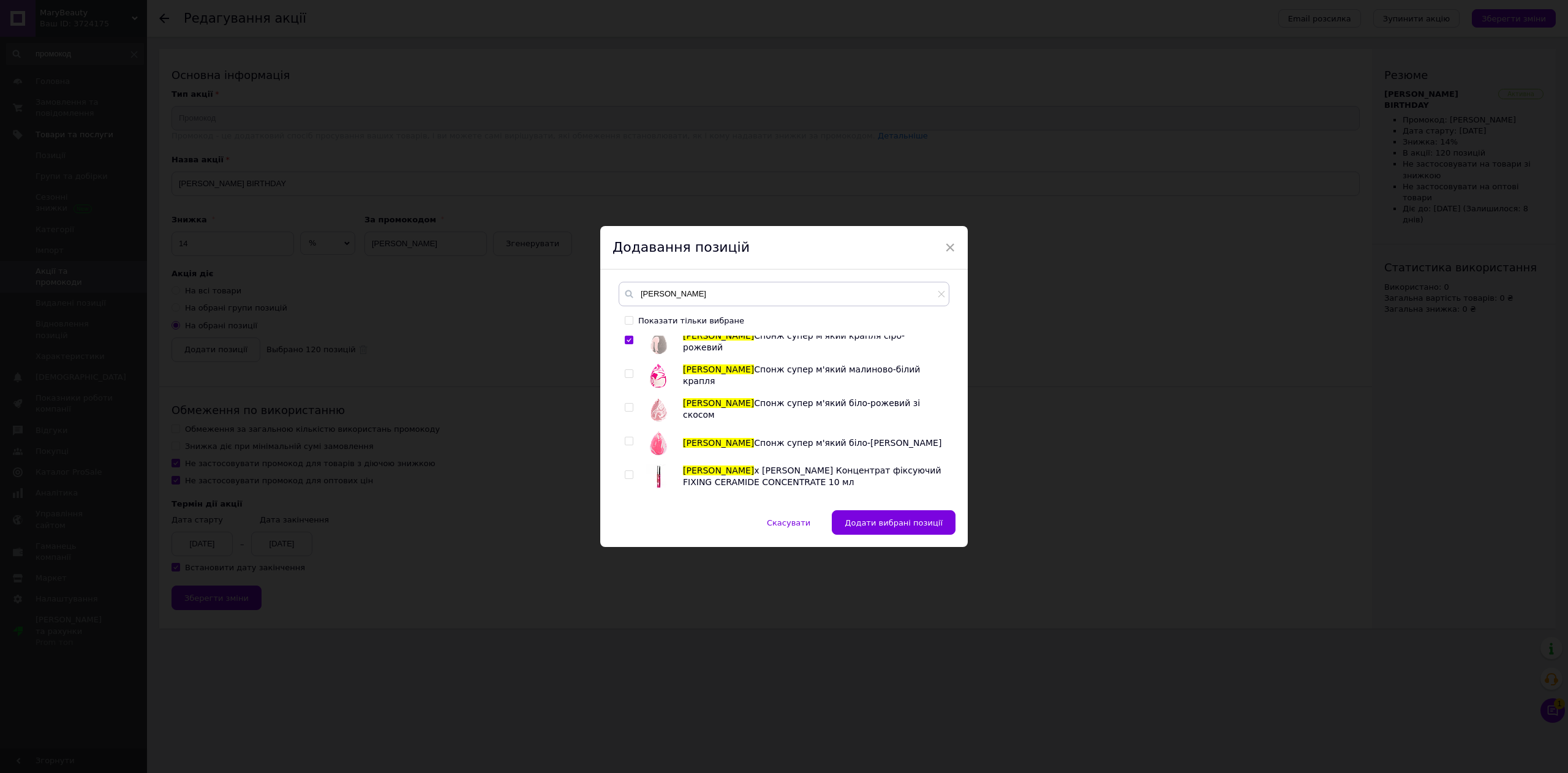
click at [623, 374] on div "Плівка для ламінування Zola Zola SILVER Набір для ламінування Brow&Lash Laminat…" at bounding box center [784, 416] width 330 height 163
click at [625, 374] on input "checkbox" at bounding box center [628, 374] width 8 height 8
drag, startPoint x: 625, startPoint y: 407, endPoint x: 627, endPoint y: 420, distance: 13.2
click at [625, 408] on input "checkbox" at bounding box center [628, 407] width 8 height 8
click at [628, 440] on input "checkbox" at bounding box center [628, 441] width 8 height 8
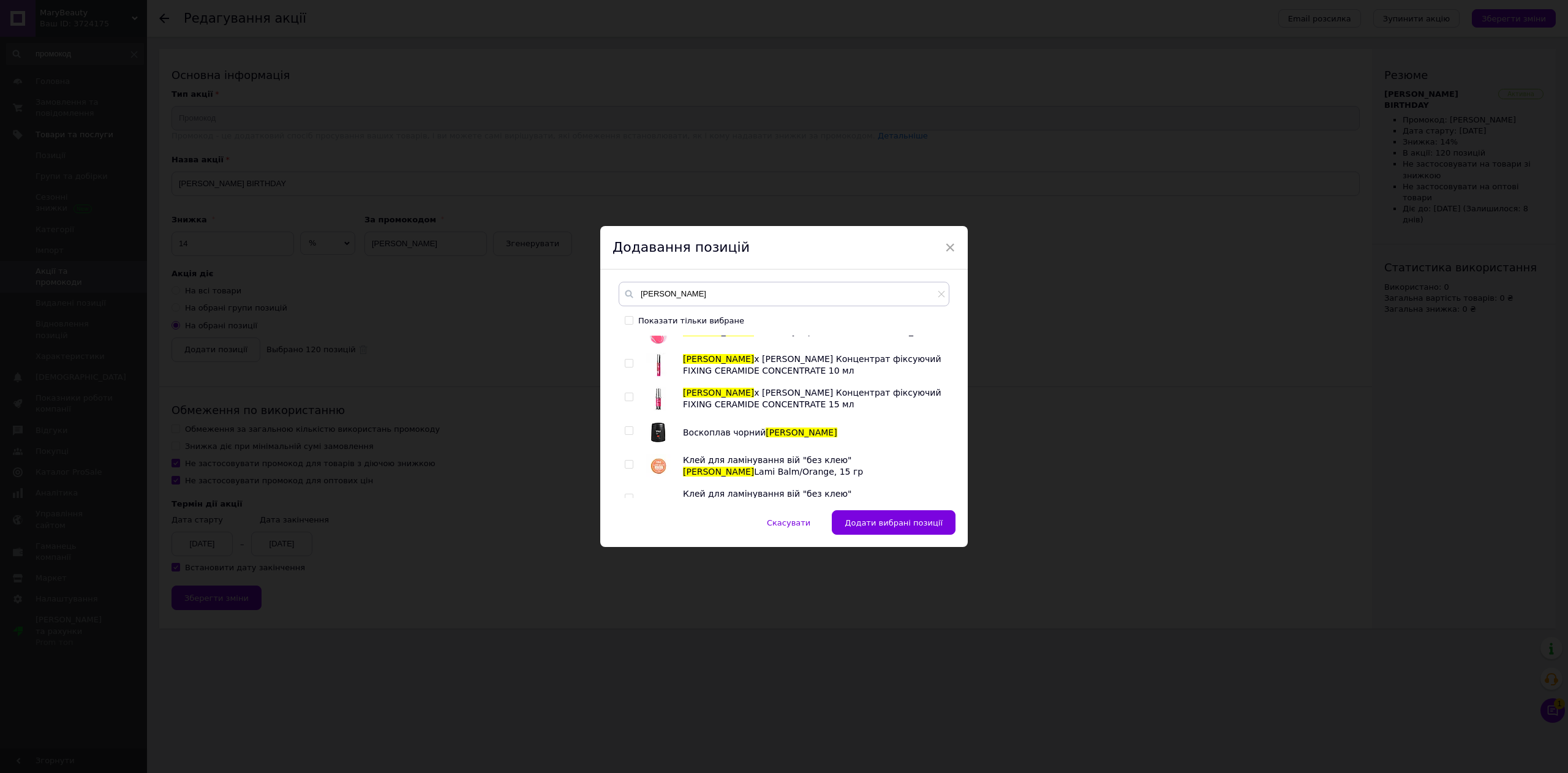
scroll to position [3429, 0]
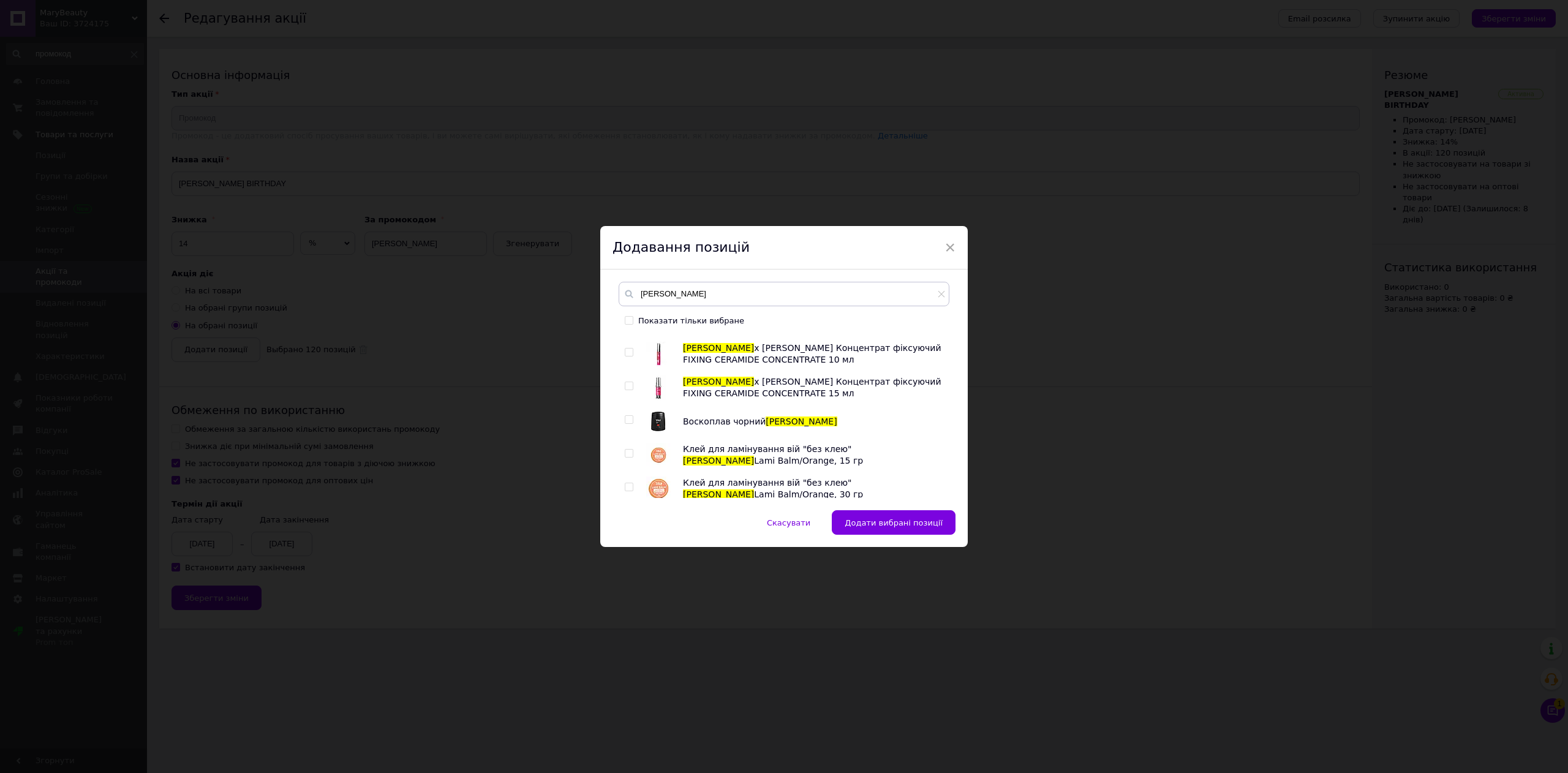
click at [628, 355] on input "checkbox" at bounding box center [628, 352] width 8 height 8
click at [621, 389] on div "Плівка для ламінування Zola Zola SILVER Набір для ламінування Brow&Lash Laminat…" at bounding box center [784, 416] width 330 height 163
click at [626, 390] on input "checkbox" at bounding box center [628, 385] width 8 height 8
click at [631, 421] on input "checkbox" at bounding box center [628, 419] width 8 height 8
click at [628, 452] on input "checkbox" at bounding box center [628, 453] width 8 height 8
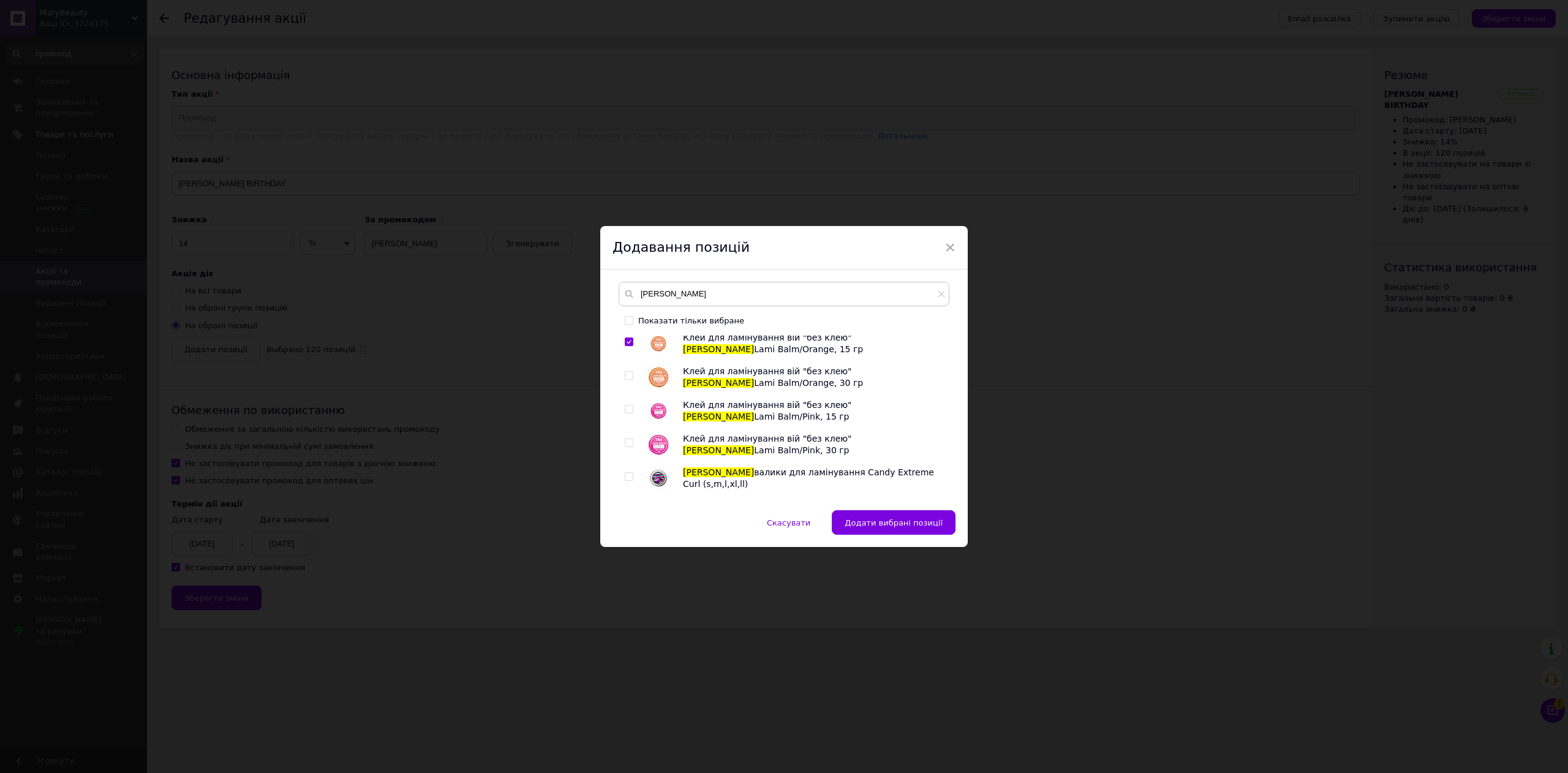
scroll to position [3551, 0]
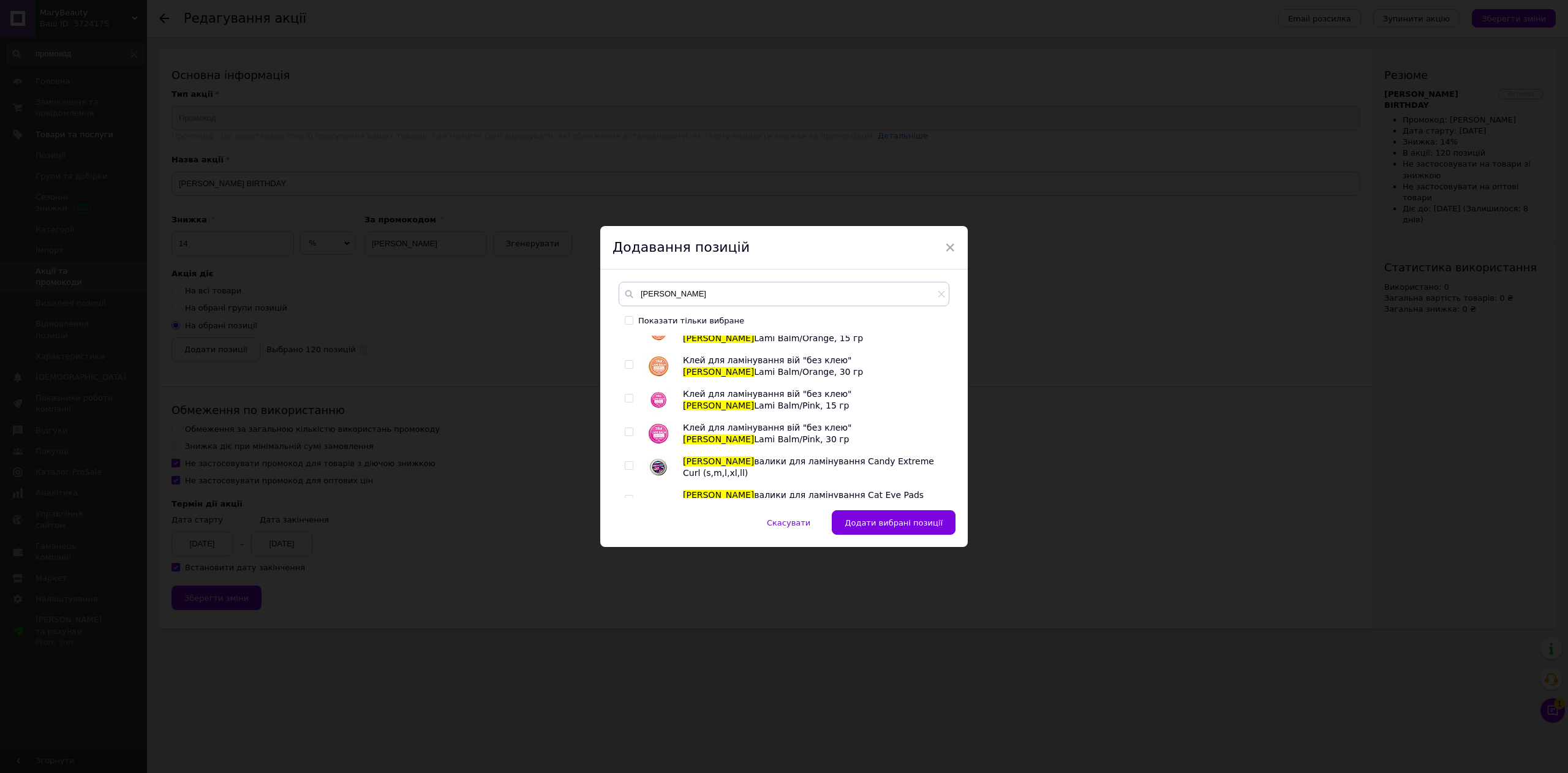
click at [625, 362] on input "checkbox" at bounding box center [628, 364] width 8 height 8
click at [625, 399] on input "checkbox" at bounding box center [628, 398] width 8 height 8
click at [632, 433] on div at bounding box center [629, 432] width 9 height 9
click at [625, 433] on input "checkbox" at bounding box center [628, 432] width 8 height 8
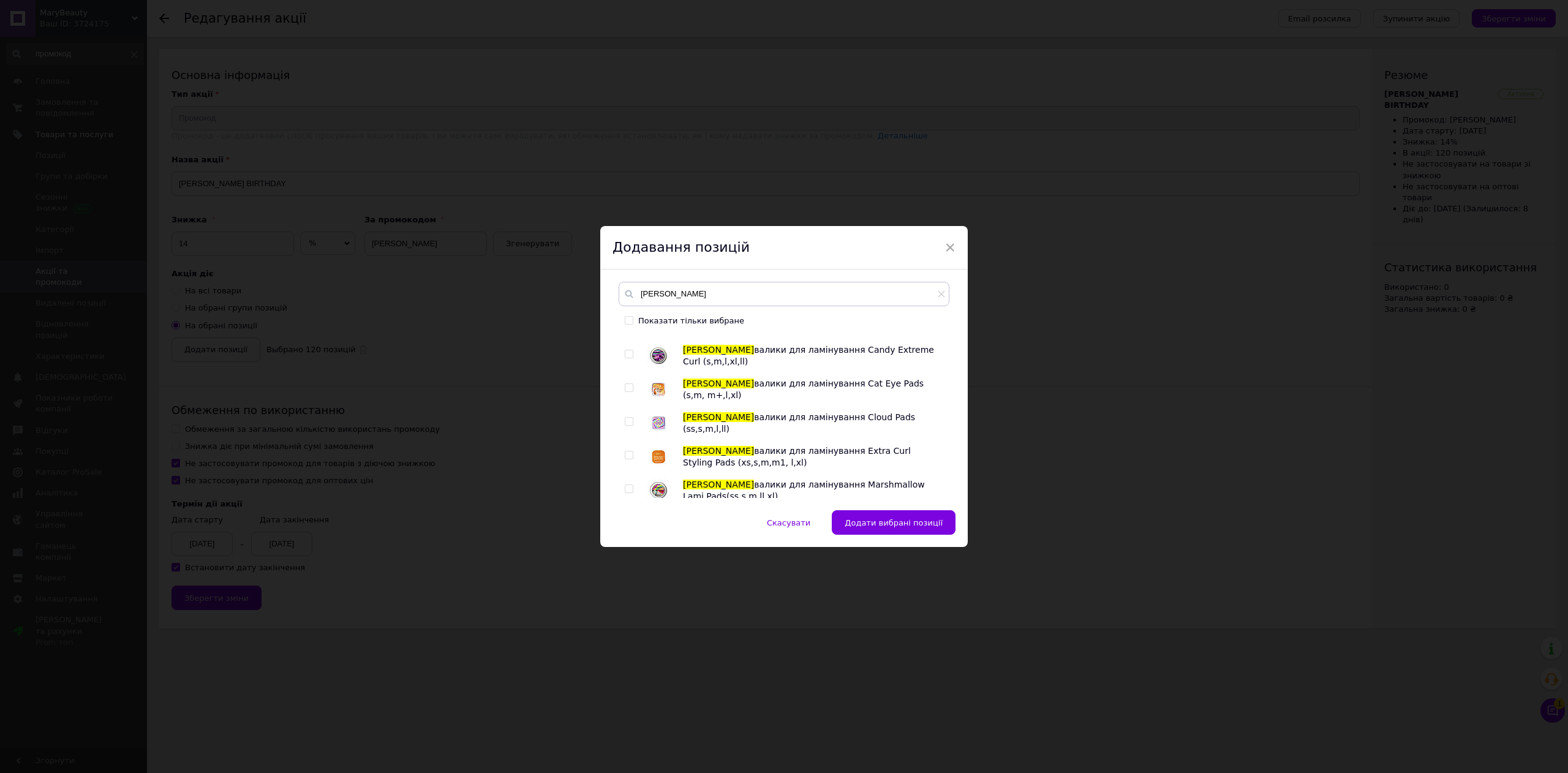
scroll to position [3674, 0]
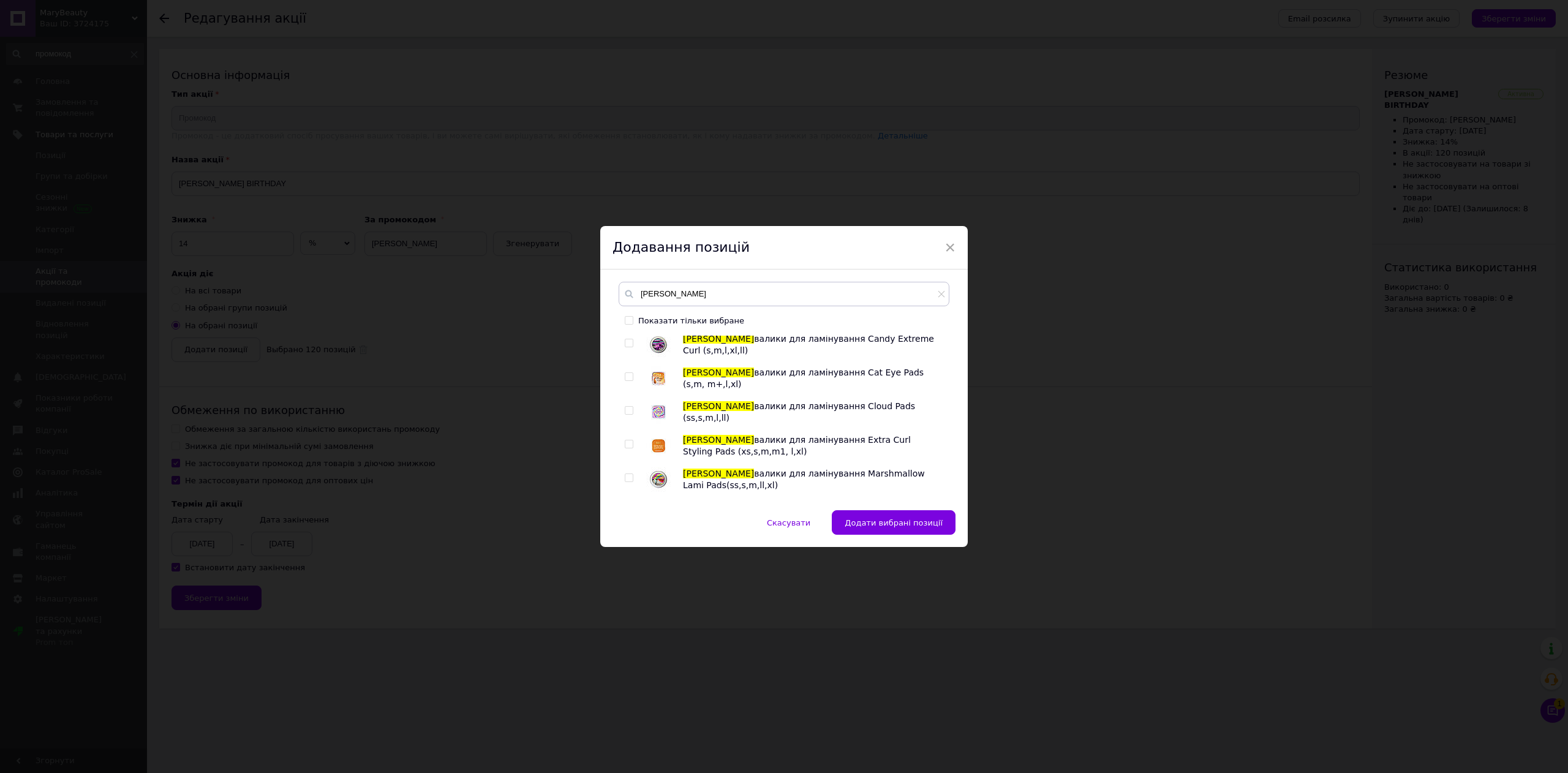
click at [631, 346] on span at bounding box center [629, 343] width 9 height 9
click at [631, 346] on input "checkbox" at bounding box center [628, 343] width 8 height 8
drag, startPoint x: 627, startPoint y: 381, endPoint x: 627, endPoint y: 396, distance: 15.0
click at [627, 383] on div at bounding box center [631, 378] width 13 height 24
click at [626, 414] on input "checkbox" at bounding box center [628, 410] width 8 height 8
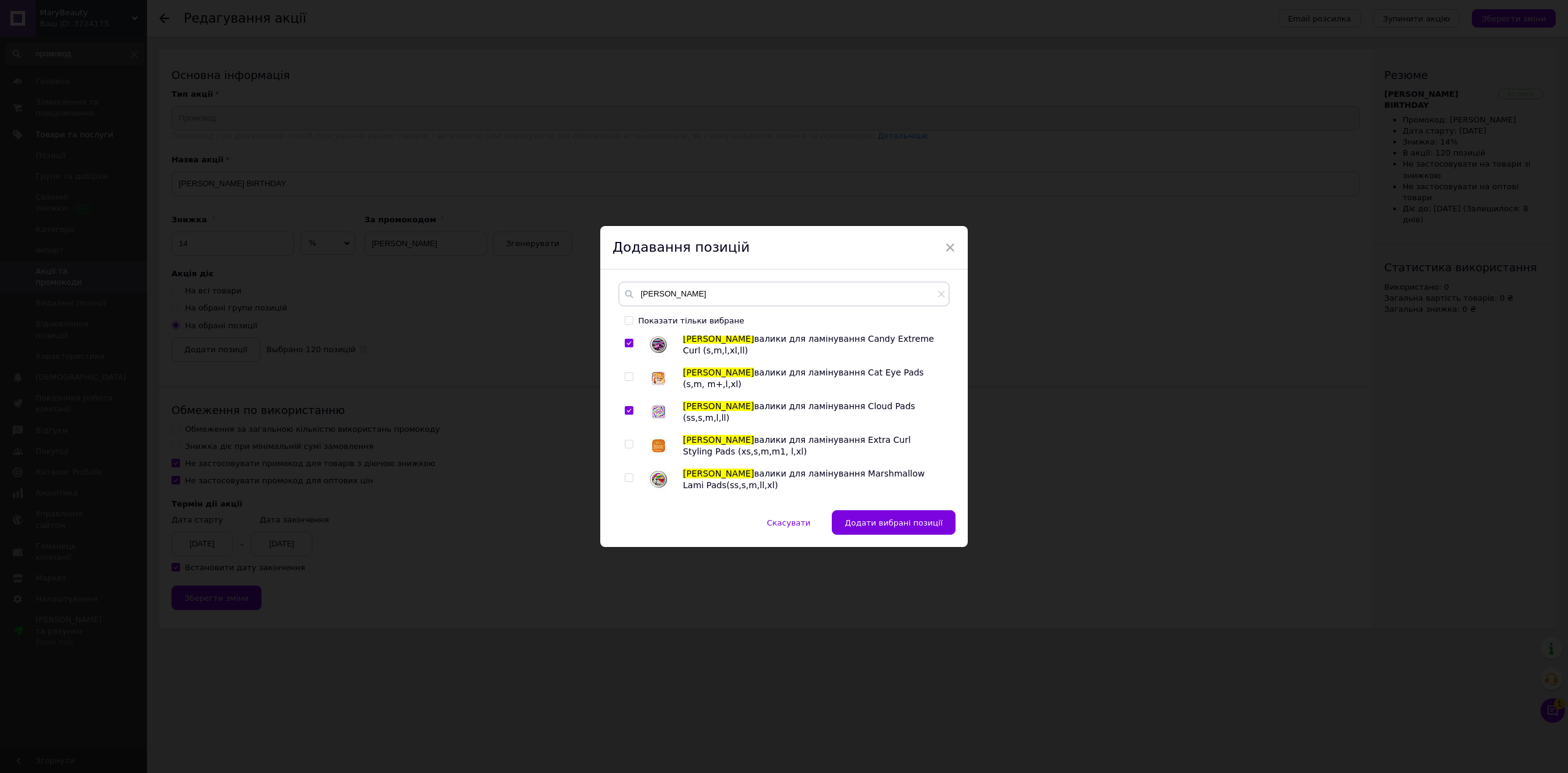
click at [625, 381] on input "checkbox" at bounding box center [628, 377] width 8 height 8
click at [628, 446] on input "checkbox" at bounding box center [628, 444] width 8 height 8
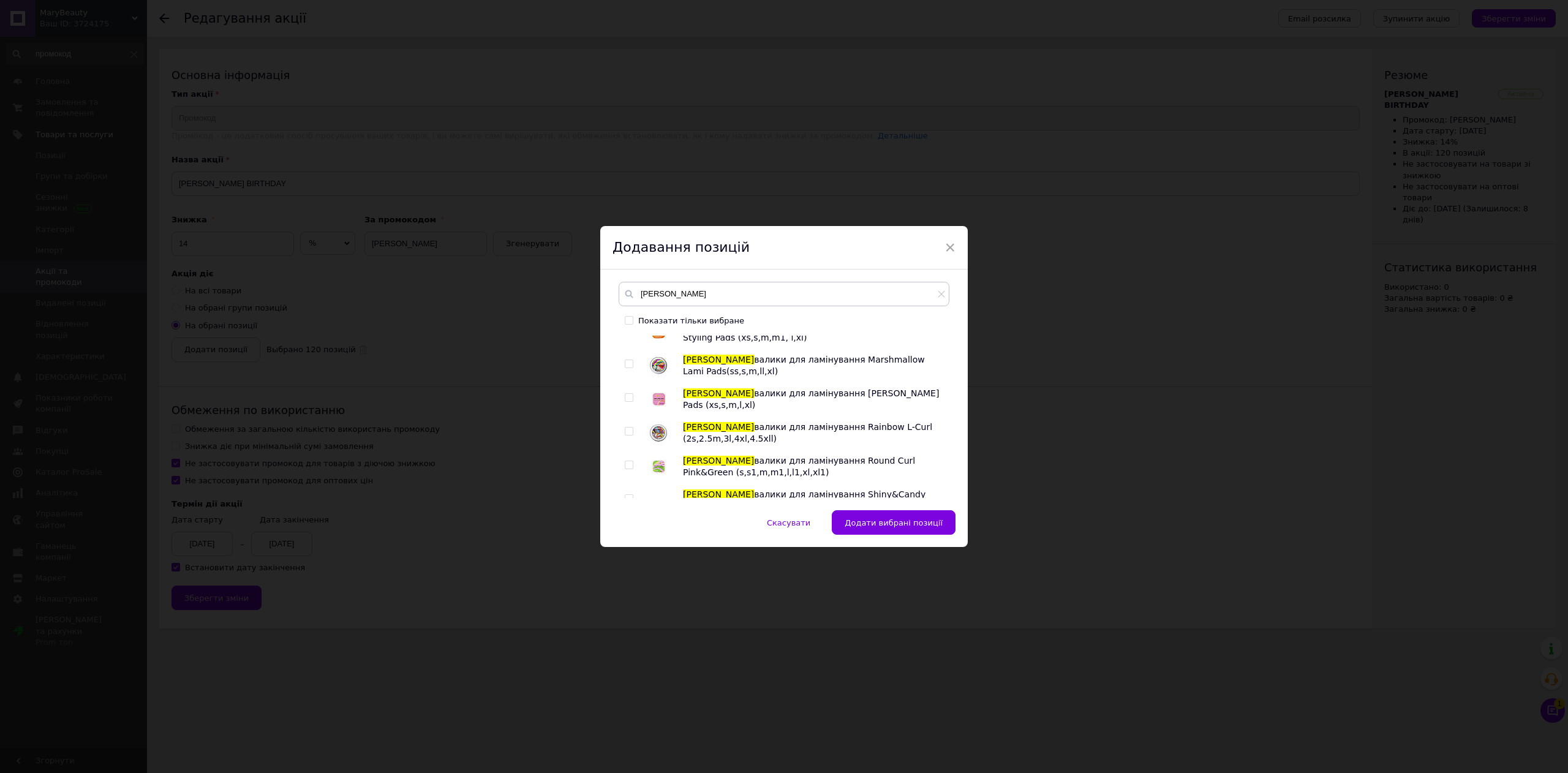
scroll to position [3796, 0]
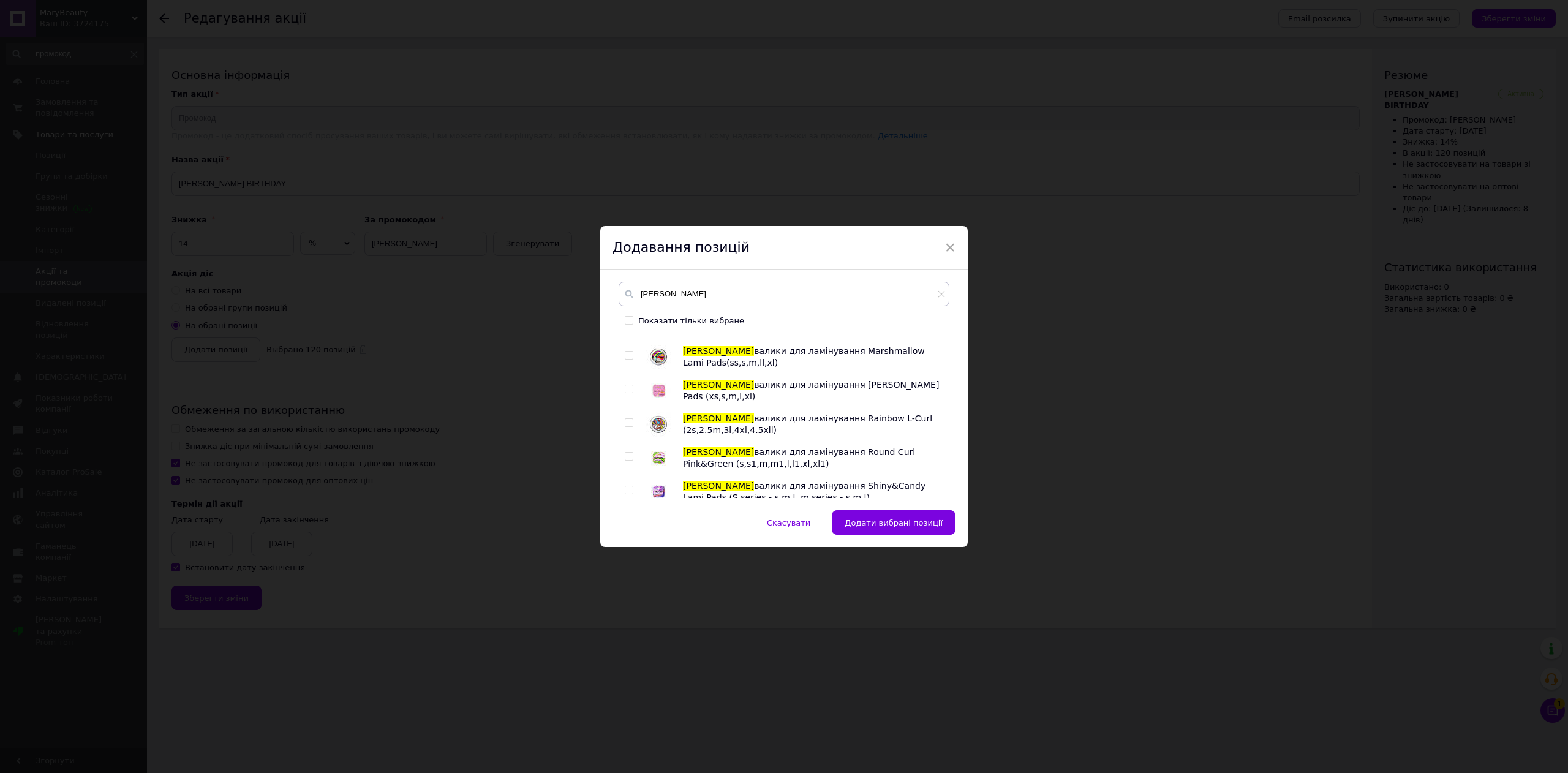
click at [630, 360] on input "checkbox" at bounding box center [628, 355] width 8 height 8
click at [631, 387] on input "checkbox" at bounding box center [628, 389] width 8 height 8
drag, startPoint x: 631, startPoint y: 420, endPoint x: 630, endPoint y: 438, distance: 18.0
click at [631, 421] on span at bounding box center [629, 423] width 9 height 9
click at [631, 421] on input "checkbox" at bounding box center [628, 422] width 8 height 8
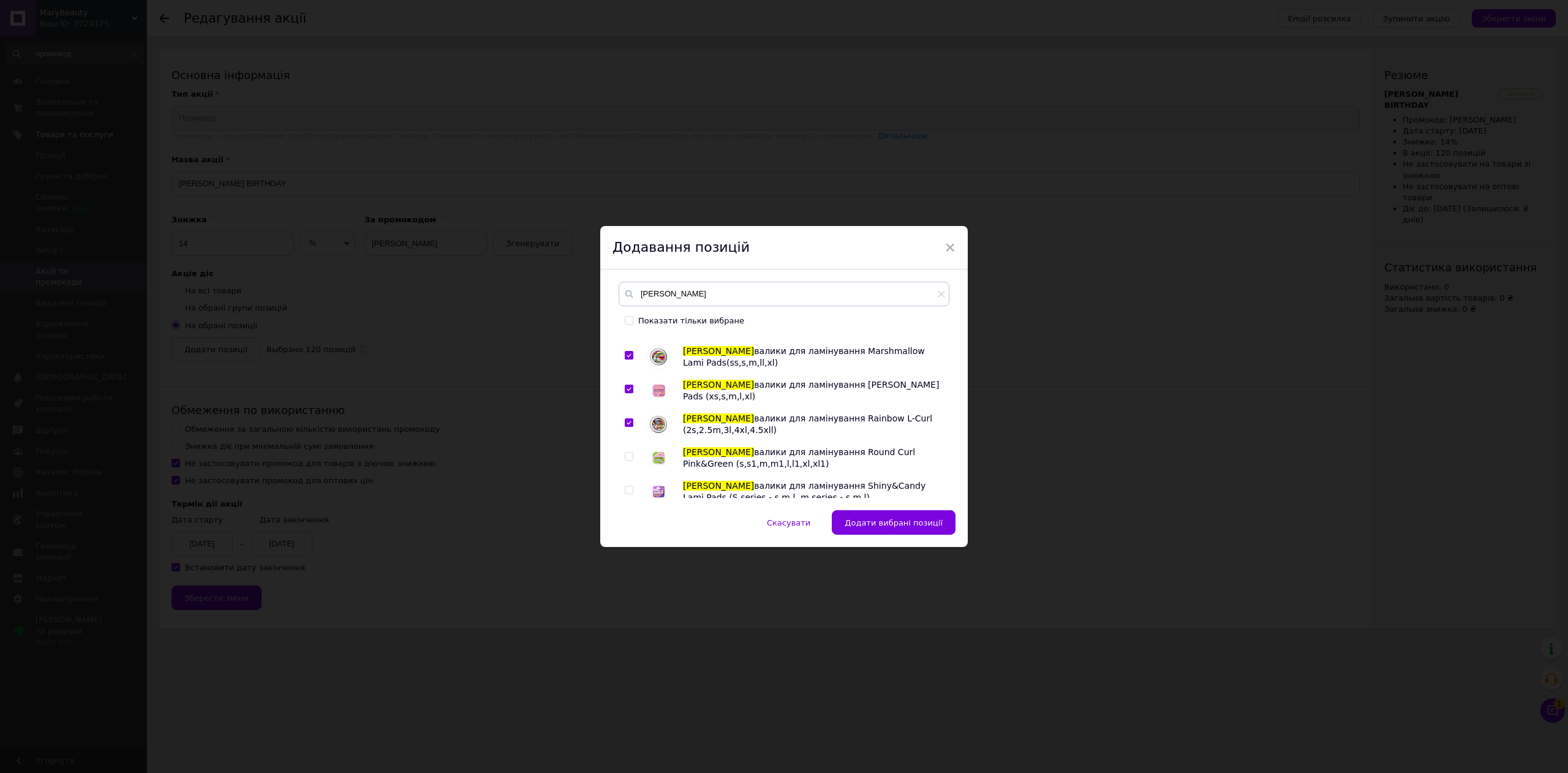
click at [627, 460] on input "checkbox" at bounding box center [628, 456] width 8 height 8
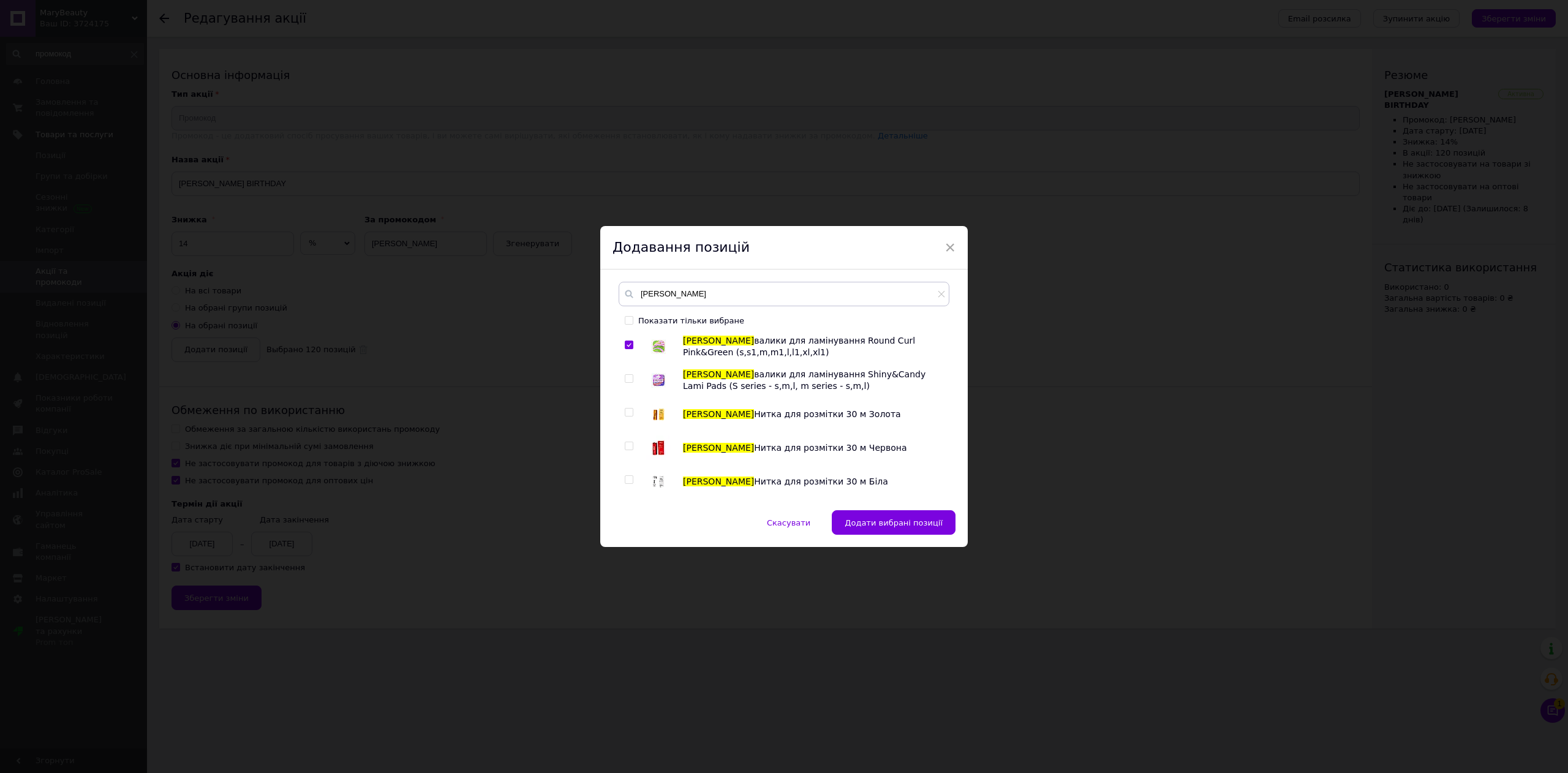
scroll to position [3919, 0]
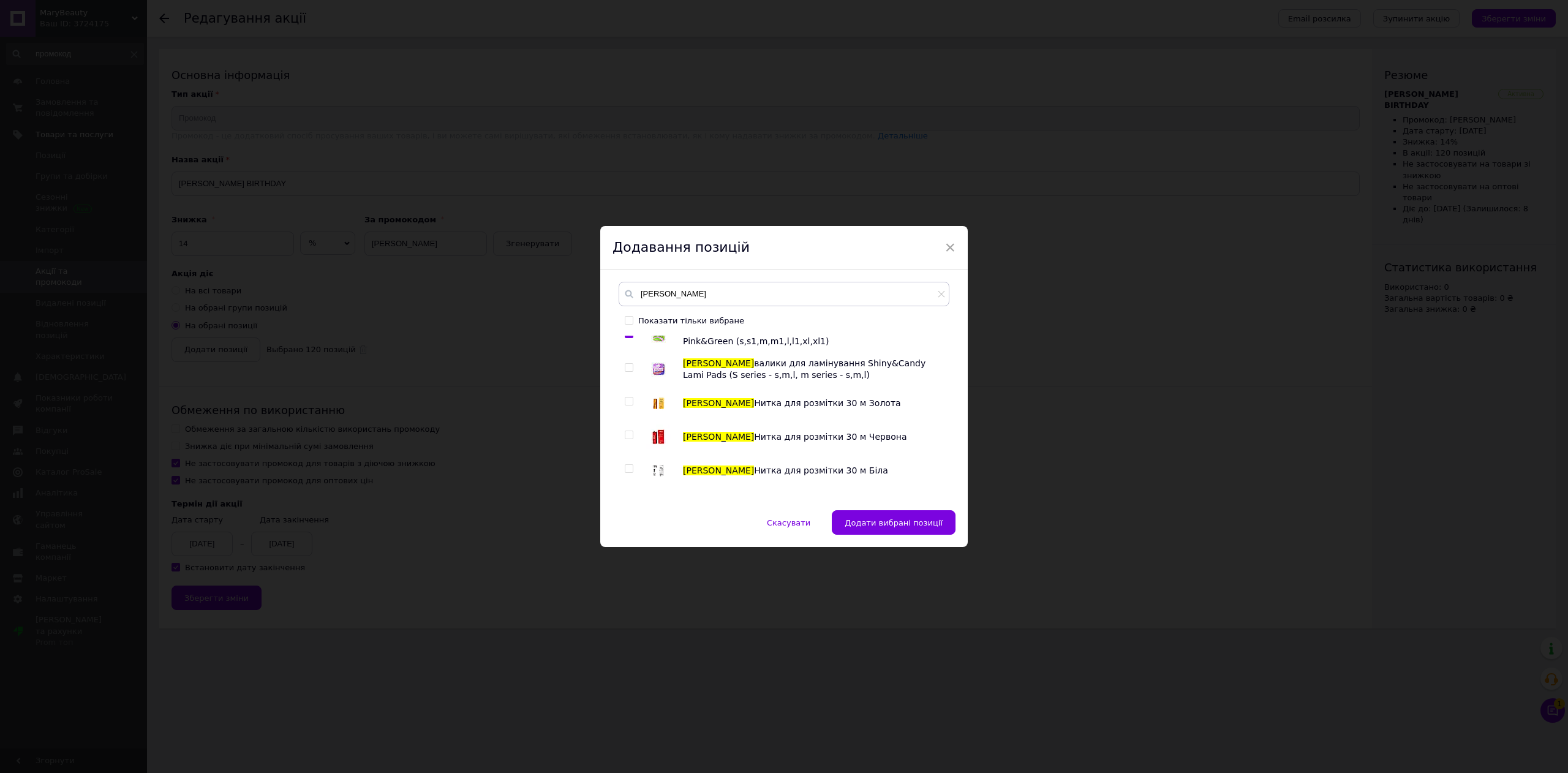
click at [631, 369] on div at bounding box center [631, 368] width 13 height 24
click at [631, 370] on input "checkbox" at bounding box center [628, 367] width 8 height 8
click at [626, 403] on input "checkbox" at bounding box center [628, 401] width 8 height 8
click at [628, 430] on div at bounding box center [631, 436] width 13 height 24
click at [632, 442] on div at bounding box center [631, 436] width 13 height 24
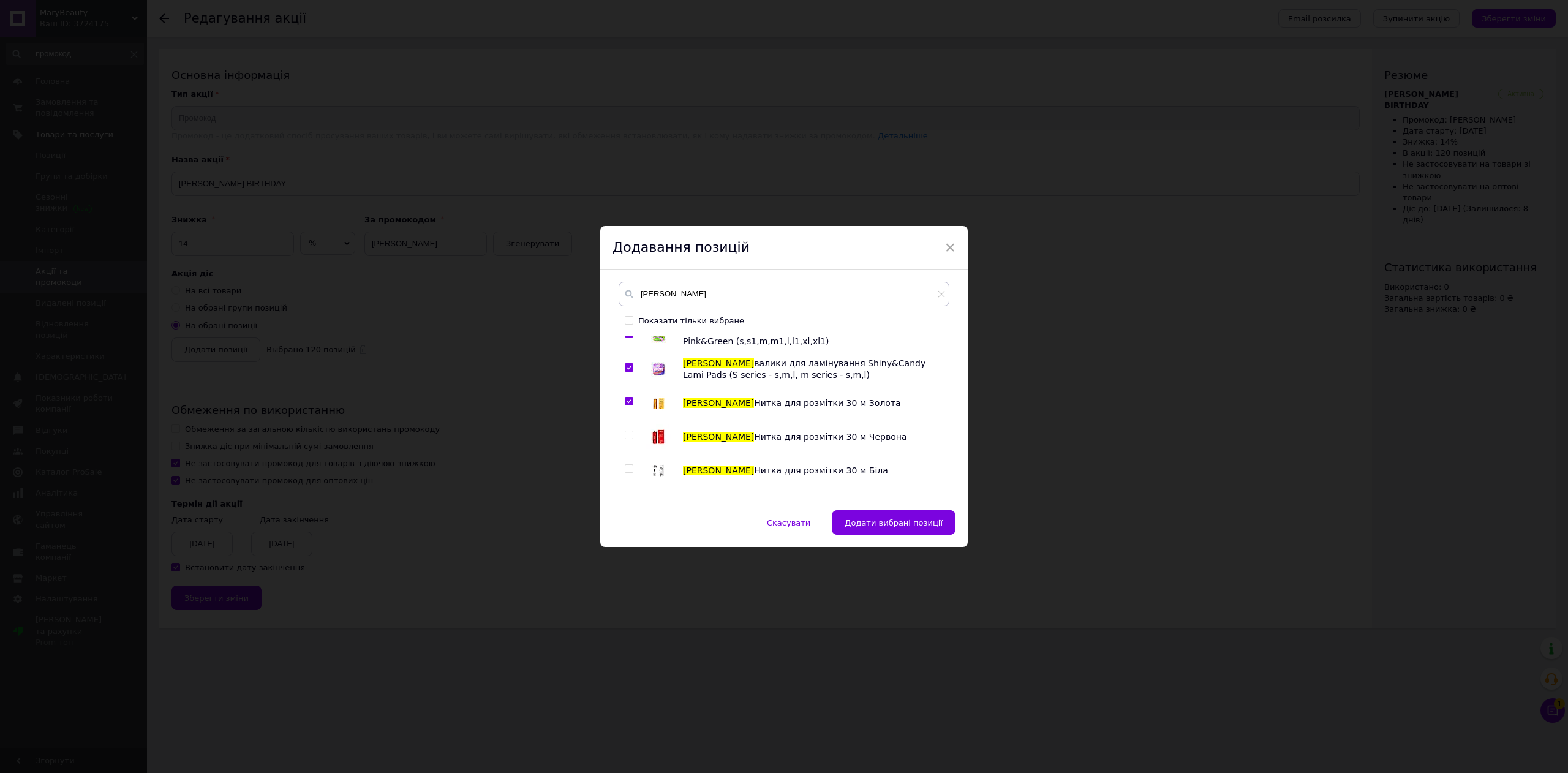
click at [628, 441] on div at bounding box center [631, 436] width 13 height 24
click at [627, 436] on input "checkbox" at bounding box center [628, 435] width 8 height 8
click at [627, 465] on input "checkbox" at bounding box center [628, 469] width 8 height 8
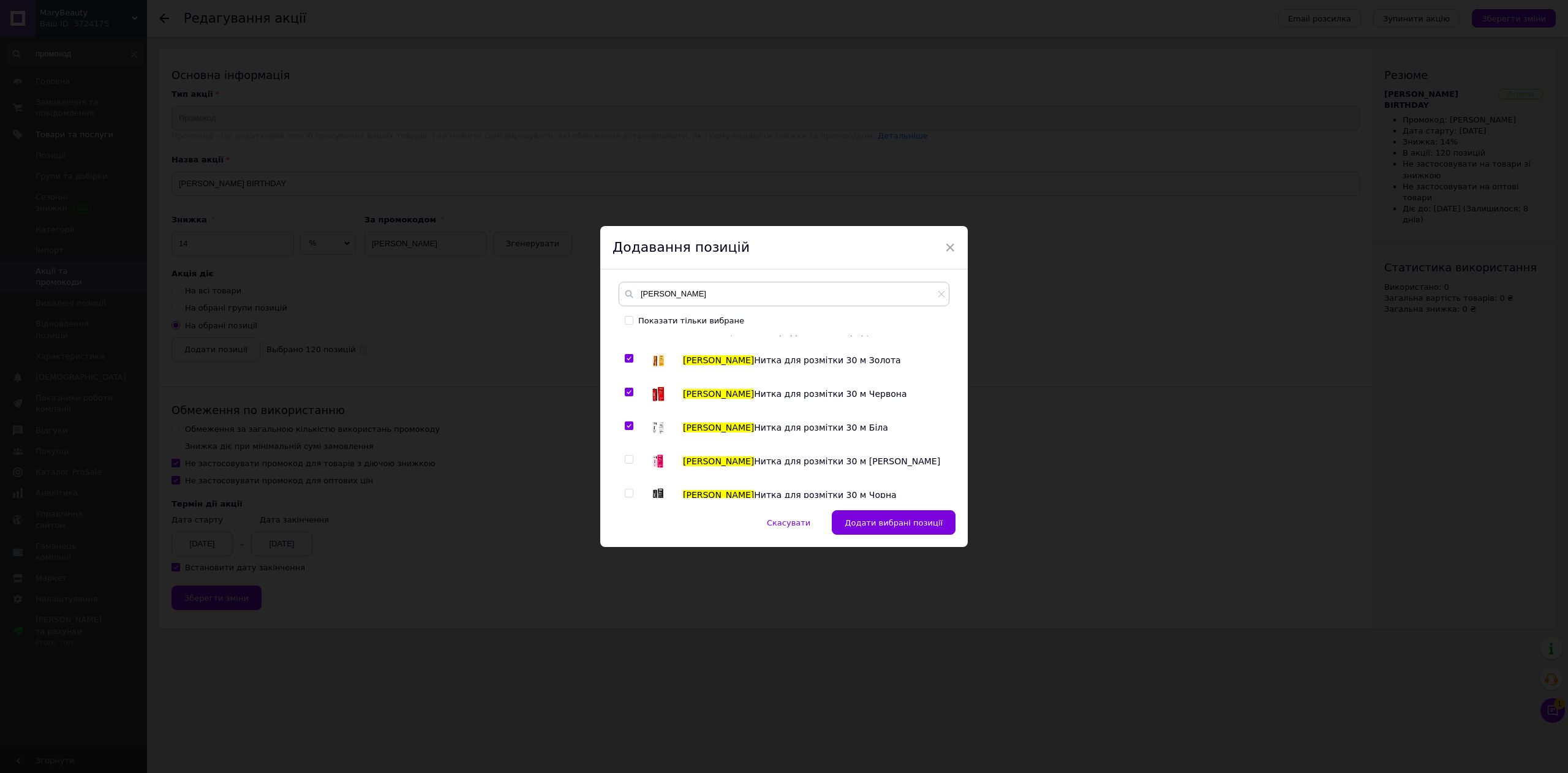
scroll to position [4041, 0]
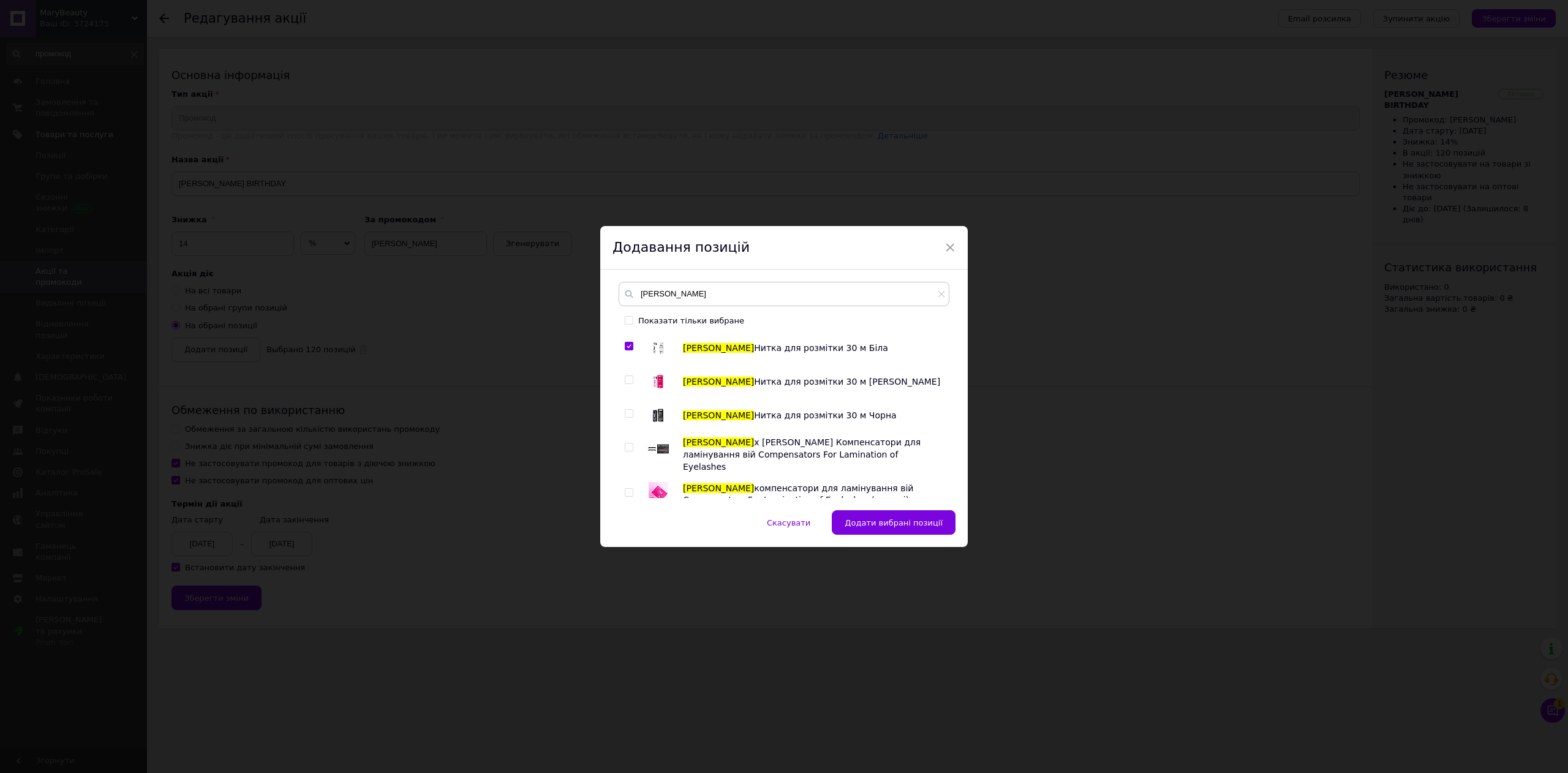
click at [628, 382] on input "checkbox" at bounding box center [628, 380] width 8 height 8
click at [620, 411] on div "Плівка для ламінування Zola Zola SILVER Набір для ламінування Brow&Lash Laminat…" at bounding box center [784, 416] width 330 height 163
click at [625, 411] on input "checkbox" at bounding box center [628, 413] width 8 height 8
click at [626, 447] on input "checkbox" at bounding box center [628, 447] width 8 height 8
click at [628, 488] on input "checkbox" at bounding box center [628, 492] width 8 height 8
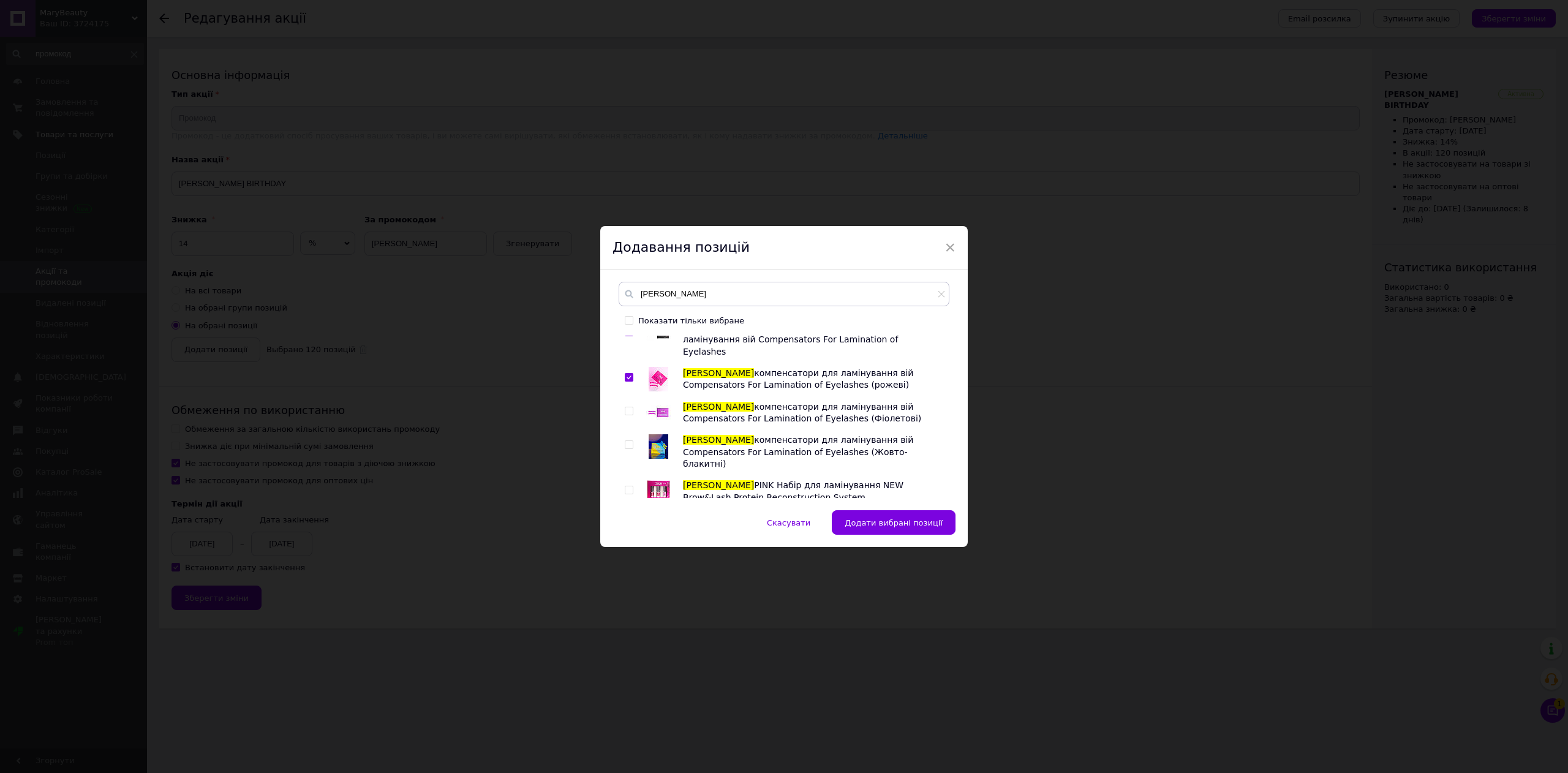
scroll to position [4164, 0]
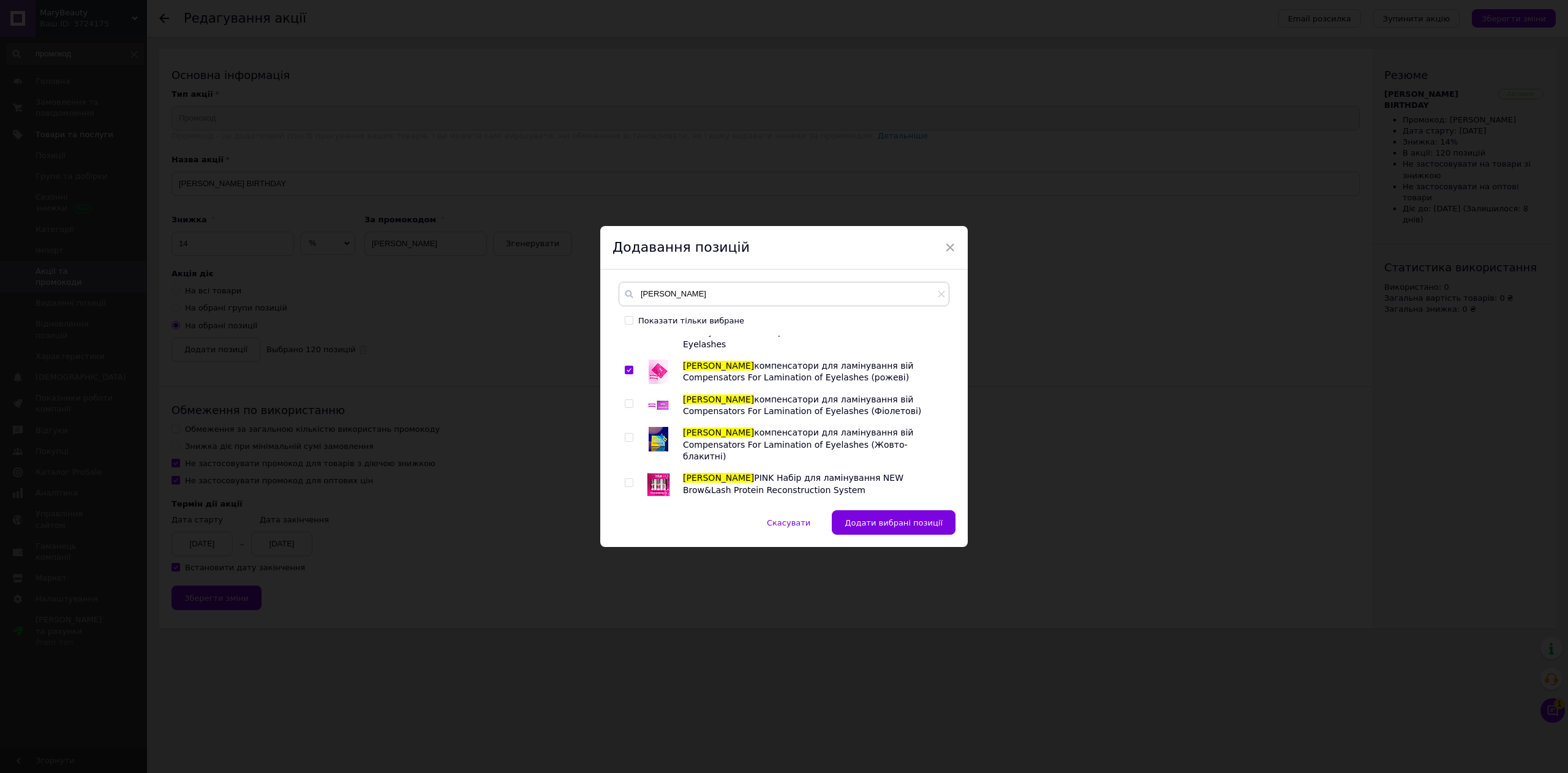
click at [630, 400] on input "checkbox" at bounding box center [628, 404] width 8 height 8
click at [627, 427] on div at bounding box center [631, 444] width 13 height 36
click at [627, 433] on input "checkbox" at bounding box center [628, 437] width 8 height 8
click at [627, 479] on input "checkbox" at bounding box center [628, 482] width 8 height 8
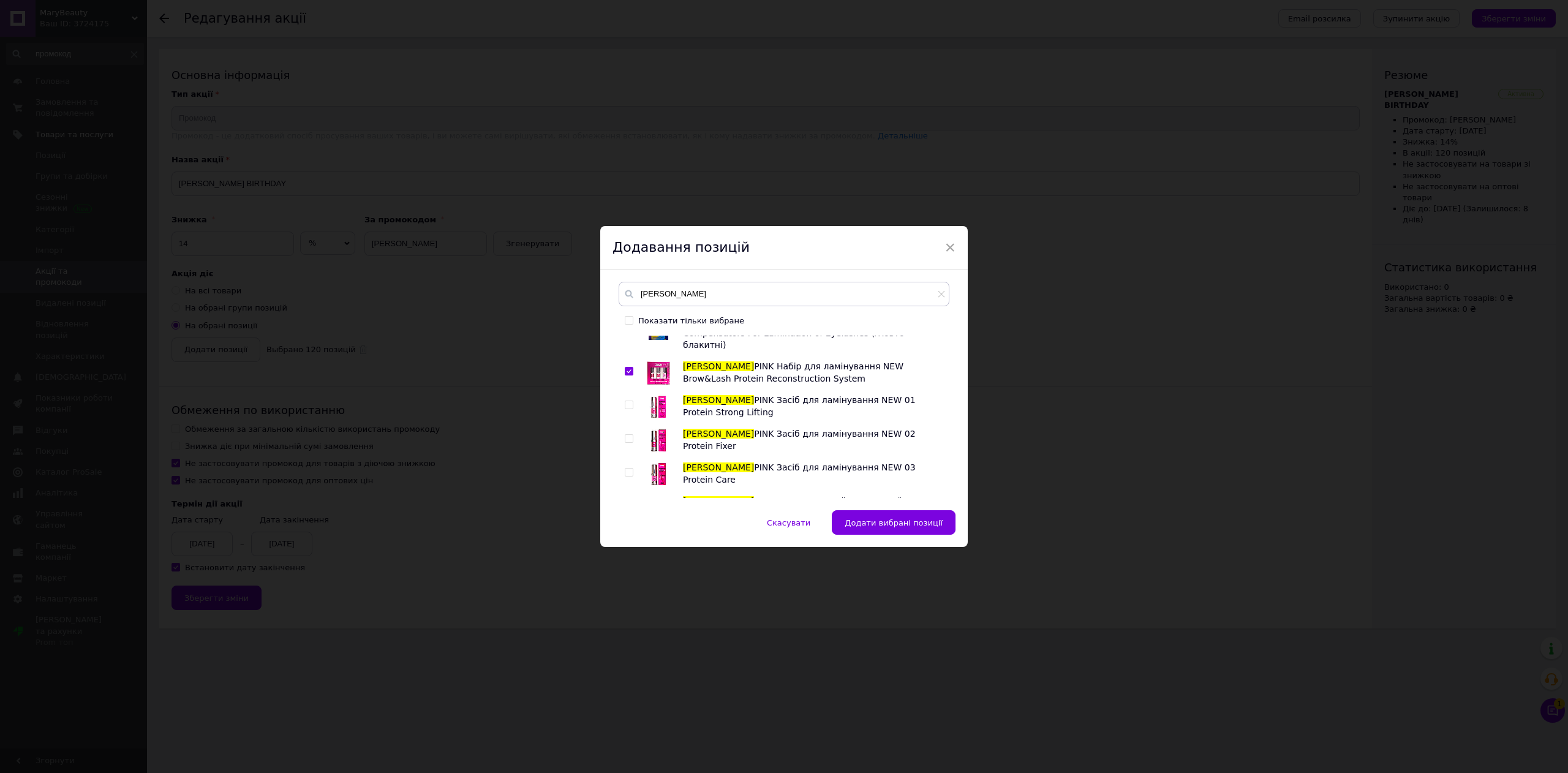
scroll to position [4286, 0]
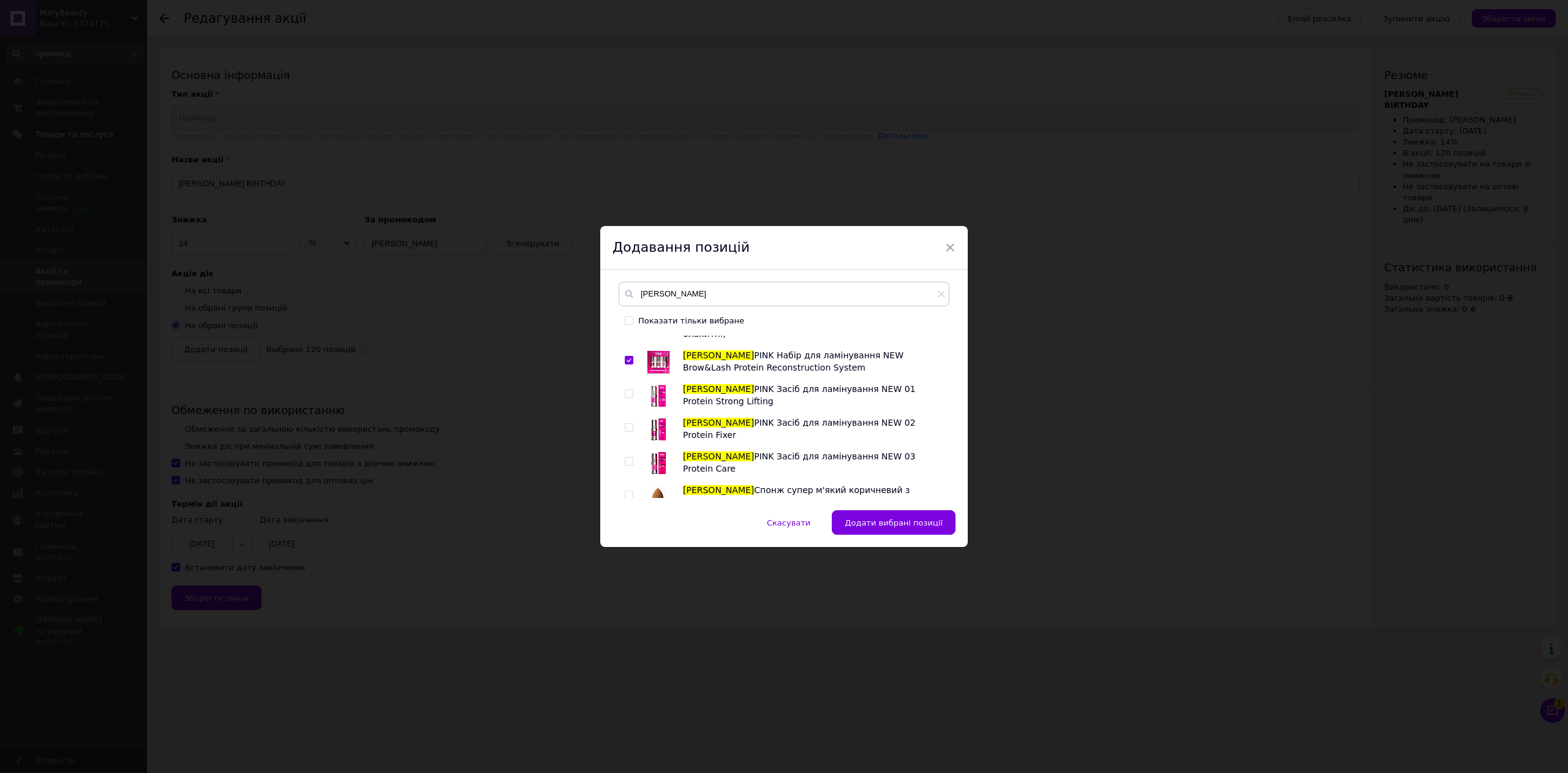
click at [628, 390] on input "checkbox" at bounding box center [628, 393] width 8 height 8
click at [628, 424] on input "checkbox" at bounding box center [628, 427] width 8 height 8
click at [632, 457] on div at bounding box center [629, 461] width 9 height 9
click at [626, 457] on input "checkbox" at bounding box center [628, 461] width 8 height 8
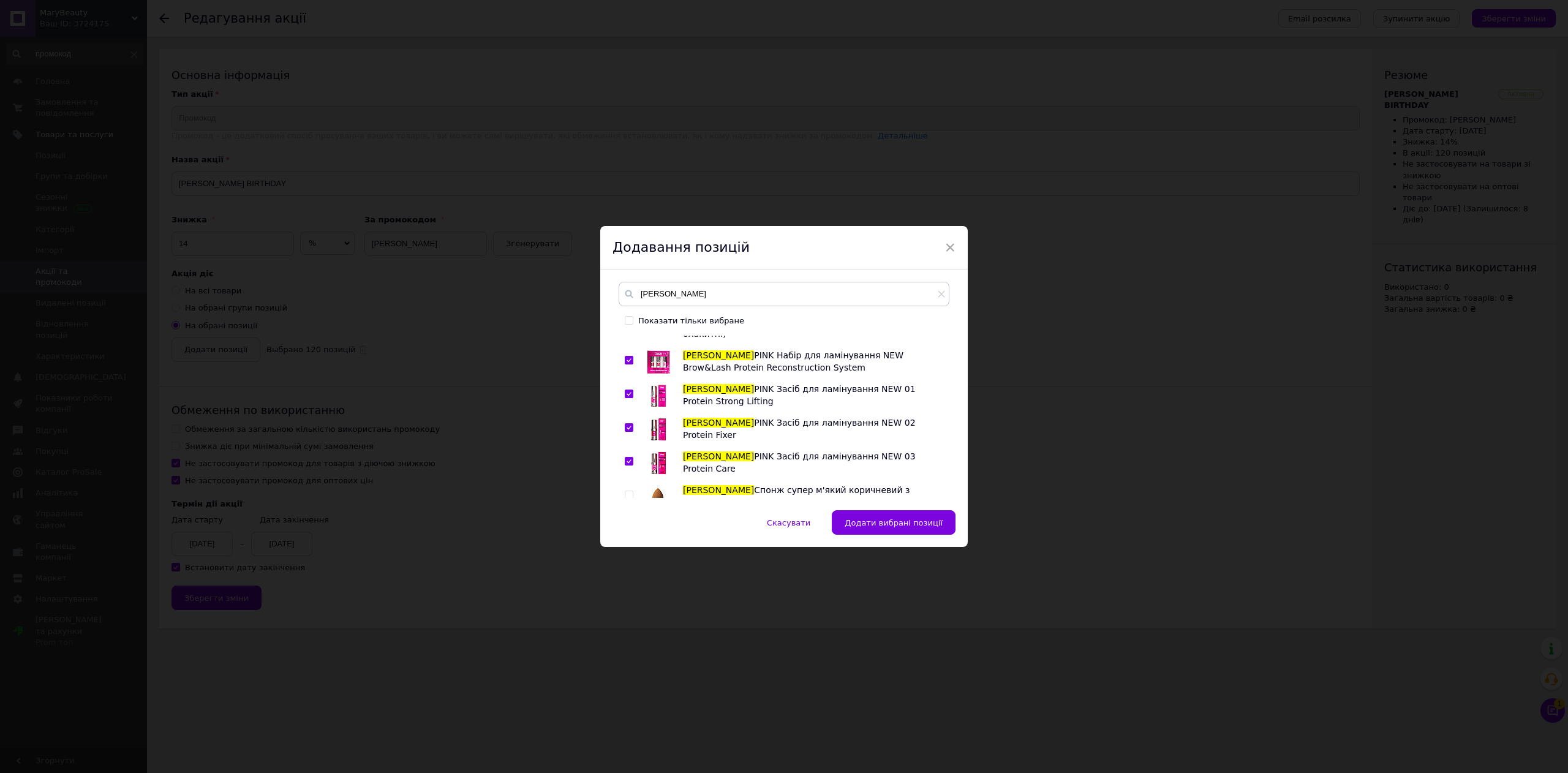
click at [625, 491] on input "checkbox" at bounding box center [628, 495] width 8 height 8
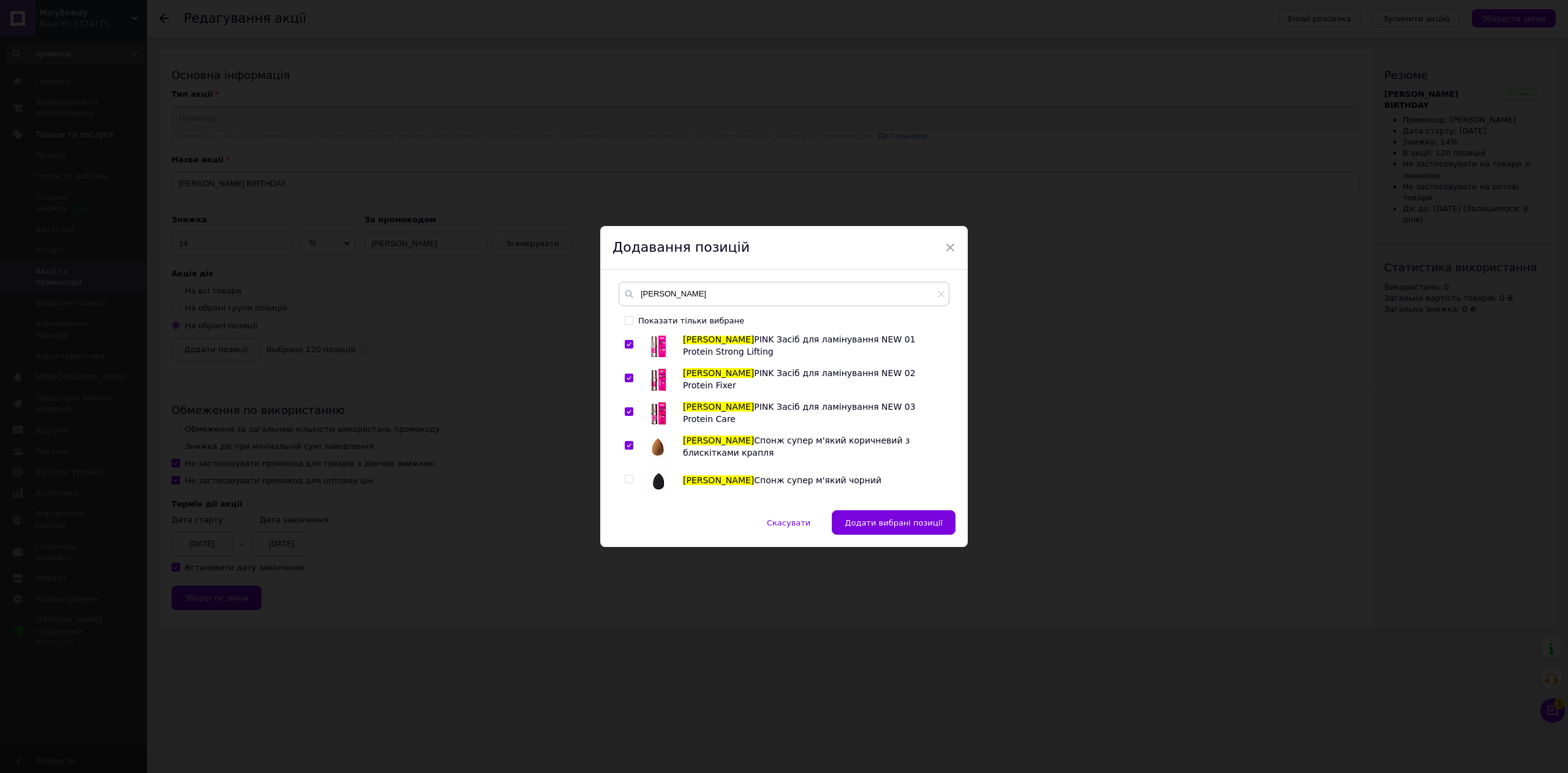
scroll to position [4409, 0]
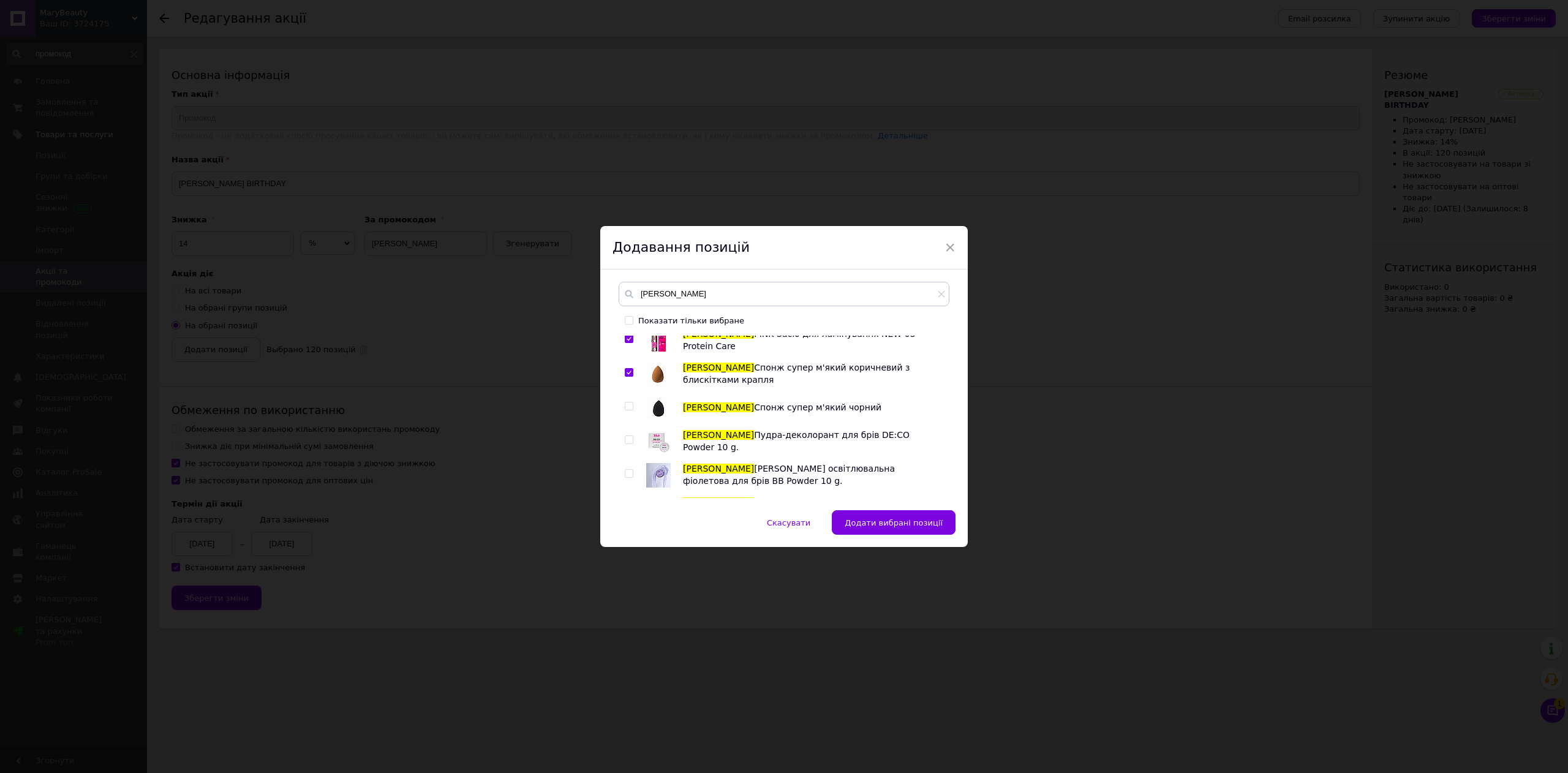
click at [630, 402] on input "checkbox" at bounding box center [628, 406] width 8 height 8
click at [628, 436] on input "checkbox" at bounding box center [628, 440] width 8 height 8
click at [631, 463] on div at bounding box center [631, 474] width 13 height 24
click at [628, 503] on input "checkbox" at bounding box center [628, 507] width 8 height 8
click at [630, 469] on input "checkbox" at bounding box center [628, 473] width 8 height 8
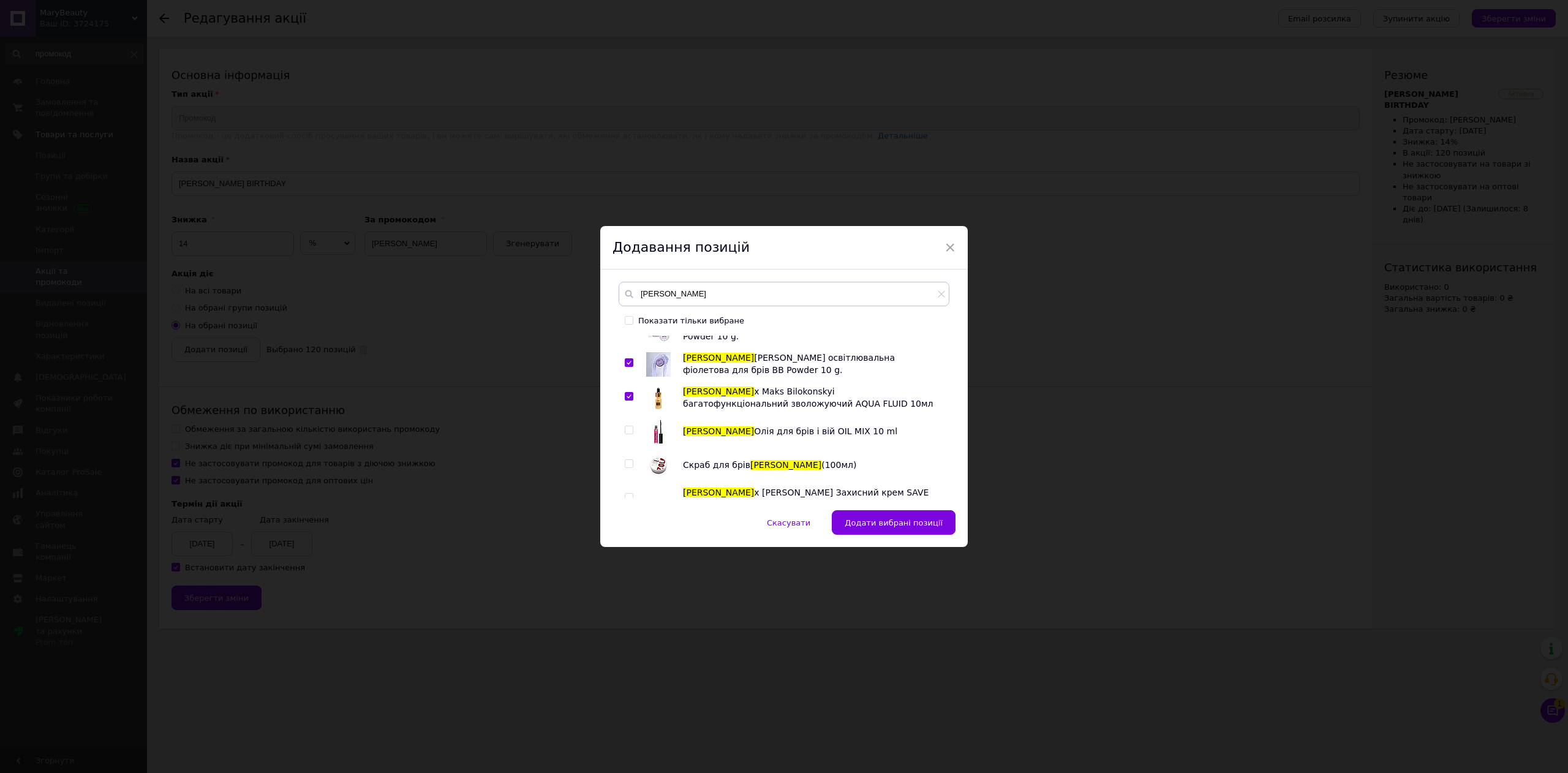
scroll to position [4531, 0]
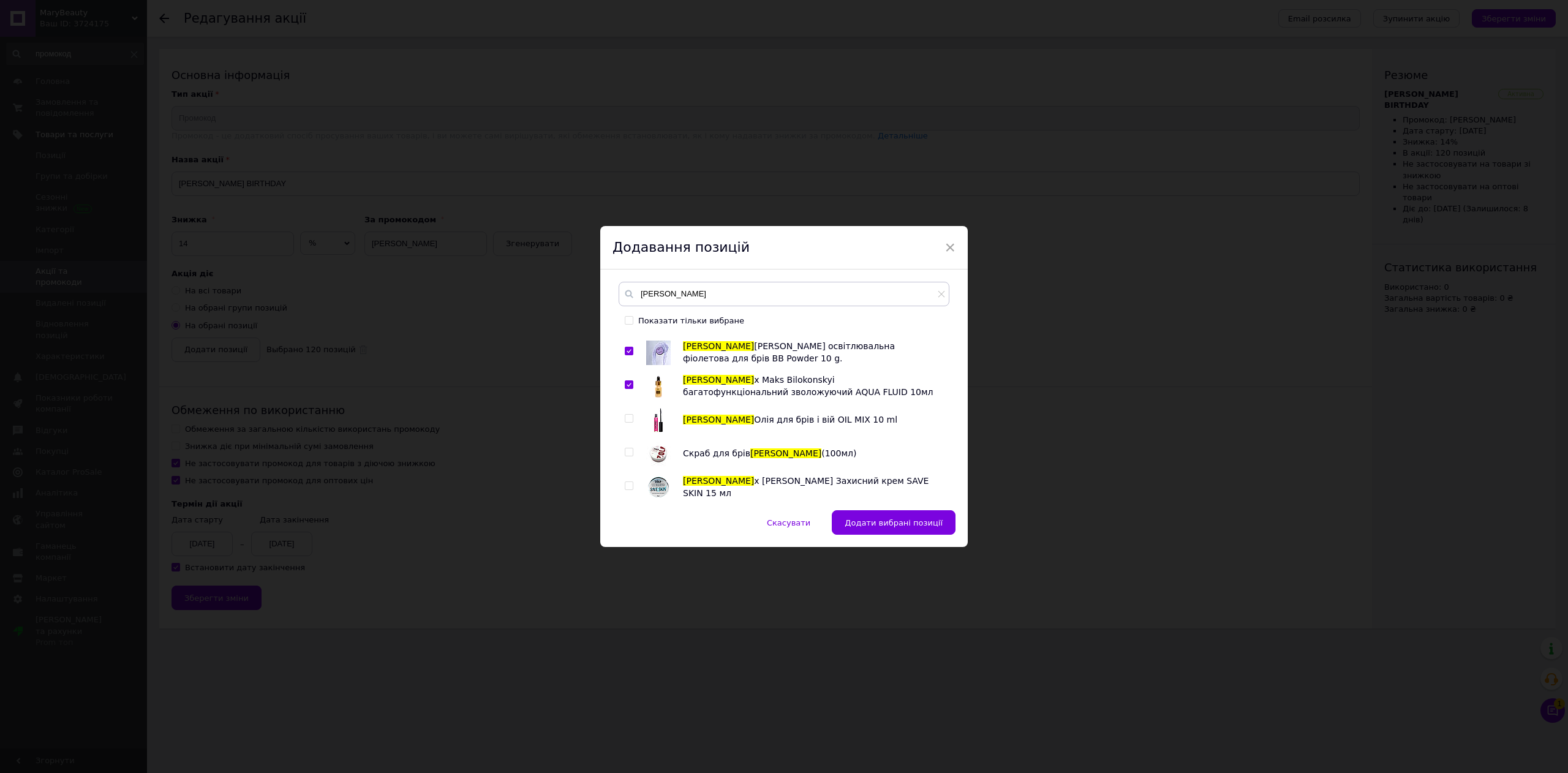
click at [628, 415] on input "checkbox" at bounding box center [628, 418] width 8 height 8
click at [627, 448] on input "checkbox" at bounding box center [628, 452] width 8 height 8
click at [631, 482] on input "checkbox" at bounding box center [628, 485] width 8 height 8
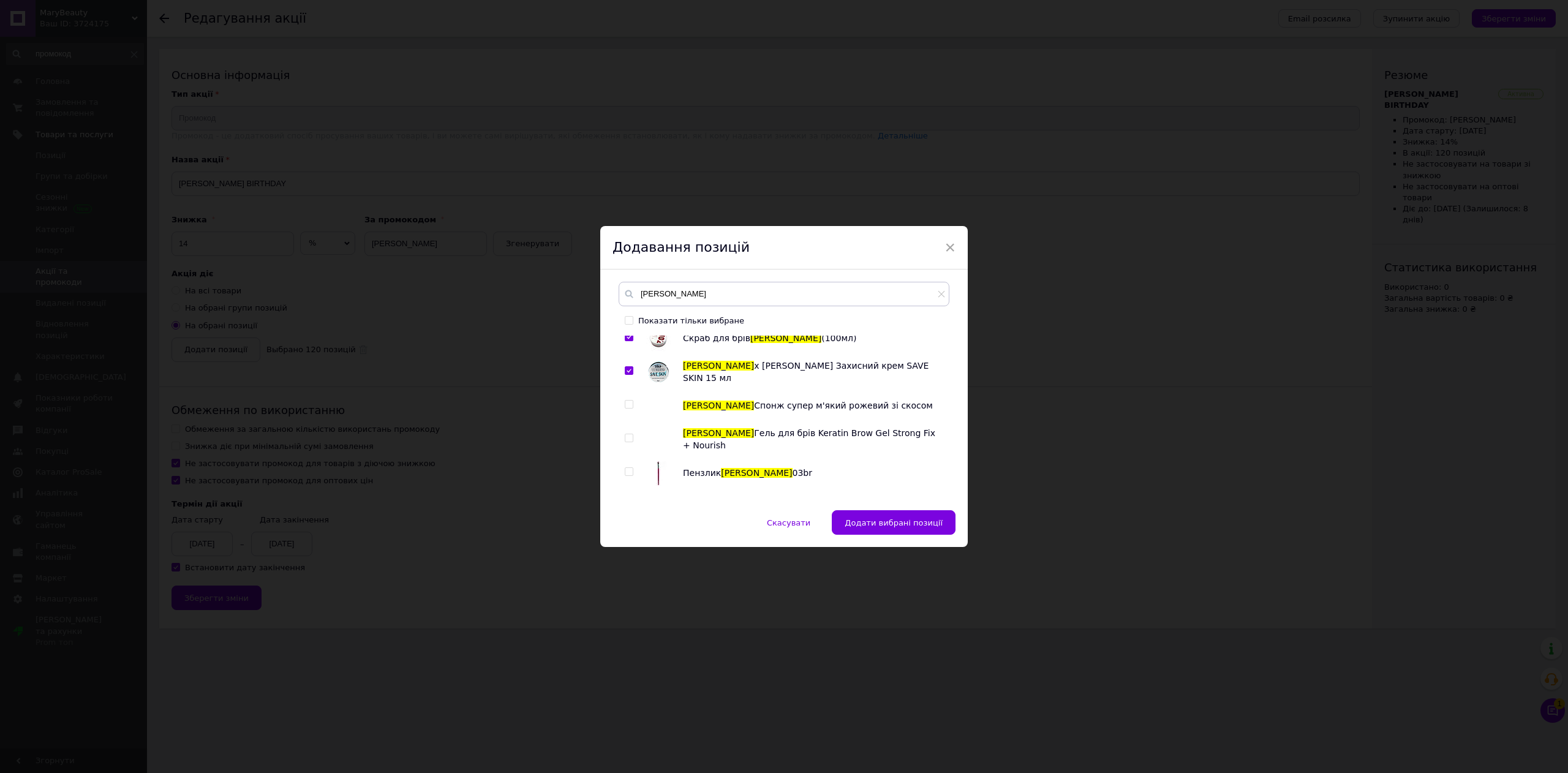
scroll to position [4653, 0]
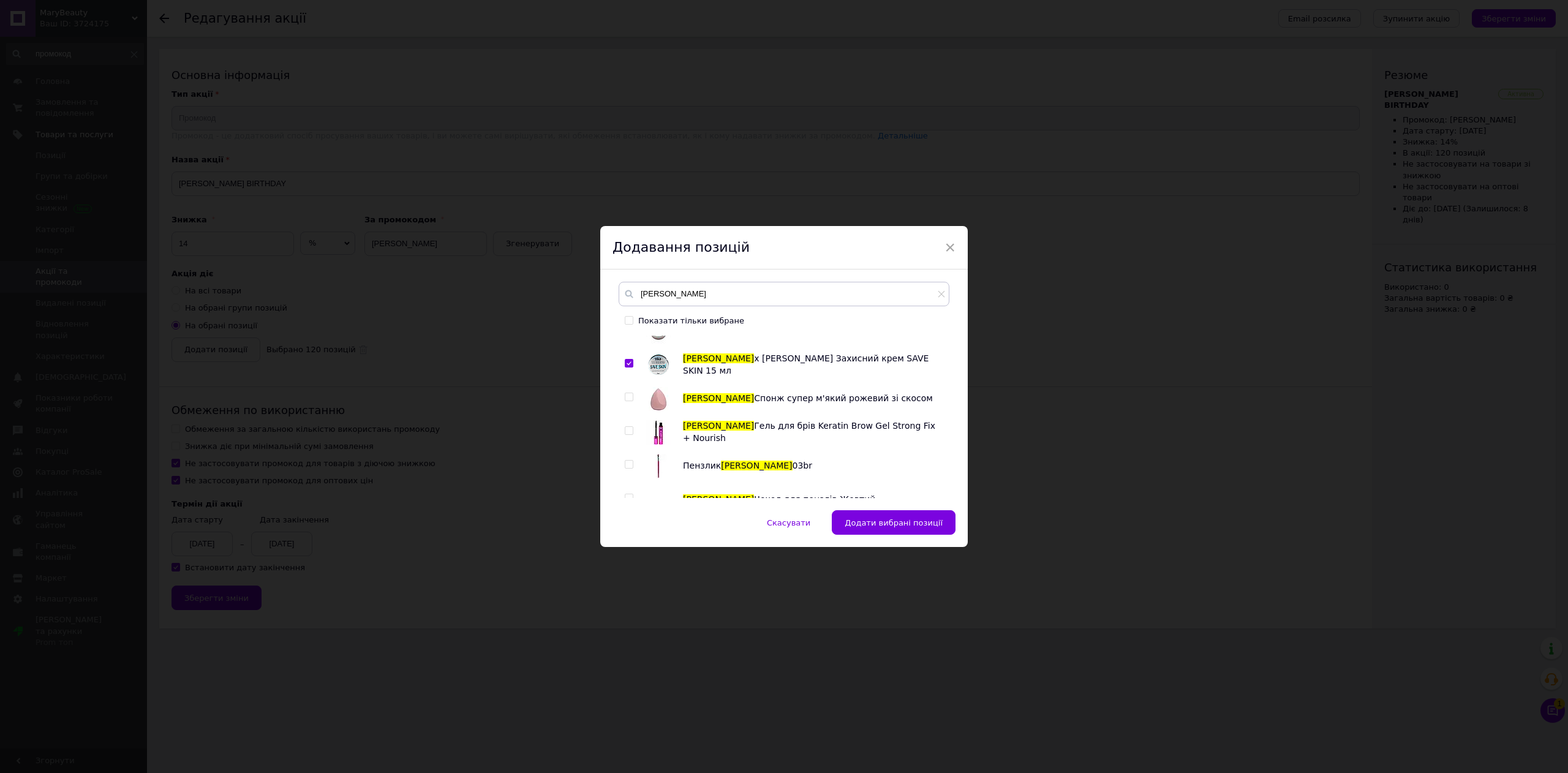
click at [631, 386] on div at bounding box center [631, 398] width 13 height 24
click at [628, 393] on input "checkbox" at bounding box center [628, 396] width 8 height 8
click at [626, 427] on input "checkbox" at bounding box center [628, 430] width 8 height 8
click at [626, 460] on input "checkbox" at bounding box center [628, 464] width 8 height 8
click at [627, 494] on input "checkbox" at bounding box center [628, 498] width 8 height 8
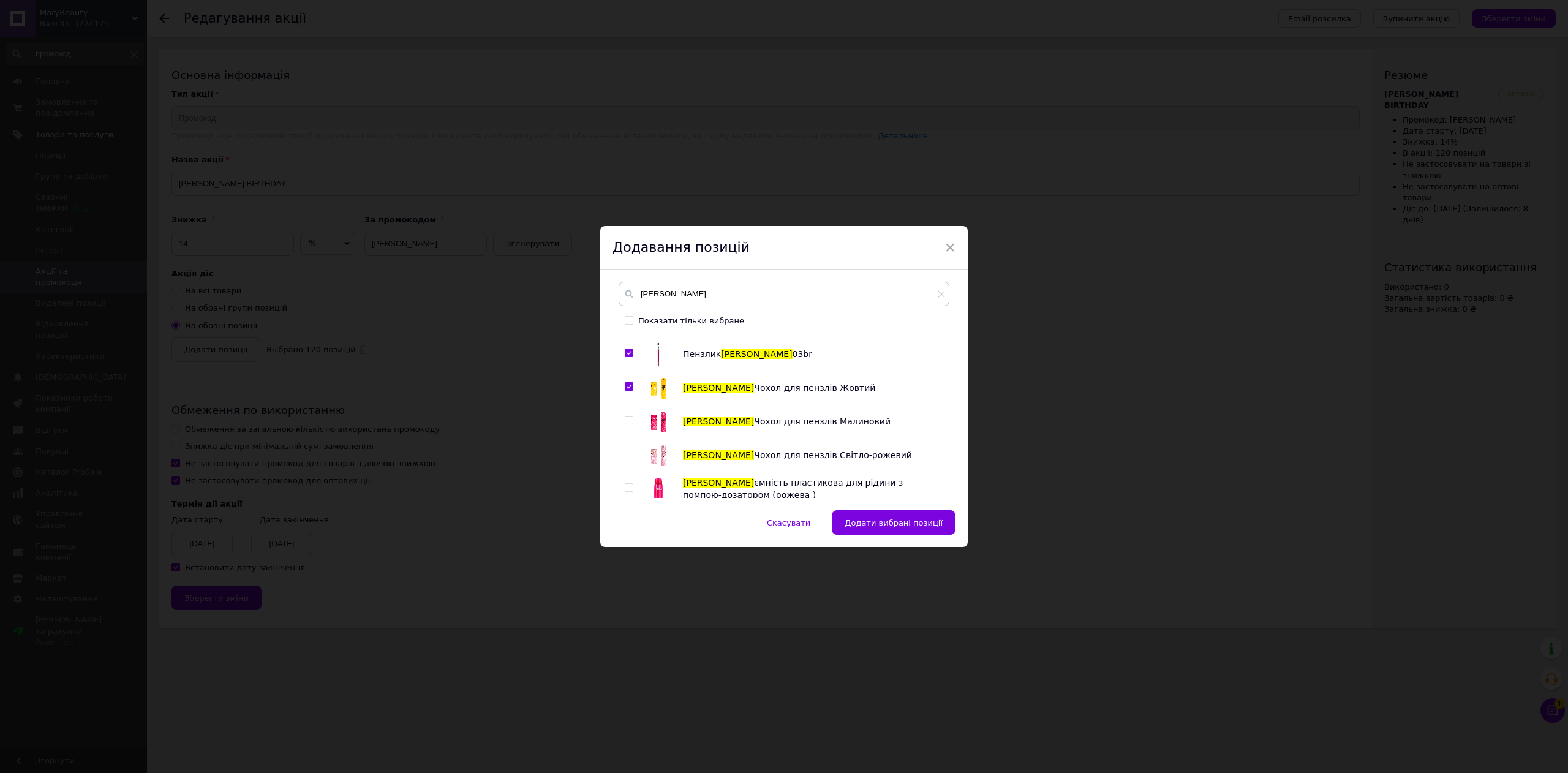
scroll to position [4776, 0]
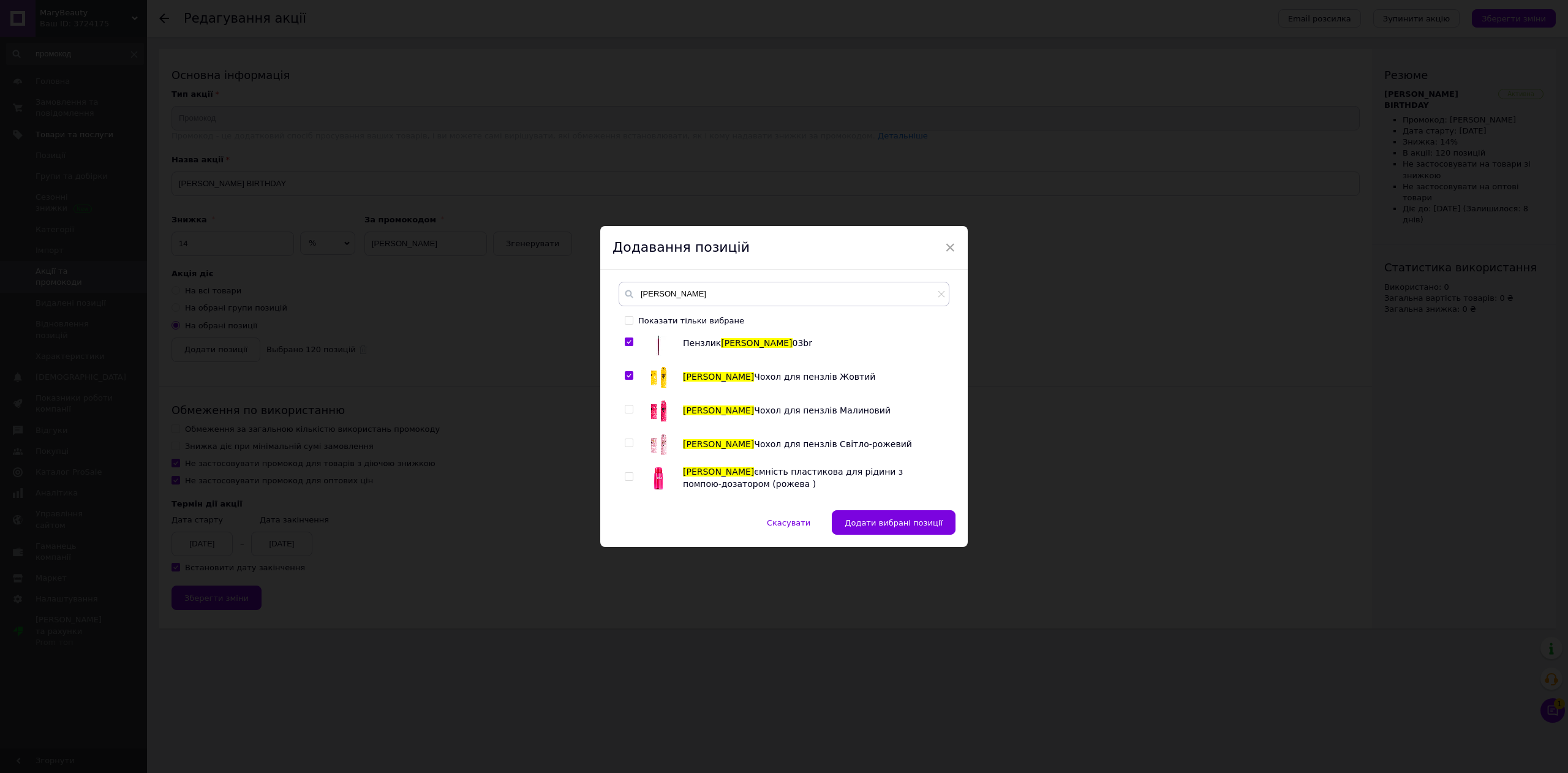
click at [626, 405] on input "checkbox" at bounding box center [628, 409] width 8 height 8
click at [626, 439] on input "checkbox" at bounding box center [628, 443] width 8 height 8
click at [631, 473] on input "checkbox" at bounding box center [628, 477] width 8 height 8
click at [630, 506] on input "checkbox" at bounding box center [628, 510] width 8 height 8
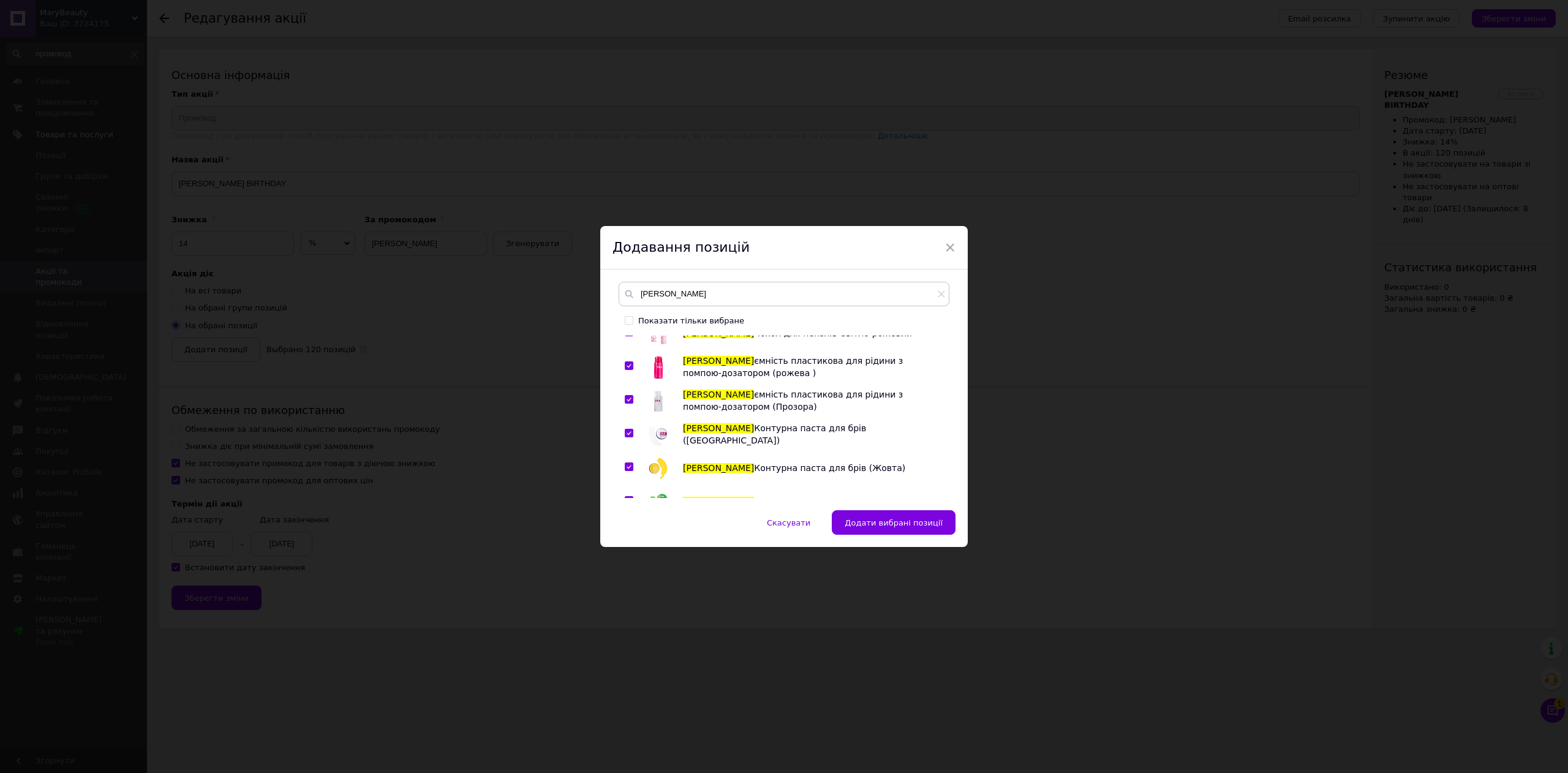
scroll to position [4898, 0]
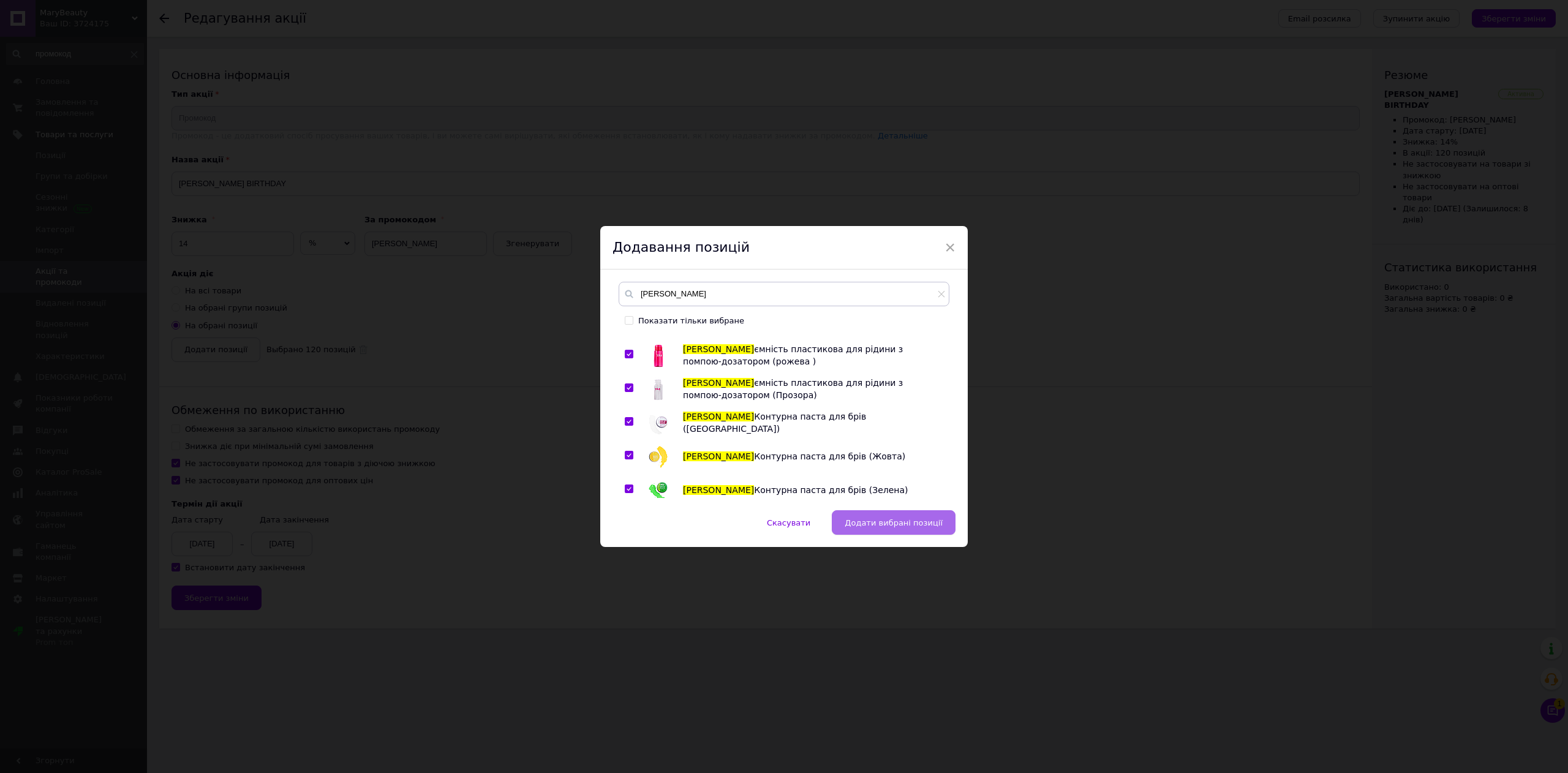
click at [887, 525] on span "Додати вибрані позиції" at bounding box center [893, 522] width 98 height 9
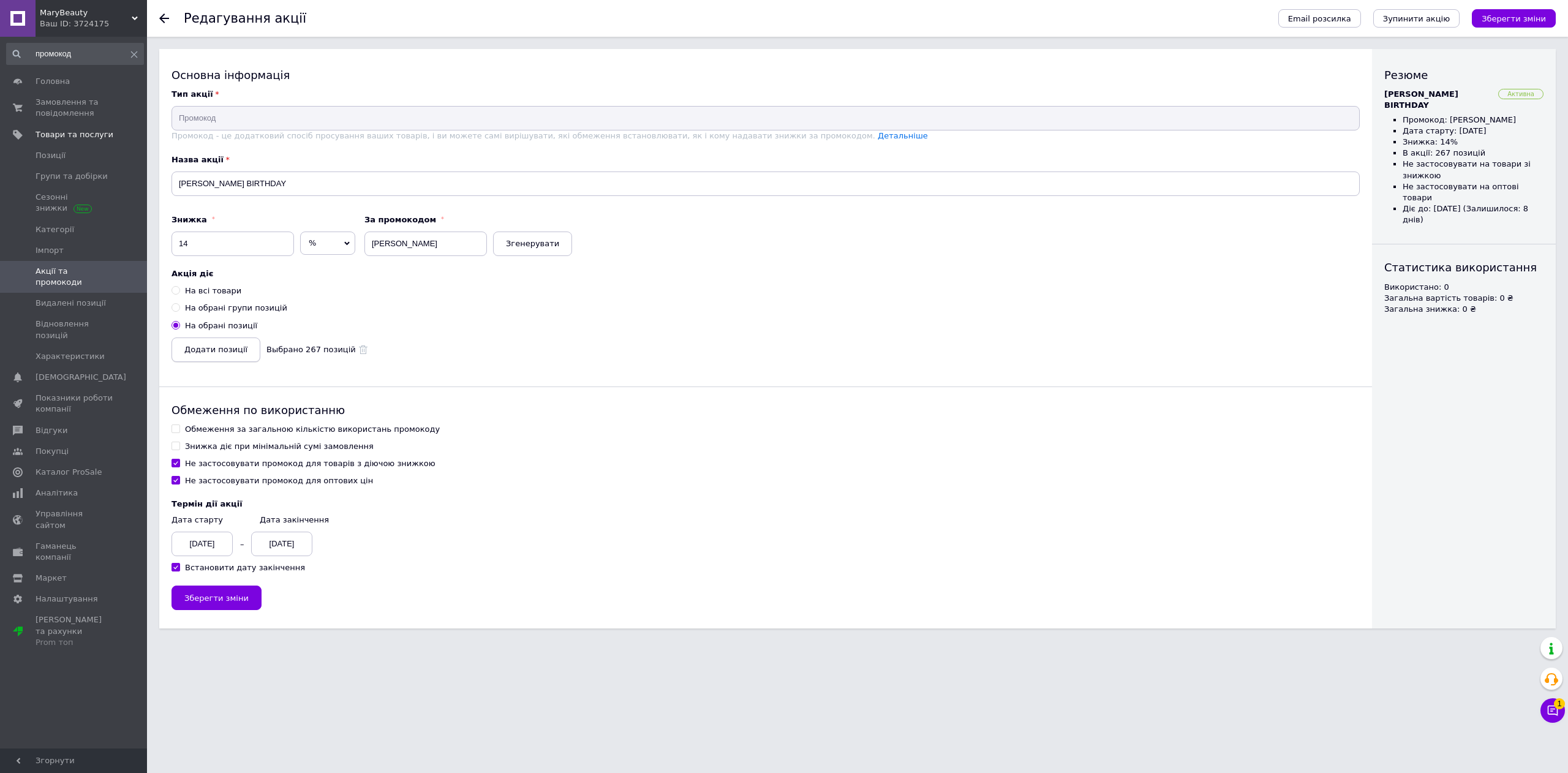
click at [187, 352] on span "Додати позиції" at bounding box center [216, 349] width 63 height 9
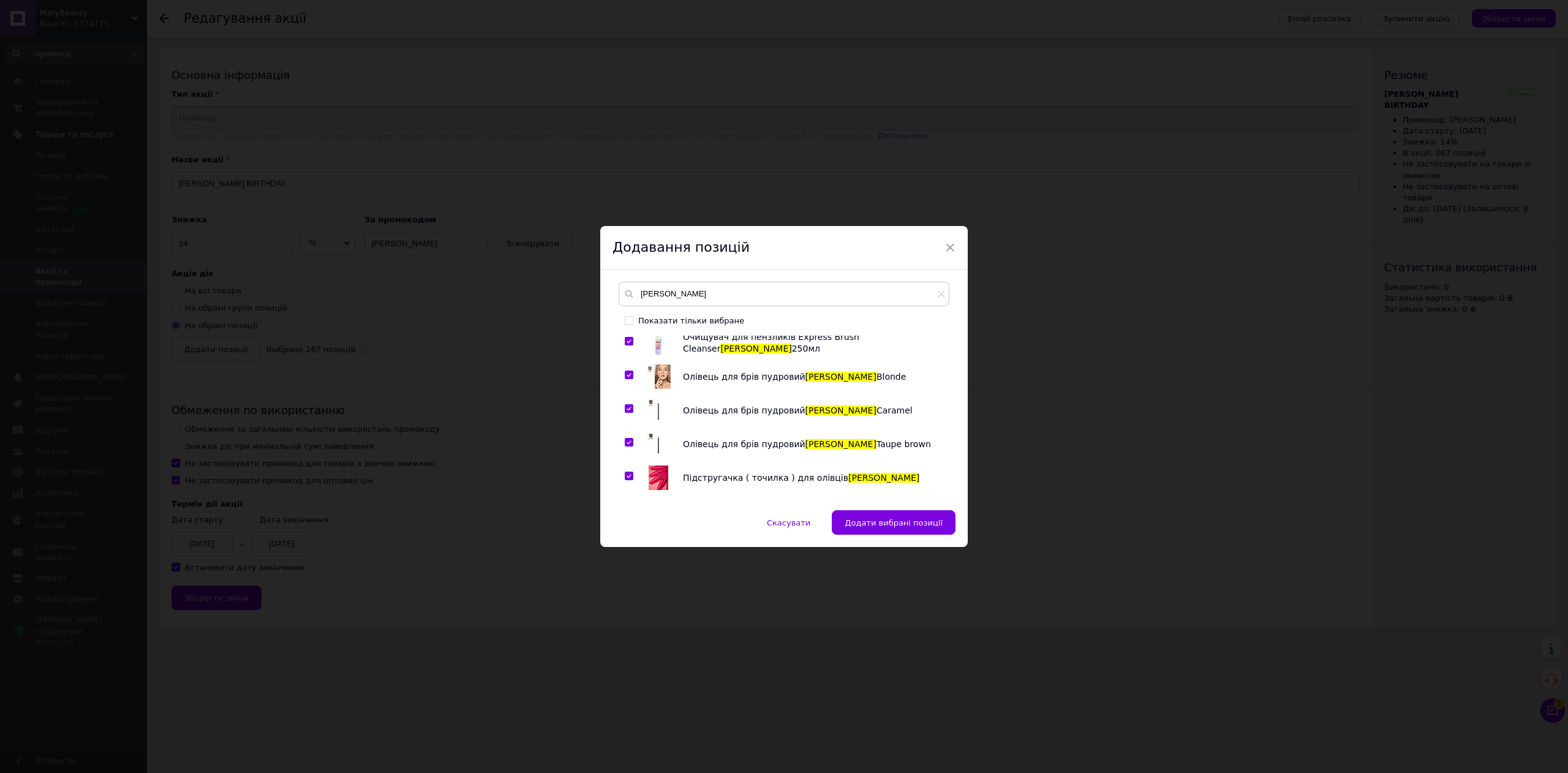
scroll to position [0, 0]
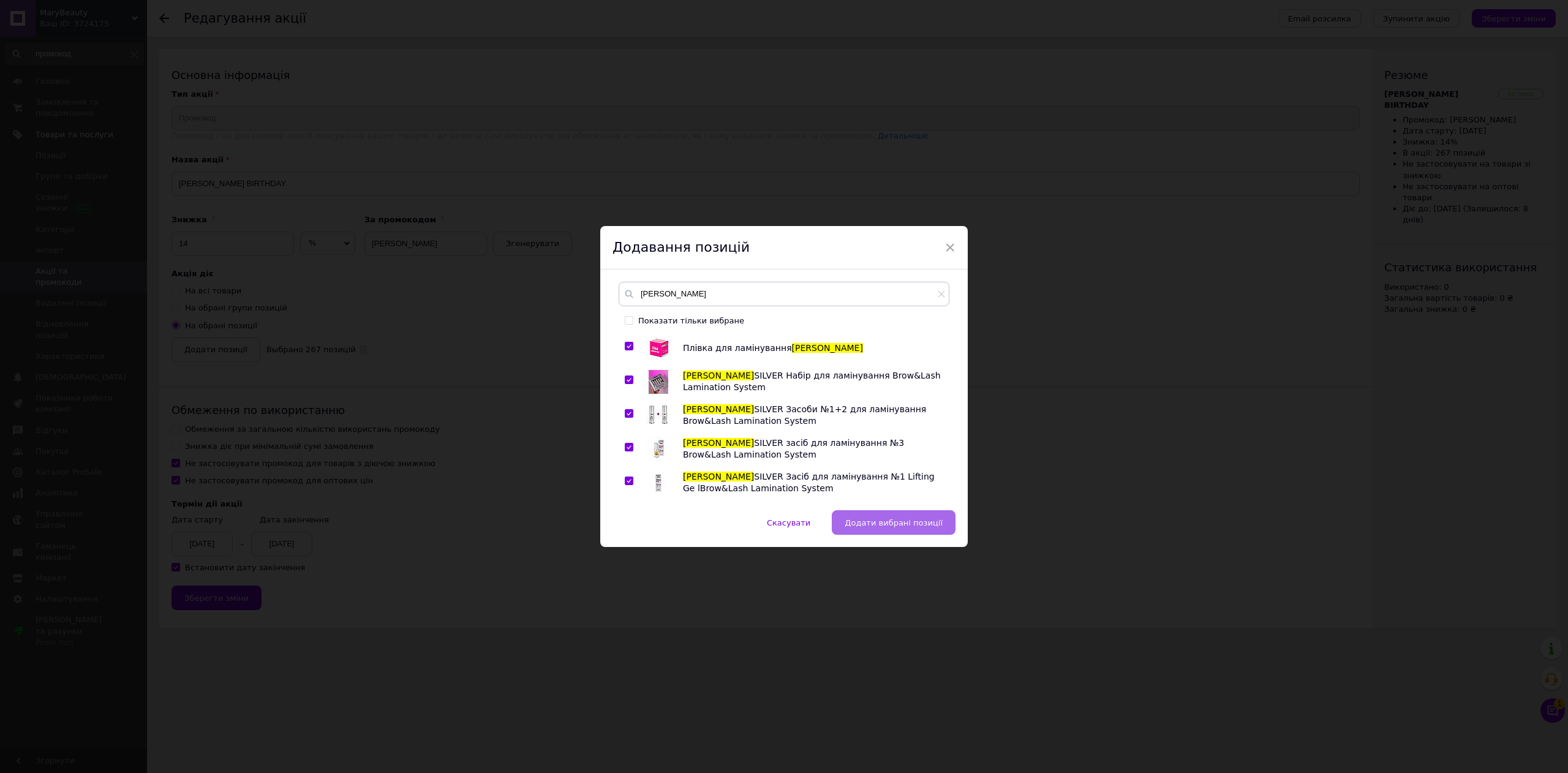
click at [916, 524] on span "Додати вибрані позиції" at bounding box center [893, 522] width 98 height 9
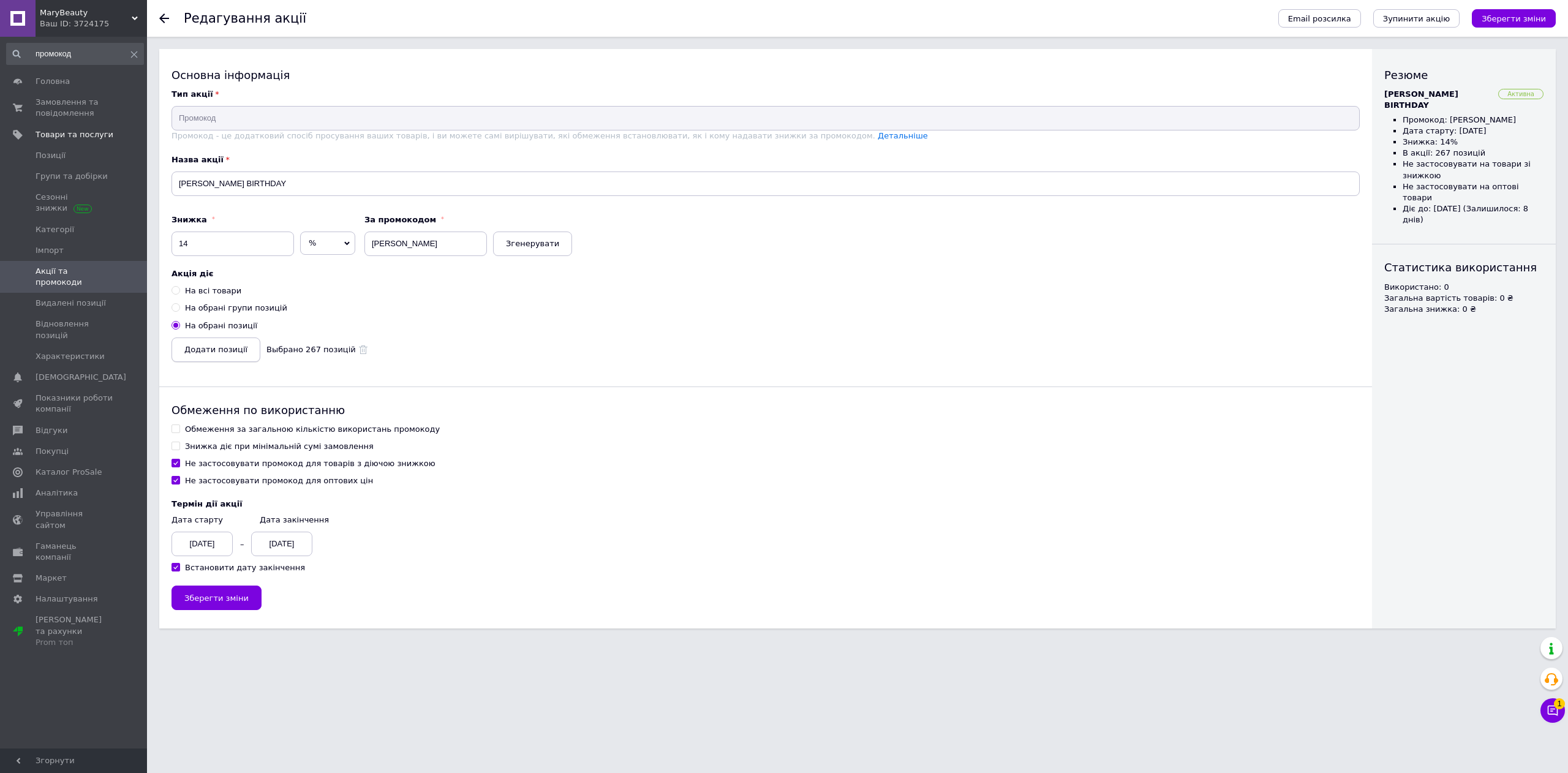
click at [207, 352] on span "Додати позиції" at bounding box center [216, 349] width 63 height 9
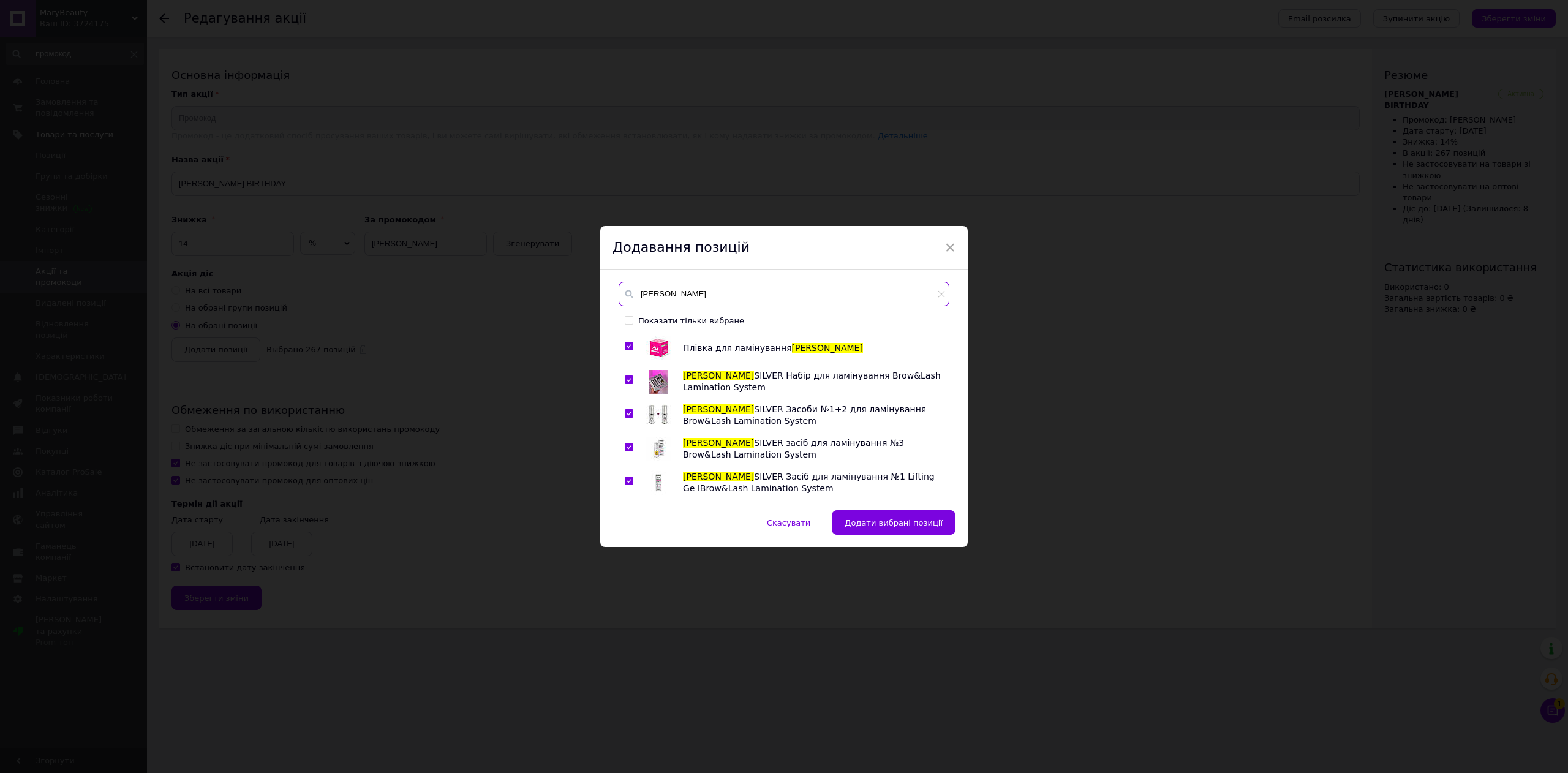
click at [790, 291] on input "zola" at bounding box center [784, 293] width 331 height 24
drag, startPoint x: 657, startPoint y: 298, endPoint x: 635, endPoint y: 300, distance: 22.1
click at [635, 300] on input "zola лайнер" at bounding box center [784, 293] width 331 height 24
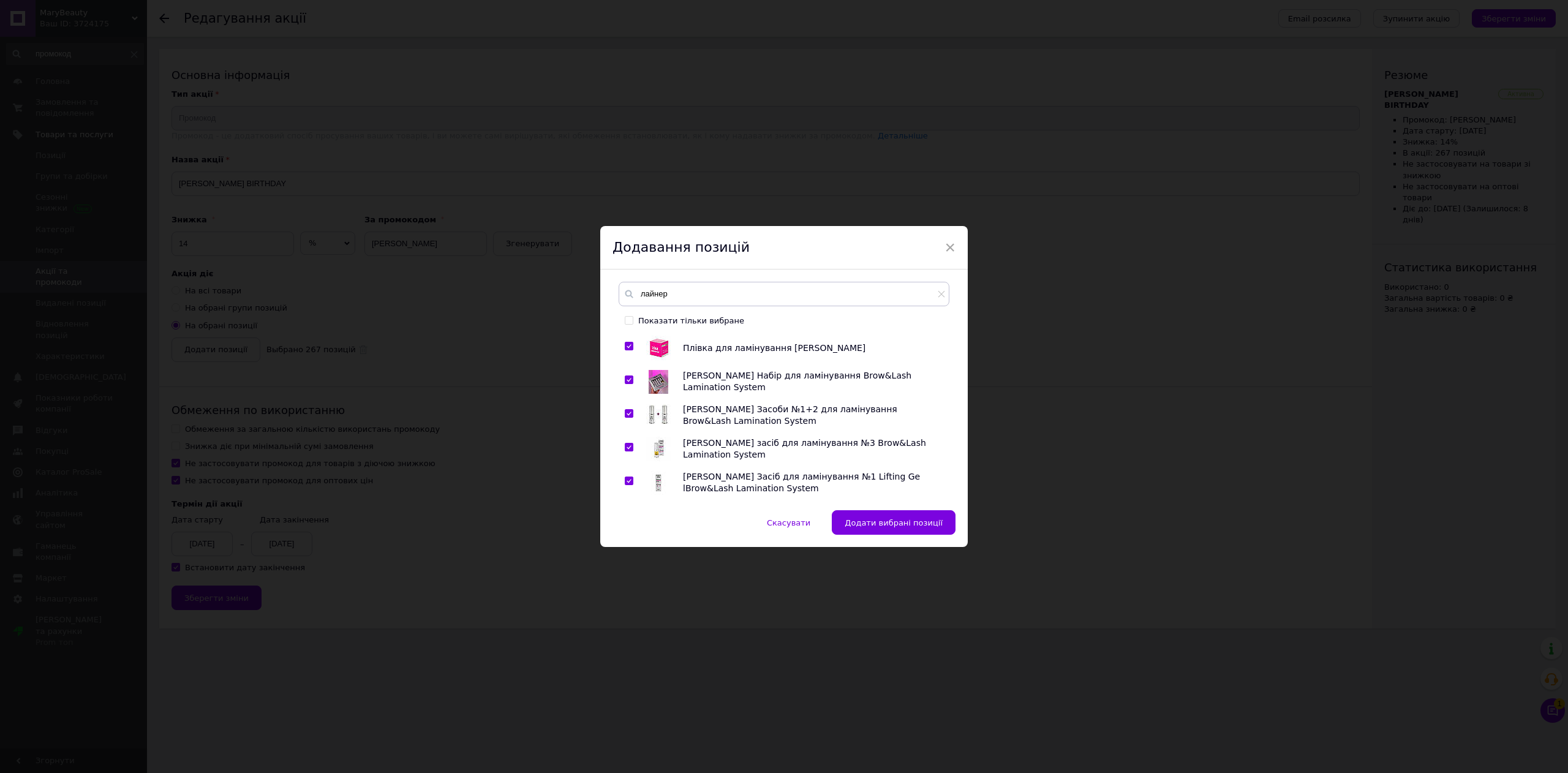
click at [628, 298] on icon at bounding box center [629, 293] width 13 height 13
click at [627, 291] on icon at bounding box center [629, 294] width 8 height 8
click at [682, 301] on input "лайнер" at bounding box center [784, 293] width 331 height 24
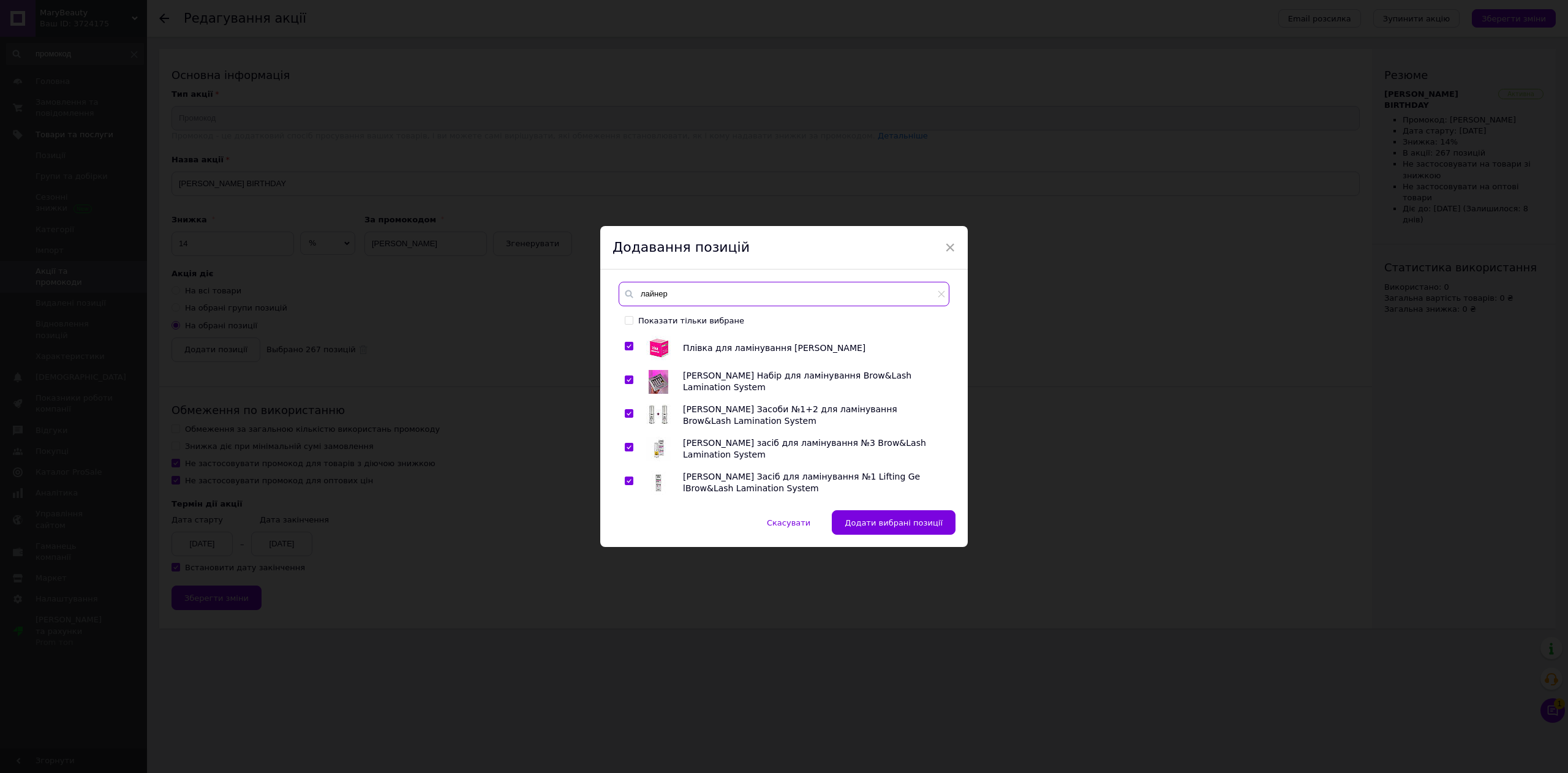
click at [707, 295] on input "лайнер" at bounding box center [784, 293] width 331 height 24
click at [952, 245] on span "×" at bounding box center [950, 247] width 11 height 21
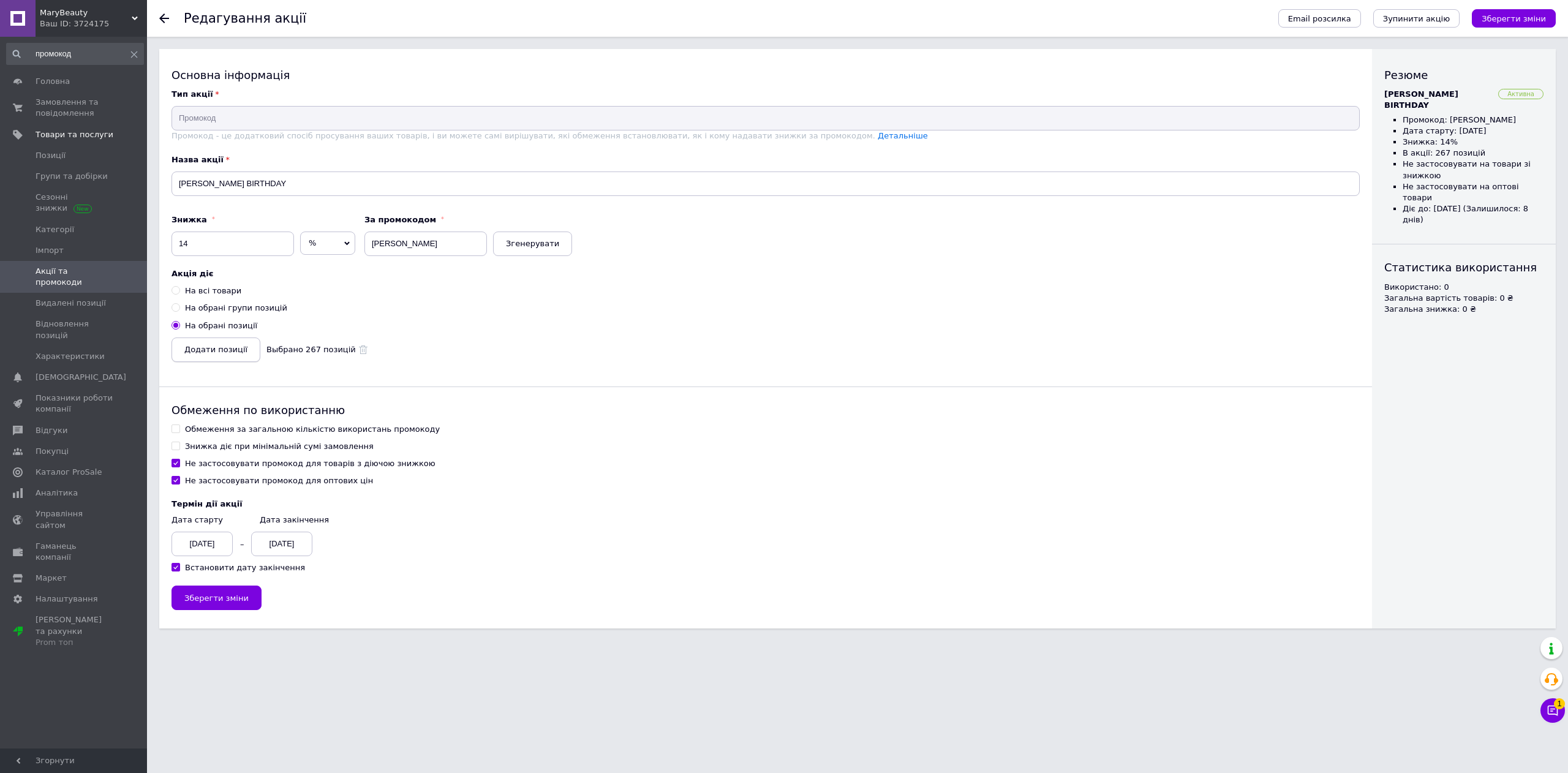
click at [221, 349] on span "Додати позиції" at bounding box center [216, 349] width 63 height 9
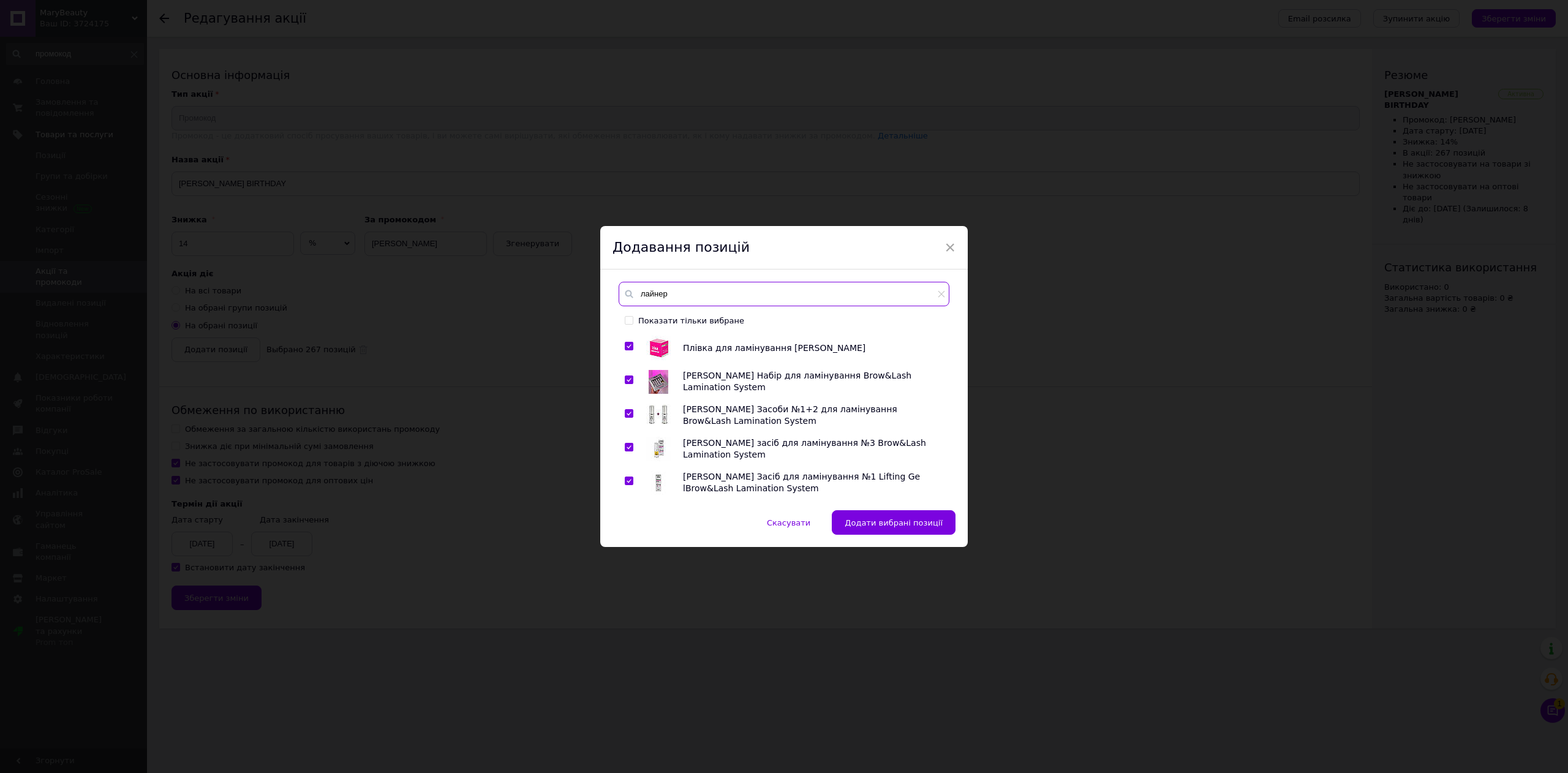
click at [711, 288] on input "лайнер" at bounding box center [784, 293] width 331 height 24
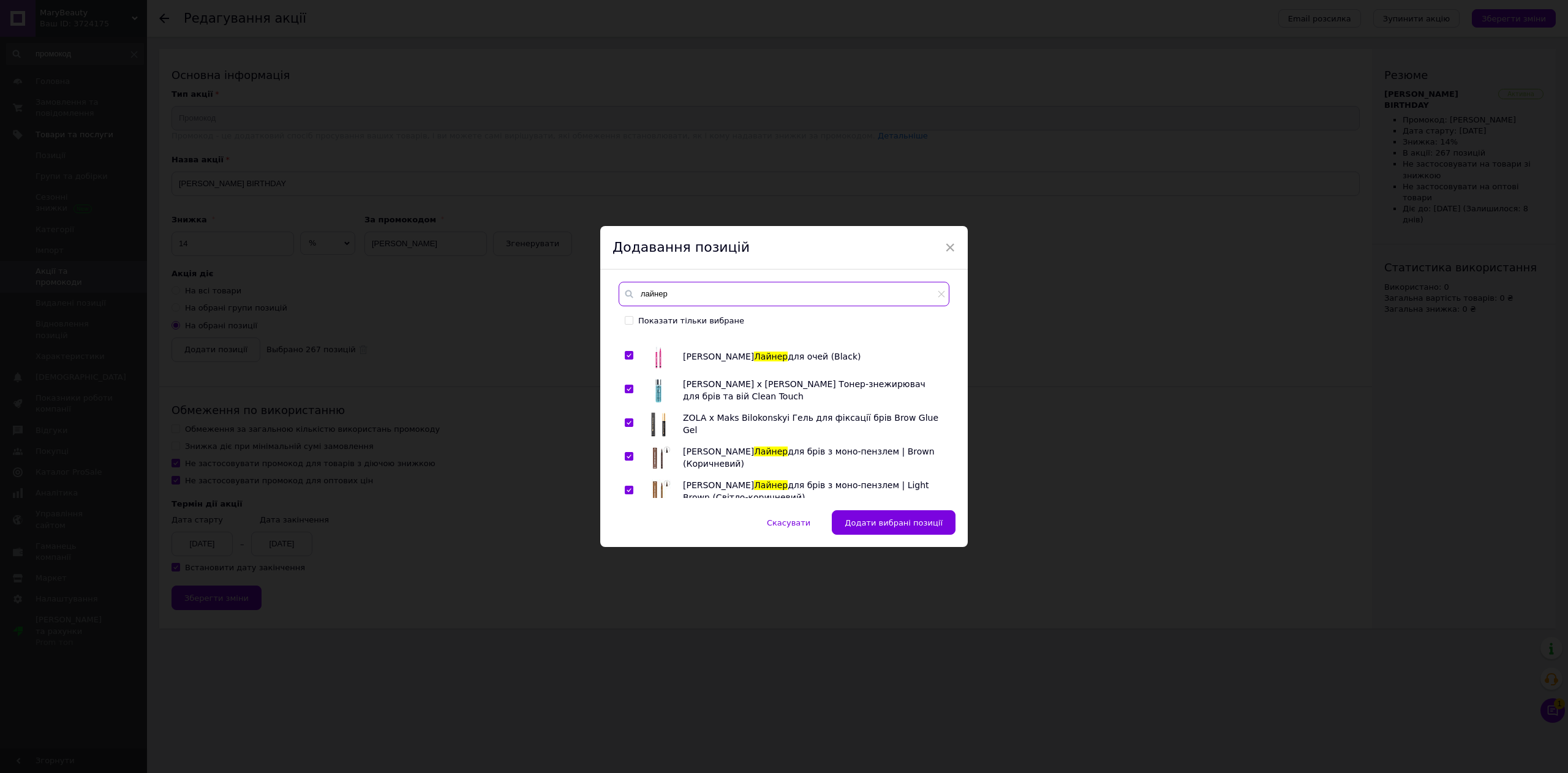
scroll to position [7592, 0]
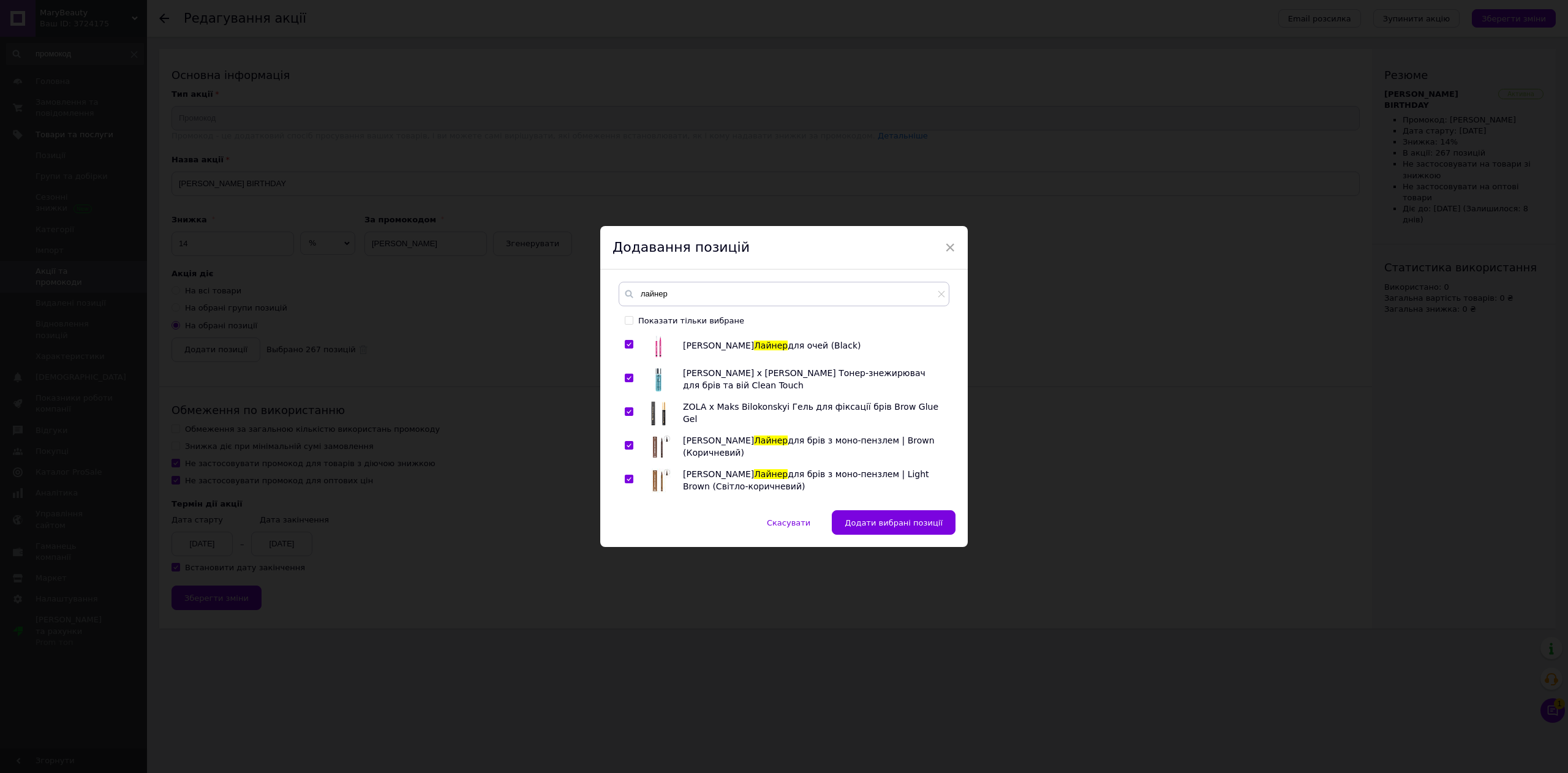
click at [631, 509] on input "checkbox" at bounding box center [628, 513] width 8 height 8
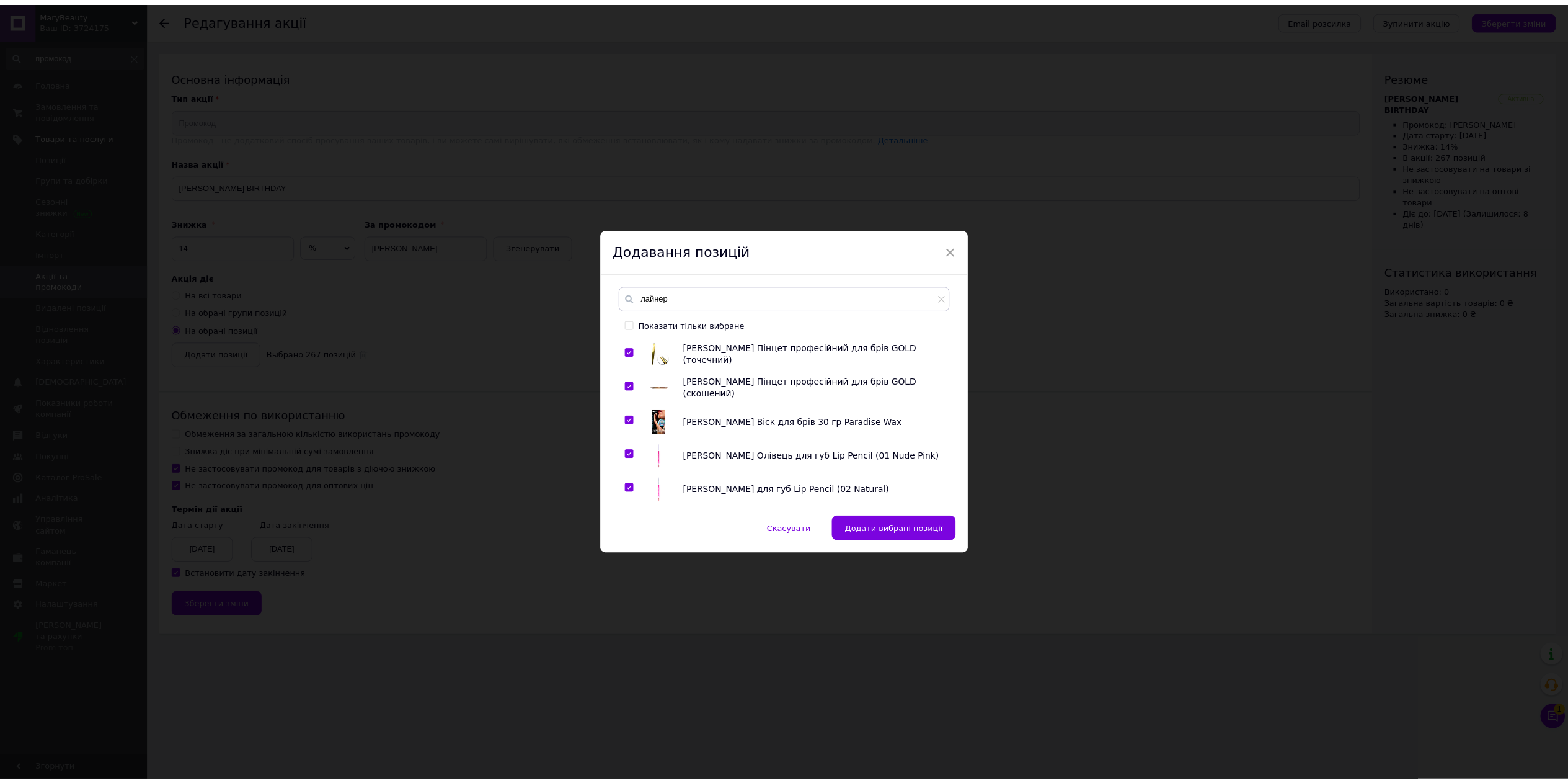
scroll to position [3063, 0]
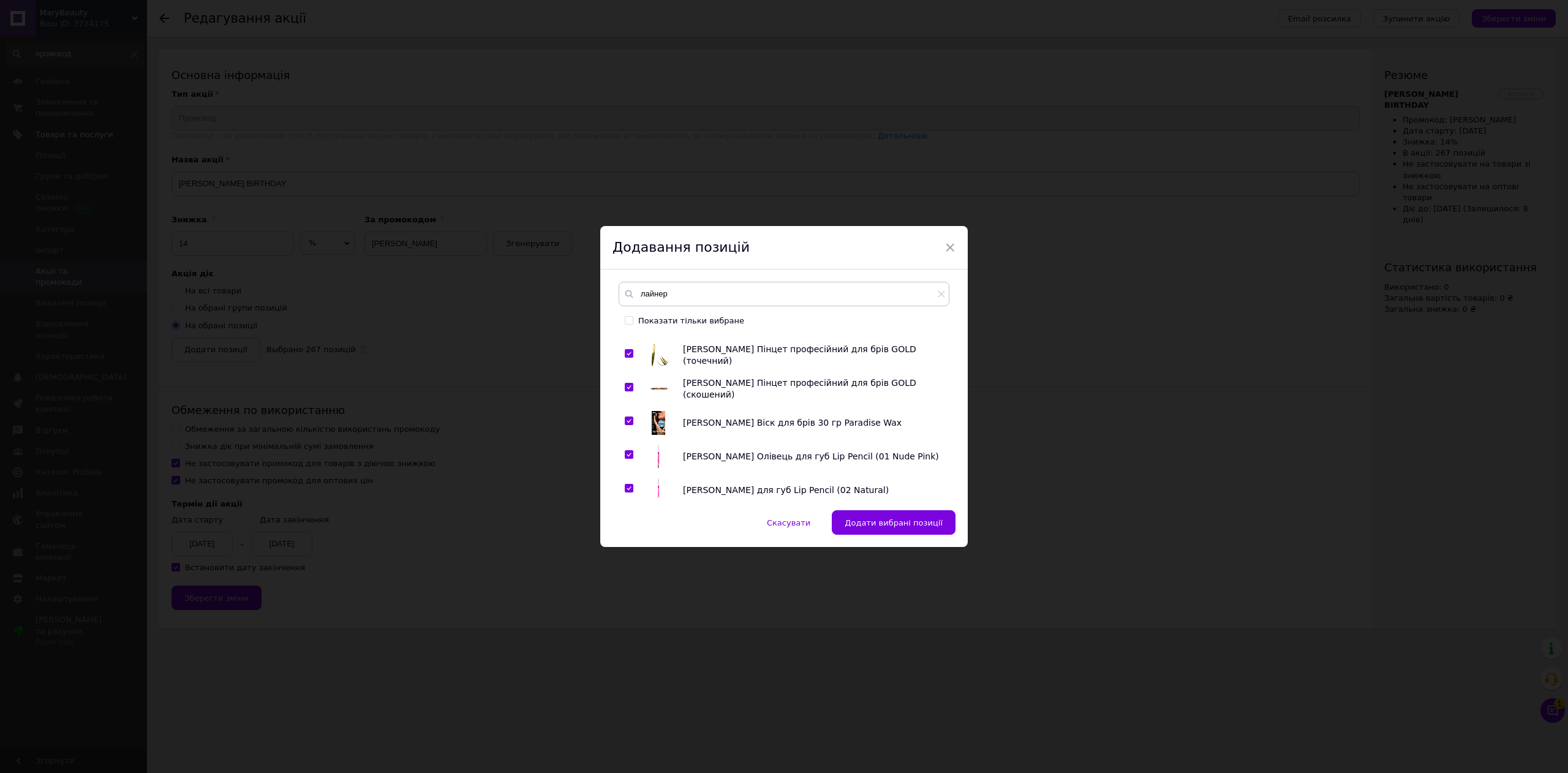
click at [631, 455] on input "checkbox" at bounding box center [628, 455] width 8 height 8
click at [895, 518] on span "Додати вибрані позиції" at bounding box center [893, 522] width 98 height 9
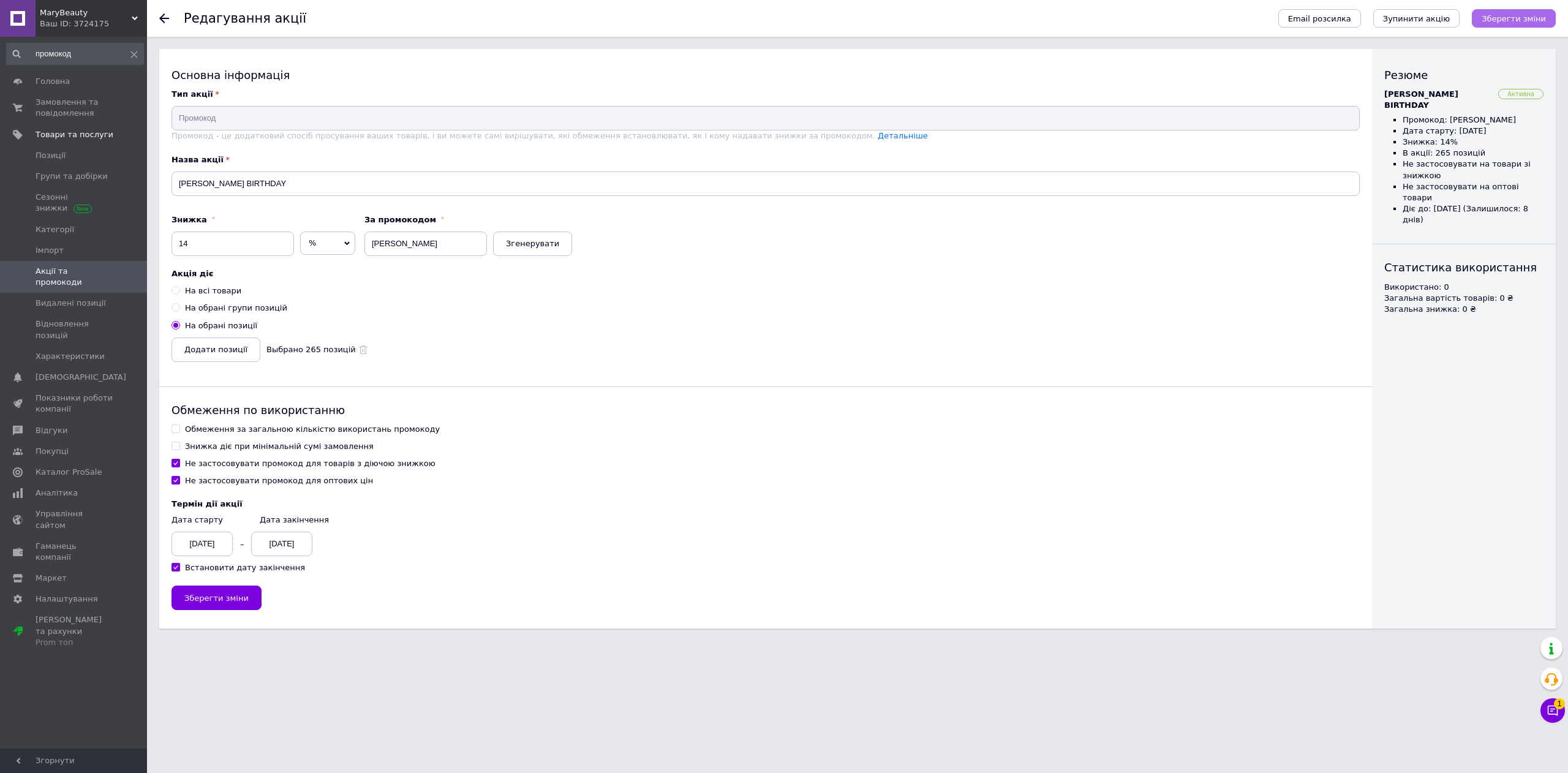
click at [1526, 24] on button "Зберегти зміни" at bounding box center [1514, 18] width 84 height 18
click at [447, 239] on input "[PERSON_NAME]" at bounding box center [425, 243] width 122 height 24
click at [527, 242] on span "Згенерувати" at bounding box center [533, 243] width 53 height 9
click at [380, 239] on input "0glhigp1g7" at bounding box center [425, 243] width 122 height 24
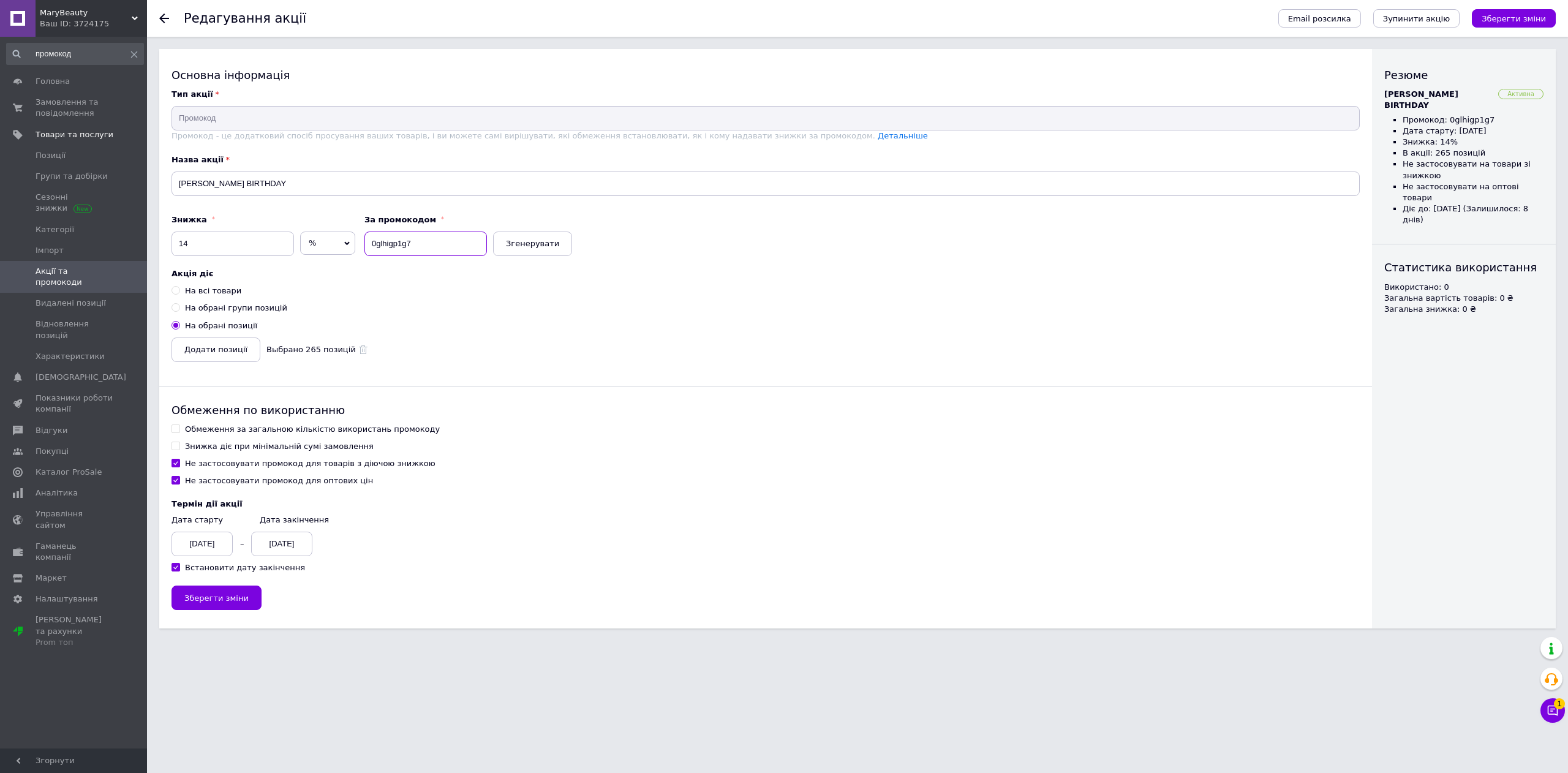
click at [402, 241] on input "0glhigp1g7" at bounding box center [425, 243] width 122 height 24
click at [1504, 20] on span "Зберегти зміни" at bounding box center [1514, 18] width 64 height 9
drag, startPoint x: 1520, startPoint y: 15, endPoint x: 1470, endPoint y: 35, distance: 53.9
click at [1520, 15] on span "Зберегти зміни" at bounding box center [1514, 18] width 64 height 9
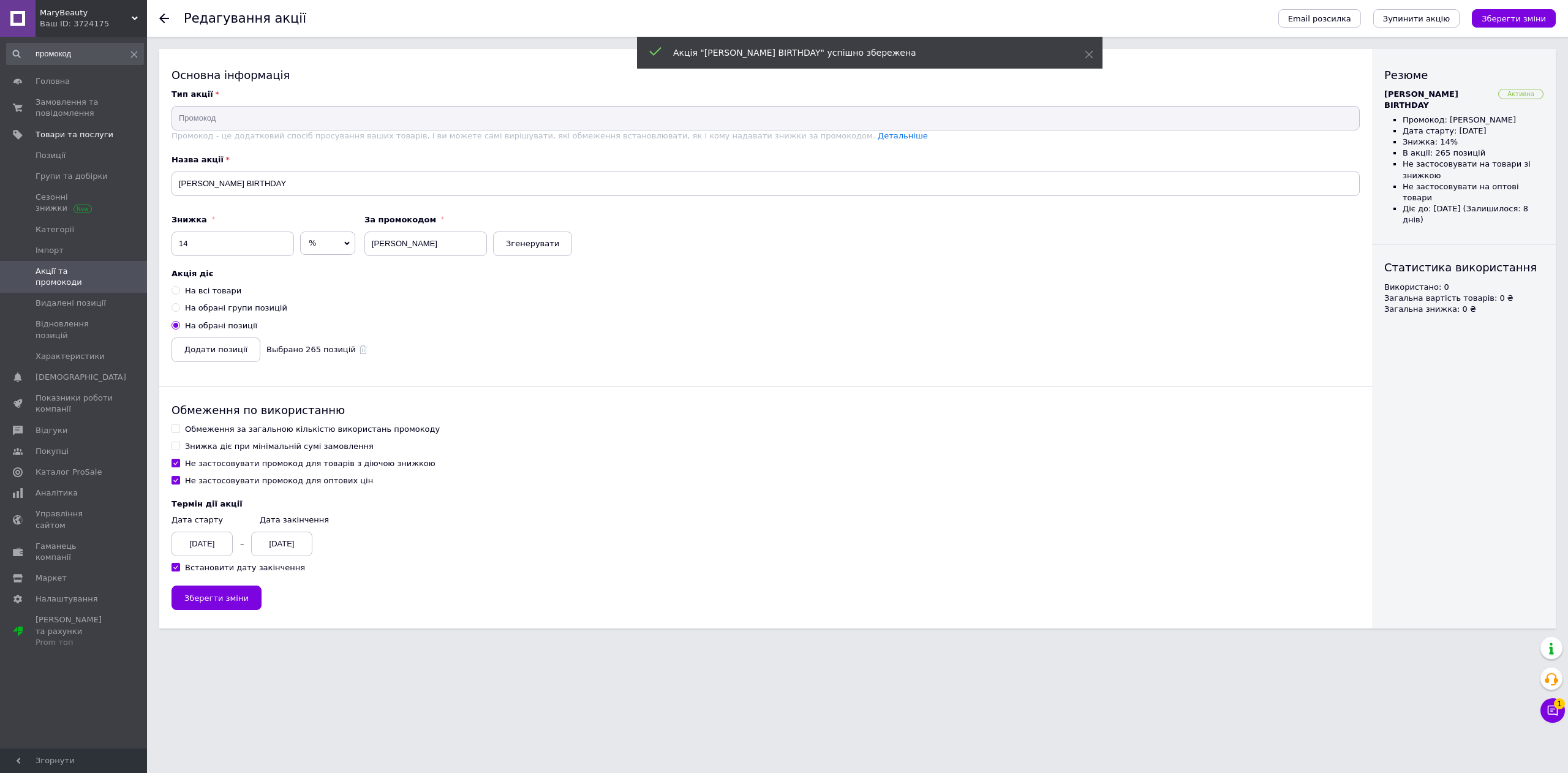
drag, startPoint x: 85, startPoint y: 273, endPoint x: 103, endPoint y: 274, distance: 18.0
click at [85, 272] on span "Акції та промокоди" at bounding box center [74, 277] width 78 height 22
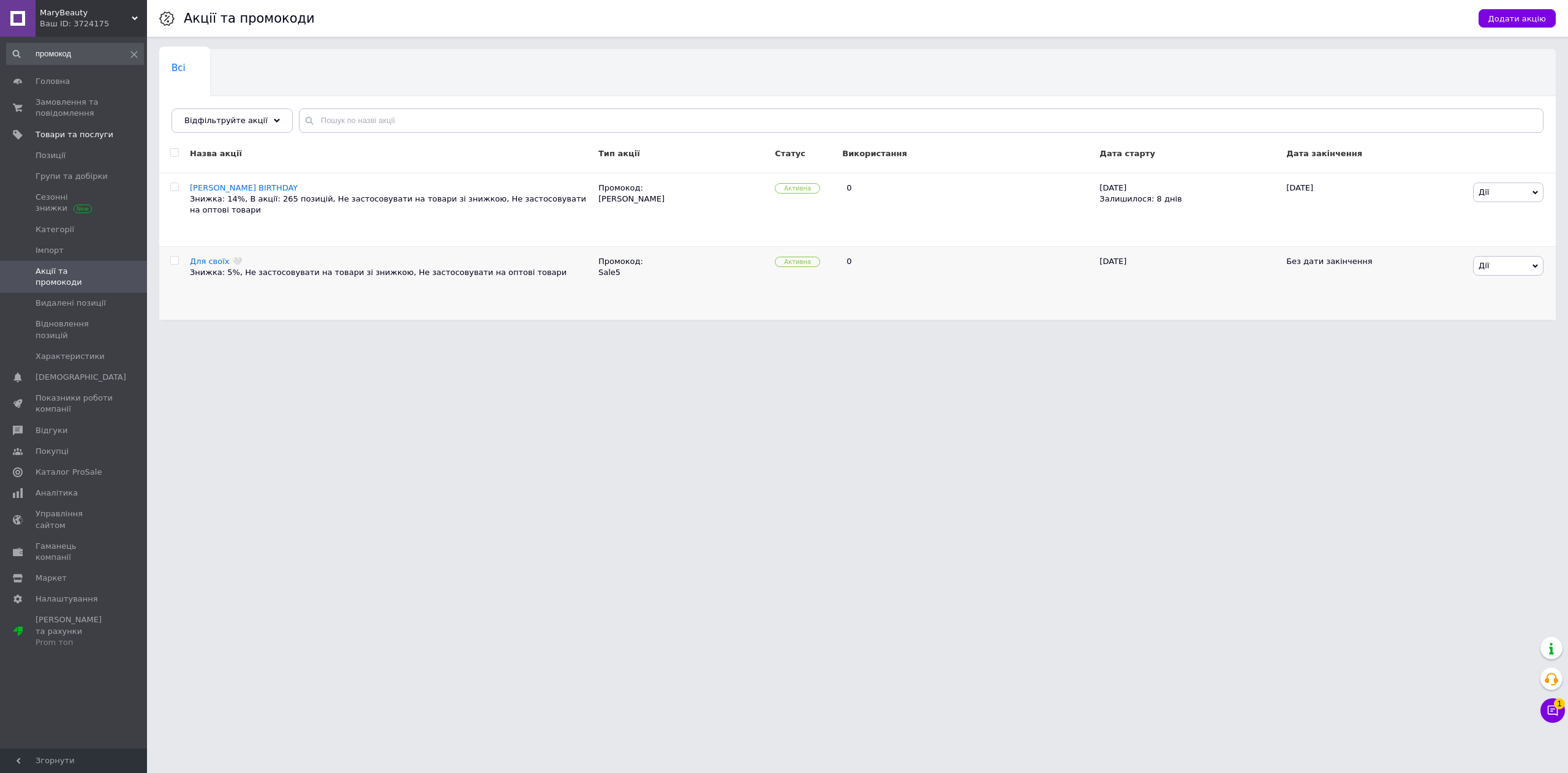
click at [260, 259] on div "Для своїх 🤍" at bounding box center [391, 261] width 402 height 11
click at [213, 262] on span "Для своїх 🤍" at bounding box center [216, 261] width 52 height 9
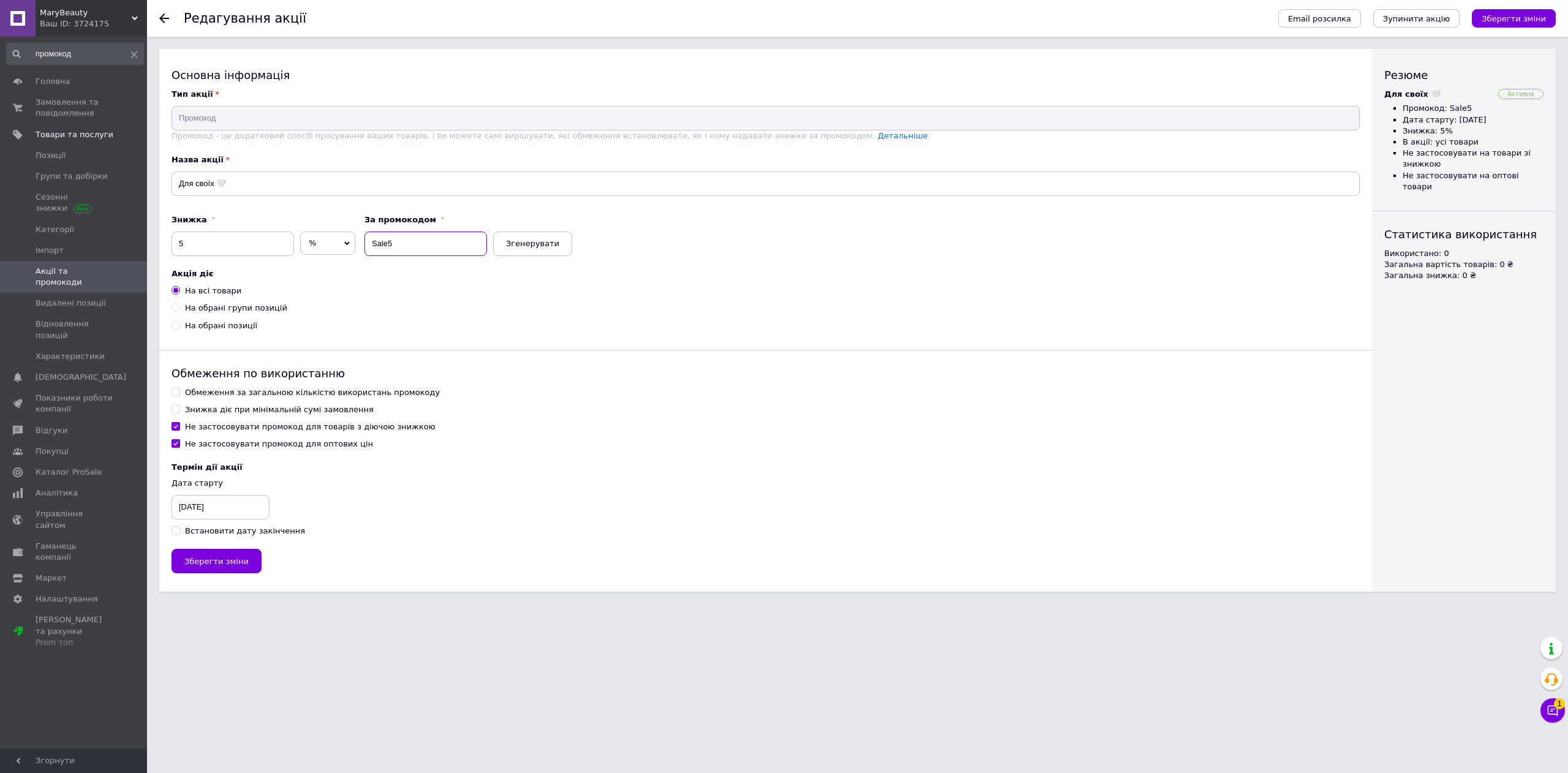
click at [407, 242] on input "Sale5" at bounding box center [425, 243] width 122 height 24
drag, startPoint x: 403, startPoint y: 247, endPoint x: 365, endPoint y: 247, distance: 38.0
click at [365, 247] on input "-5%" at bounding box center [425, 243] width 122 height 24
click at [351, 245] on span "%" at bounding box center [327, 243] width 55 height 24
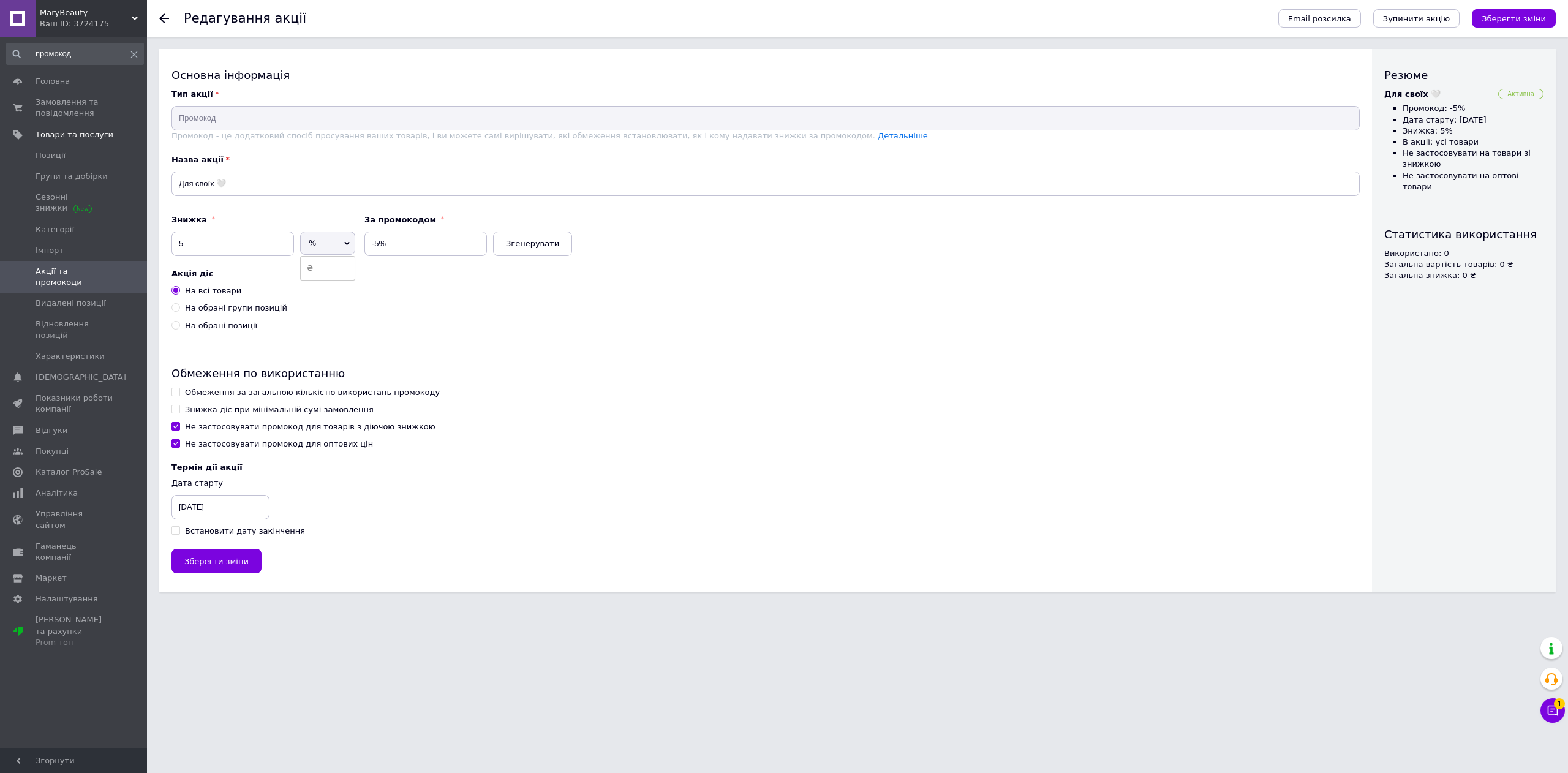
click at [351, 245] on span "%" at bounding box center [327, 243] width 55 height 24
click at [427, 246] on input "-5%" at bounding box center [425, 243] width 122 height 24
click at [547, 248] on span "Згенерувати" at bounding box center [533, 243] width 53 height 9
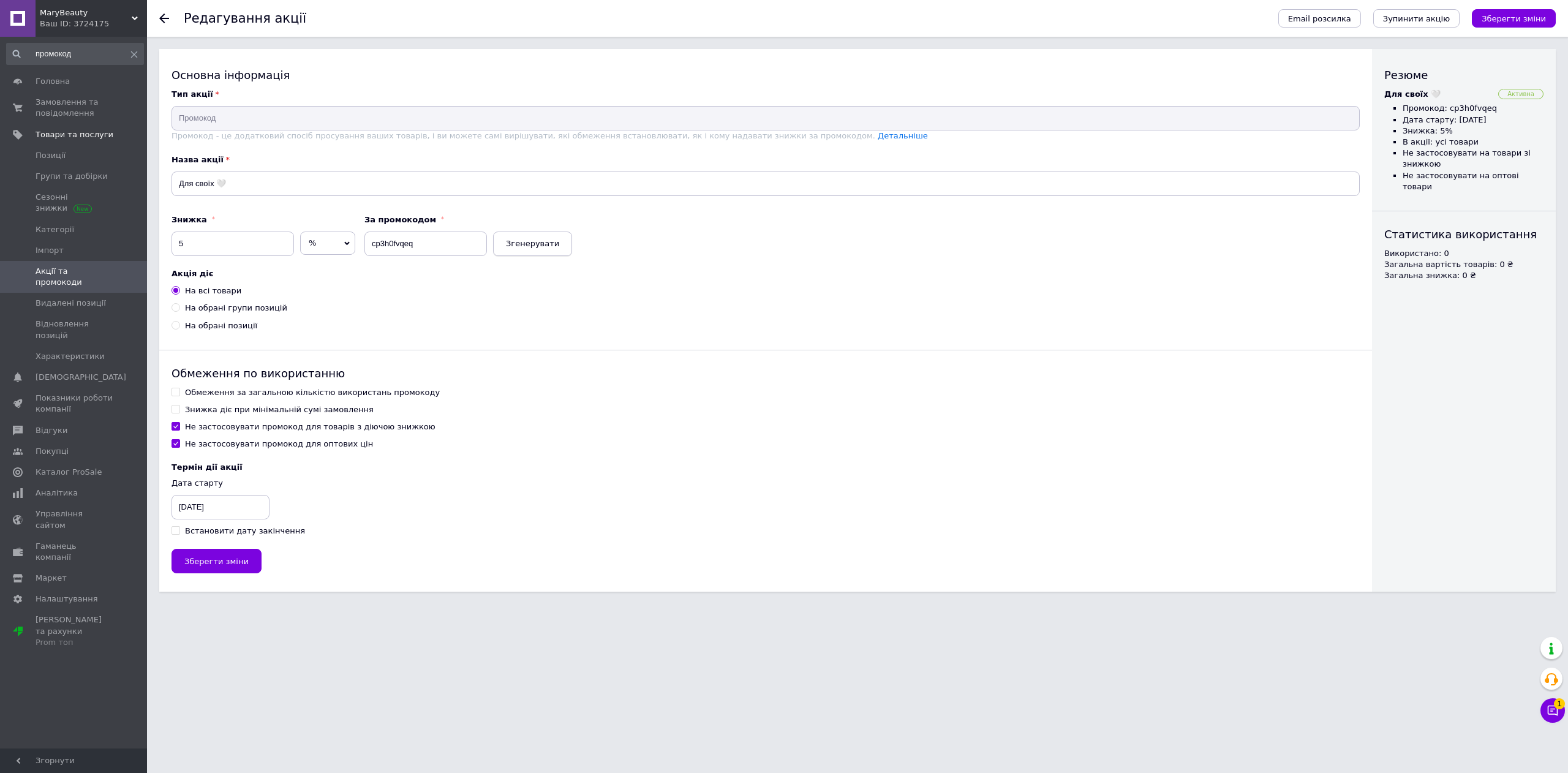
click at [547, 248] on span "Згенерувати" at bounding box center [533, 243] width 53 height 9
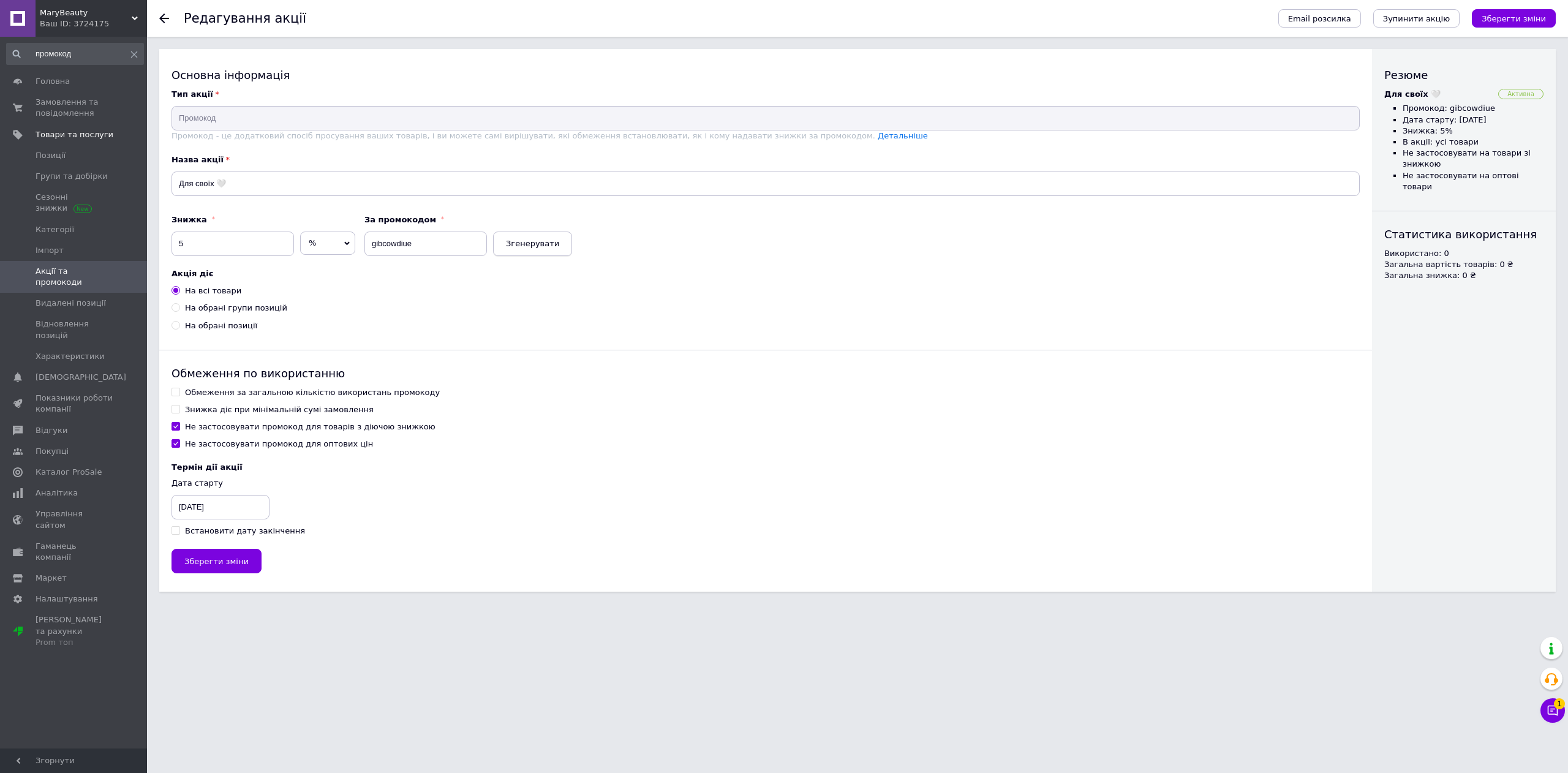
click at [547, 248] on span "Згенерувати" at bounding box center [533, 243] width 53 height 9
click at [457, 246] on input "gbmvgx331o" at bounding box center [425, 243] width 122 height 24
click at [1528, 14] on span "Зберегти зміни" at bounding box center [1514, 18] width 64 height 9
click at [94, 266] on span "Акції та промокоди" at bounding box center [74, 277] width 78 height 22
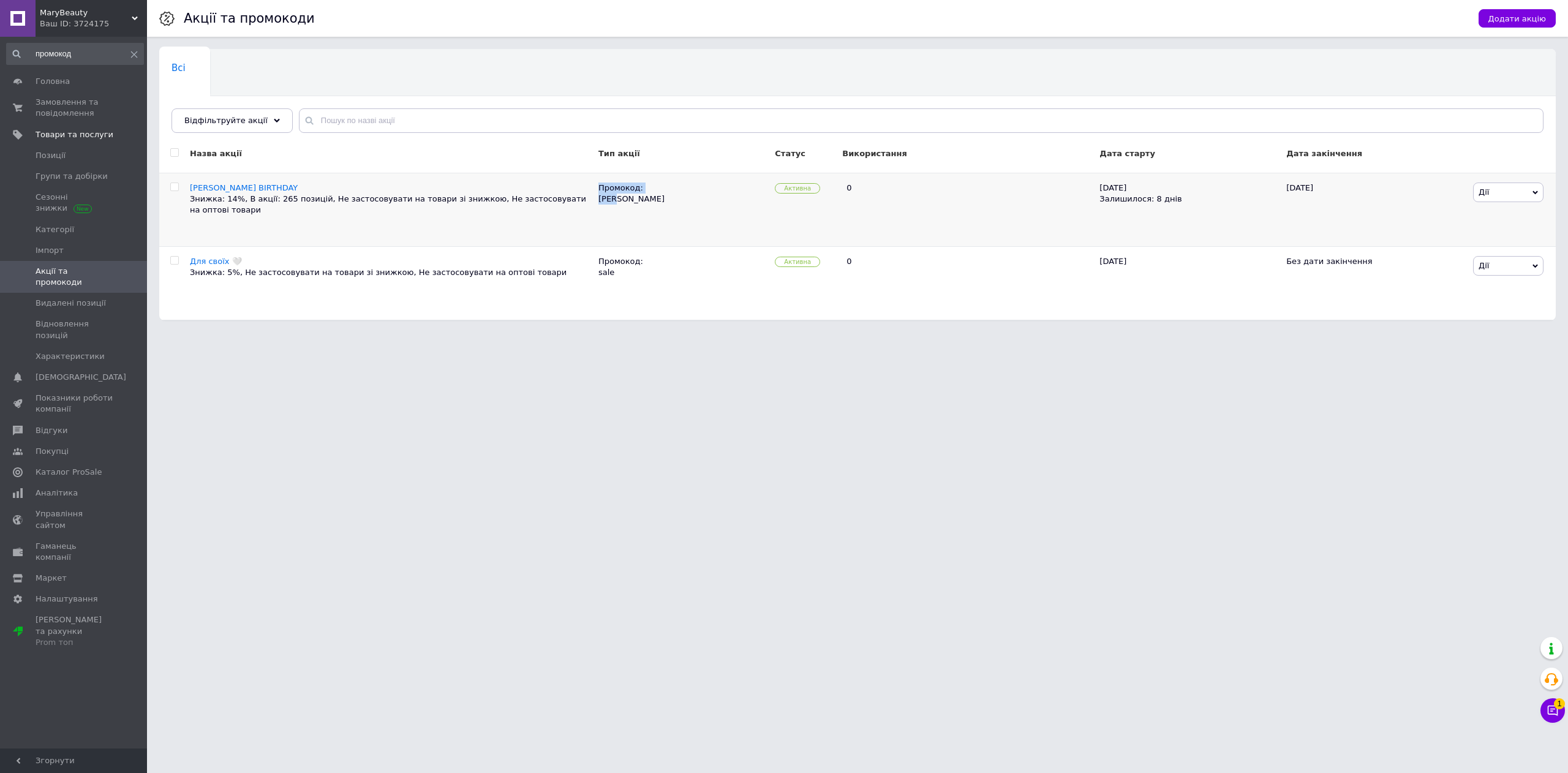
drag, startPoint x: 628, startPoint y: 207, endPoint x: 583, endPoint y: 207, distance: 45.0
click at [583, 207] on div "ZOLA BIRTHDAY Знижка: 14%, В акції: 265 позицій, Не застосовувати на товари зі …" at bounding box center [857, 210] width 1397 height 74
drag, startPoint x: 586, startPoint y: 210, endPoint x: 592, endPoint y: 214, distance: 7.2
click at [586, 210] on div "Знижка: 14%, В акції: 265 позицій, Не застосовувати на товари зі знижкою, Не за…" at bounding box center [391, 204] width 402 height 22
click at [638, 219] on div "Промокод: zola" at bounding box center [684, 210] width 177 height 74
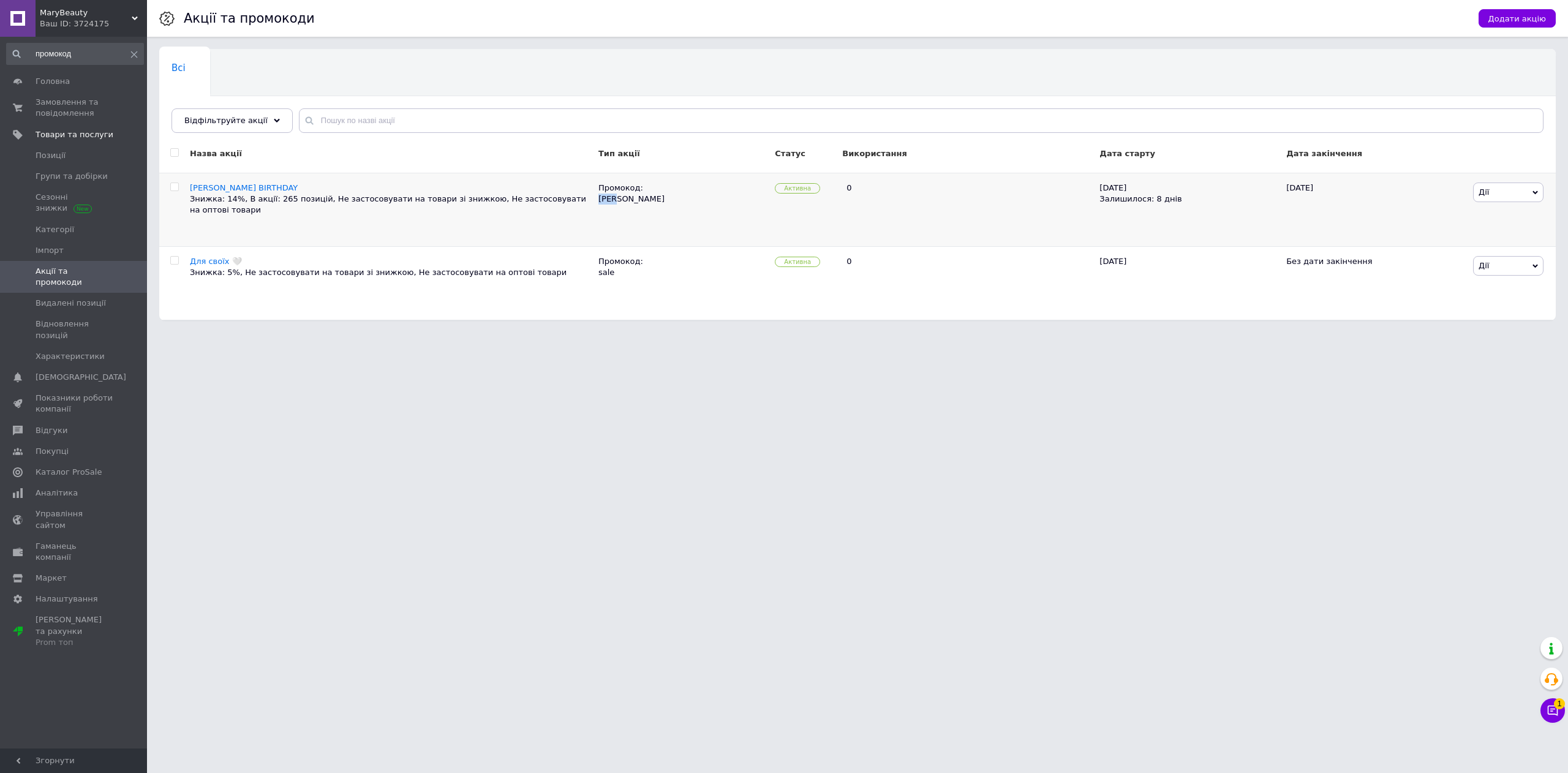
drag, startPoint x: 598, startPoint y: 203, endPoint x: 634, endPoint y: 203, distance: 36.0
click at [634, 203] on div "Промокод: zola" at bounding box center [684, 210] width 177 height 74
click at [638, 203] on div "Промокод: zola" at bounding box center [684, 210] width 177 height 74
click at [42, 120] on link "Замовлення та повідомлення 0 0" at bounding box center [75, 107] width 150 height 32
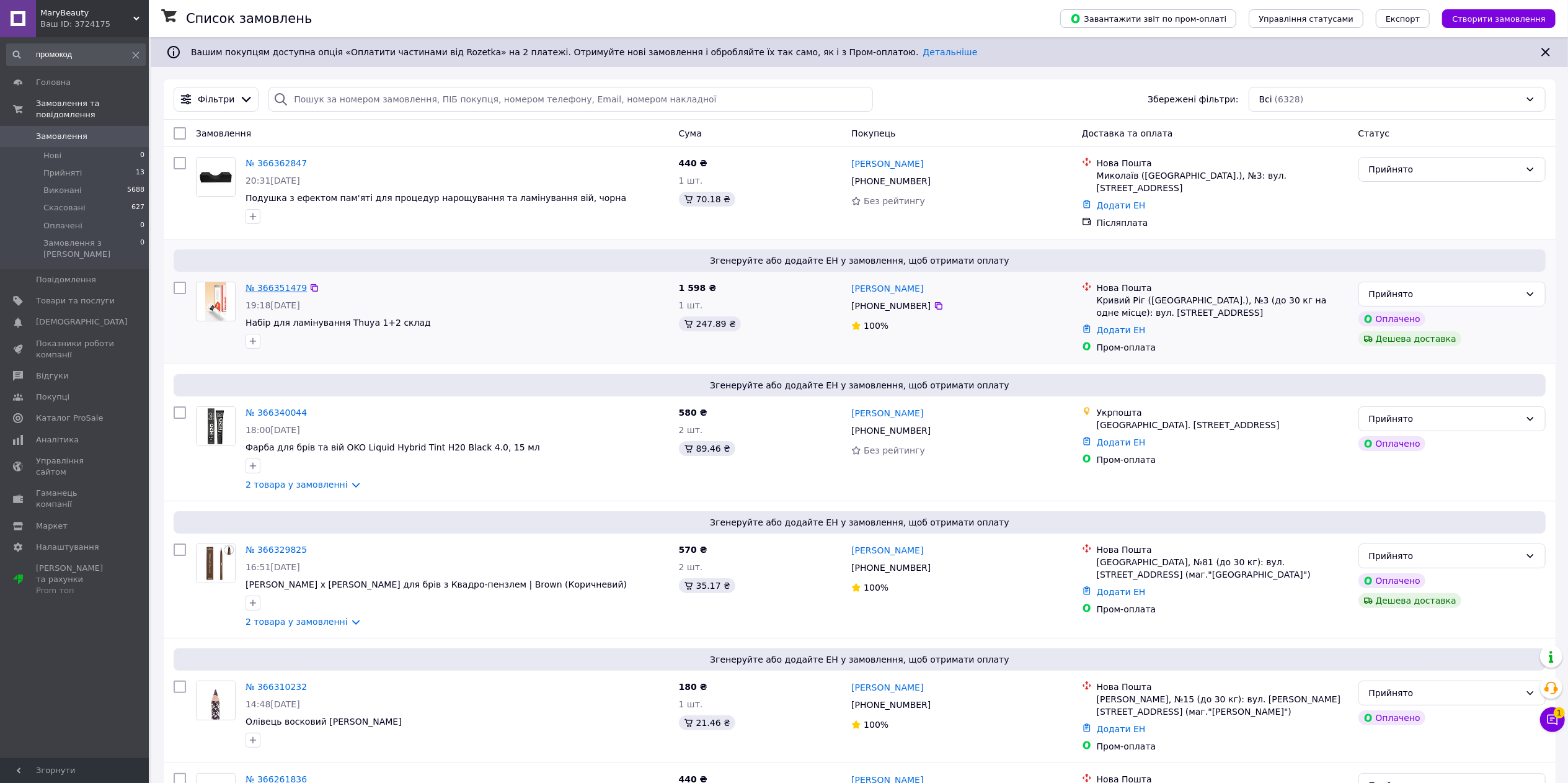
click at [276, 283] on link "№ 366351479" at bounding box center [276, 288] width 61 height 10
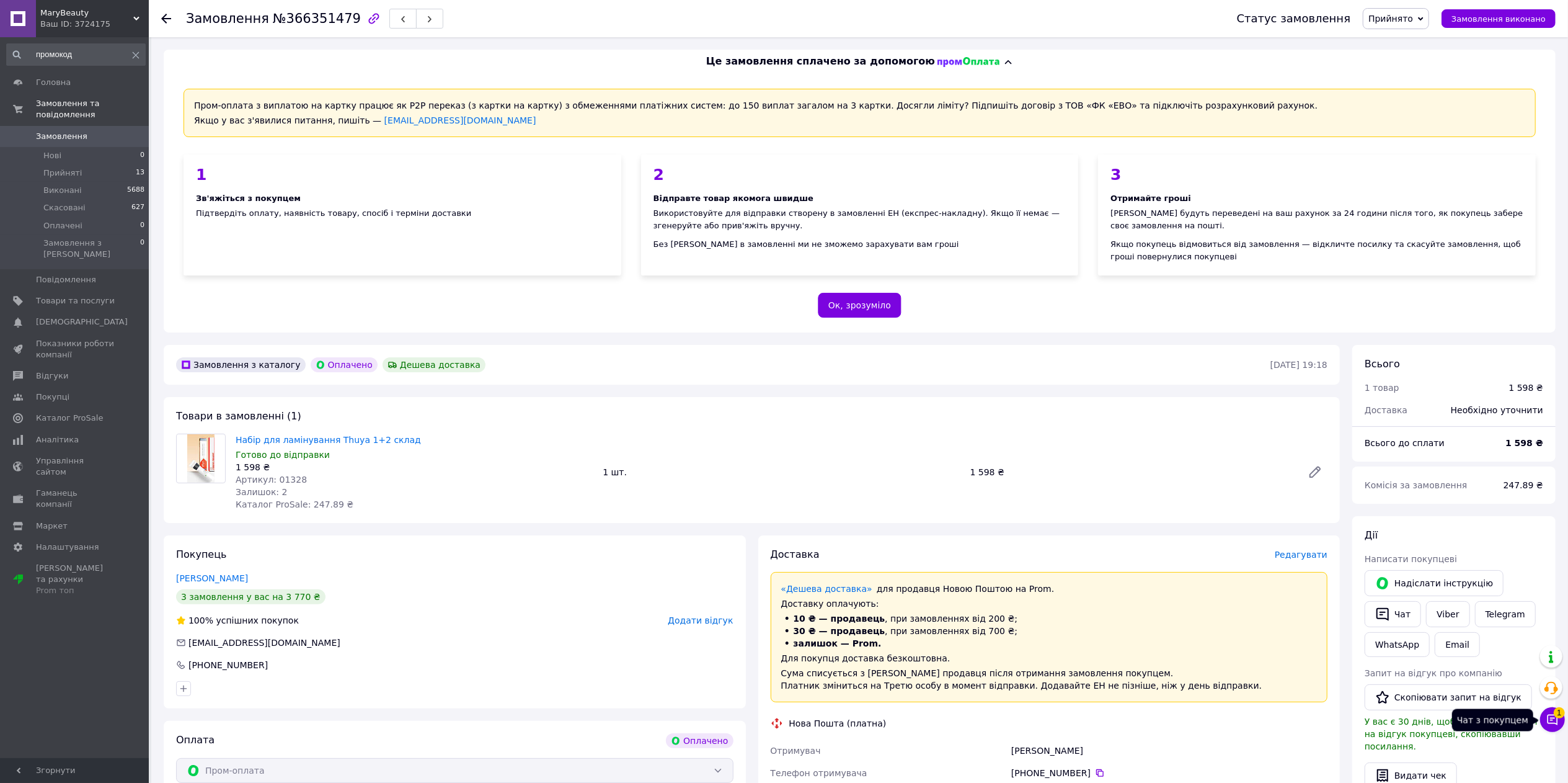
click at [1543, 720] on button "Чат з покупцем 1" at bounding box center [1552, 719] width 25 height 25
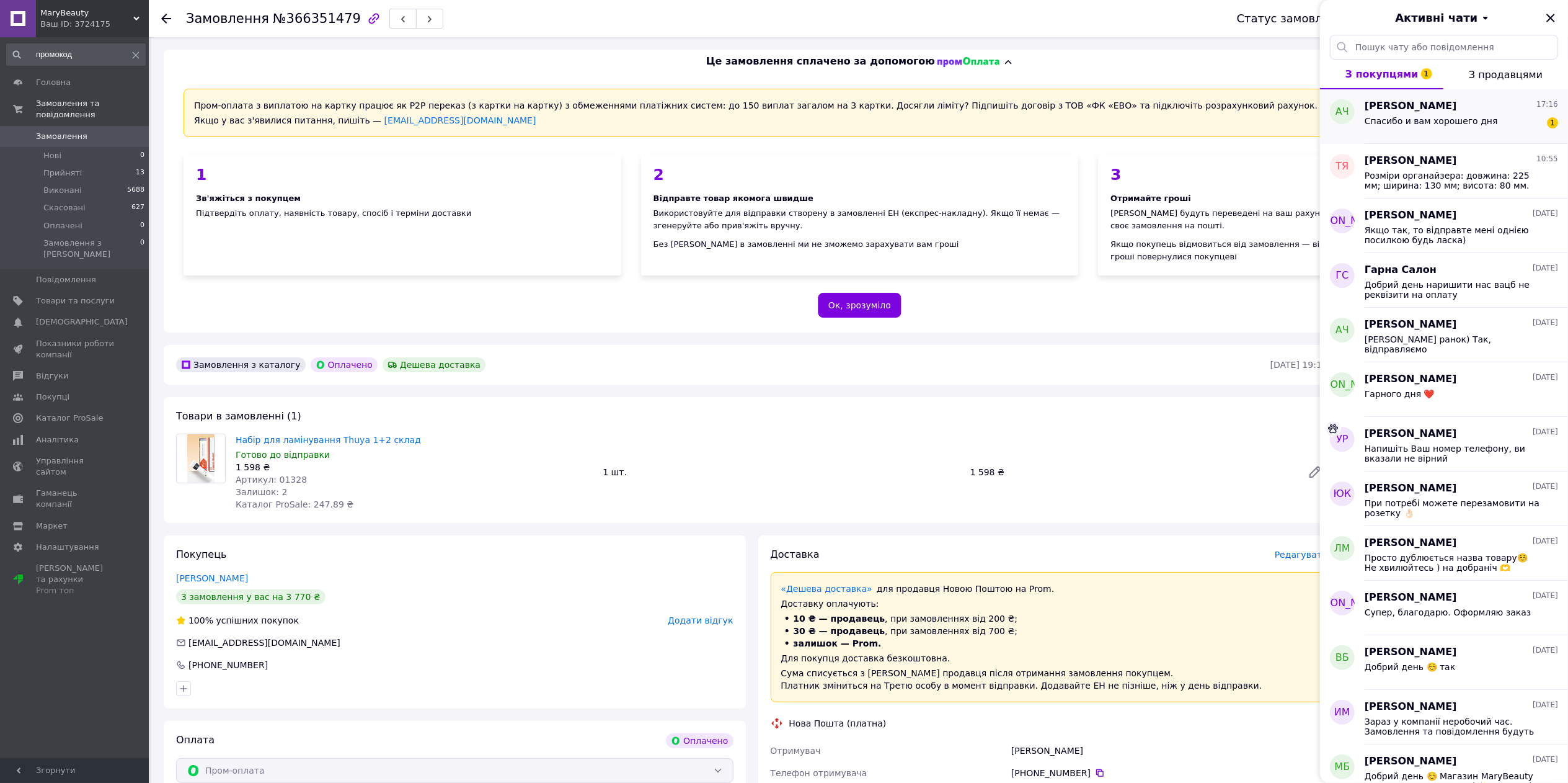
click at [1479, 113] on div "Спасибо и вам хорошего дня 1" at bounding box center [1461, 123] width 194 height 20
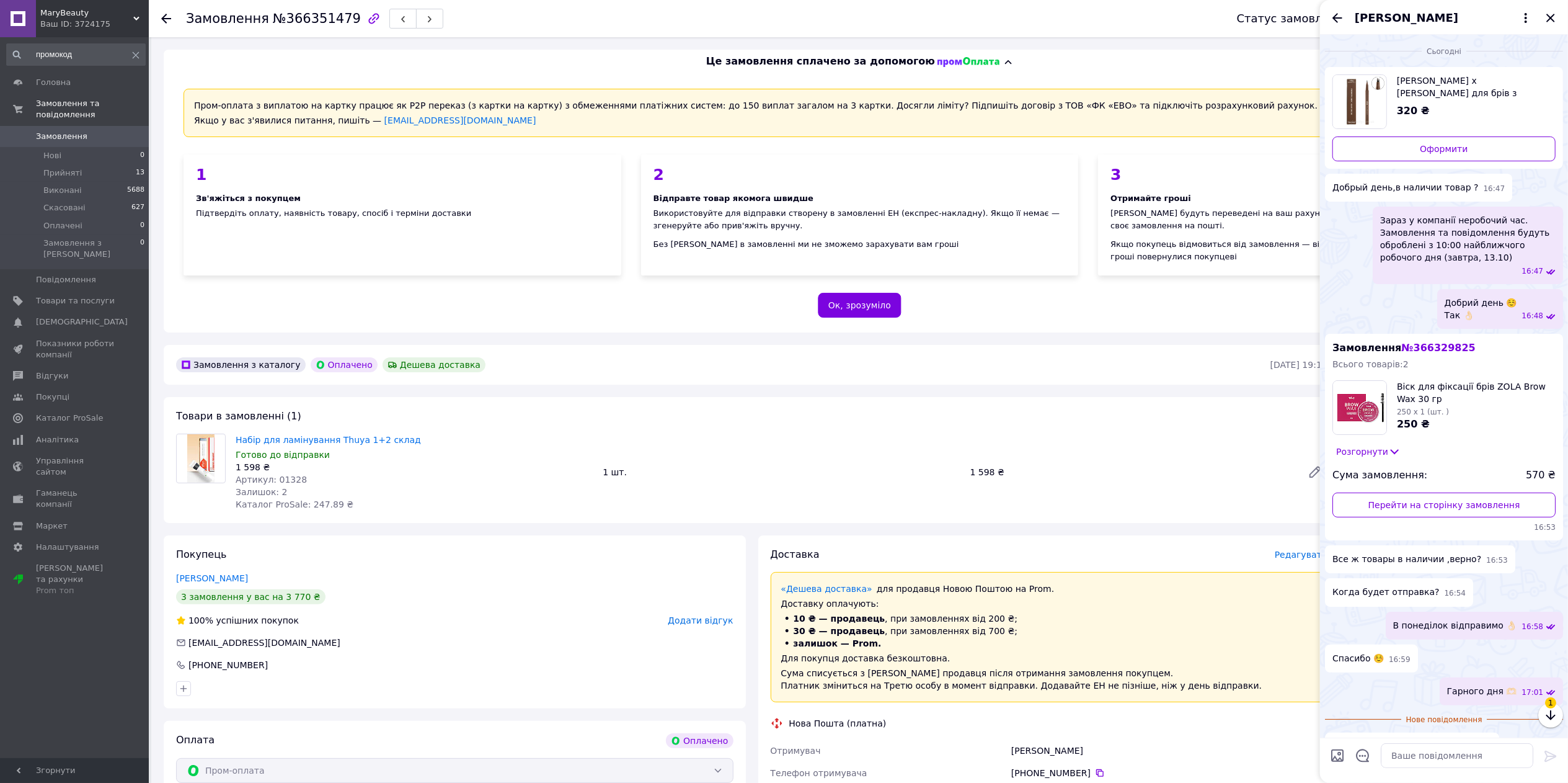
scroll to position [28, 0]
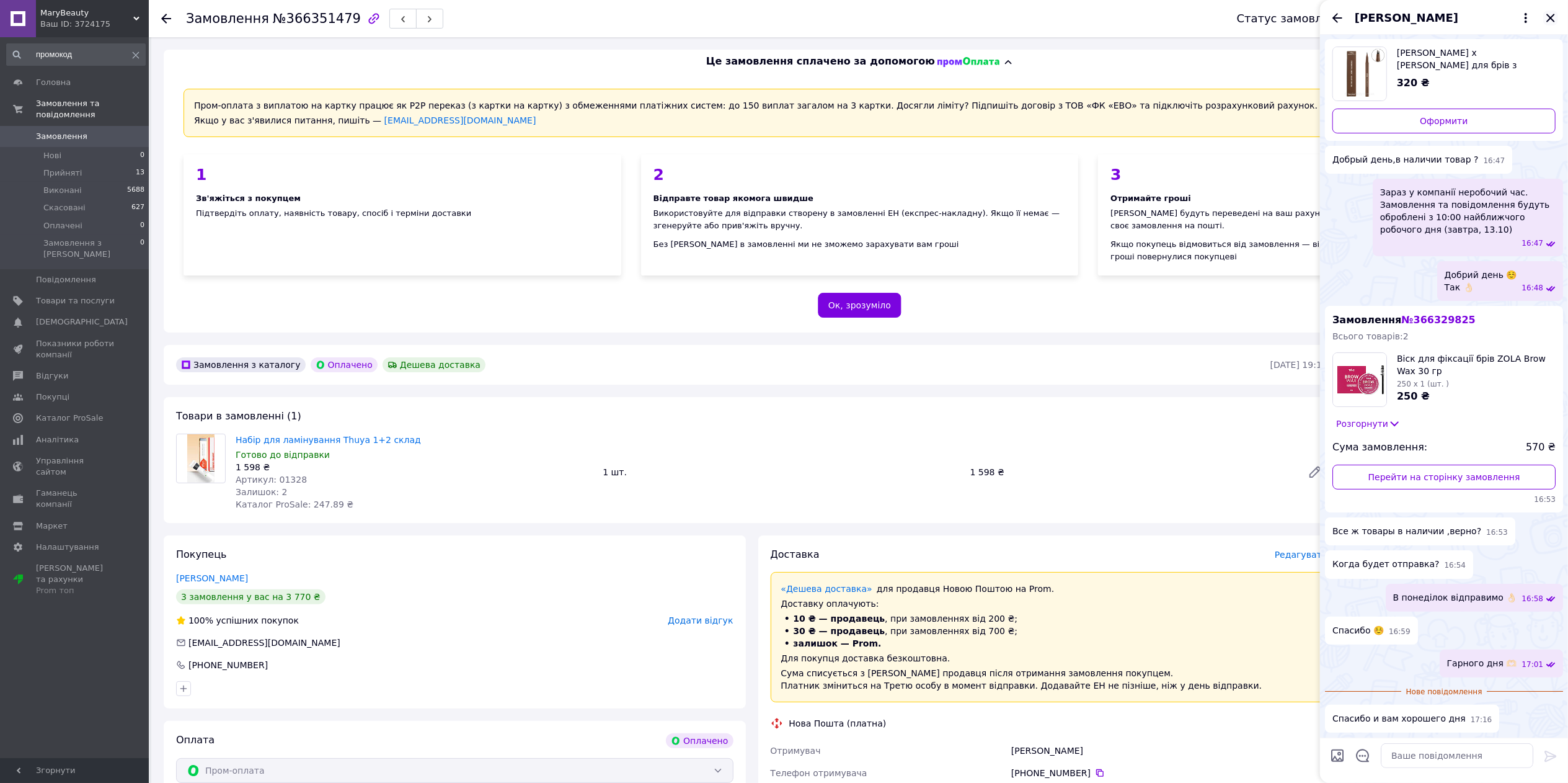
click at [1552, 16] on icon "Закрити" at bounding box center [1550, 17] width 8 height 8
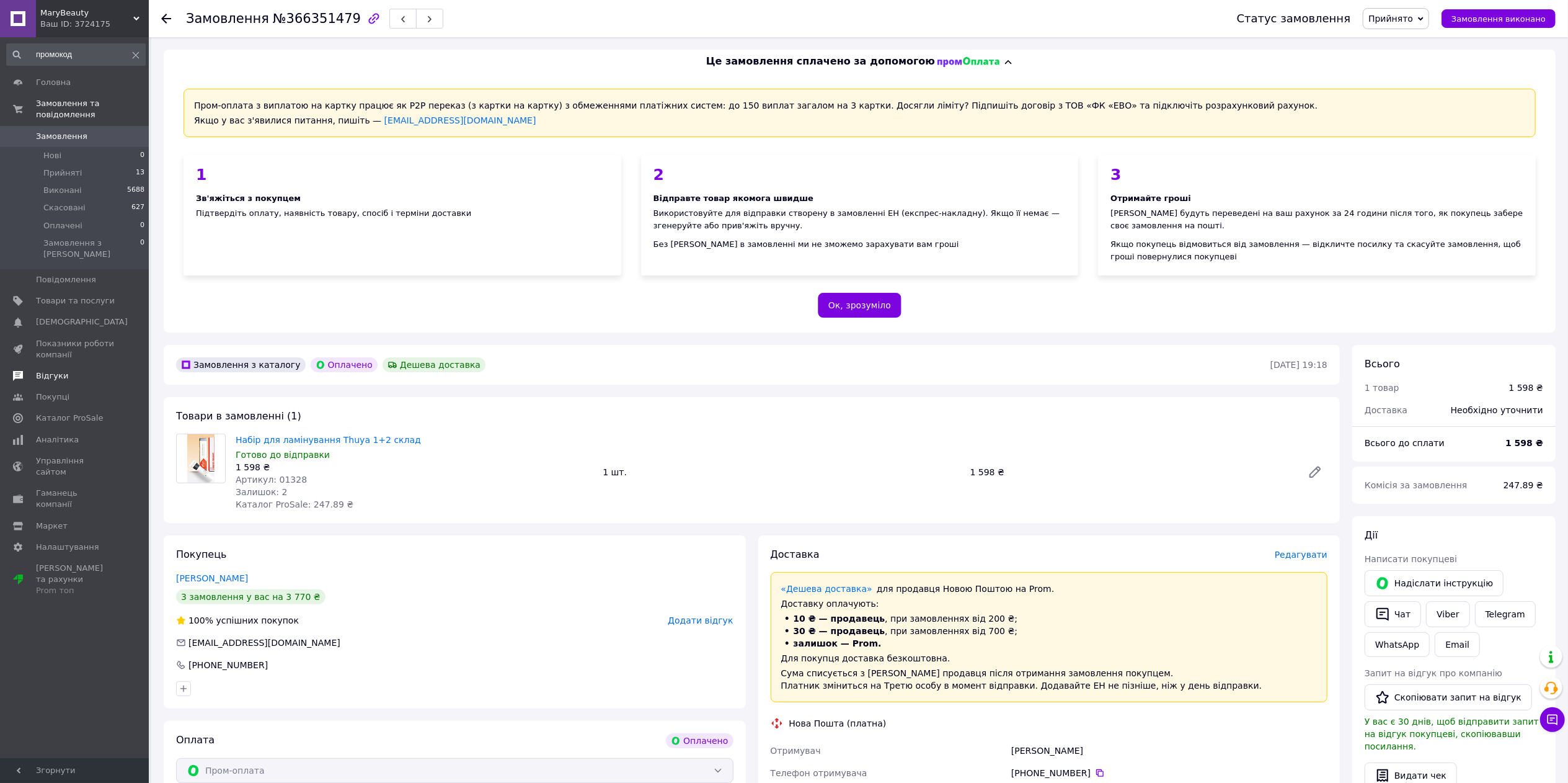
click at [70, 370] on span "Відгуки" at bounding box center [75, 375] width 79 height 11
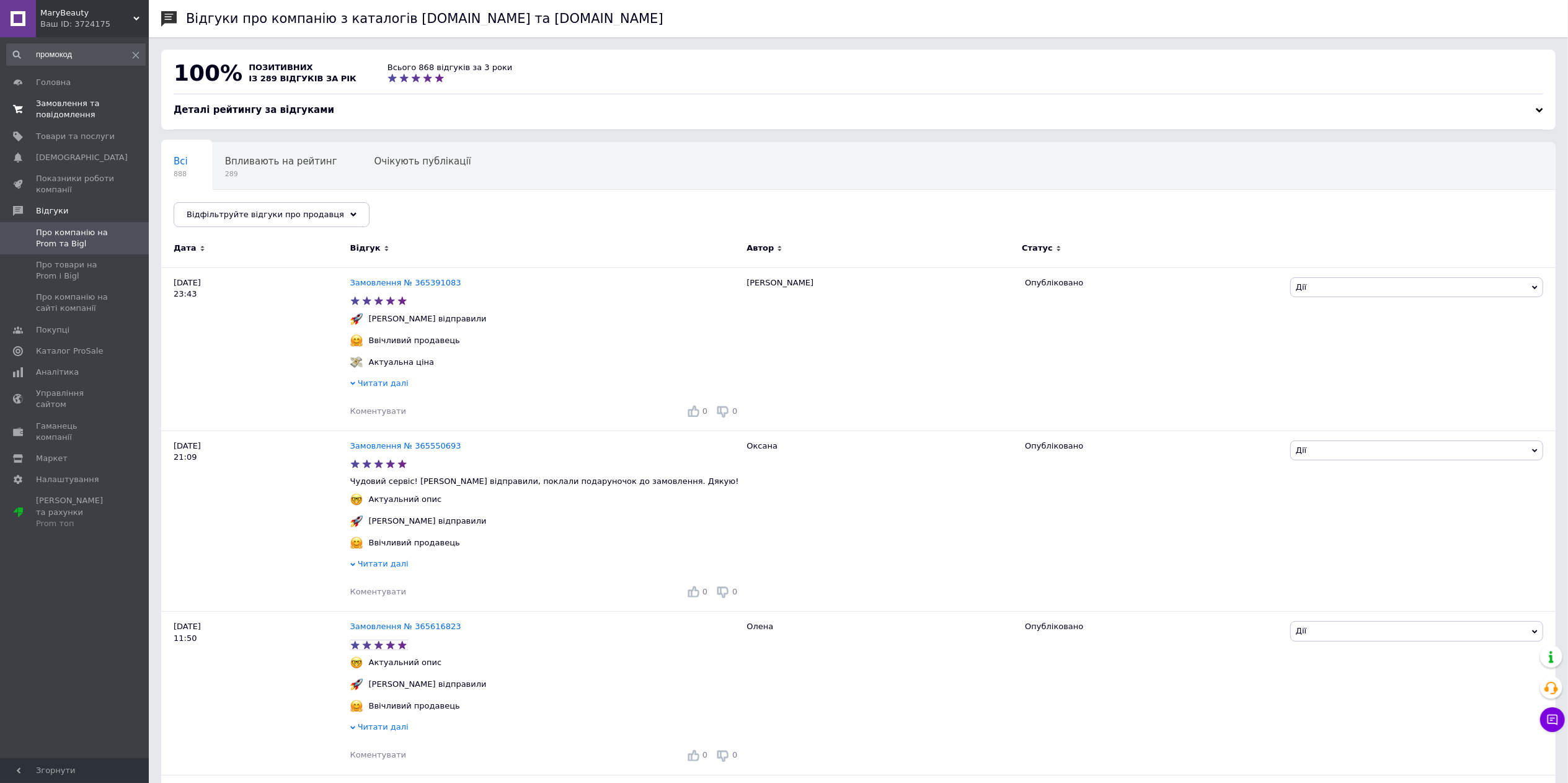
click at [70, 112] on span "Замовлення та повідомлення" at bounding box center [75, 110] width 79 height 22
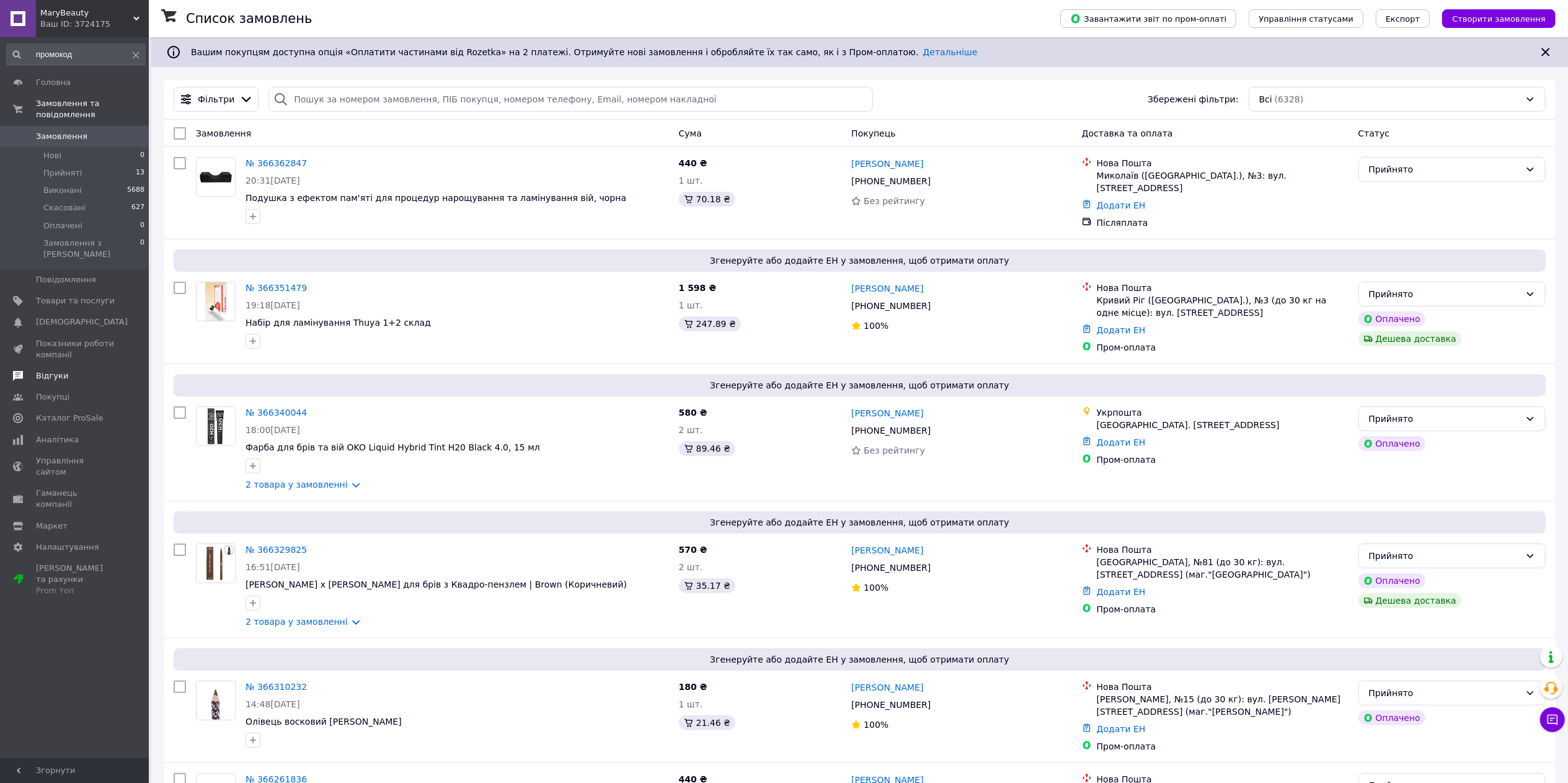
click at [80, 370] on span "Відгуки" at bounding box center [75, 375] width 79 height 11
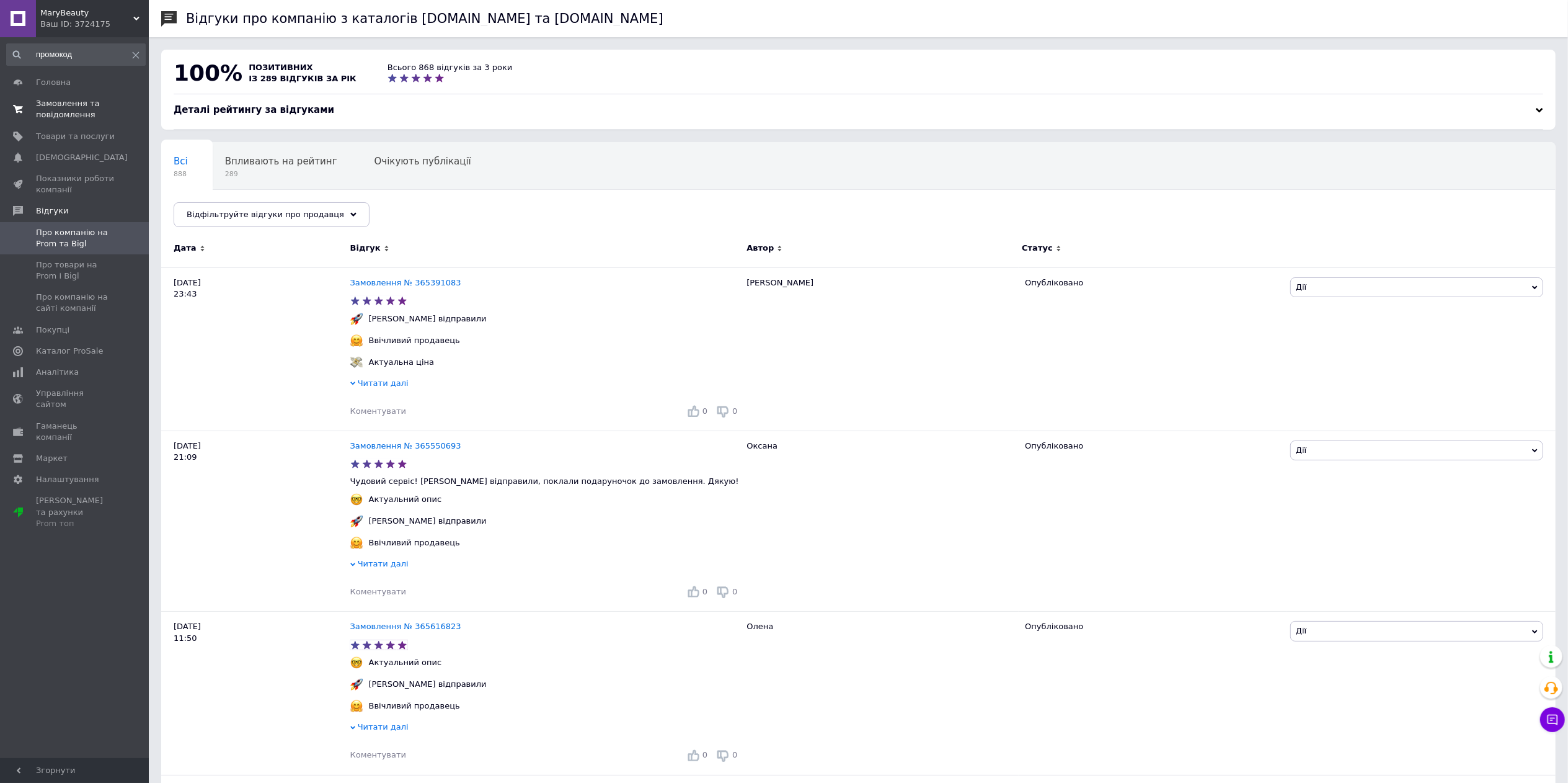
click at [108, 113] on span "Замовлення та повідомлення" at bounding box center [75, 110] width 79 height 22
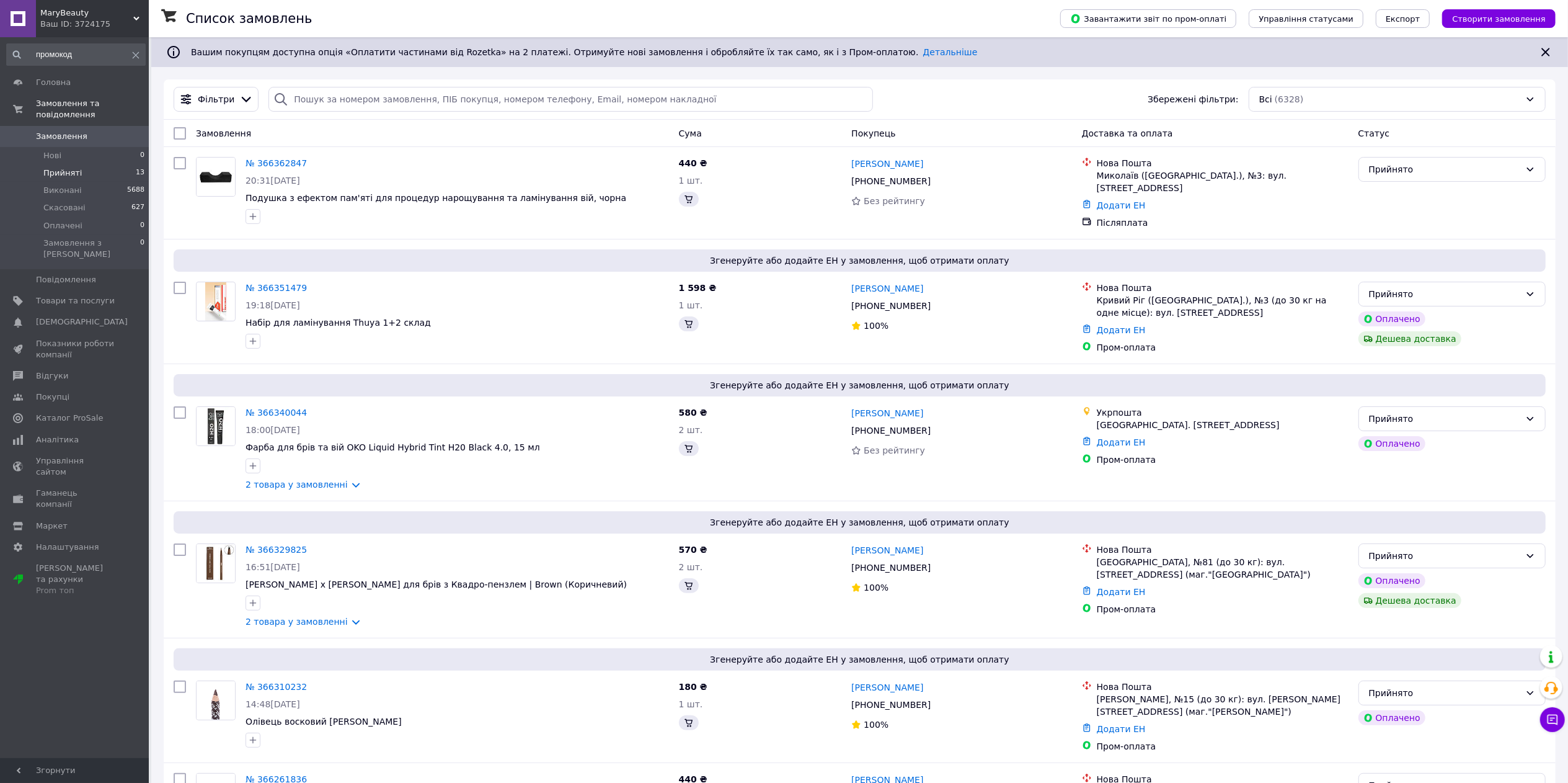
click at [70, 168] on span "Прийняті" at bounding box center [63, 173] width 39 height 11
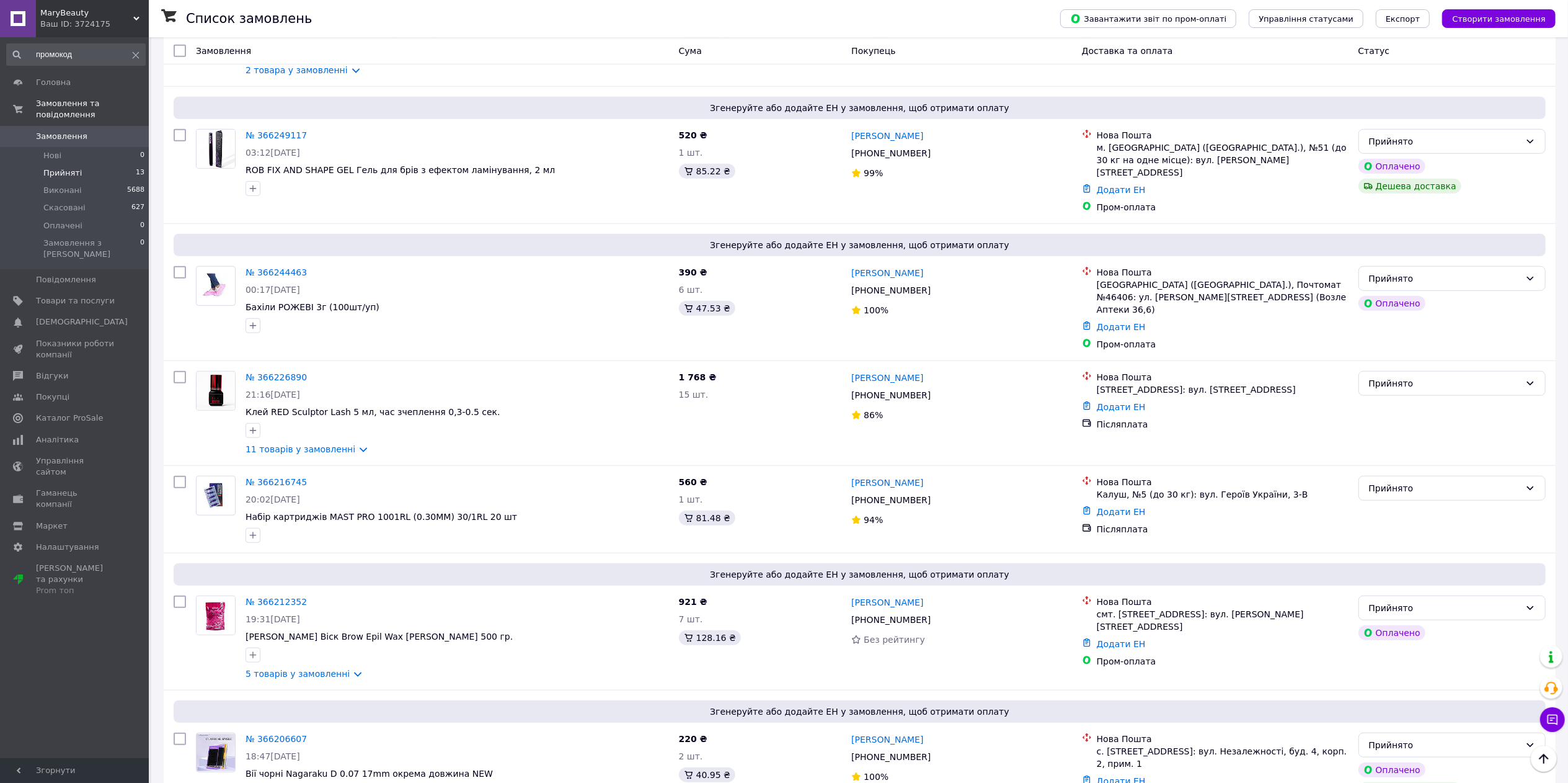
scroll to position [927, 0]
click at [54, 370] on span "Відгуки" at bounding box center [51, 375] width 32 height 11
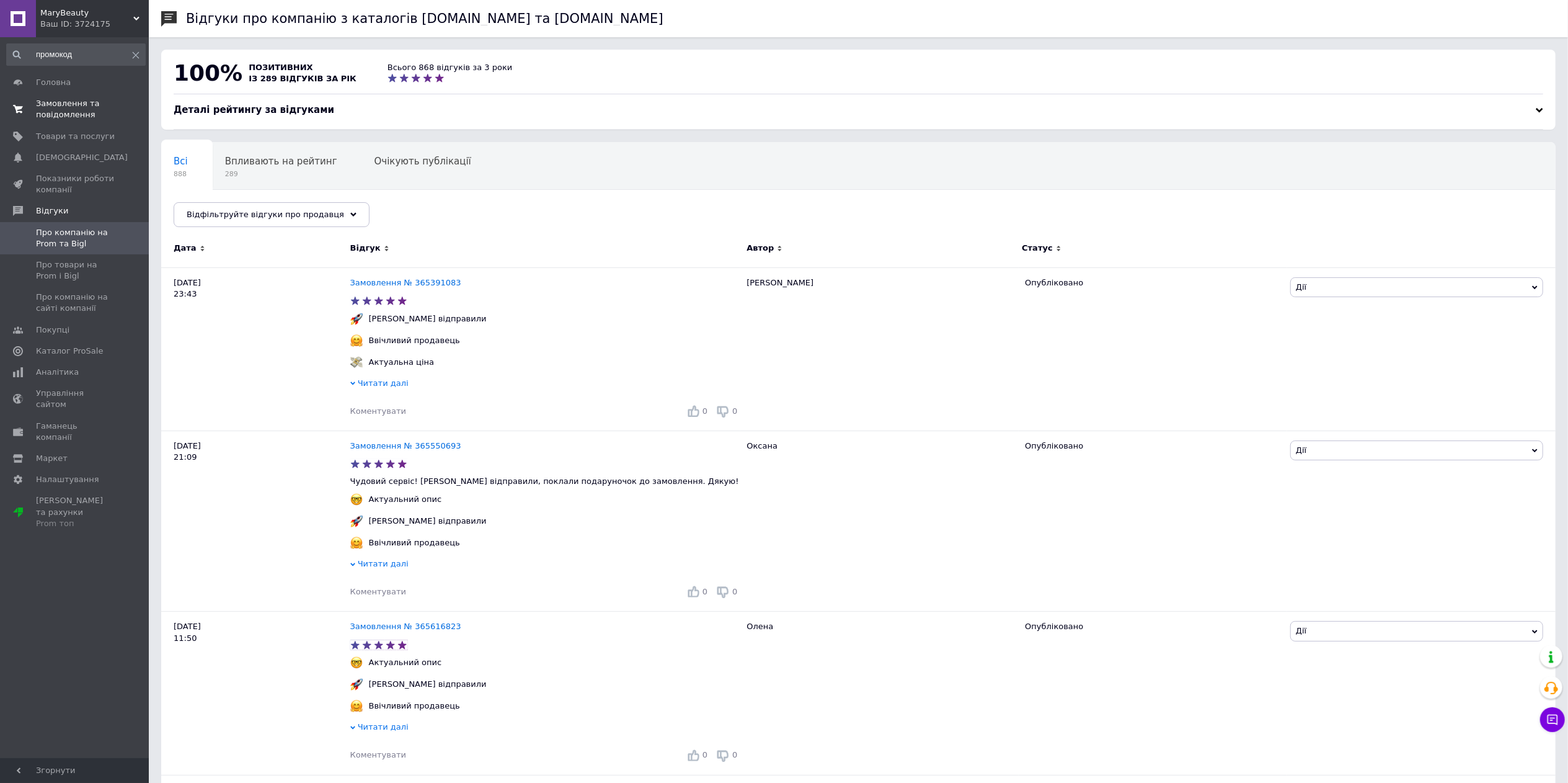
click at [84, 107] on span "Замовлення та повідомлення" at bounding box center [75, 110] width 79 height 22
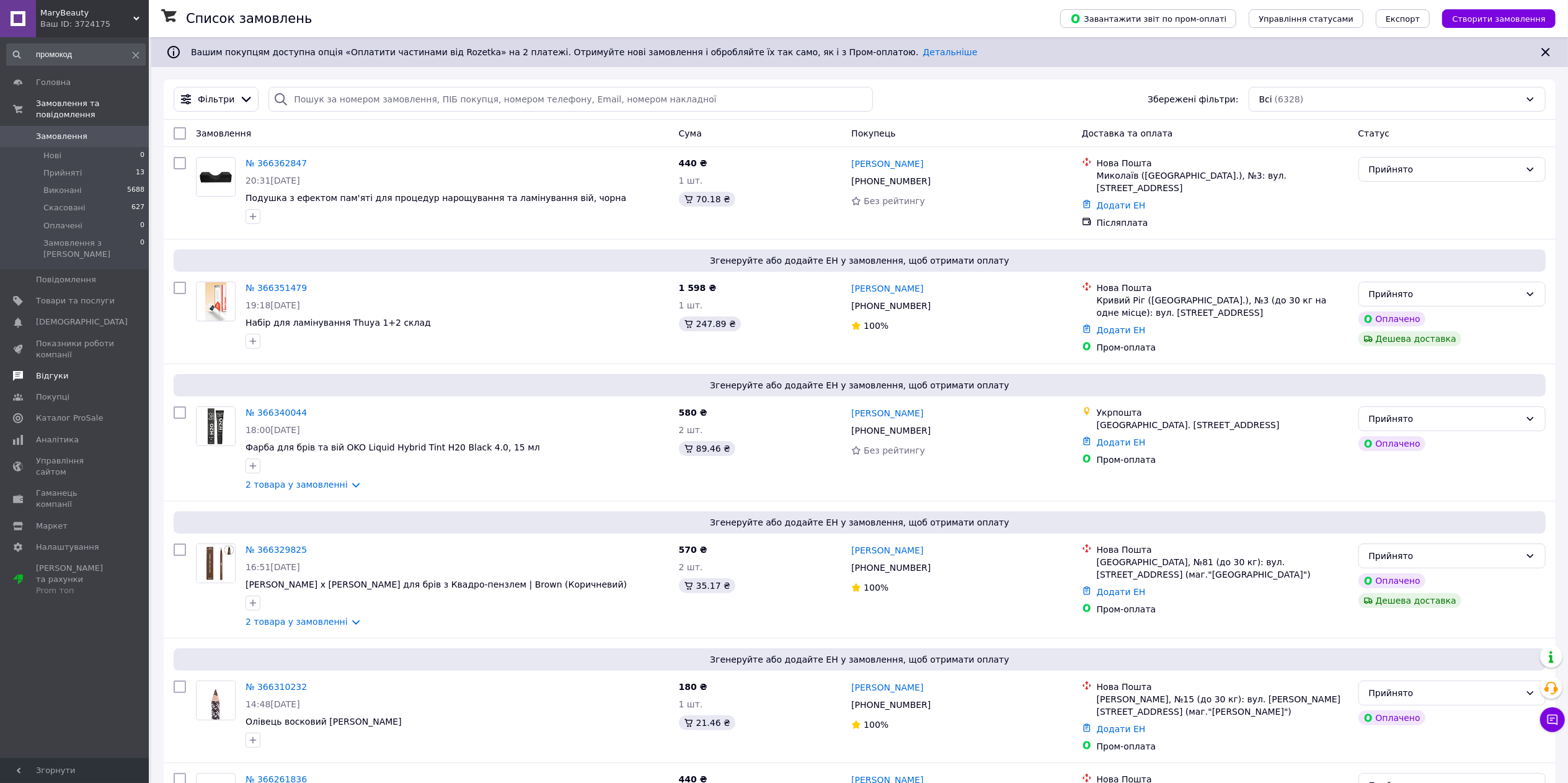
click at [65, 370] on span "Відгуки" at bounding box center [75, 375] width 79 height 11
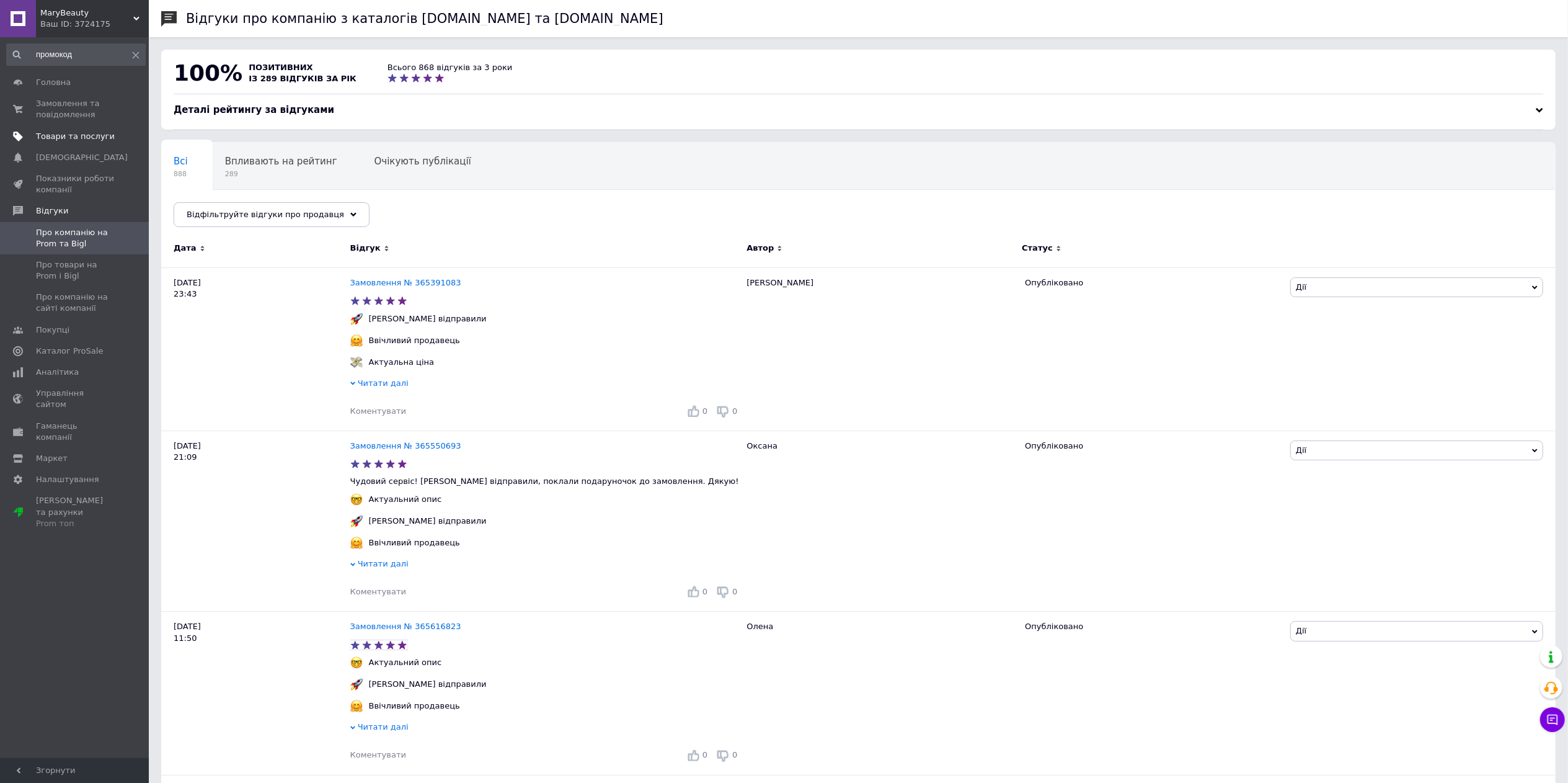
click at [63, 133] on span "Товари та послуги" at bounding box center [75, 136] width 79 height 11
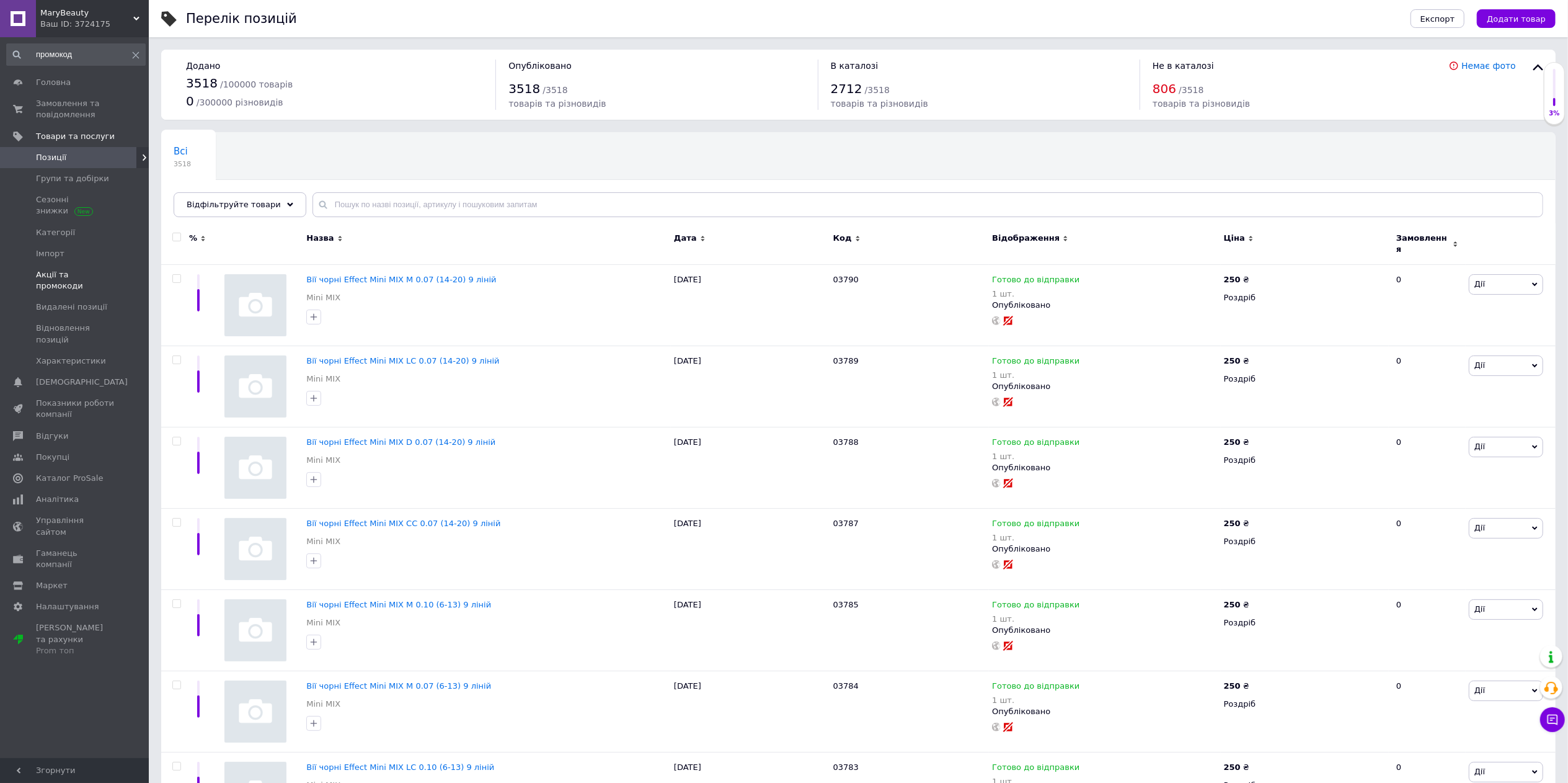
click at [80, 274] on span "Акції та промокоди" at bounding box center [75, 280] width 79 height 22
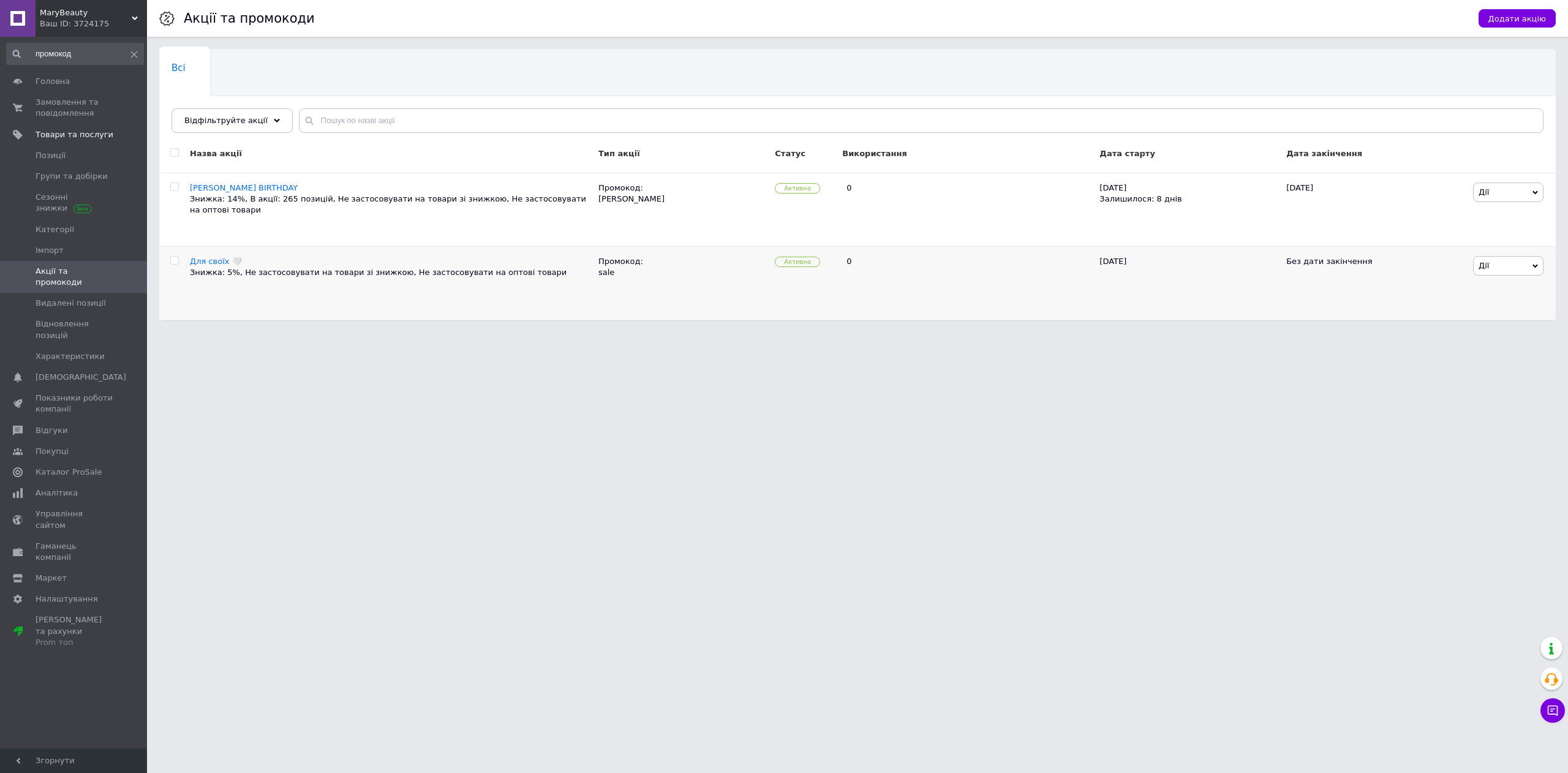
click at [173, 262] on input "checkbox" at bounding box center [174, 260] width 8 height 8
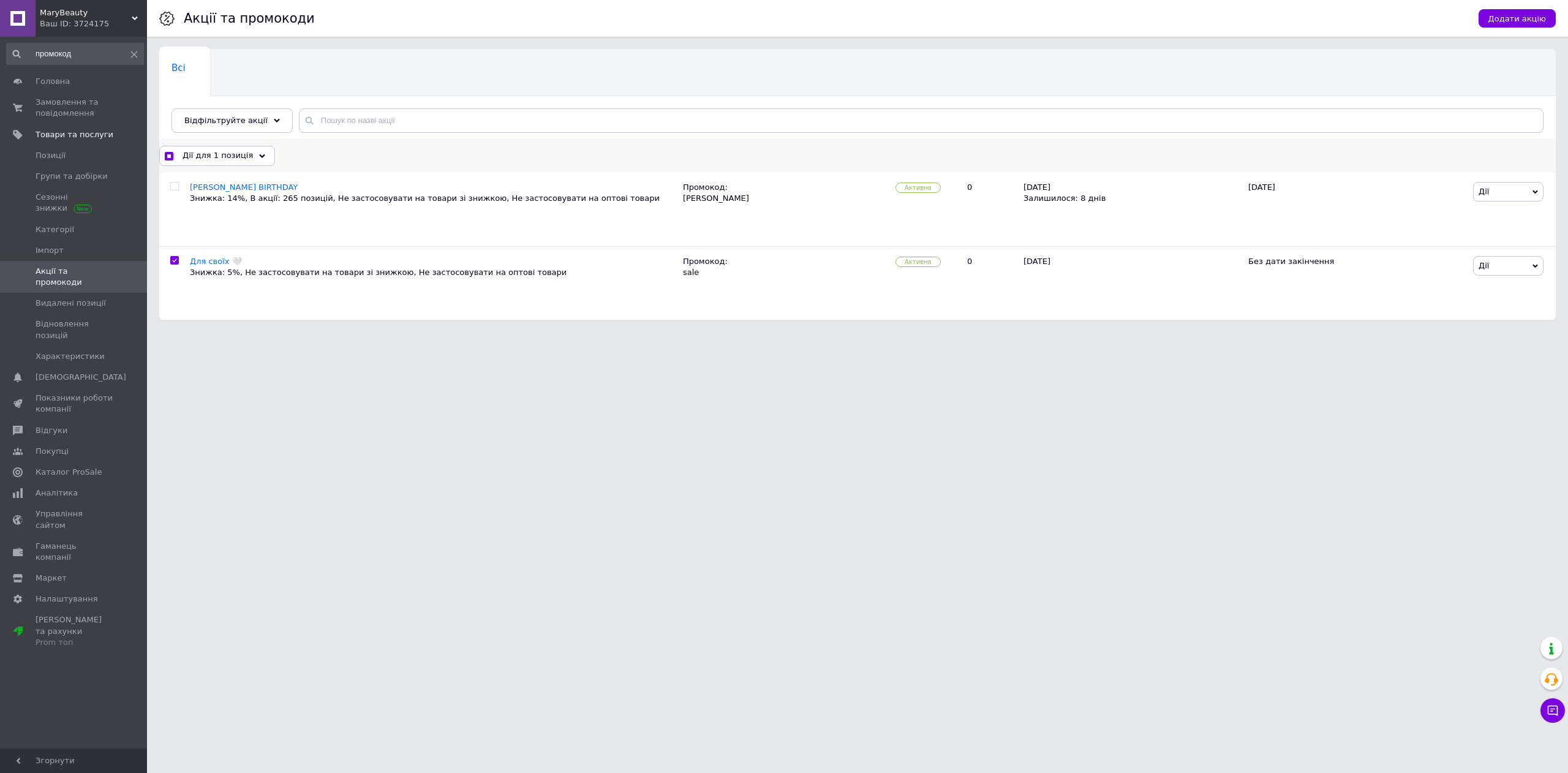
click at [259, 157] on use at bounding box center [262, 155] width 6 height 4
click at [249, 332] on html "MaryBeauty Ваш ID: 3724175 Сайт MaryBeauty Кабінет покупця Перевірити стан сист…" at bounding box center [784, 166] width 1568 height 332
click at [170, 261] on input "checkbox" at bounding box center [174, 260] width 8 height 8
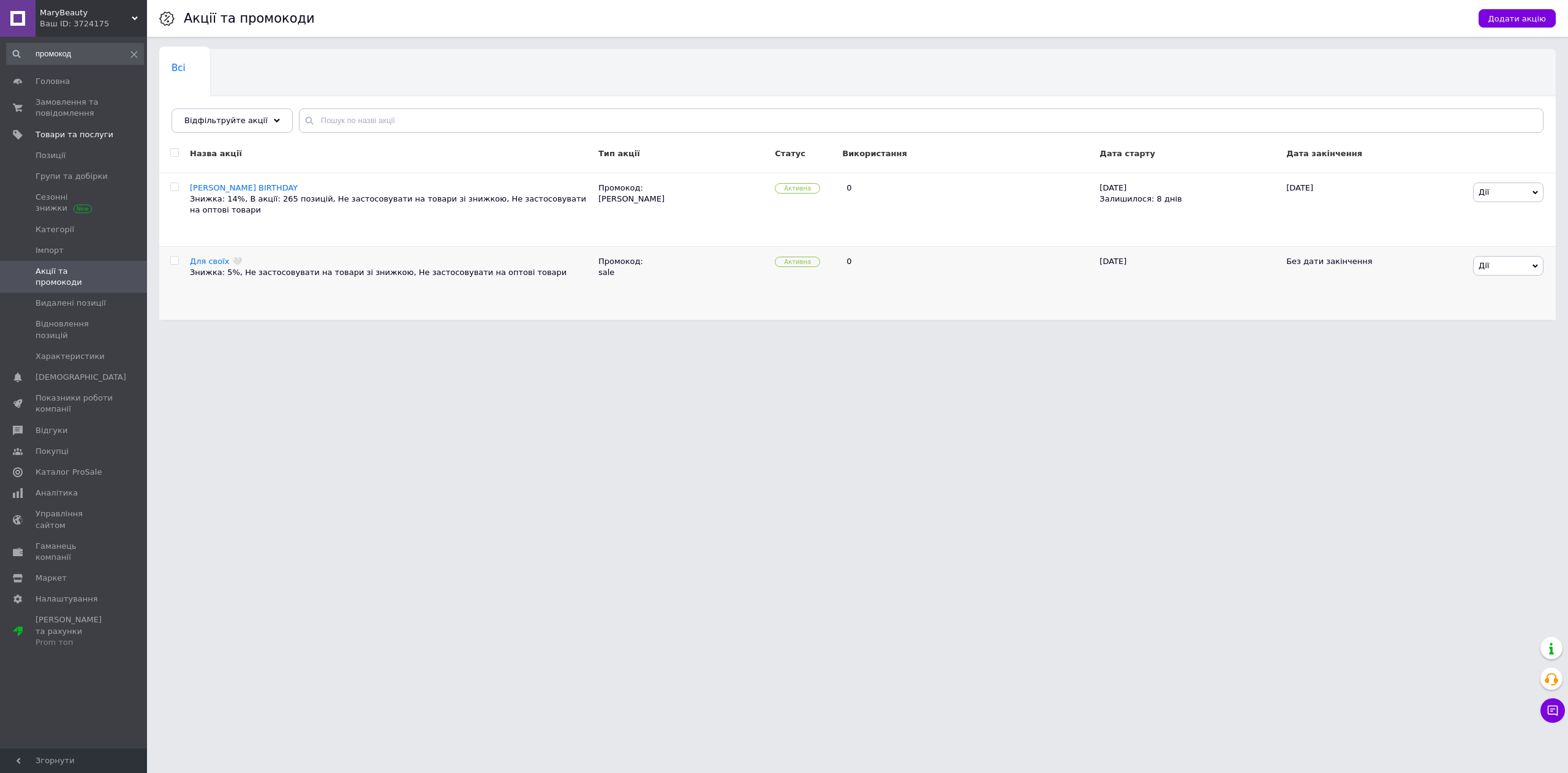
click at [170, 260] on input "checkbox" at bounding box center [174, 260] width 8 height 8
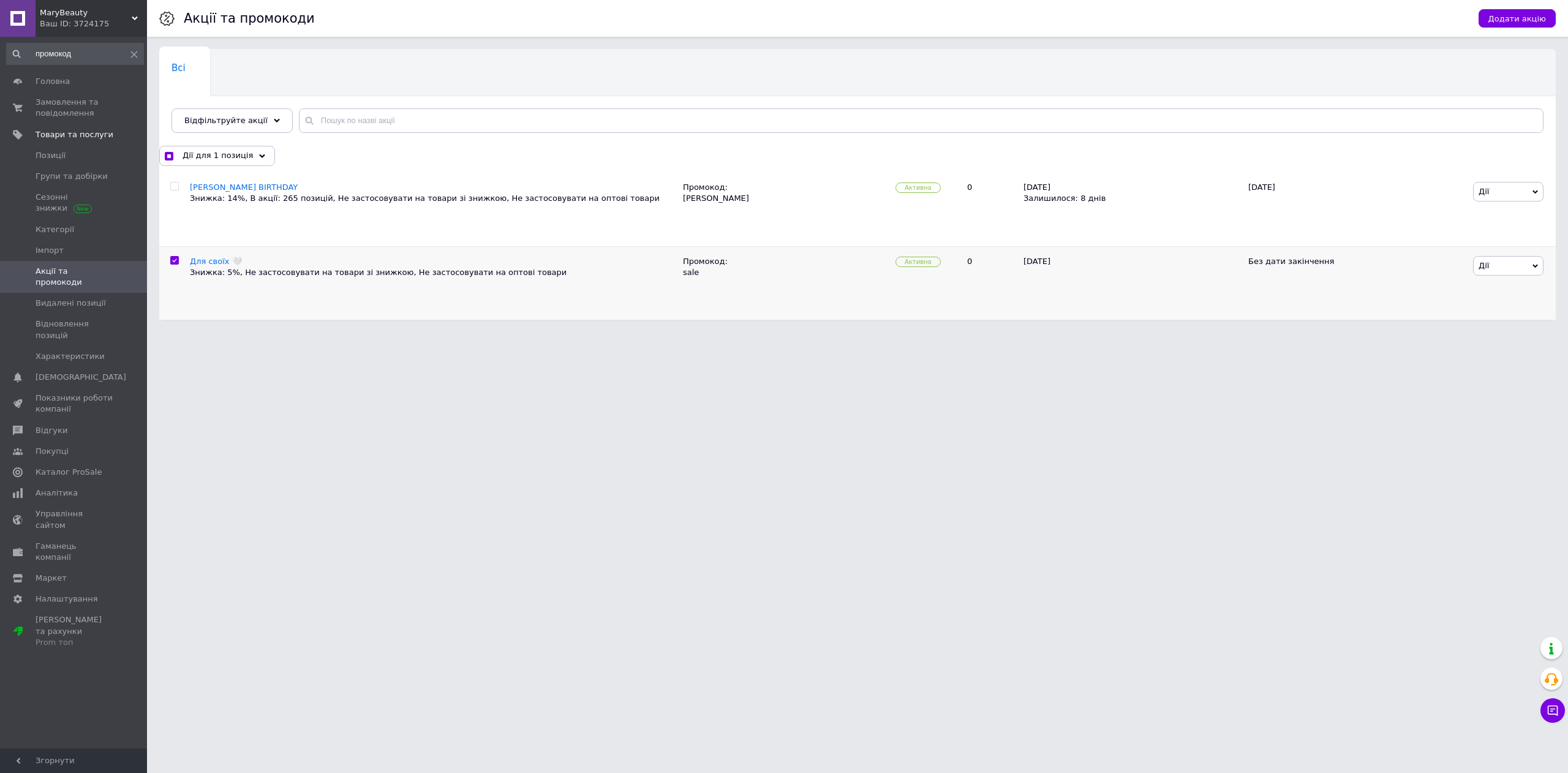
click at [1522, 272] on span "Дії" at bounding box center [1508, 266] width 71 height 20
click at [663, 332] on html "MaryBeauty Ваш ID: 3724175 Сайт MaryBeauty Кабінет покупця Перевірити стан сист…" at bounding box center [784, 166] width 1568 height 332
click at [1527, 267] on span "Дії" at bounding box center [1508, 266] width 71 height 20
click at [1513, 289] on li "Редагувати" at bounding box center [1500, 288] width 85 height 17
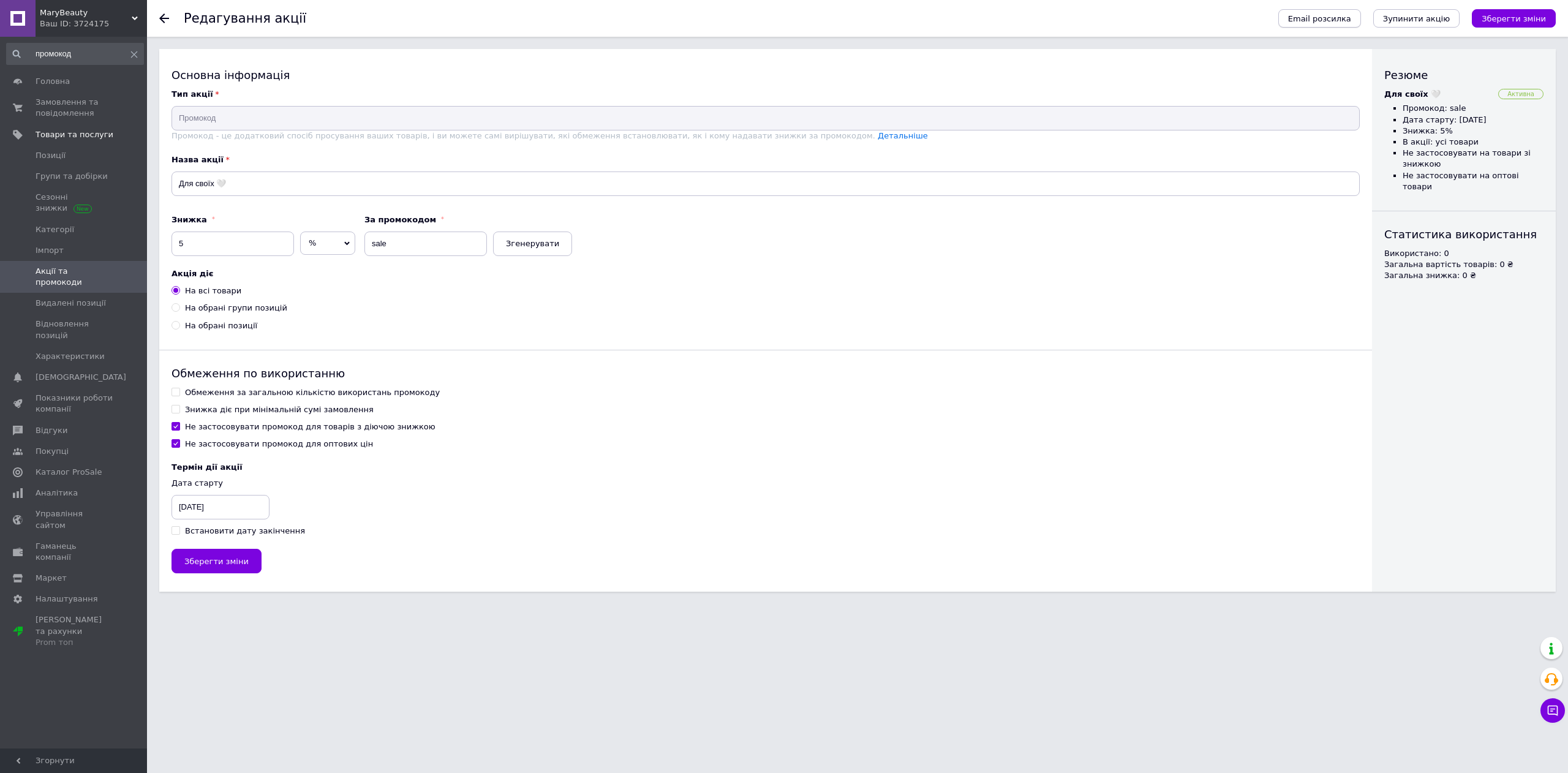
click at [1349, 16] on span "Email розсилка" at bounding box center [1320, 18] width 63 height 9
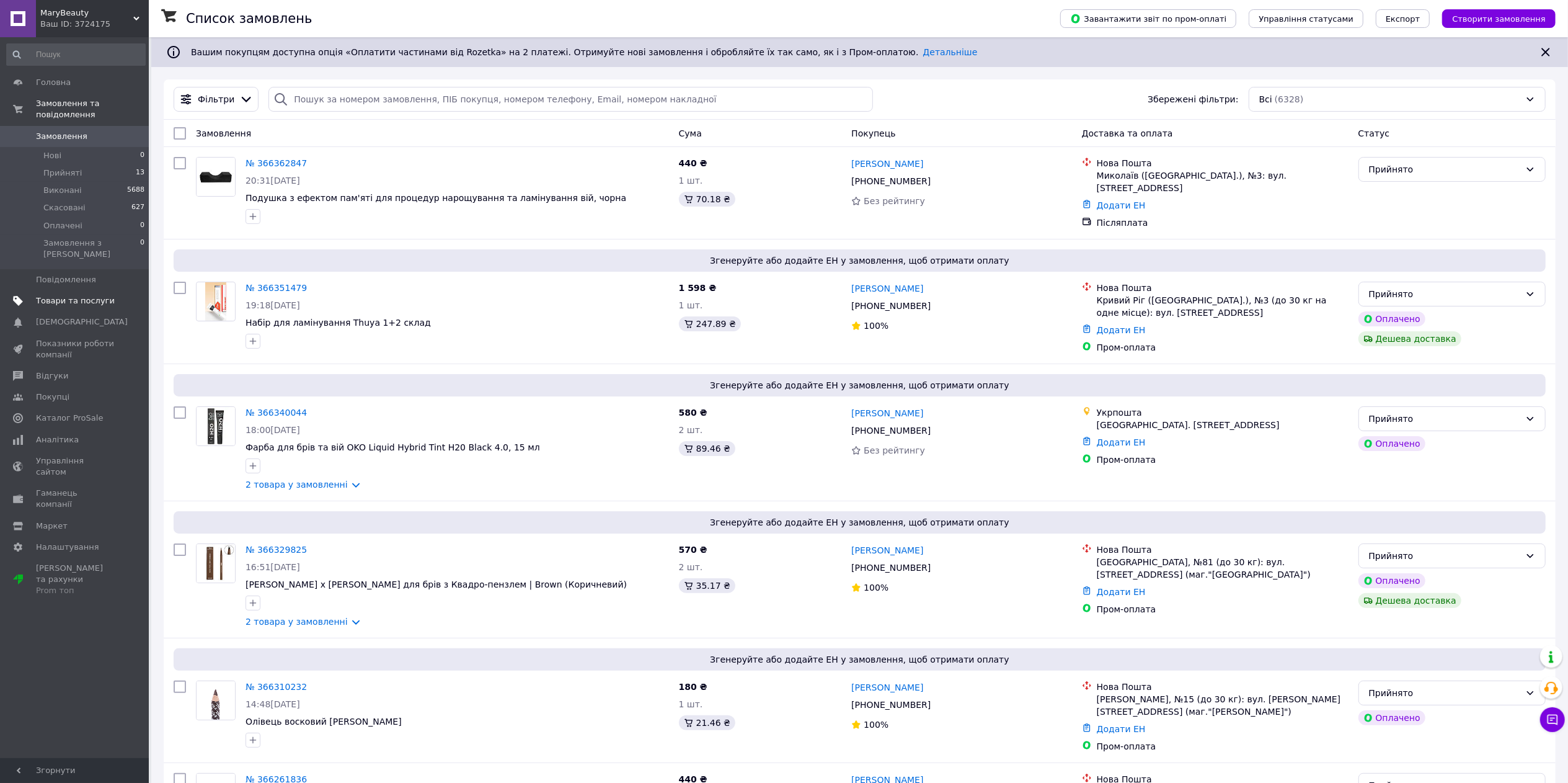
click at [63, 291] on link "Товари та послуги" at bounding box center [76, 301] width 152 height 21
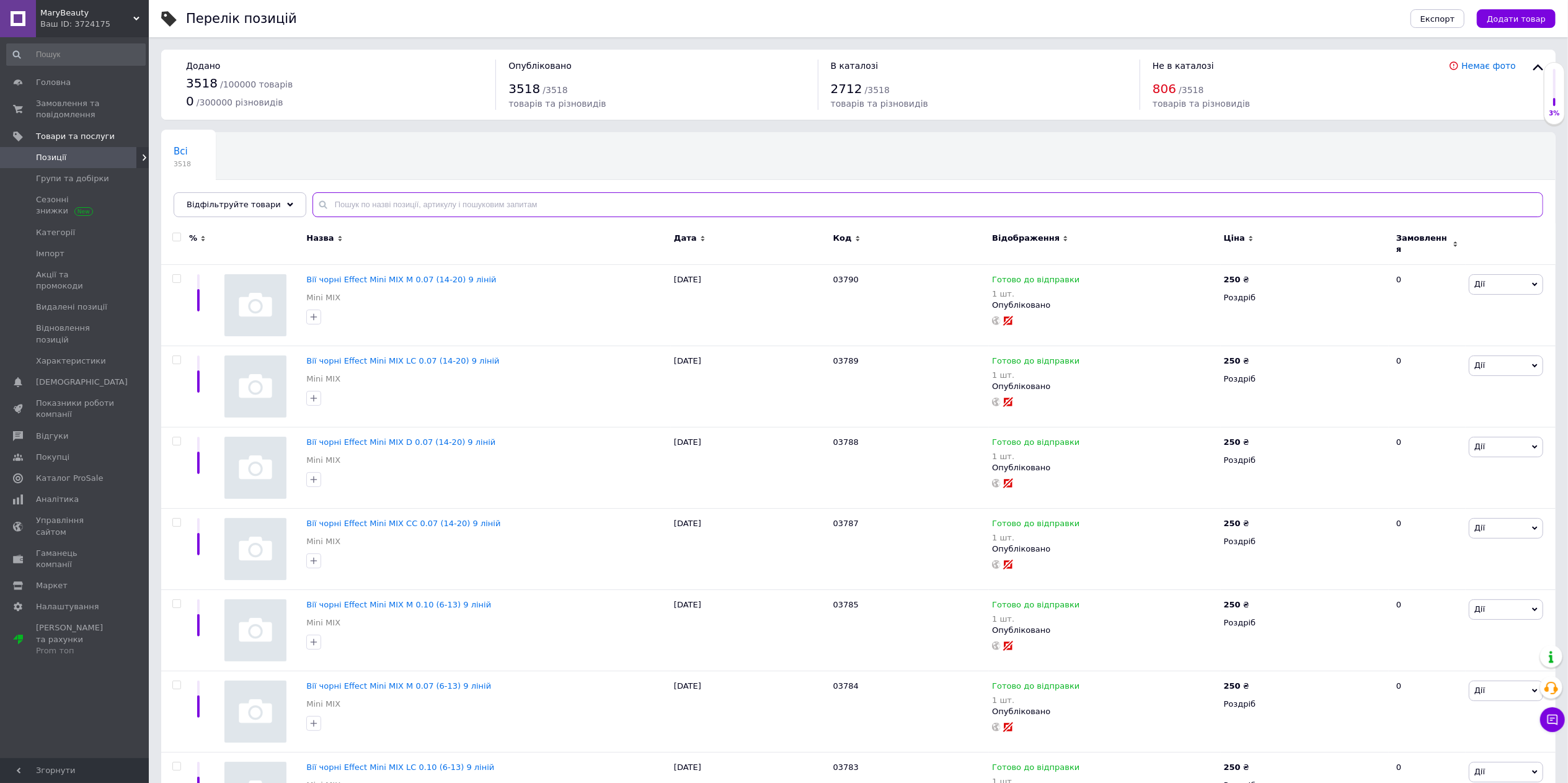
click at [559, 202] on input "text" at bounding box center [928, 204] width 1231 height 25
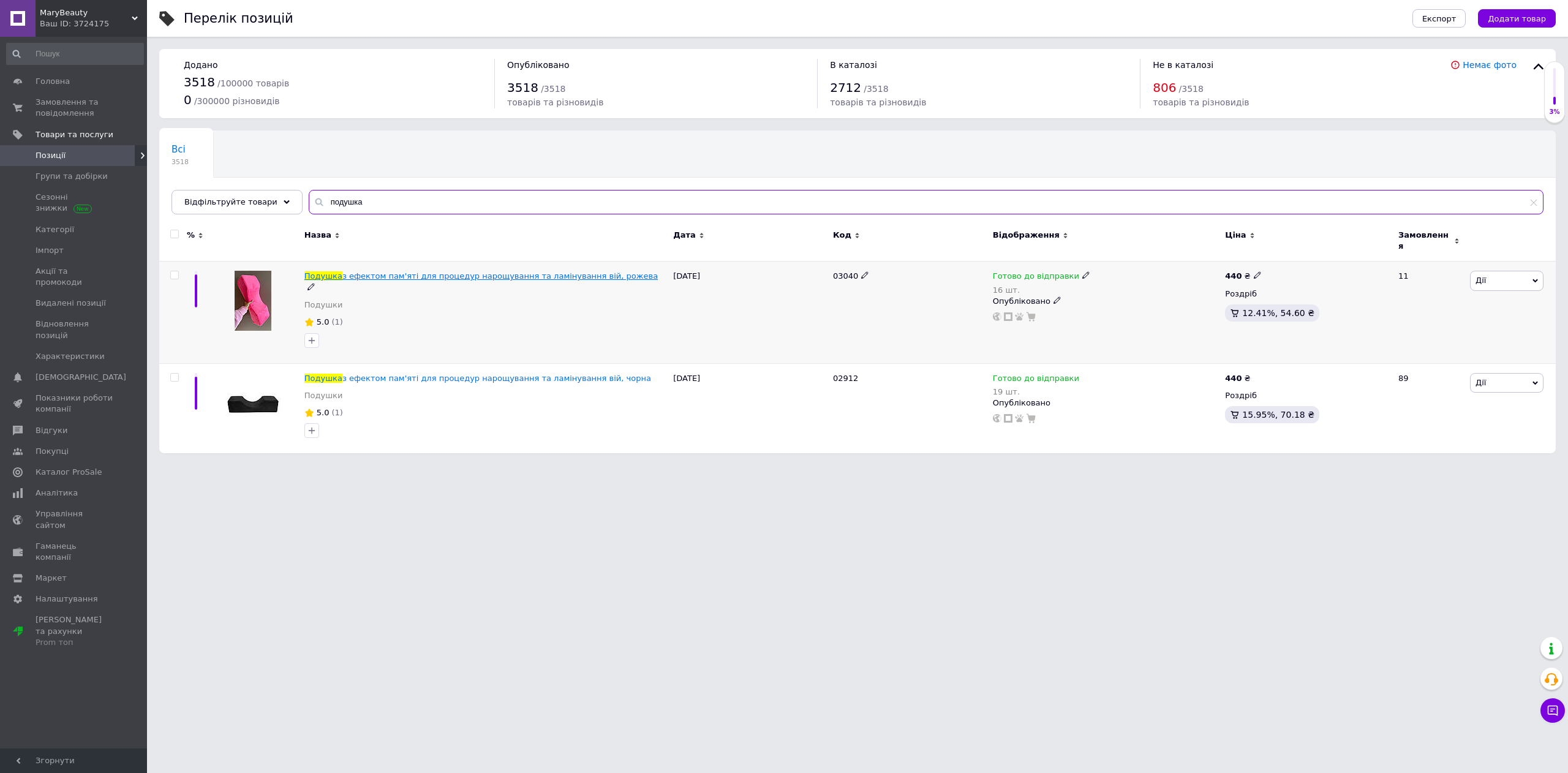
type input "подушка"
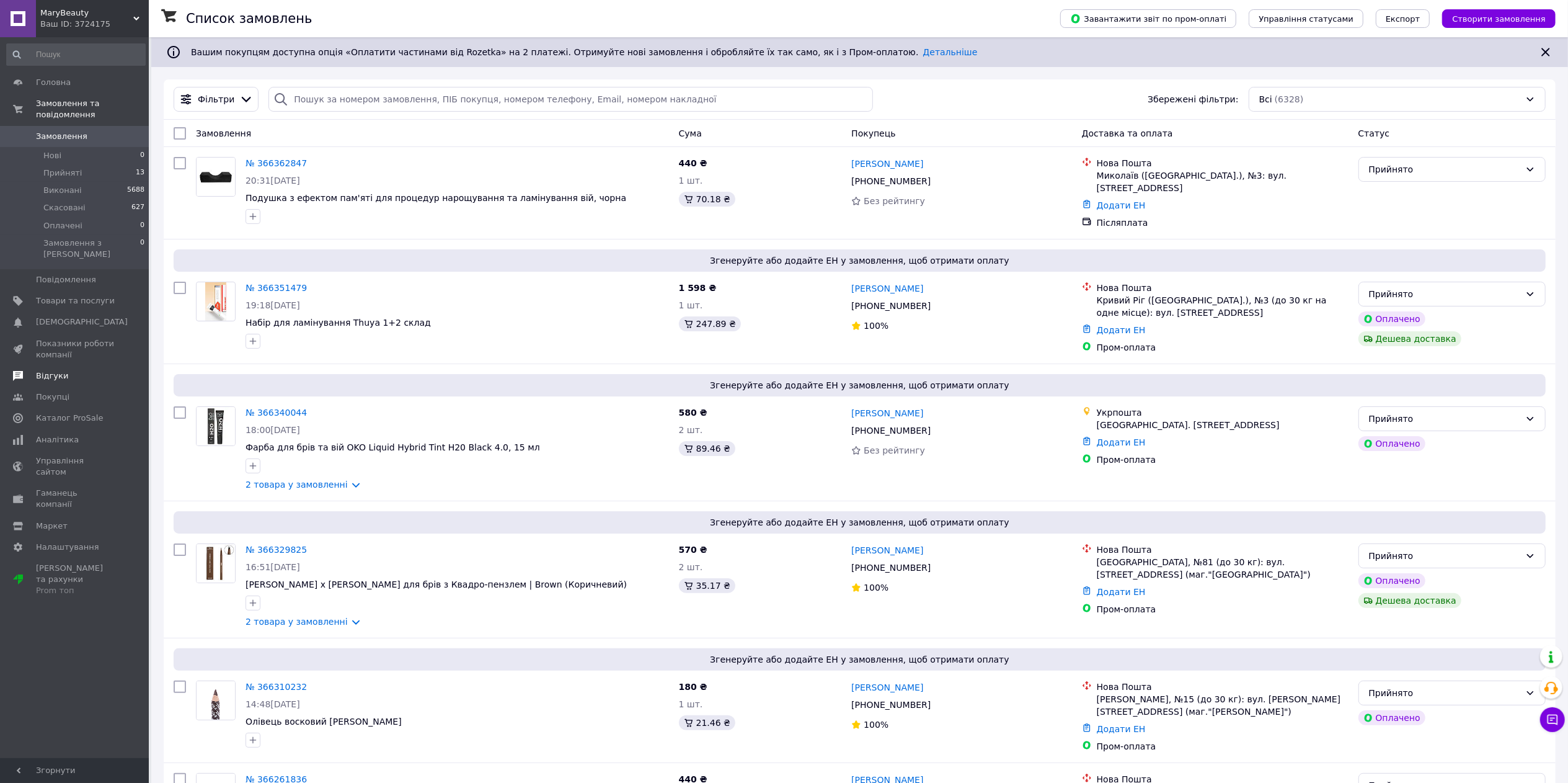
click at [54, 365] on link "Відгуки" at bounding box center [76, 375] width 152 height 21
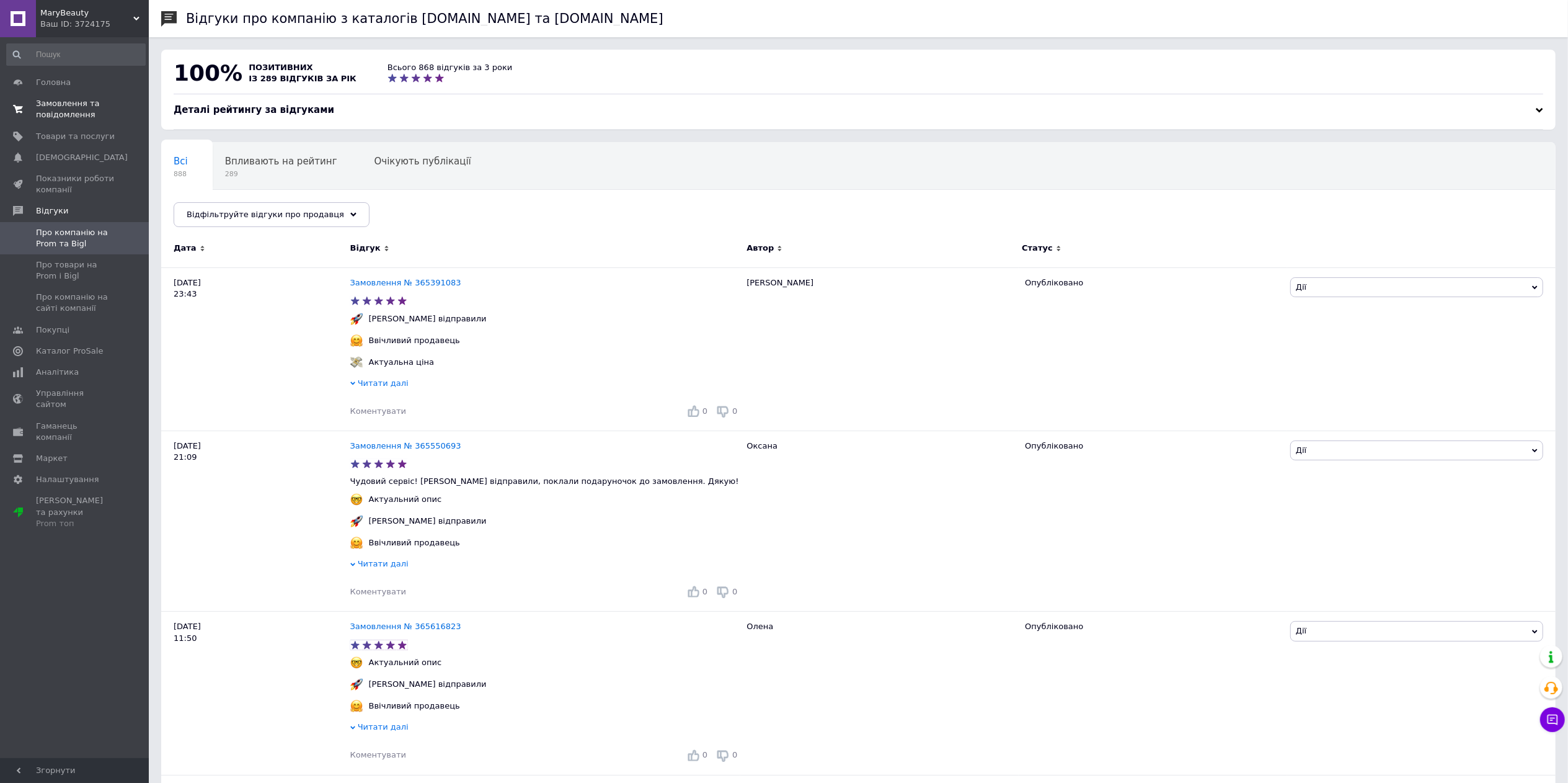
click at [77, 104] on span "Замовлення та повідомлення" at bounding box center [75, 110] width 79 height 22
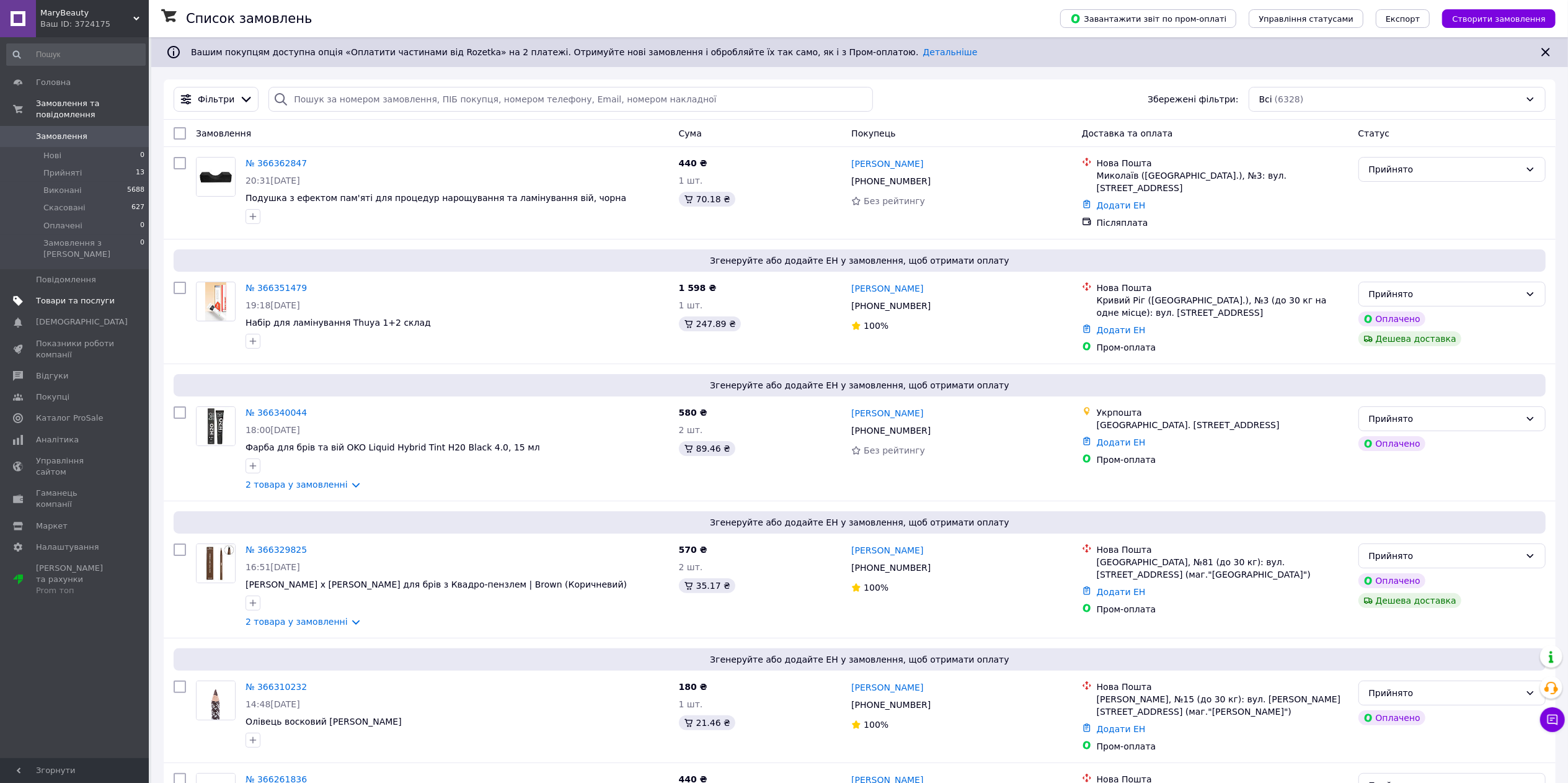
click at [50, 295] on span "Товари та послуги" at bounding box center [75, 300] width 79 height 11
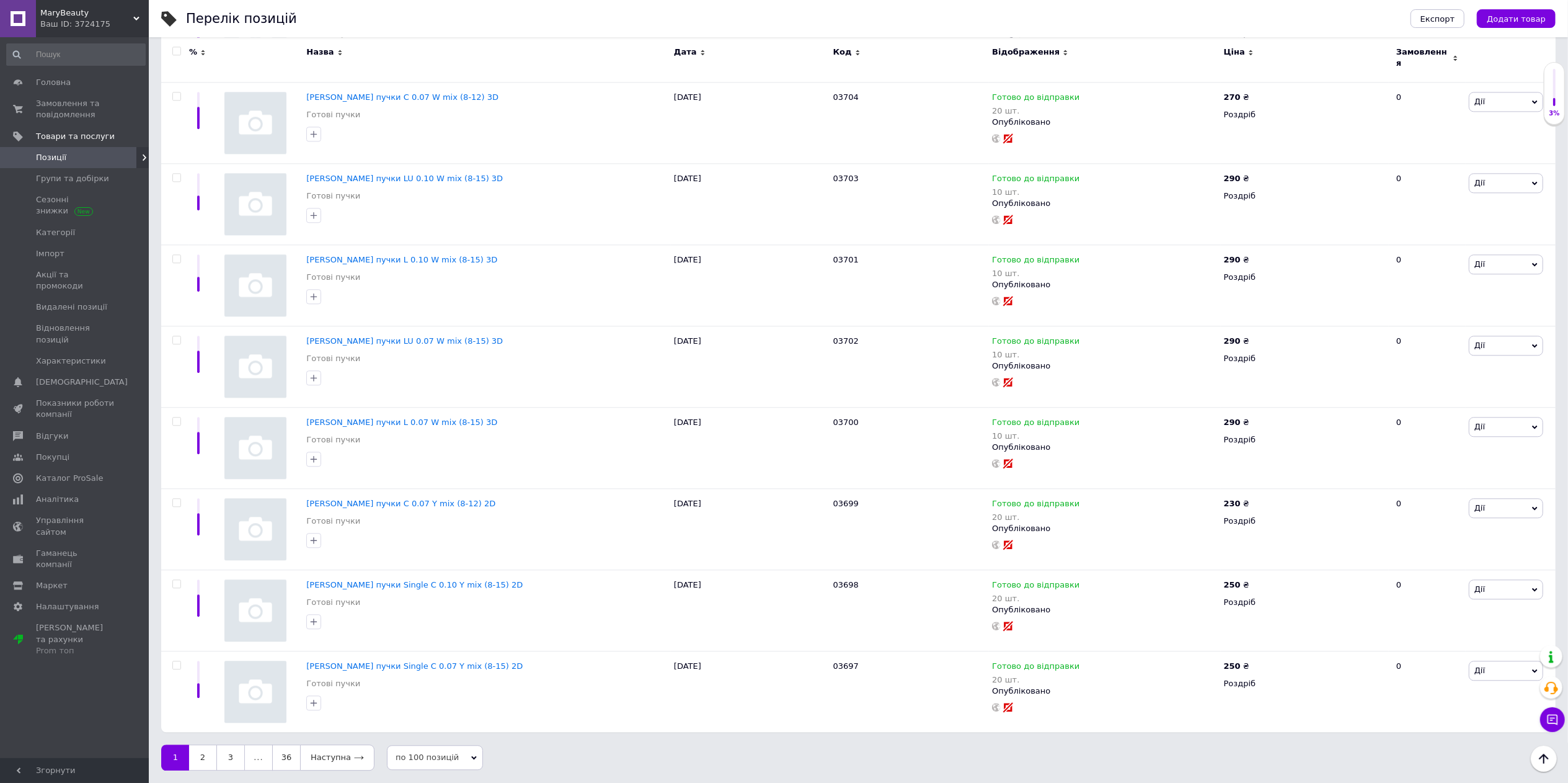
scroll to position [7618, 0]
click at [197, 752] on link "2" at bounding box center [203, 757] width 28 height 26
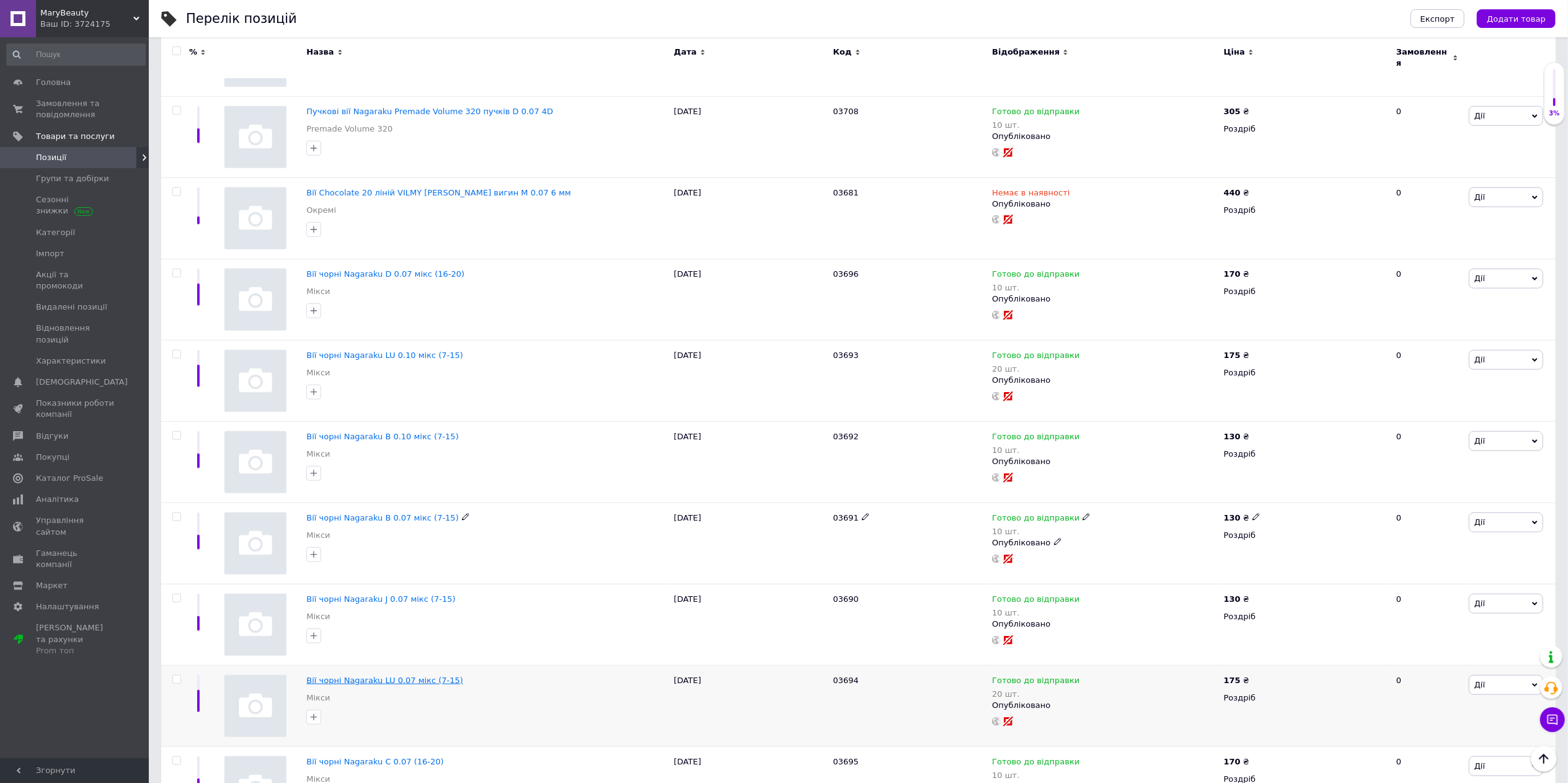
scroll to position [868, 0]
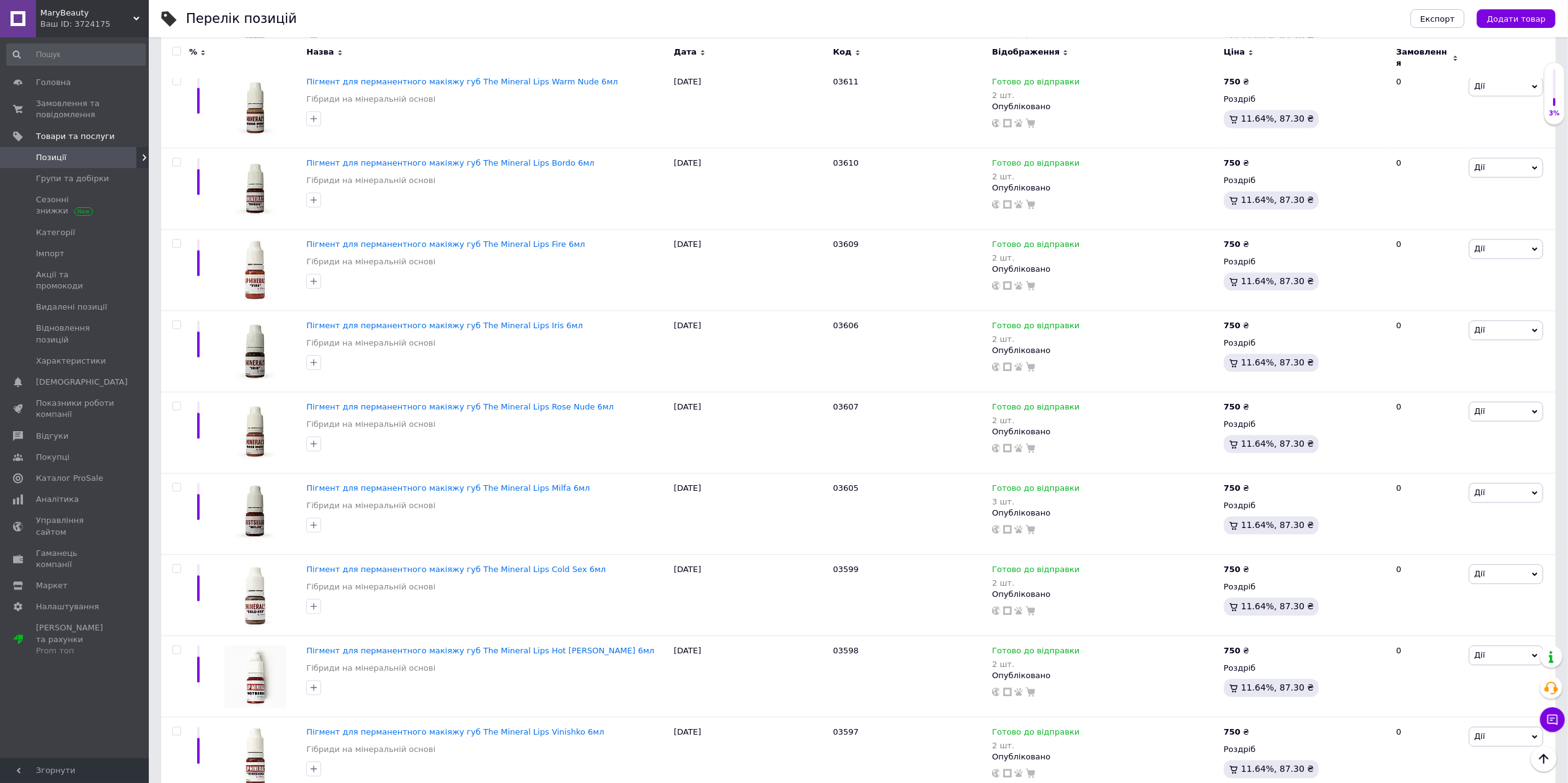
scroll to position [7686, 0]
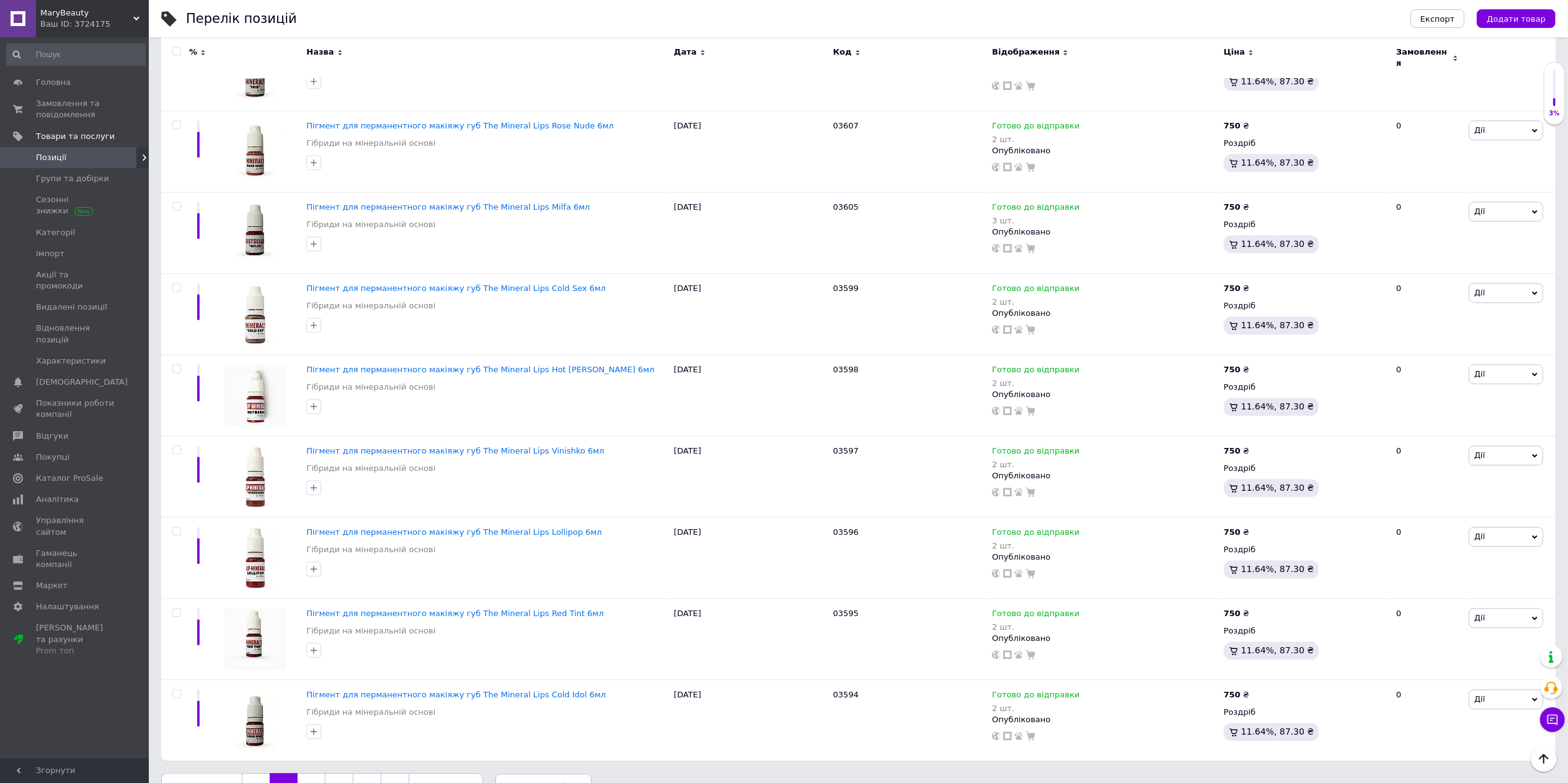
click at [253, 773] on link "1" at bounding box center [255, 785] width 28 height 26
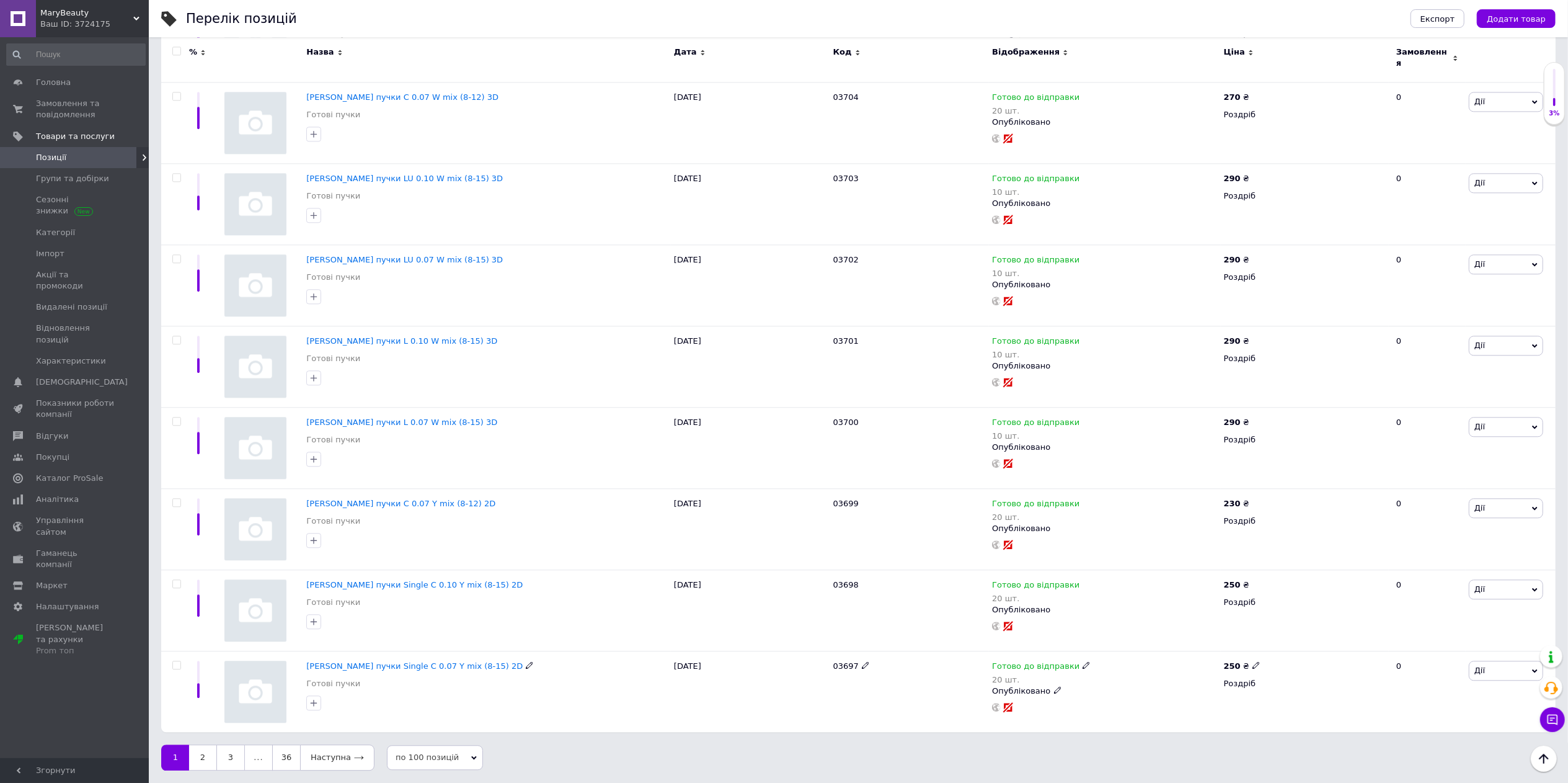
scroll to position [7618, 0]
click at [196, 756] on link "2" at bounding box center [203, 757] width 28 height 26
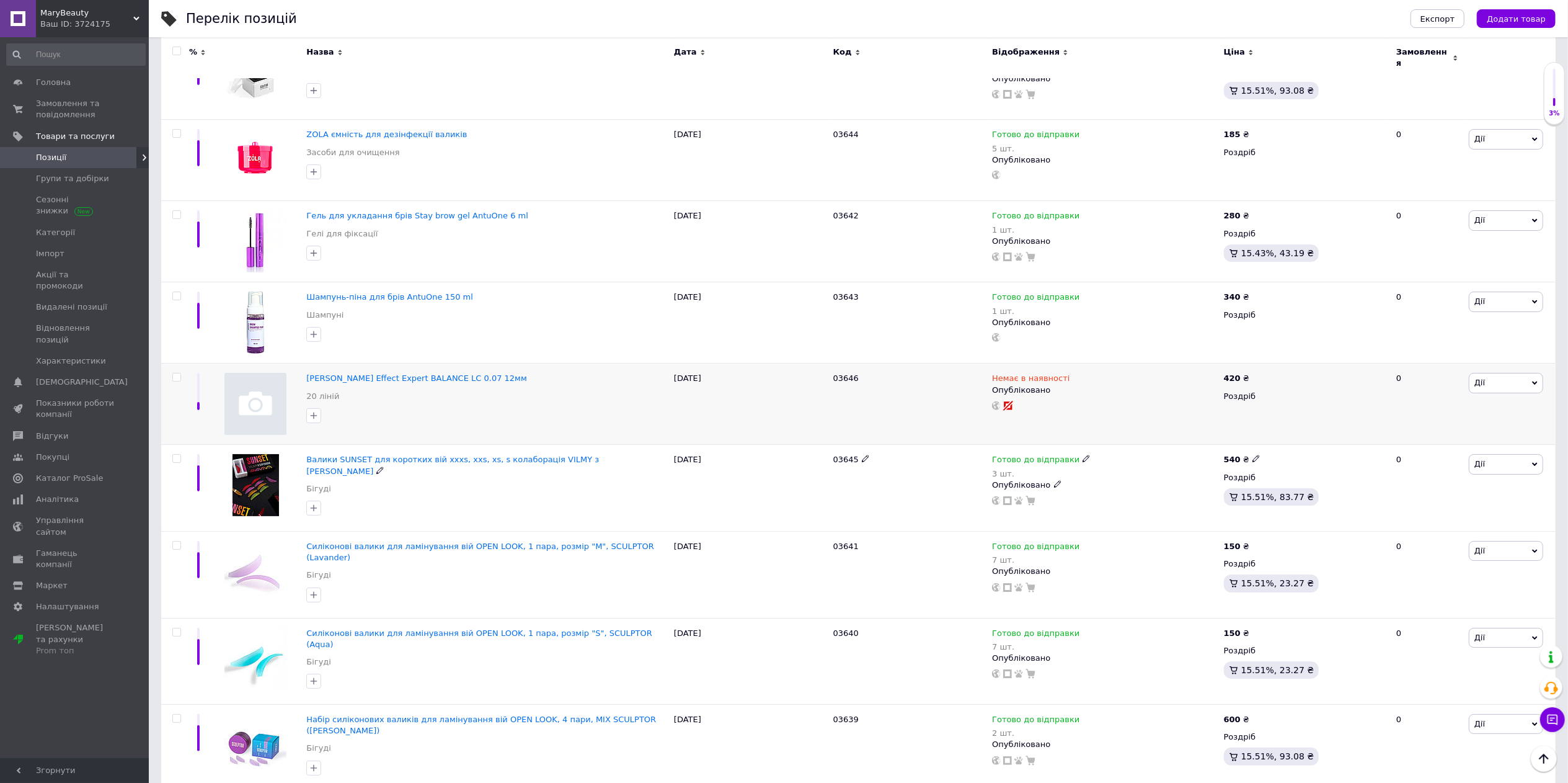
scroll to position [4540, 0]
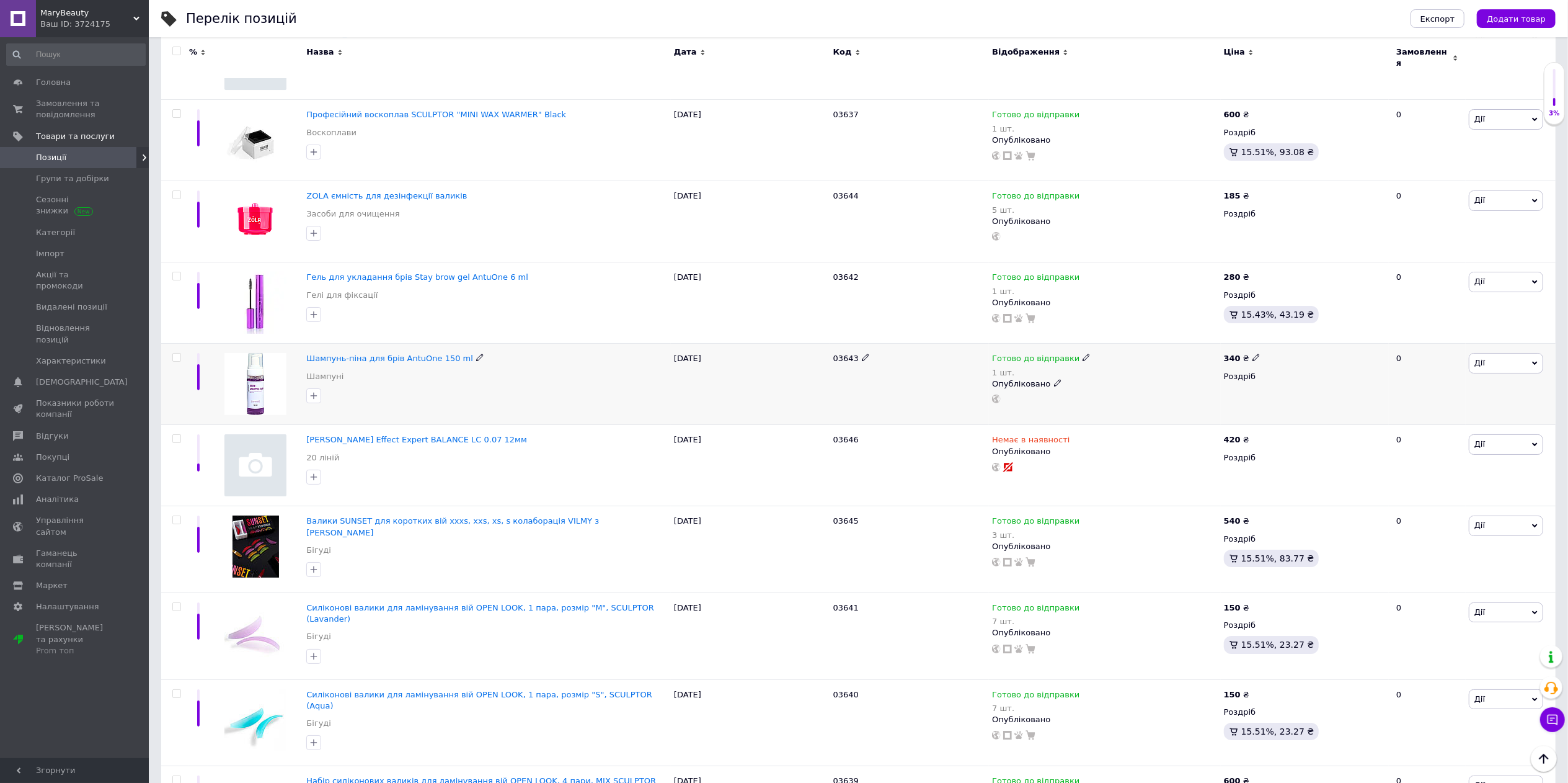
click at [177, 353] on input "checkbox" at bounding box center [176, 357] width 8 height 8
checkbox input "true"
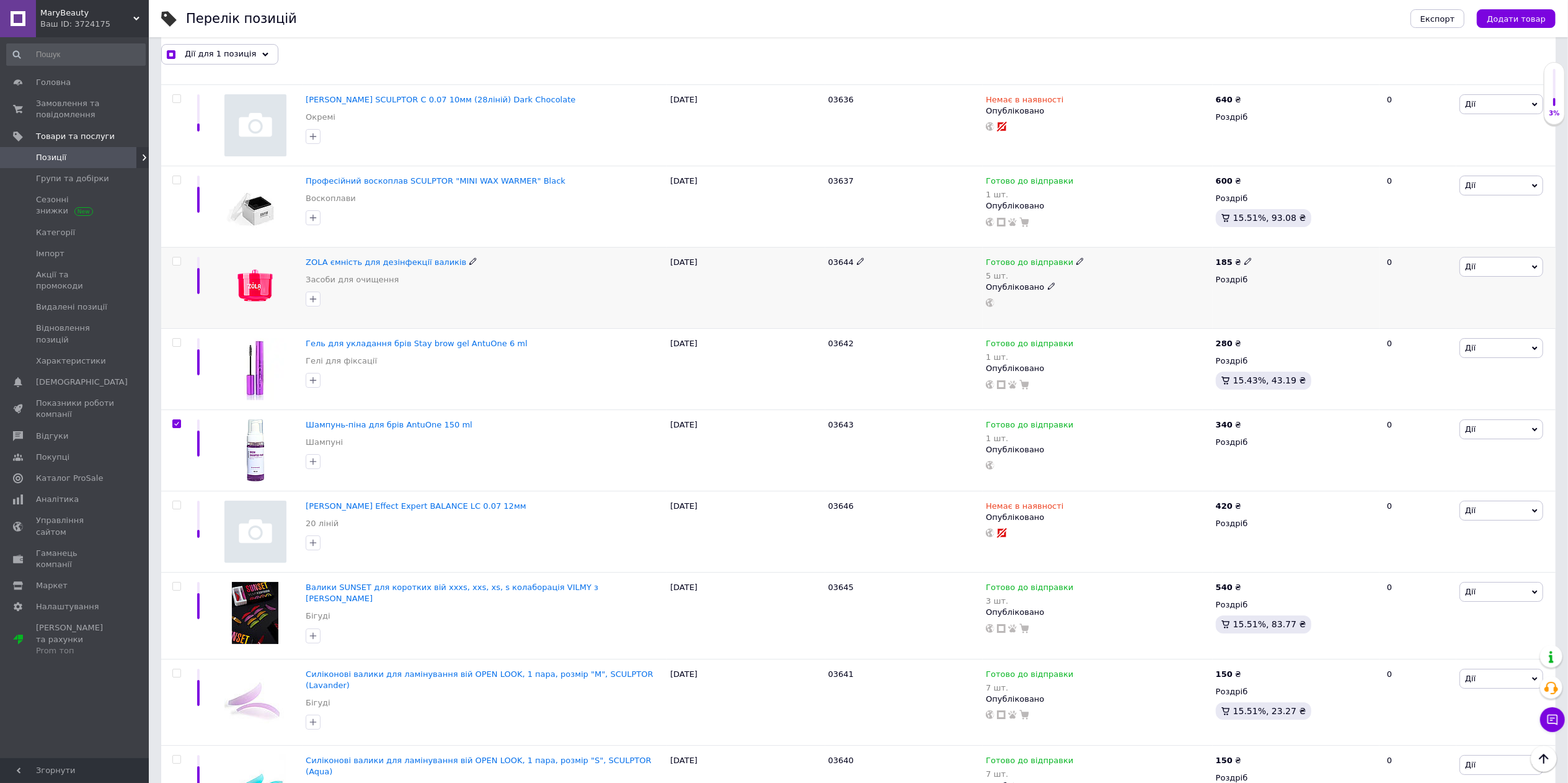
scroll to position [4416, 0]
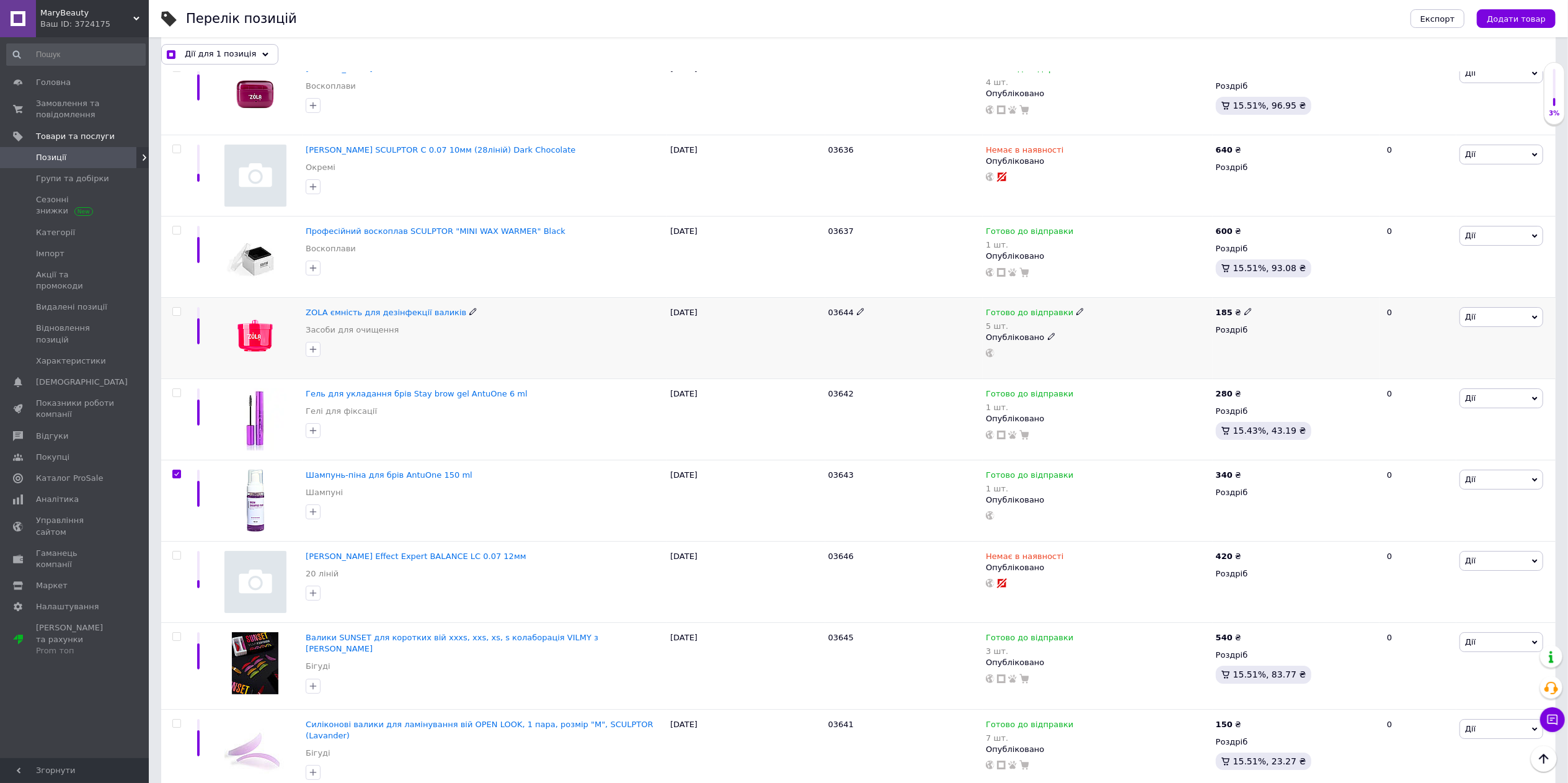
click at [172, 308] on input "checkbox" at bounding box center [176, 311] width 8 height 8
checkbox input "true"
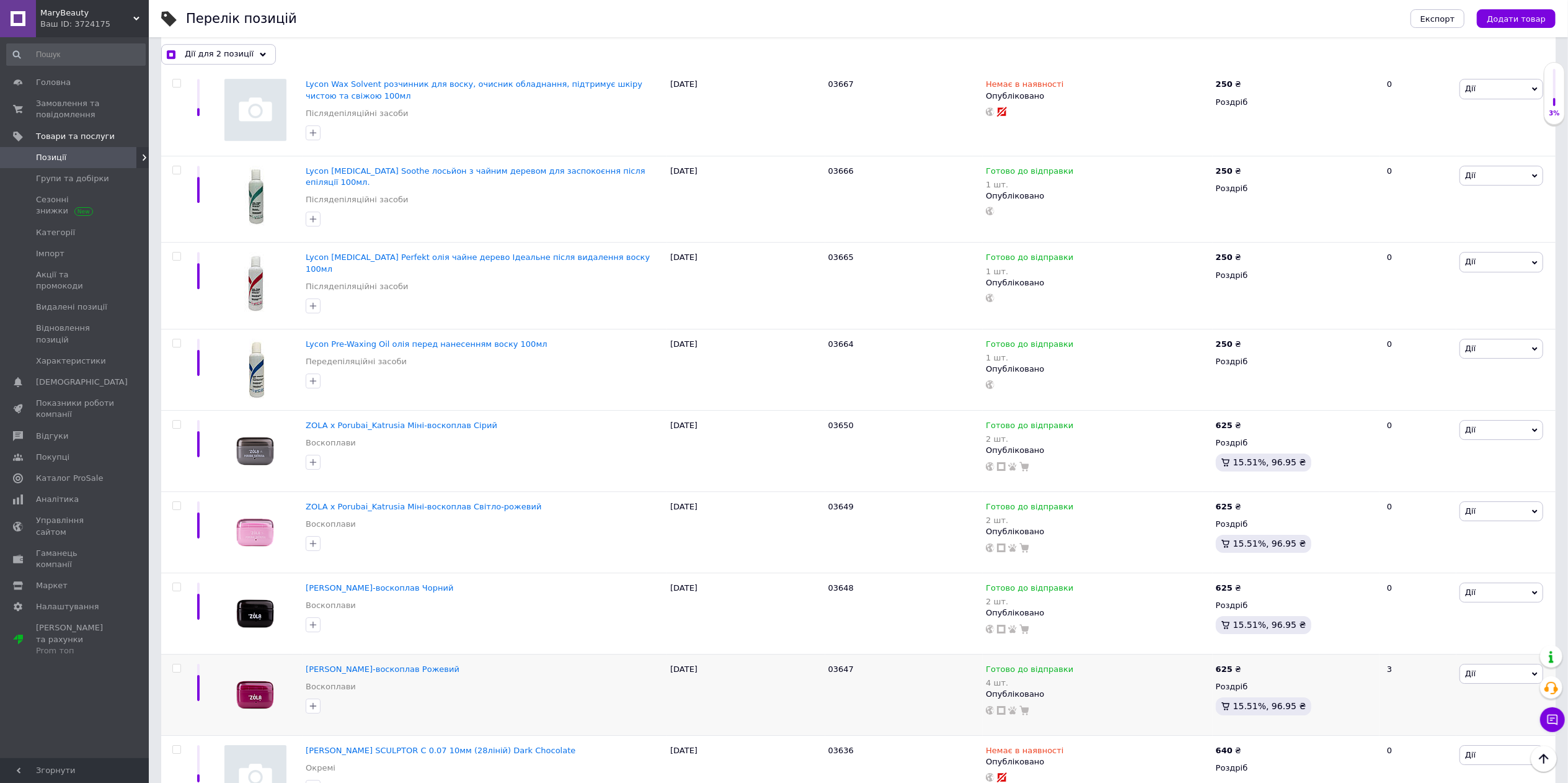
scroll to position [3796, 0]
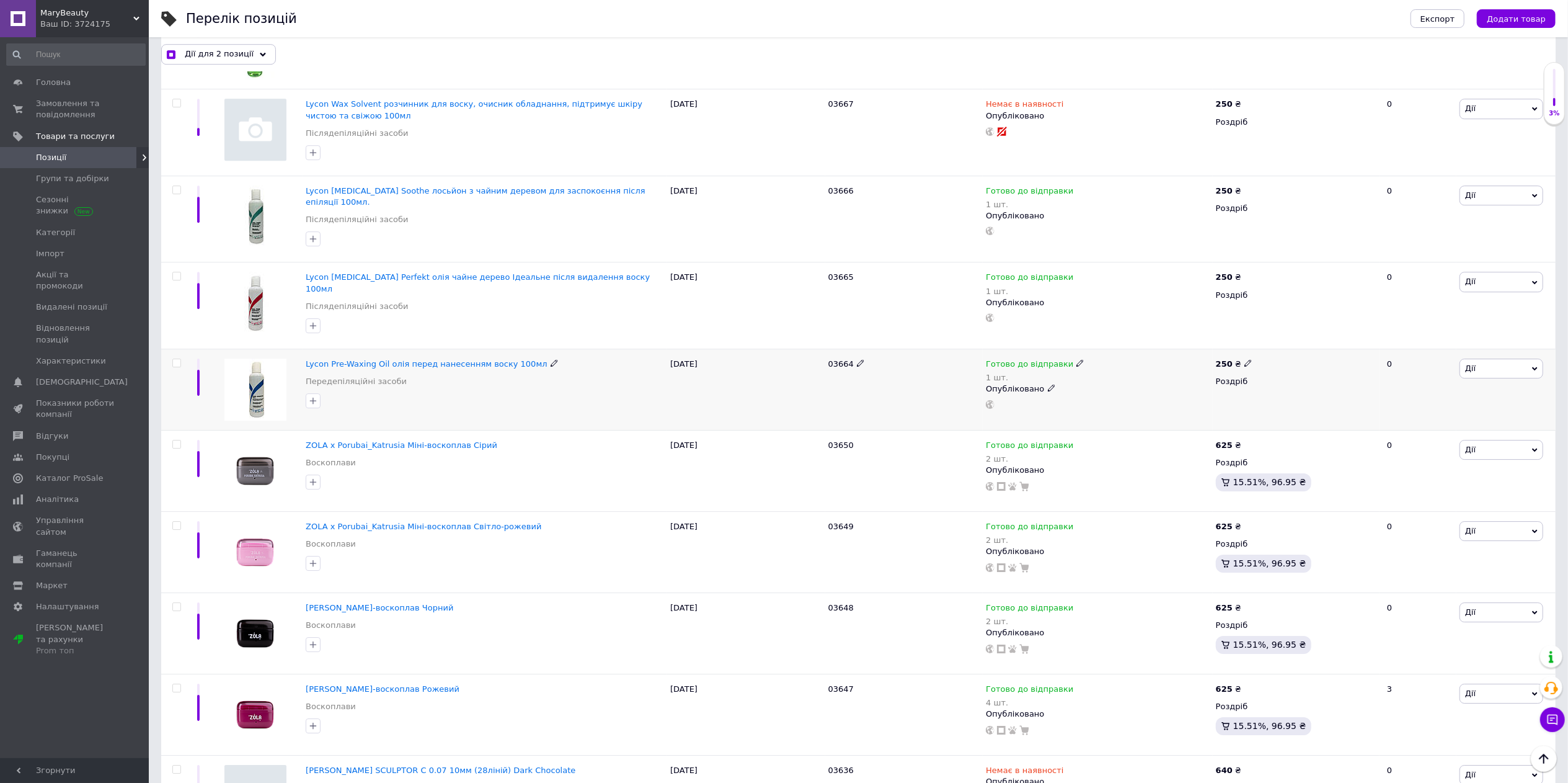
click at [177, 359] on input "checkbox" at bounding box center [176, 363] width 8 height 8
checkbox input "true"
click at [179, 191] on input "checkbox" at bounding box center [176, 190] width 8 height 8
checkbox input "true"
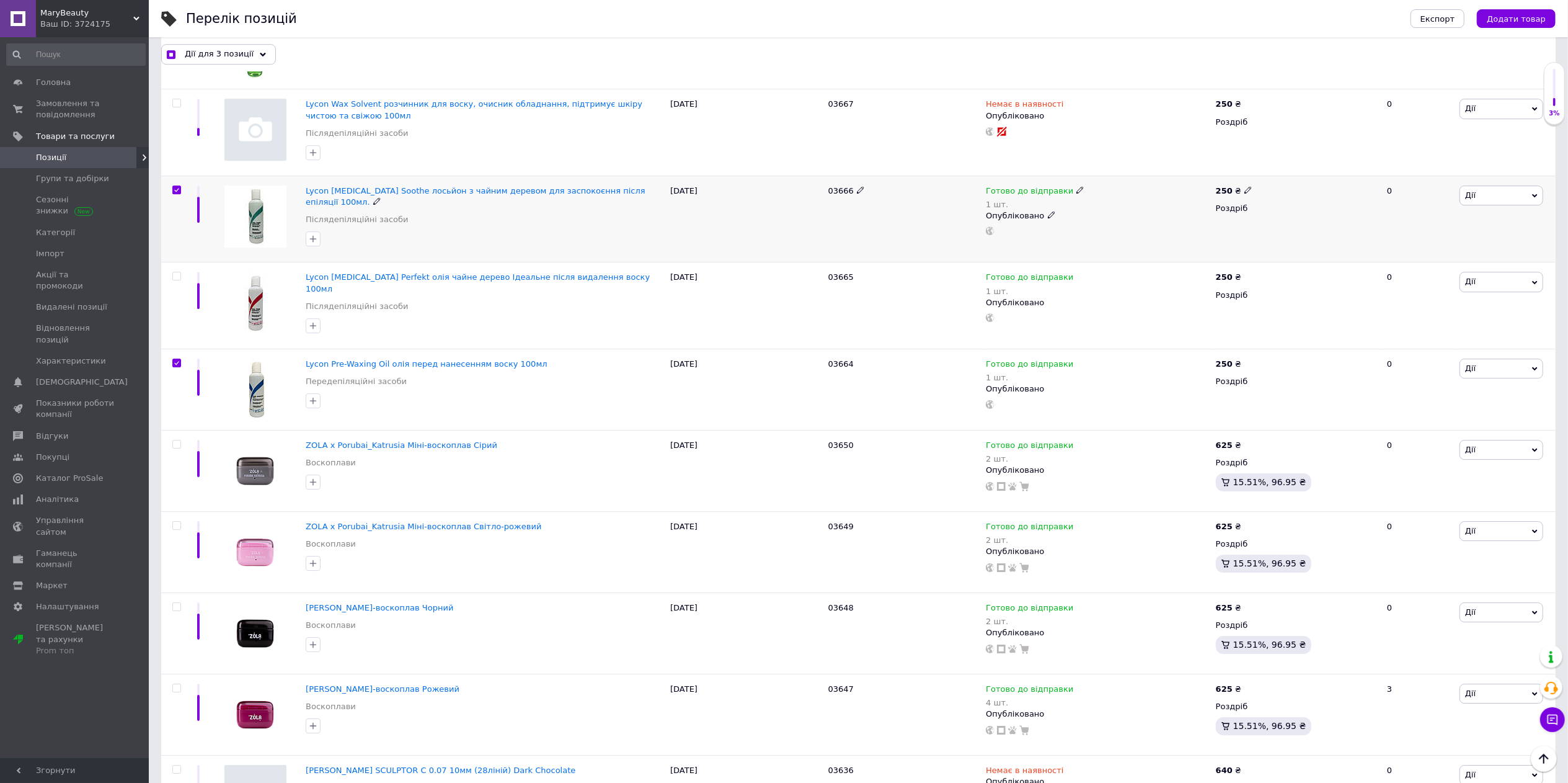
checkbox input "true"
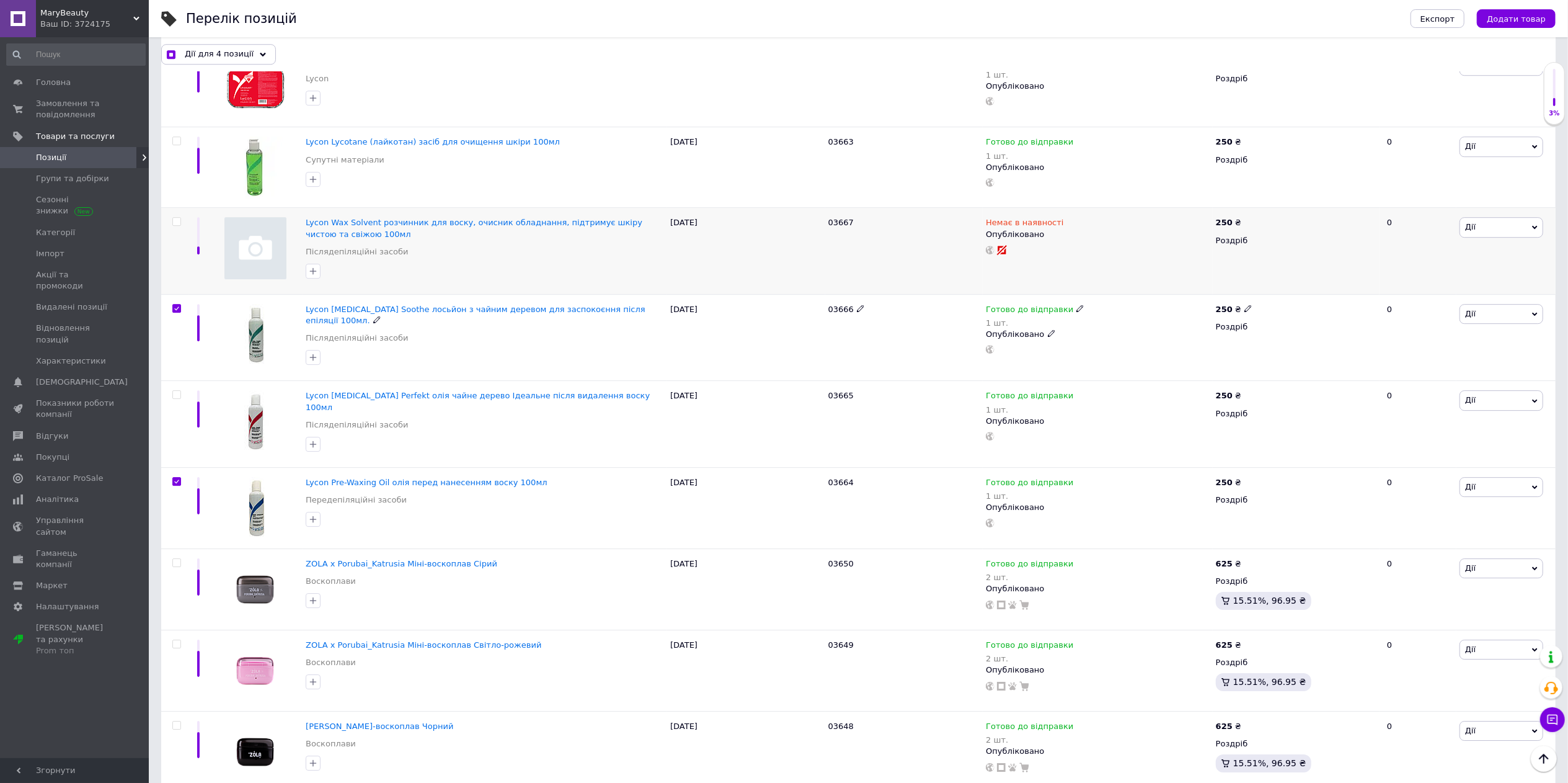
scroll to position [3548, 0]
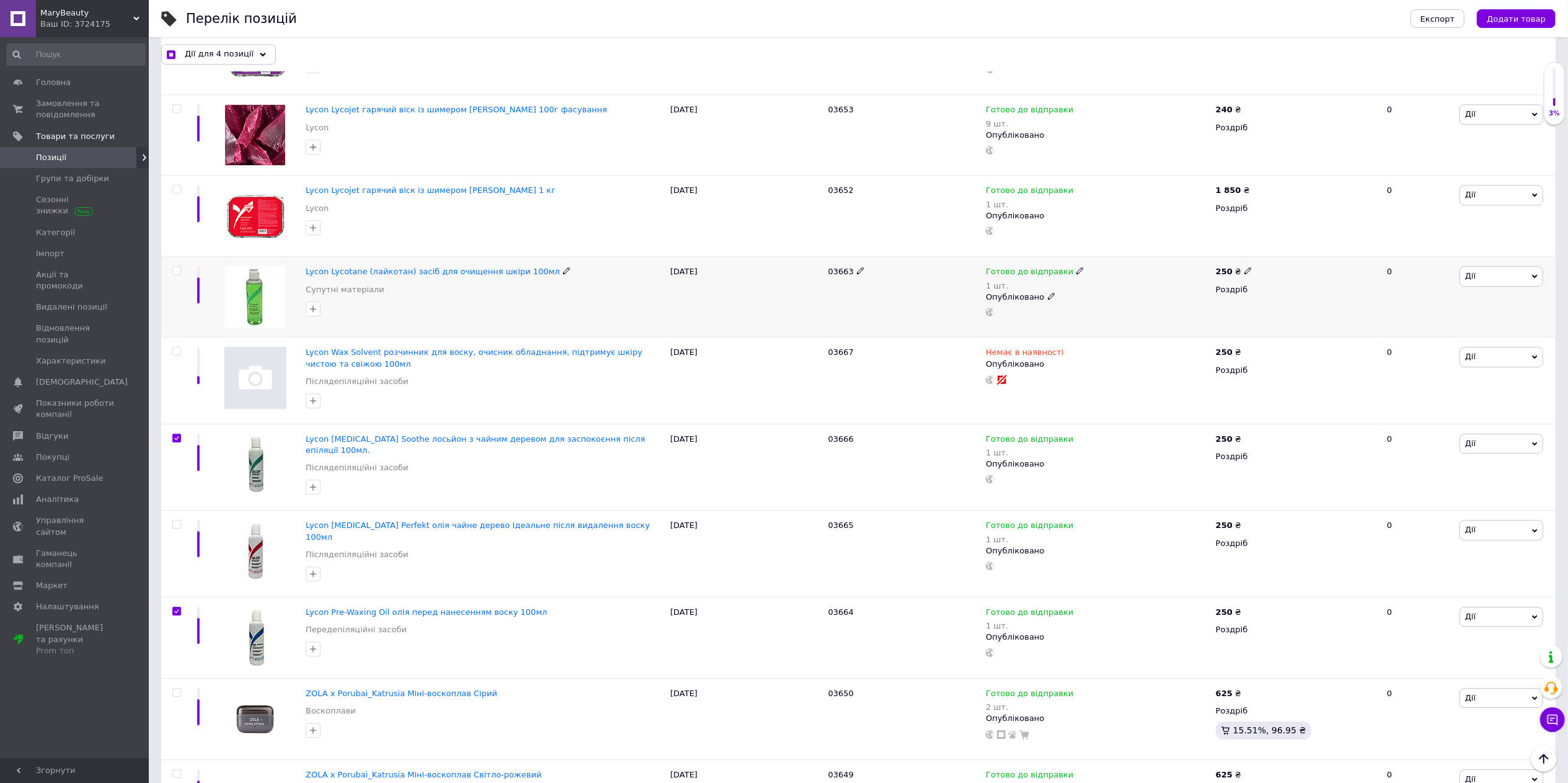
click at [179, 270] on input "checkbox" at bounding box center [176, 270] width 8 height 8
checkbox input "true"
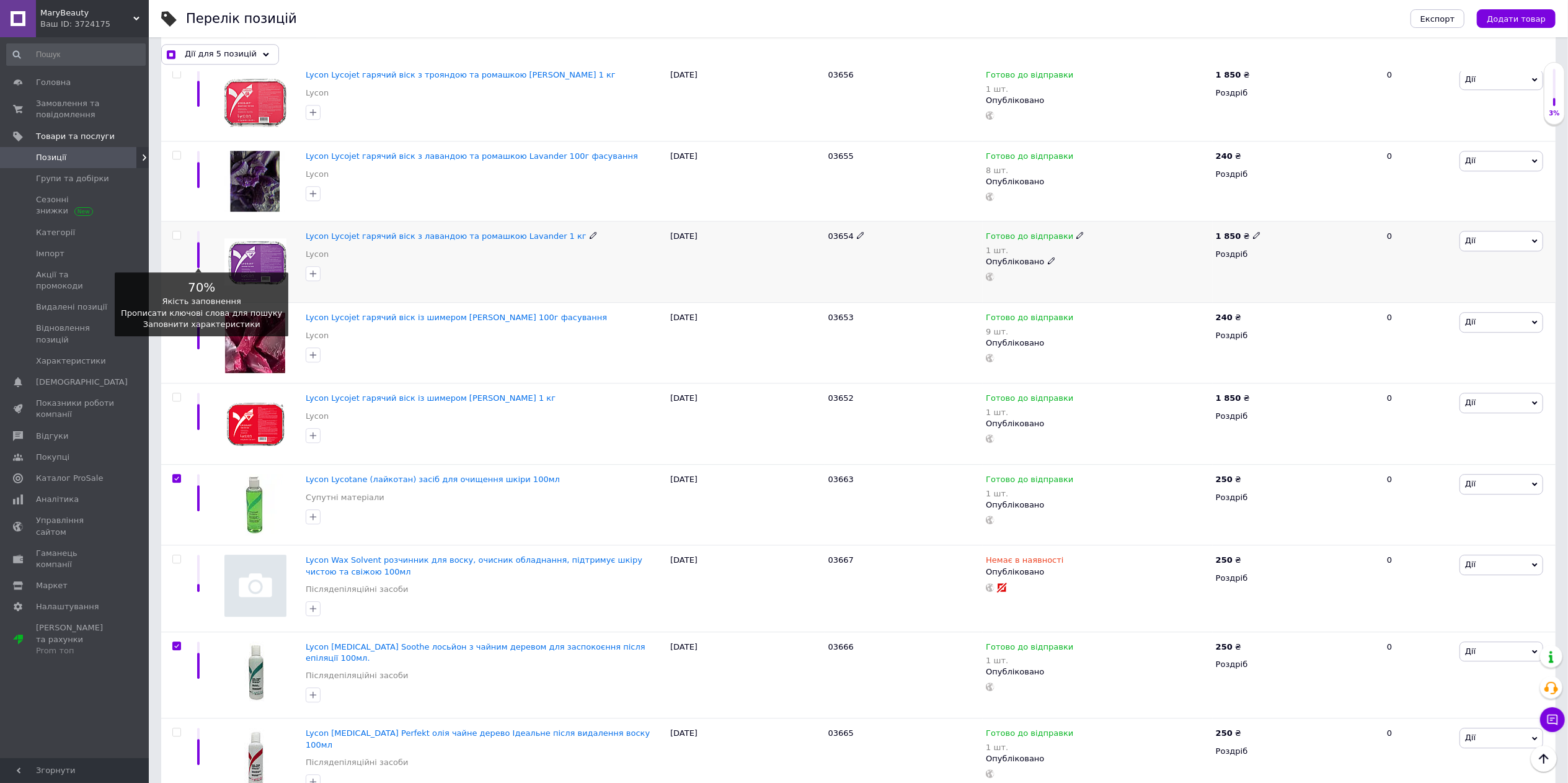
scroll to position [3300, 0]
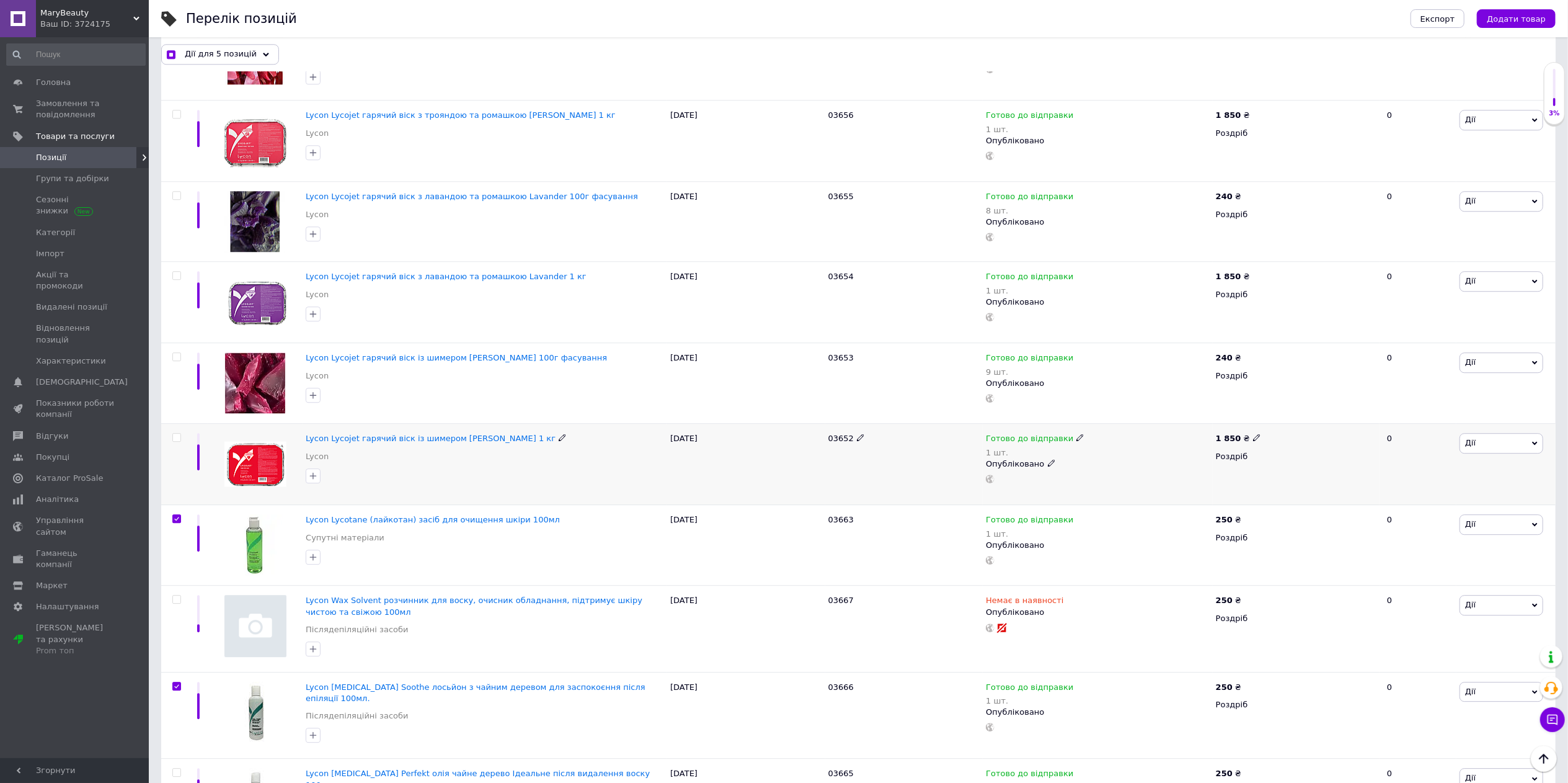
click at [172, 441] on input "checkbox" at bounding box center [176, 437] width 8 height 8
checkbox input "true"
click at [179, 358] on input "checkbox" at bounding box center [176, 357] width 8 height 8
checkbox input "true"
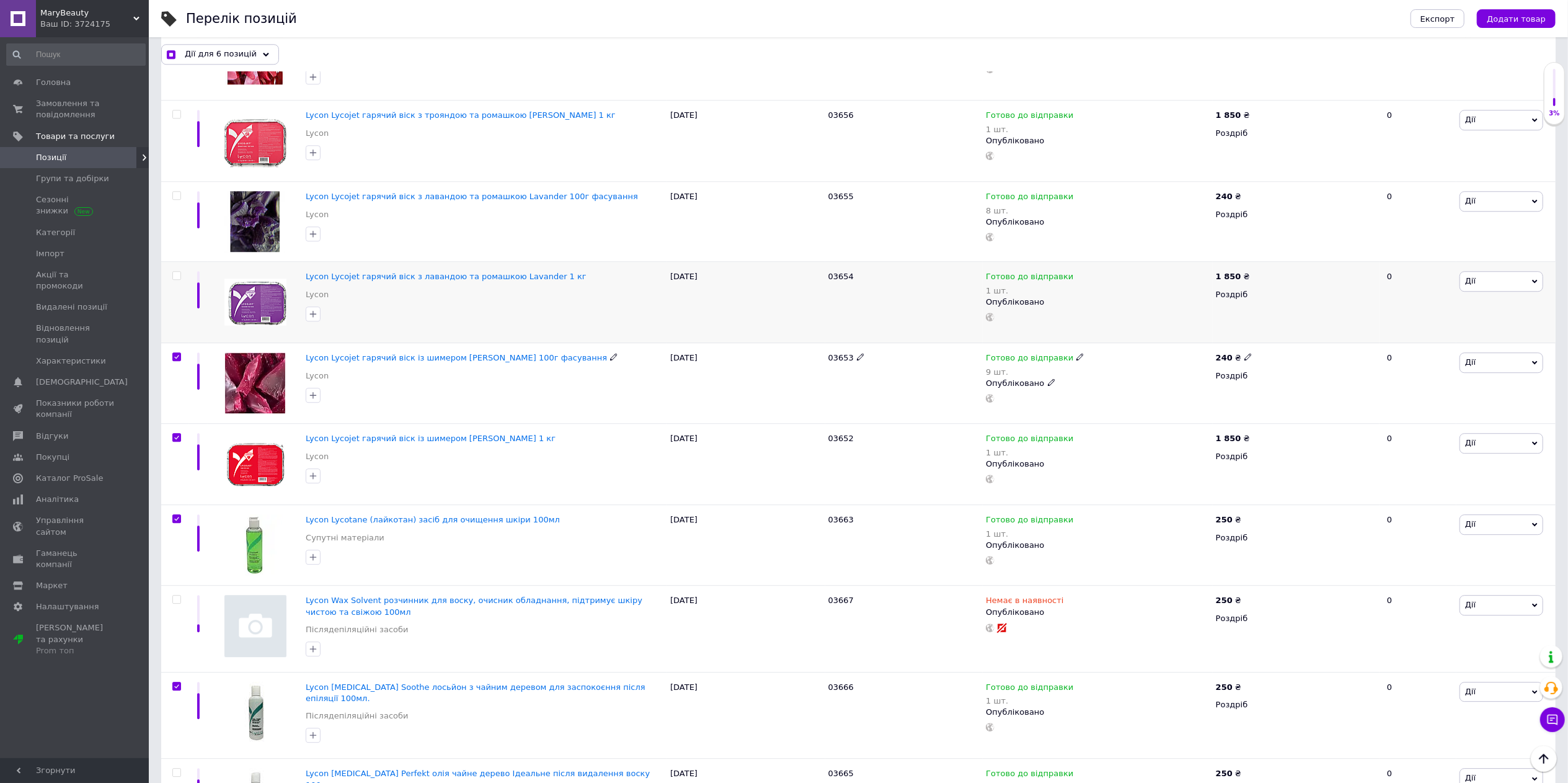
checkbox input "true"
click at [180, 276] on input "checkbox" at bounding box center [176, 276] width 8 height 8
checkbox input "true"
click at [175, 198] on input "checkbox" at bounding box center [176, 195] width 8 height 8
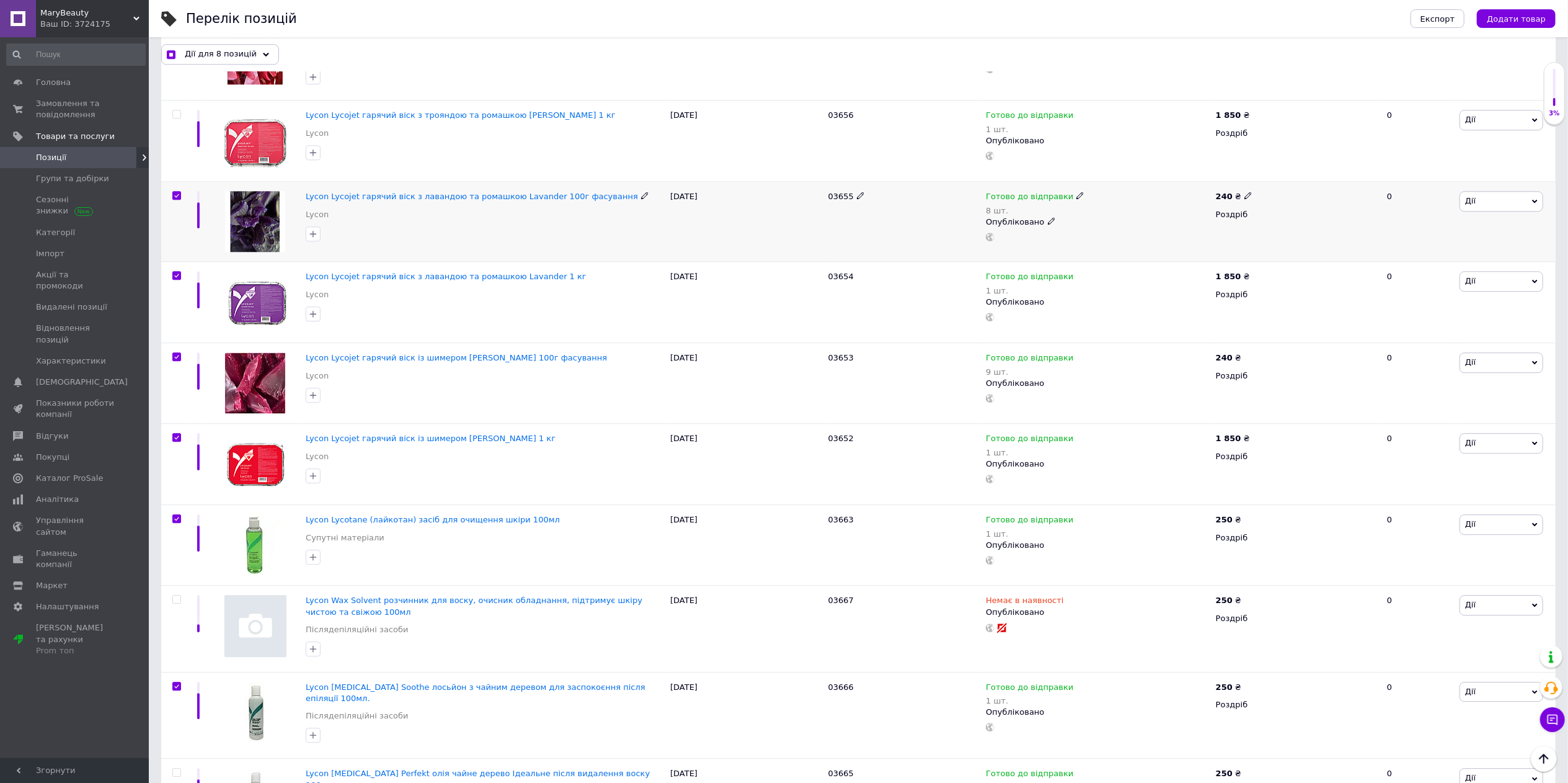
checkbox input "true"
click at [179, 121] on div at bounding box center [174, 141] width 28 height 81
checkbox input "true"
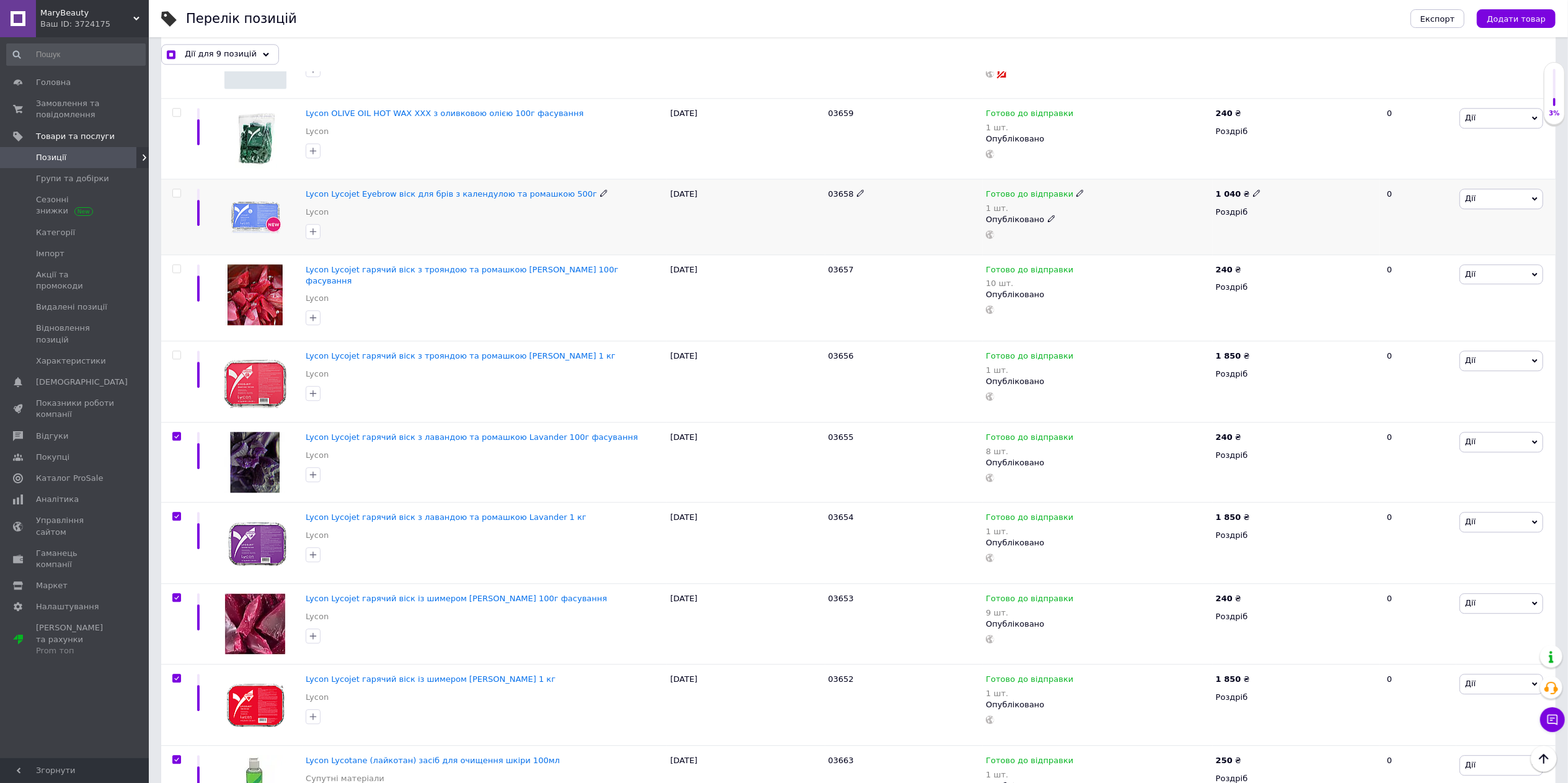
scroll to position [3052, 0]
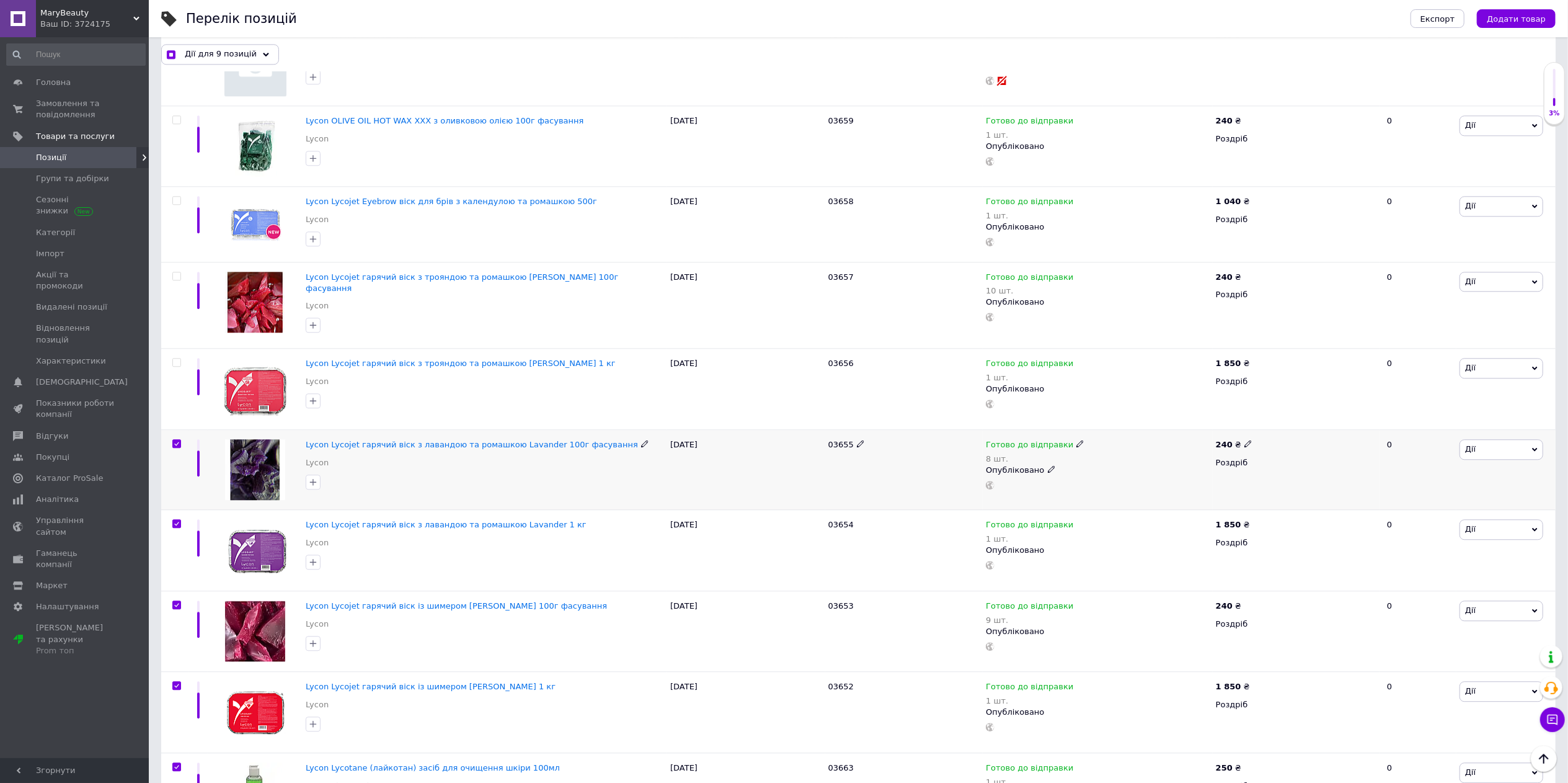
click at [179, 446] on input "checkbox" at bounding box center [176, 443] width 8 height 8
checkbox input "false"
click at [171, 527] on div at bounding box center [177, 524] width 25 height 9
checkbox input "true"
click at [172, 527] on input "checkbox" at bounding box center [176, 524] width 8 height 8
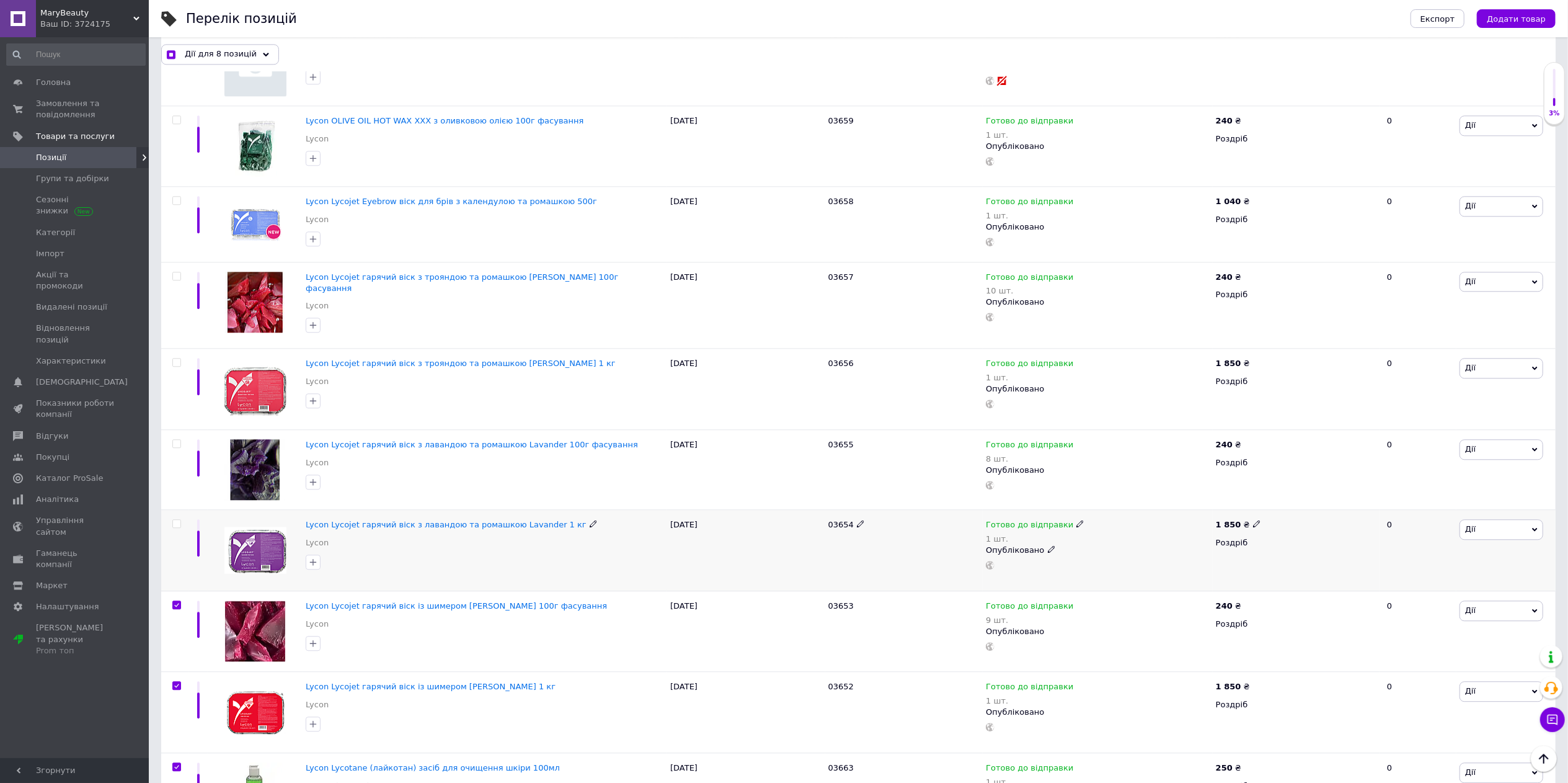
checkbox input "false"
checkbox input "true"
drag, startPoint x: 174, startPoint y: 609, endPoint x: 180, endPoint y: 625, distance: 17.1
click at [174, 609] on input "checkbox" at bounding box center [176, 605] width 8 height 8
checkbox input "false"
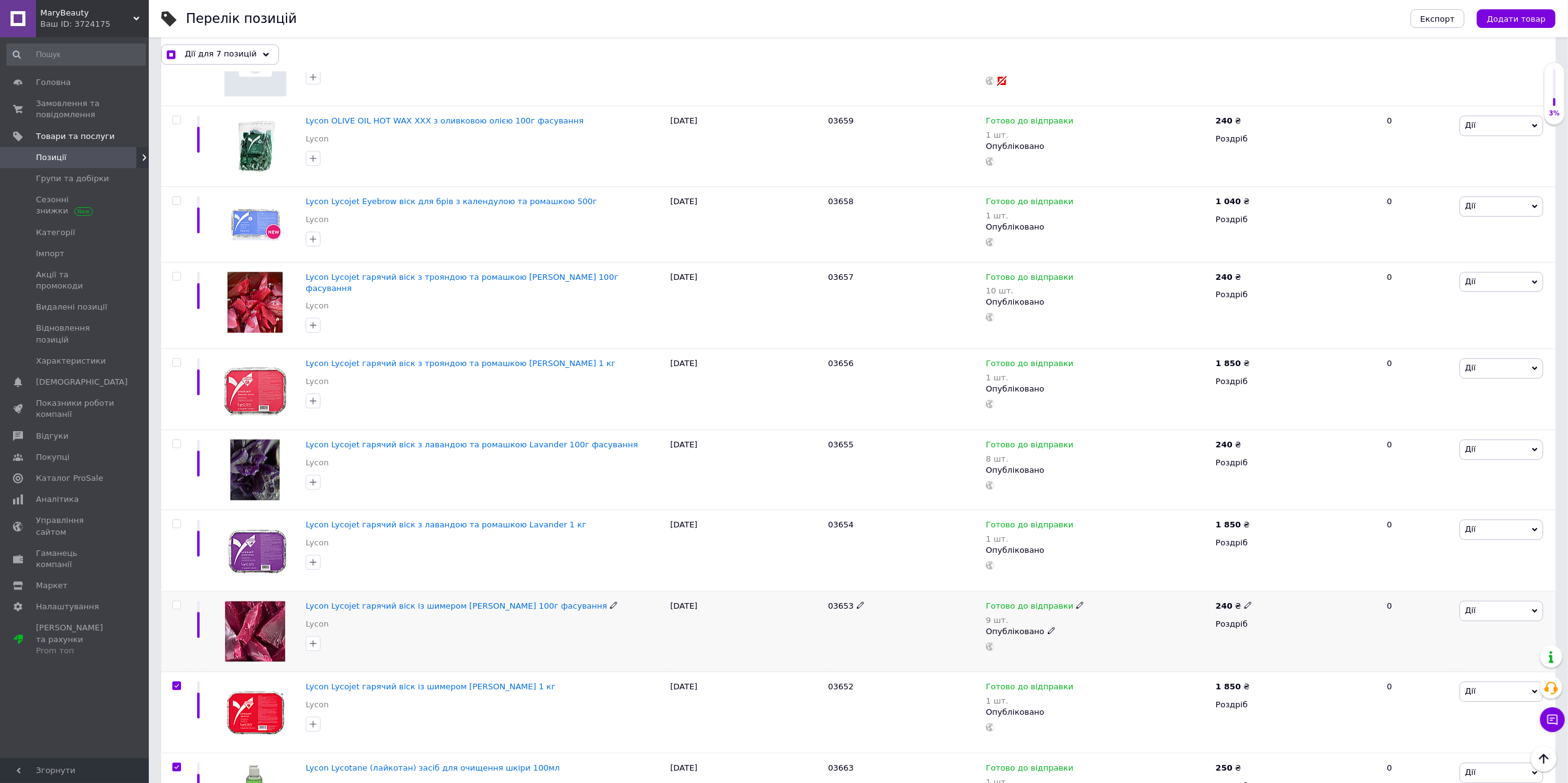
checkbox input "true"
click at [177, 686] on input "checkbox" at bounding box center [176, 685] width 8 height 8
checkbox input "false"
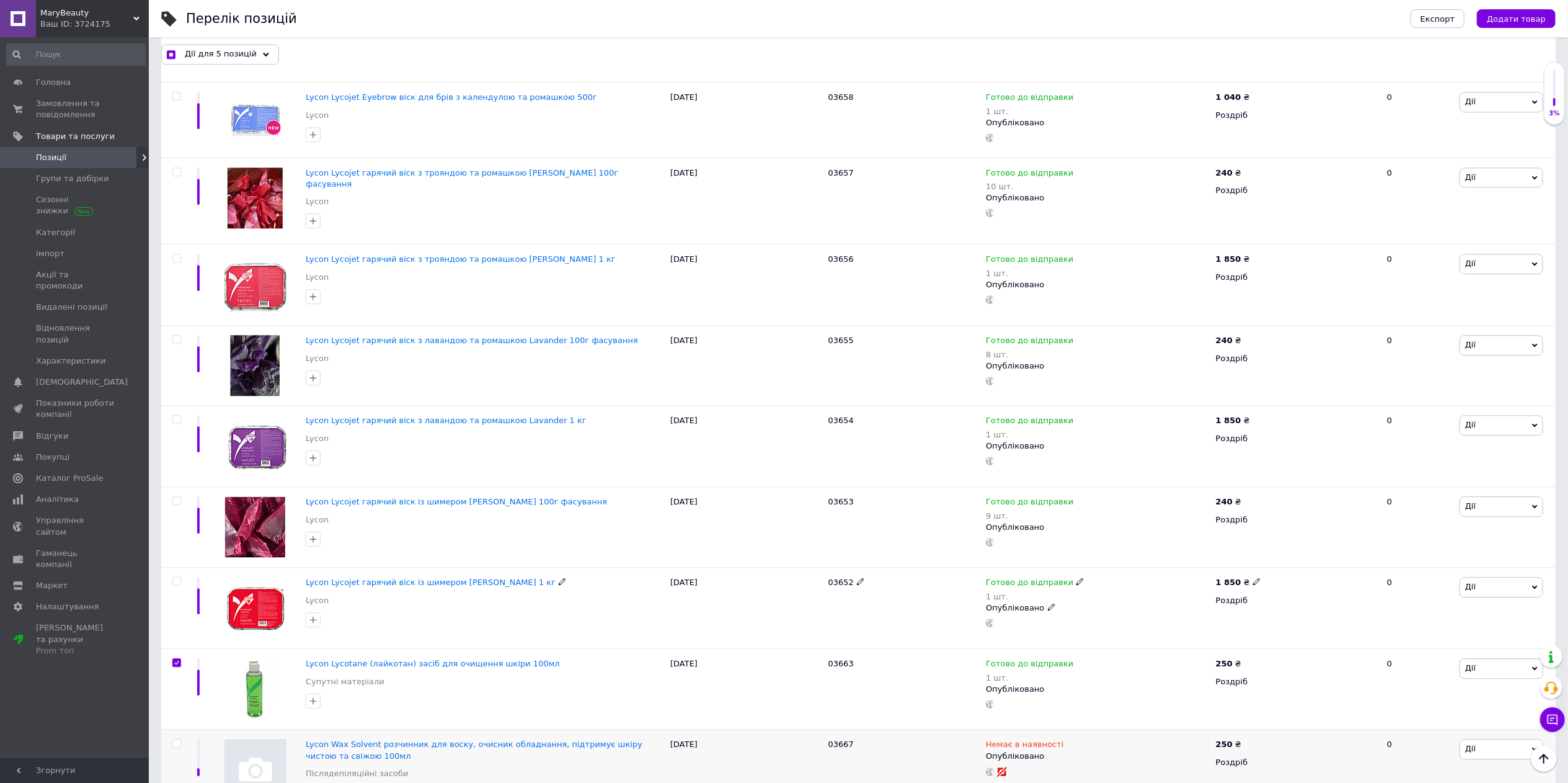
scroll to position [3300, 0]
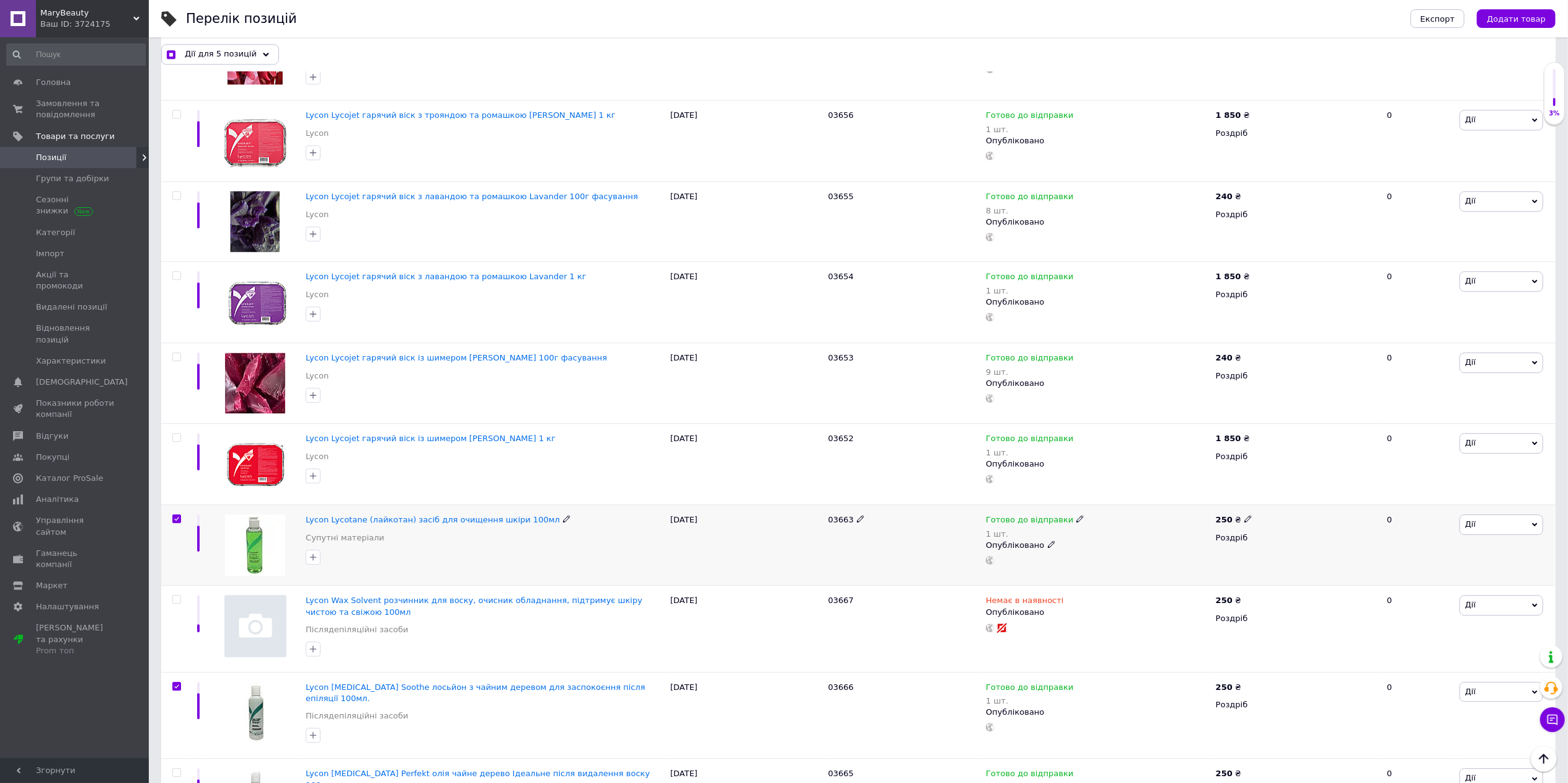
click at [182, 521] on div at bounding box center [177, 519] width 25 height 9
checkbox input "true"
click at [179, 523] on input "checkbox" at bounding box center [176, 519] width 8 height 8
checkbox input "false"
checkbox input "true"
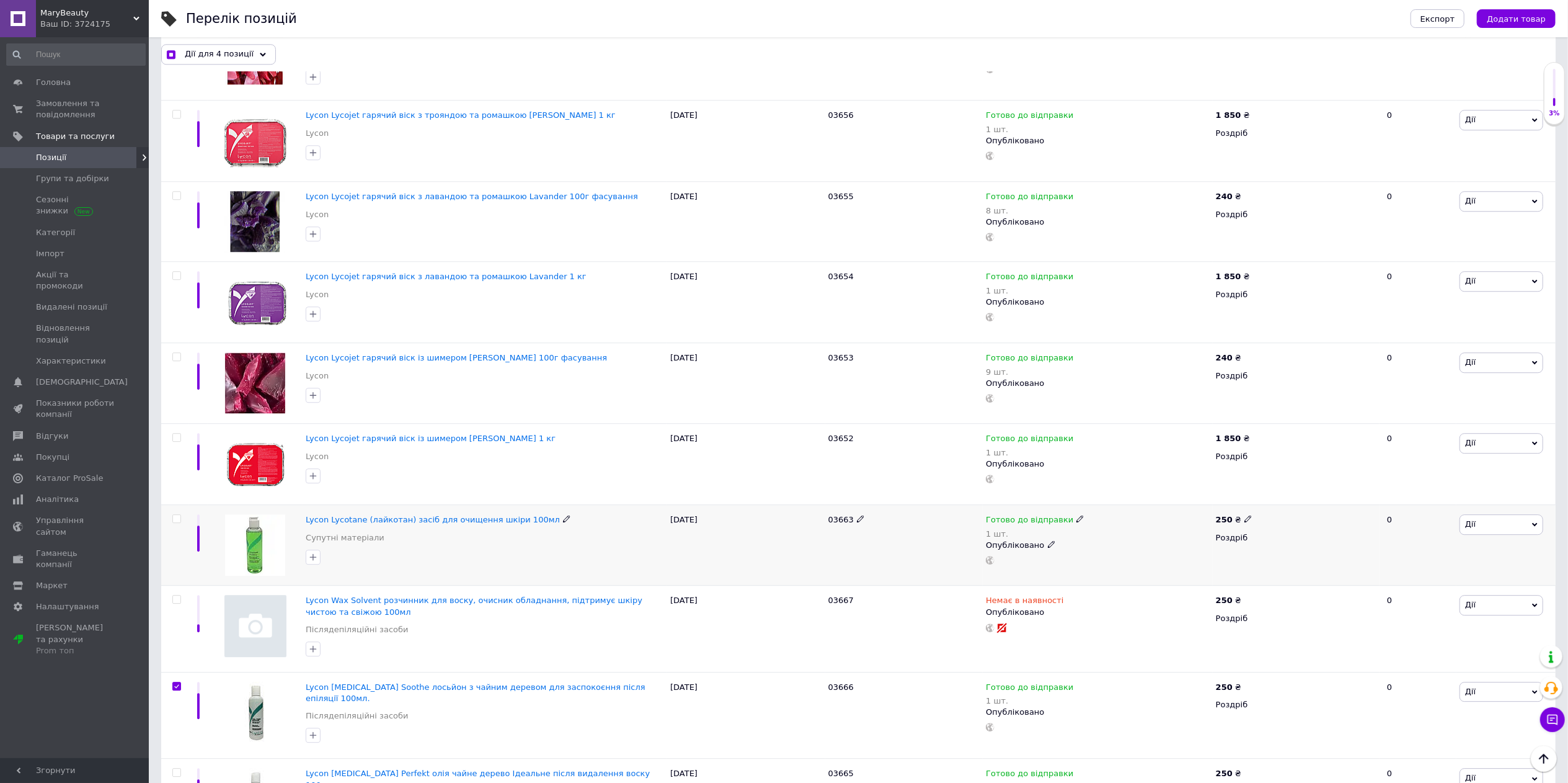
scroll to position [3548, 0]
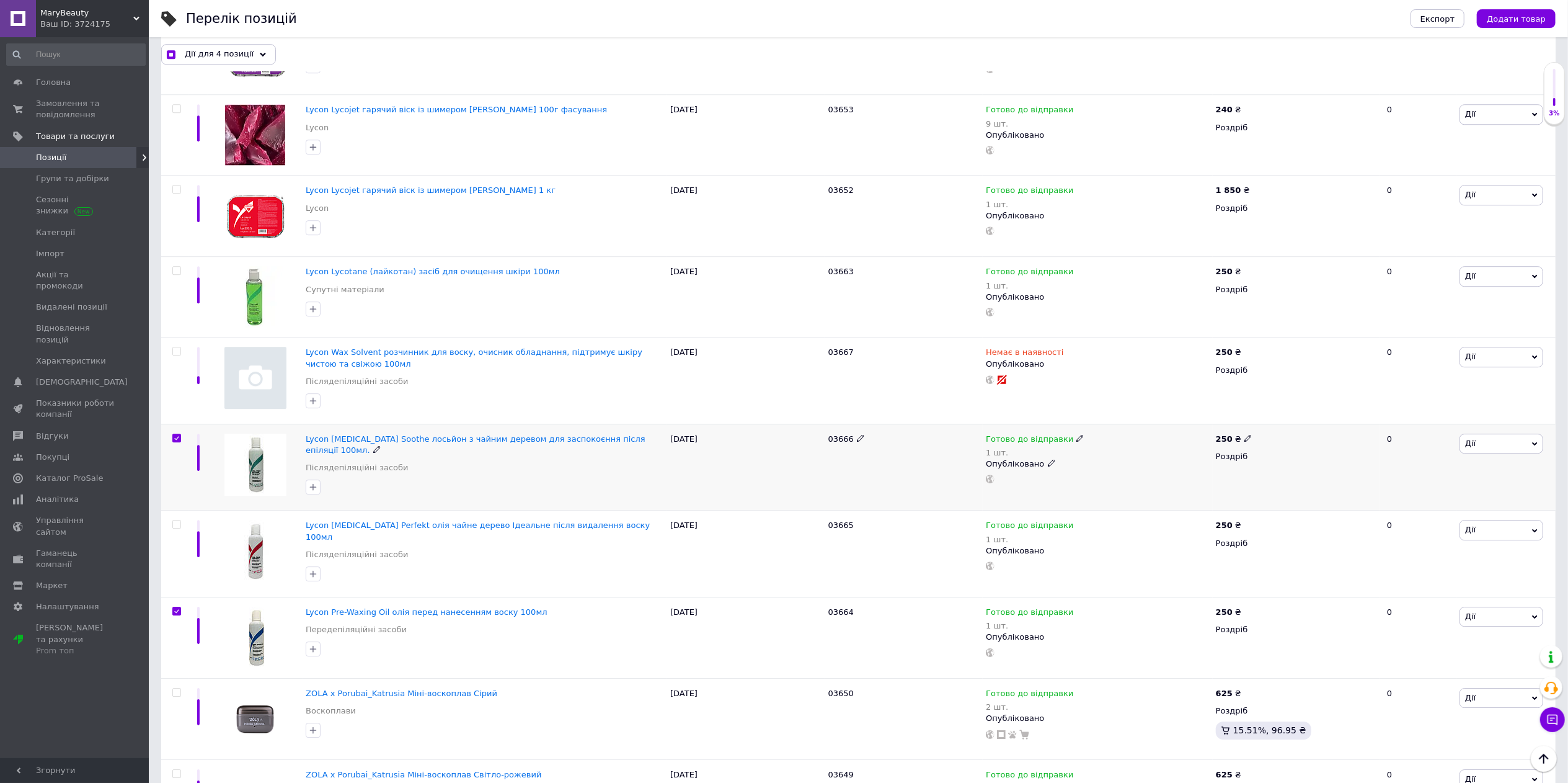
click at [176, 440] on input "checkbox" at bounding box center [176, 438] width 8 height 8
checkbox input "false"
checkbox input "true"
click at [174, 607] on input "checkbox" at bounding box center [176, 611] width 8 height 8
checkbox input "false"
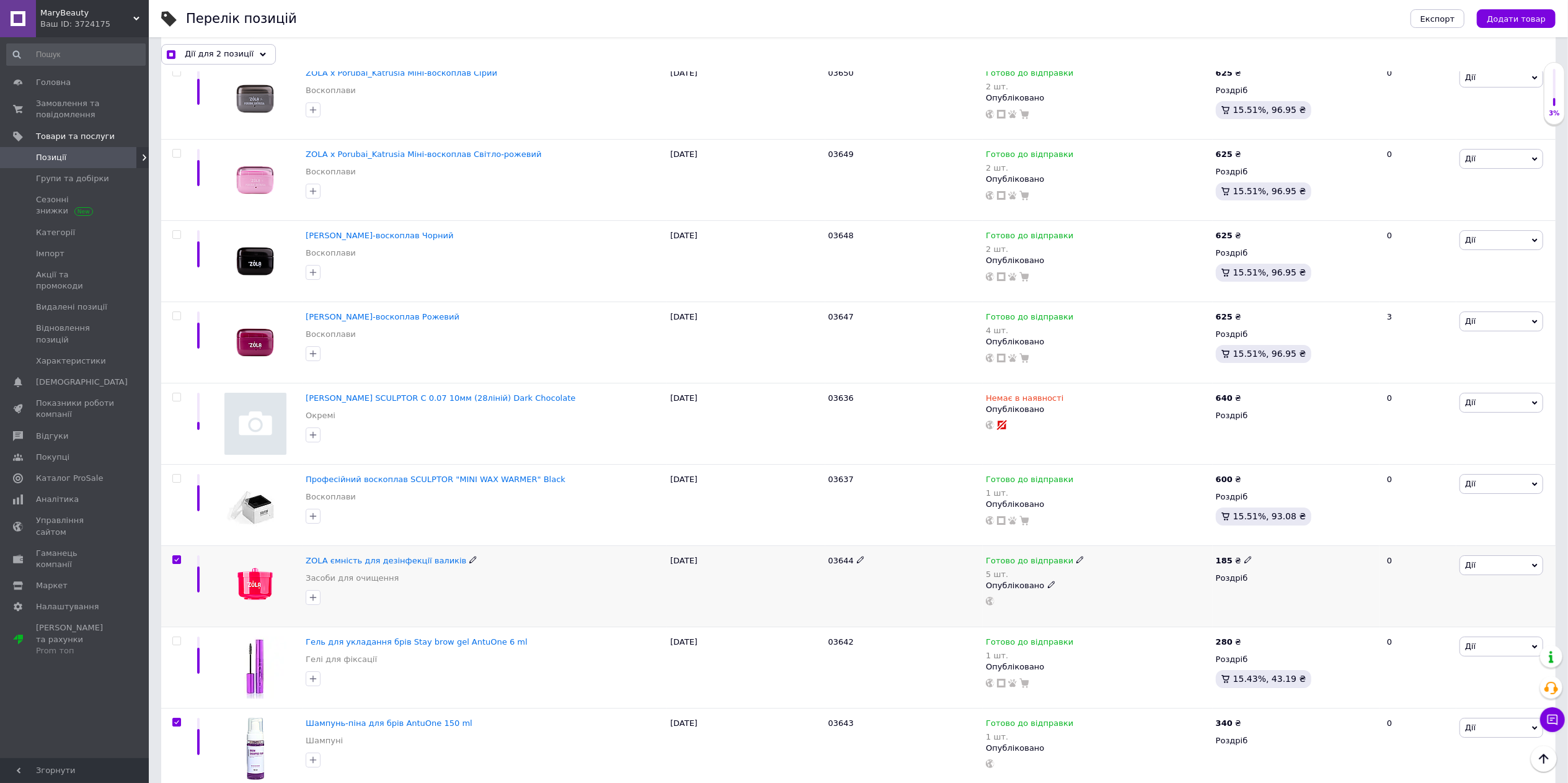
scroll to position [4292, 0]
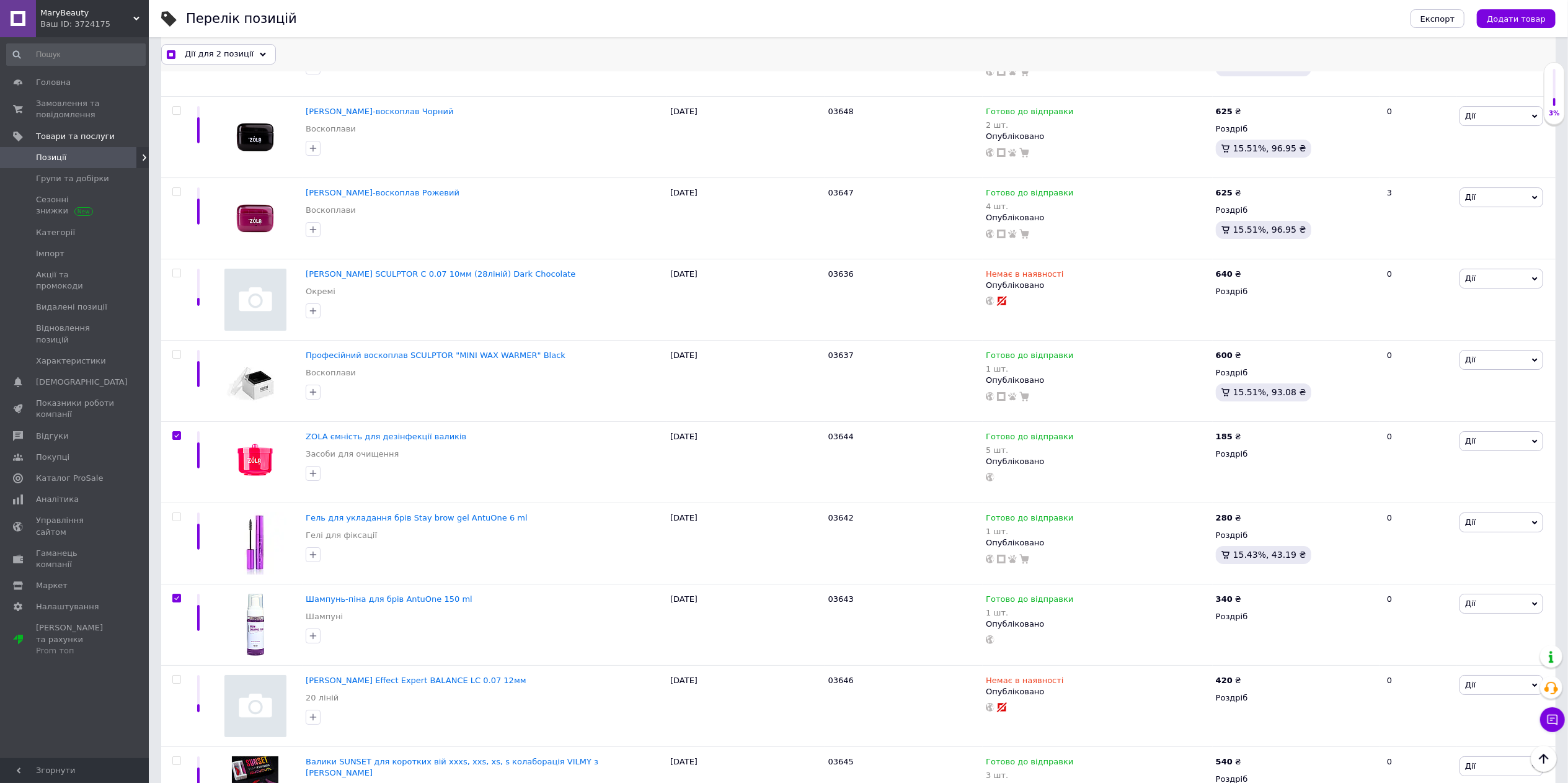
click at [244, 51] on div "Дії для 2 позиції" at bounding box center [218, 54] width 115 height 20
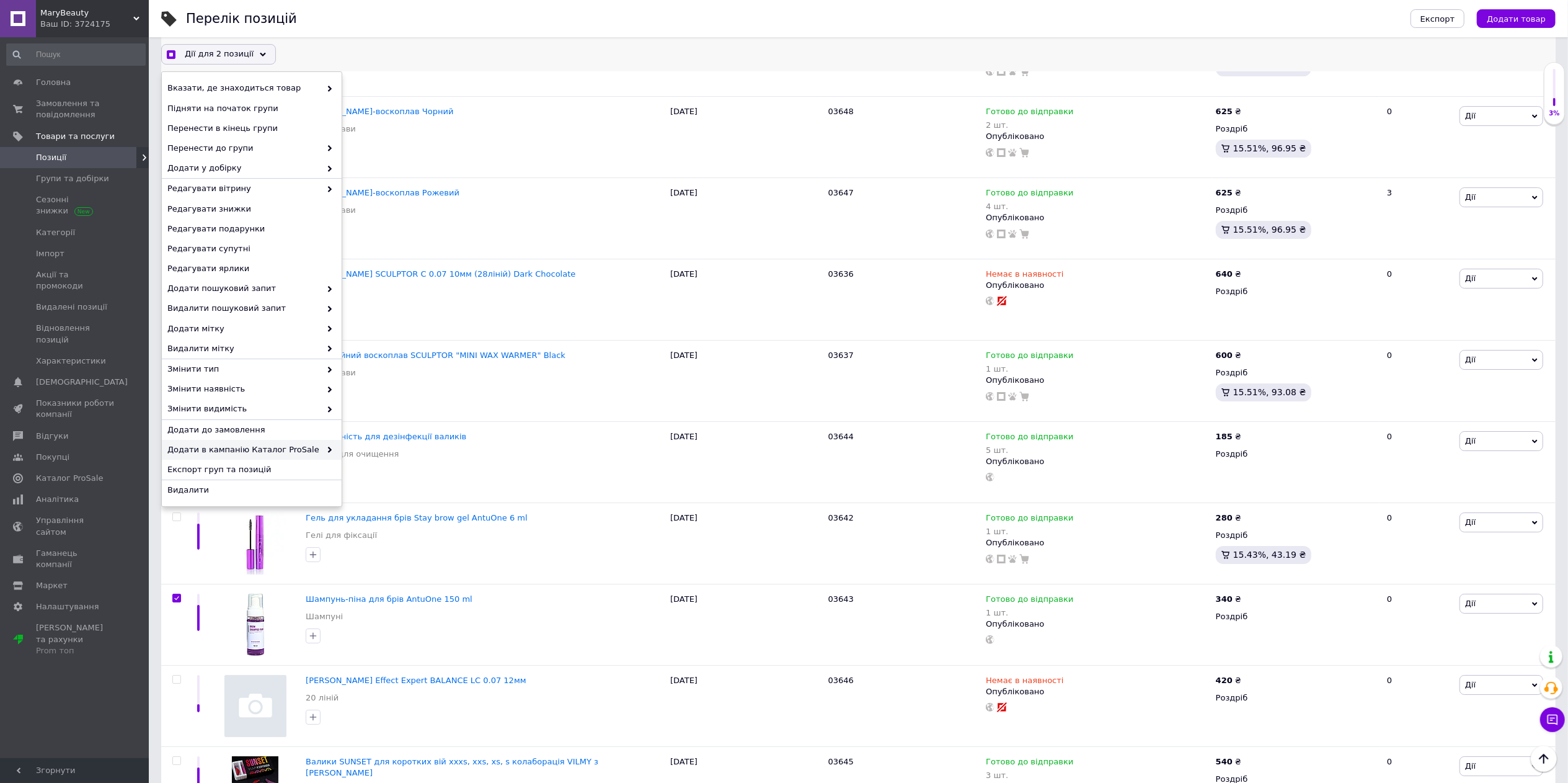
click at [286, 448] on span "Додати в кампанію Каталог ProSale" at bounding box center [244, 449] width 153 height 11
click at [309, 446] on span "Додати в кампанію Каталог ProSale" at bounding box center [244, 449] width 153 height 11
checkbox input "true"
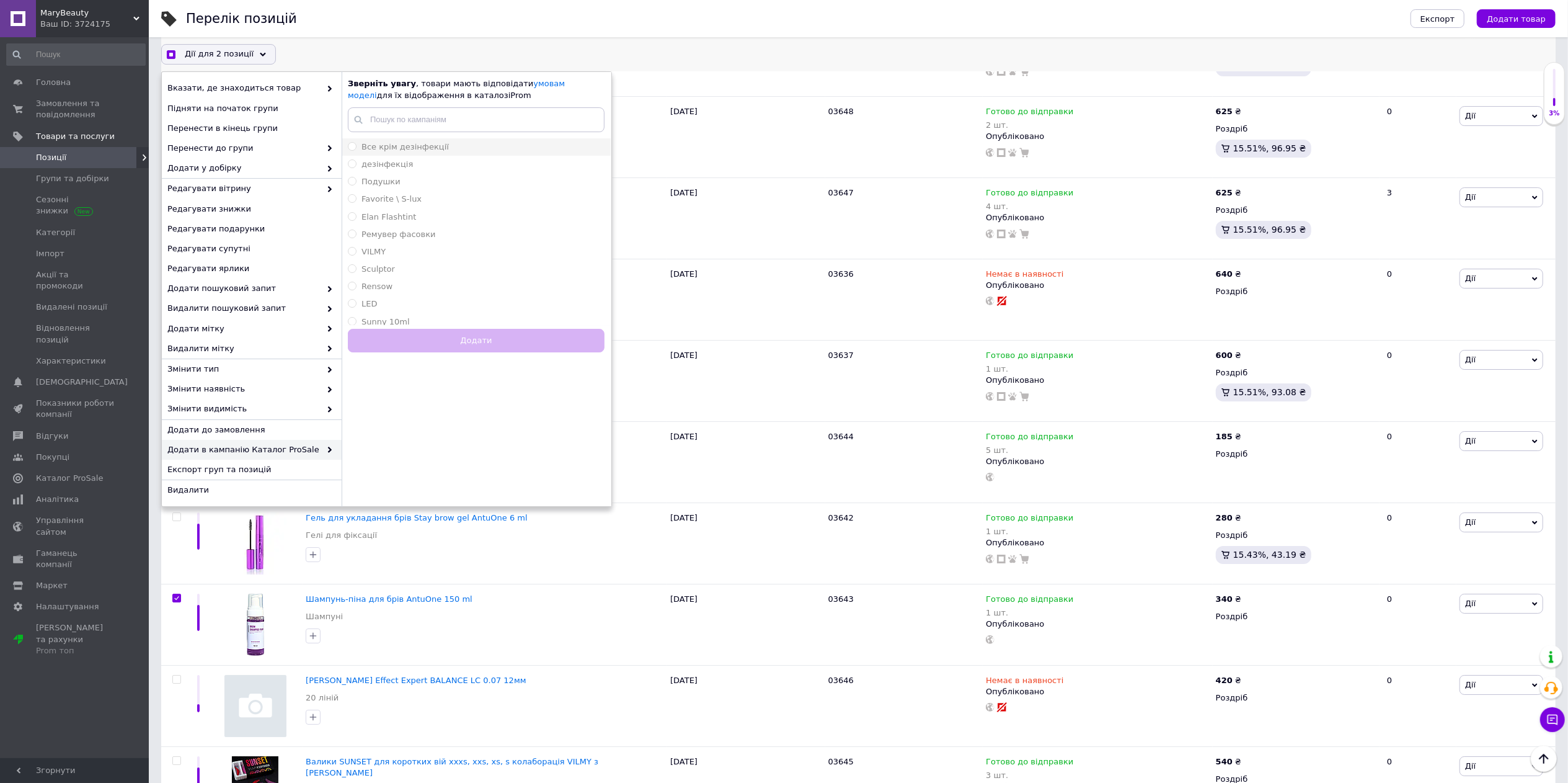
click at [410, 146] on span "Все крім дезінфекції" at bounding box center [404, 147] width 87 height 9
click at [356, 146] on input "Все крім дезінфекції" at bounding box center [352, 146] width 8 height 8
radio input "true"
checkbox input "true"
click at [465, 332] on button "Додати" at bounding box center [476, 340] width 257 height 24
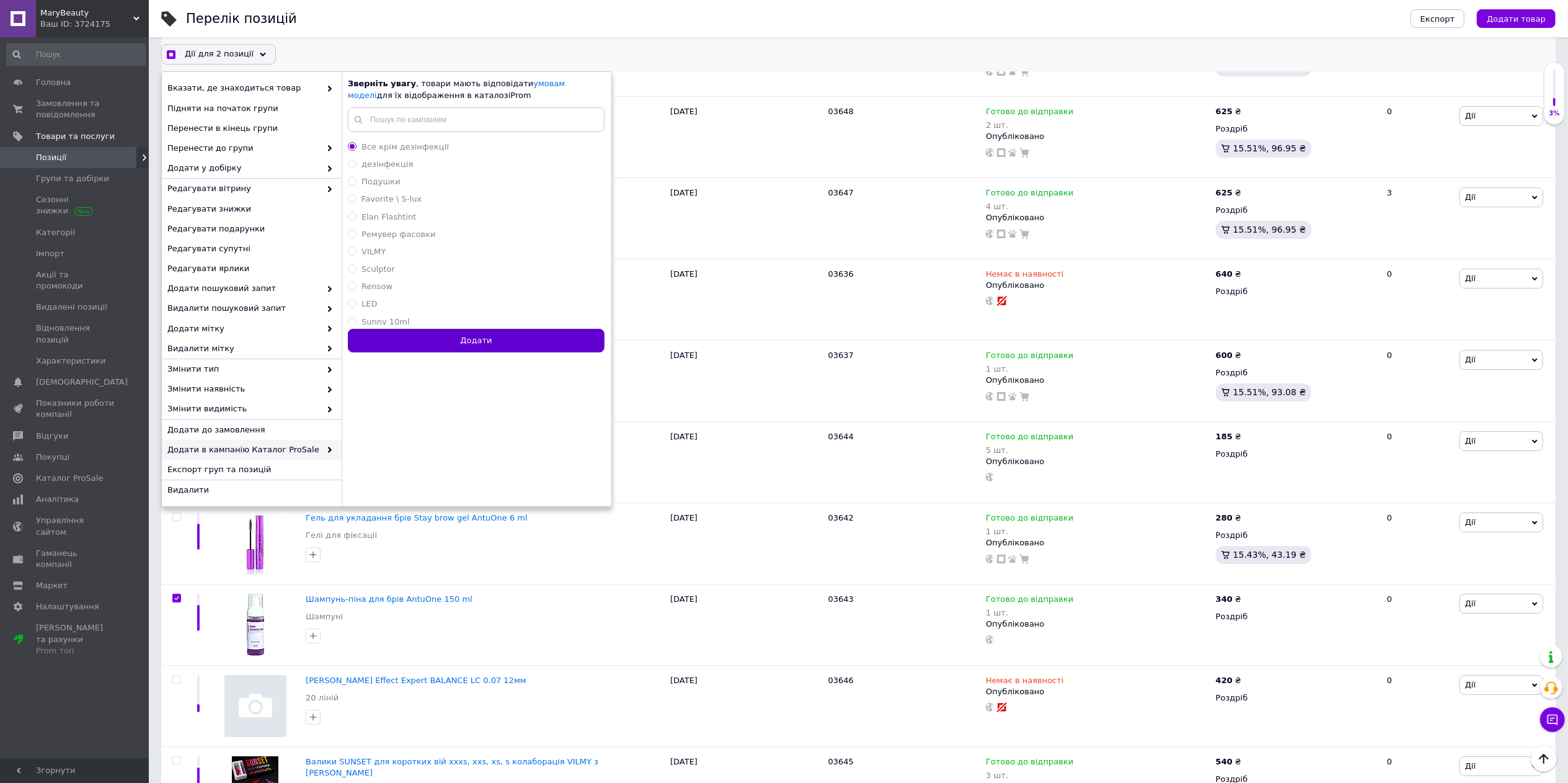
radio input "false"
checkbox input "true"
checkbox input "false"
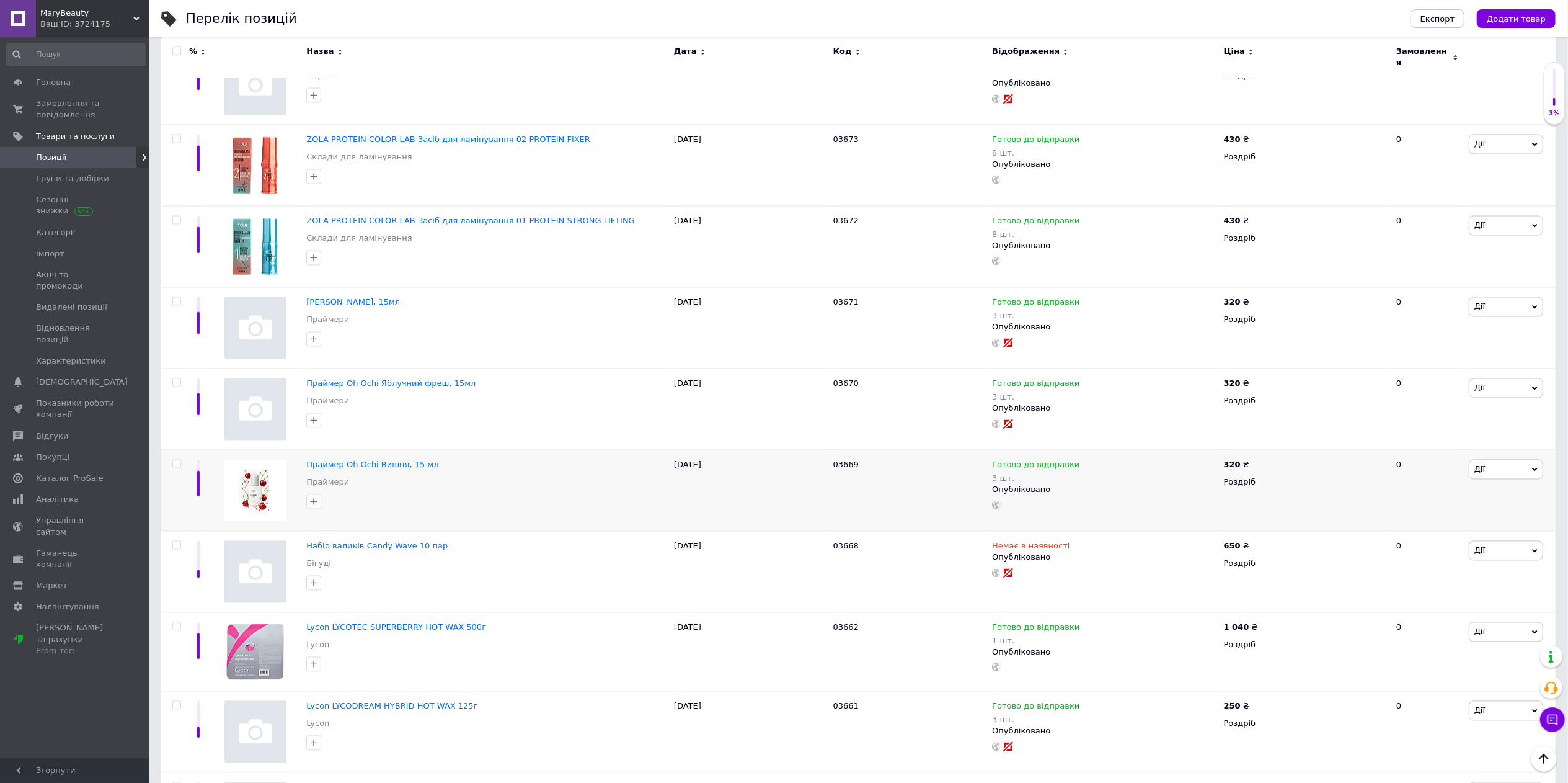
scroll to position [2308, 0]
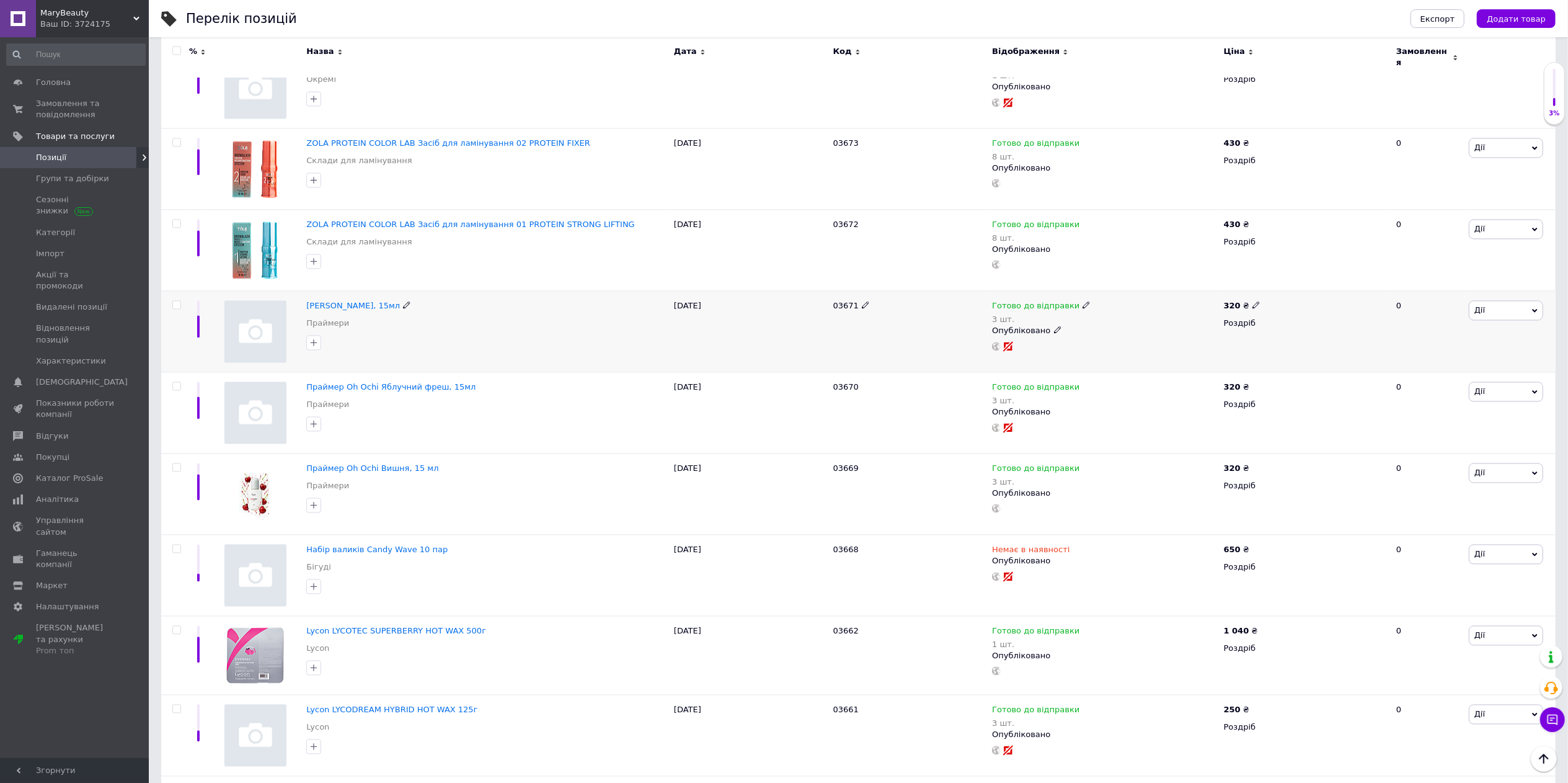
click at [175, 304] on input "checkbox" at bounding box center [176, 305] width 8 height 8
checkbox input "true"
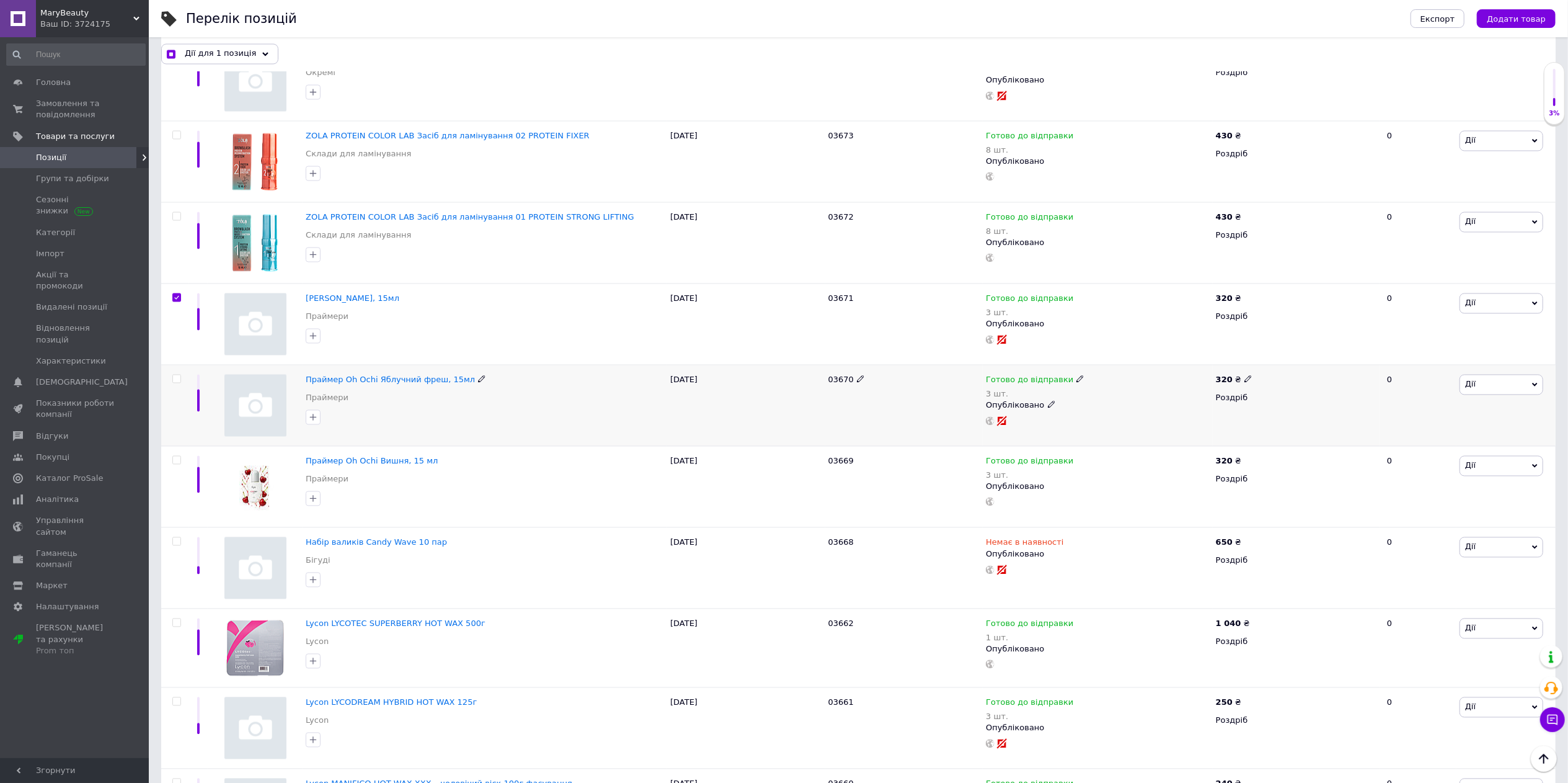
click at [175, 383] on input "checkbox" at bounding box center [176, 379] width 8 height 8
checkbox input "true"
click at [177, 465] on input "checkbox" at bounding box center [176, 460] width 8 height 8
checkbox input "true"
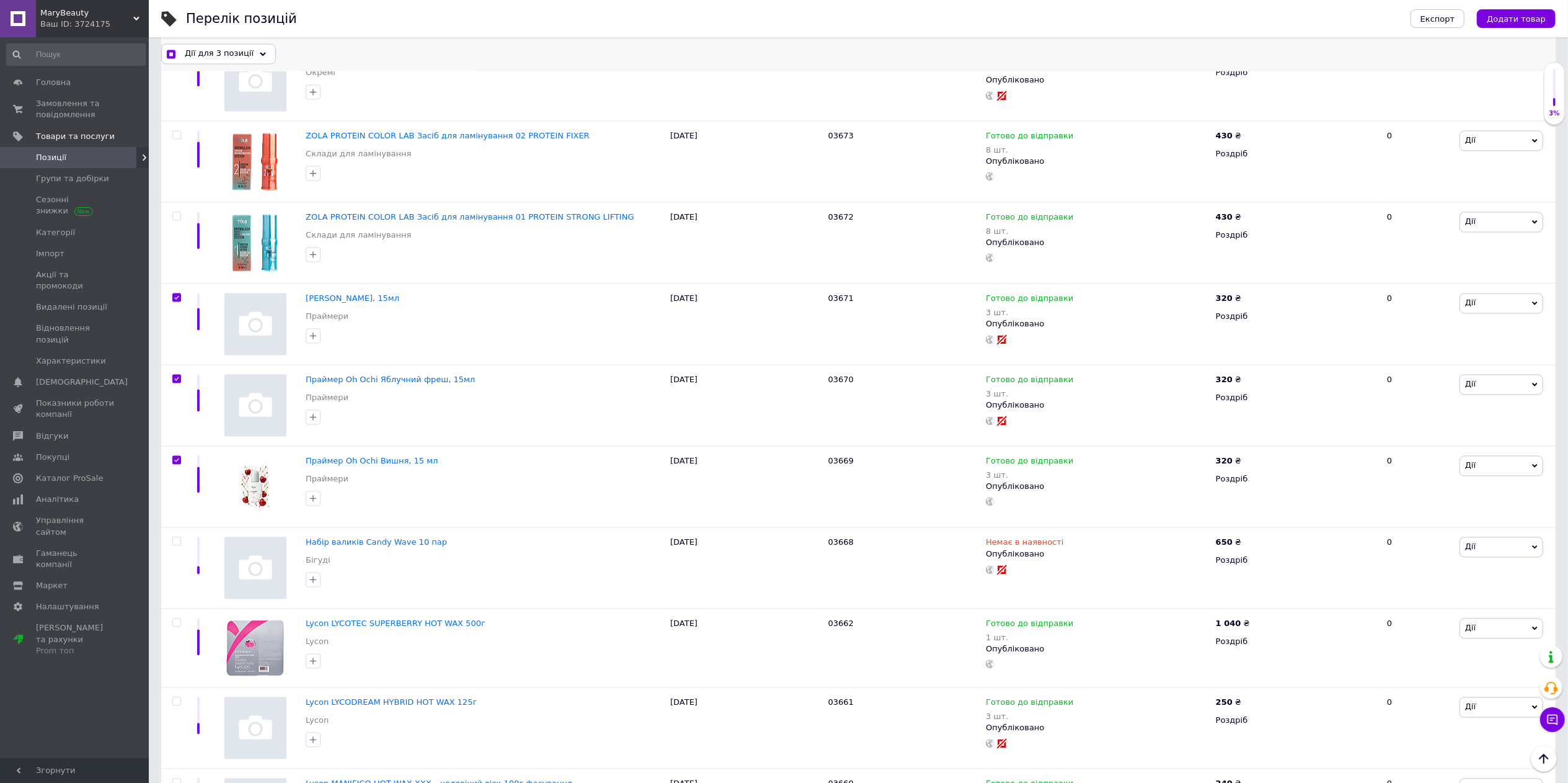
click at [248, 54] on div "Дії для 3 позиції" at bounding box center [218, 54] width 115 height 20
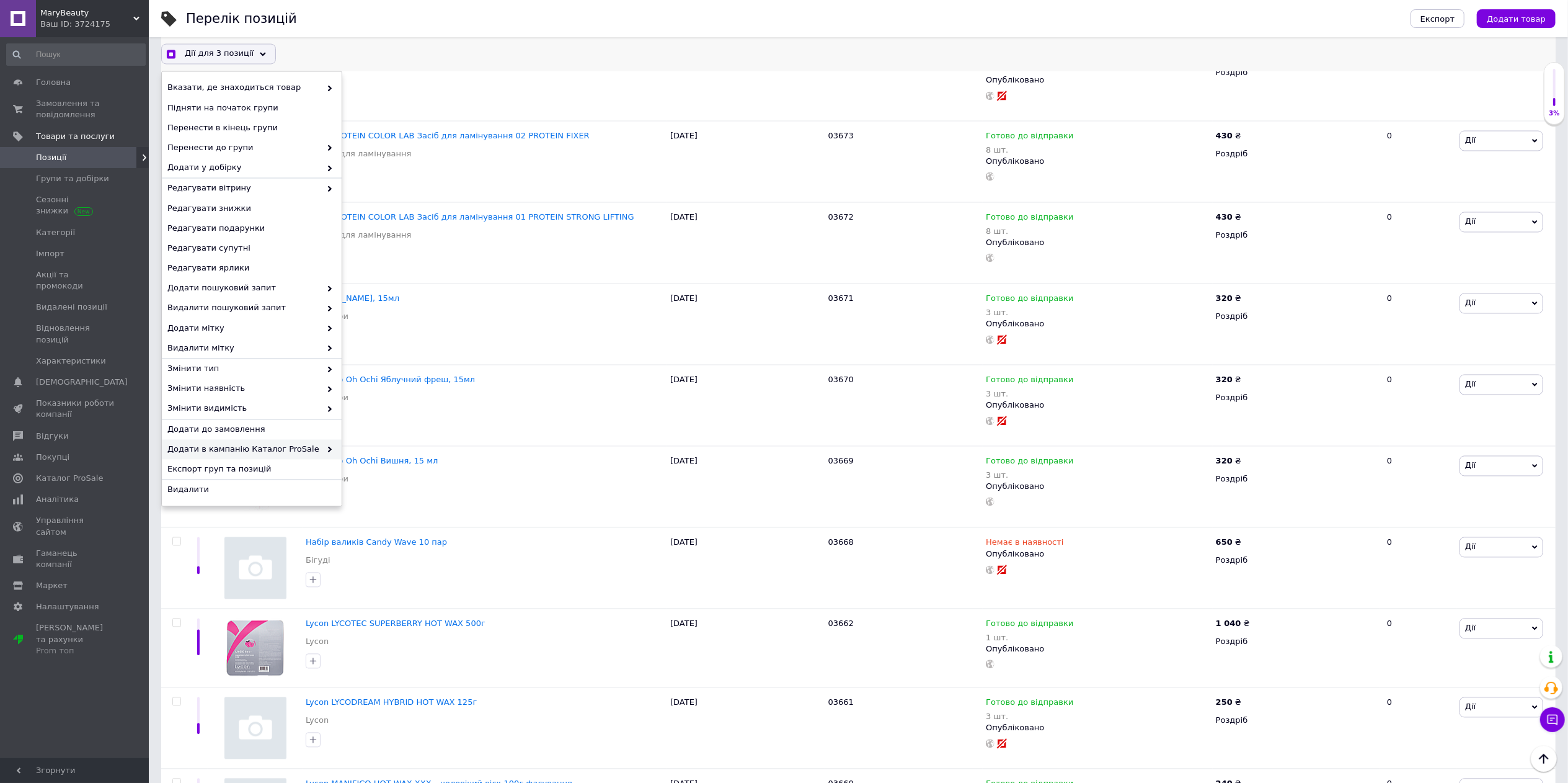
click at [274, 446] on span "Додати в кампанію Каталог ProSale" at bounding box center [244, 449] width 153 height 11
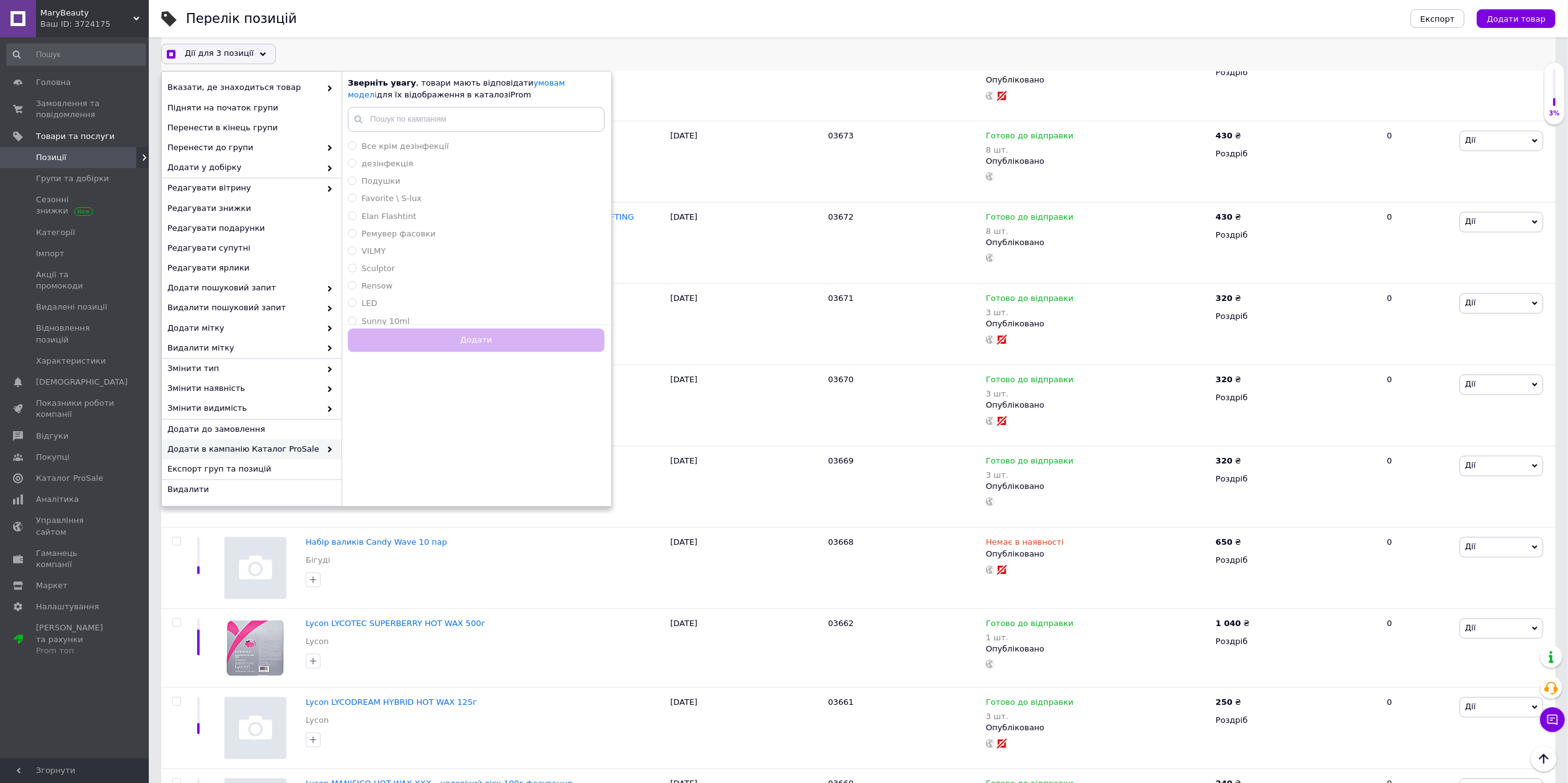
click at [289, 453] on span "Додати в кампанію Каталог ProSale" at bounding box center [244, 449] width 153 height 11
checkbox input "true"
click at [409, 153] on li "Все крім дезінфекції" at bounding box center [476, 147] width 269 height 17
click at [466, 346] on button "Додати" at bounding box center [476, 340] width 257 height 24
radio input "false"
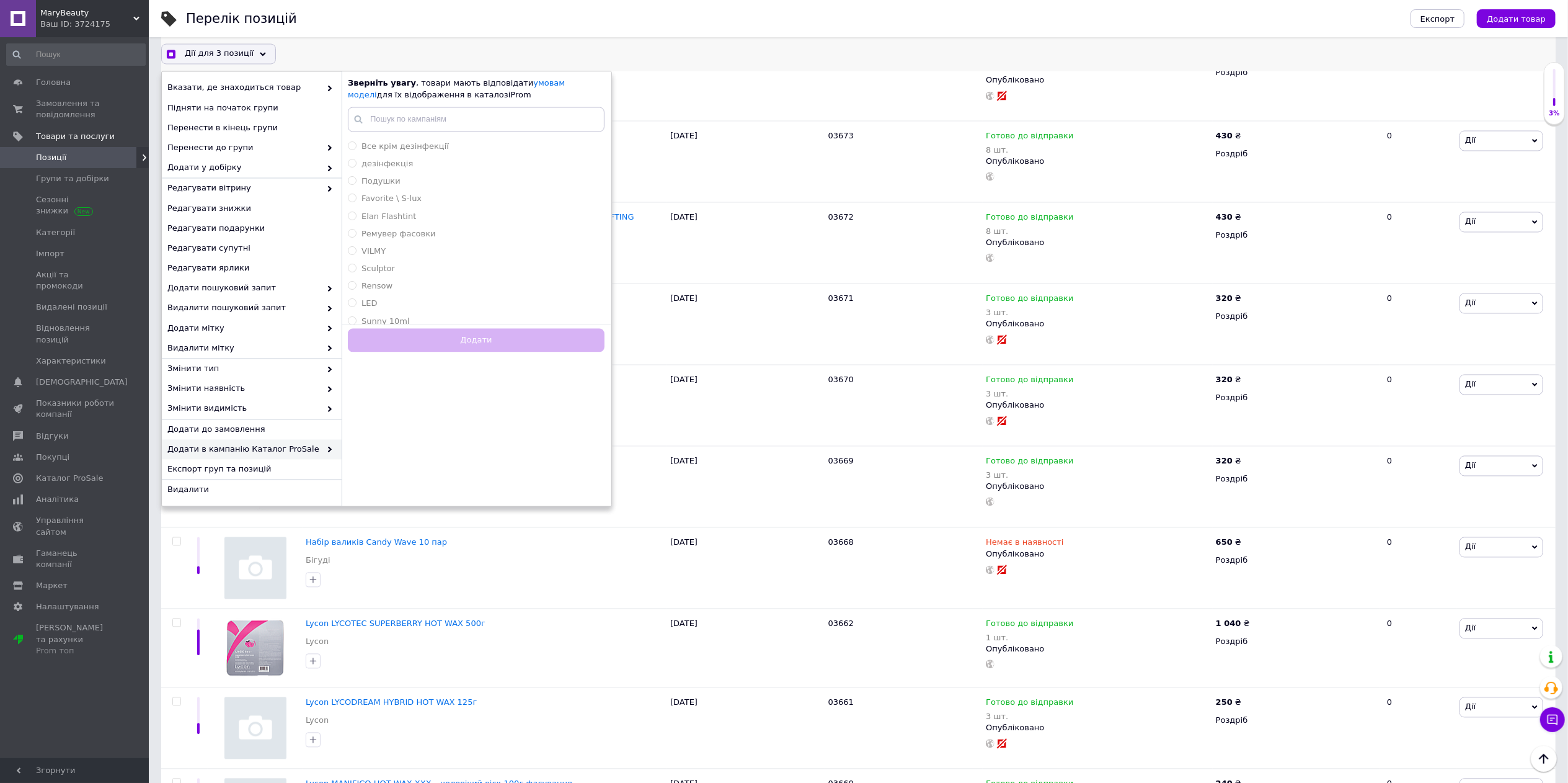
checkbox input "true"
checkbox input "false"
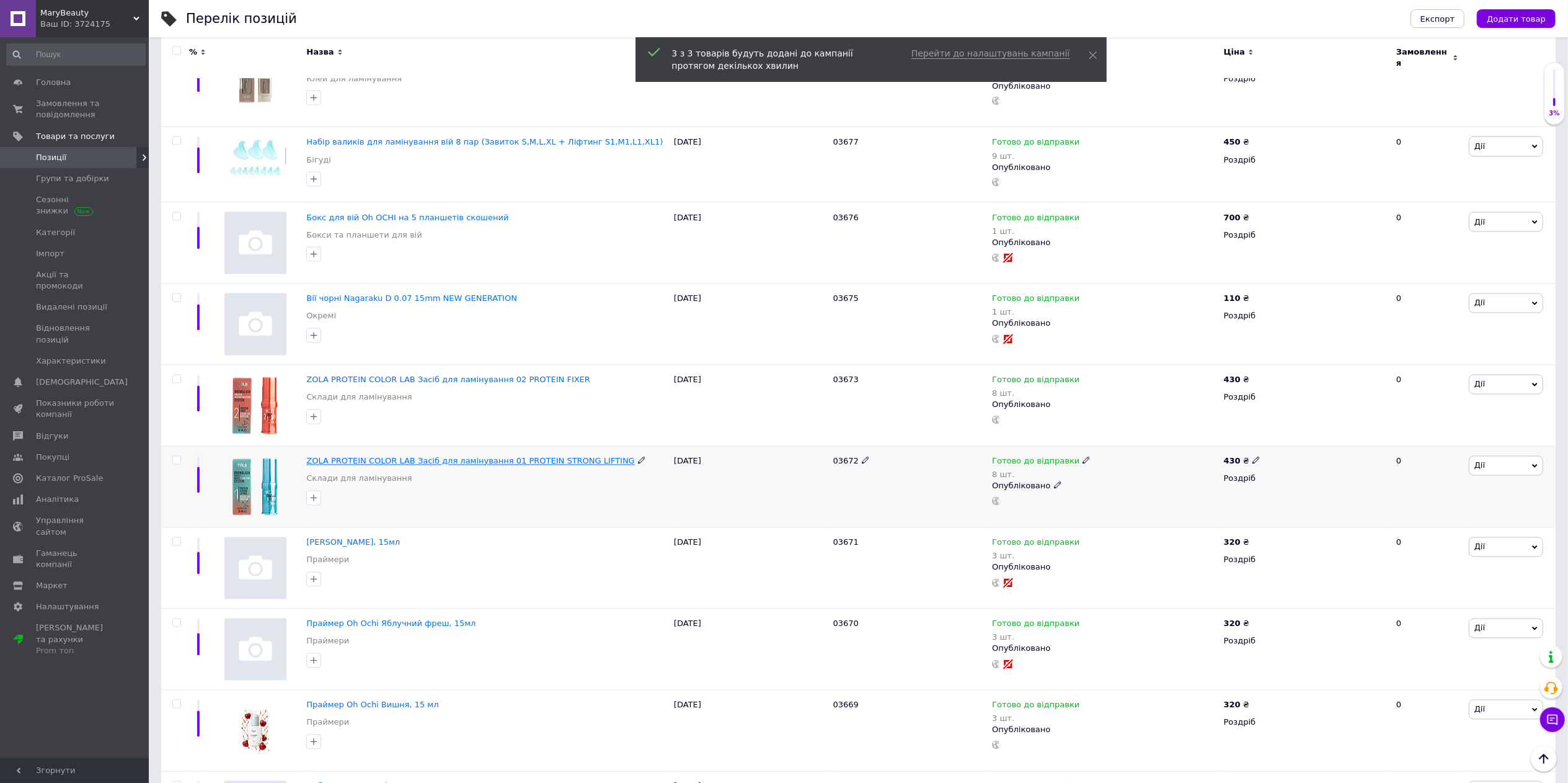
scroll to position [2060, 0]
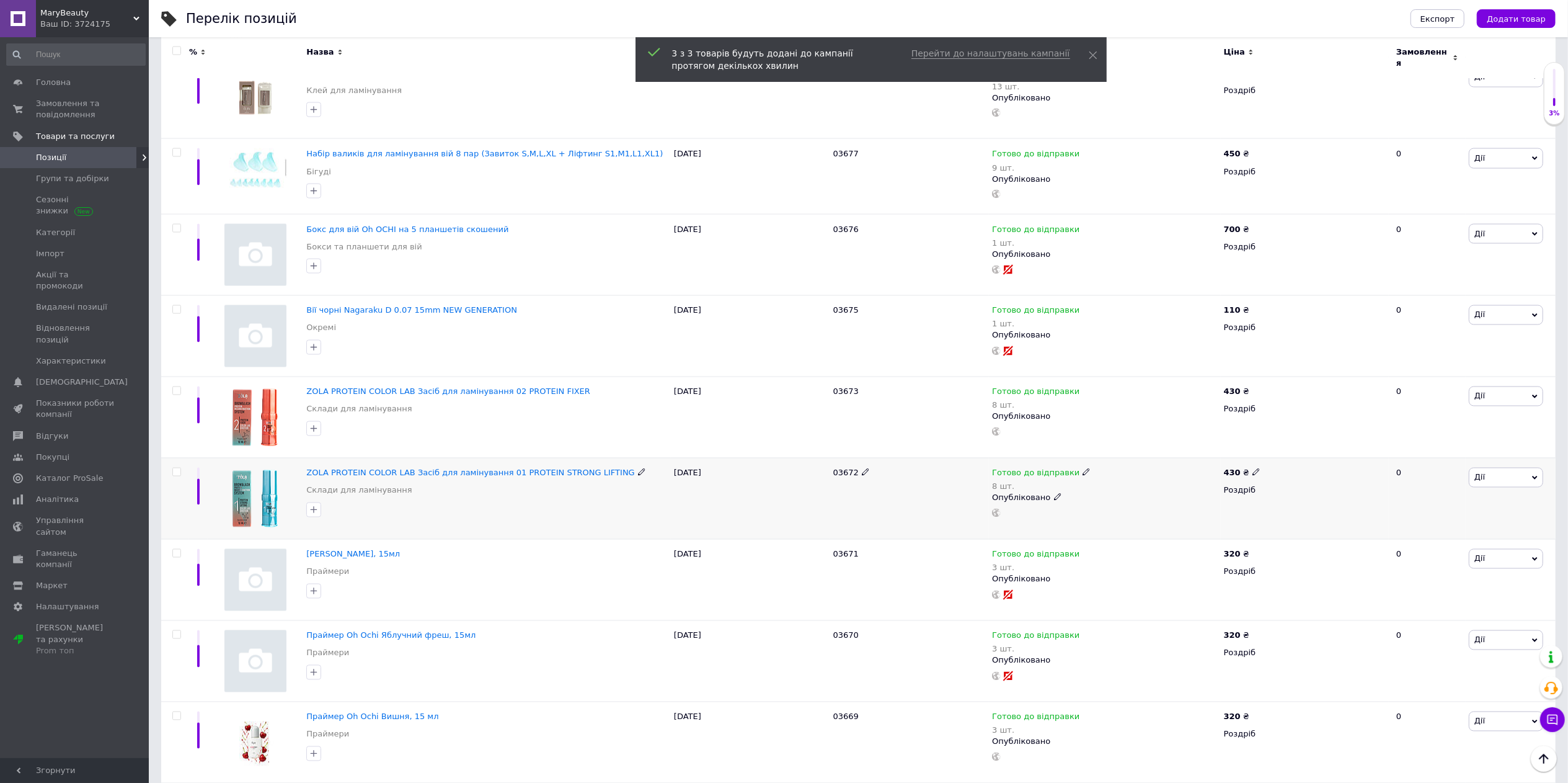
click at [179, 470] on input "checkbox" at bounding box center [176, 472] width 8 height 8
checkbox input "true"
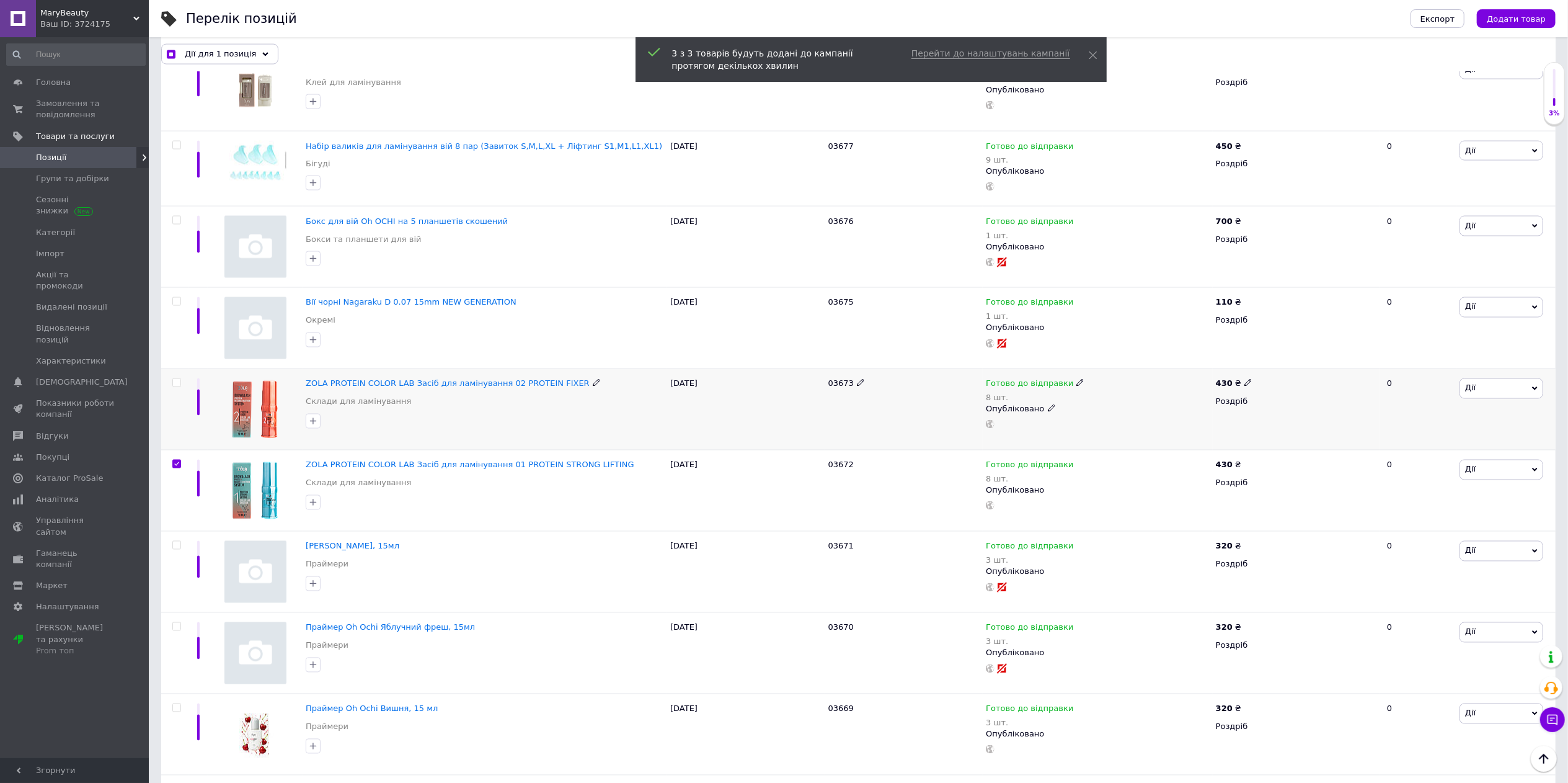
scroll to position [2060, 0]
click at [176, 387] on input "checkbox" at bounding box center [176, 383] width 8 height 8
checkbox input "true"
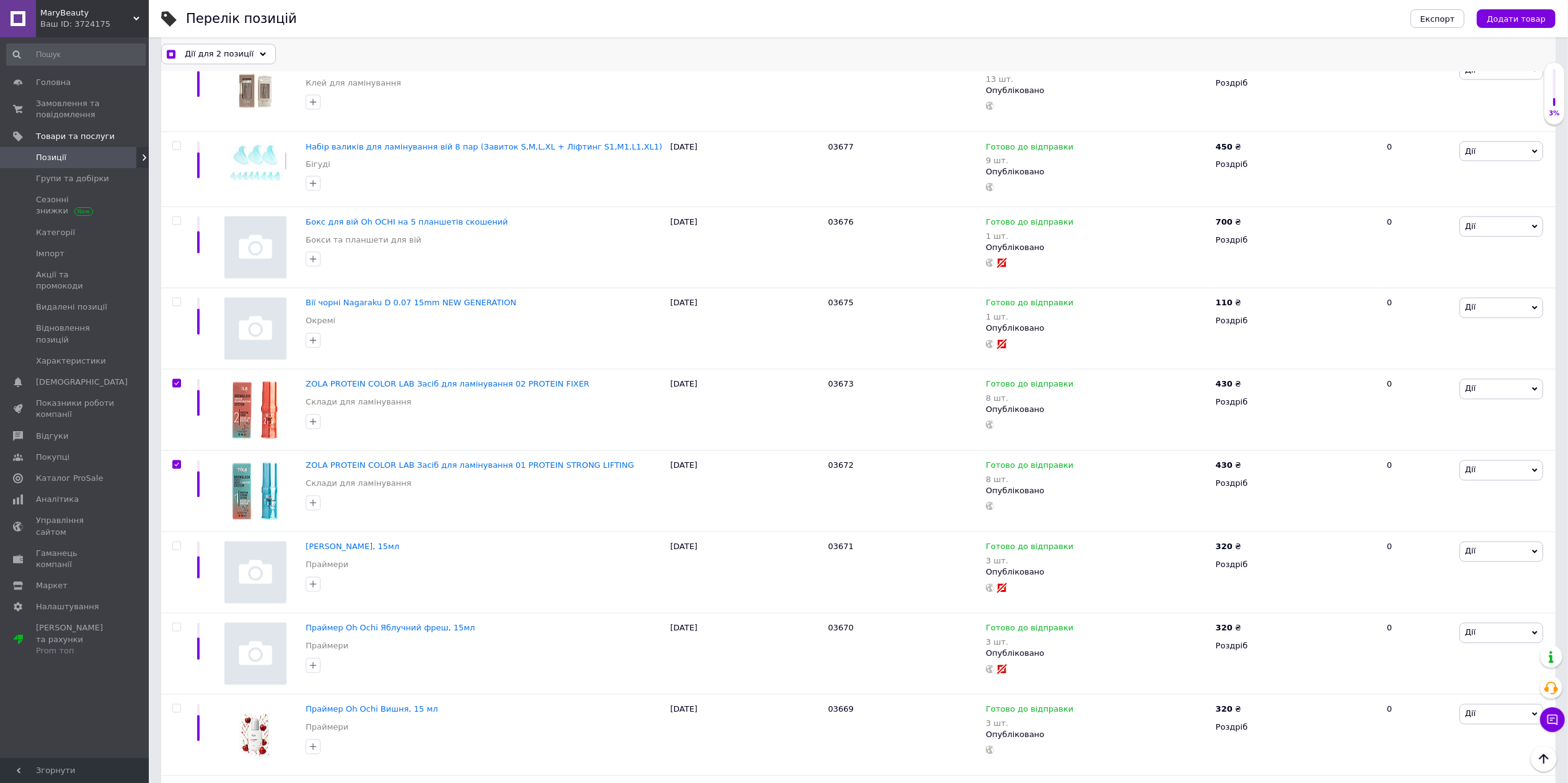
click at [247, 51] on div "Дії для 2 позиції" at bounding box center [218, 54] width 115 height 20
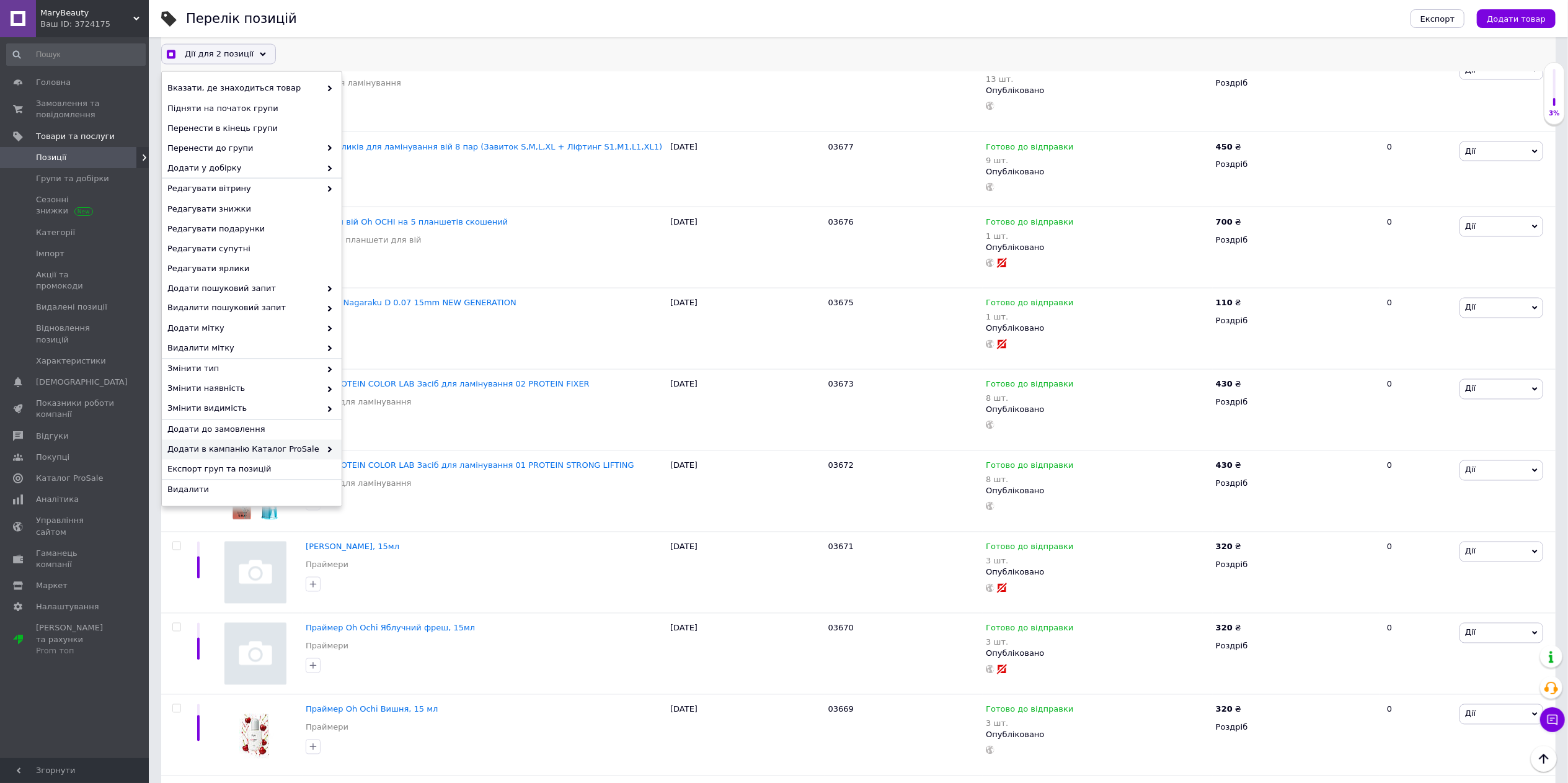
click at [281, 446] on span "Додати в кампанію Каталог ProSale" at bounding box center [244, 449] width 153 height 11
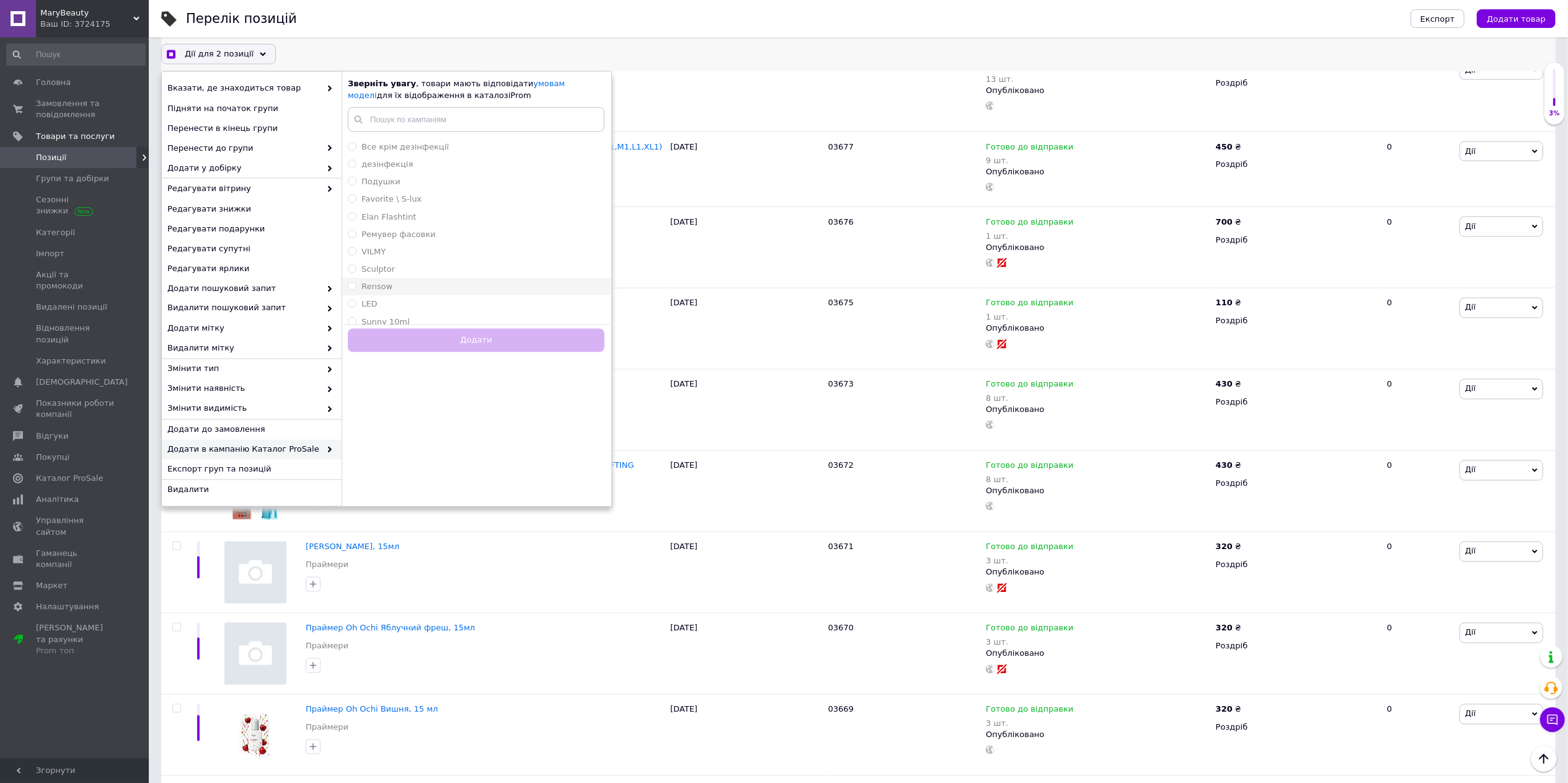
scroll to position [124, 0]
checkbox input "true"
click at [401, 280] on div "[PERSON_NAME]" at bounding box center [476, 285] width 257 height 11
click at [439, 337] on button "Додати" at bounding box center [476, 340] width 257 height 24
radio input "false"
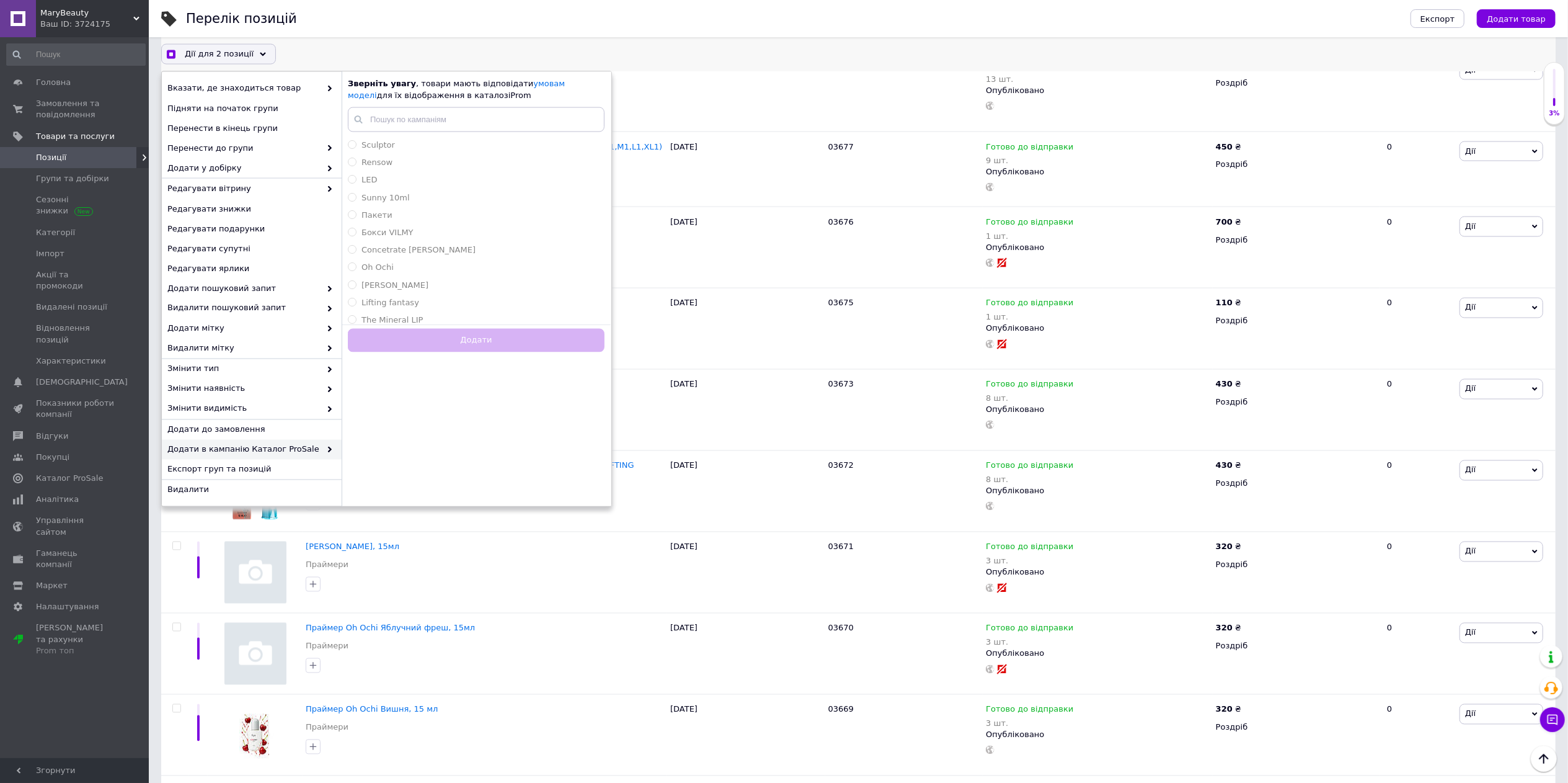
checkbox input "true"
checkbox input "false"
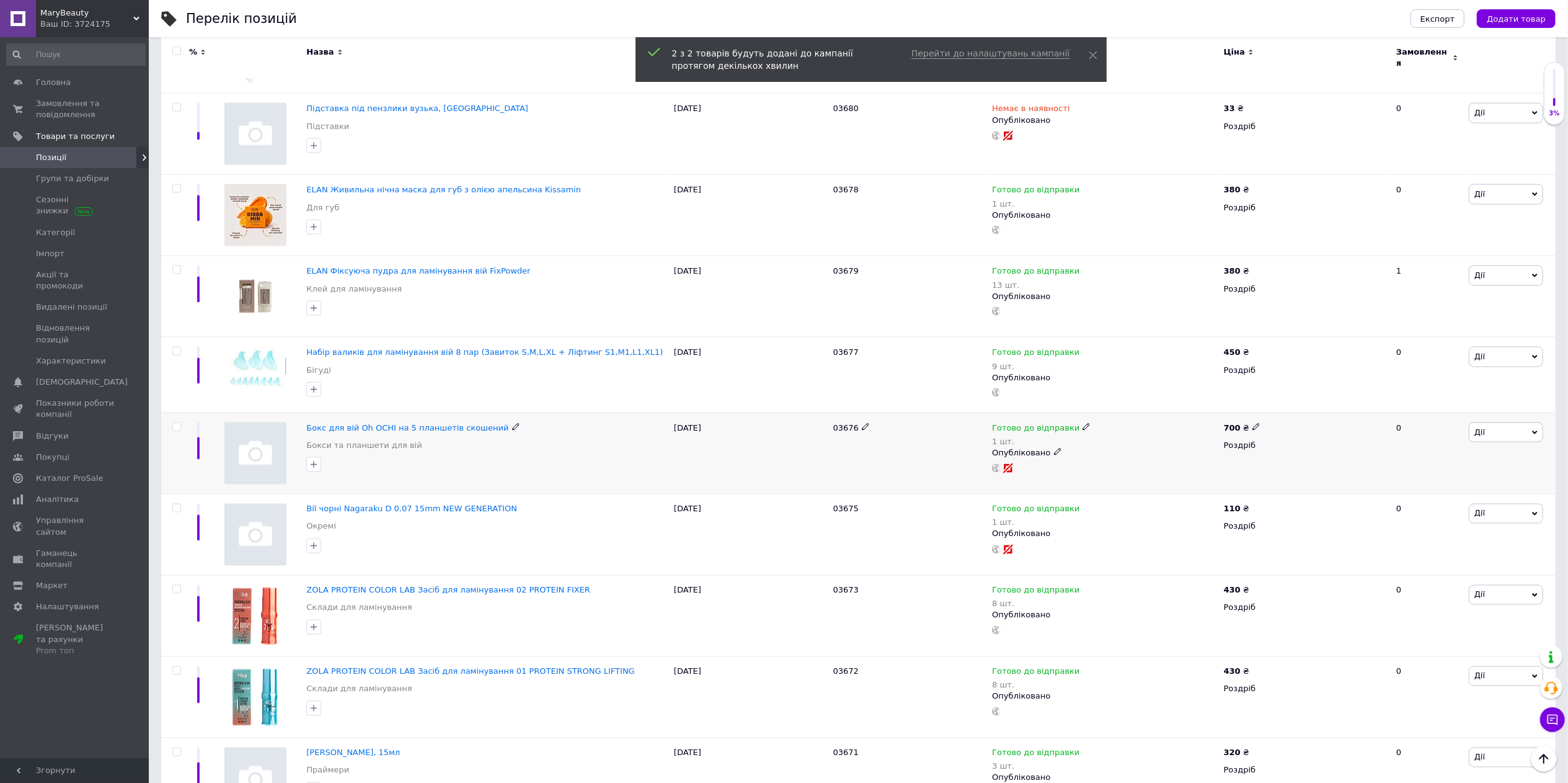
scroll to position [1812, 0]
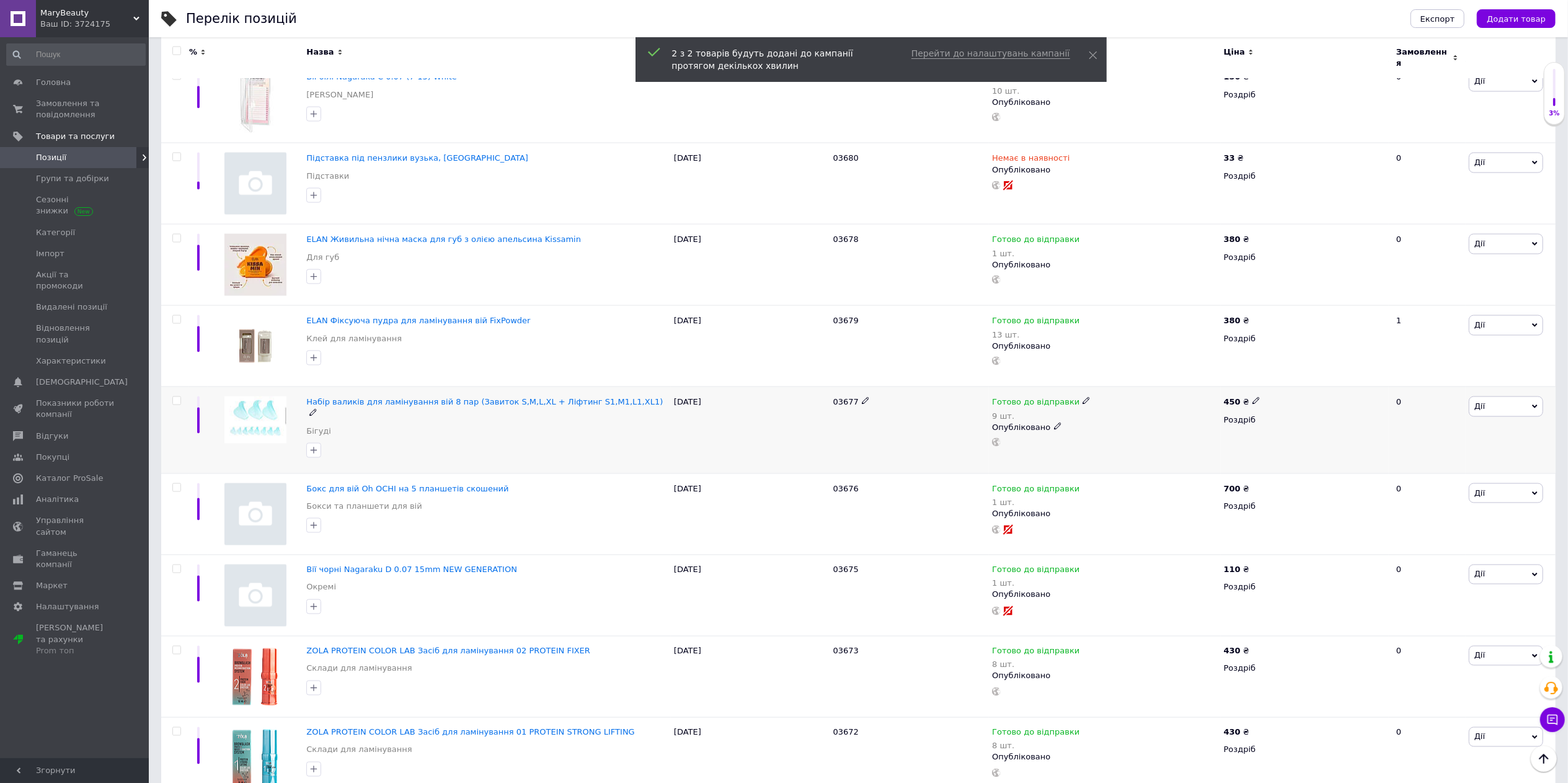
click at [174, 397] on input "checkbox" at bounding box center [176, 401] width 8 height 8
checkbox input "true"
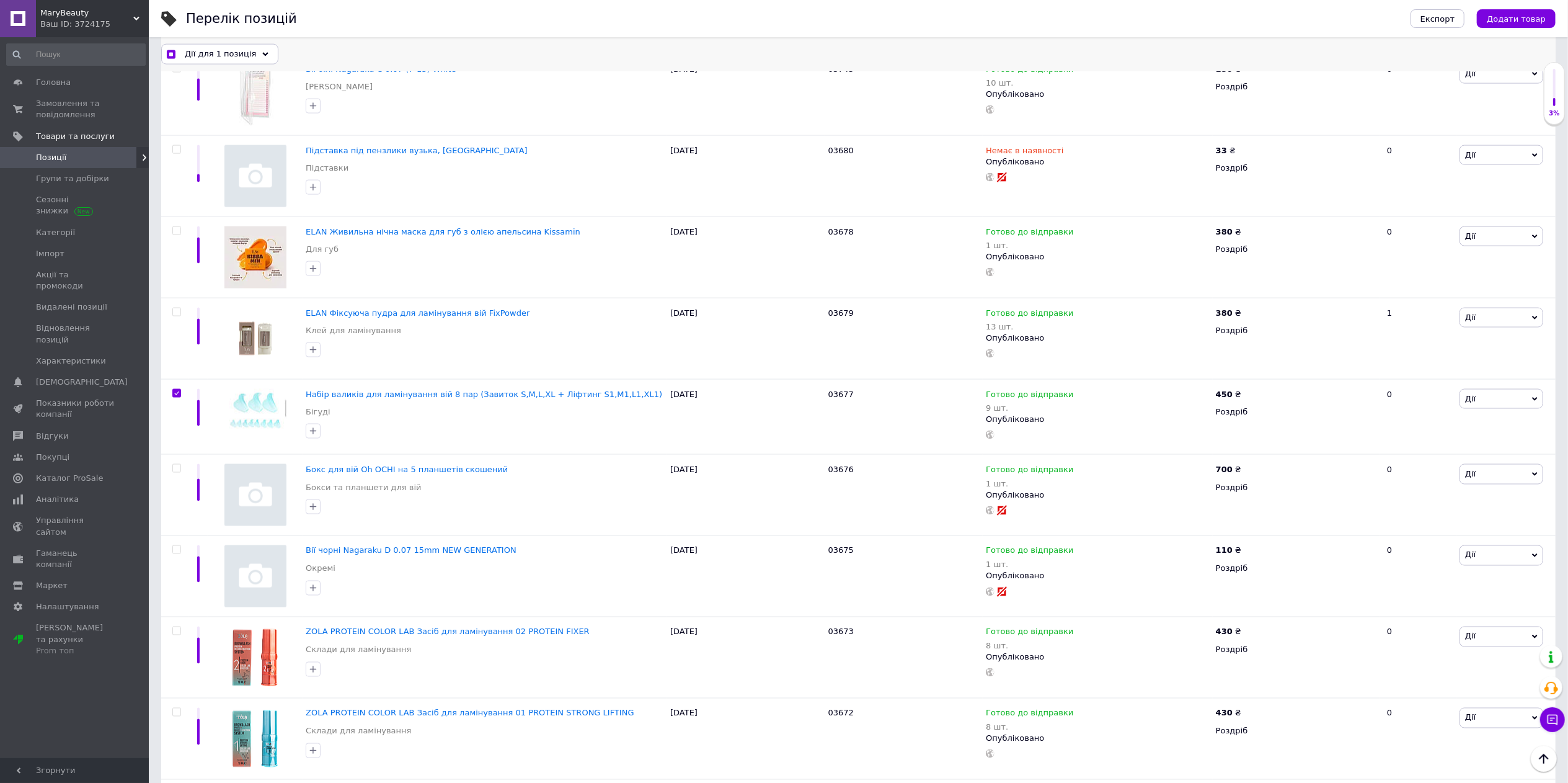
click at [262, 56] on icon at bounding box center [265, 54] width 6 height 6
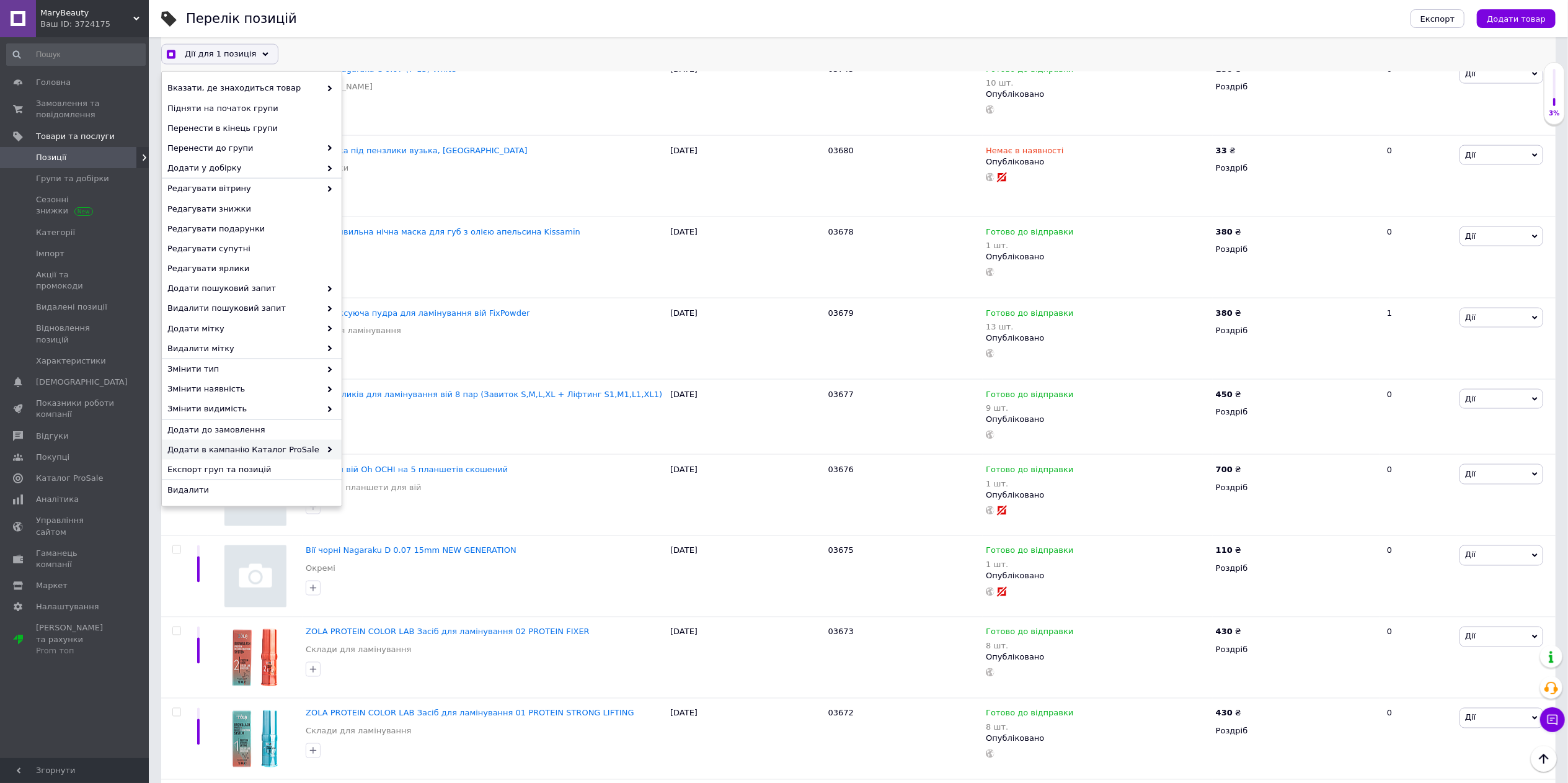
click at [288, 448] on span "Додати в кампанію Каталог ProSale" at bounding box center [244, 449] width 153 height 11
click at [308, 446] on span "Додати в кампанію Каталог ProSale" at bounding box center [244, 449] width 153 height 11
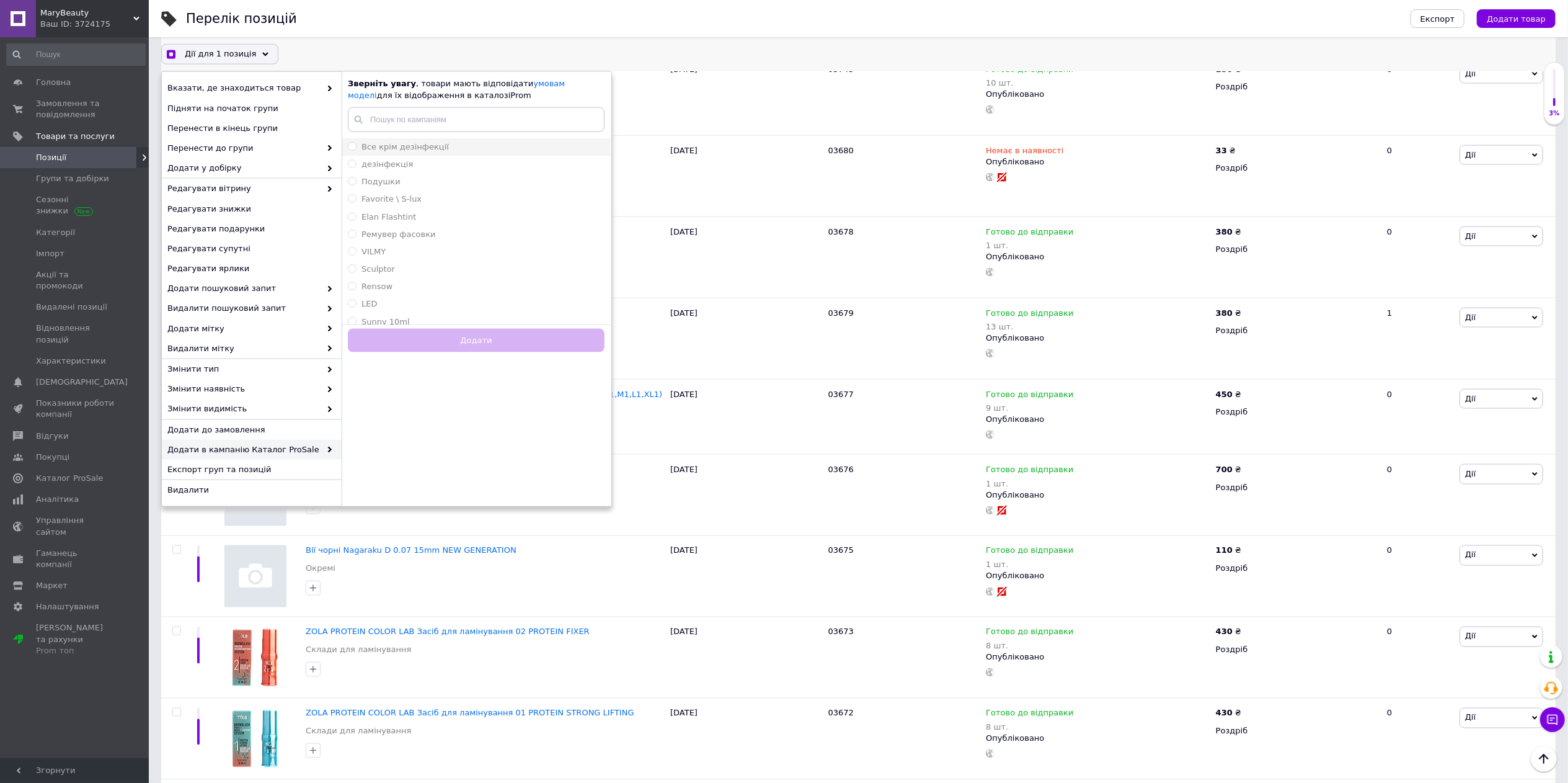
checkbox input "true"
click at [383, 146] on span "Все крім дезінфекції" at bounding box center [404, 147] width 87 height 9
click at [356, 146] on input "Все крім дезінфекції" at bounding box center [352, 146] width 8 height 8
click at [454, 346] on button "Додати" at bounding box center [476, 340] width 257 height 24
radio input "false"
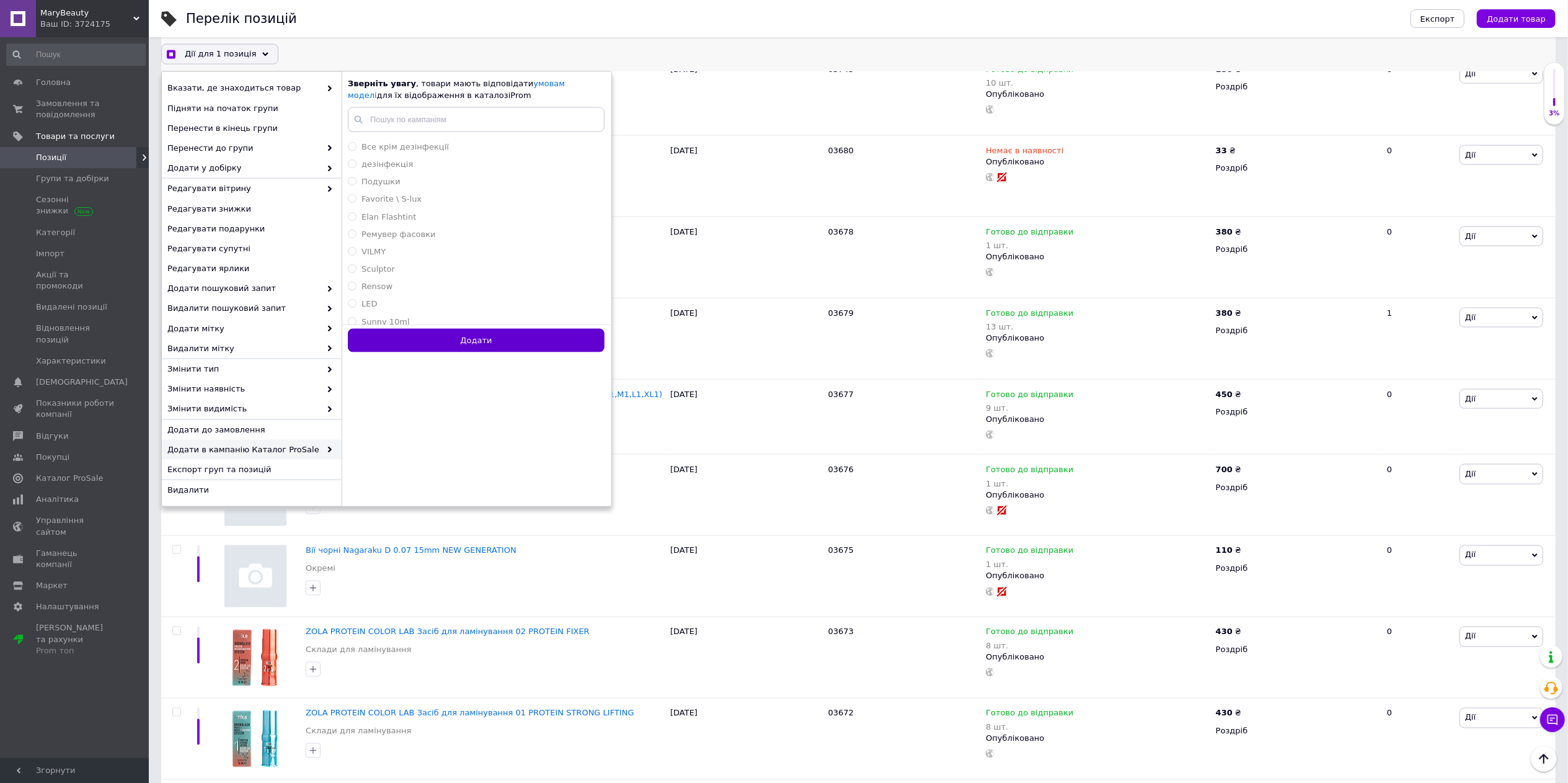
checkbox input "true"
checkbox input "false"
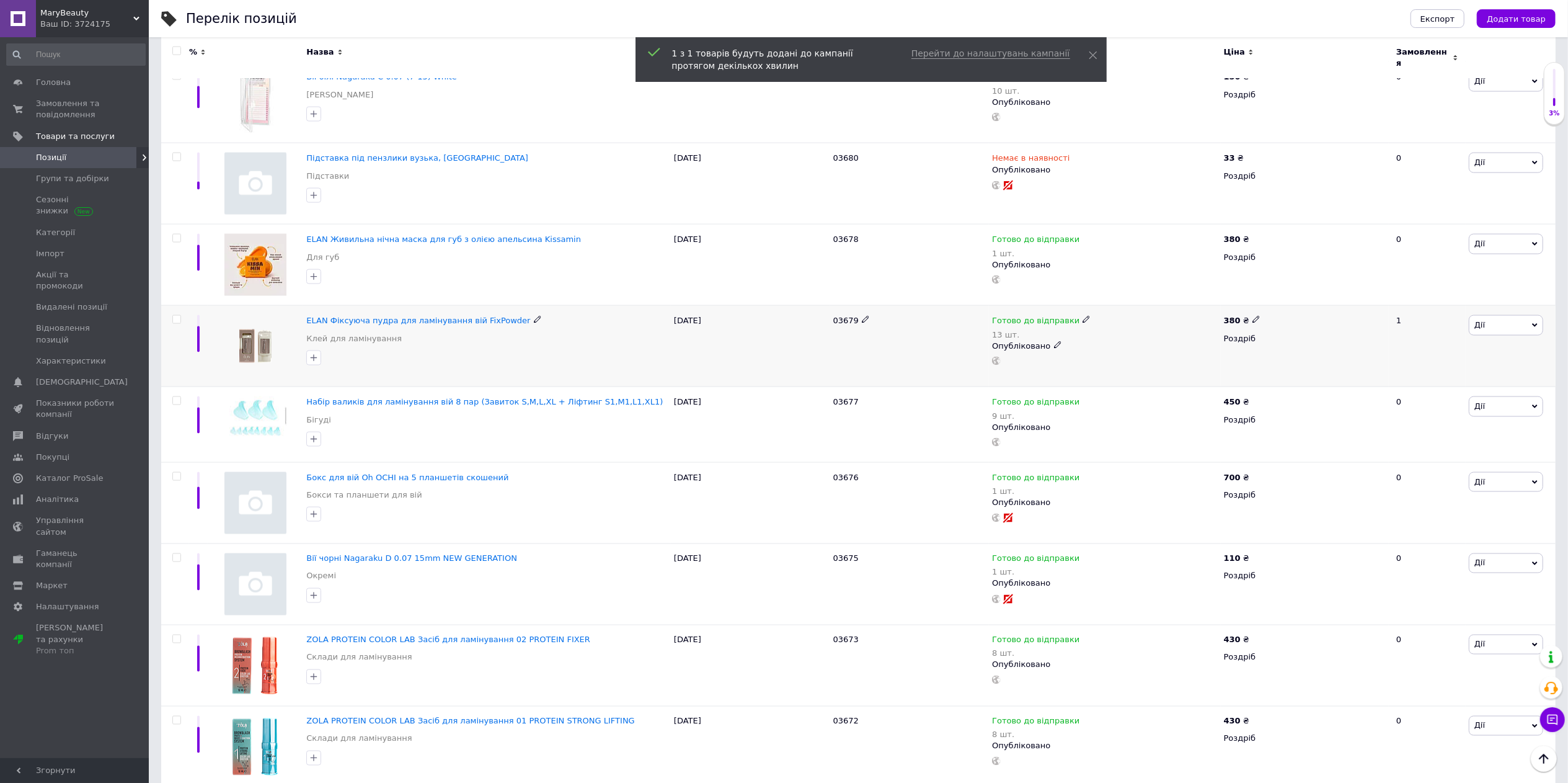
click at [180, 319] on input "checkbox" at bounding box center [176, 320] width 8 height 8
checkbox input "true"
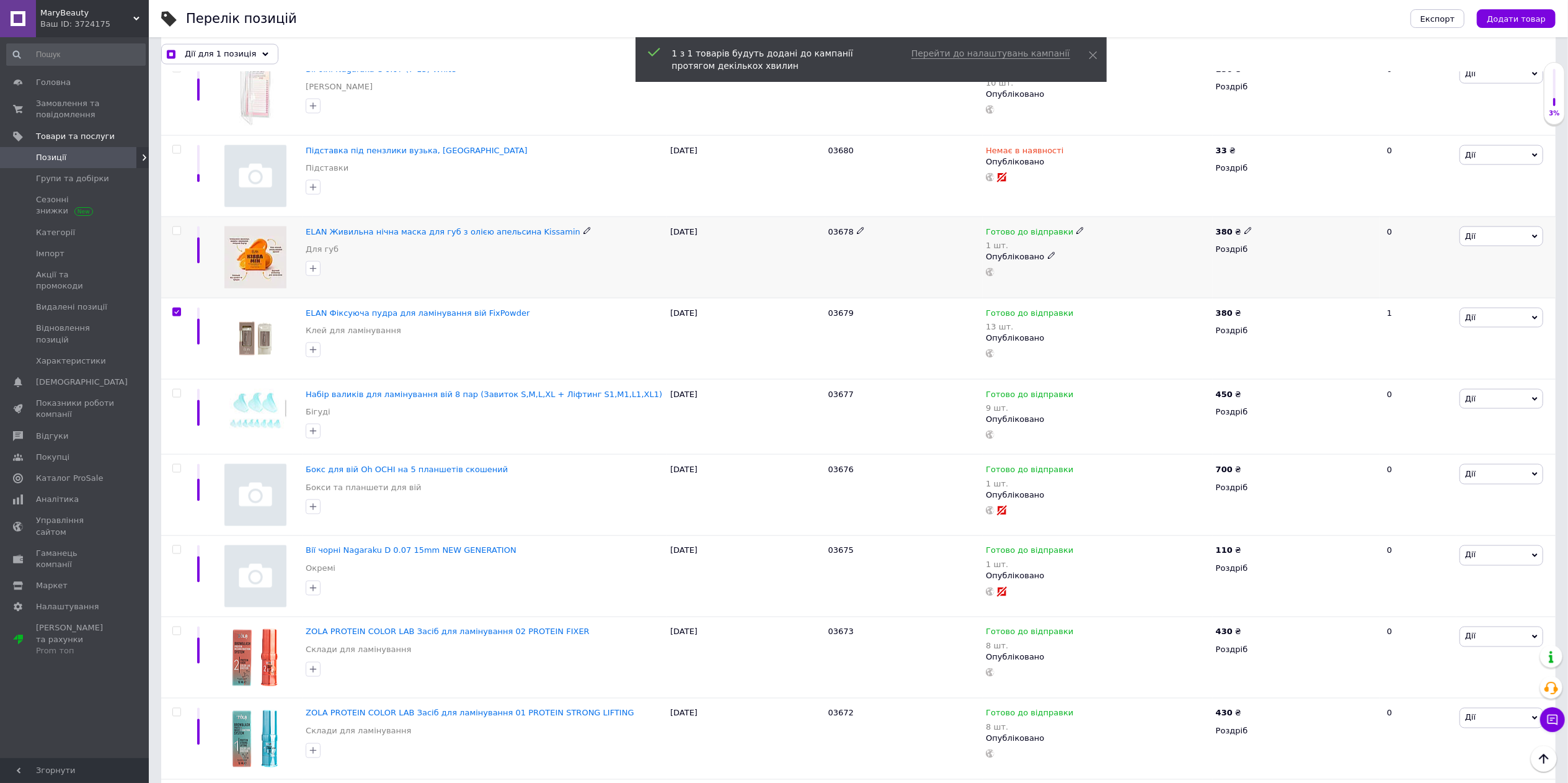
click at [176, 235] on input "checkbox" at bounding box center [176, 231] width 8 height 8
checkbox input "true"
click at [255, 60] on div "Дії для 2 позиції" at bounding box center [218, 54] width 115 height 20
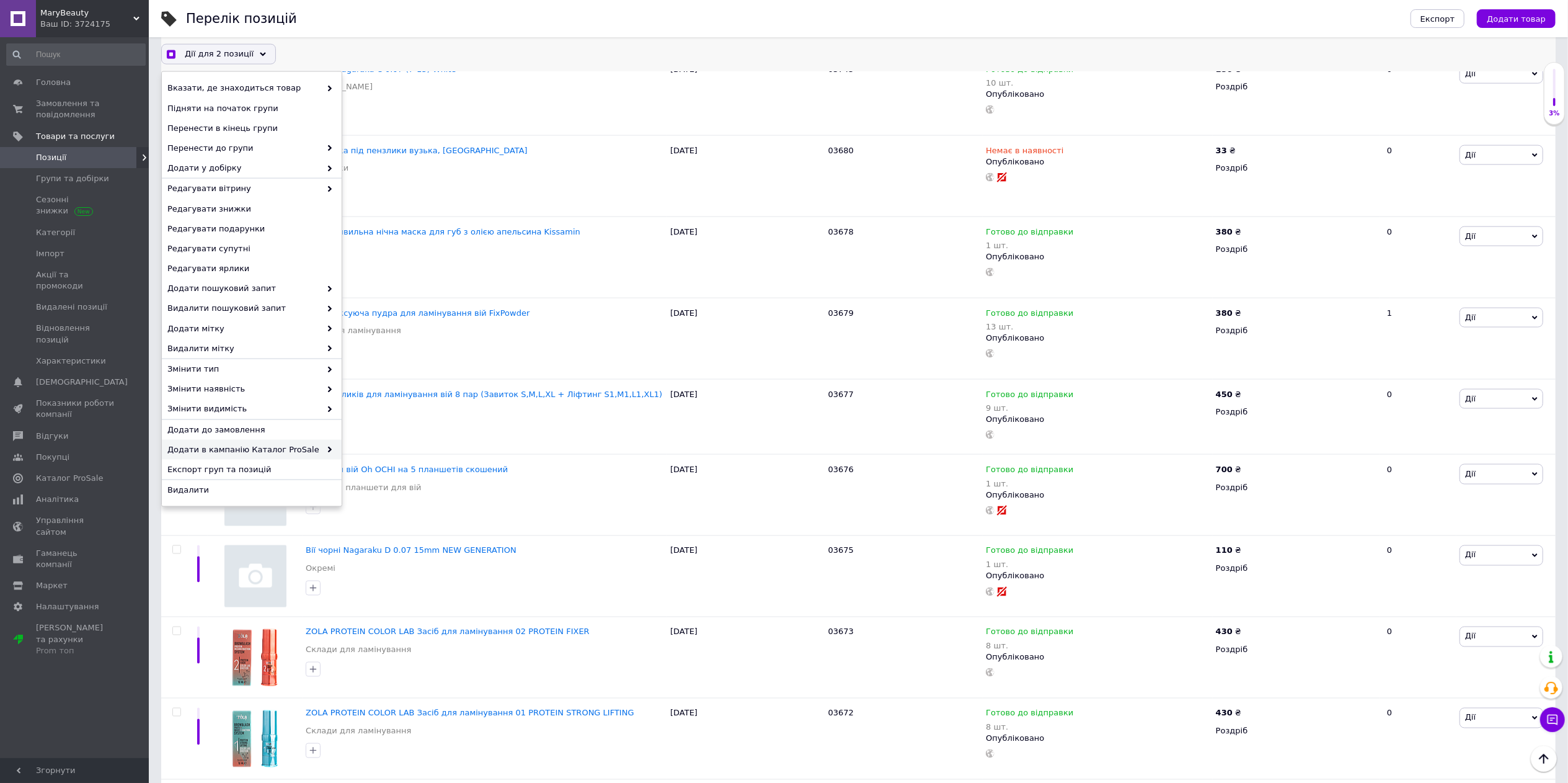
click at [300, 454] on span "Додати в кампанію Каталог ProSale" at bounding box center [244, 449] width 153 height 11
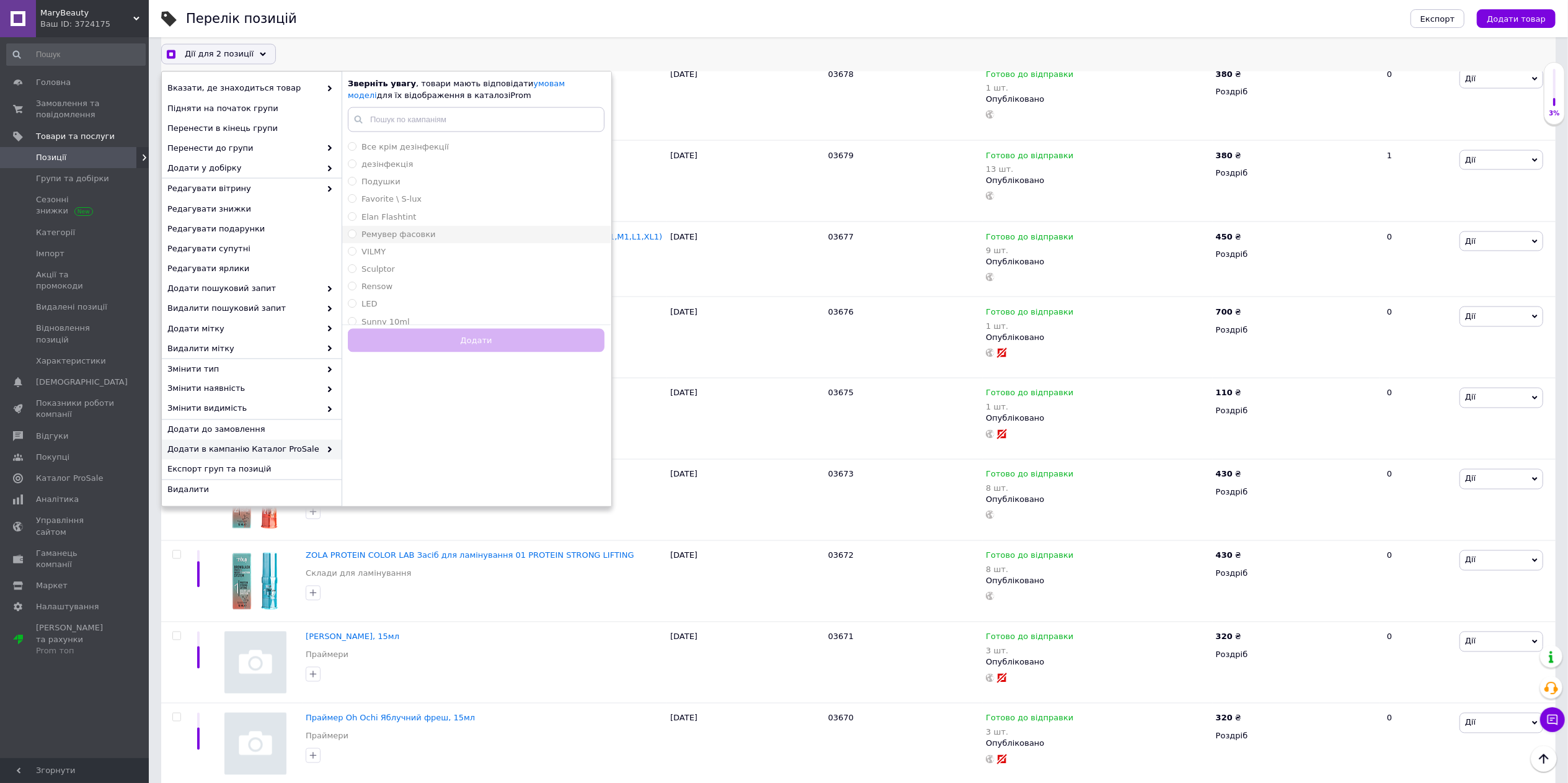
scroll to position [1936, 0]
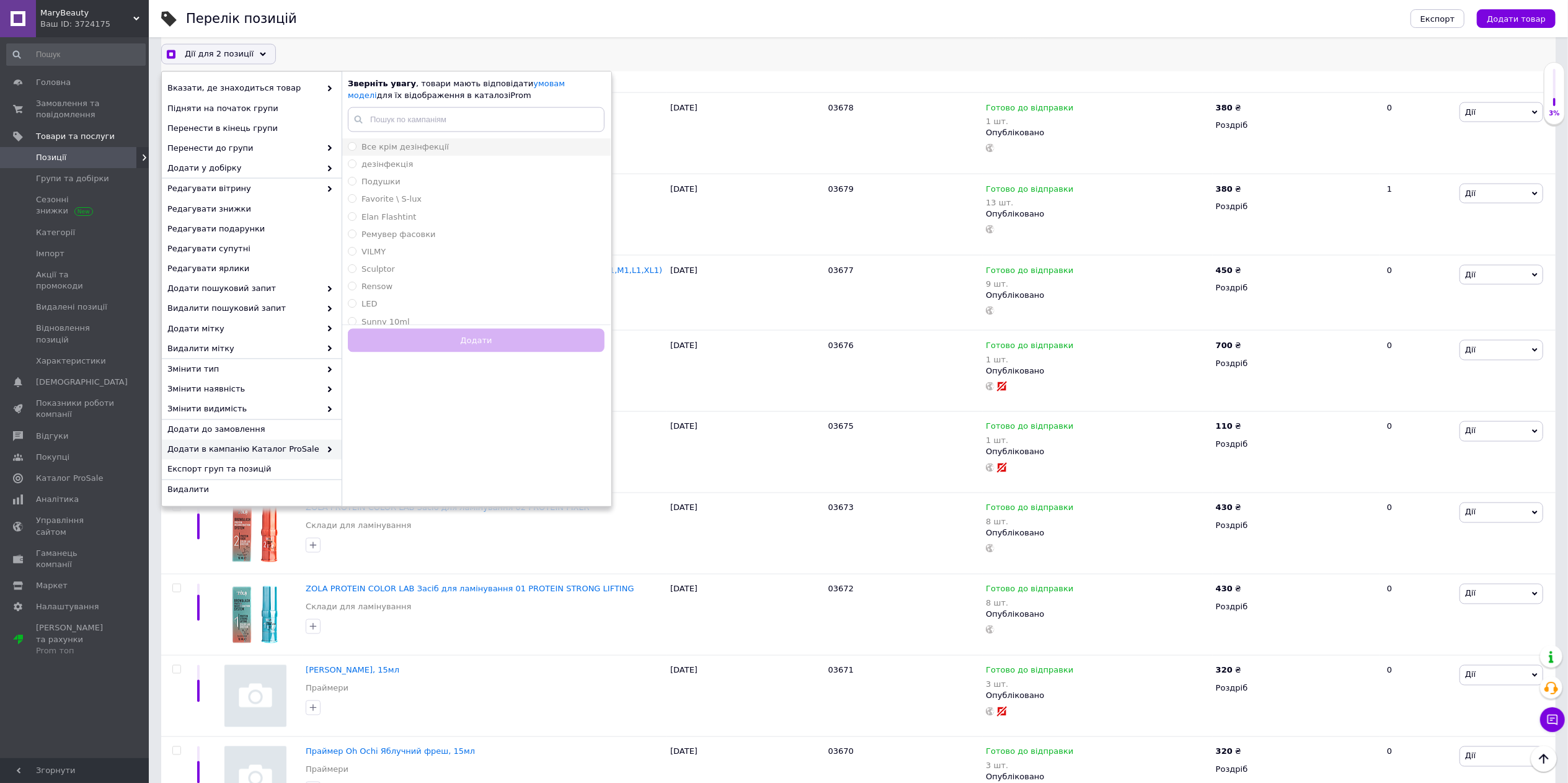
checkbox input "true"
click at [419, 150] on span "Все крім дезінфекції" at bounding box center [404, 147] width 87 height 9
click at [356, 150] on input "Все крім дезінфекції" at bounding box center [352, 146] width 8 height 8
radio input "true"
checkbox input "true"
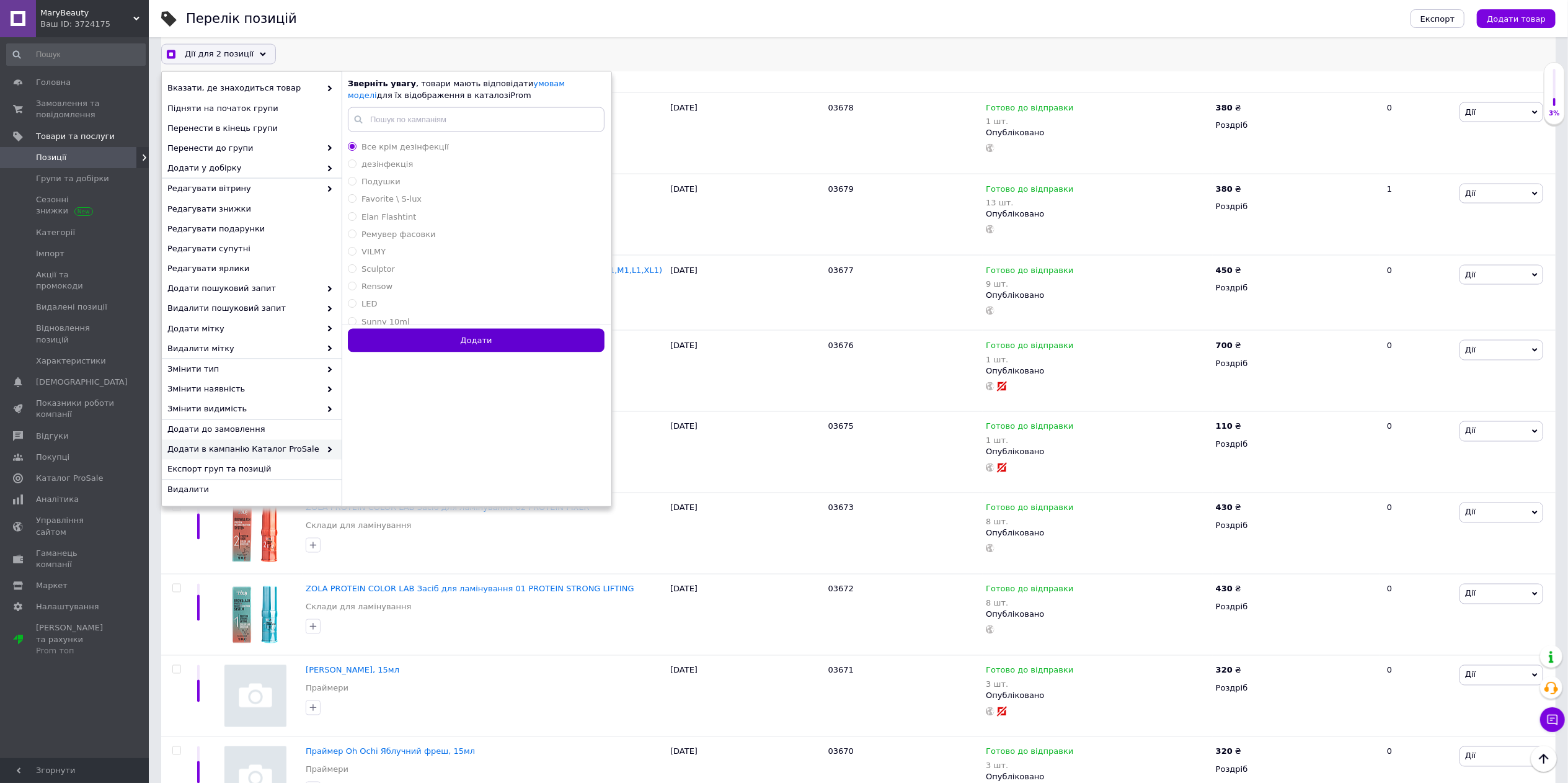
click at [474, 345] on button "Додати" at bounding box center [476, 340] width 257 height 24
radio input "false"
checkbox input "false"
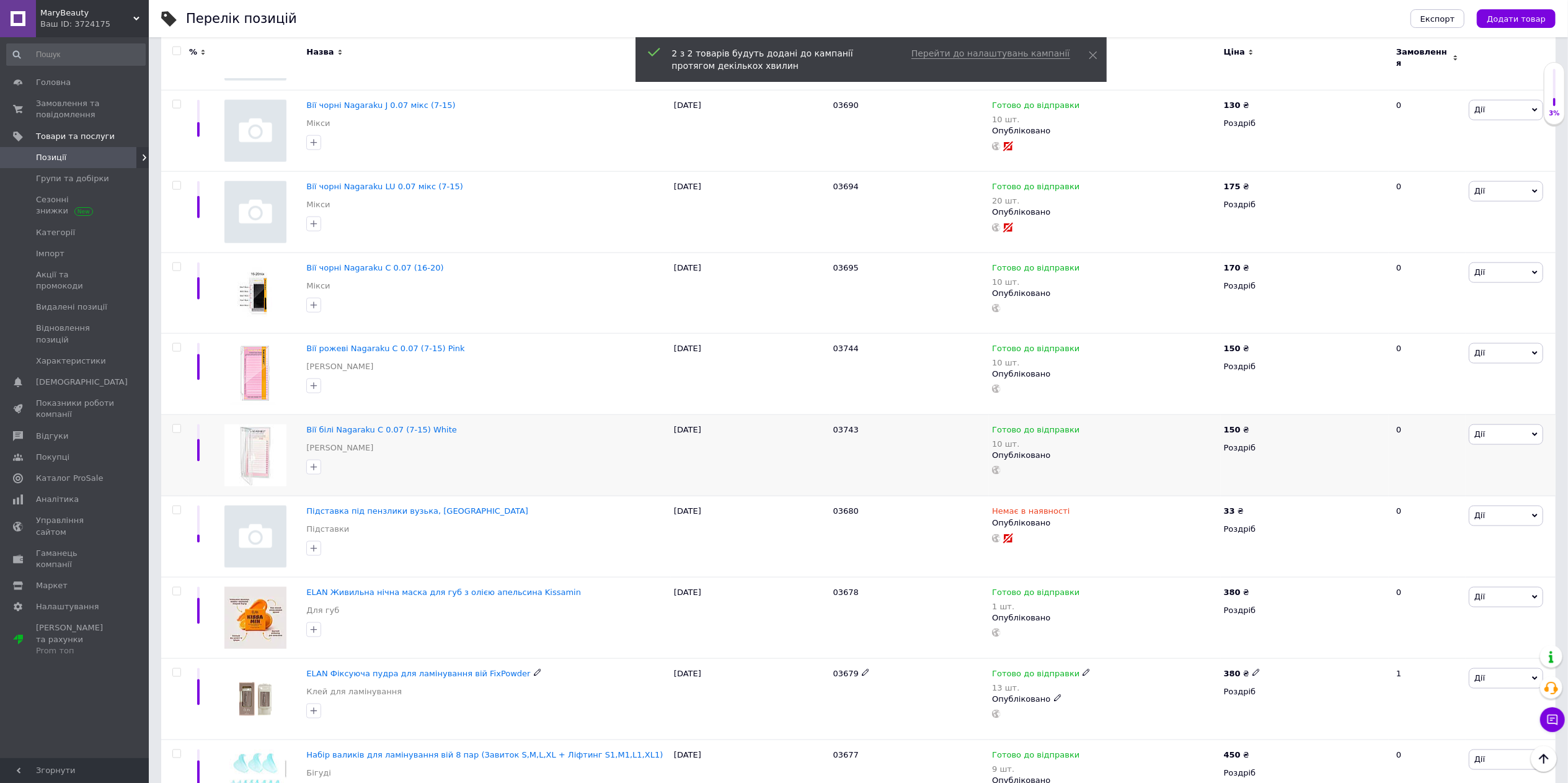
scroll to position [1442, 0]
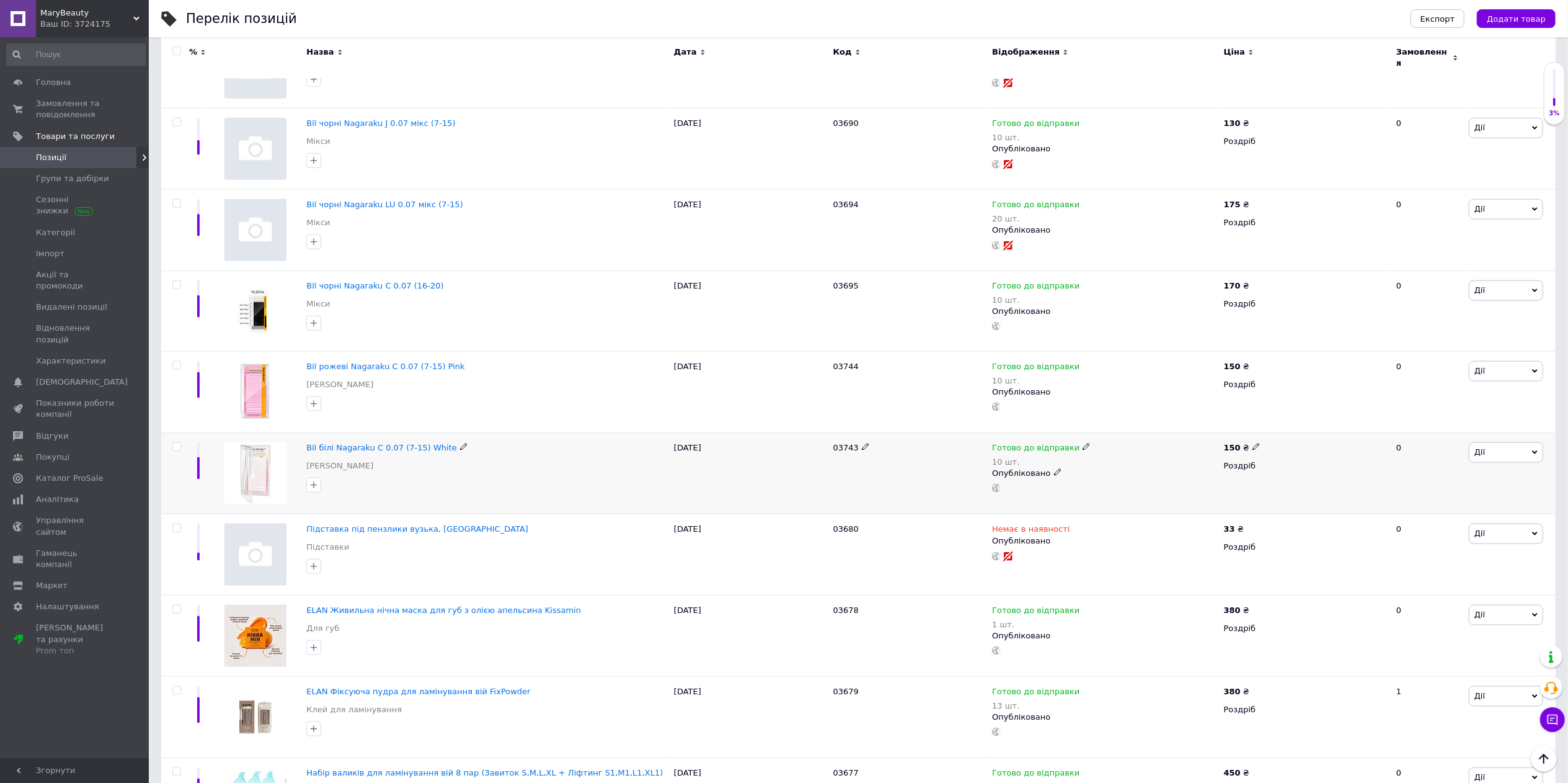
click at [174, 443] on input "checkbox" at bounding box center [176, 446] width 8 height 8
checkbox input "true"
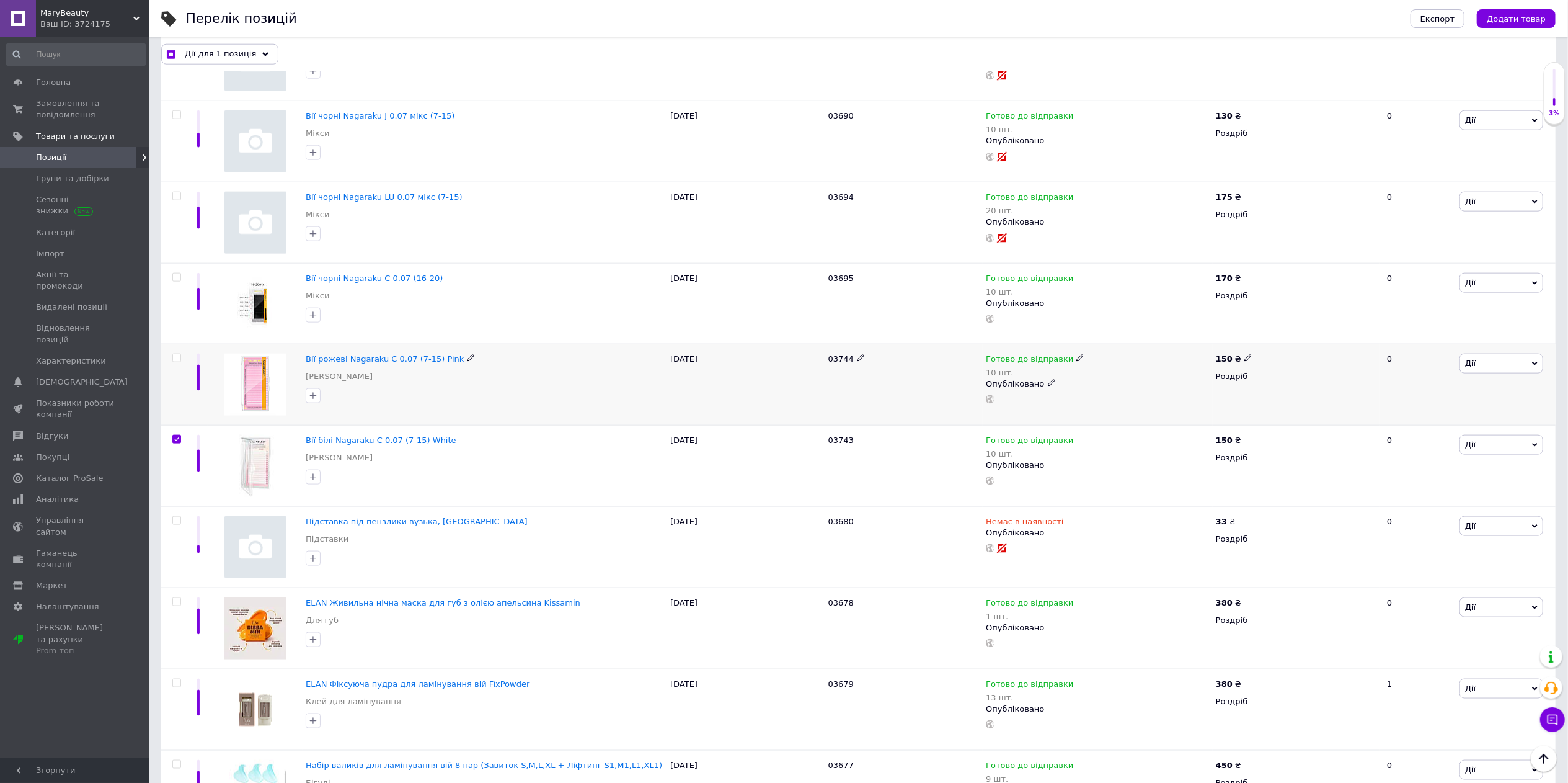
click at [176, 362] on input "checkbox" at bounding box center [176, 358] width 8 height 8
checkbox input "true"
click at [176, 280] on input "checkbox" at bounding box center [176, 277] width 8 height 8
checkbox input "true"
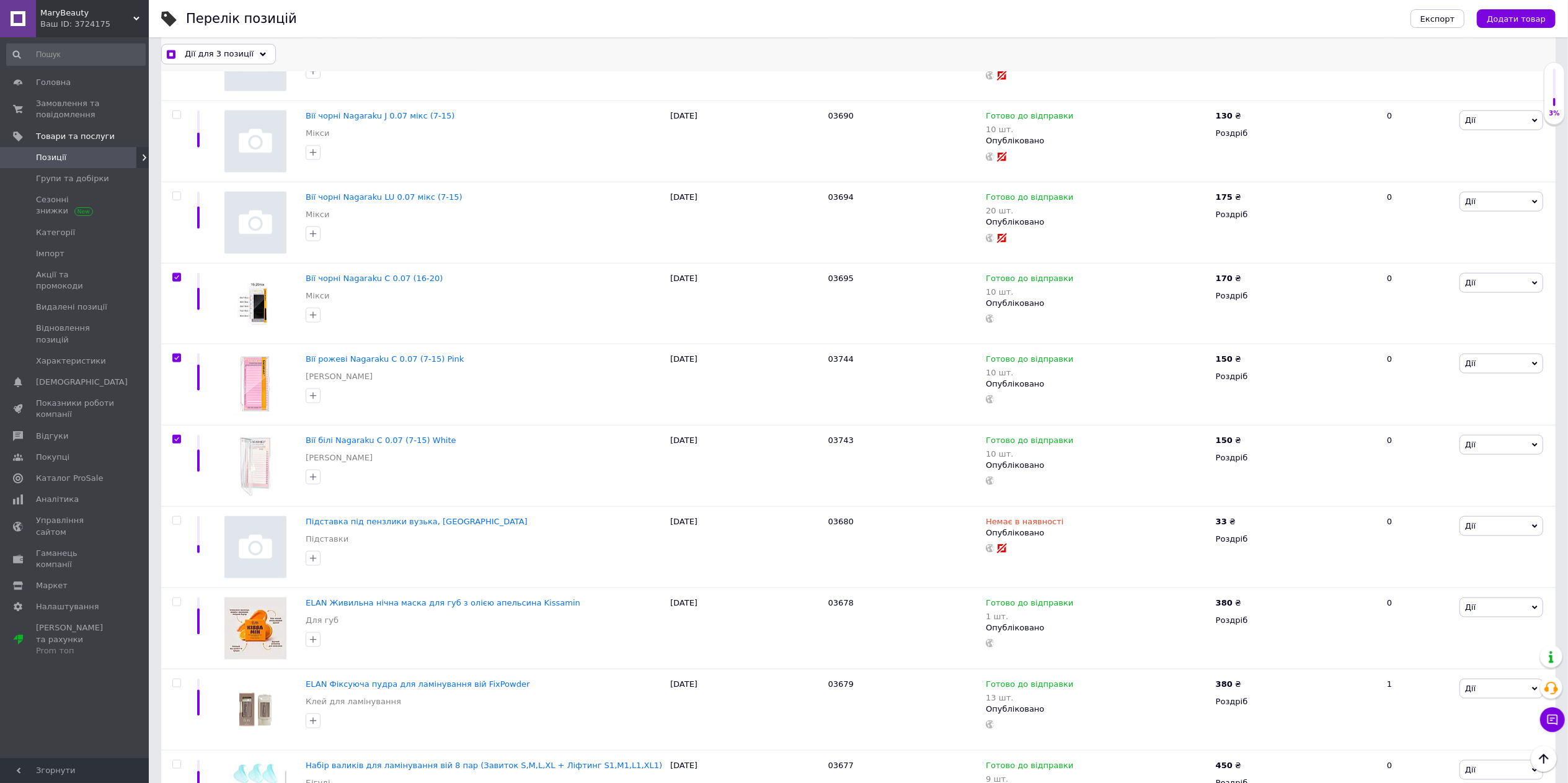
click at [243, 52] on span "Дії для 3 позиції" at bounding box center [219, 54] width 69 height 11
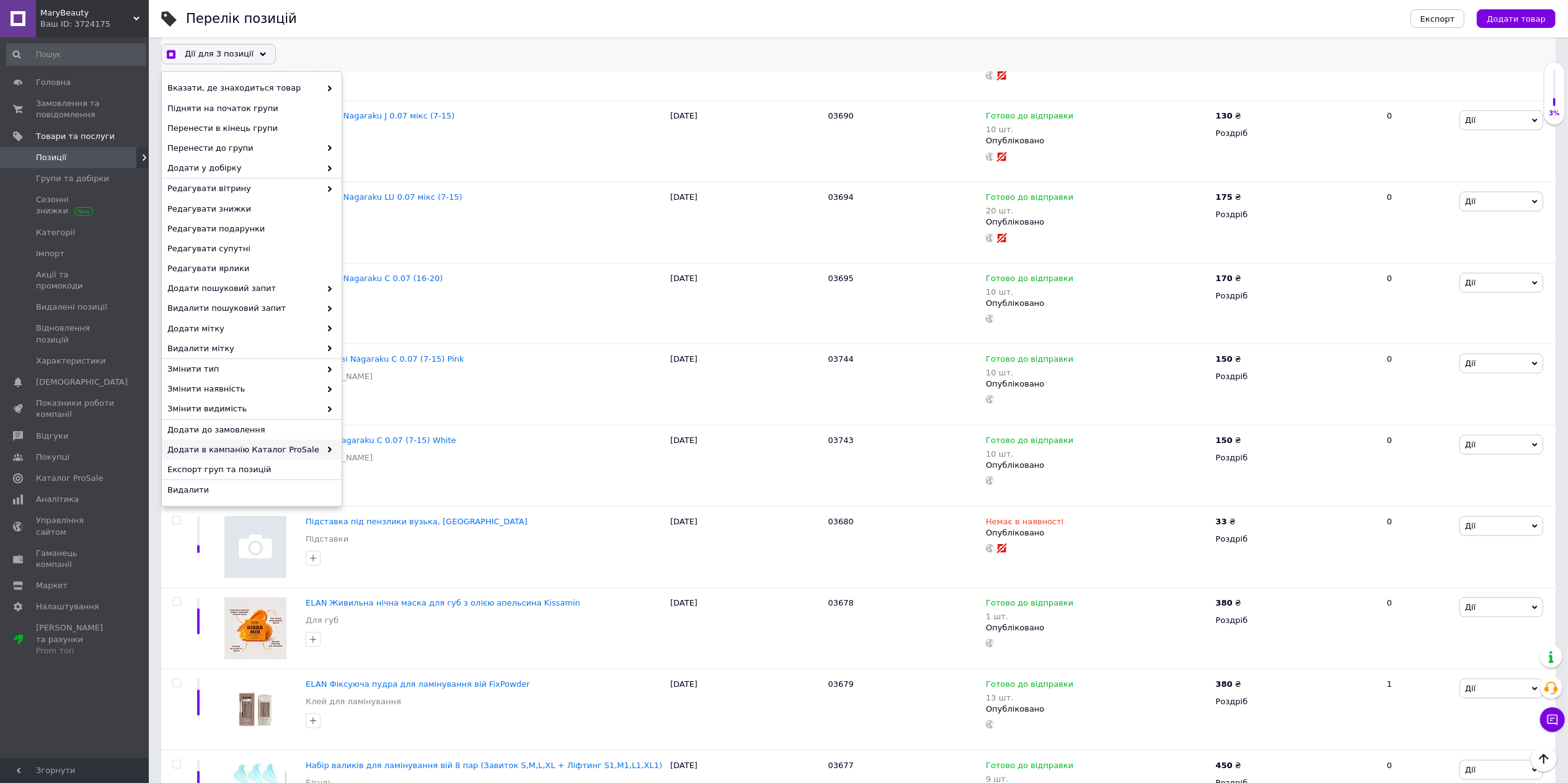
click at [288, 449] on span "Додати в кампанію Каталог ProSale" at bounding box center [244, 449] width 153 height 11
click at [305, 454] on span "Додати в кампанію Каталог ProSale" at bounding box center [244, 449] width 153 height 11
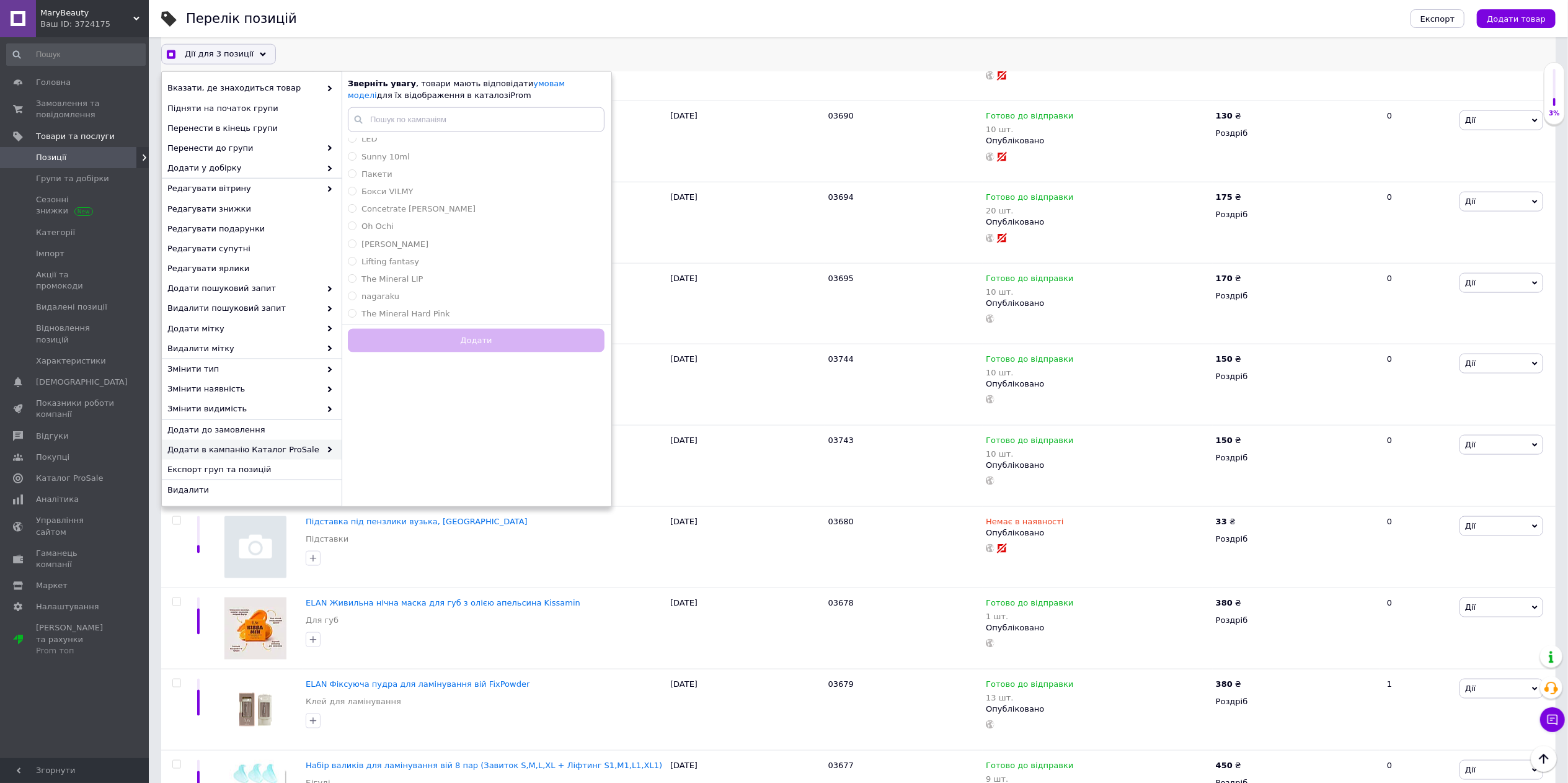
scroll to position [181, 0]
checkbox input "true"
click at [405, 277] on div "nagaraku" at bounding box center [476, 280] width 257 height 11
click at [465, 335] on button "Додати" at bounding box center [476, 340] width 257 height 24
radio input "false"
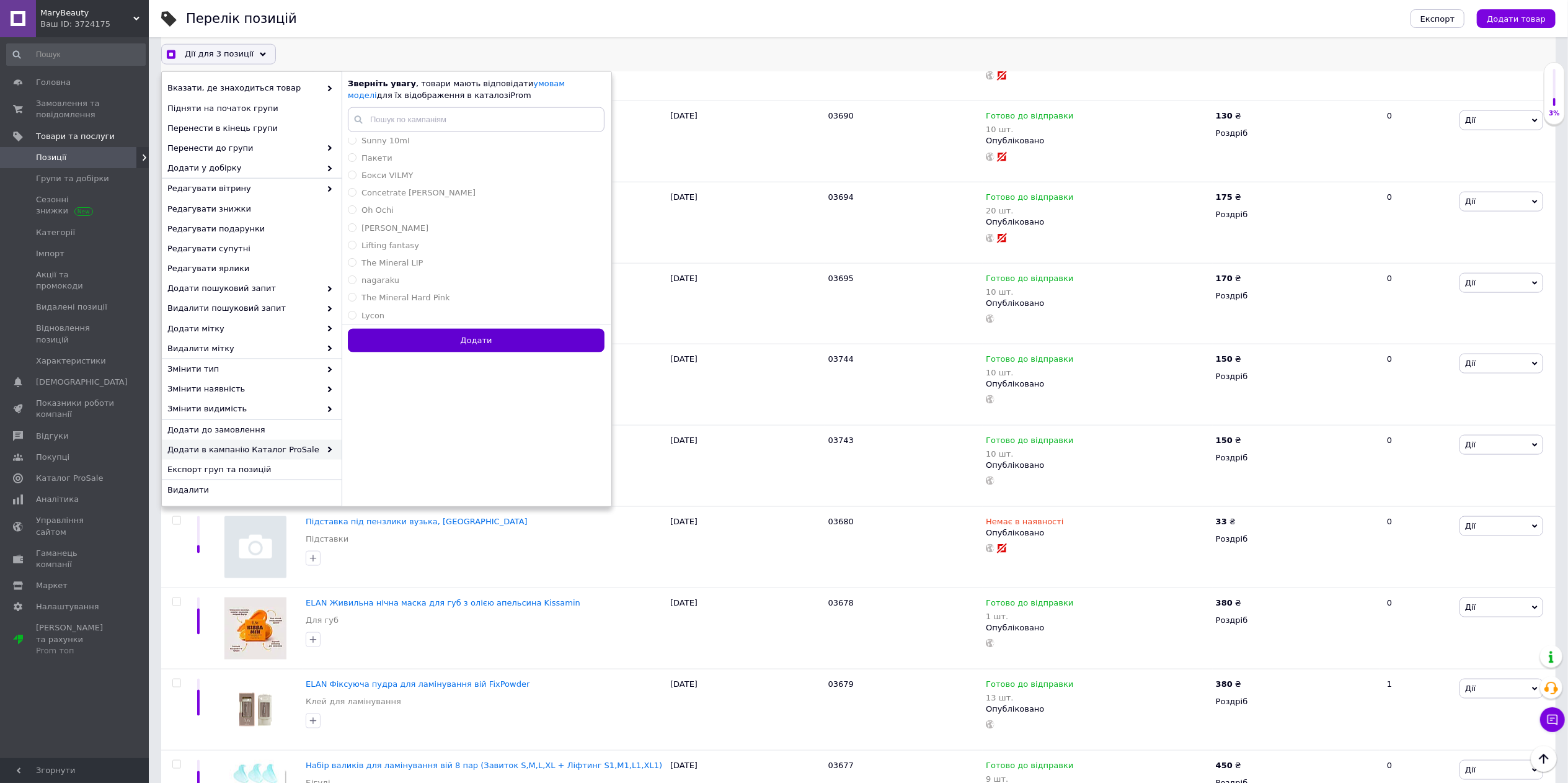
checkbox input "true"
checkbox input "false"
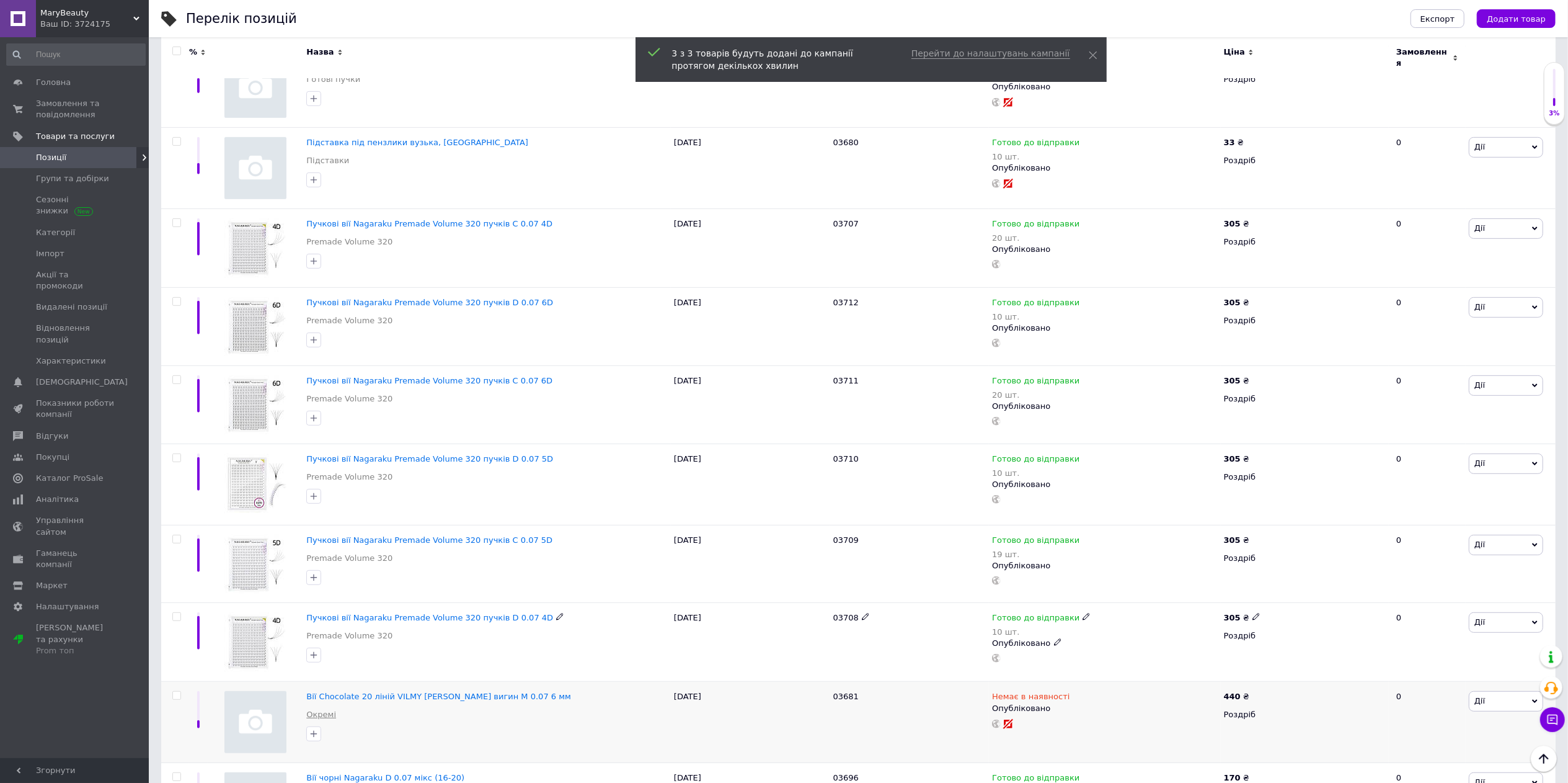
scroll to position [449, 0]
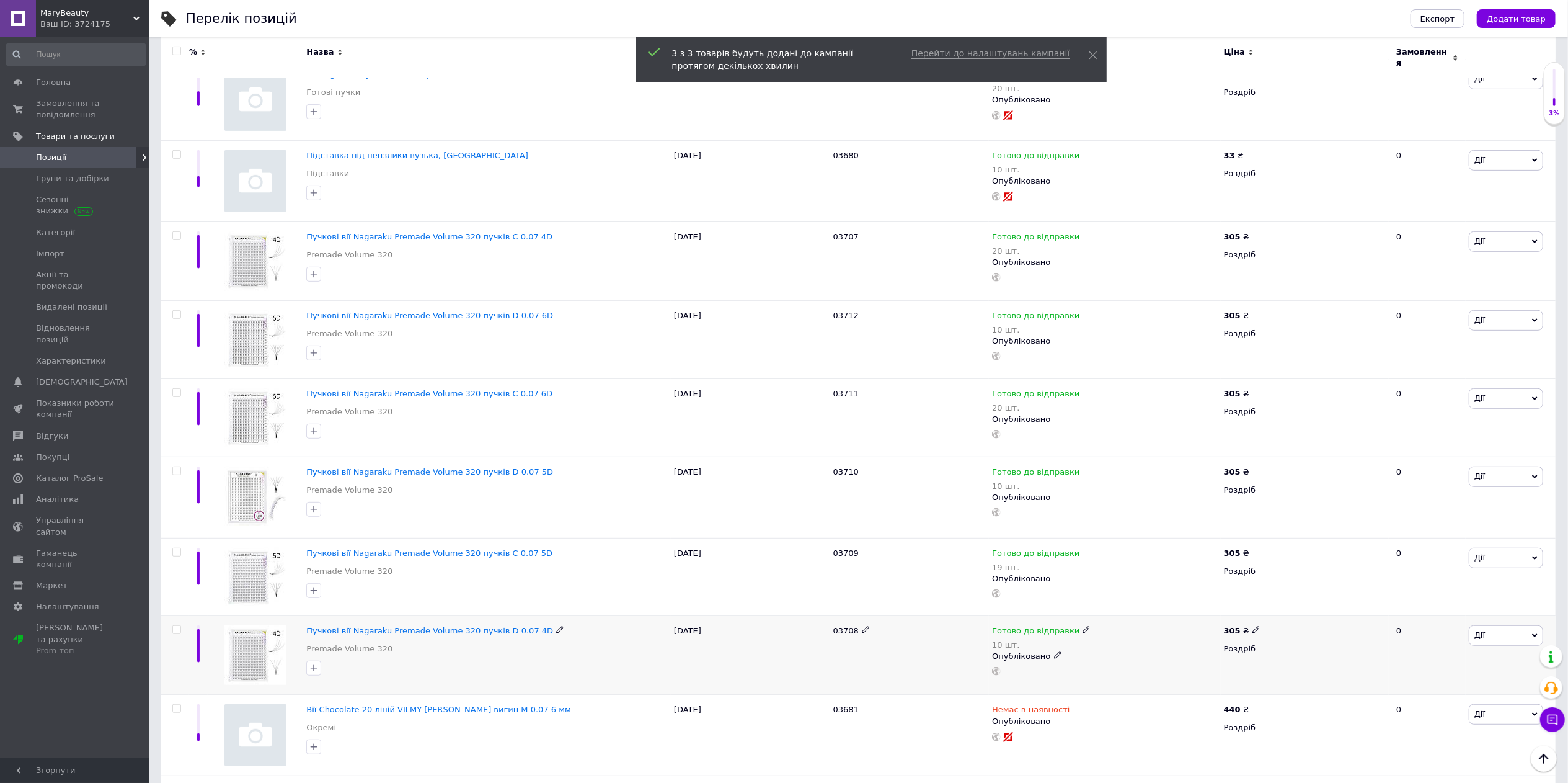
click at [177, 626] on input "checkbox" at bounding box center [176, 630] width 8 height 8
checkbox input "true"
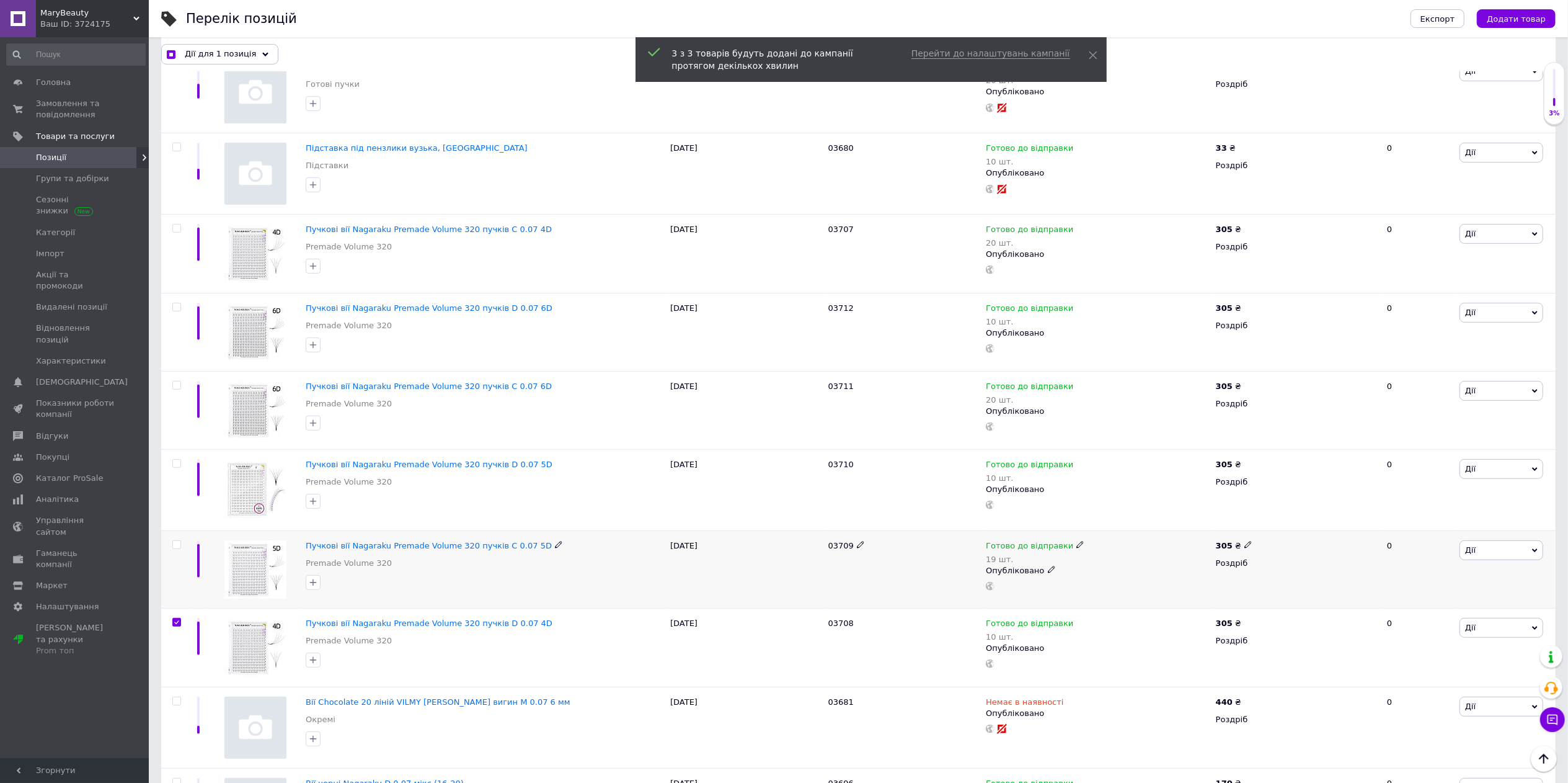
click at [174, 548] on input "checkbox" at bounding box center [176, 545] width 8 height 8
checkbox input "true"
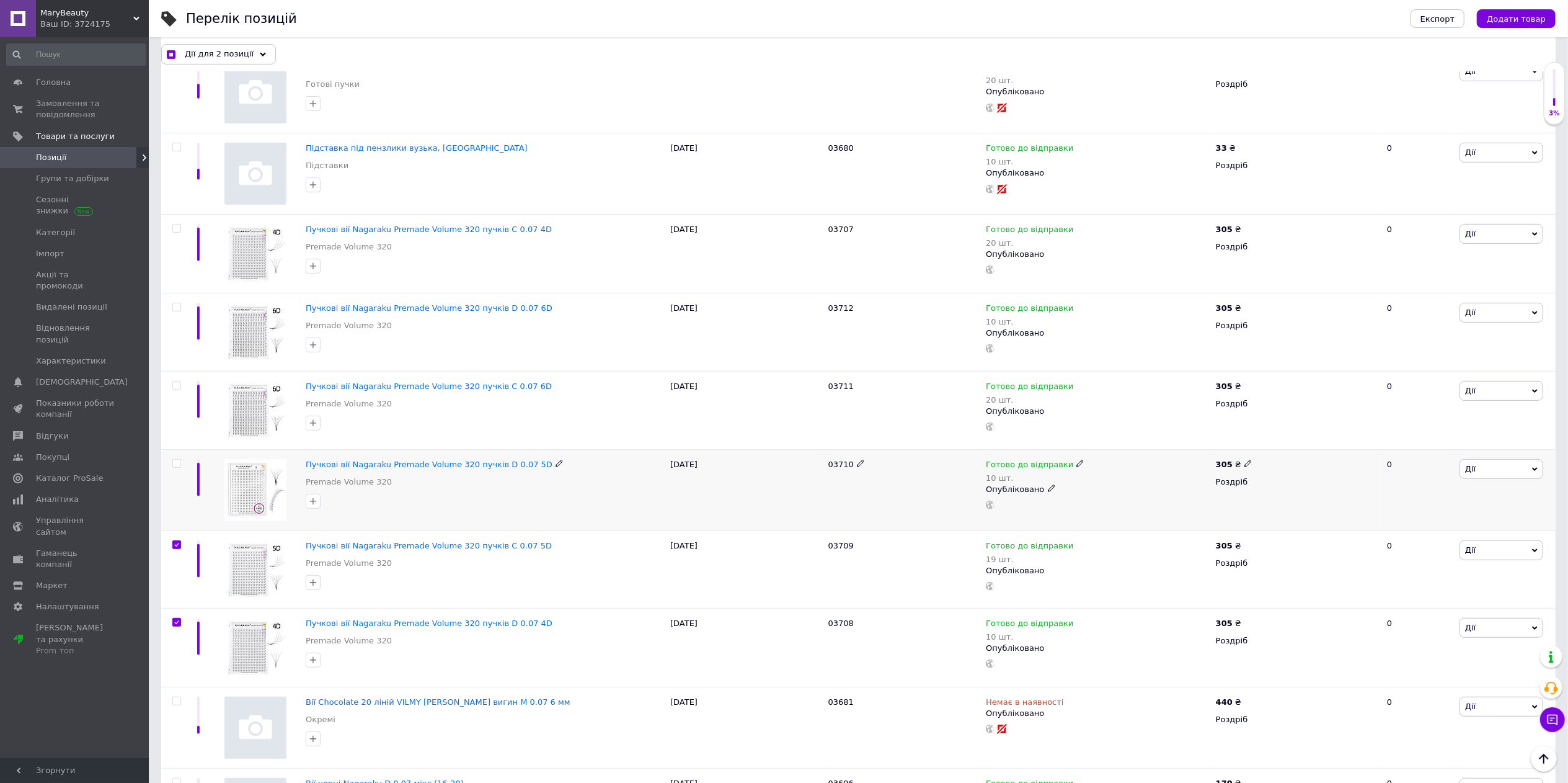
click at [176, 468] on input "checkbox" at bounding box center [176, 463] width 8 height 8
checkbox input "true"
click at [177, 389] on input "checkbox" at bounding box center [176, 385] width 8 height 8
checkbox input "true"
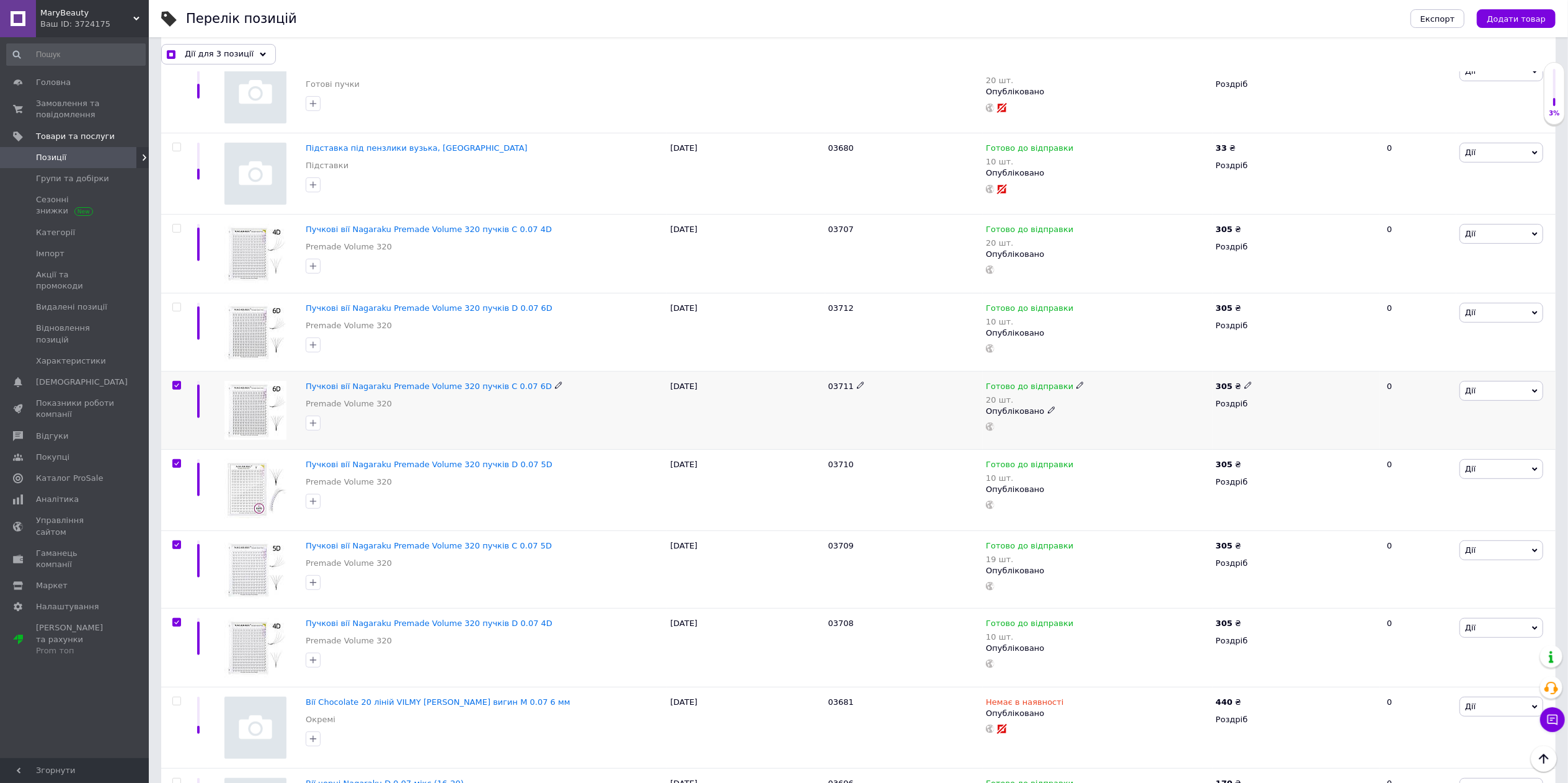
checkbox input "true"
click at [177, 308] on input "checkbox" at bounding box center [176, 307] width 8 height 8
checkbox input "true"
click at [172, 232] on input "checkbox" at bounding box center [176, 228] width 8 height 8
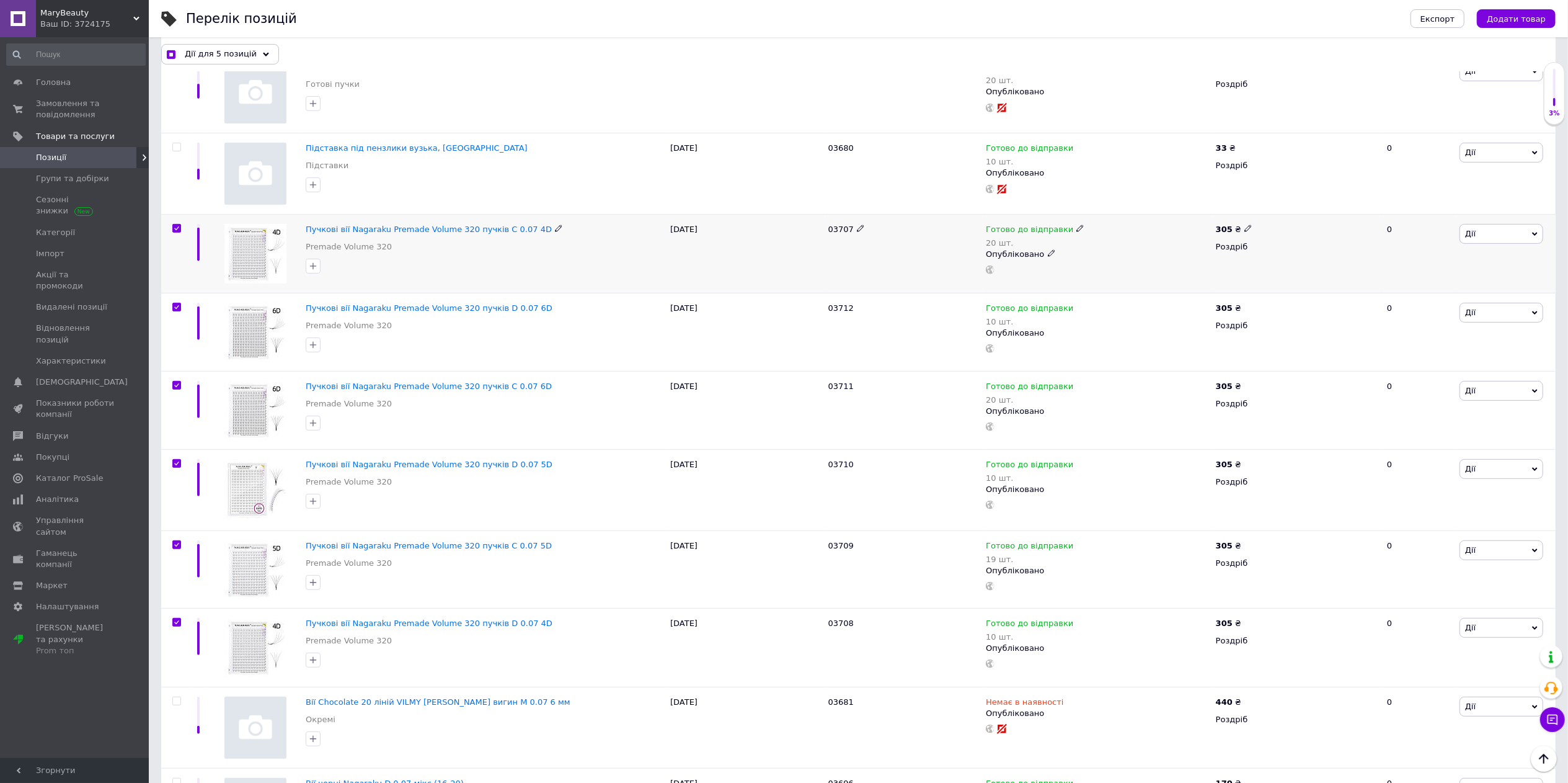
checkbox input "true"
click at [247, 51] on span "Дії для 6 позицій" at bounding box center [220, 54] width 72 height 11
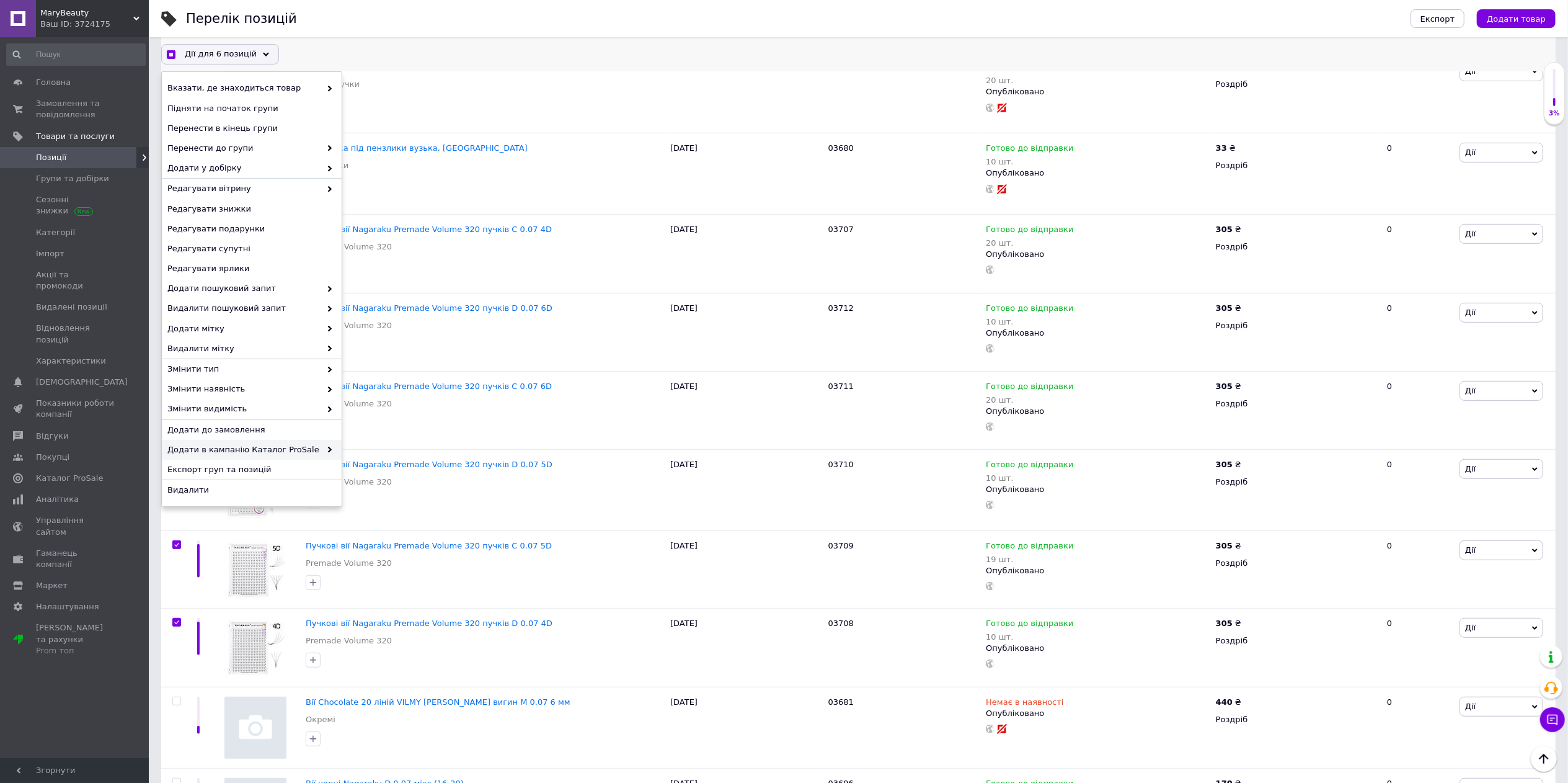
click at [288, 448] on span "Додати в кампанію Каталог ProSale" at bounding box center [244, 449] width 153 height 11
click at [301, 448] on span "Додати в кампанію Каталог ProSale" at bounding box center [244, 449] width 153 height 11
checkbox input "true"
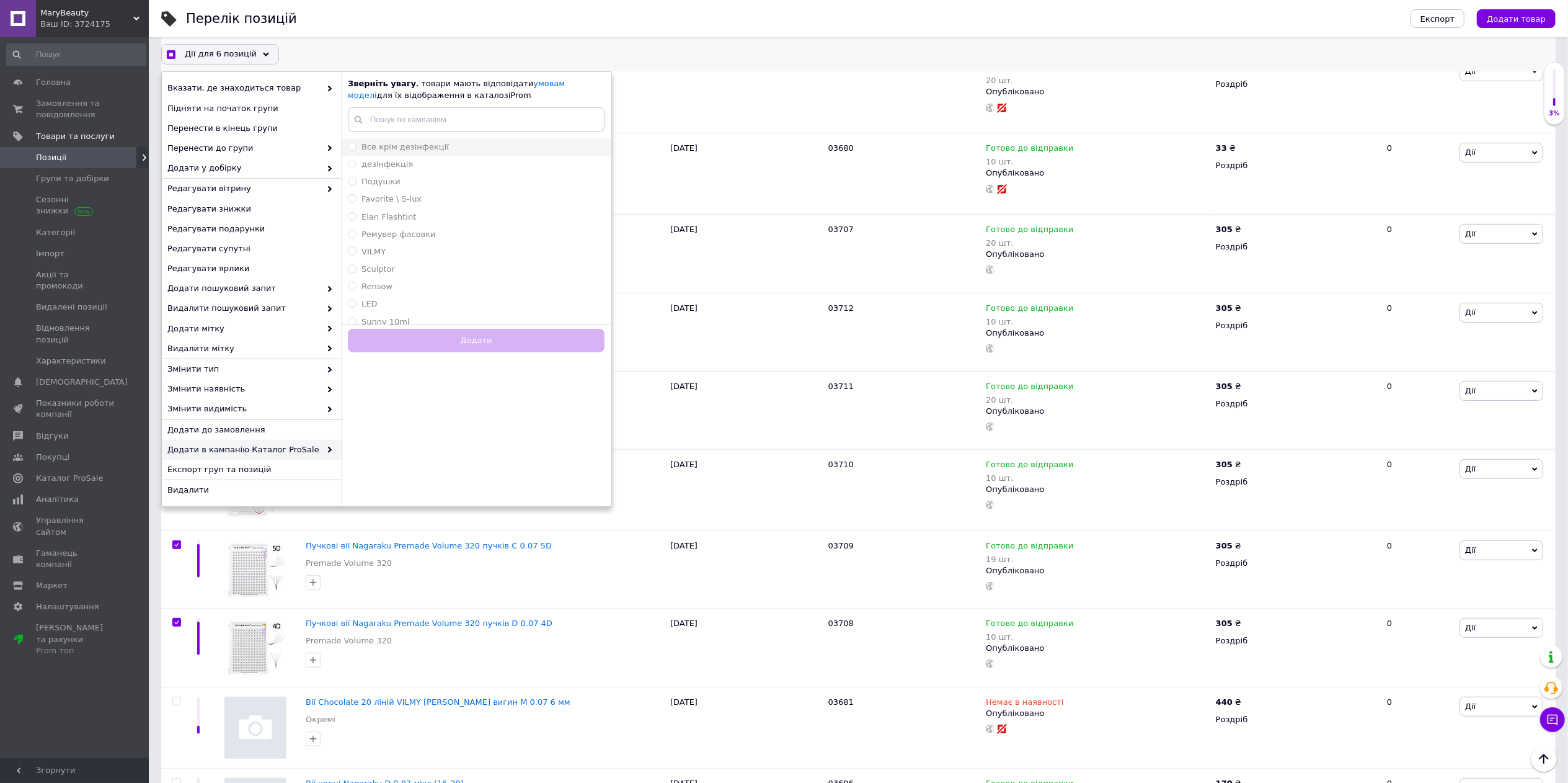
click at [413, 148] on span "Все крім дезінфекції" at bounding box center [404, 147] width 87 height 9
click at [356, 148] on input "Все крім дезінфекції" at bounding box center [352, 146] width 8 height 8
radio input "true"
checkbox input "true"
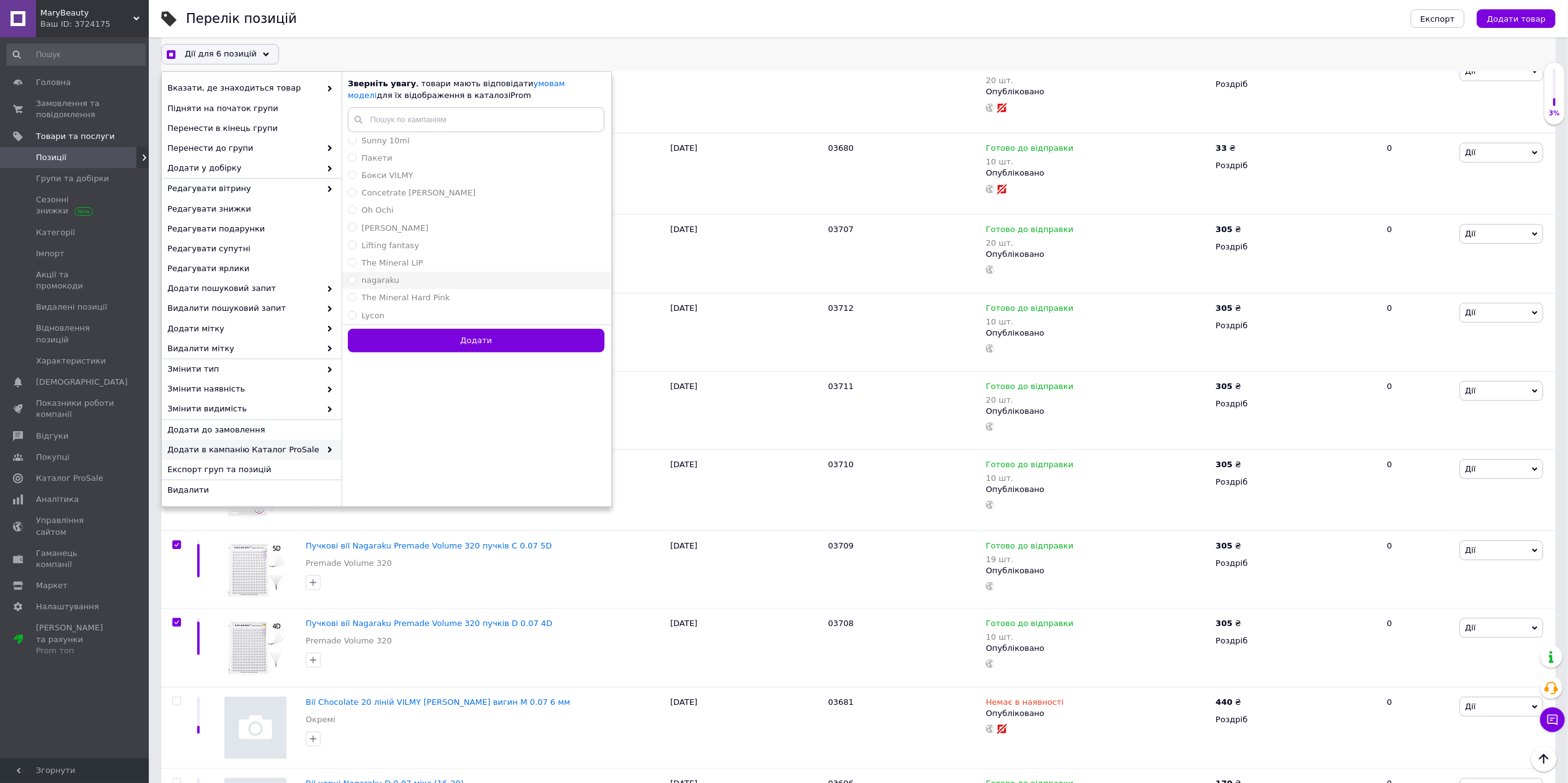
click at [410, 277] on div "nagaraku" at bounding box center [476, 280] width 257 height 11
radio input "false"
click at [455, 342] on button "Додати" at bounding box center [476, 340] width 257 height 24
radio input "false"
checkbox input "true"
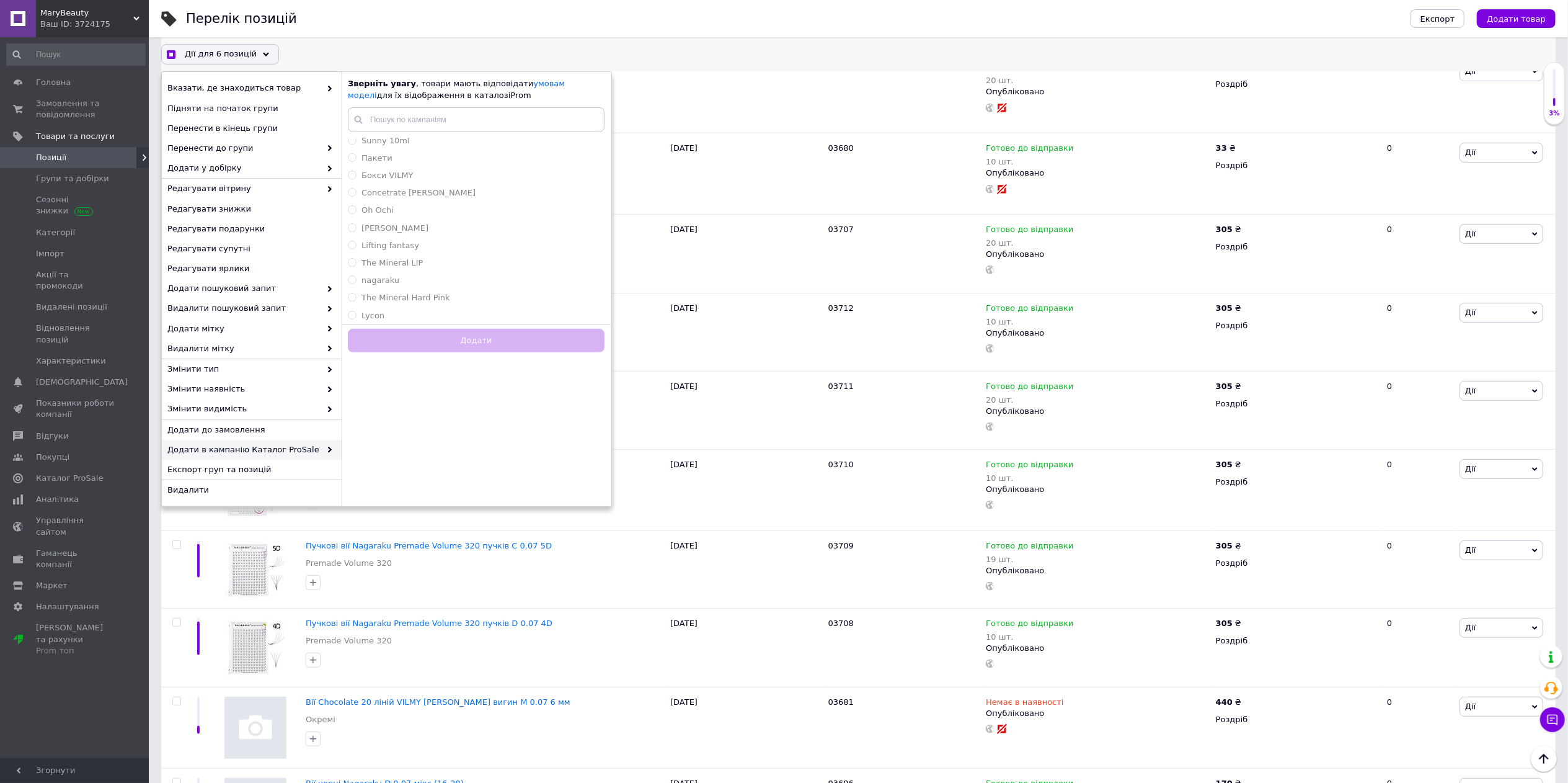
checkbox input "false"
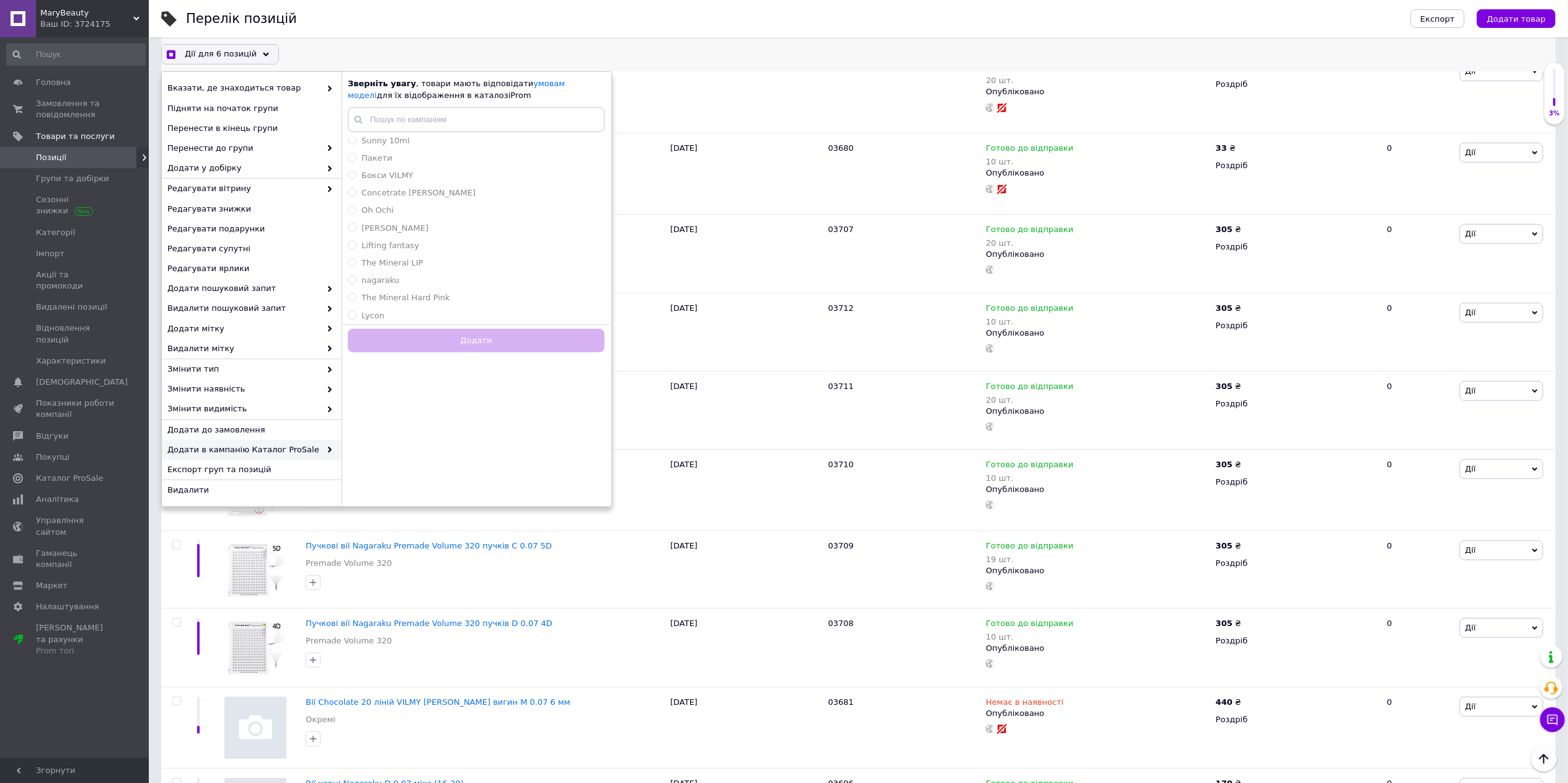
checkbox input "false"
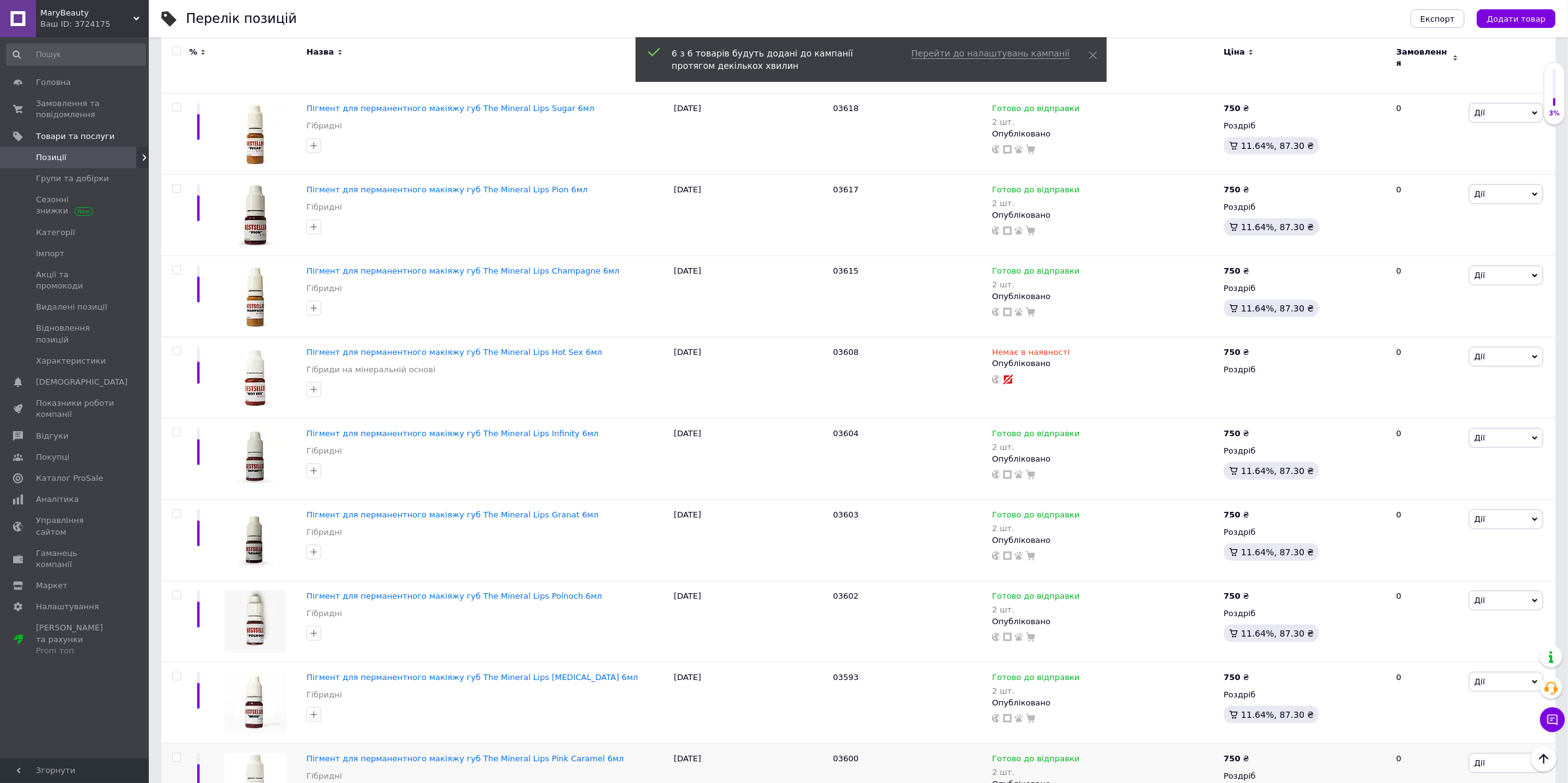
scroll to position [7642, 0]
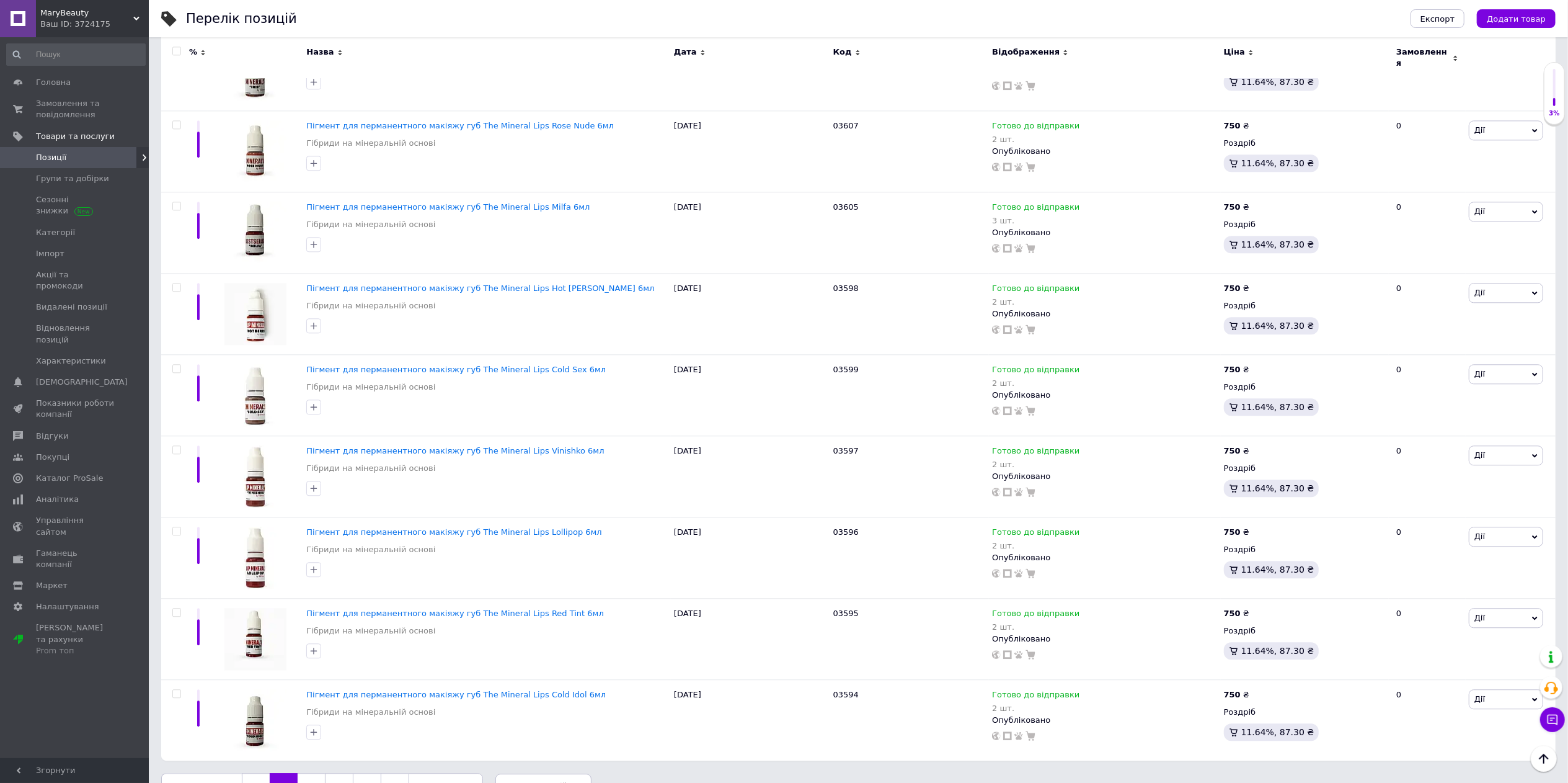
click at [252, 773] on link "1" at bounding box center [255, 785] width 28 height 26
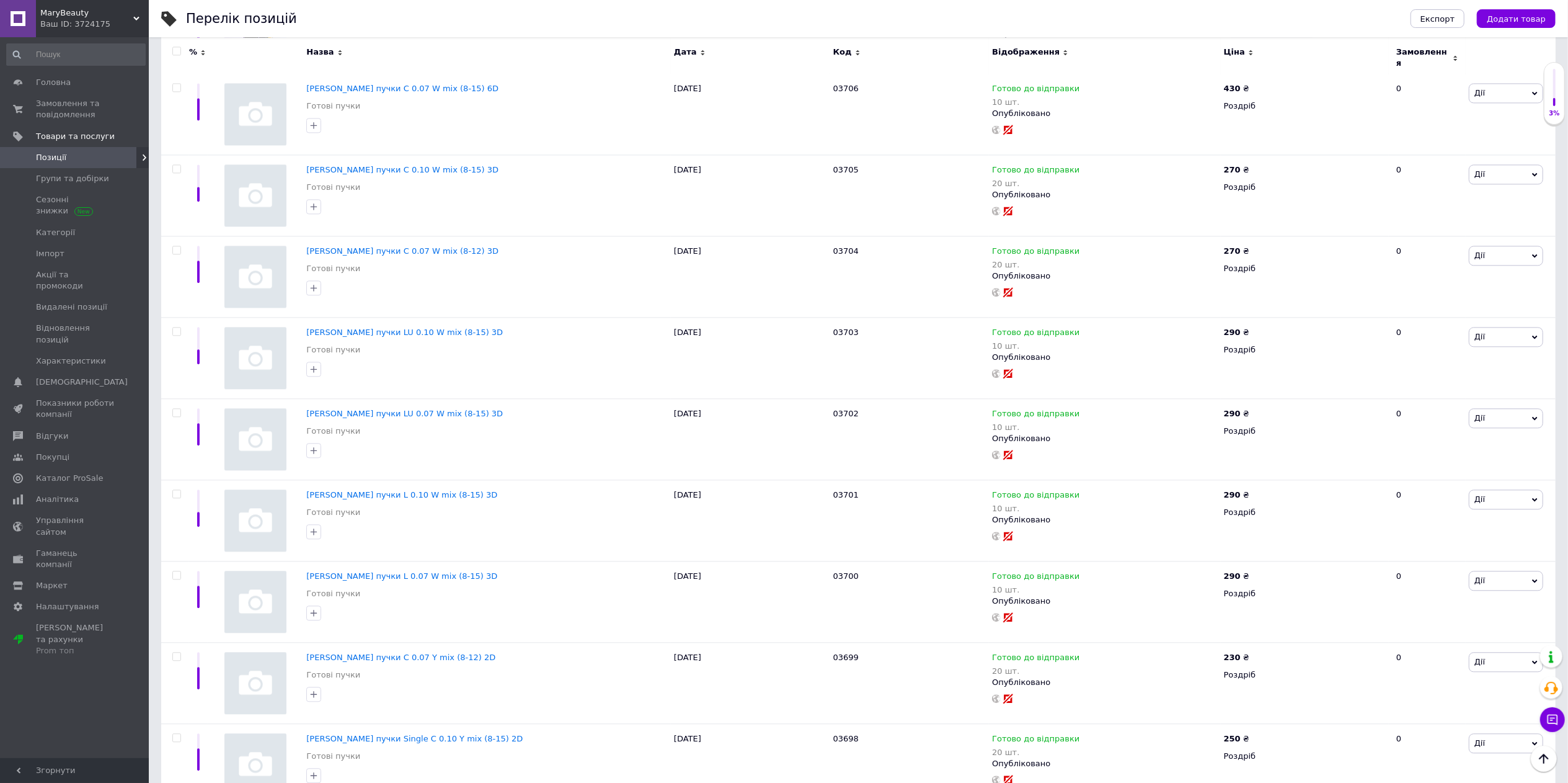
scroll to position [7618, 0]
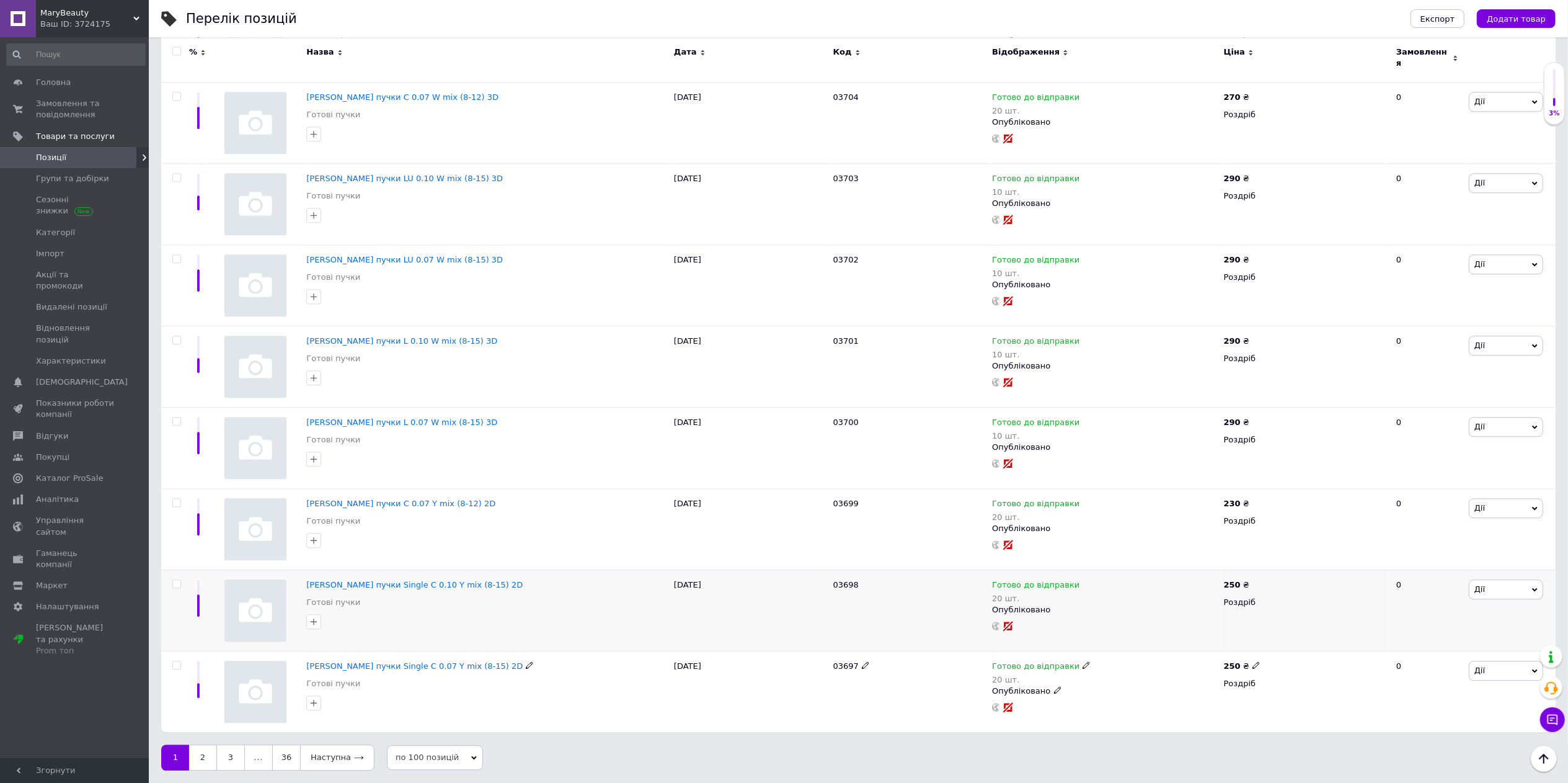
drag, startPoint x: 177, startPoint y: 665, endPoint x: 172, endPoint y: 647, distance: 18.7
click at [177, 665] on input "checkbox" at bounding box center [176, 665] width 8 height 8
checkbox input "true"
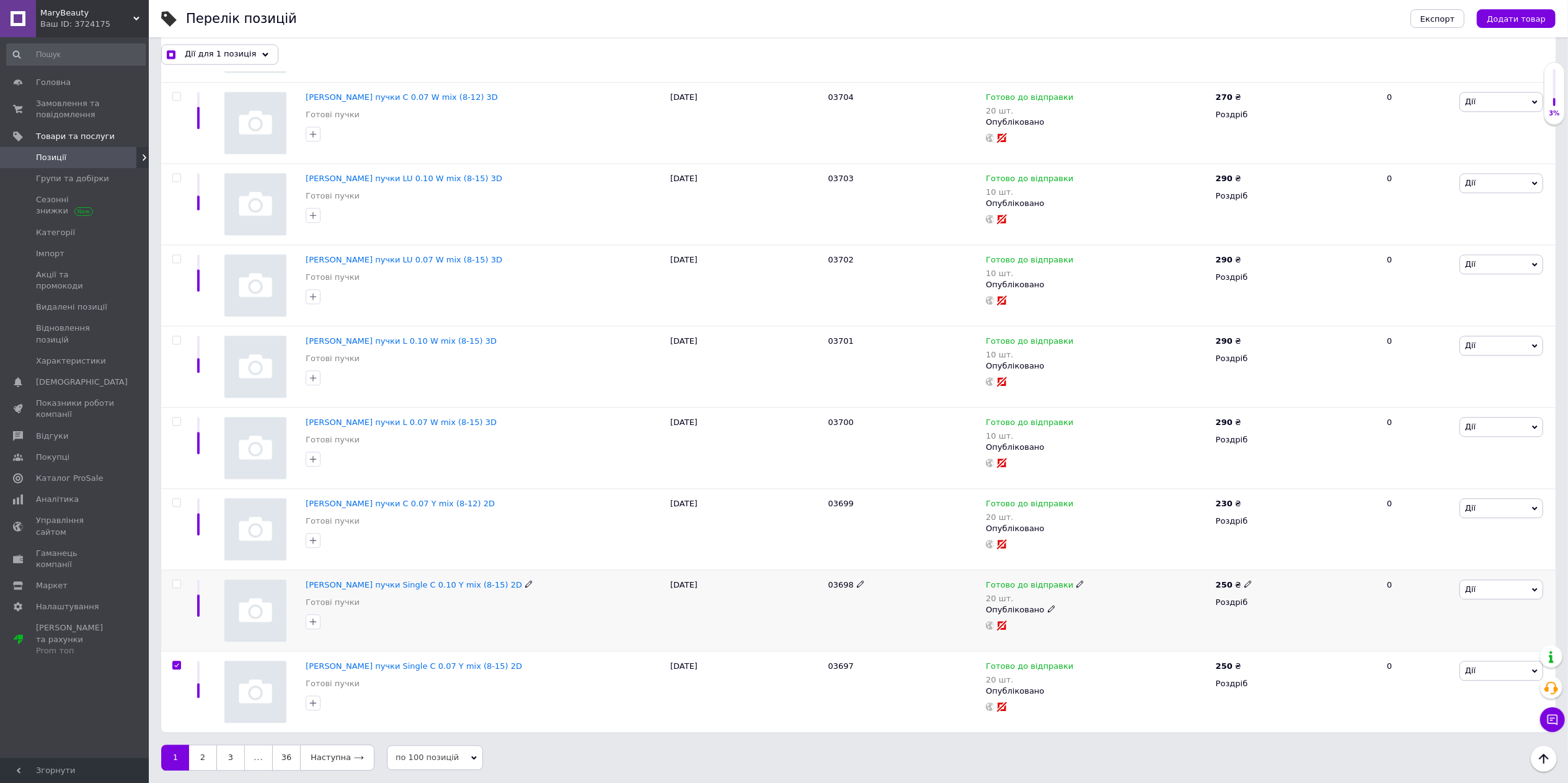
click at [174, 580] on span at bounding box center [177, 584] width 9 height 9
click at [174, 580] on input "checkbox" at bounding box center [176, 583] width 8 height 8
checkbox input "true"
click at [180, 498] on input "checkbox" at bounding box center [176, 502] width 8 height 8
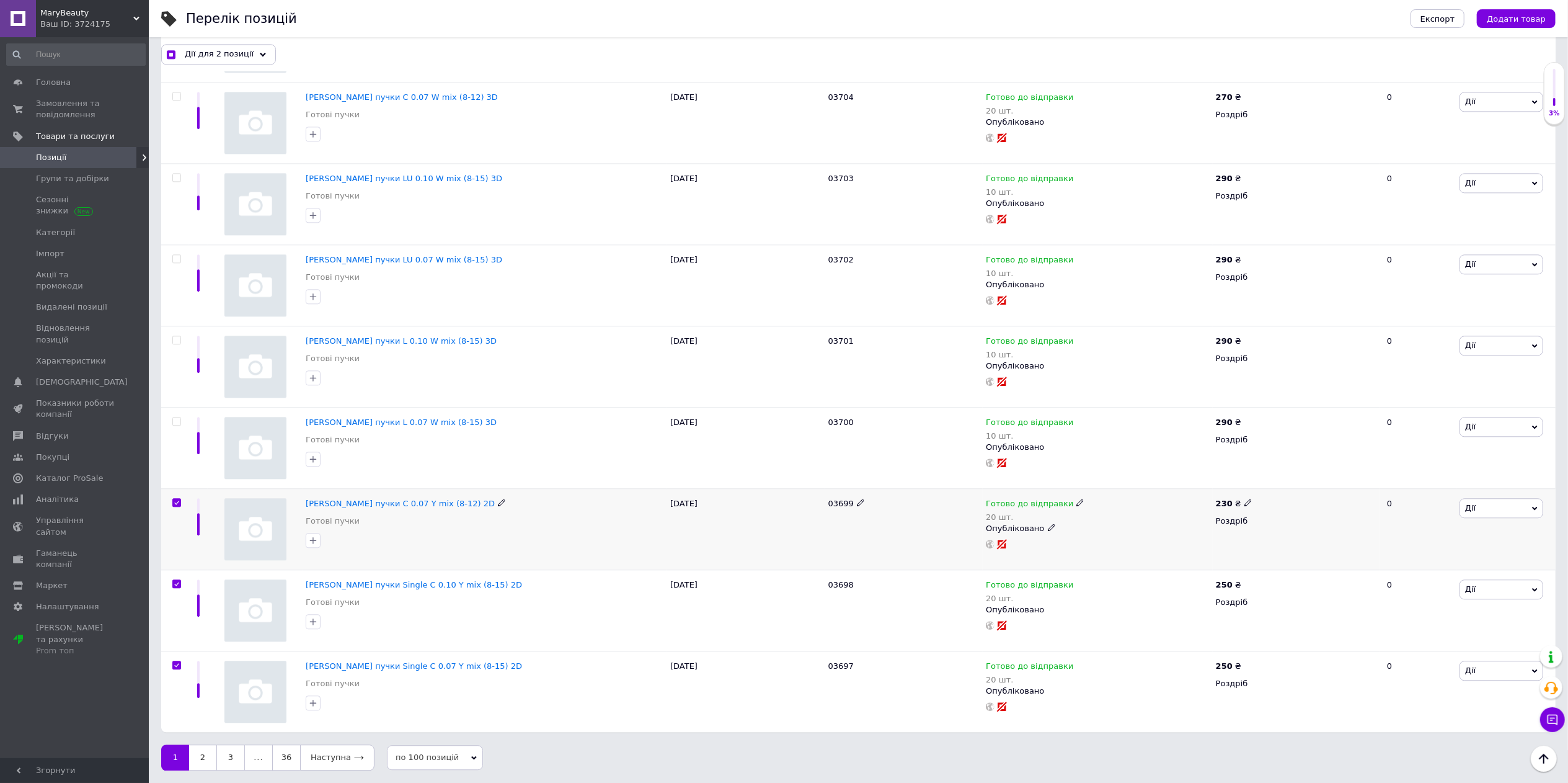
checkbox input "true"
click at [175, 418] on input "checkbox" at bounding box center [176, 421] width 8 height 8
checkbox input "true"
click at [176, 332] on div at bounding box center [174, 366] width 28 height 81
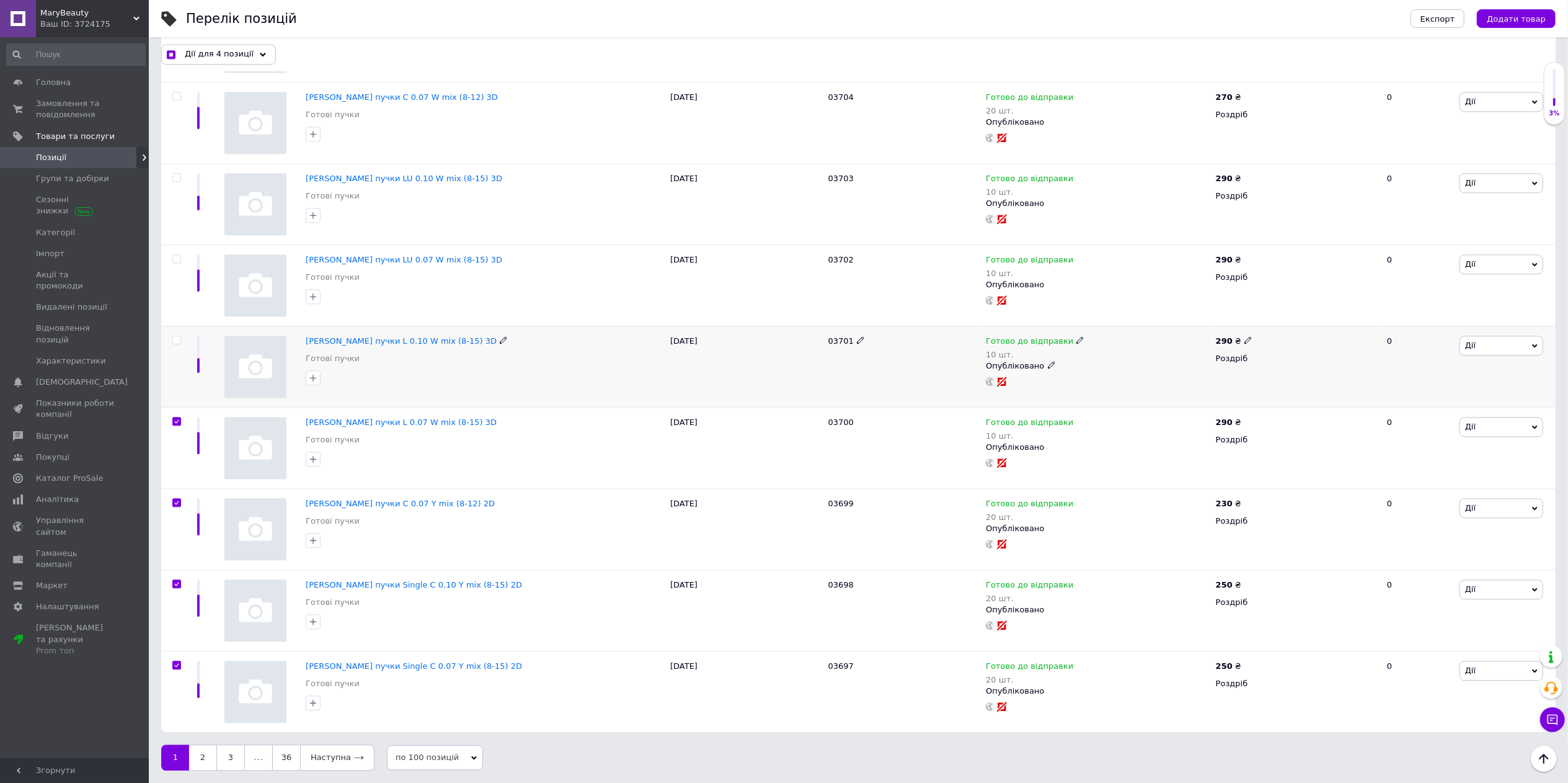
click at [176, 335] on div at bounding box center [174, 366] width 28 height 81
checkbox input "true"
click at [180, 339] on input "checkbox" at bounding box center [176, 340] width 8 height 8
checkbox input "true"
click at [180, 250] on div at bounding box center [174, 285] width 28 height 81
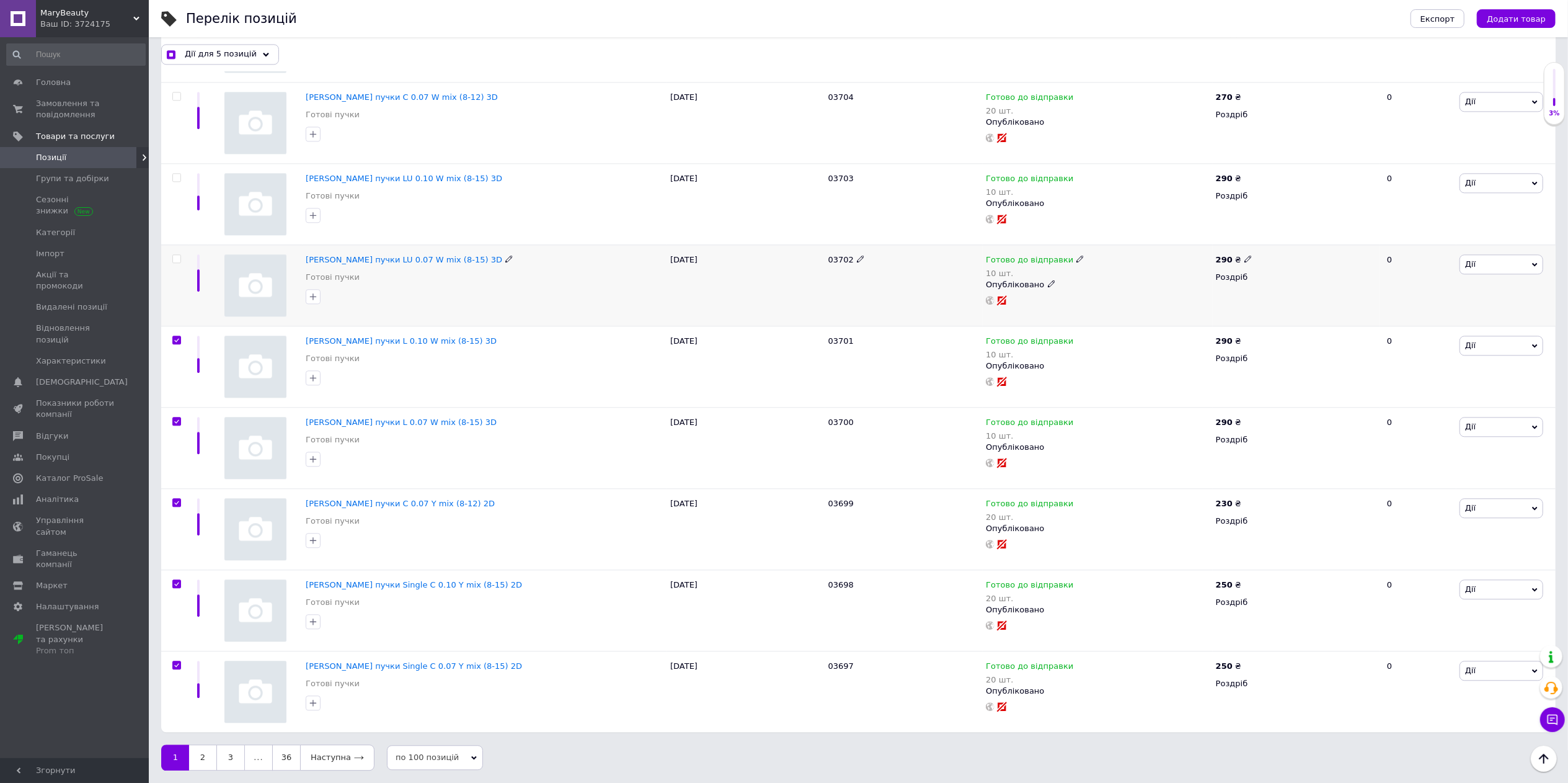
checkbox input "true"
click at [177, 254] on span at bounding box center [177, 259] width 9 height 9
click at [177, 255] on input "checkbox" at bounding box center [176, 259] width 8 height 8
checkbox input "true"
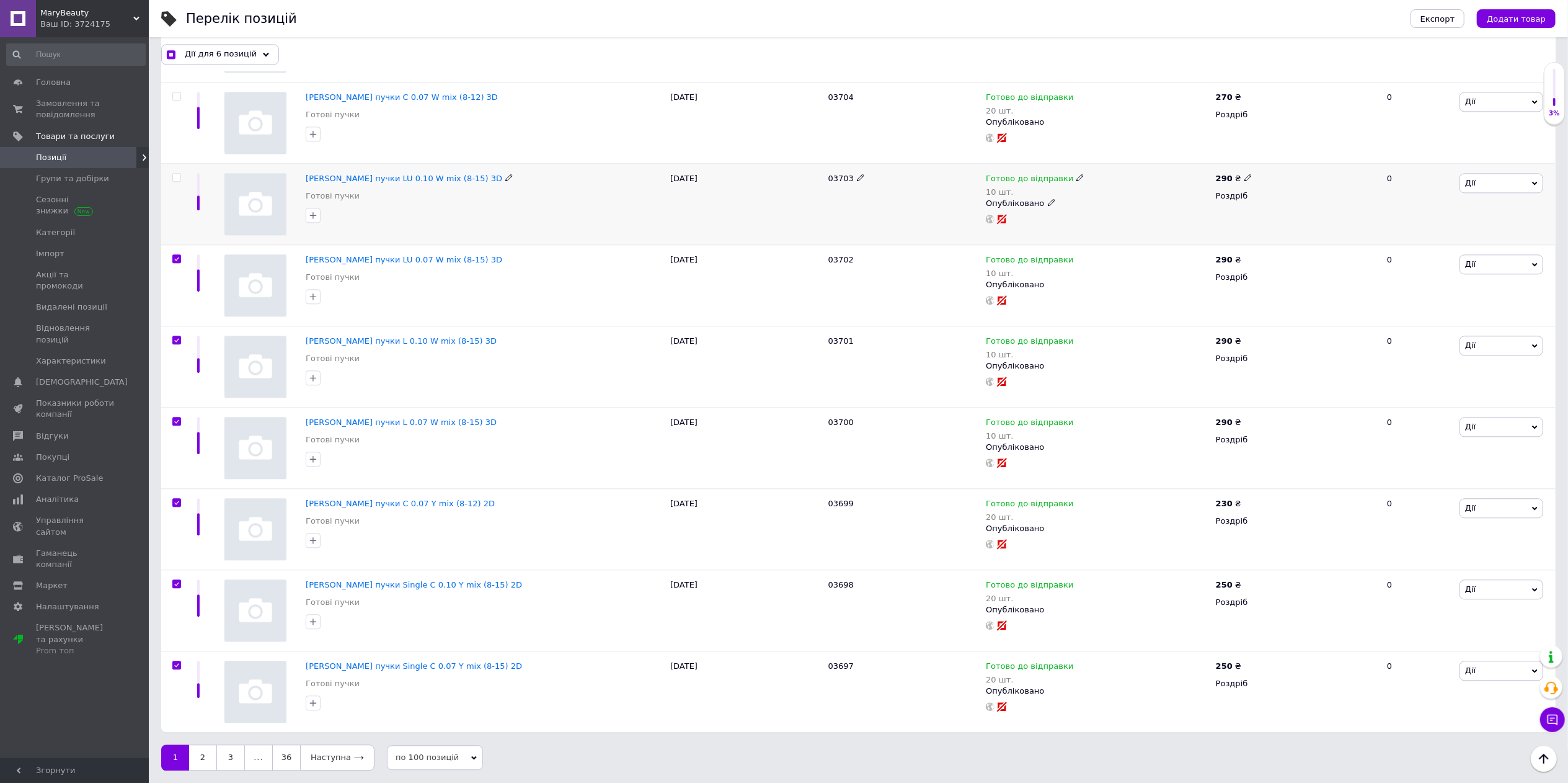
drag, startPoint x: 180, startPoint y: 176, endPoint x: 190, endPoint y: 183, distance: 12.2
click at [180, 175] on input "checkbox" at bounding box center [176, 177] width 8 height 8
checkbox input "true"
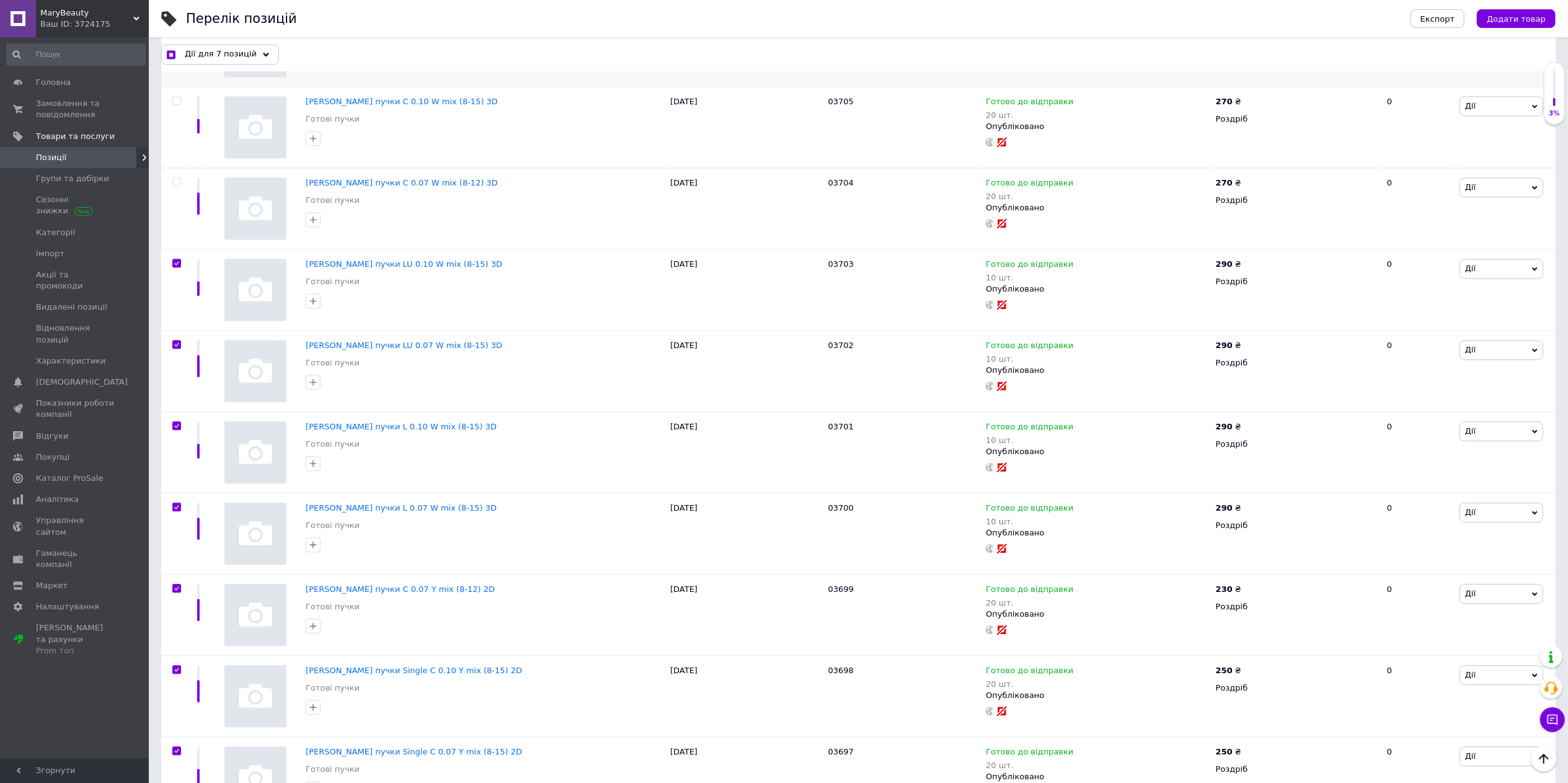
scroll to position [7369, 0]
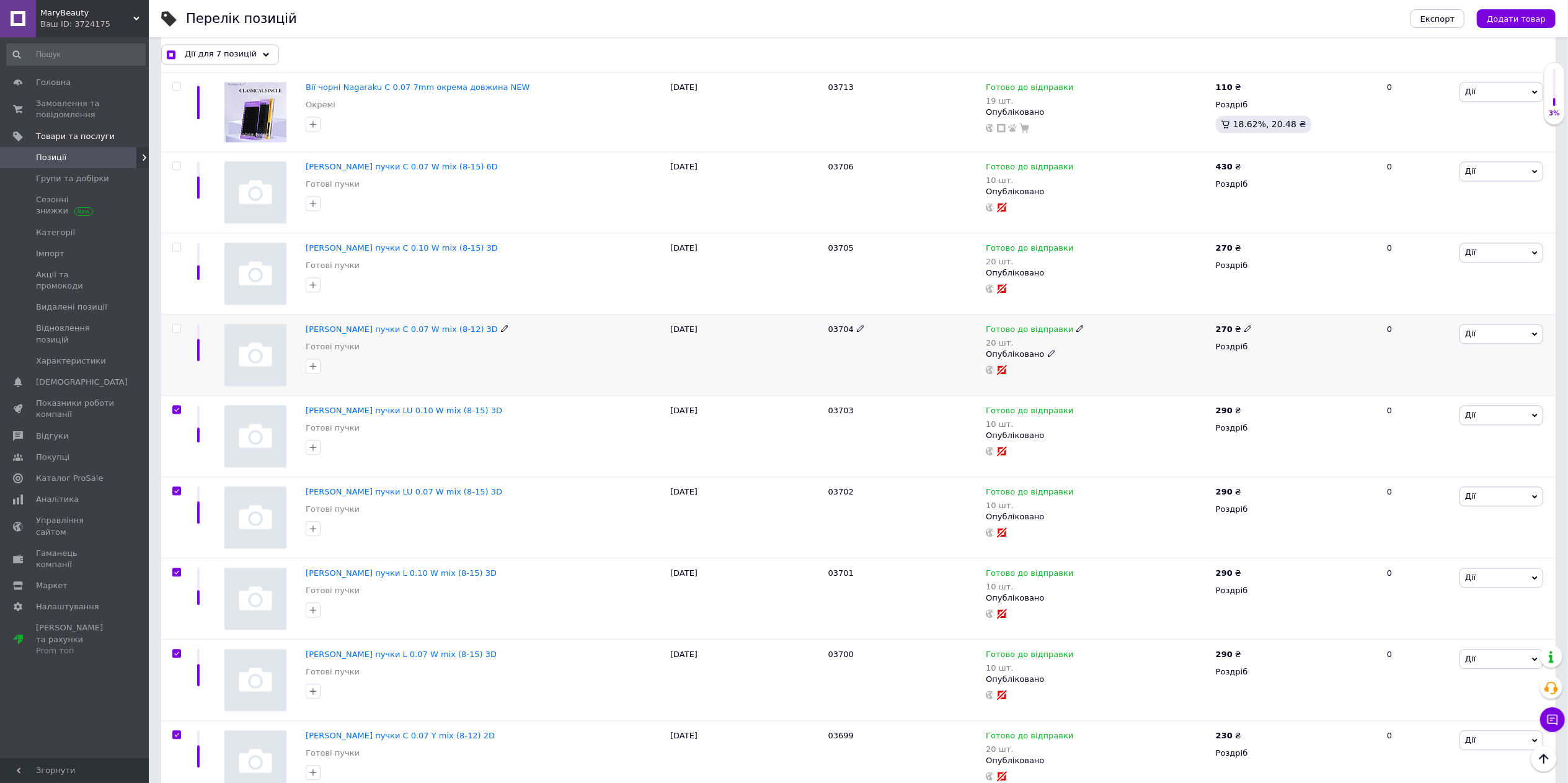
click at [175, 332] on input "checkbox" at bounding box center [176, 328] width 8 height 8
checkbox input "true"
click at [176, 251] on input "checkbox" at bounding box center [176, 247] width 8 height 8
checkbox input "true"
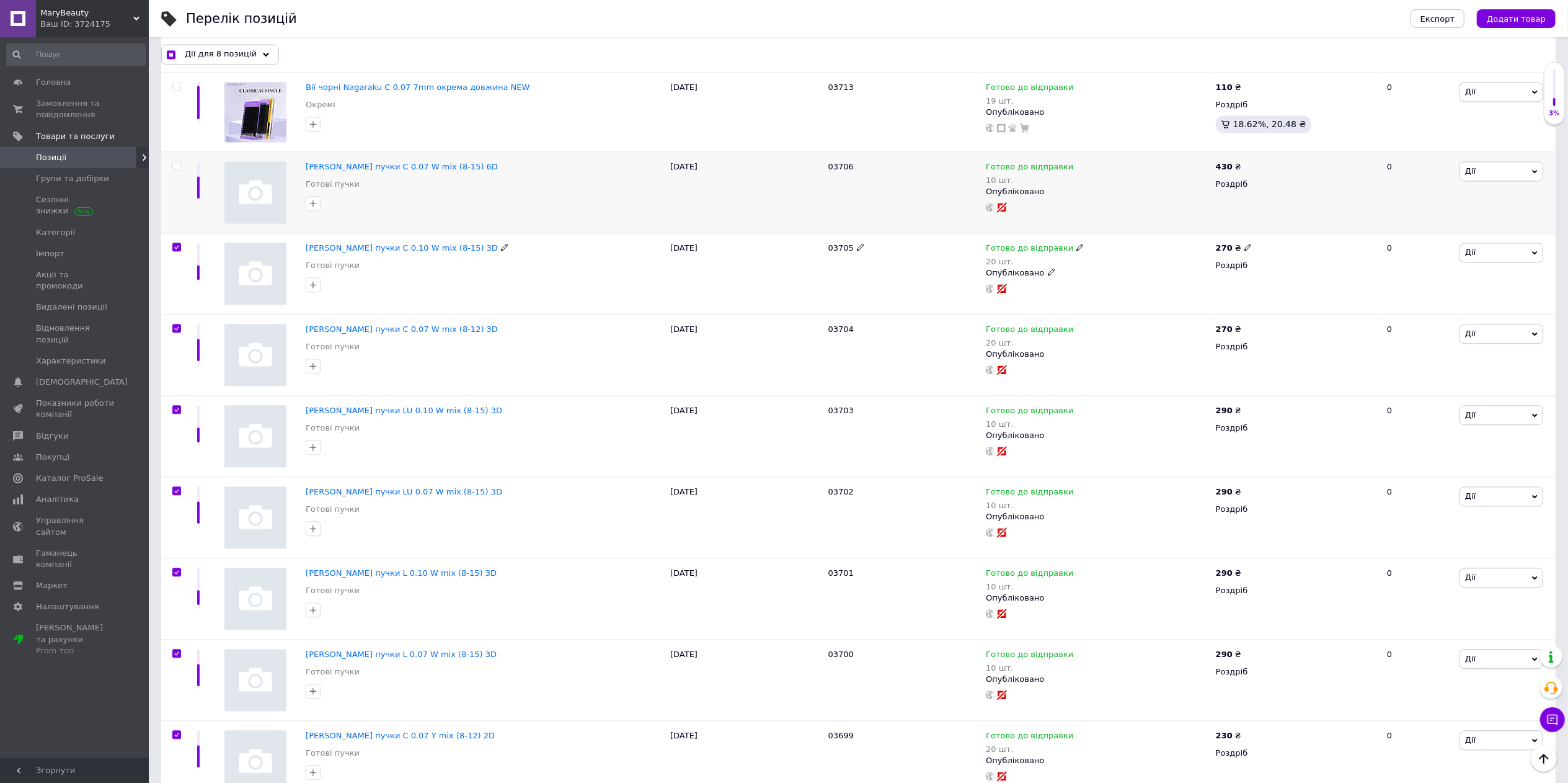
checkbox input "true"
click at [179, 170] on input "checkbox" at bounding box center [176, 165] width 8 height 8
checkbox input "true"
click at [256, 57] on div "Дії для 10 позицій" at bounding box center [222, 54] width 123 height 20
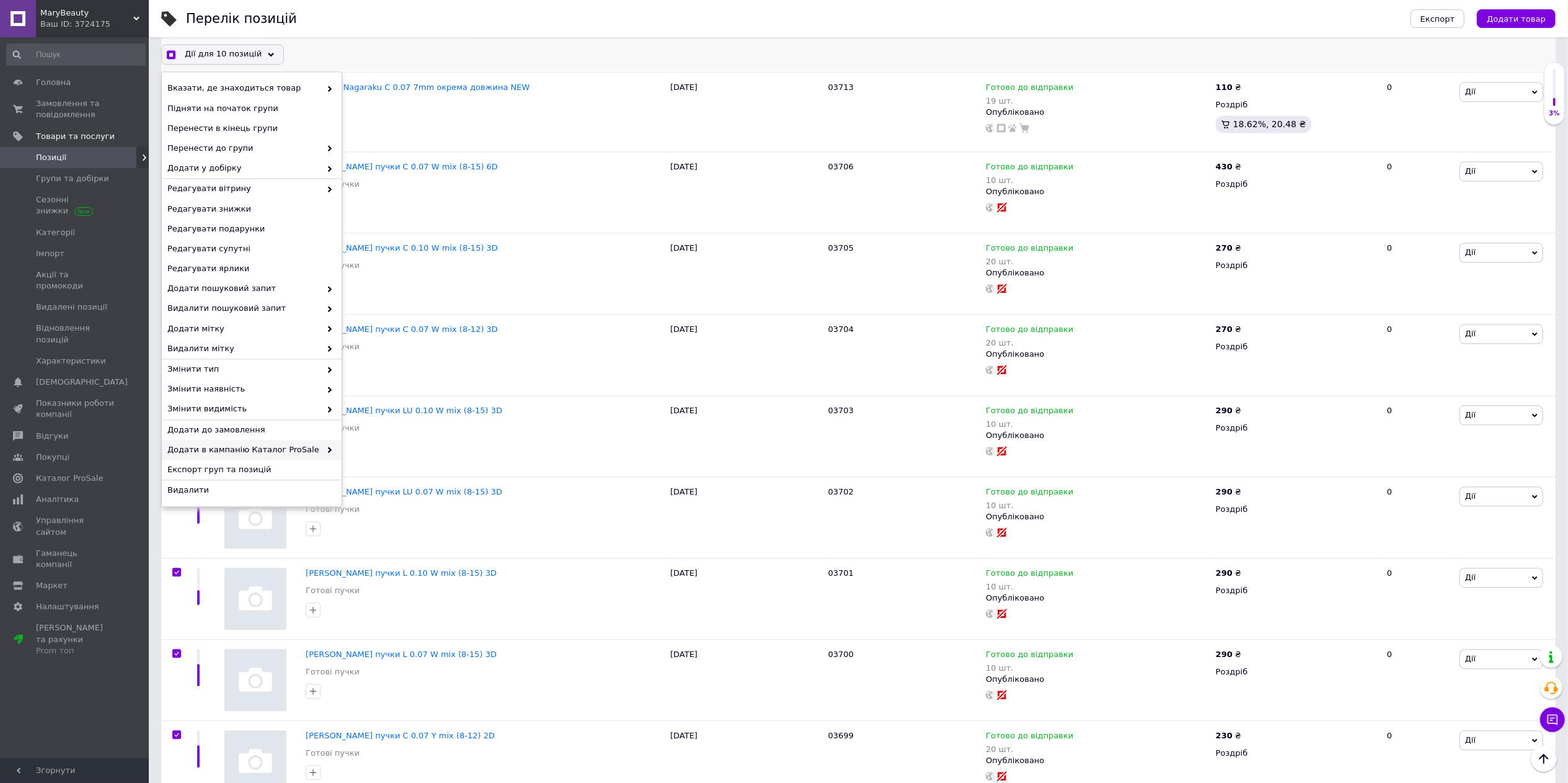
click at [302, 448] on span "Додати в кампанію Каталог ProSale" at bounding box center [244, 449] width 153 height 11
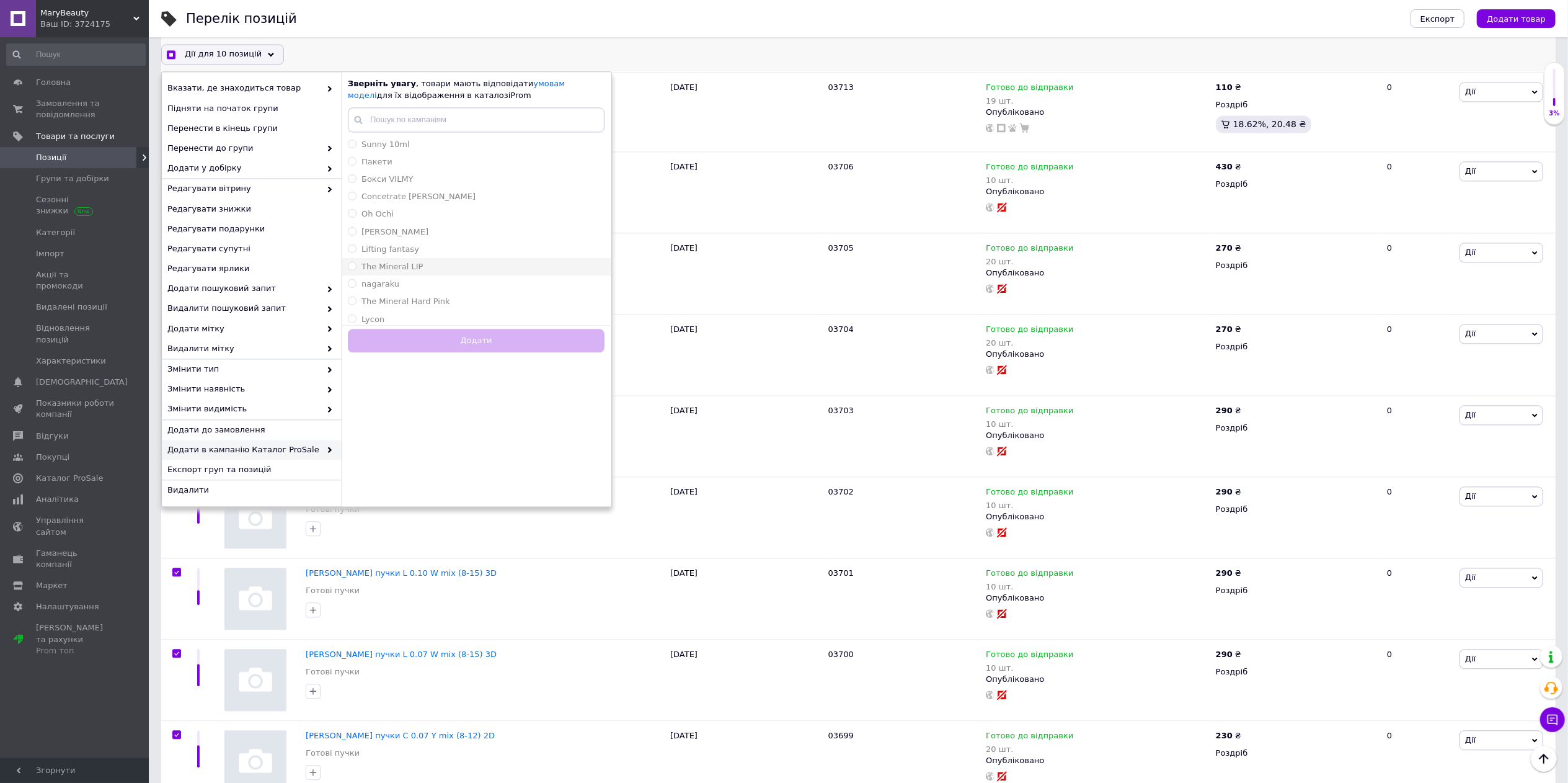
scroll to position [181, 0]
checkbox input "true"
click at [408, 282] on div "nagaraku" at bounding box center [476, 280] width 257 height 11
click at [476, 336] on button "Додати" at bounding box center [476, 340] width 257 height 24
radio input "false"
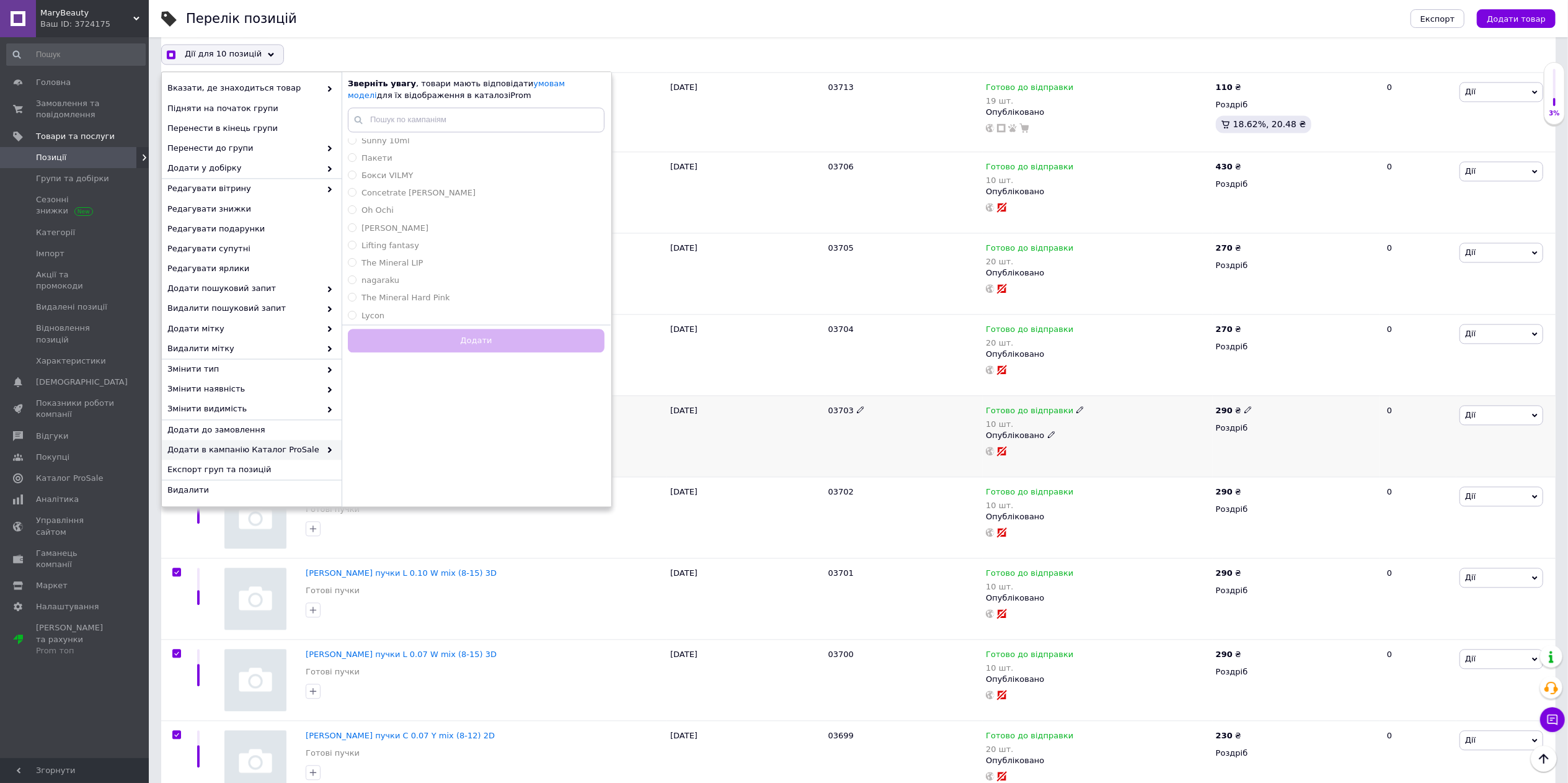
checkbox input "true"
checkbox input "false"
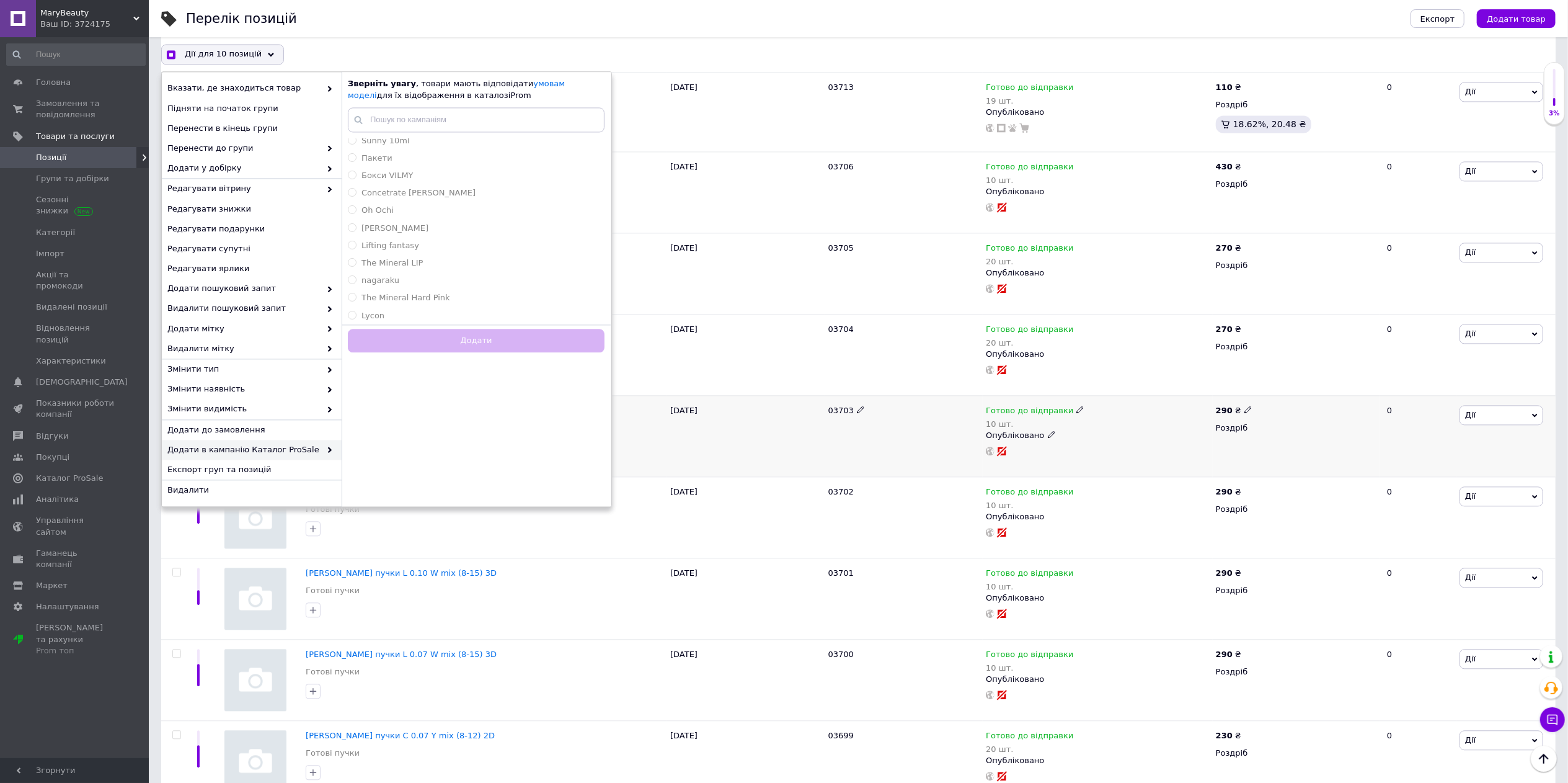
checkbox input "false"
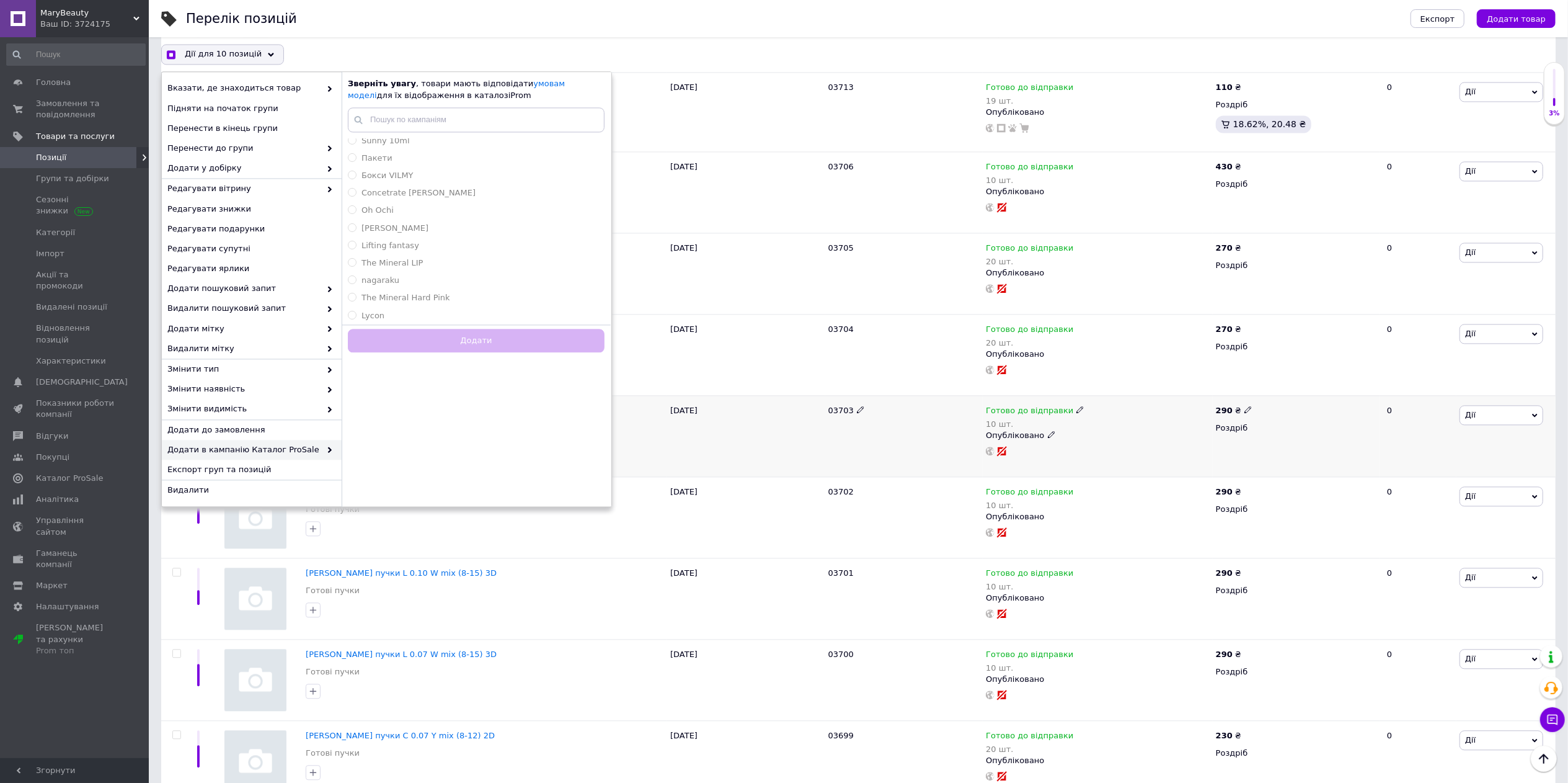
checkbox input "false"
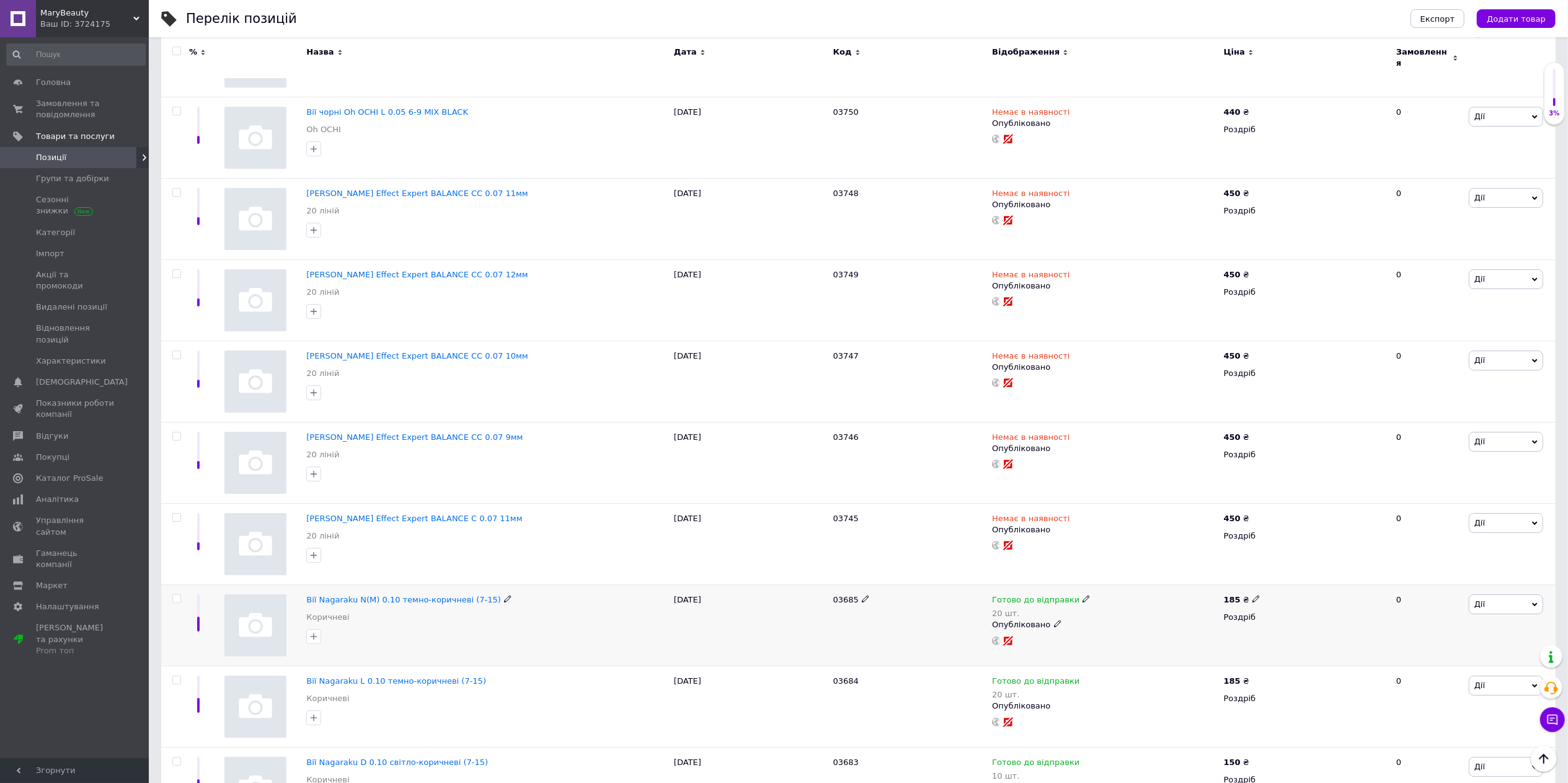
scroll to position [3896, 0]
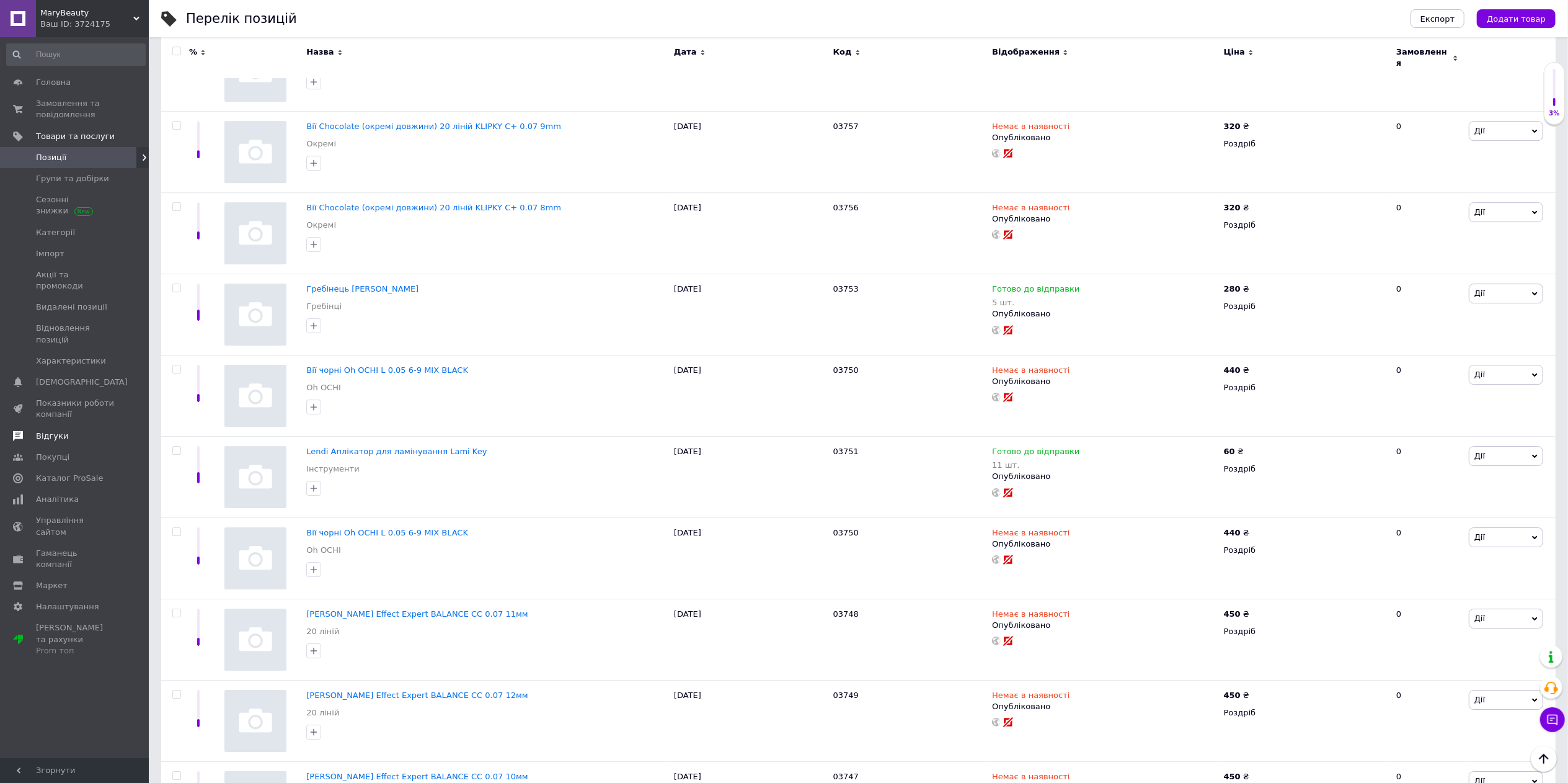
click at [65, 431] on span "Відгуки" at bounding box center [75, 436] width 79 height 11
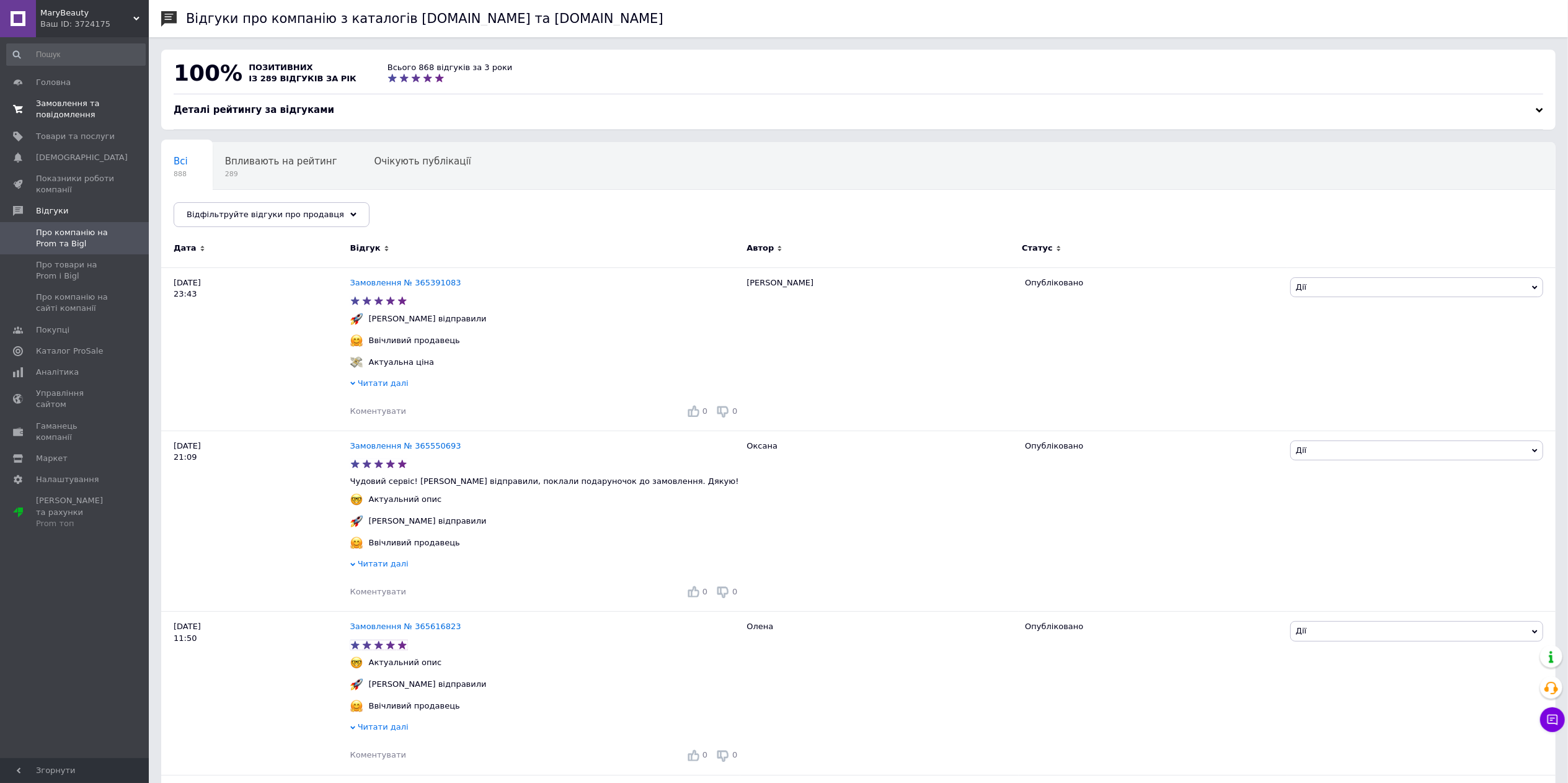
click at [62, 117] on span "Замовлення та повідомлення" at bounding box center [75, 110] width 79 height 22
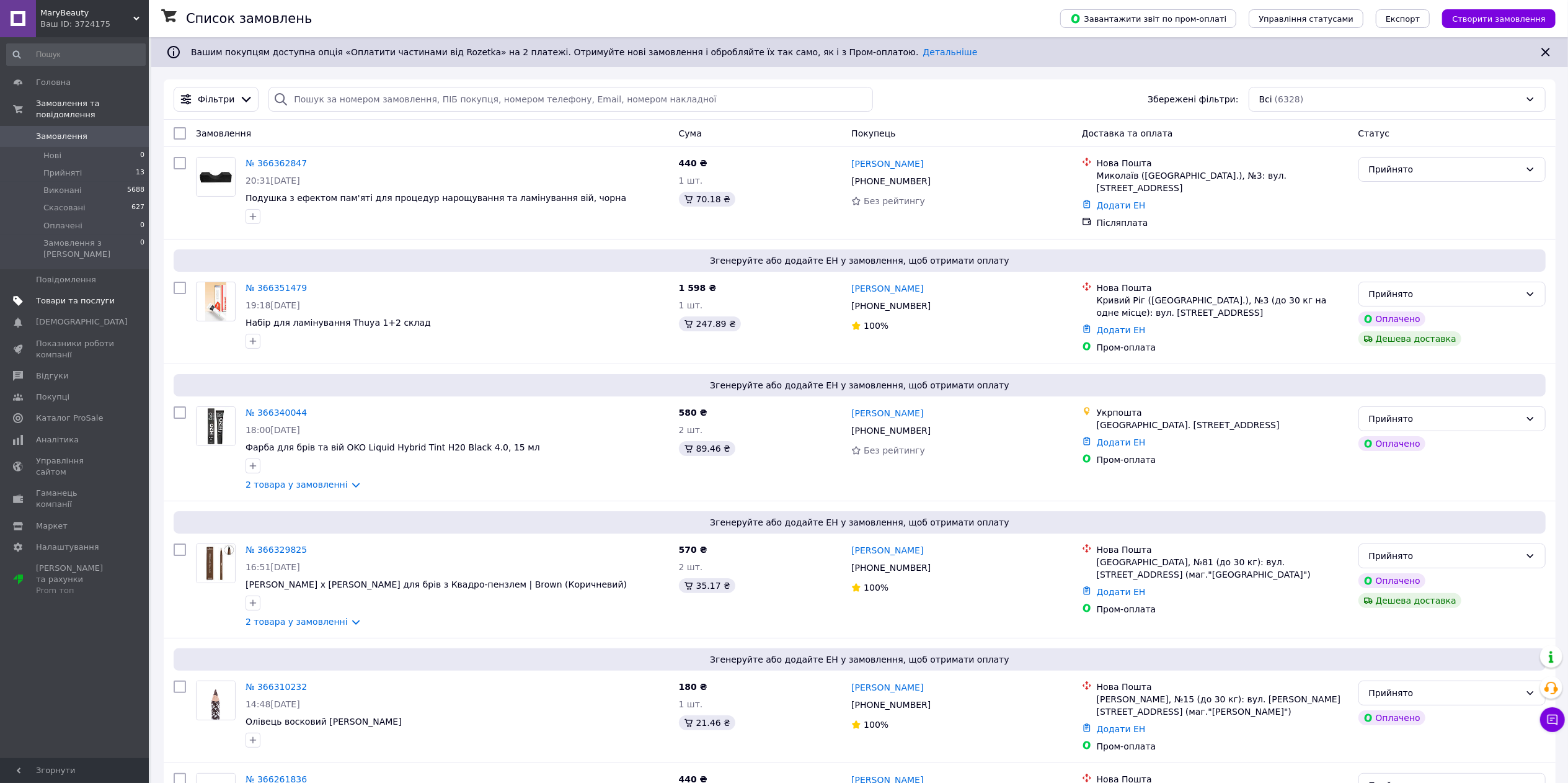
click at [95, 295] on span "Товари та послуги" at bounding box center [75, 300] width 79 height 11
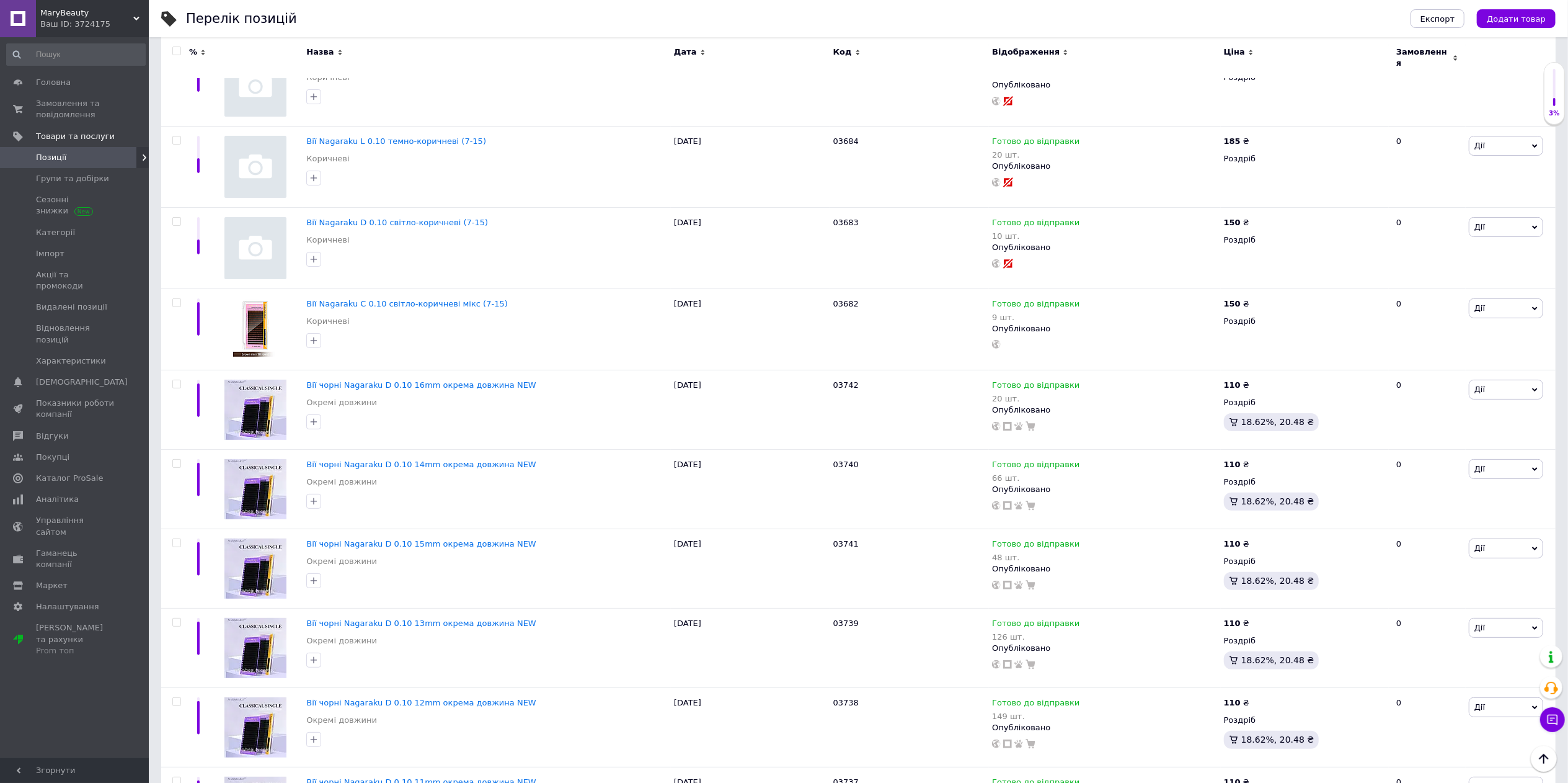
scroll to position [4962, 0]
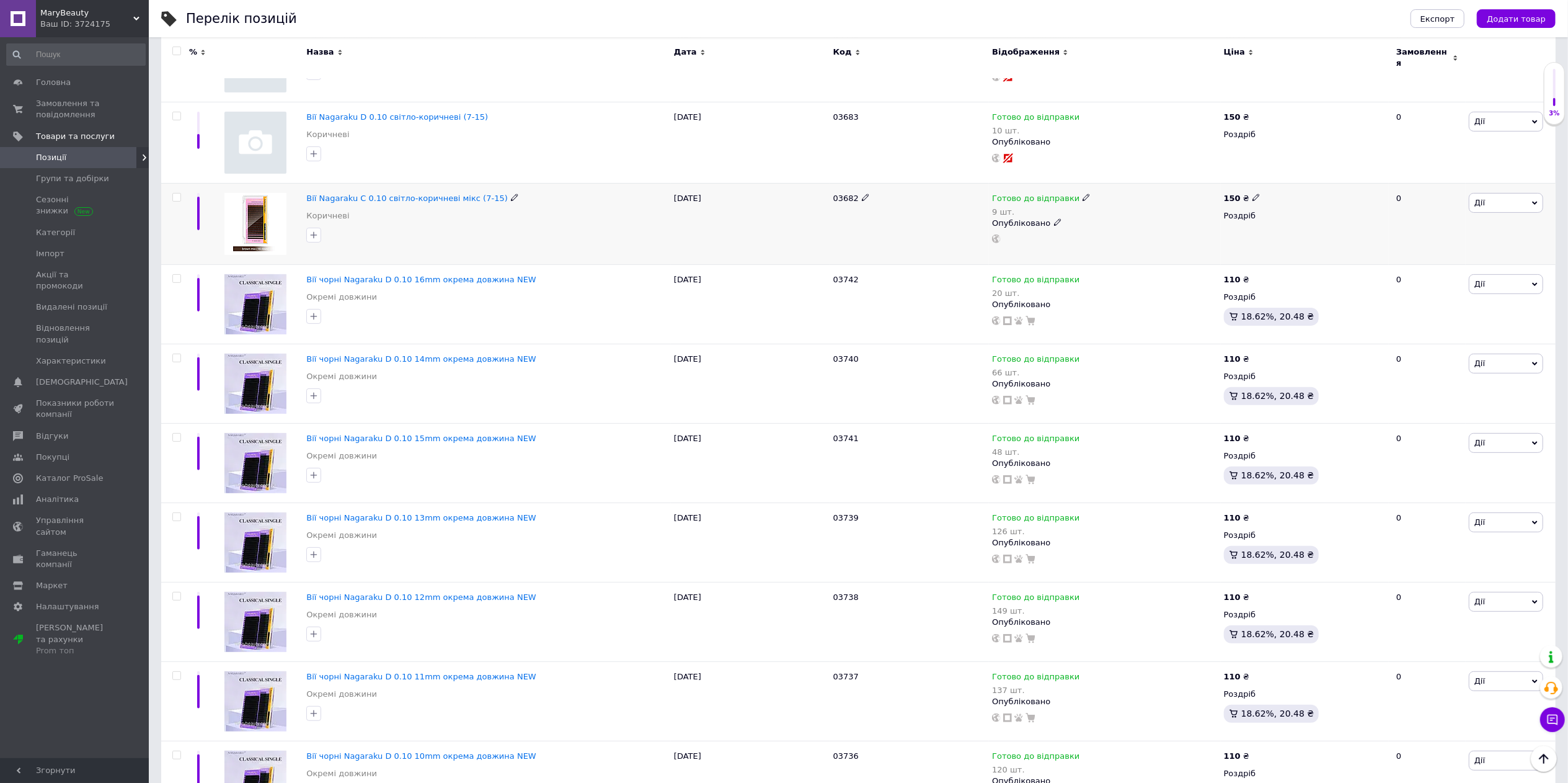
click at [176, 198] on input "checkbox" at bounding box center [176, 197] width 8 height 8
checkbox input "true"
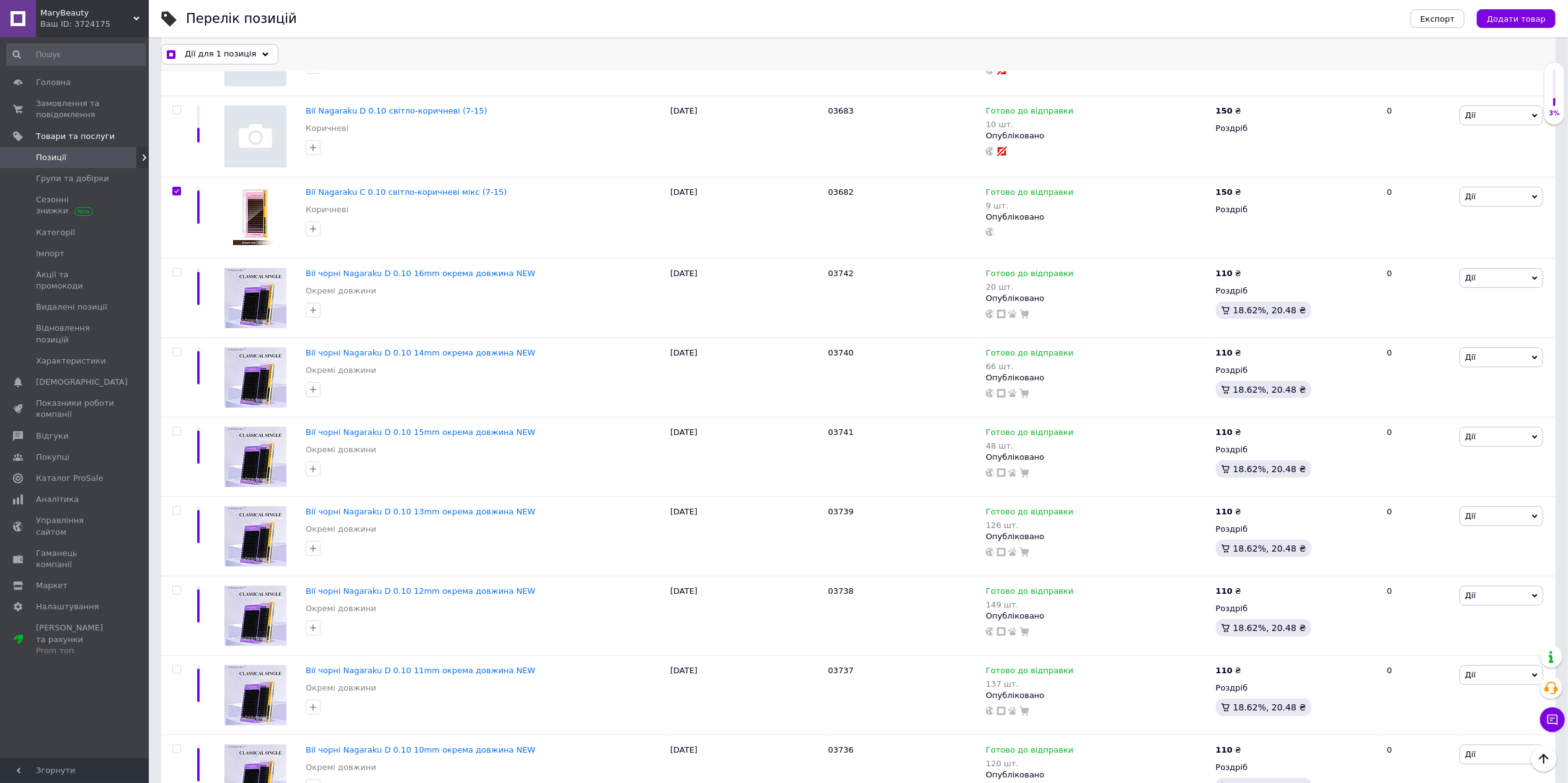
click at [262, 54] on icon at bounding box center [265, 54] width 6 height 6
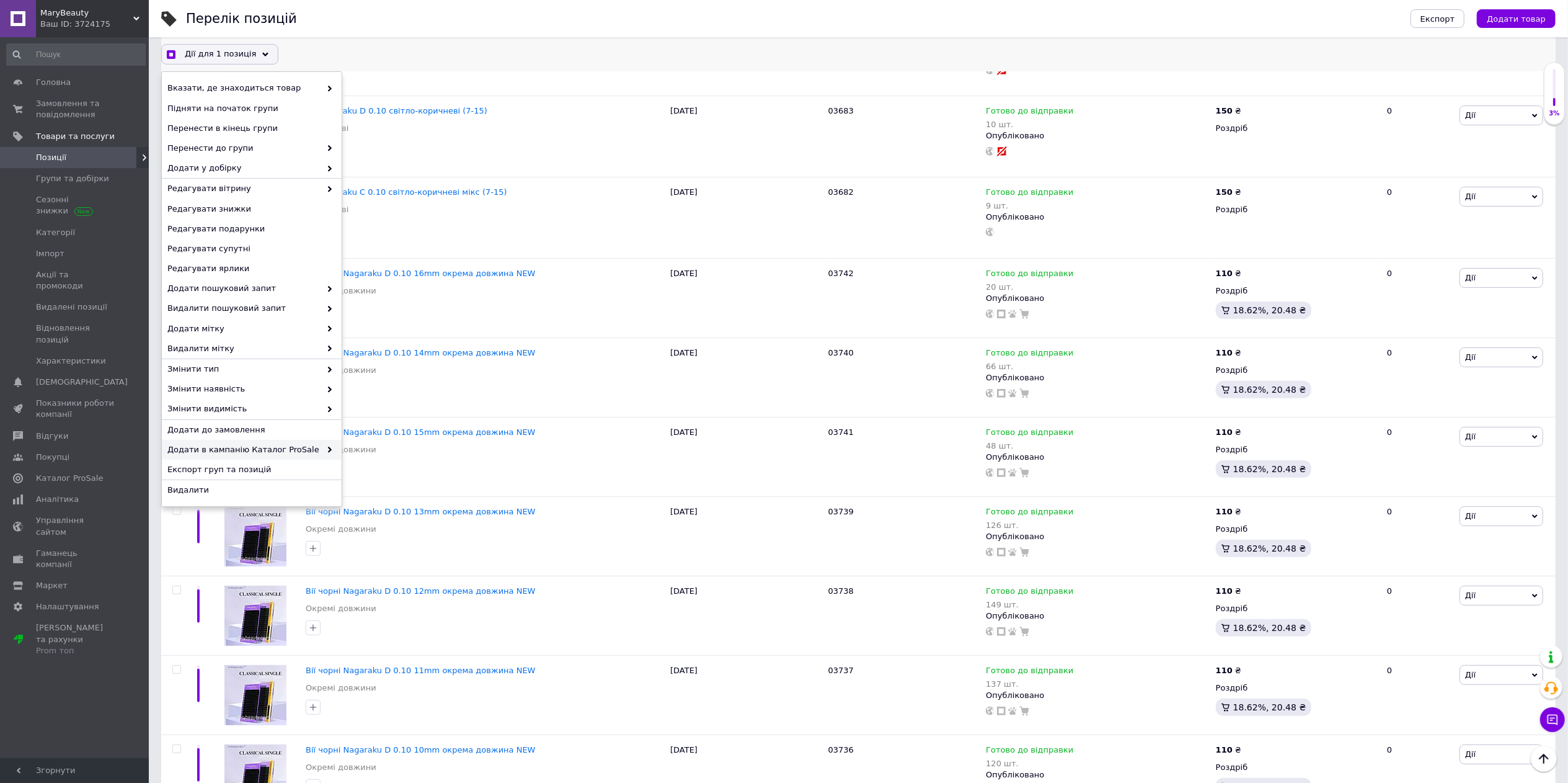
click at [281, 453] on span "Додати в кампанію Каталог ProSale" at bounding box center [244, 449] width 153 height 11
checkbox input "true"
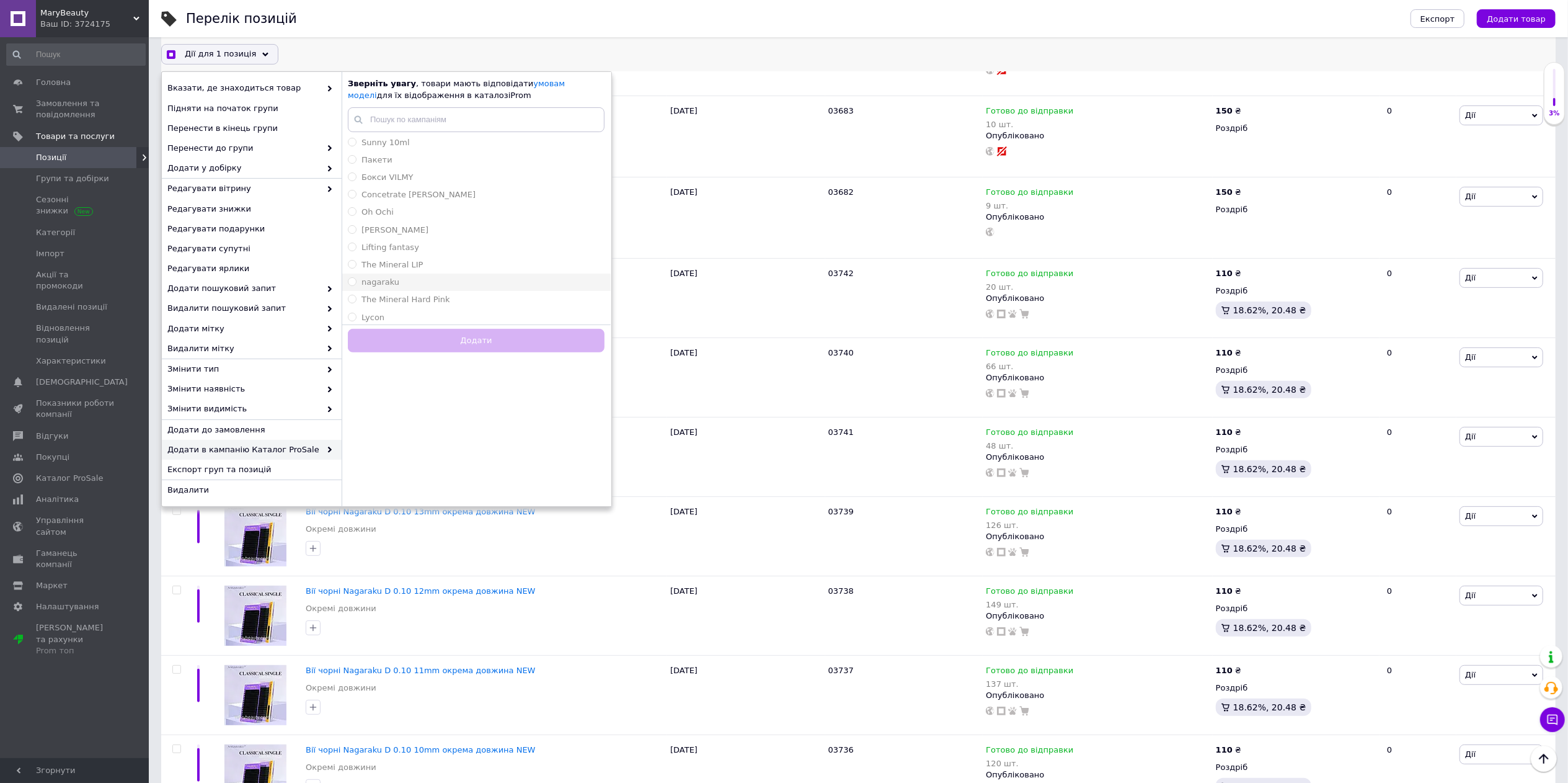
scroll to position [181, 0]
click at [393, 279] on span "nagaraku" at bounding box center [380, 280] width 38 height 9
click at [356, 279] on input "nagaraku" at bounding box center [352, 279] width 8 height 8
radio input "true"
checkbox input "true"
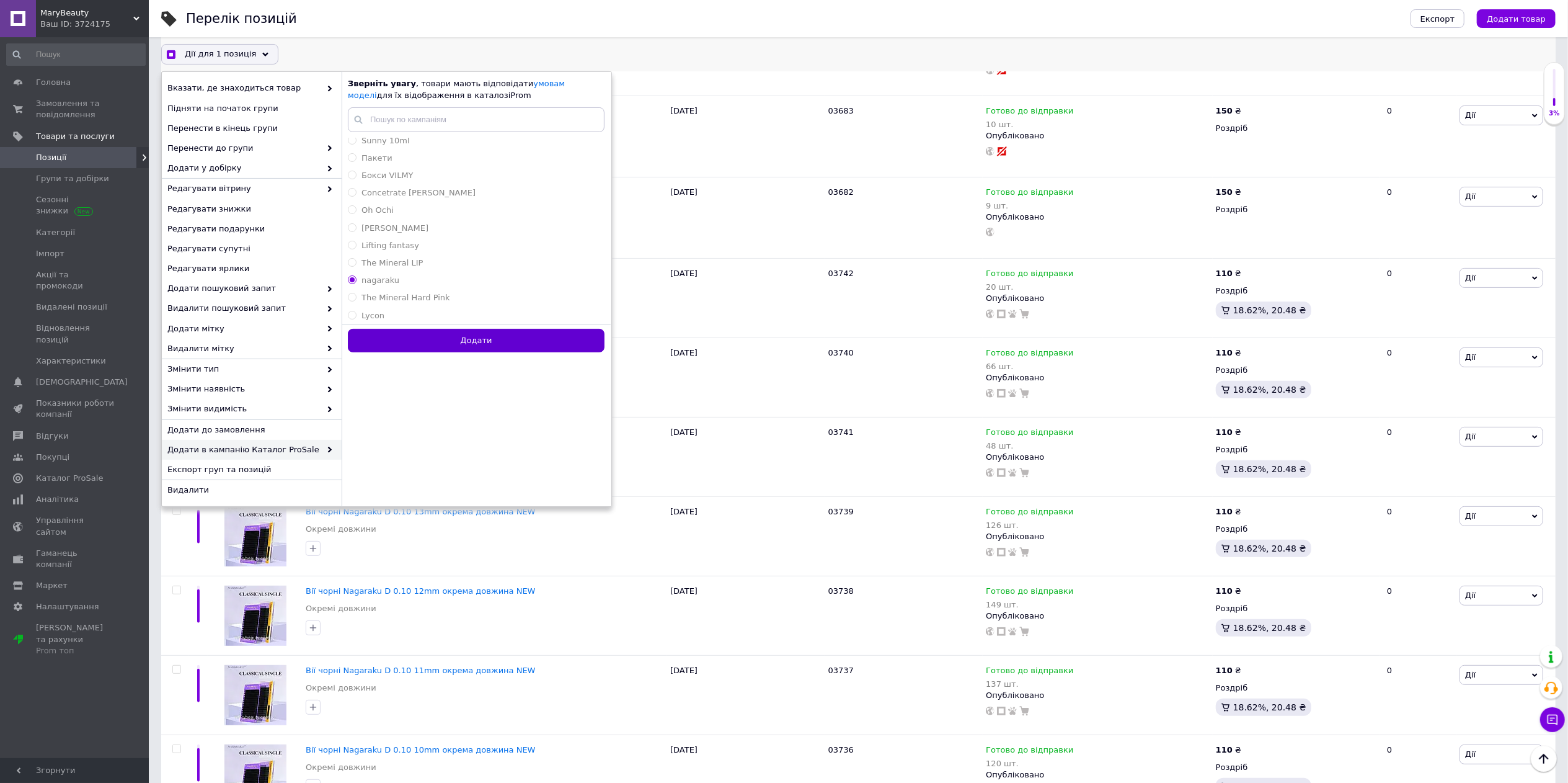
click at [448, 341] on button "Додати" at bounding box center [476, 340] width 257 height 24
radio input "false"
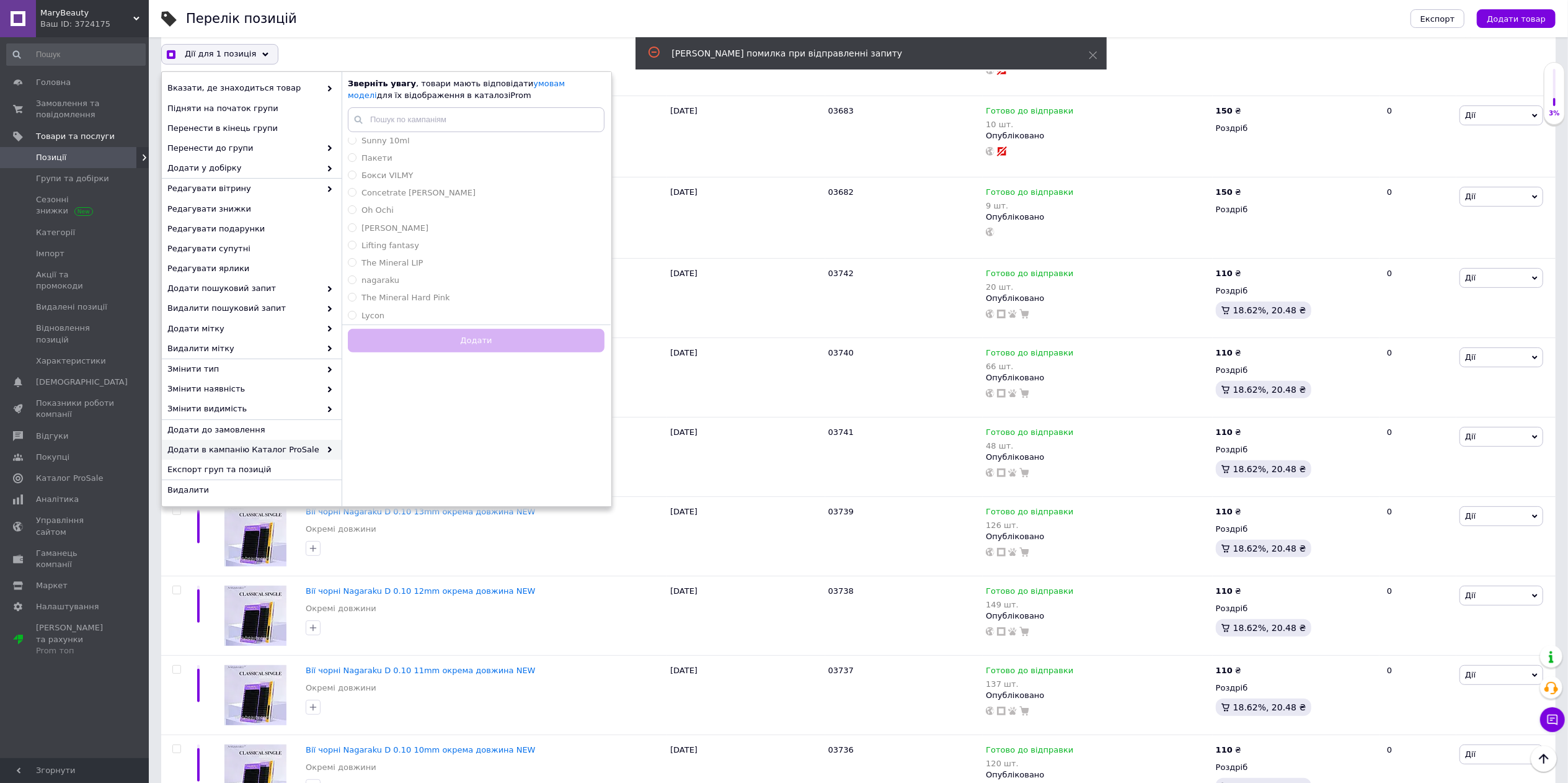
click at [832, 16] on div "Перелік позицій" at bounding box center [786, 19] width 1200 height 37
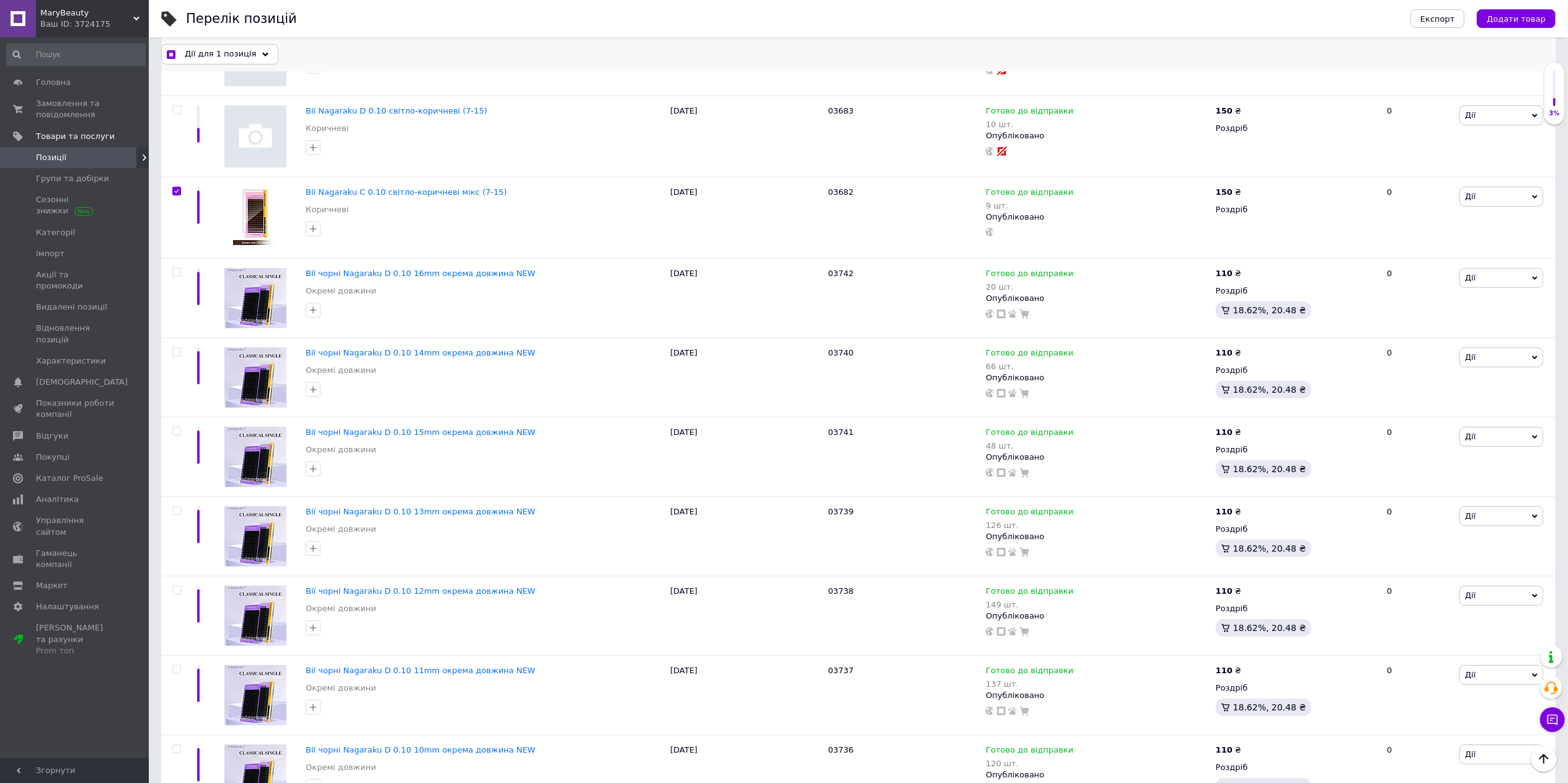
click at [262, 56] on icon at bounding box center [265, 54] width 6 height 6
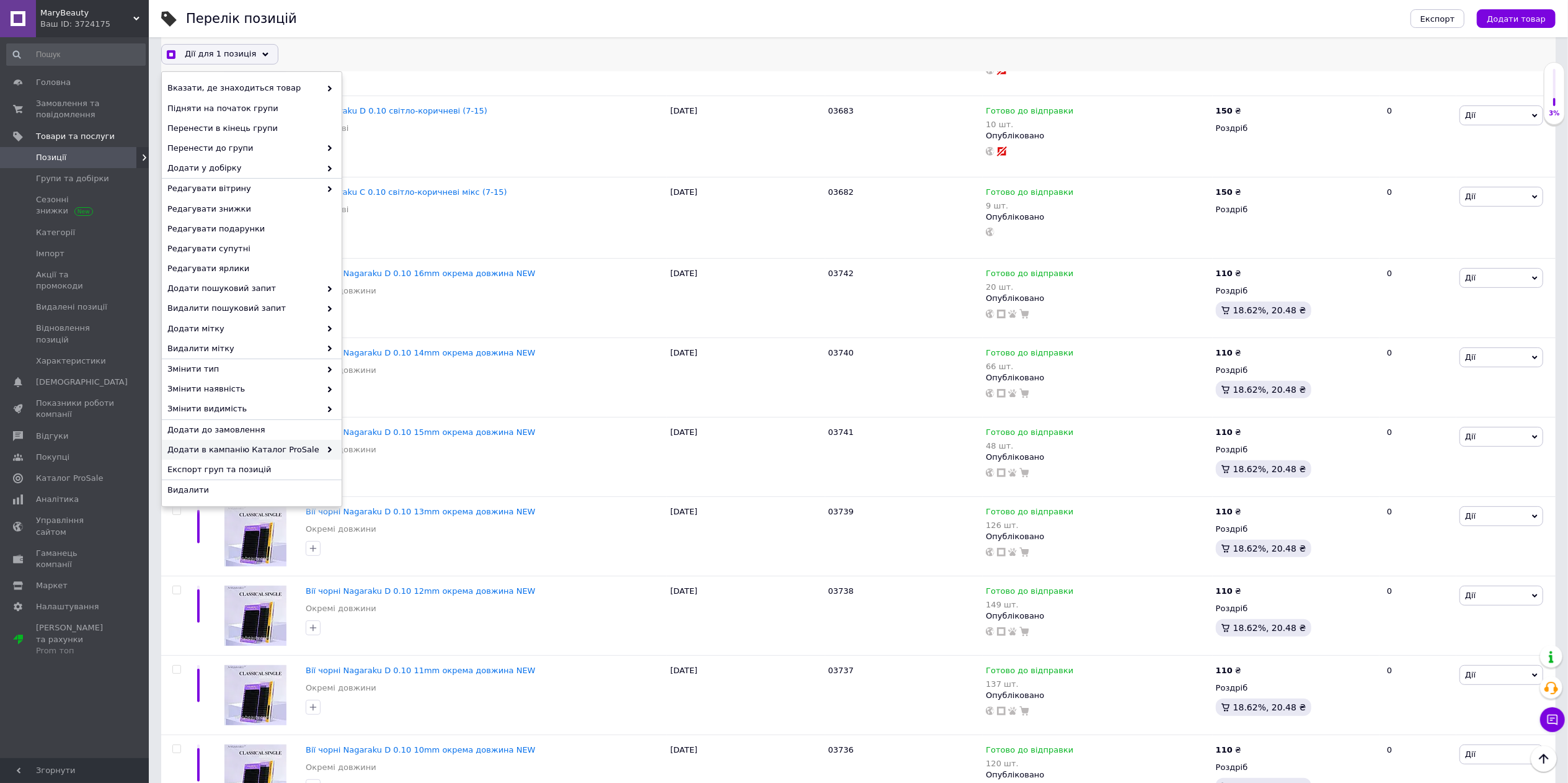
click at [314, 446] on span "Додати в кампанію Каталог ProSale" at bounding box center [244, 449] width 153 height 11
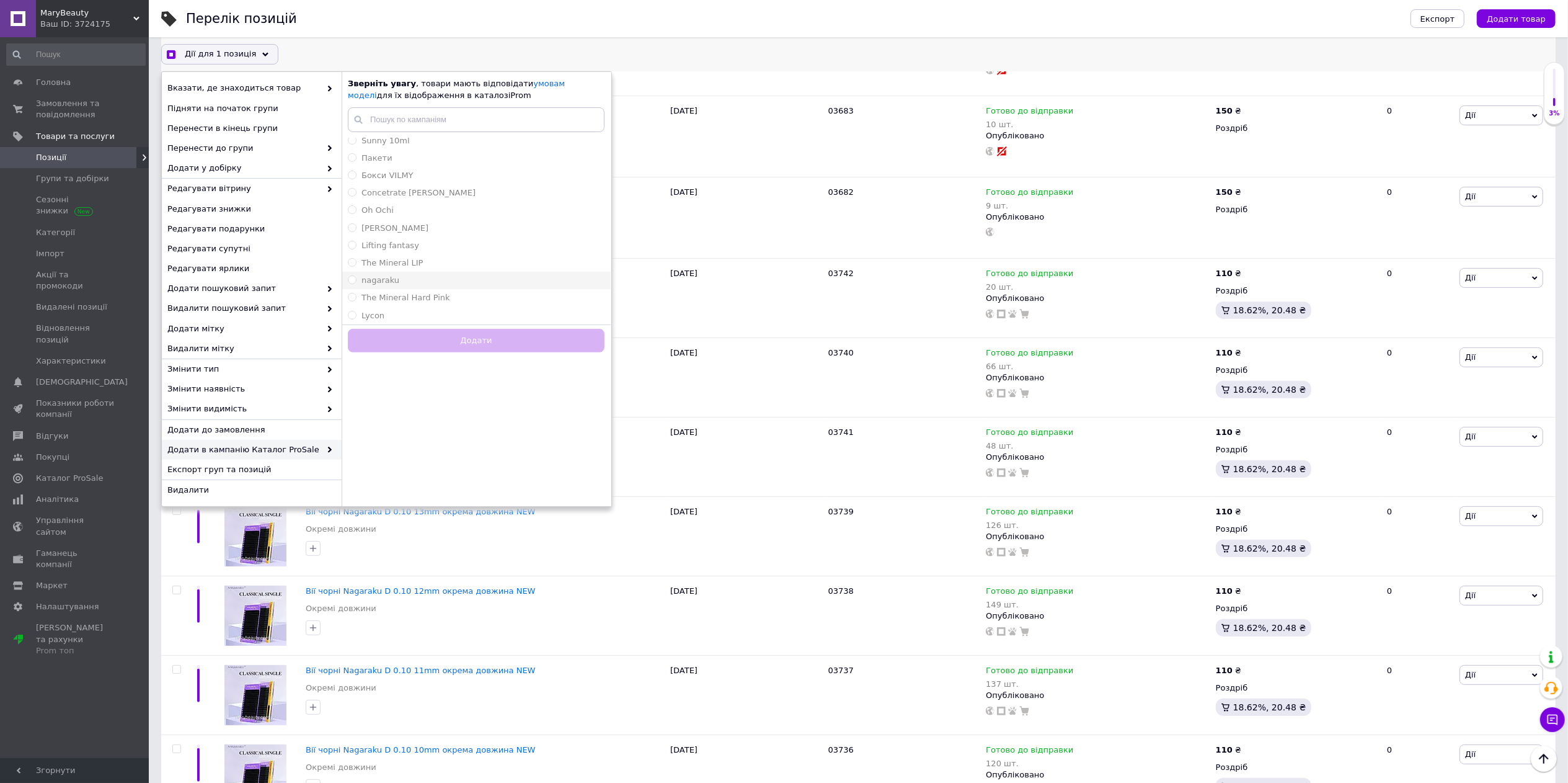
checkbox input "true"
click at [395, 285] on div "nagaraku" at bounding box center [476, 280] width 257 height 11
click at [439, 335] on button "Додати" at bounding box center [476, 340] width 257 height 24
radio input "false"
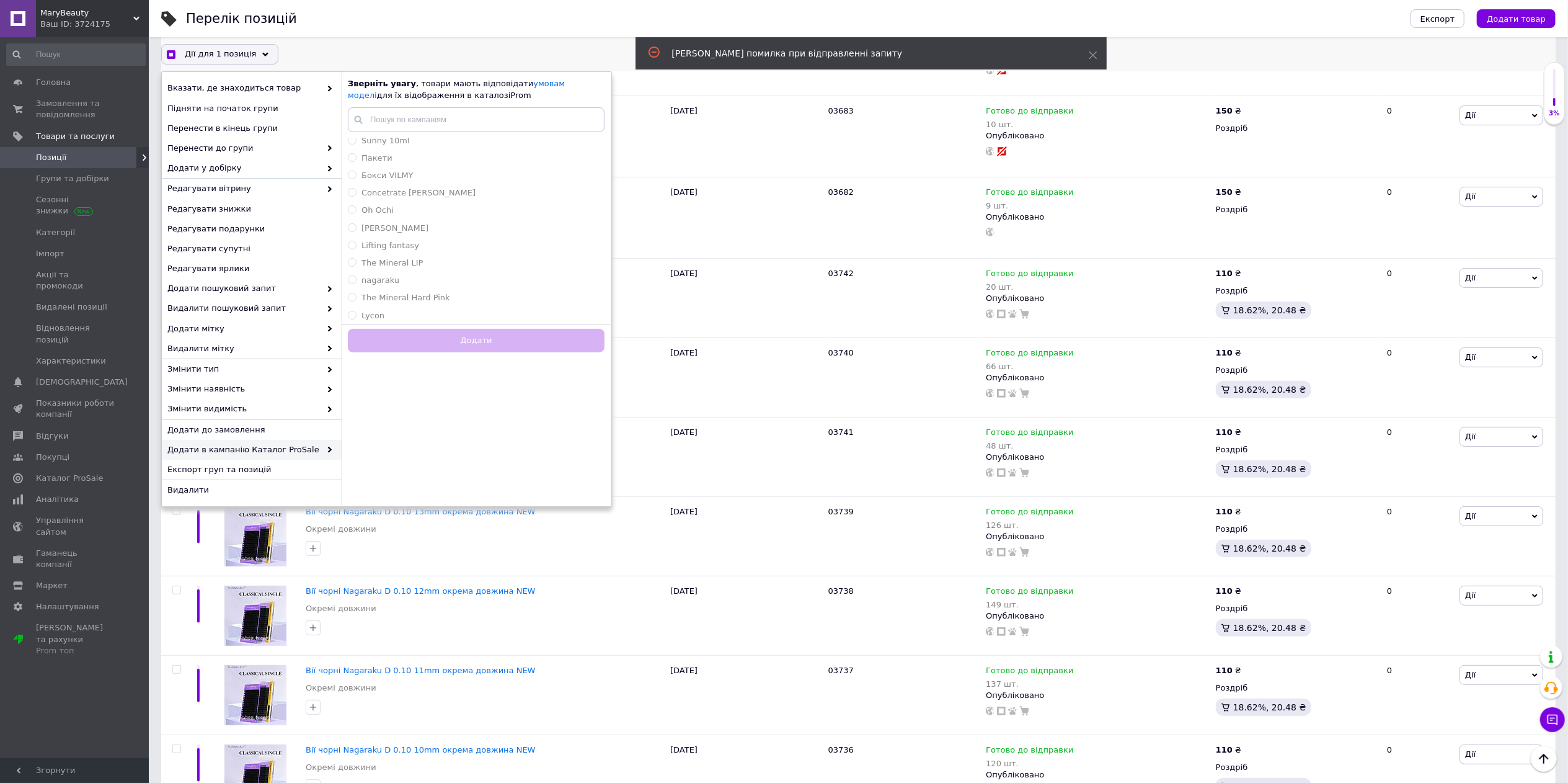
click at [606, 54] on div "Дії для 1 позиція Вибрати усі 3518 позицій Вибрані всі 3518 позицій Скасувати о…" at bounding box center [858, 54] width 1394 height 20
checkbox input "true"
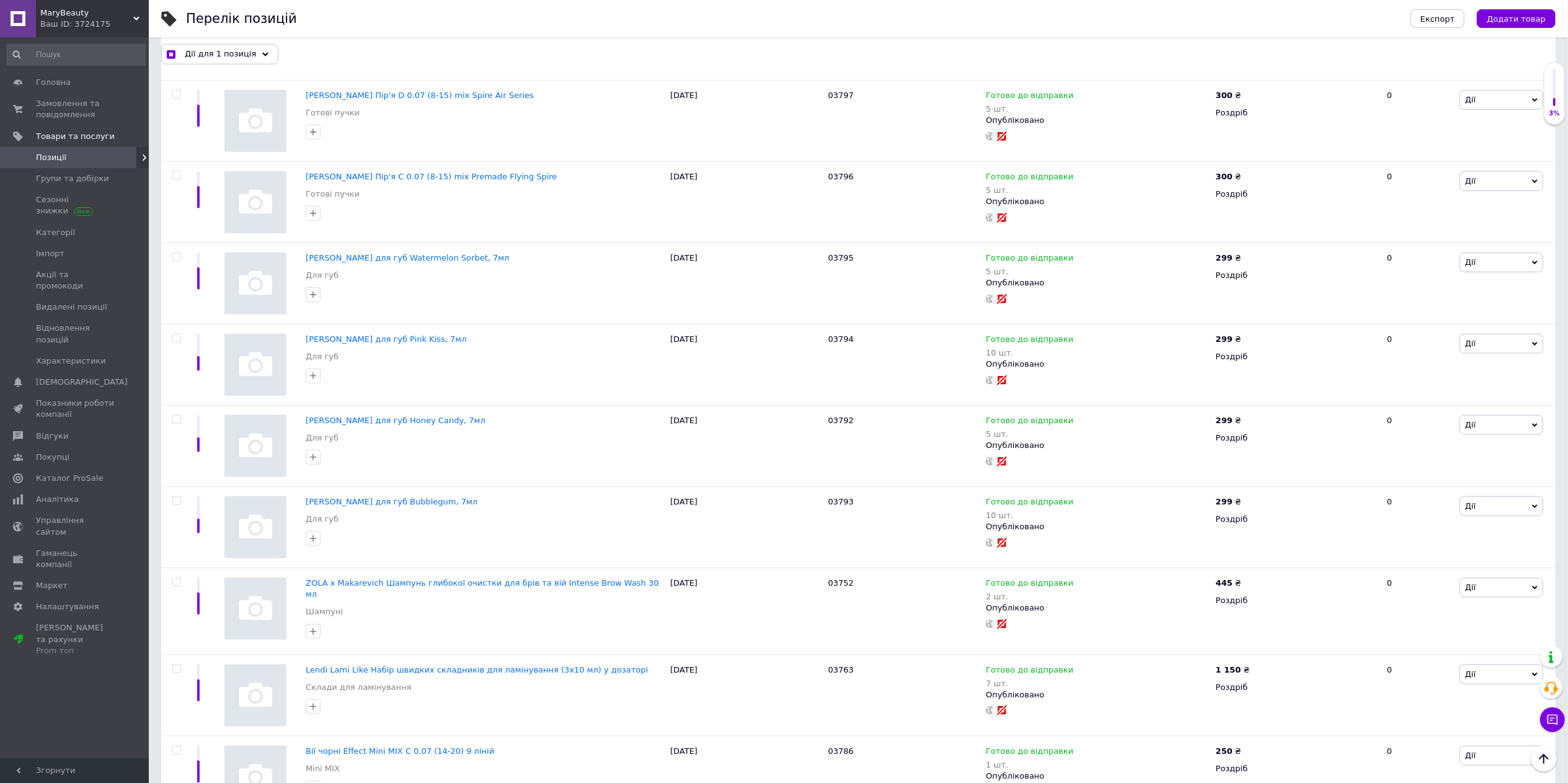
scroll to position [1039, 0]
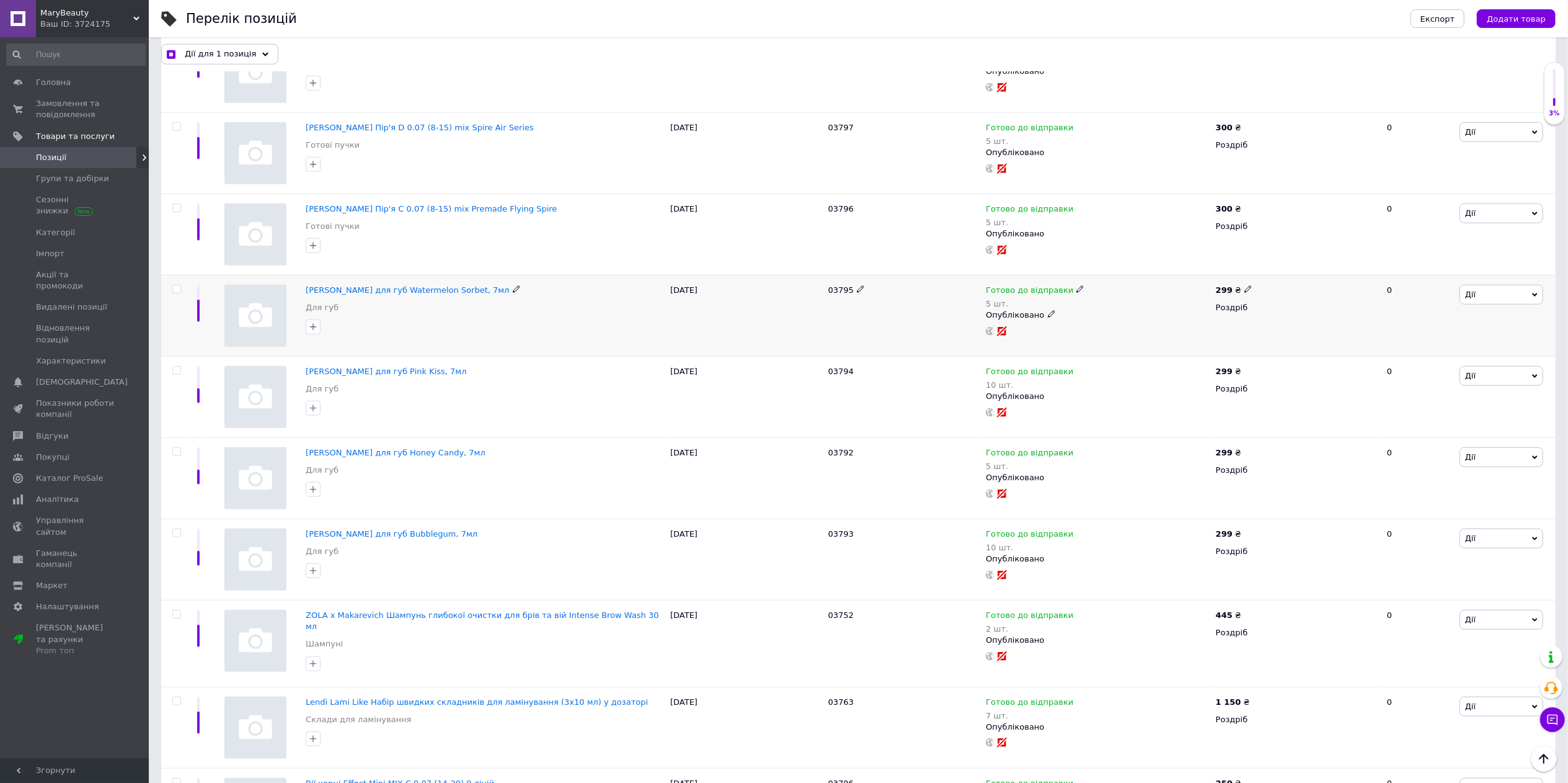
click at [174, 294] on input "checkbox" at bounding box center [176, 289] width 8 height 8
checkbox input "true"
click at [174, 372] on input "checkbox" at bounding box center [176, 370] width 8 height 8
checkbox input "true"
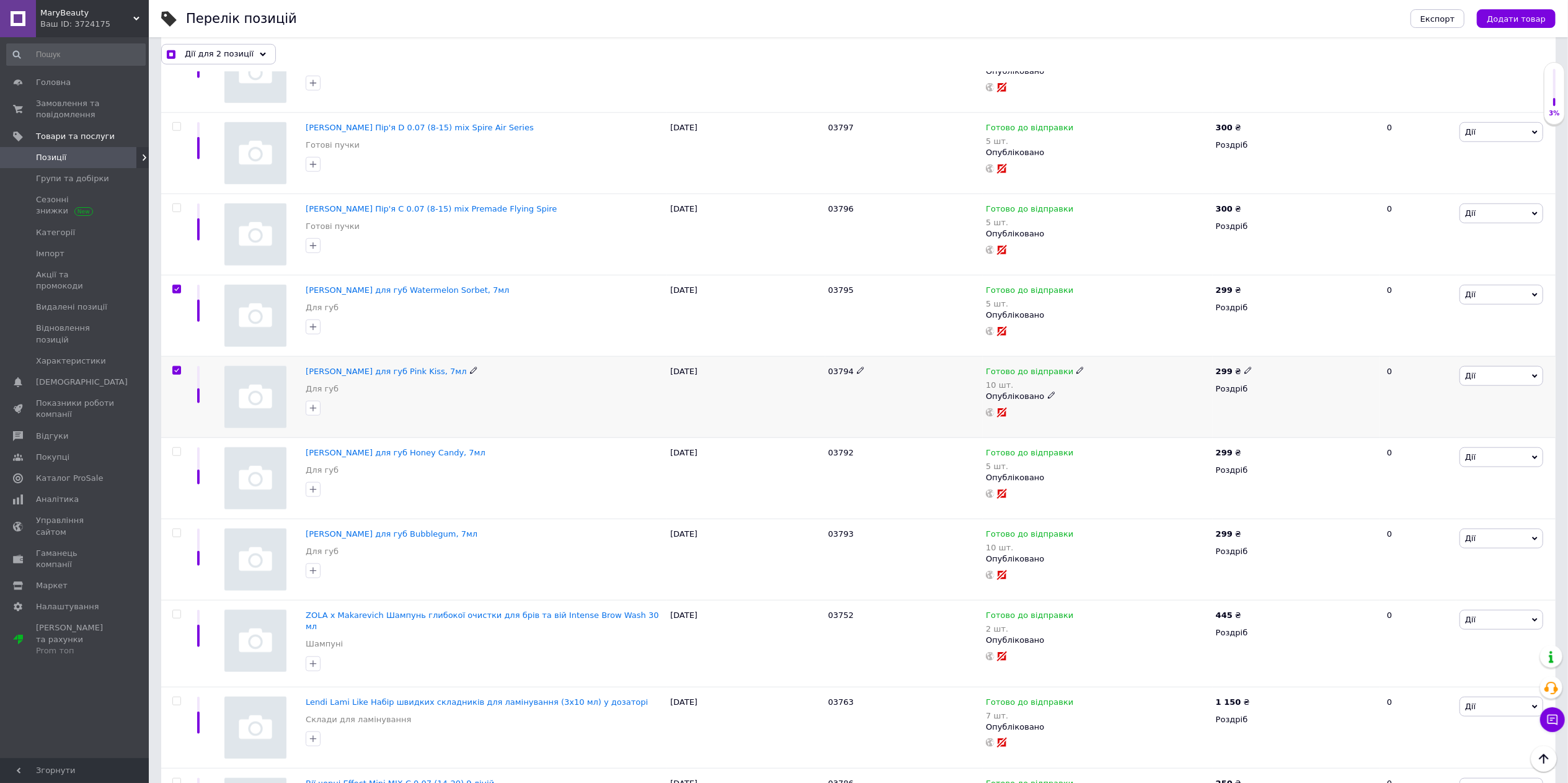
checkbox input "true"
click at [175, 455] on input "checkbox" at bounding box center [176, 451] width 8 height 8
checkbox input "true"
click at [175, 542] on div at bounding box center [174, 559] width 28 height 81
checkbox input "true"
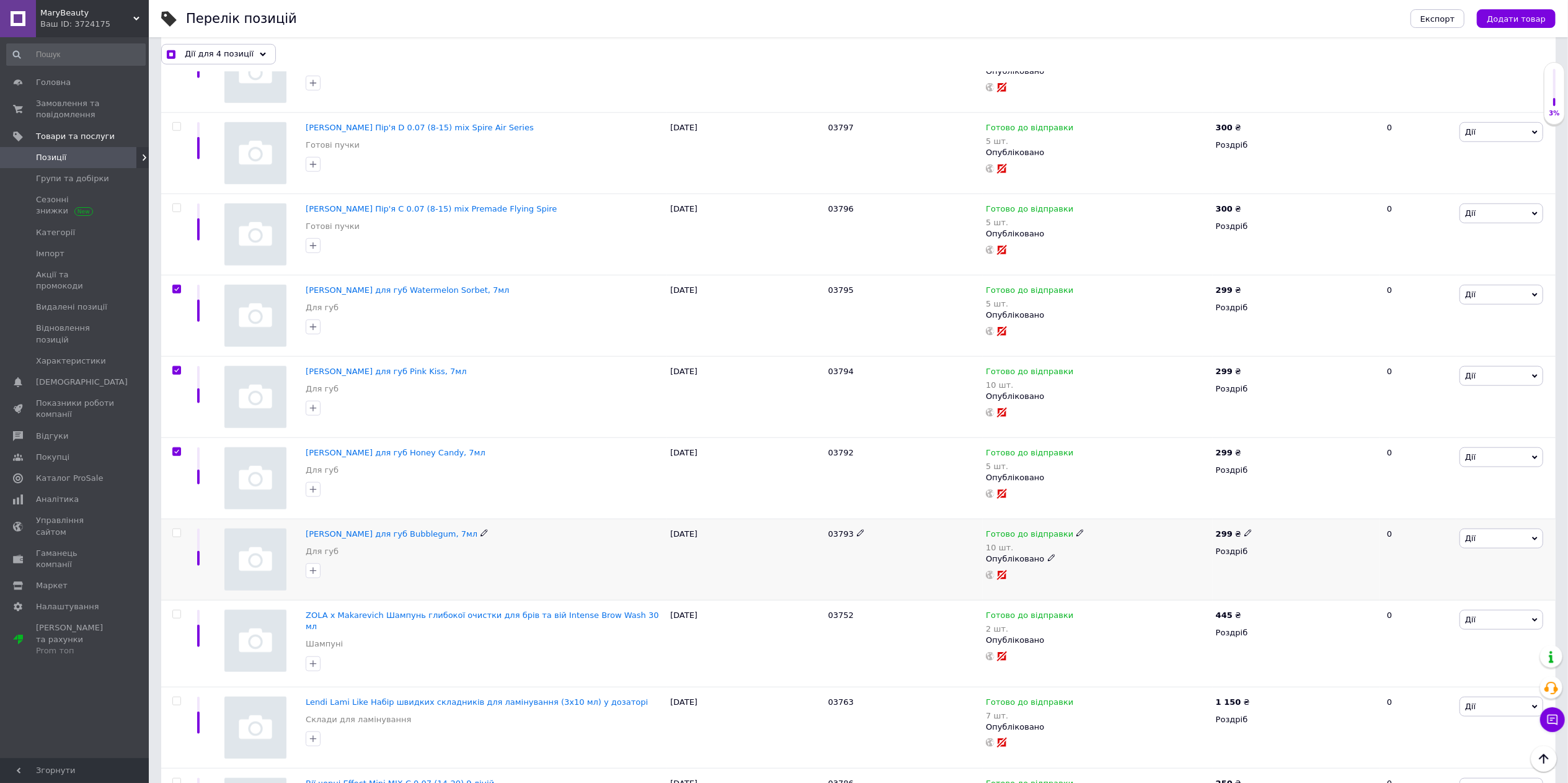
click at [176, 537] on input "checkbox" at bounding box center [176, 533] width 8 height 8
checkbox input "true"
click at [237, 54] on span "Дії для 5 позицій" at bounding box center [220, 54] width 72 height 11
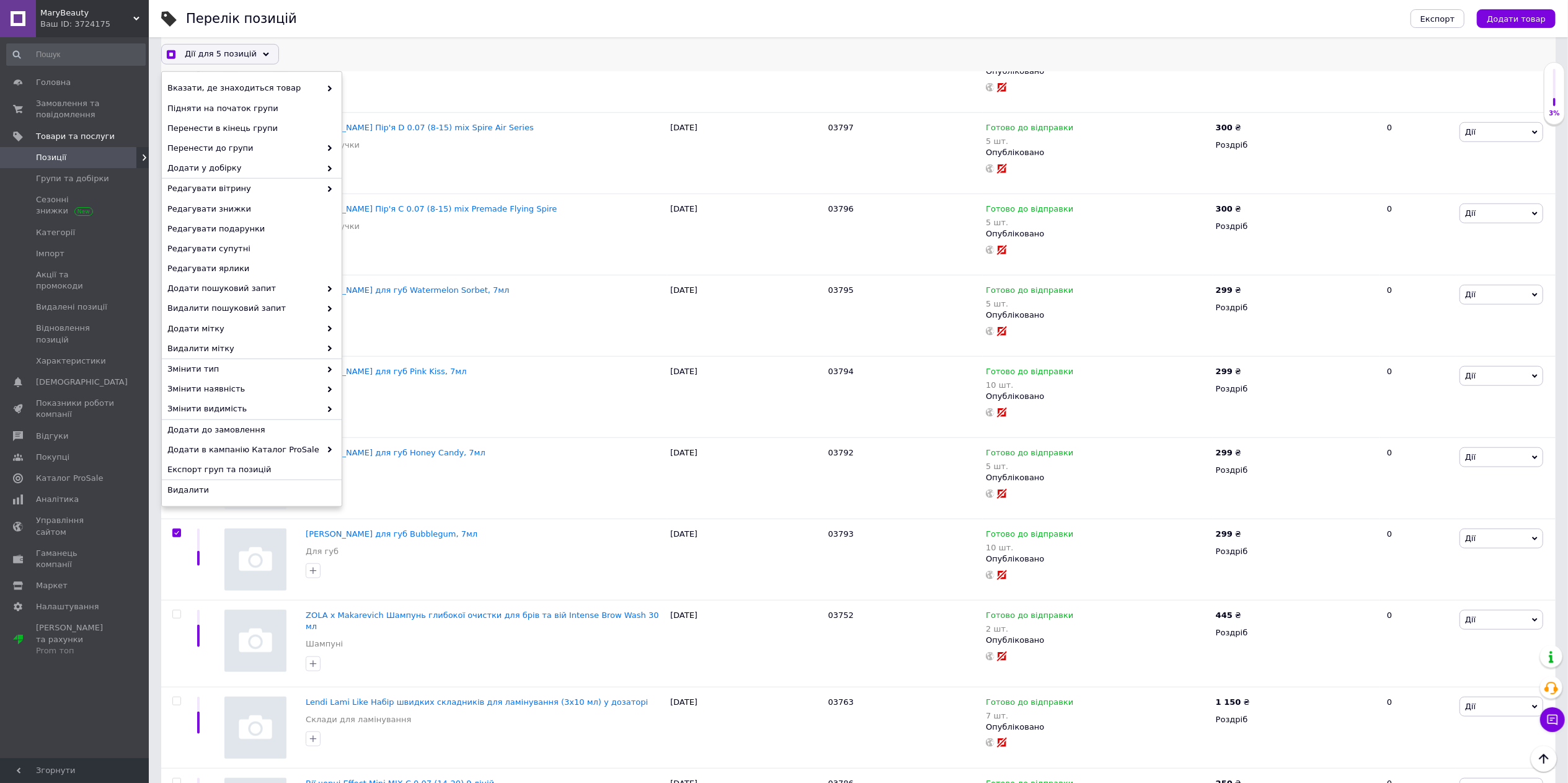
click at [238, 61] on div "Дії для 5 позицій" at bounding box center [220, 54] width 118 height 20
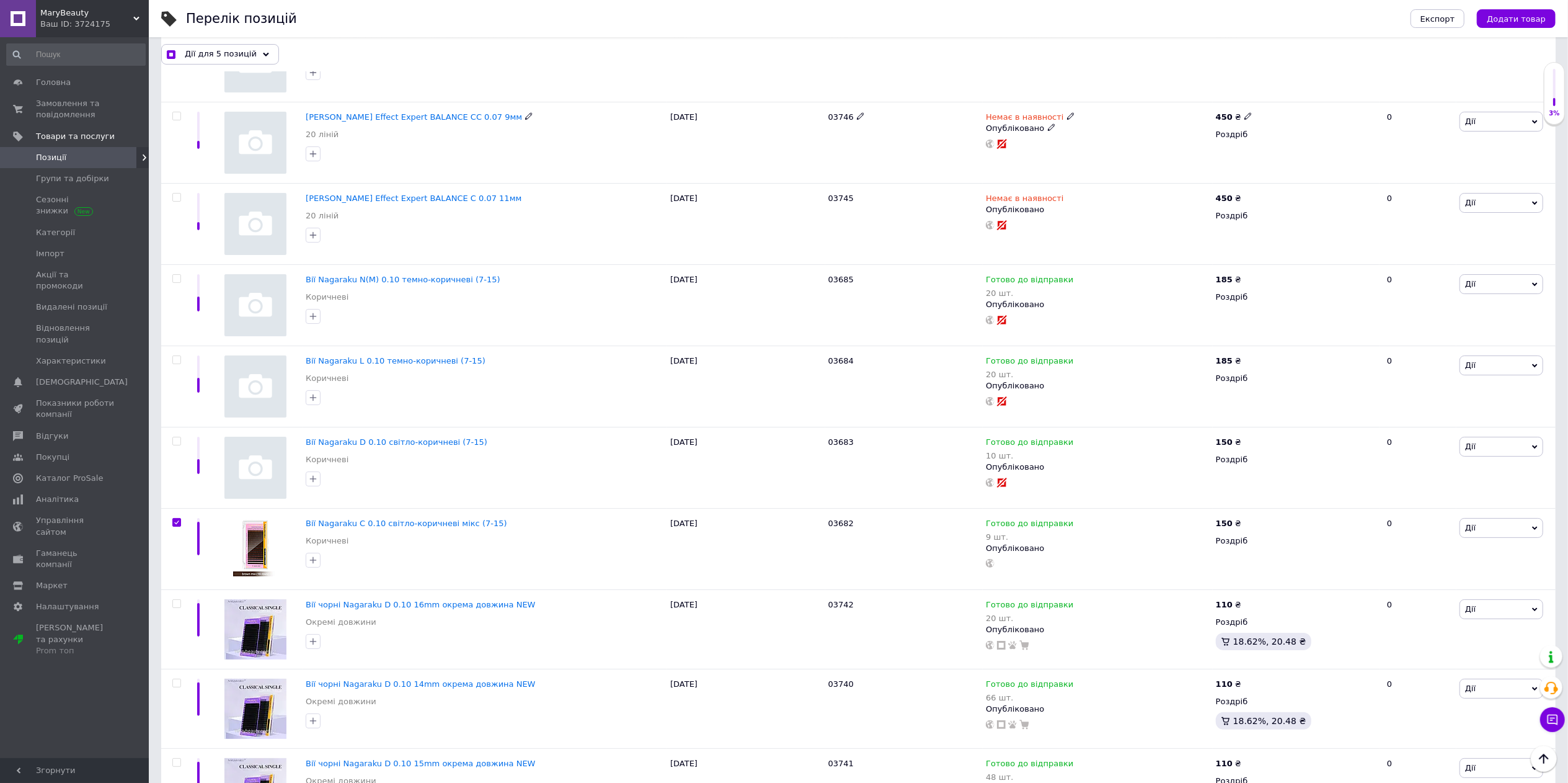
scroll to position [4635, 0]
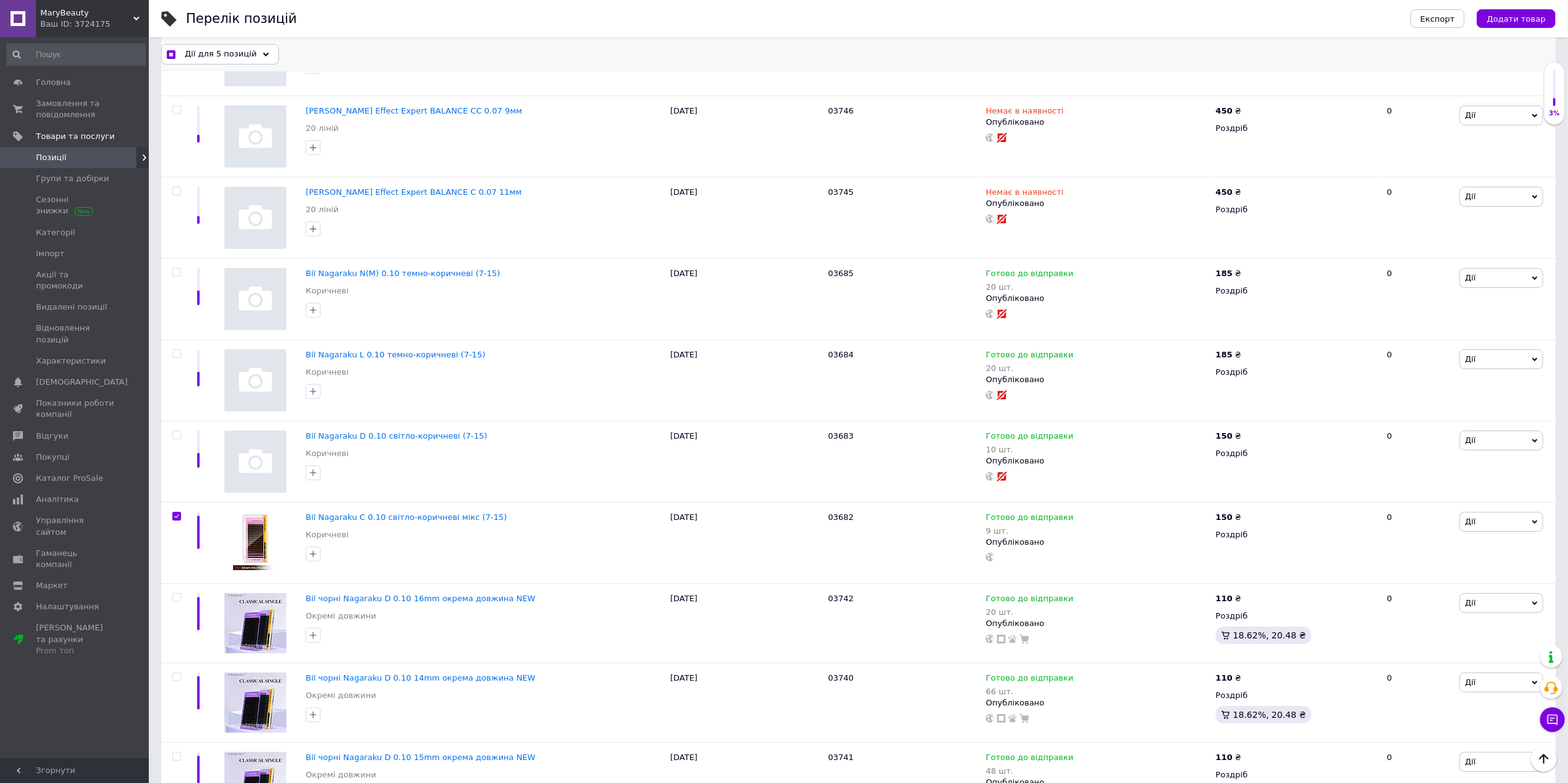
click at [263, 54] on use at bounding box center [266, 54] width 6 height 4
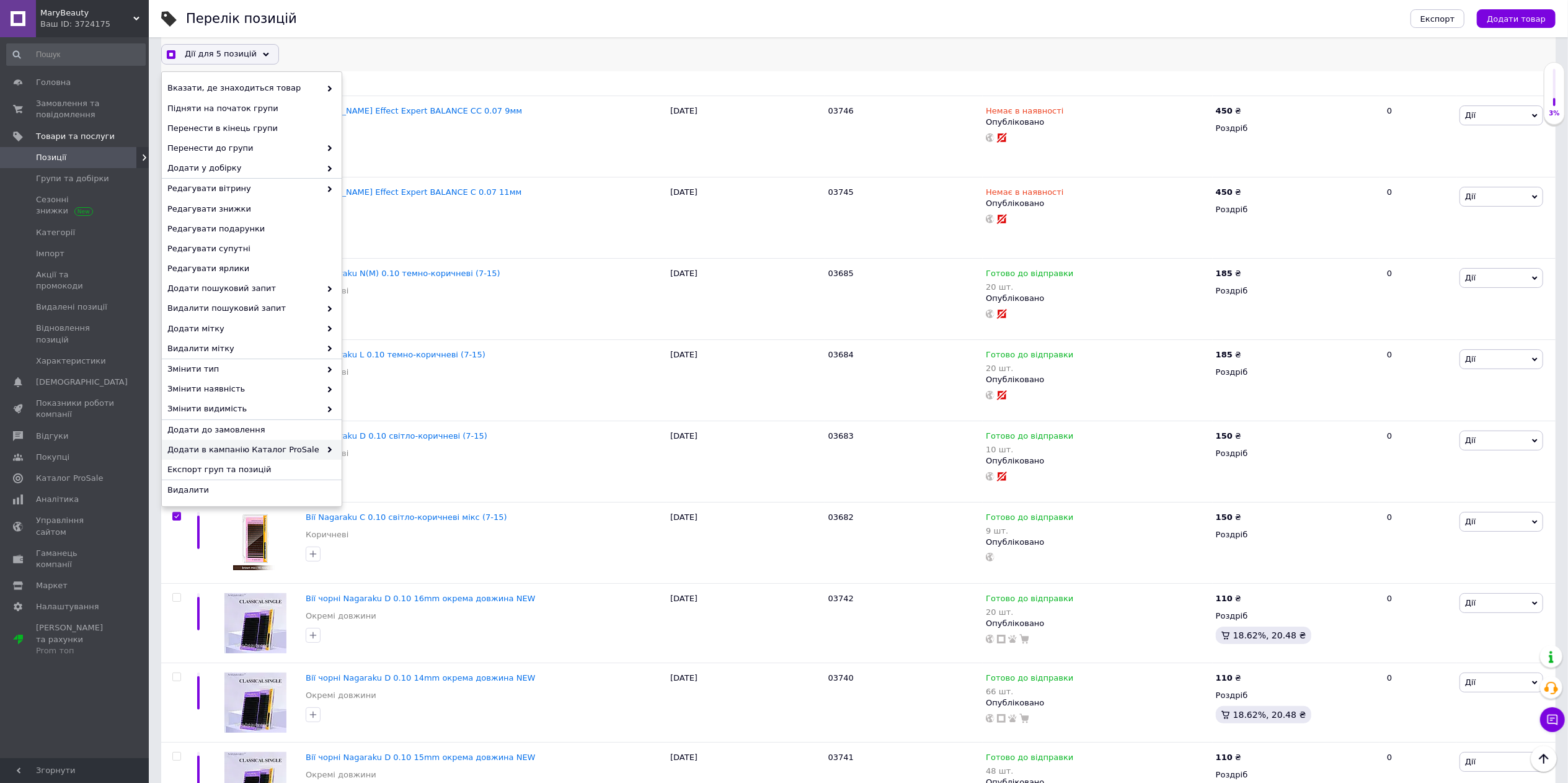
click at [289, 454] on span "Додати в кампанію Каталог ProSale" at bounding box center [244, 449] width 153 height 11
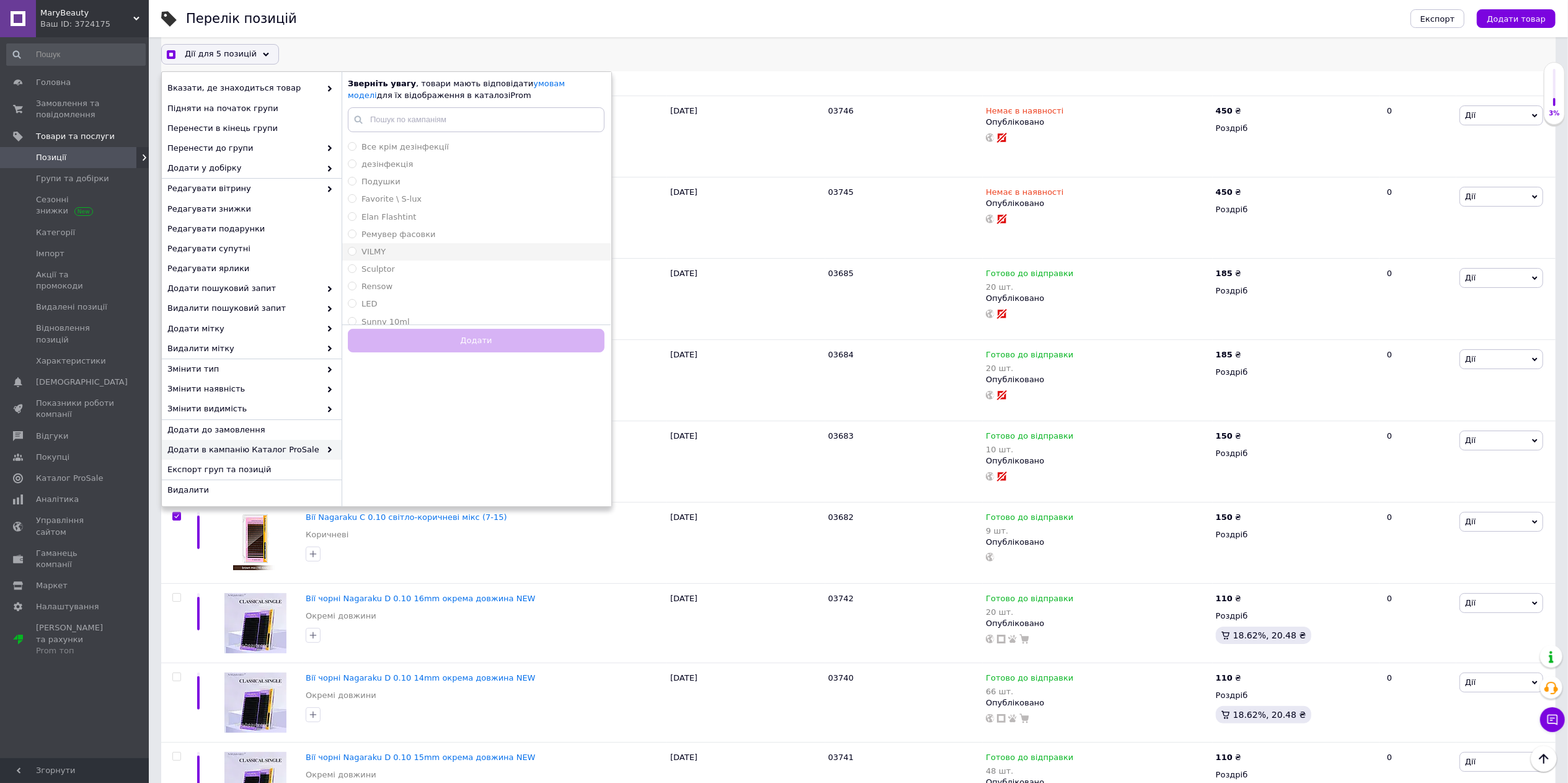
scroll to position [124, 0]
checkbox input "true"
click at [407, 285] on div "[PERSON_NAME]" at bounding box center [476, 285] width 257 height 11
click at [448, 335] on button "Додати" at bounding box center [476, 340] width 257 height 24
radio input "false"
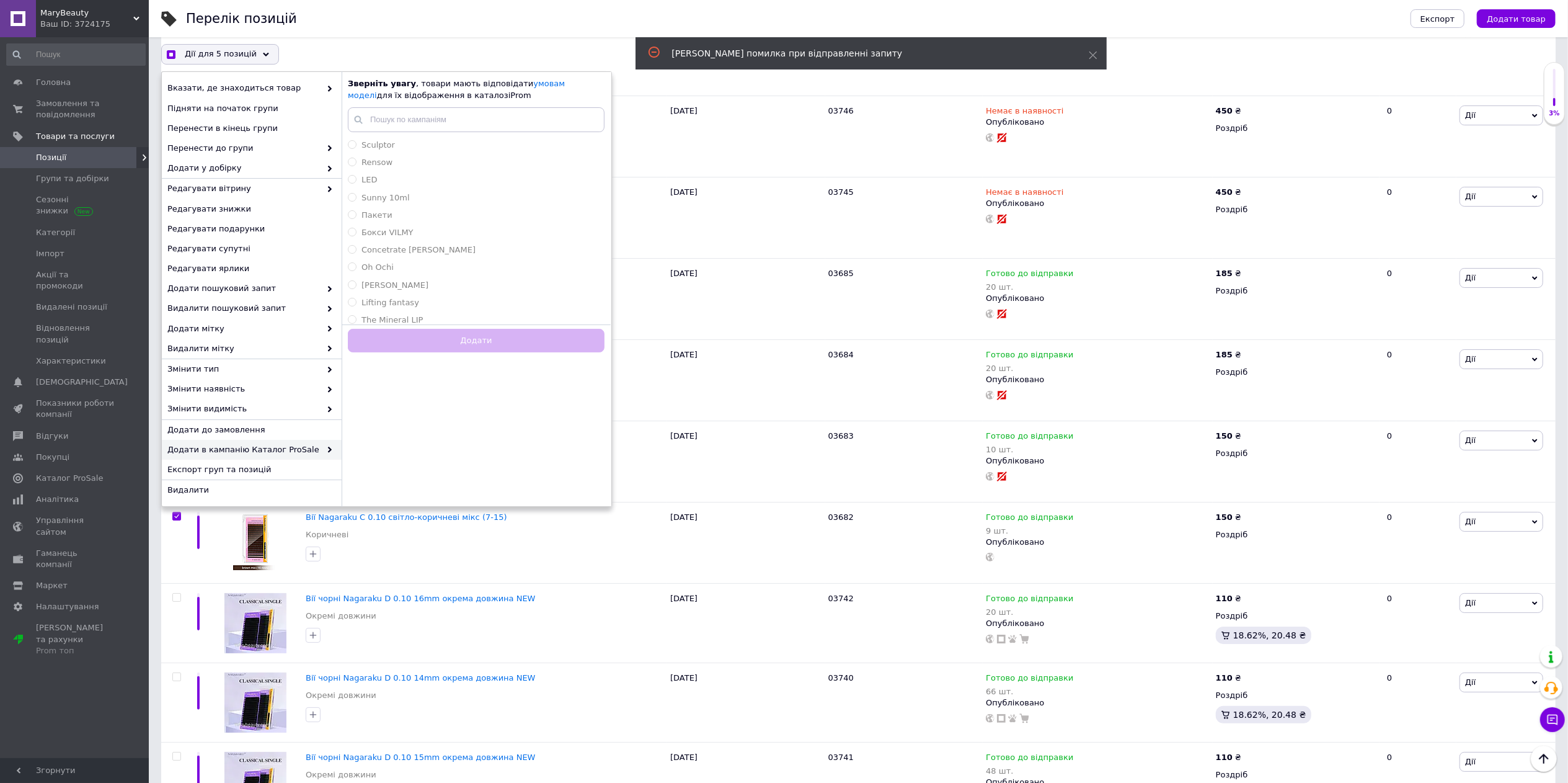
click at [559, 21] on div "Перелік позицій" at bounding box center [786, 19] width 1200 height 37
checkbox input "true"
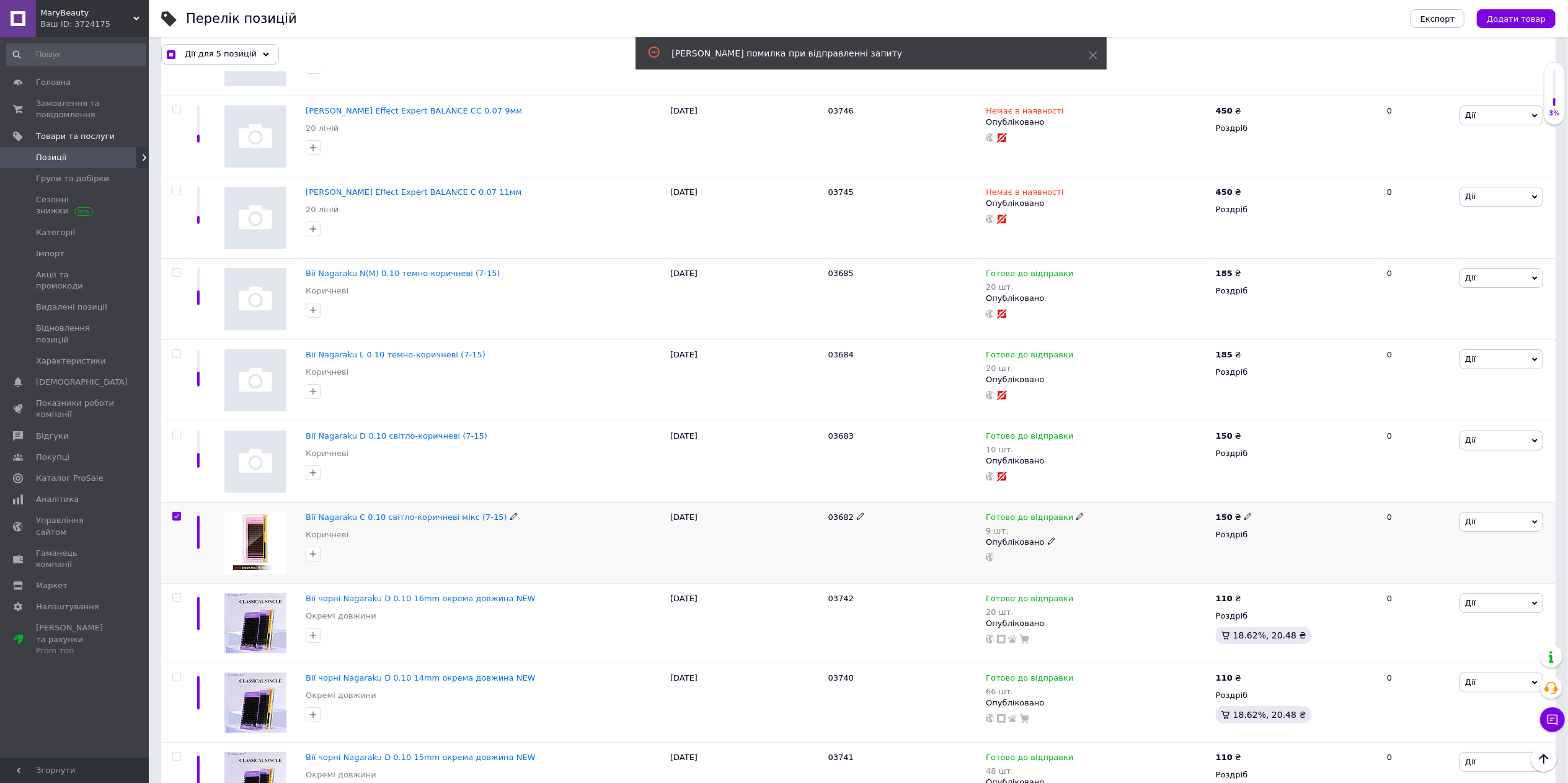
click at [174, 520] on input "checkbox" at bounding box center [176, 516] width 8 height 8
checkbox input "false"
click at [250, 45] on div "Дії для 4 позиції" at bounding box center [218, 54] width 115 height 20
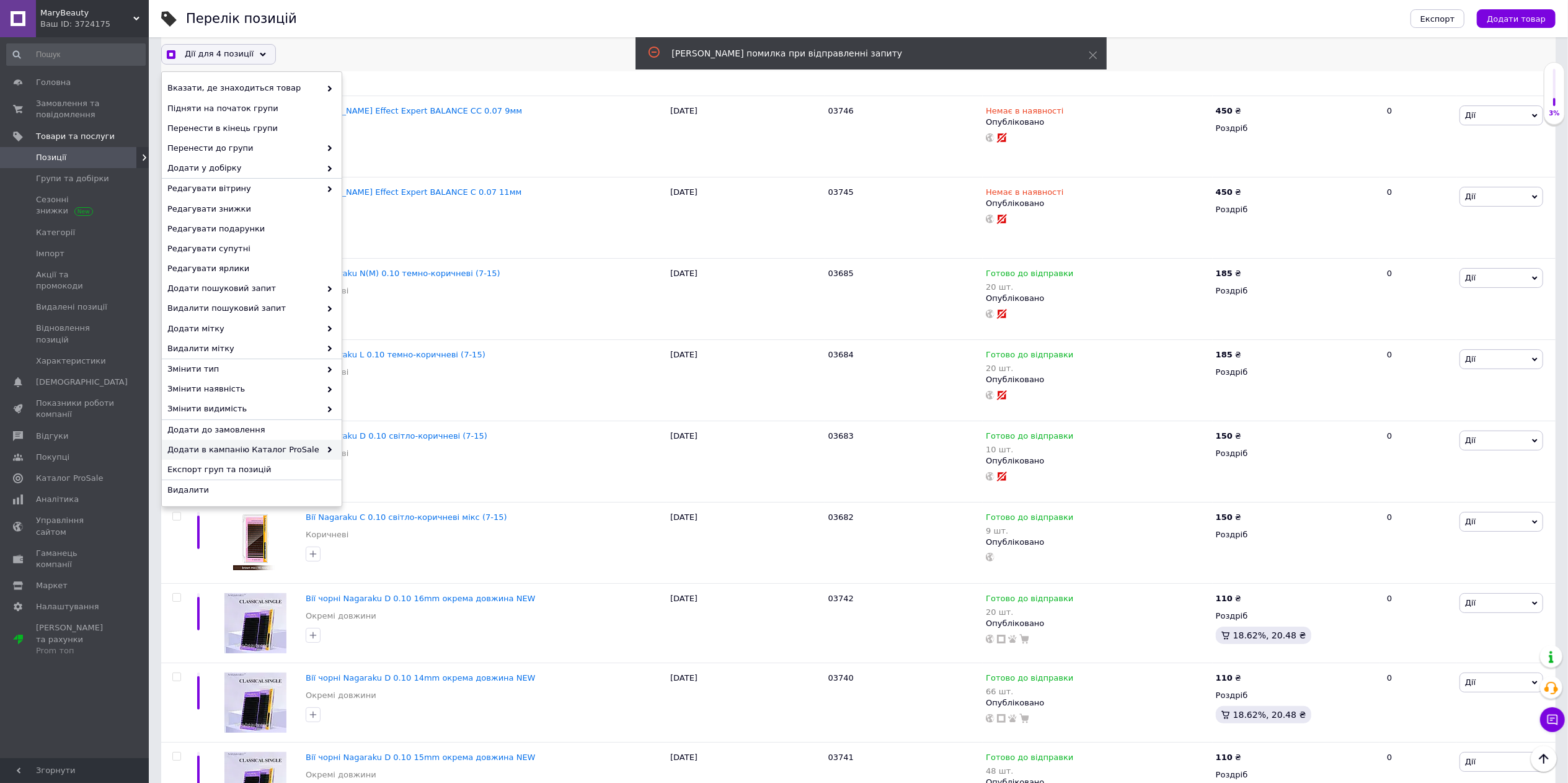
click at [284, 444] on span "Додати в кампанію Каталог ProSale" at bounding box center [244, 449] width 153 height 11
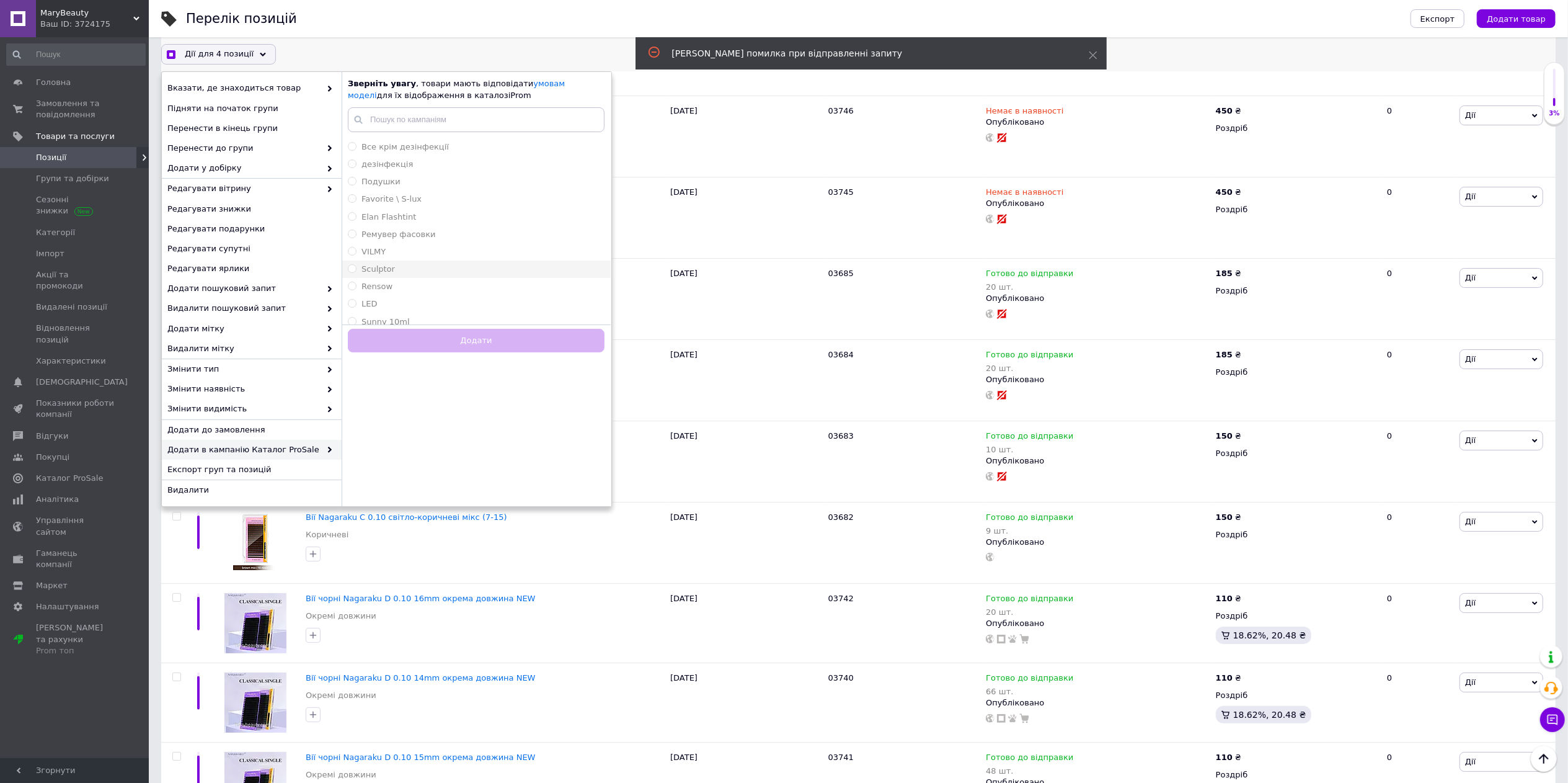
checkbox input "true"
click at [390, 229] on div "[PERSON_NAME]" at bounding box center [476, 228] width 257 height 11
radio input "true"
checkbox input "true"
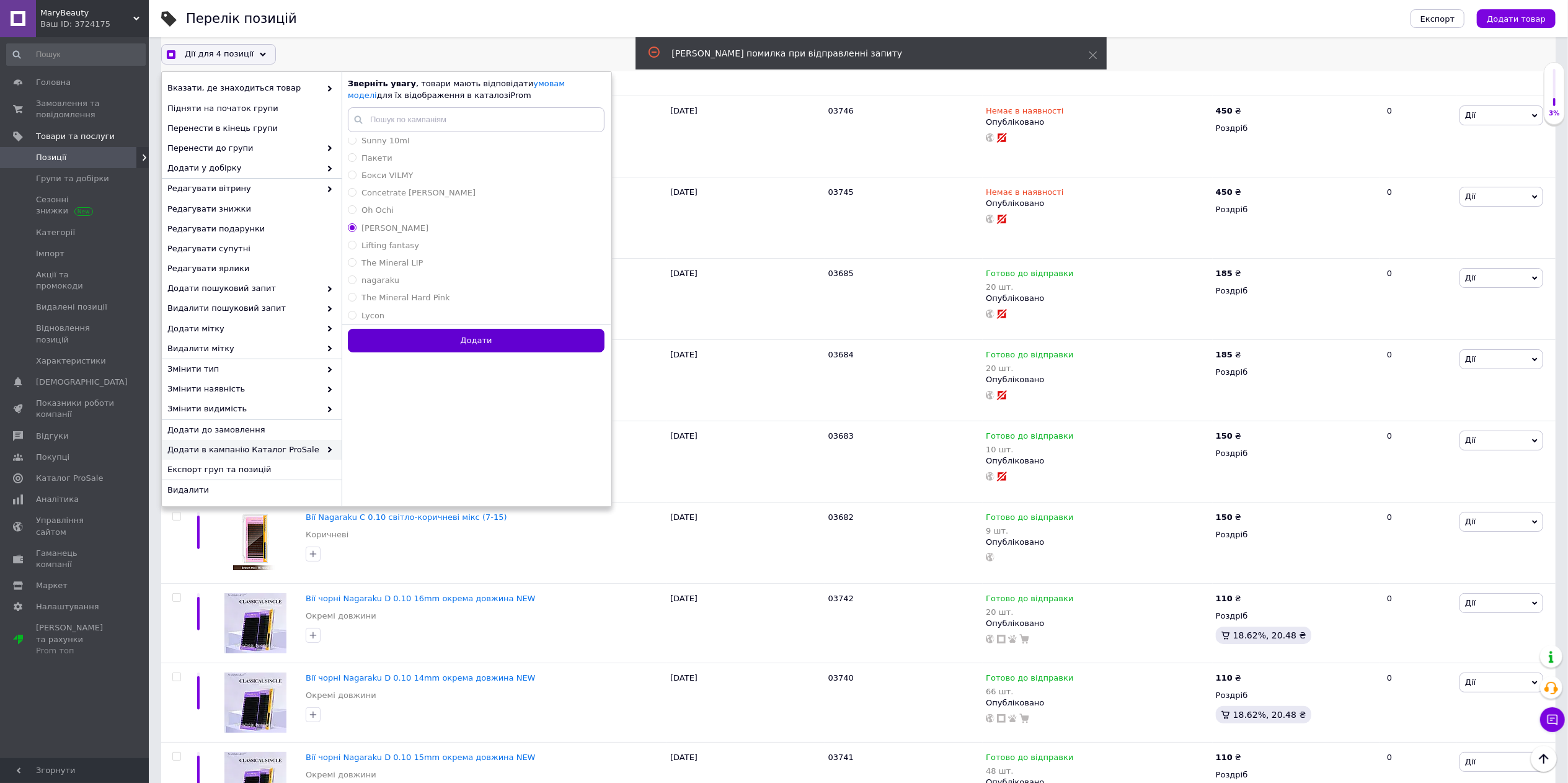
click at [451, 344] on button "Додати" at bounding box center [476, 340] width 257 height 24
radio input "false"
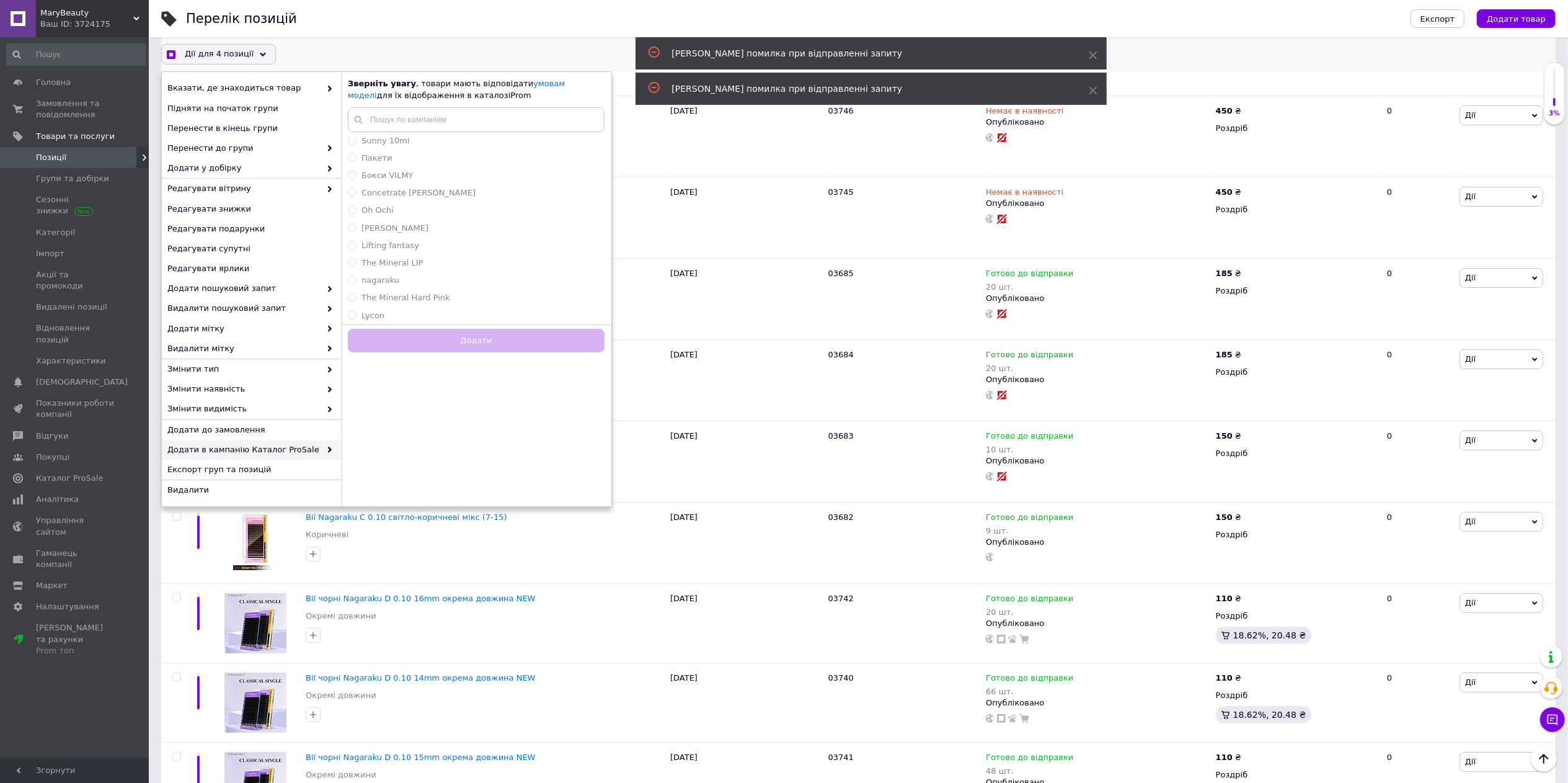
click at [451, 344] on div "Додати" at bounding box center [476, 338] width 269 height 28
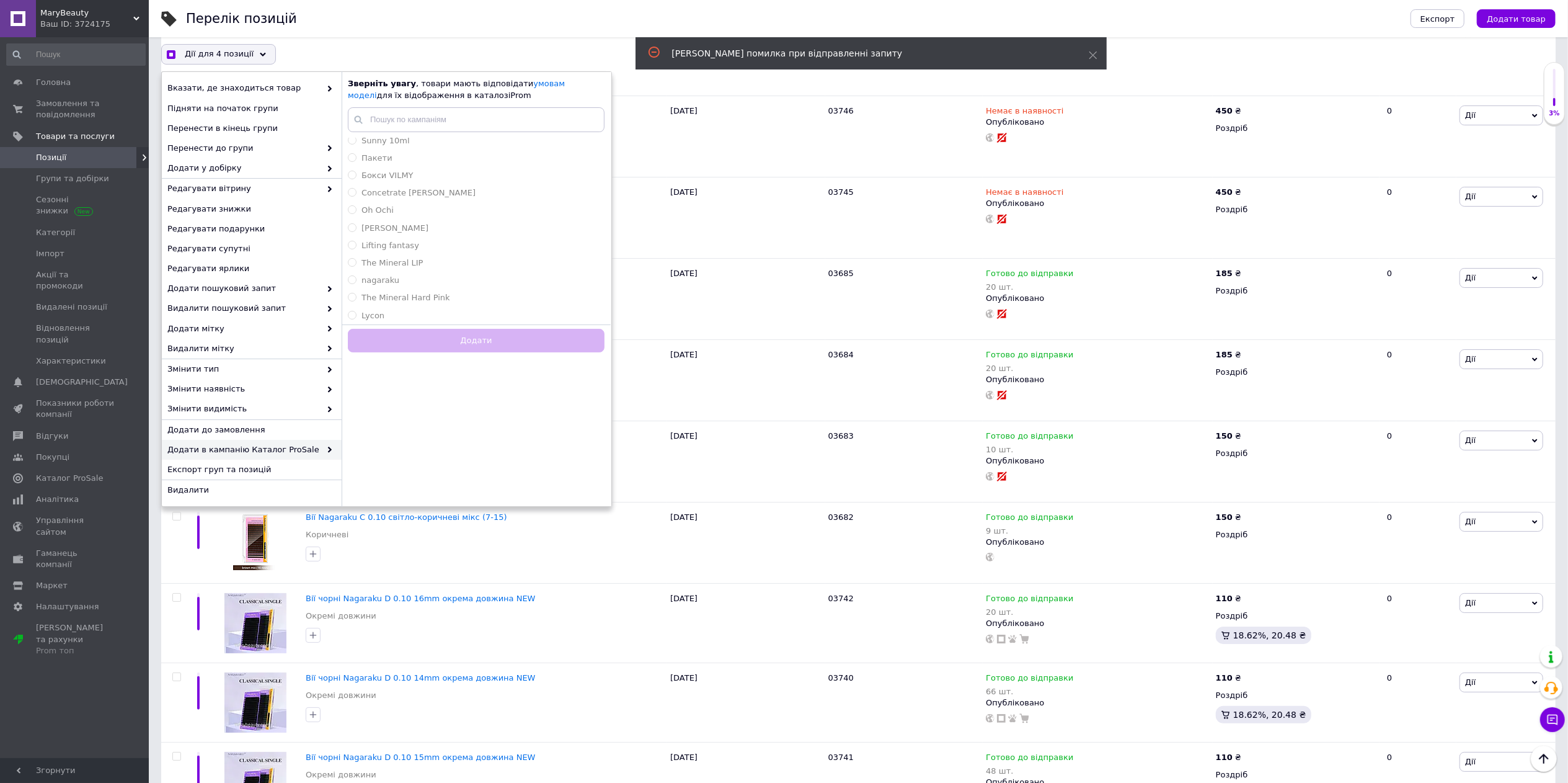
click at [507, 31] on div "Перелік позицій" at bounding box center [786, 19] width 1200 height 37
checkbox input "true"
